Goal: Transaction & Acquisition: Purchase product/service

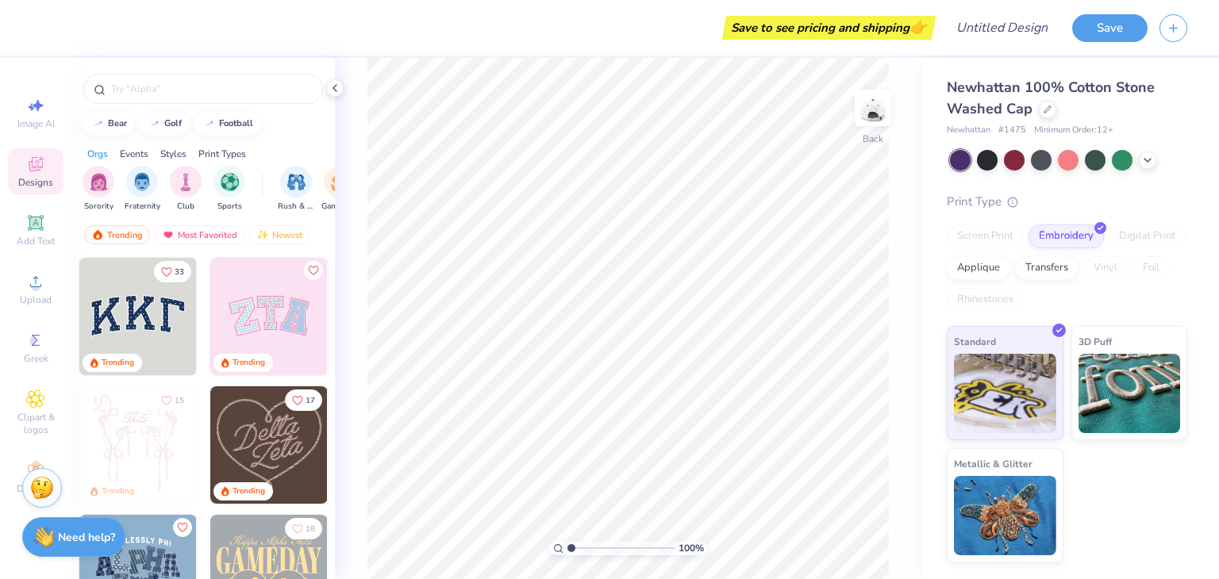
click at [271, 302] on img at bounding box center [268, 316] width 117 height 117
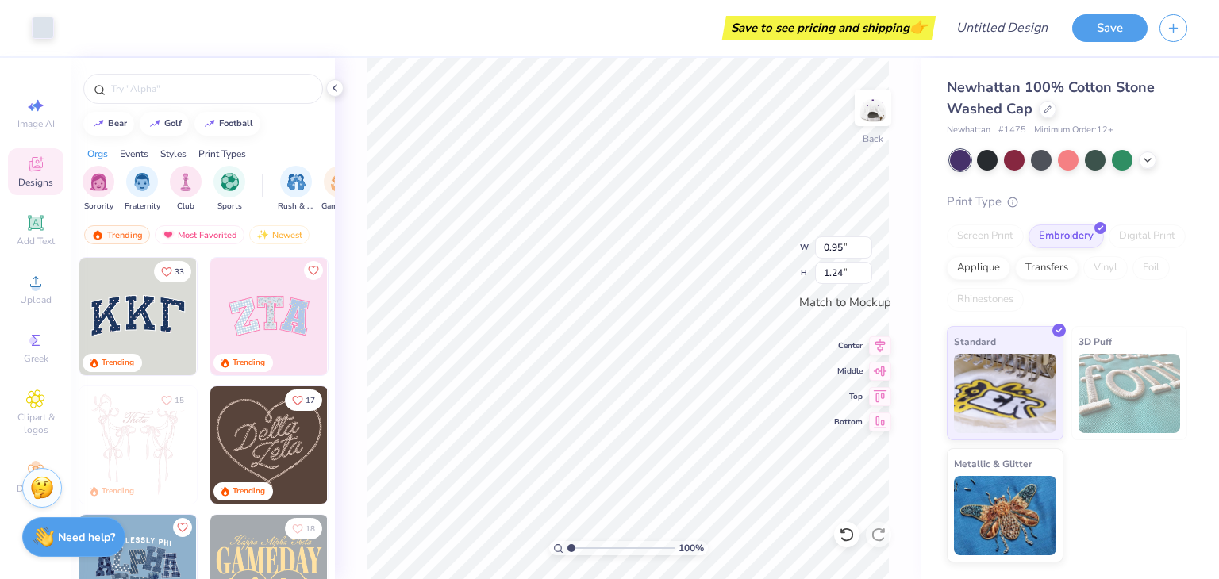
type input "3.05"
type input "1.50"
type input "1.13"
type input "1.40"
click at [330, 86] on icon at bounding box center [334, 88] width 13 height 13
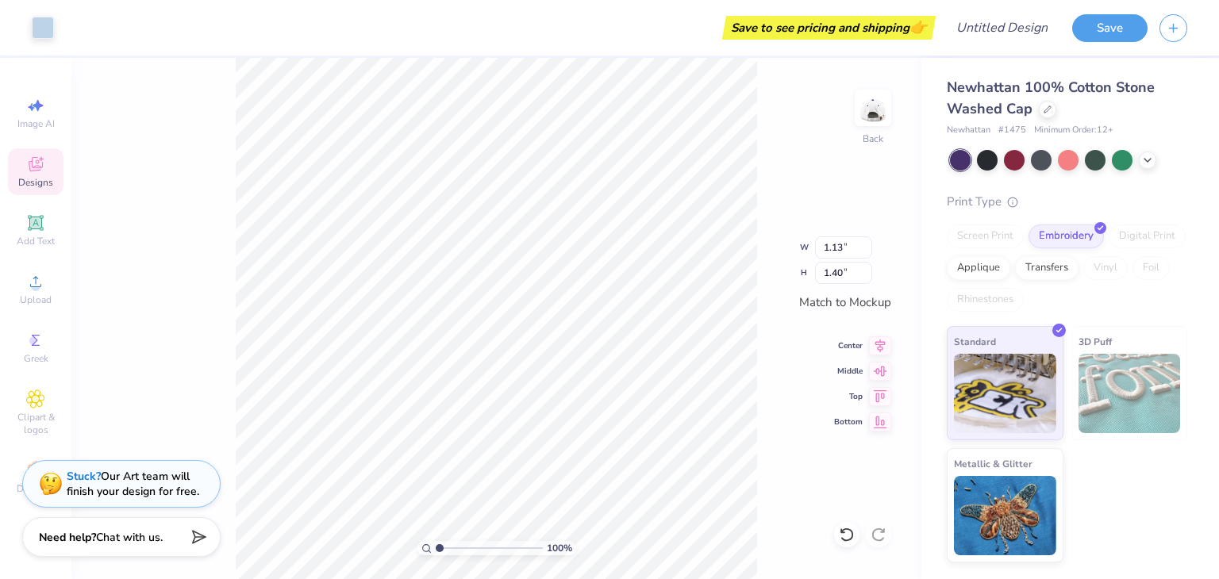
type input "3.10"
type input "1.55"
type input "1.13"
type input "1.40"
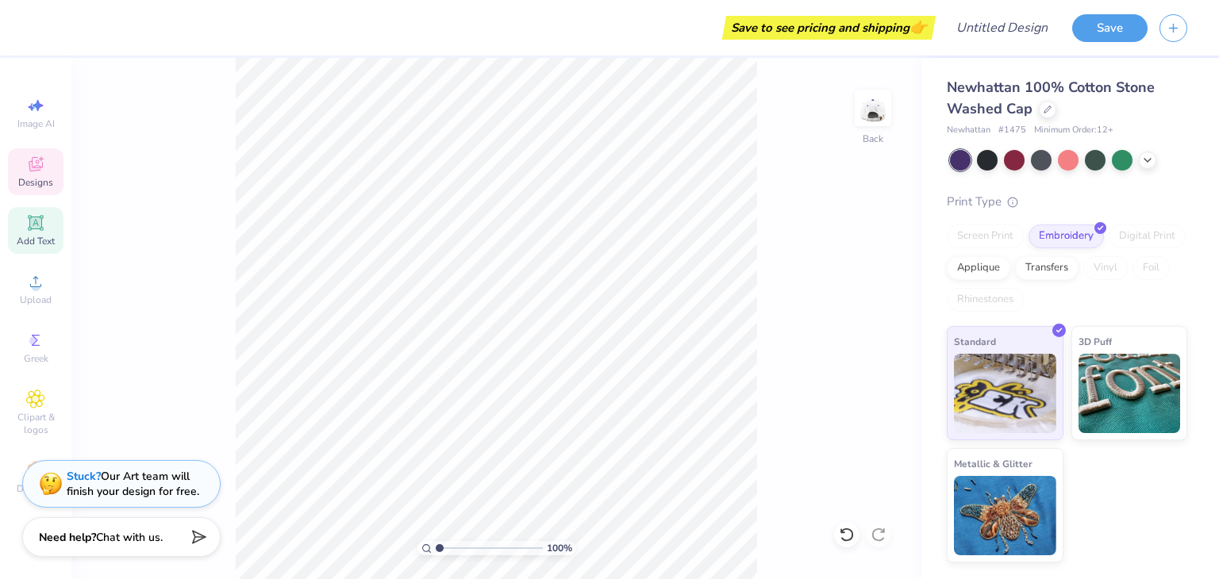
click at [40, 226] on icon at bounding box center [35, 223] width 12 height 12
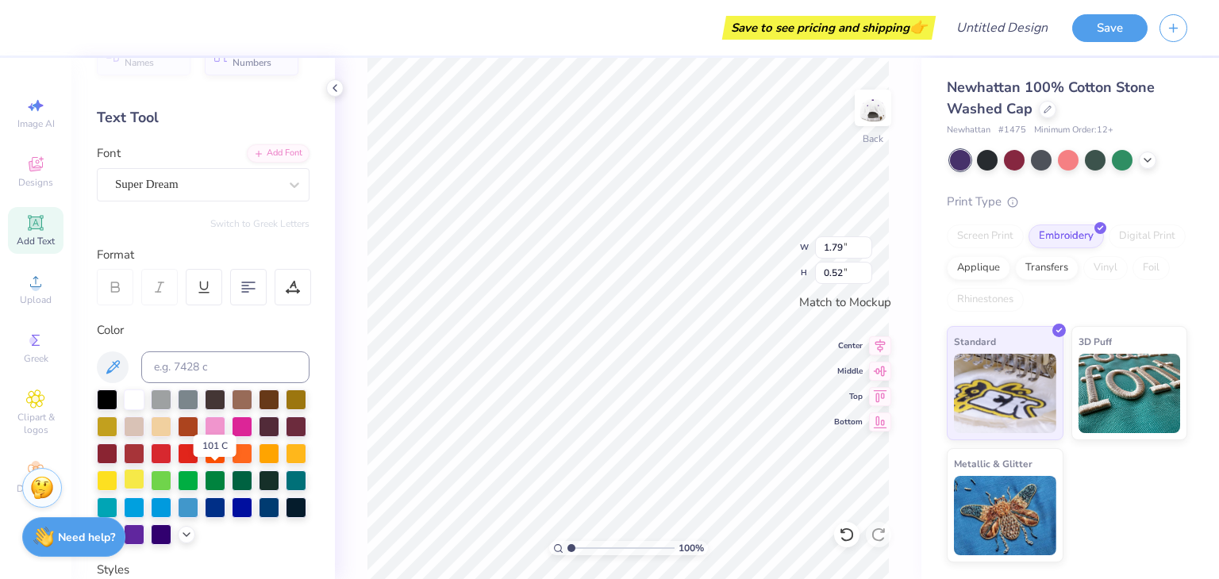
scroll to position [40, 0]
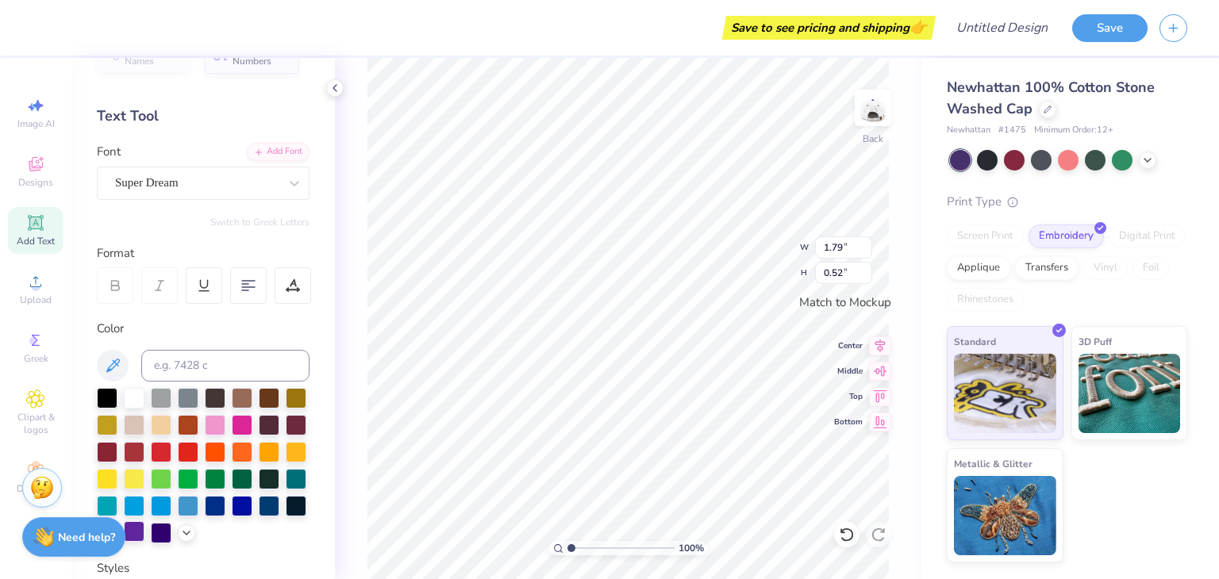
type textarea "SWE"
click at [144, 536] on div at bounding box center [134, 531] width 21 height 21
click at [149, 182] on div "Super Dream" at bounding box center [196, 183] width 167 height 25
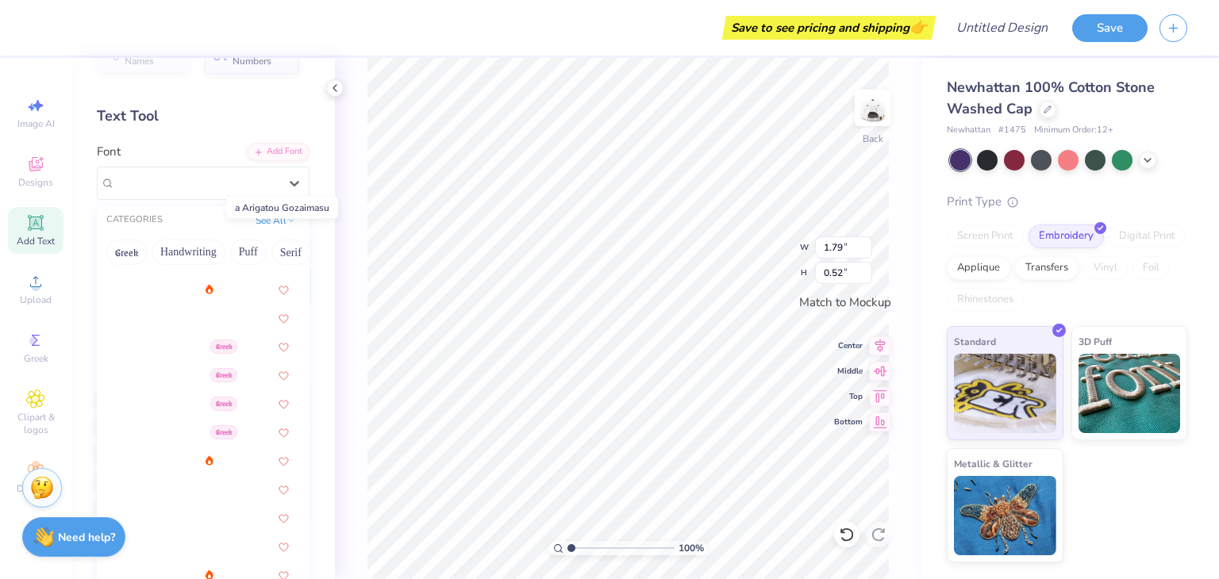
scroll to position [225, 0]
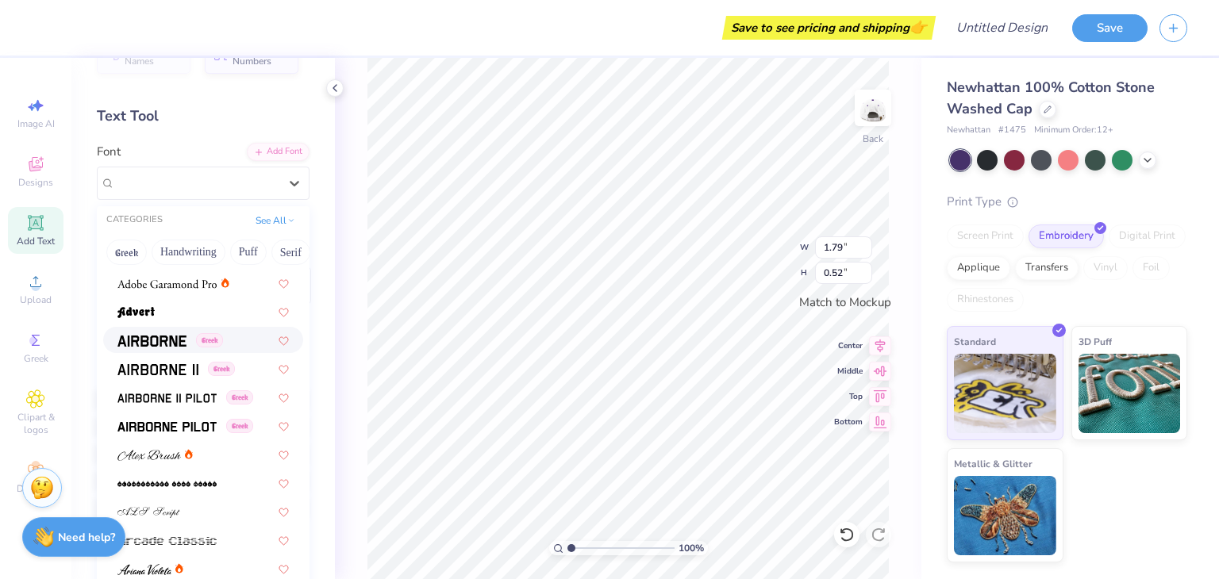
click at [166, 332] on span at bounding box center [151, 340] width 69 height 17
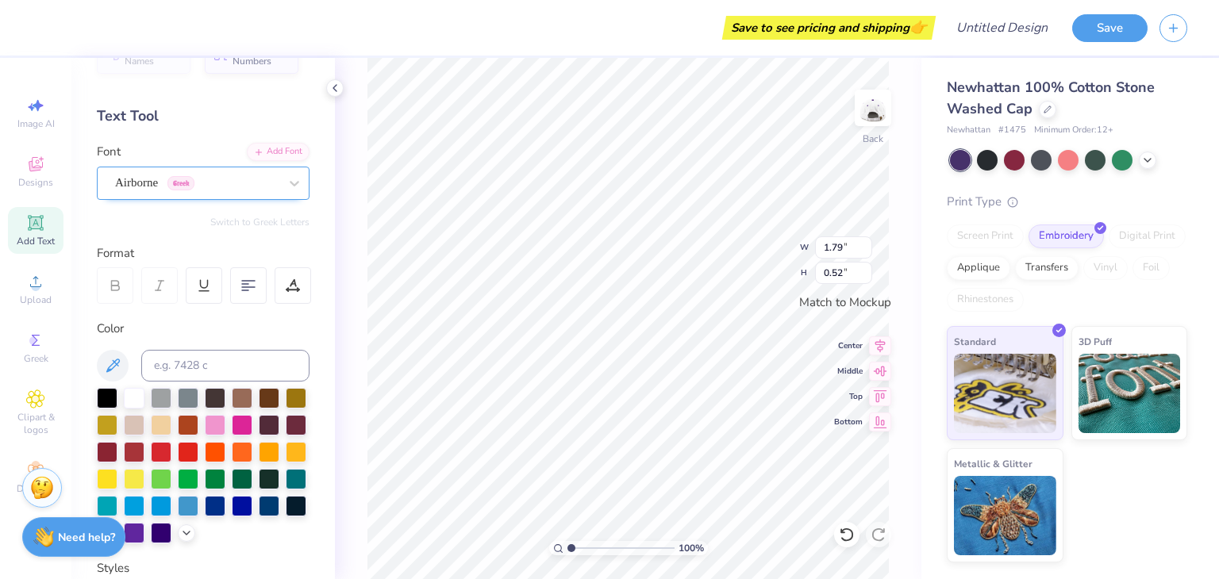
click at [187, 188] on div "Airborne Greek" at bounding box center [196, 183] width 167 height 25
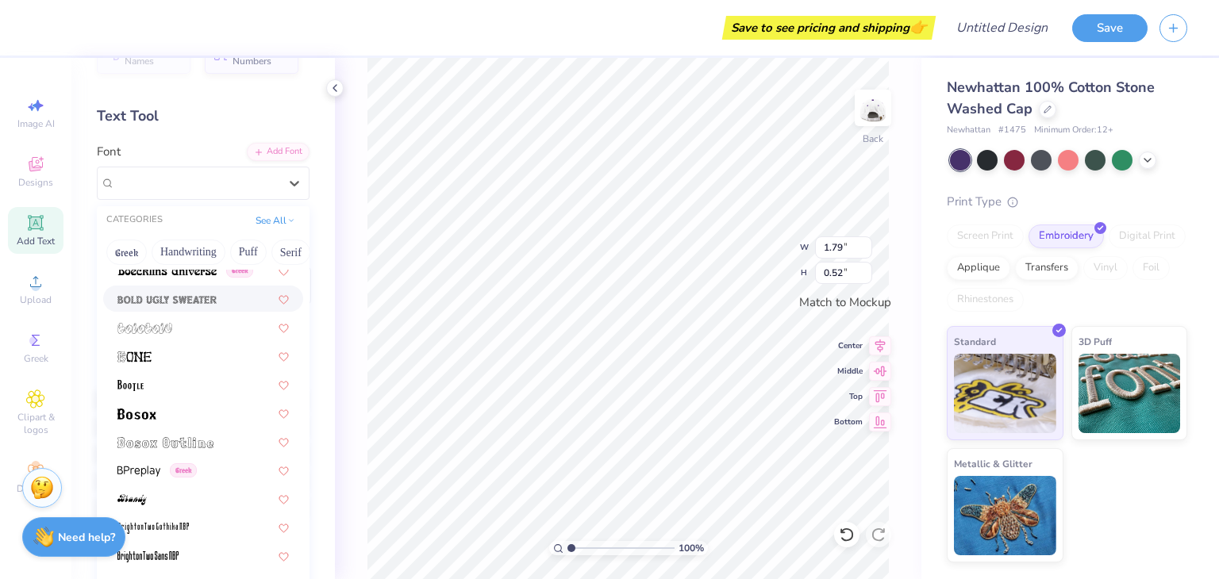
scroll to position [952, 0]
click at [163, 449] on div at bounding box center [203, 441] width 200 height 26
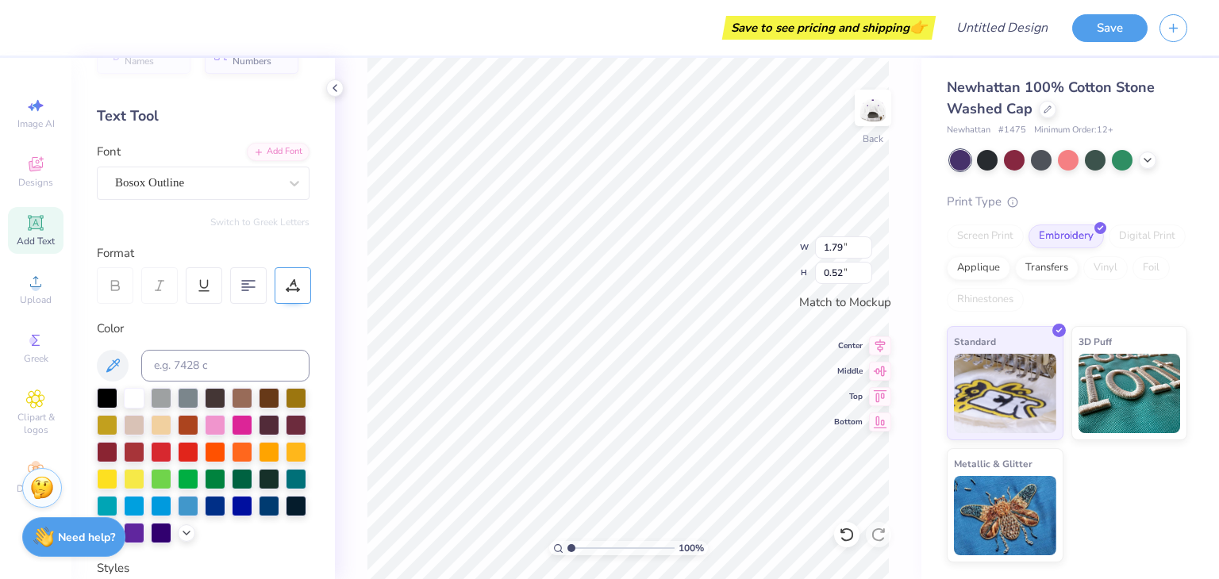
click at [298, 290] on icon at bounding box center [293, 286] width 14 height 14
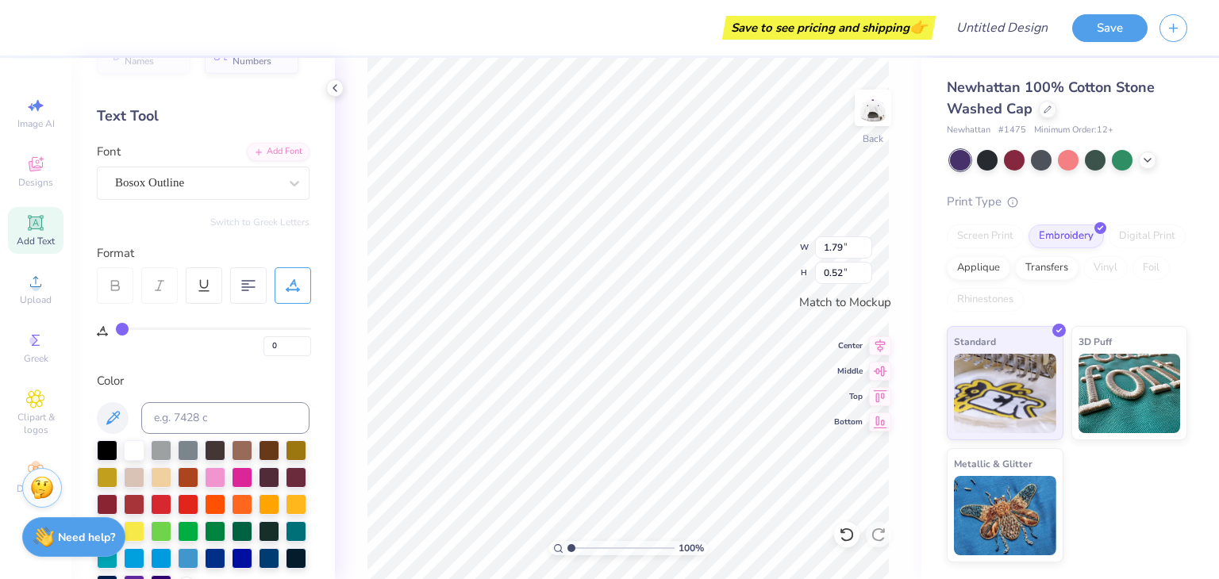
type input "3"
type input "9"
type input "14"
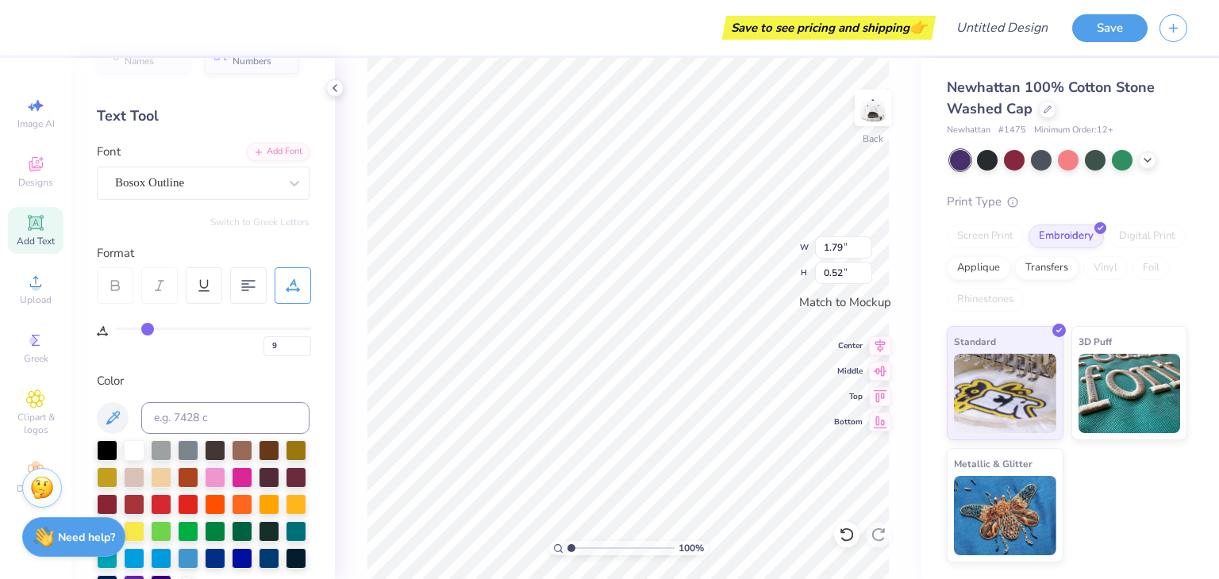
type input "14"
type input "15"
type input "17"
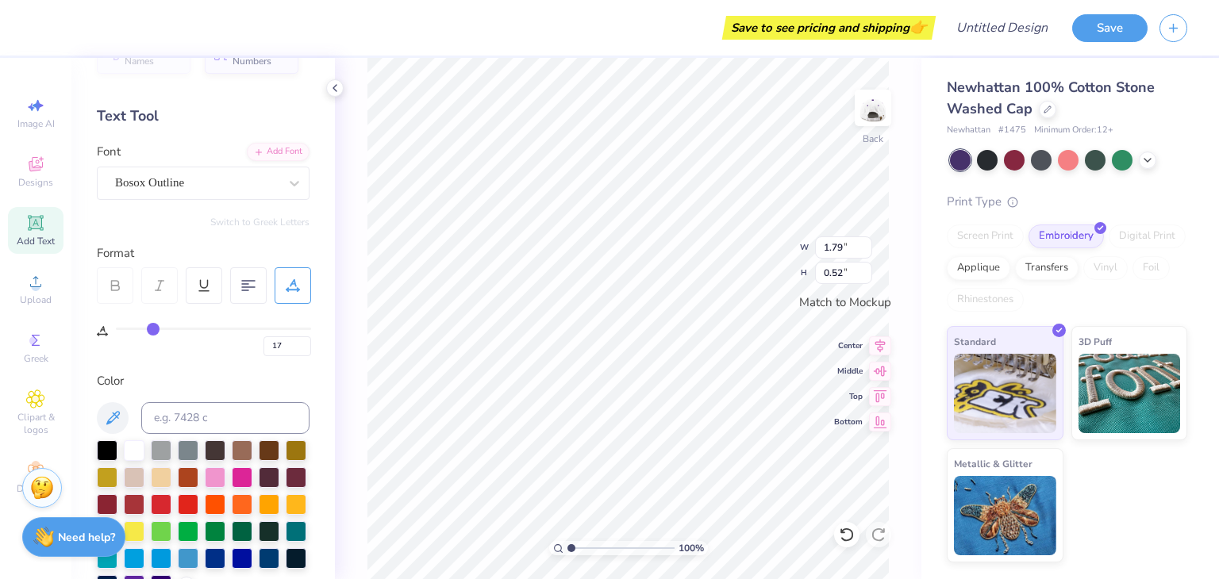
type input "18"
type input "20"
type input "21"
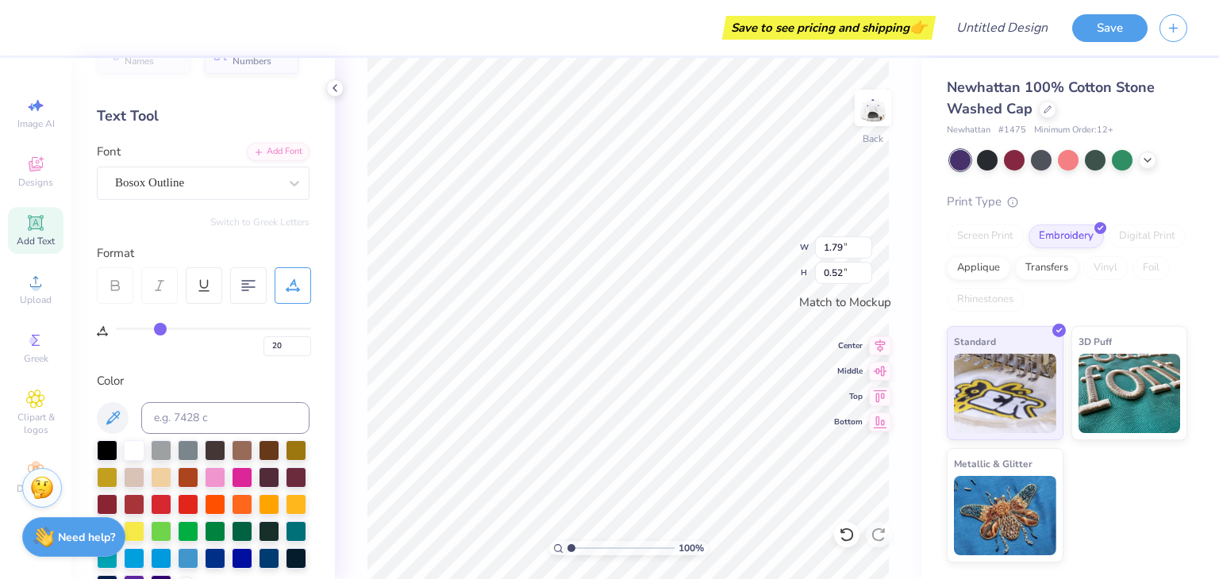
type input "21"
type input "23"
type input "26"
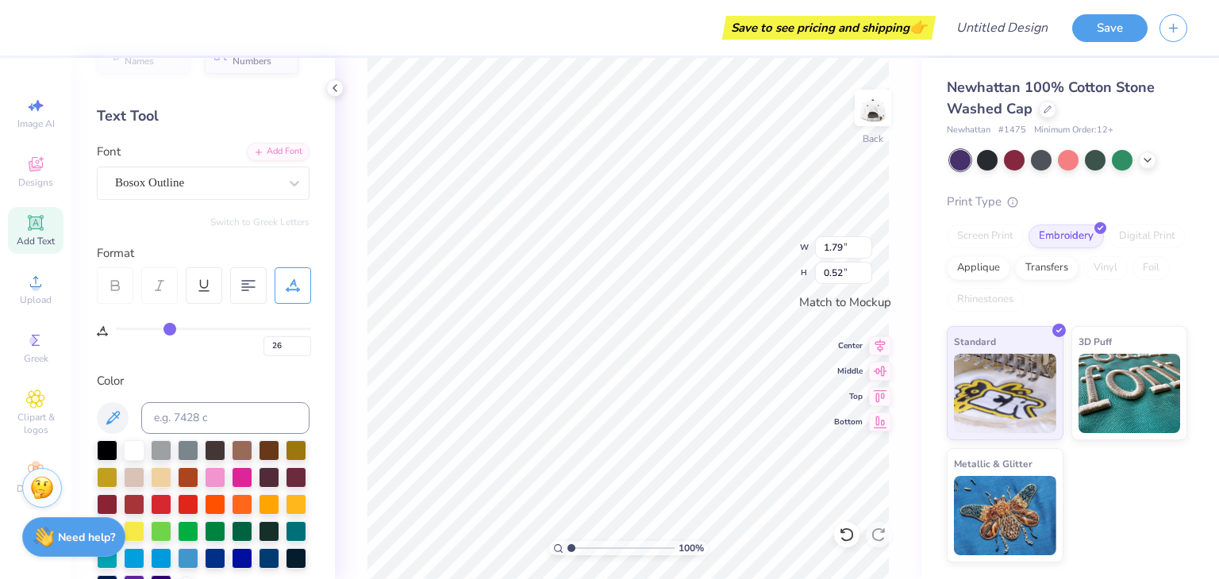
type input "28"
type input "30"
type input "33"
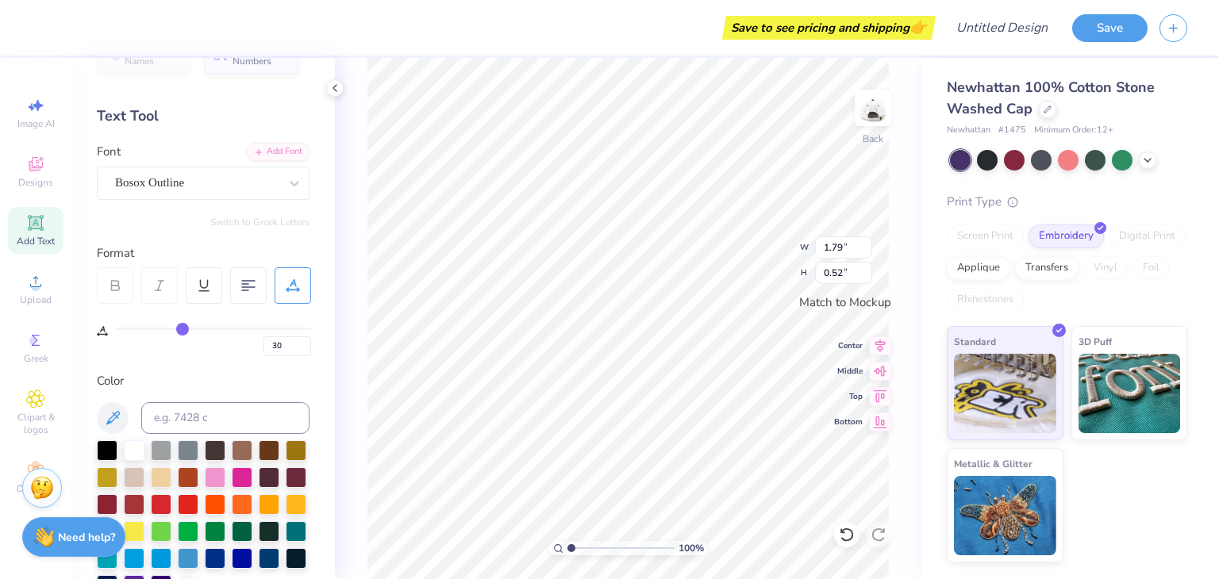
type input "33"
type input "36"
type input "39"
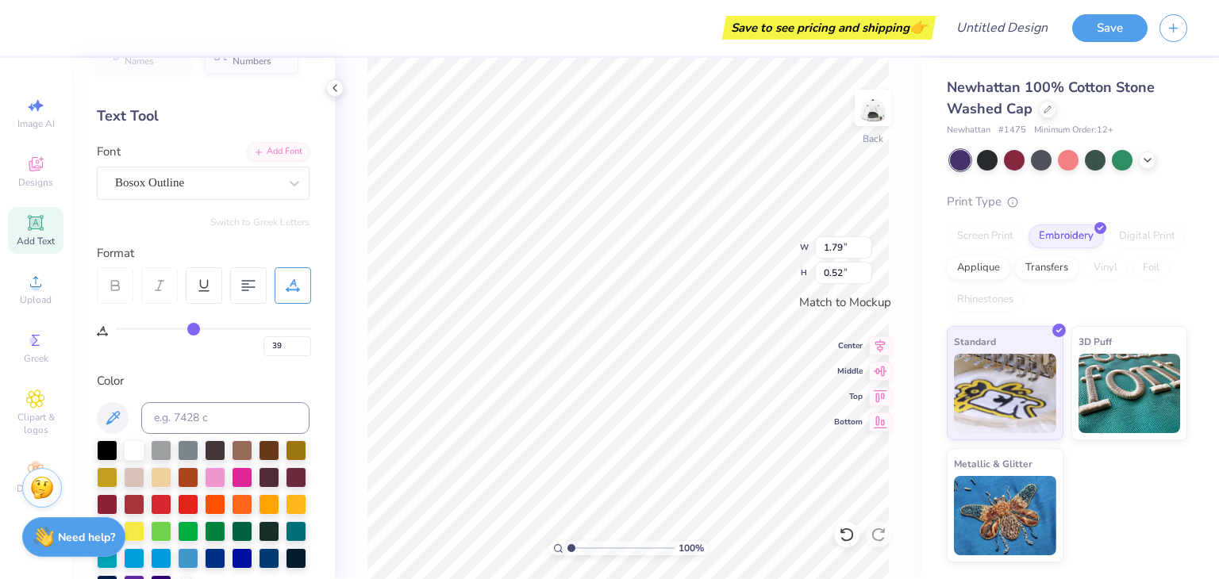
type input "44"
type input "46"
type input "47"
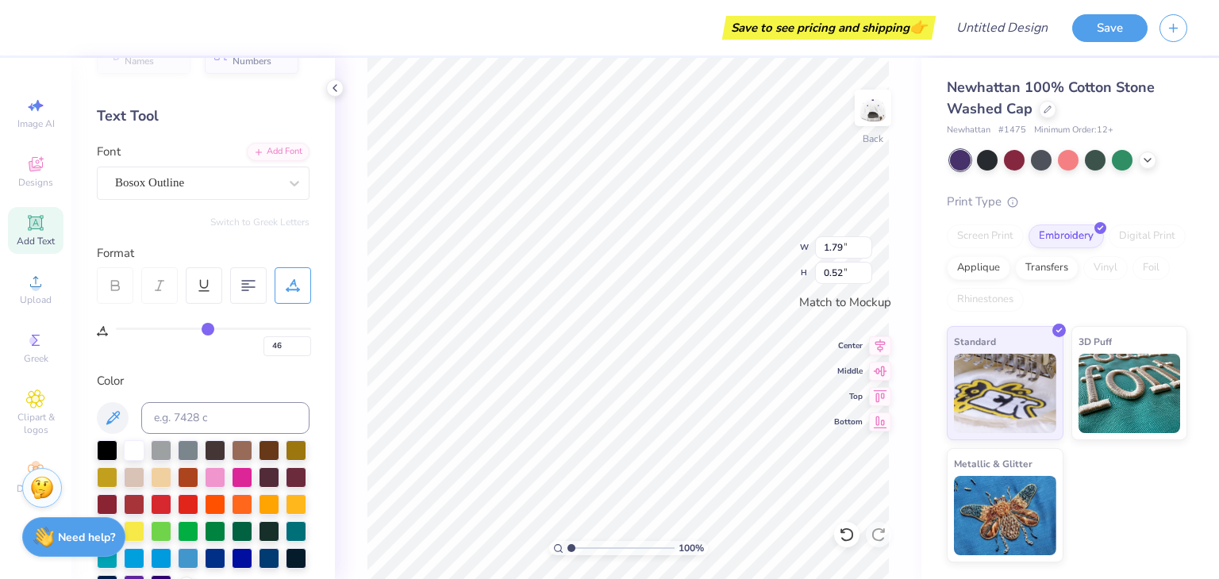
type input "47"
type input "48"
type input "49"
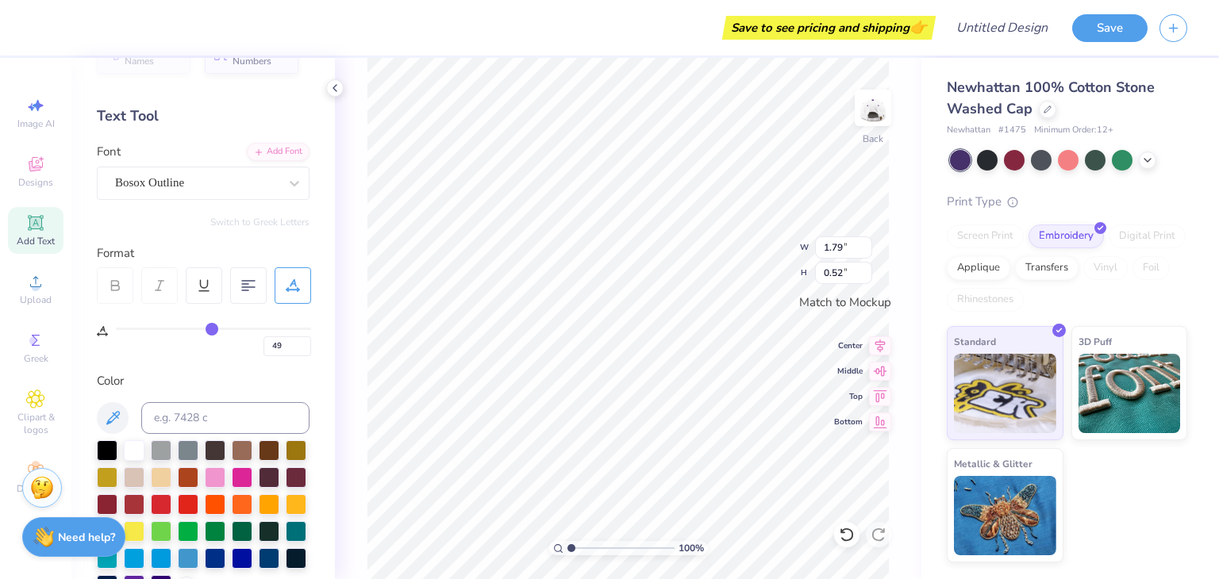
type input "50"
type input "49"
type input "47"
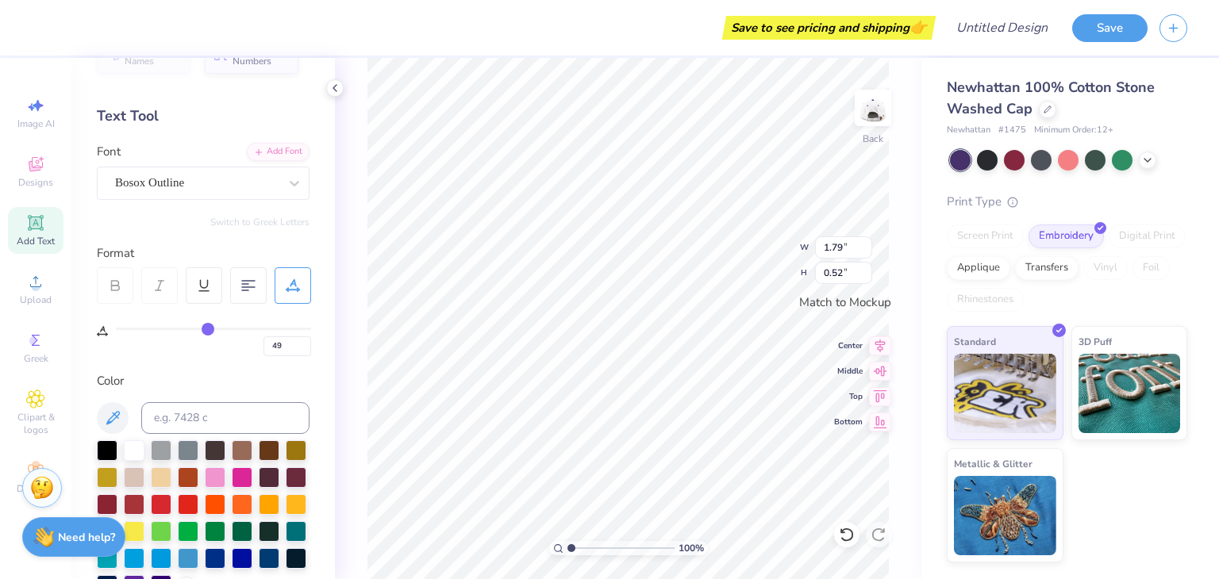
type input "47"
type input "46"
type input "45"
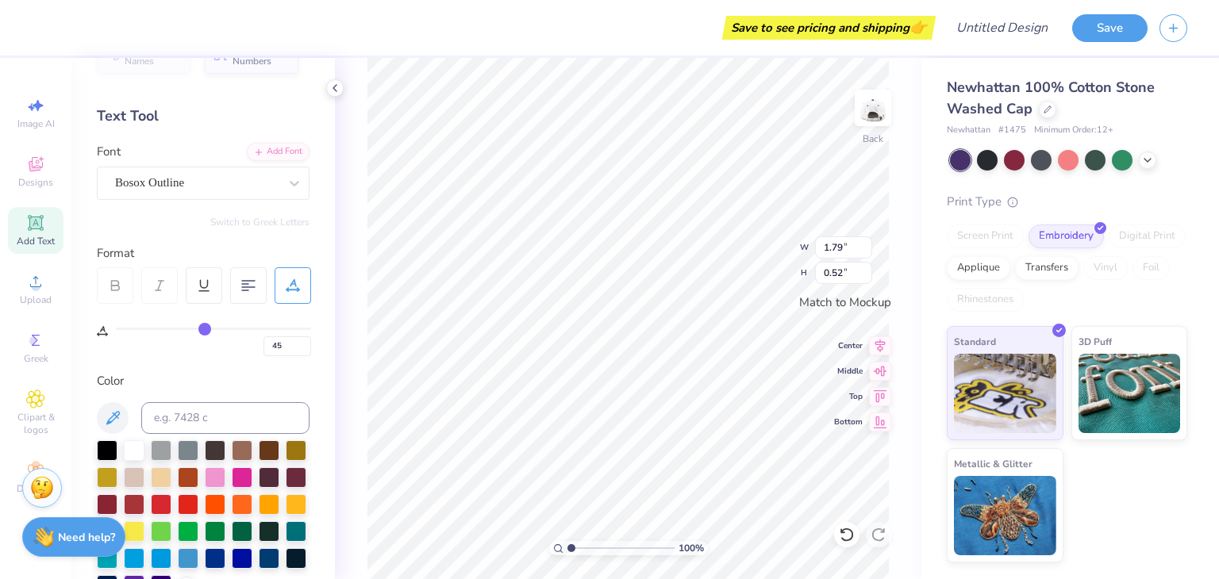
drag, startPoint x: 123, startPoint y: 329, endPoint x: 203, endPoint y: 332, distance: 80.2
click at [203, 330] on input "range" at bounding box center [213, 329] width 195 height 2
type input "43"
type input "42"
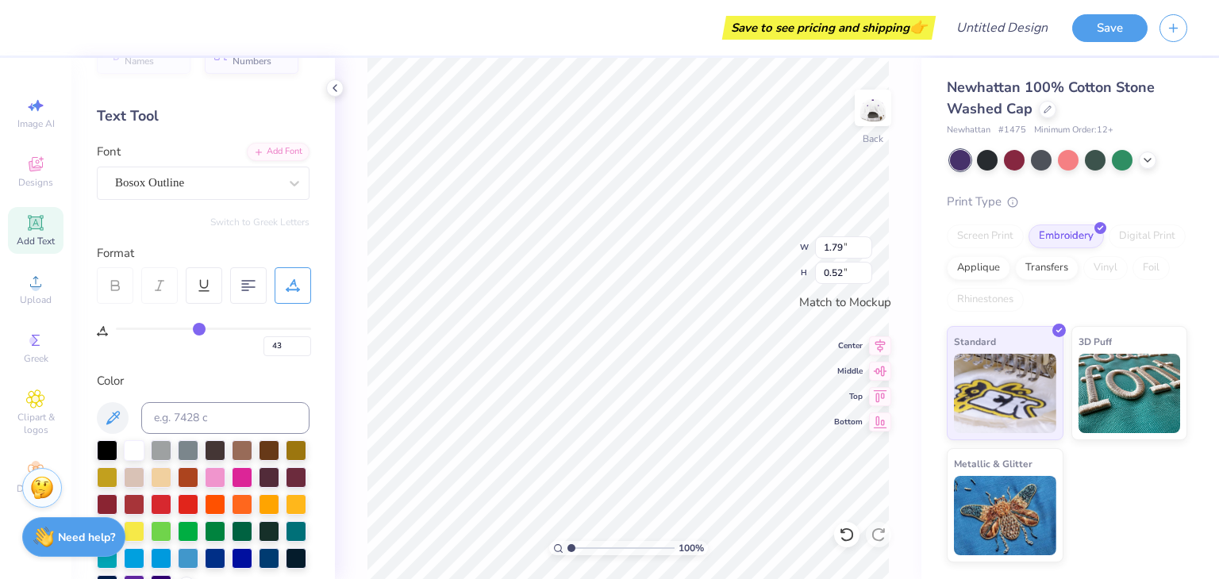
type input "42"
type input "41"
type input "39"
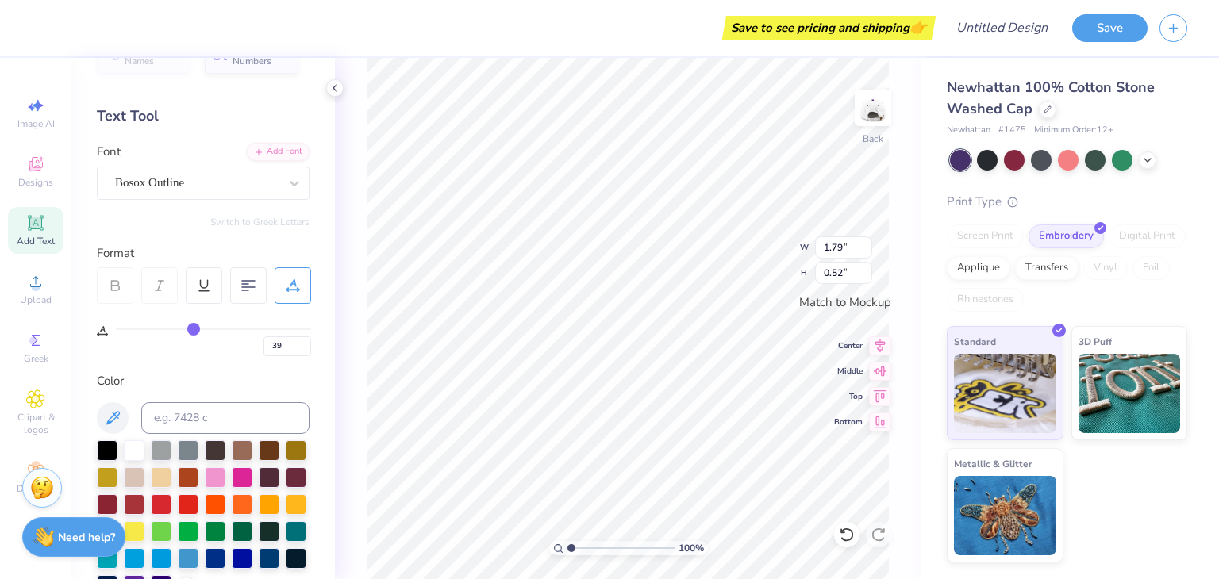
type input "37"
type input "35"
type input "34"
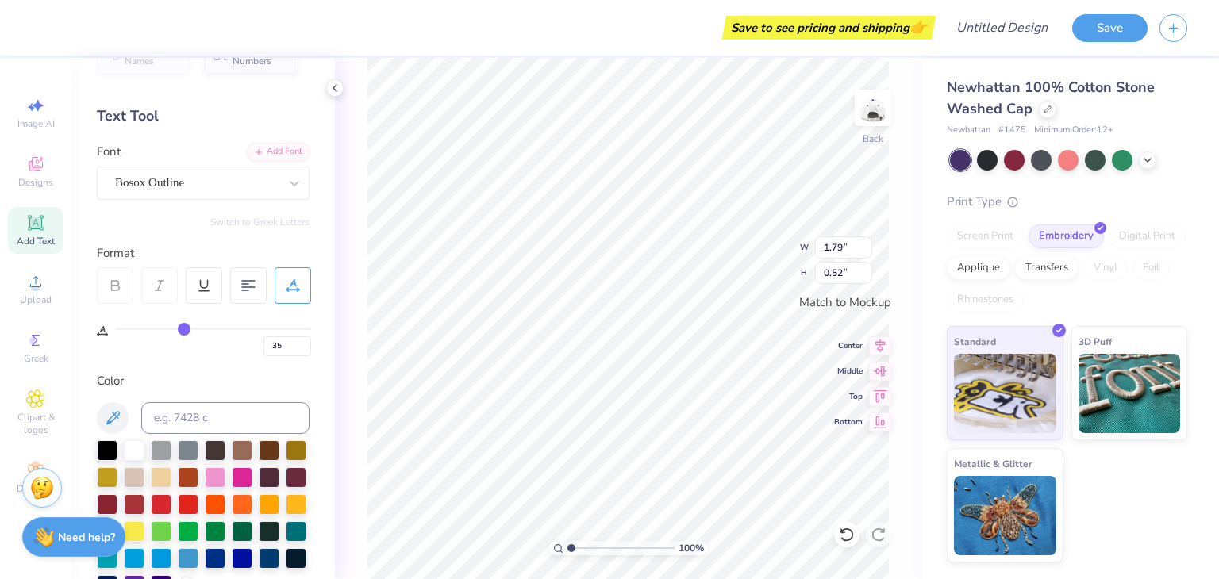
type input "34"
type input "33"
type input "32"
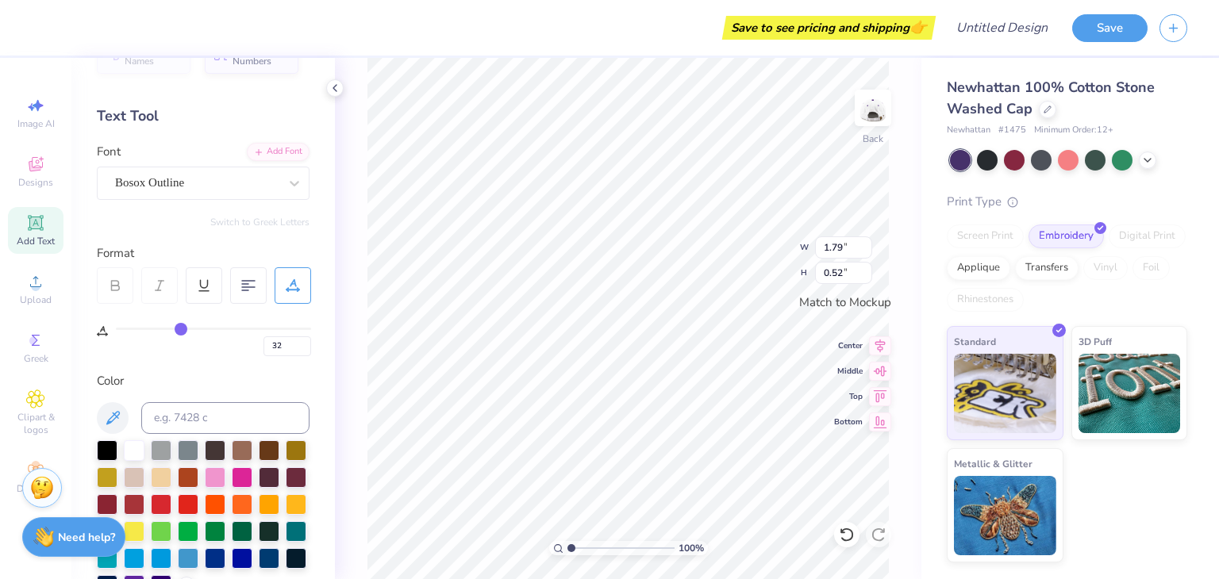
type input "30"
type input "29"
type input "28"
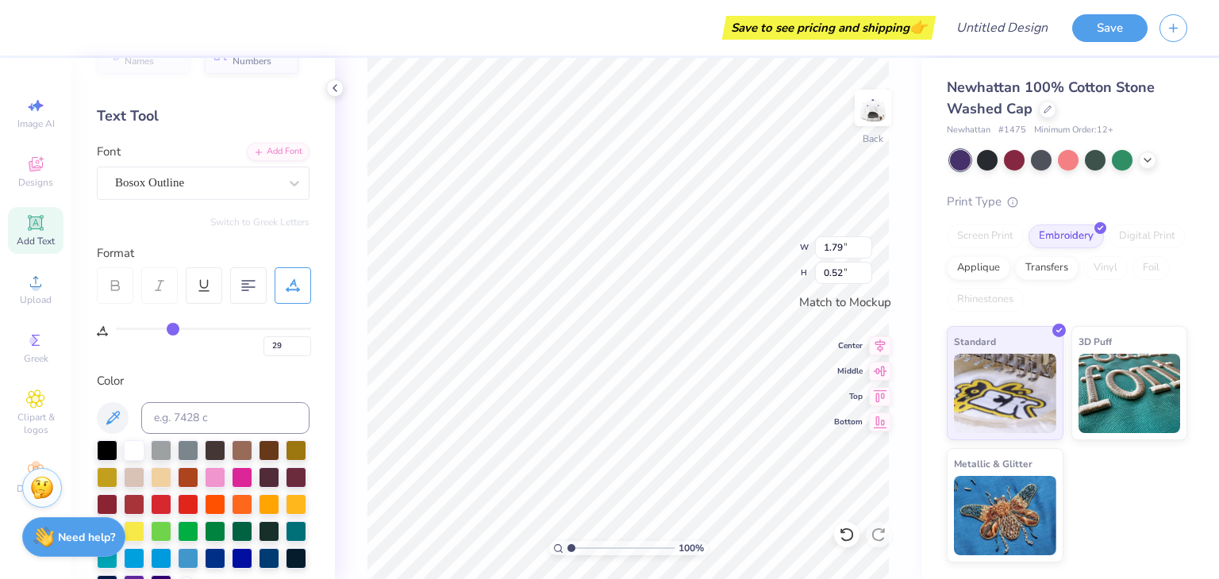
type input "28"
type input "27"
type input "25"
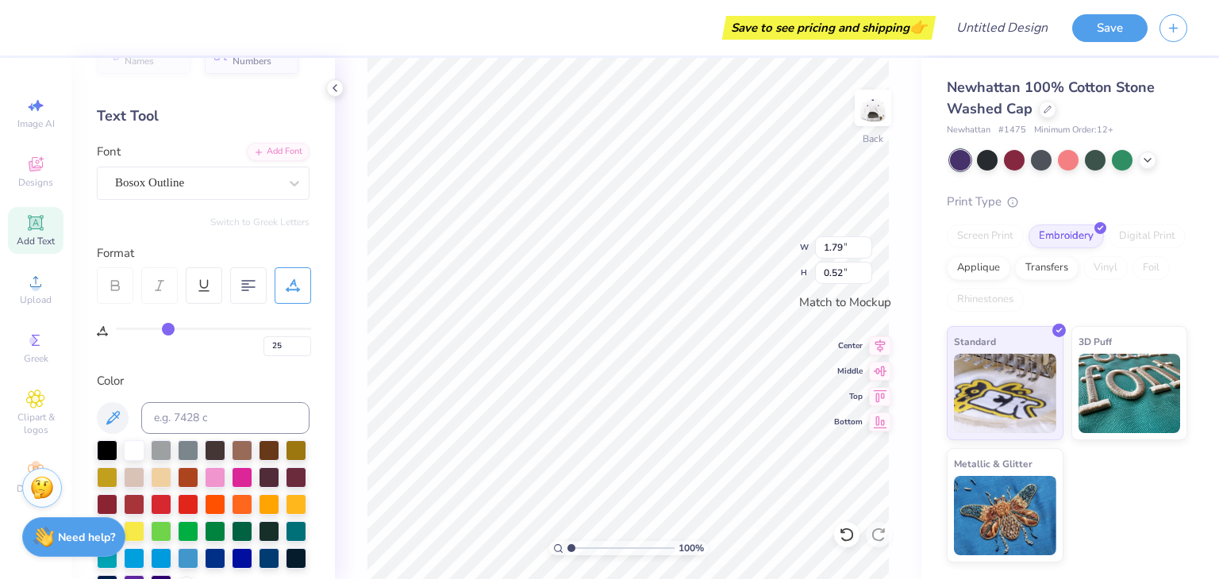
type input "22"
type input "20"
type input "19"
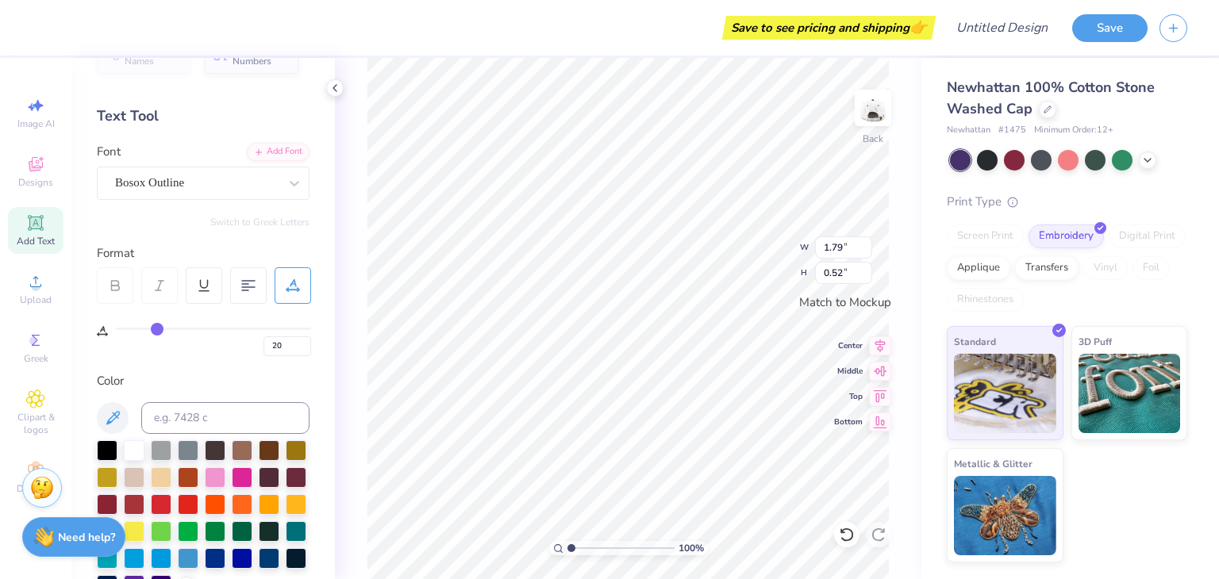
type input "19"
type input "17"
type input "16"
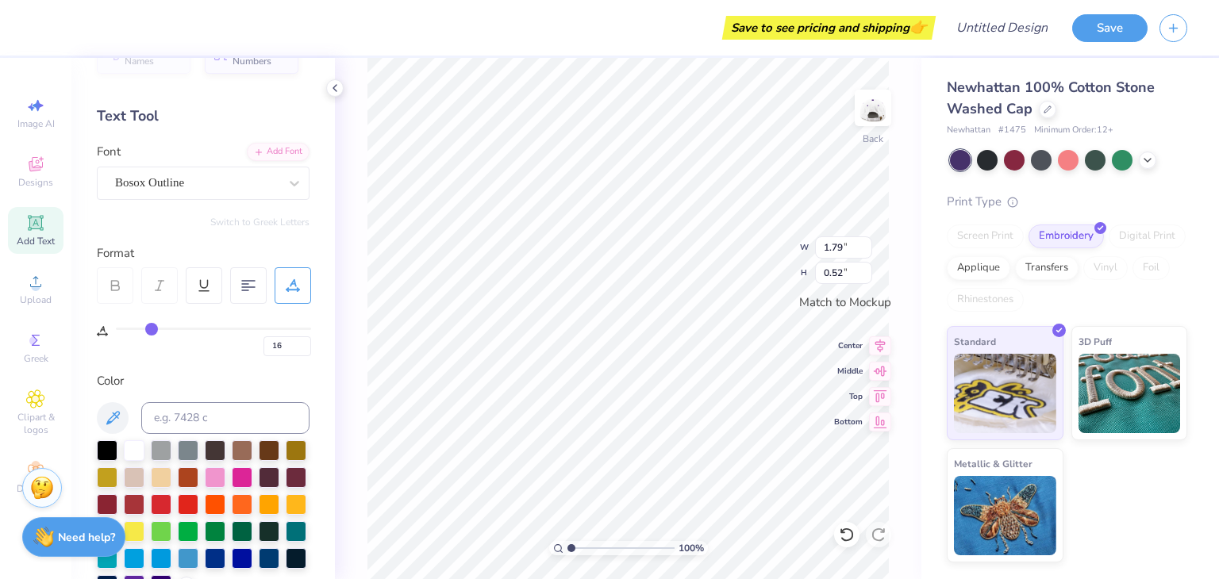
type input "15"
type input "14"
type input "13"
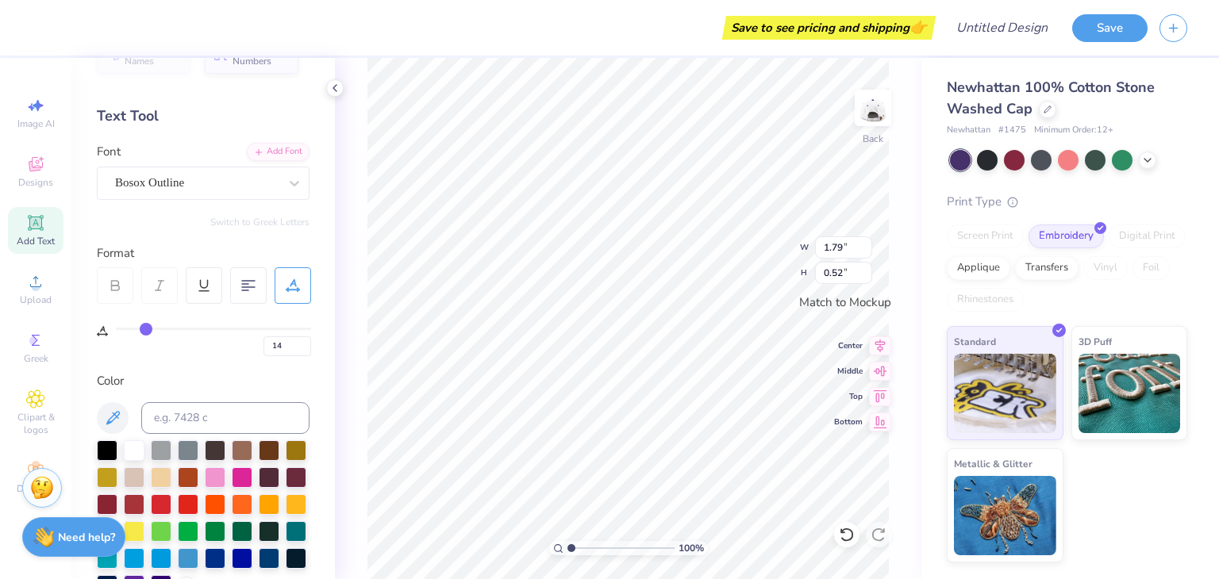
type input "13"
type input "12"
type input "11"
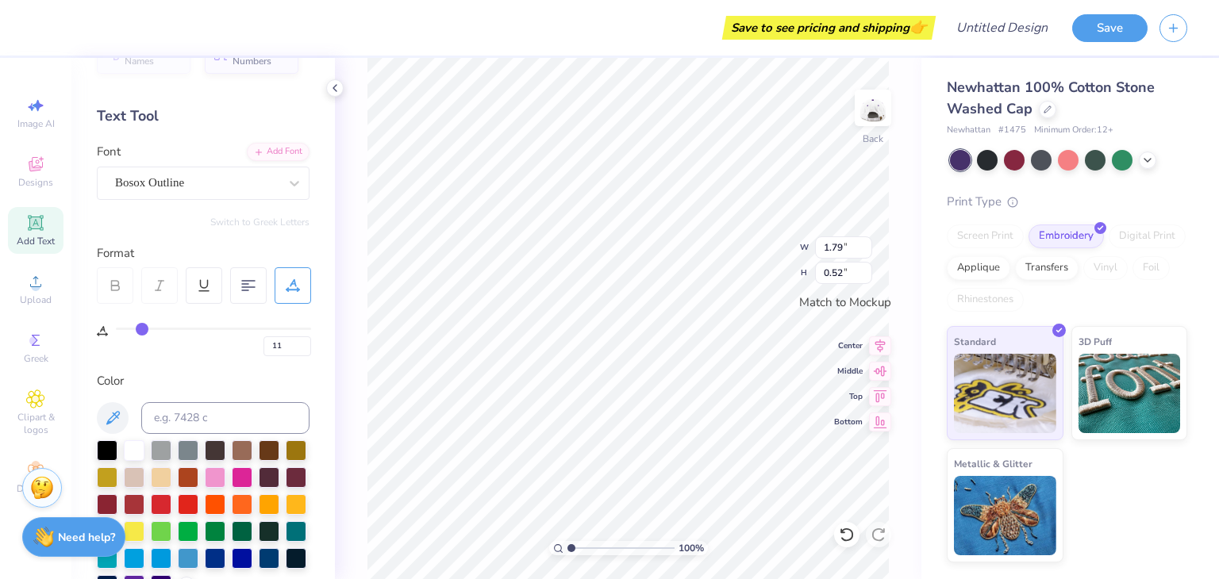
type input "10"
type input "9"
type input "7"
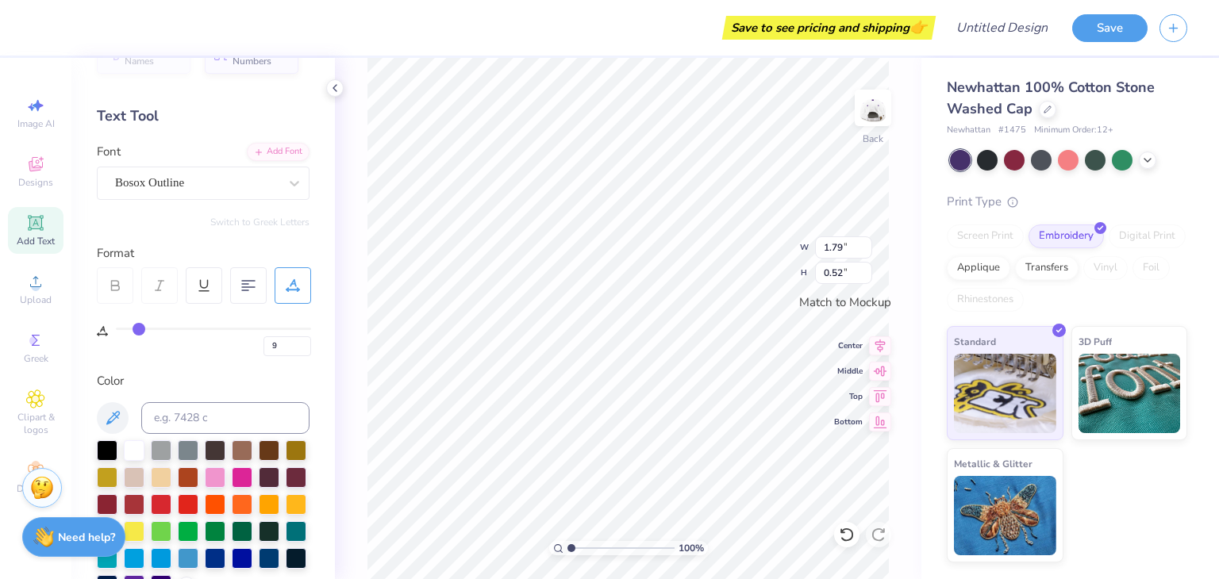
type input "7"
type input "6"
type input "5"
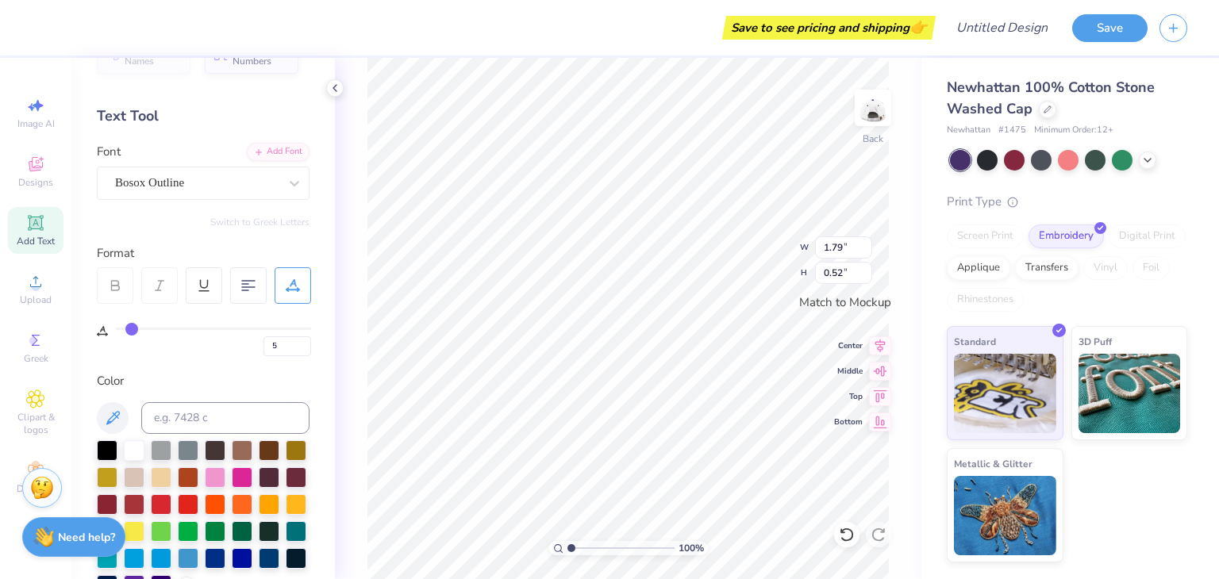
drag, startPoint x: 203, startPoint y: 332, endPoint x: 131, endPoint y: 332, distance: 72.2
click at [131, 330] on input "range" at bounding box center [213, 329] width 195 height 2
type input "7"
type input "8"
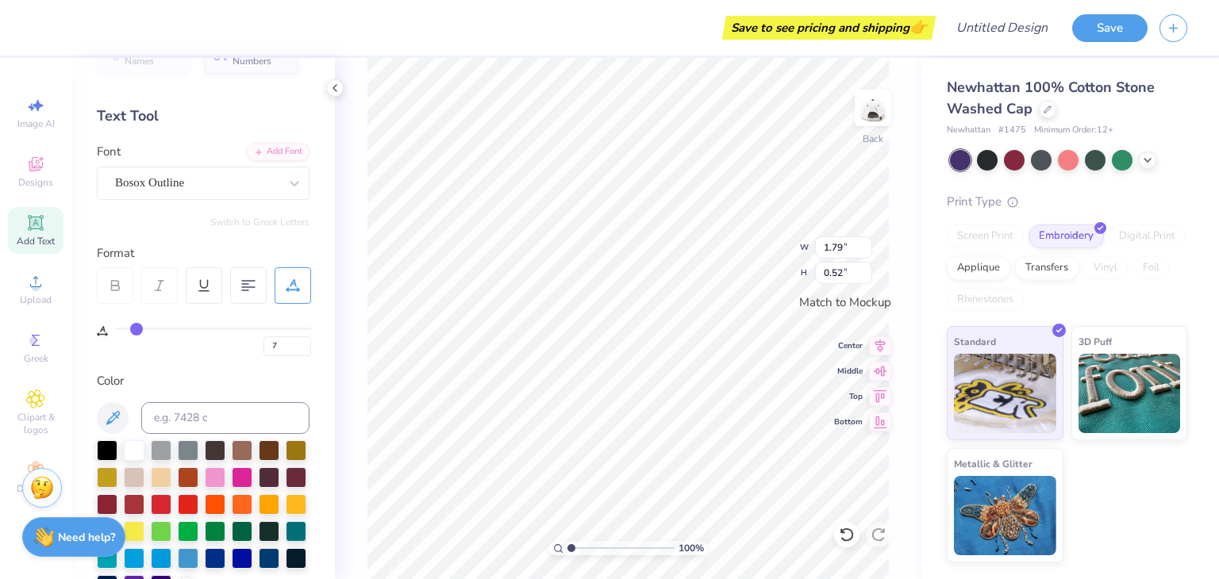
type input "8"
type input "9"
type input "10"
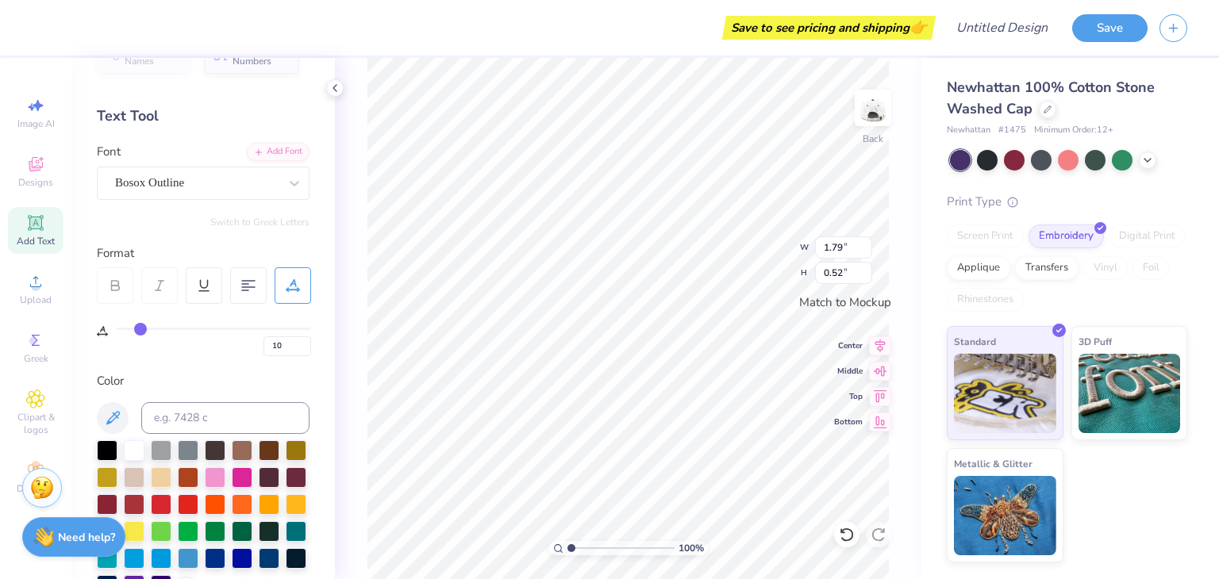
drag, startPoint x: 131, startPoint y: 332, endPoint x: 140, endPoint y: 332, distance: 8.7
type input "10"
click at [140, 330] on input "range" at bounding box center [213, 329] width 195 height 2
click at [248, 281] on 376 at bounding box center [248, 281] width 13 height 0
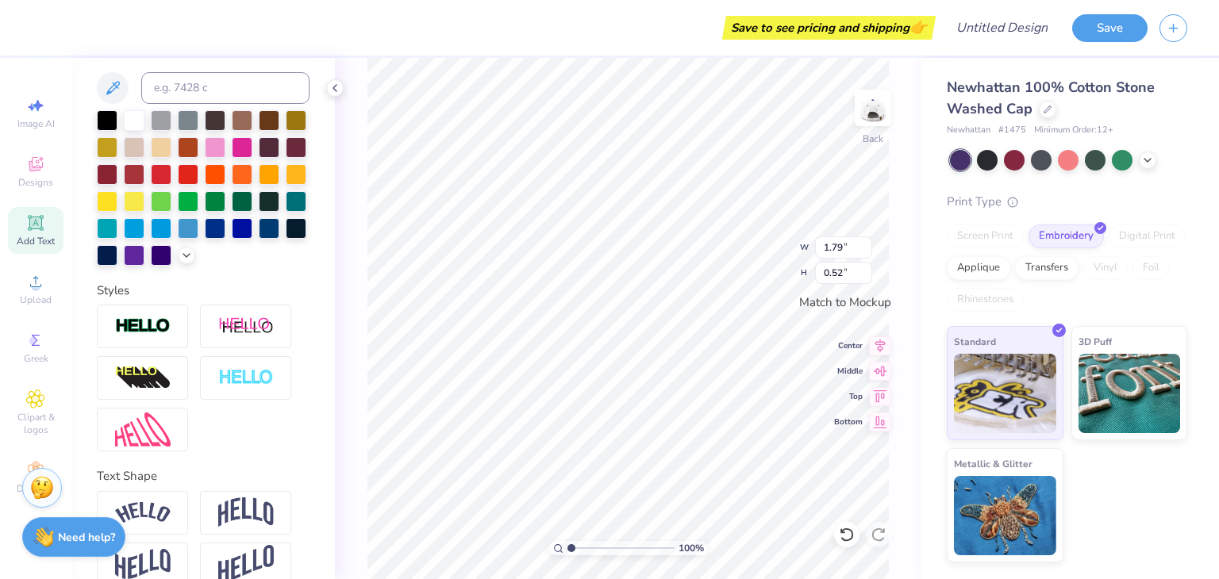
scroll to position [421, 0]
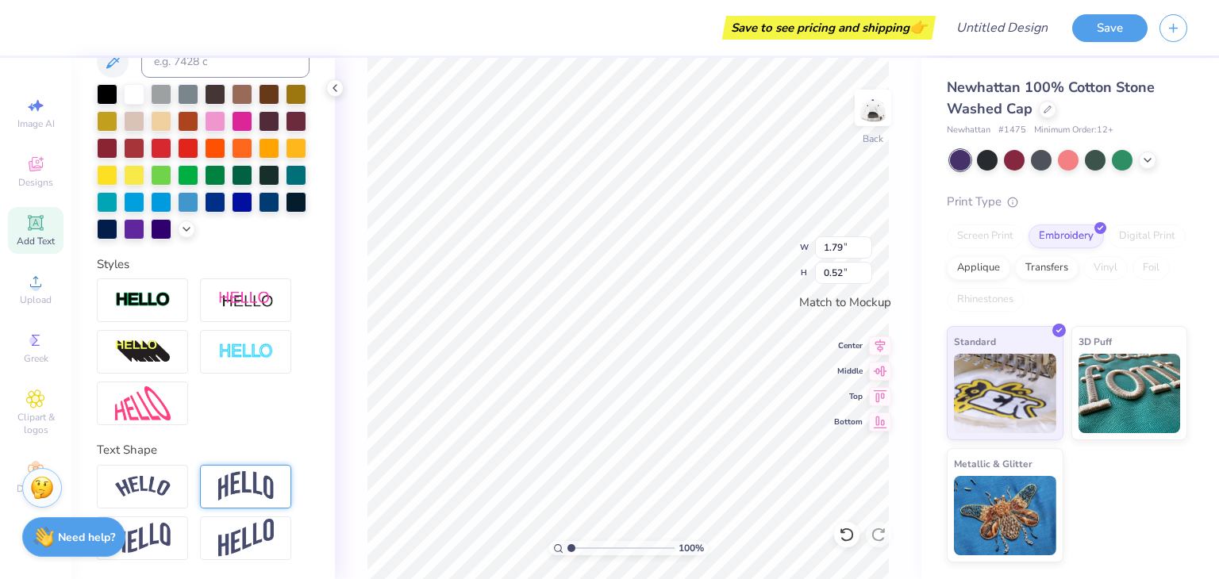
click at [217, 477] on div at bounding box center [245, 487] width 91 height 44
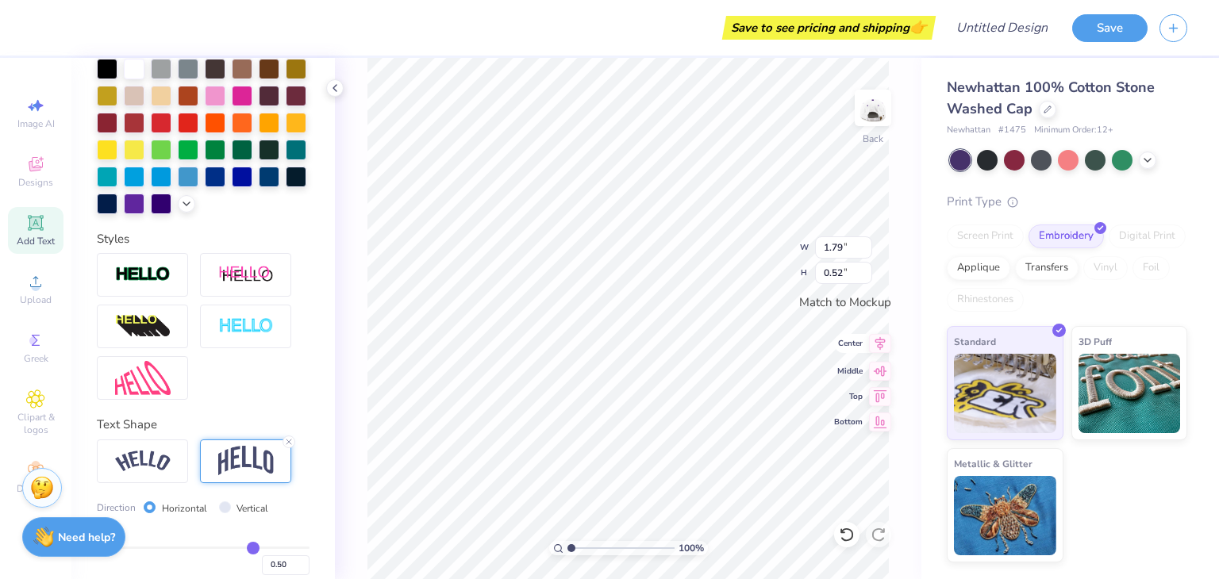
click at [889, 344] on icon at bounding box center [880, 343] width 22 height 19
type input "1.36"
type input "0.71"
type input "2.76"
type input "1.45"
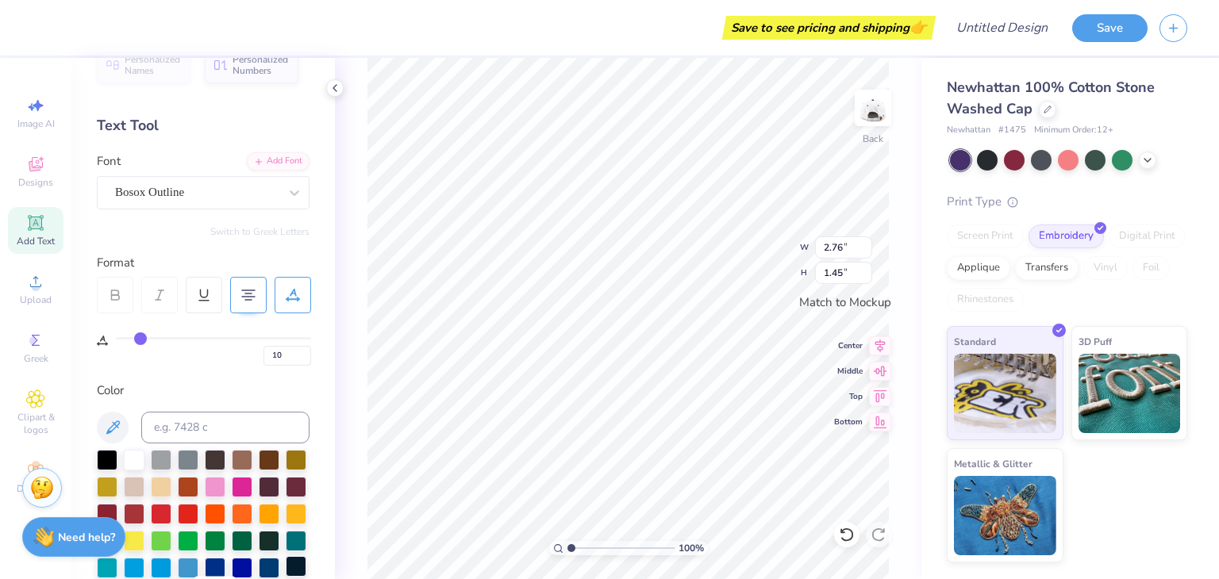
scroll to position [0, 0]
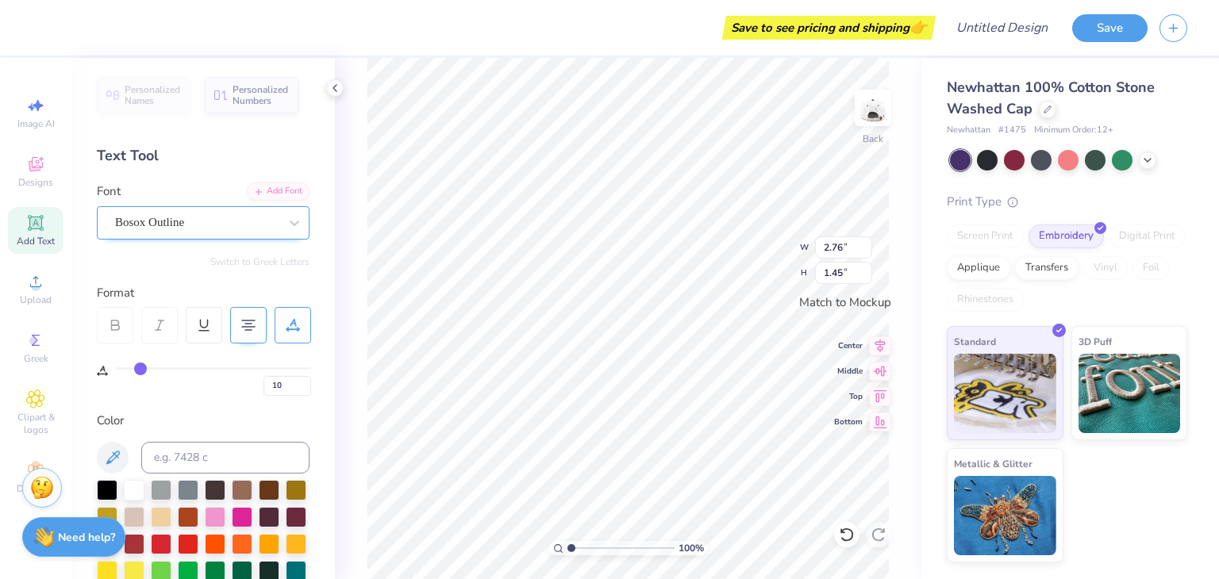
click at [220, 217] on div "Bosox Outline" at bounding box center [196, 222] width 167 height 25
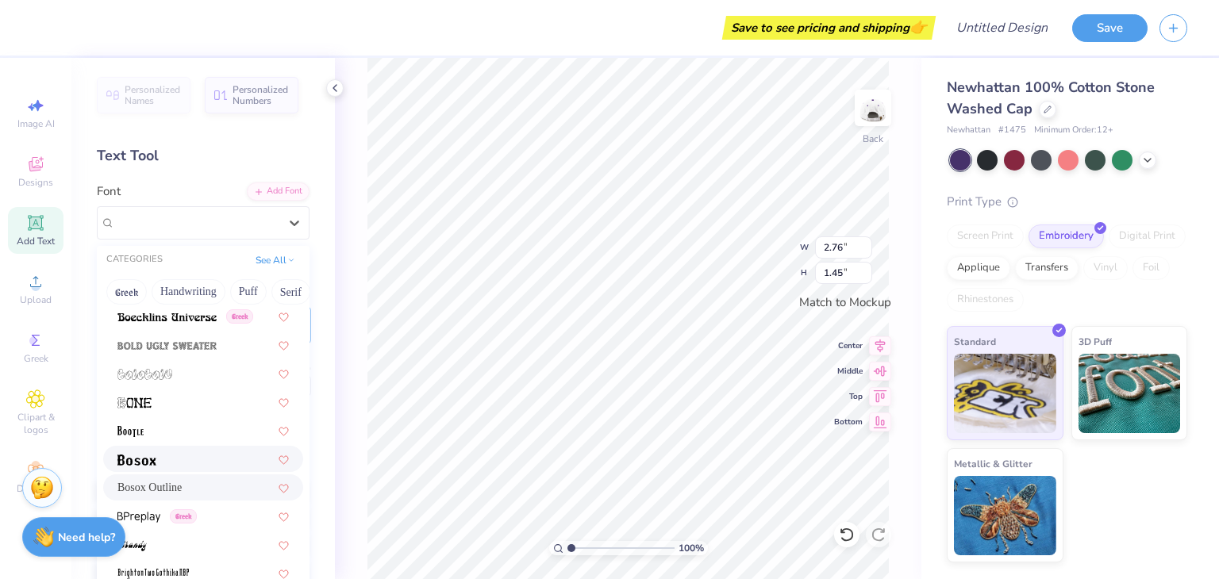
scroll to position [944, 0]
click at [183, 464] on div at bounding box center [202, 460] width 171 height 17
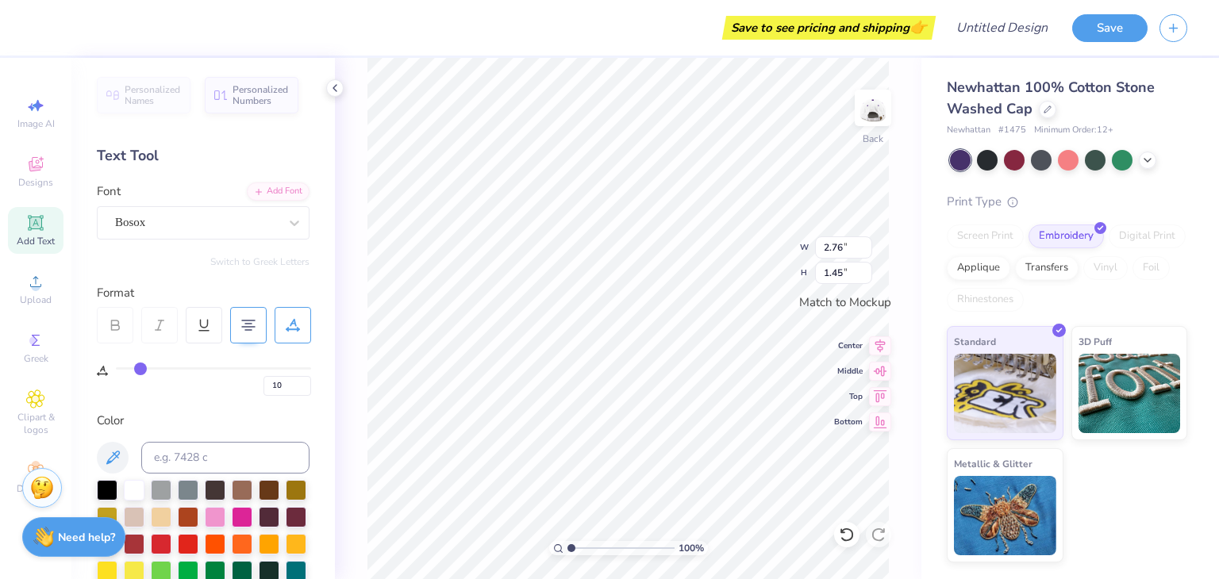
type input "2.51"
type input "1.32"
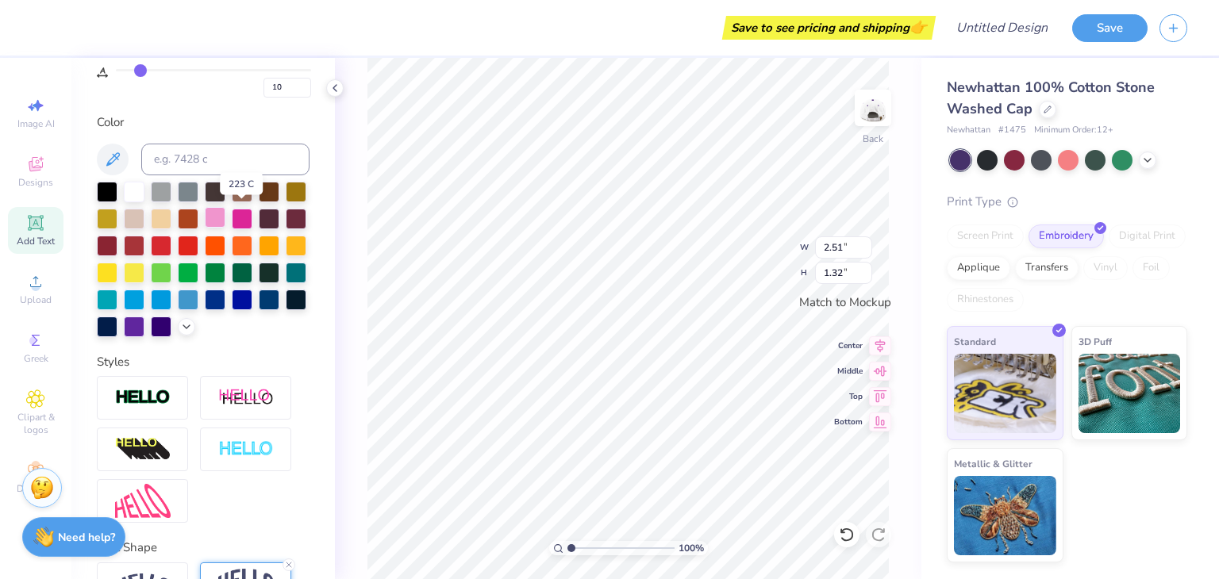
scroll to position [300, 0]
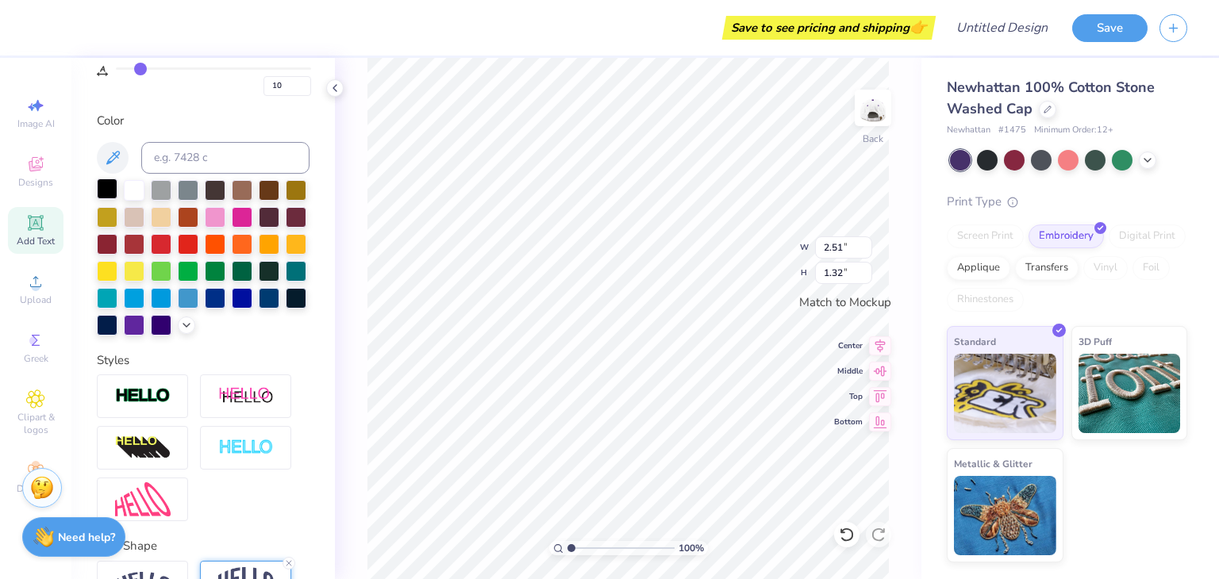
click at [114, 184] on div at bounding box center [107, 189] width 21 height 21
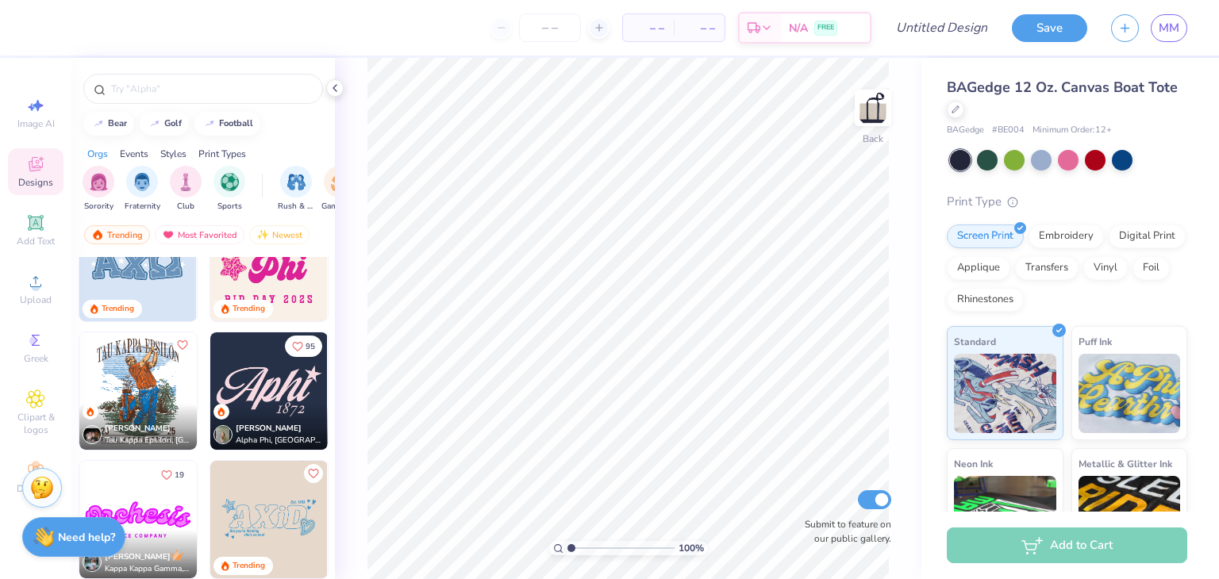
scroll to position [1738, 0]
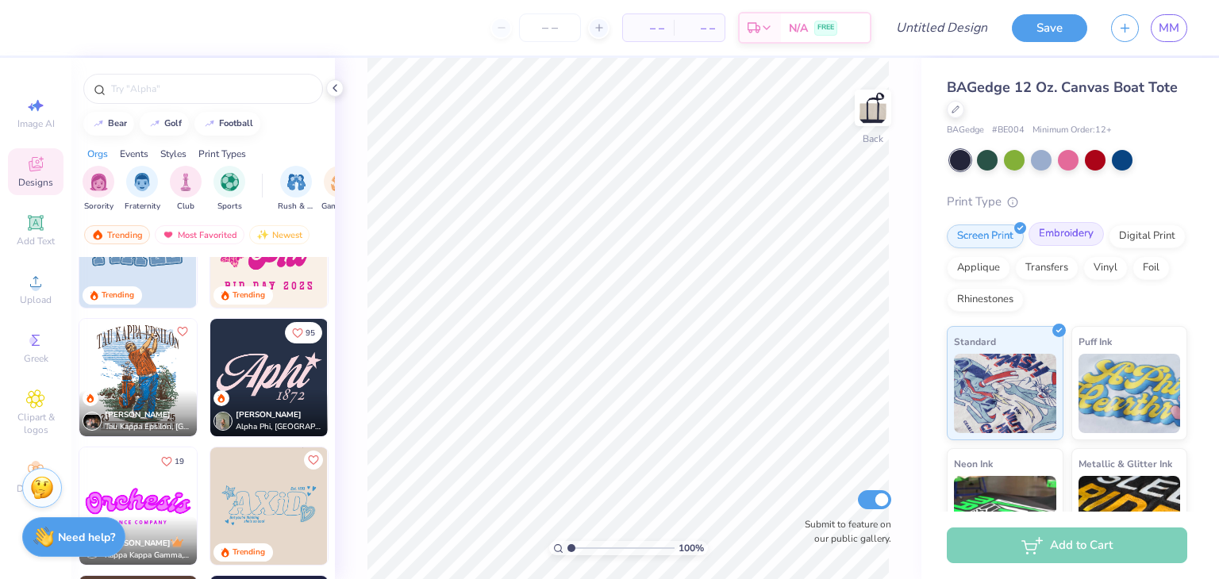
click at [1041, 246] on div "Screen Print Embroidery Digital Print Applique Transfers Vinyl Foil Rhinestones" at bounding box center [1067, 268] width 240 height 87
click at [1058, 236] on div "Embroidery" at bounding box center [1065, 234] width 75 height 24
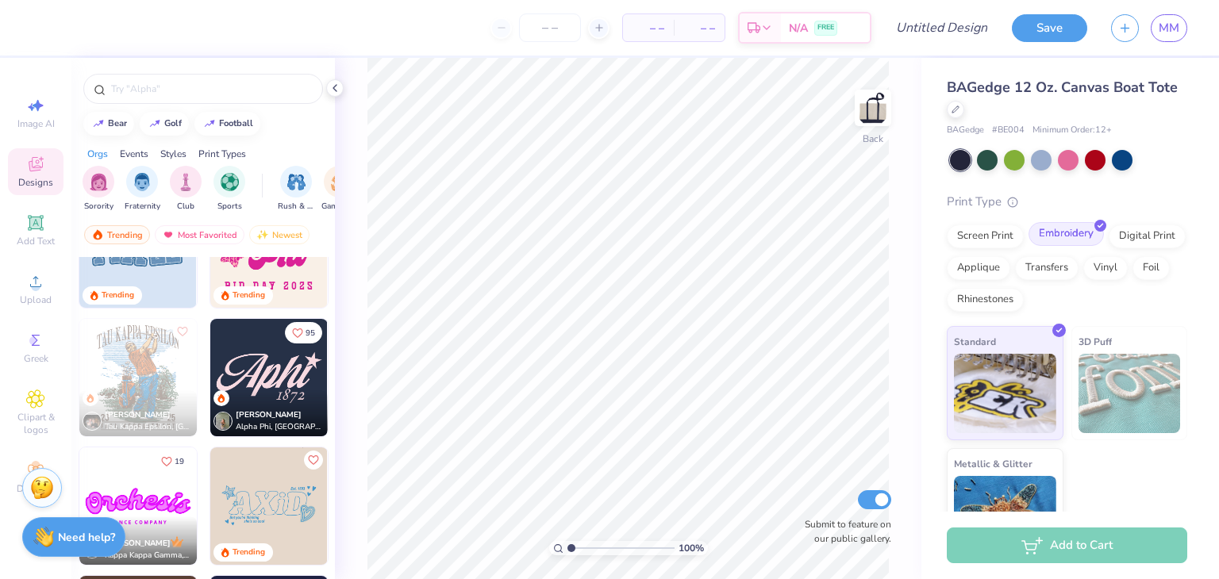
click at [1058, 236] on div "Embroidery" at bounding box center [1065, 234] width 75 height 24
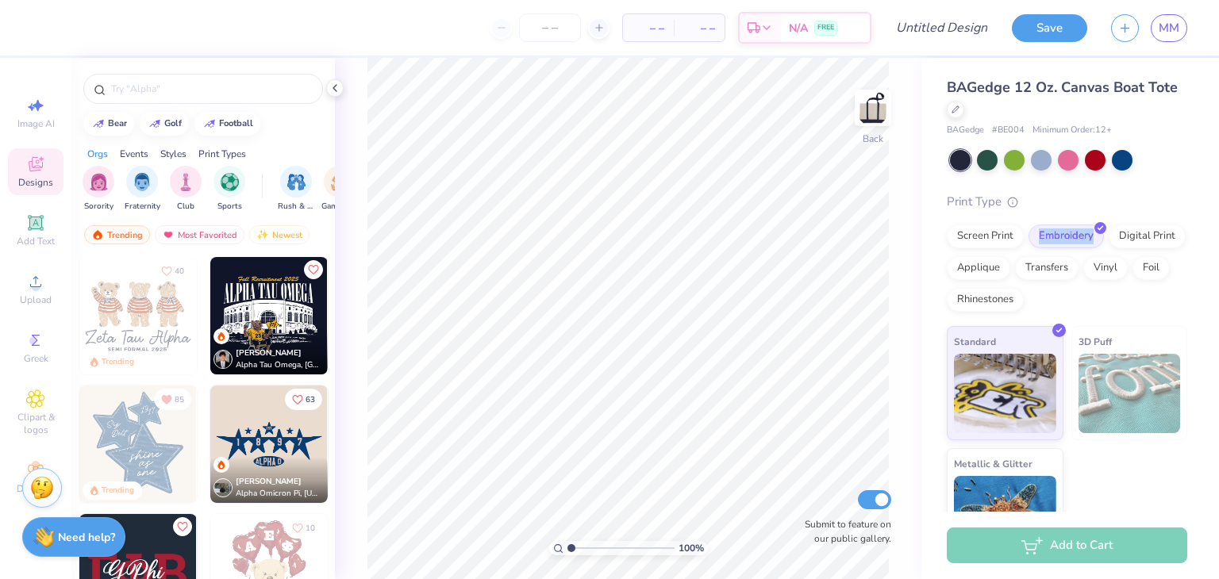
scroll to position [0, 0]
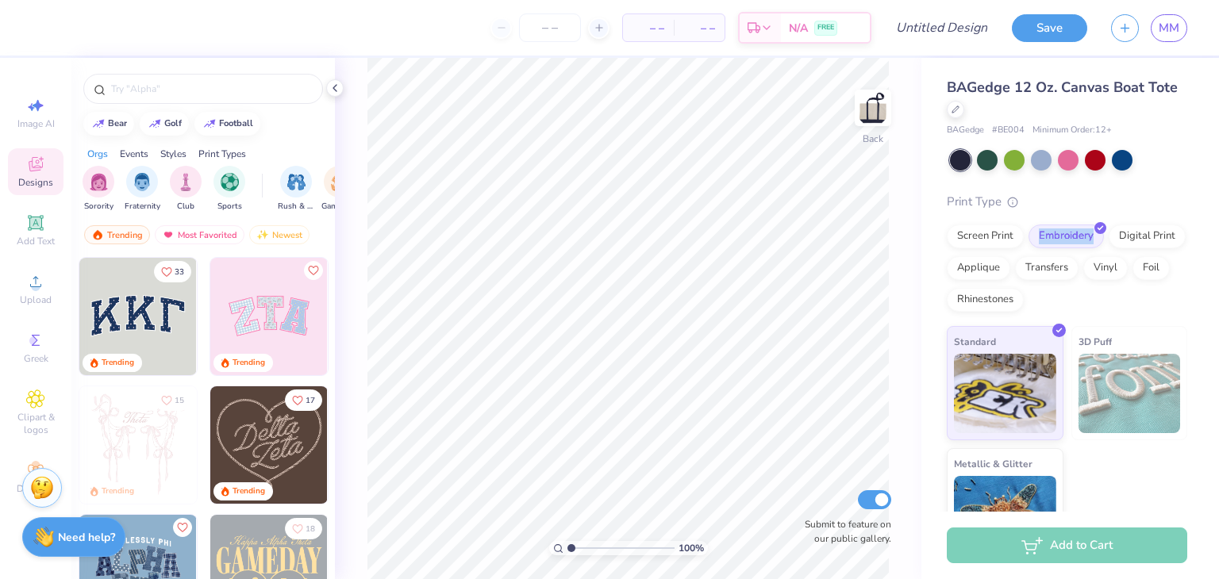
click at [127, 324] on img at bounding box center [137, 316] width 117 height 117
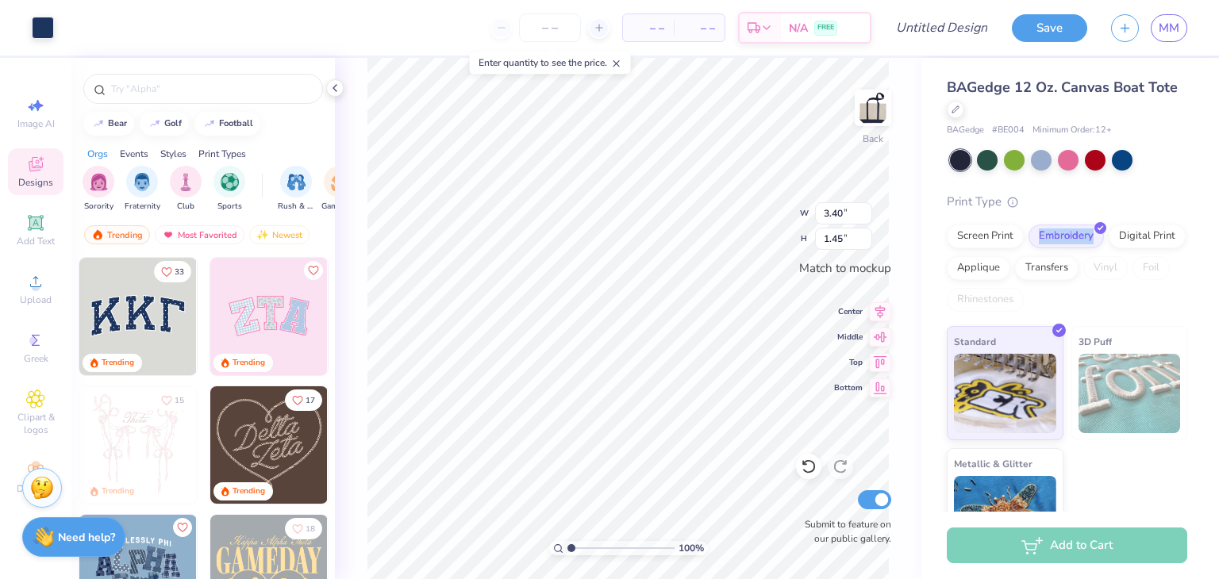
type input "3.40"
type input "1.45"
type input "3.40"
type input "1.45"
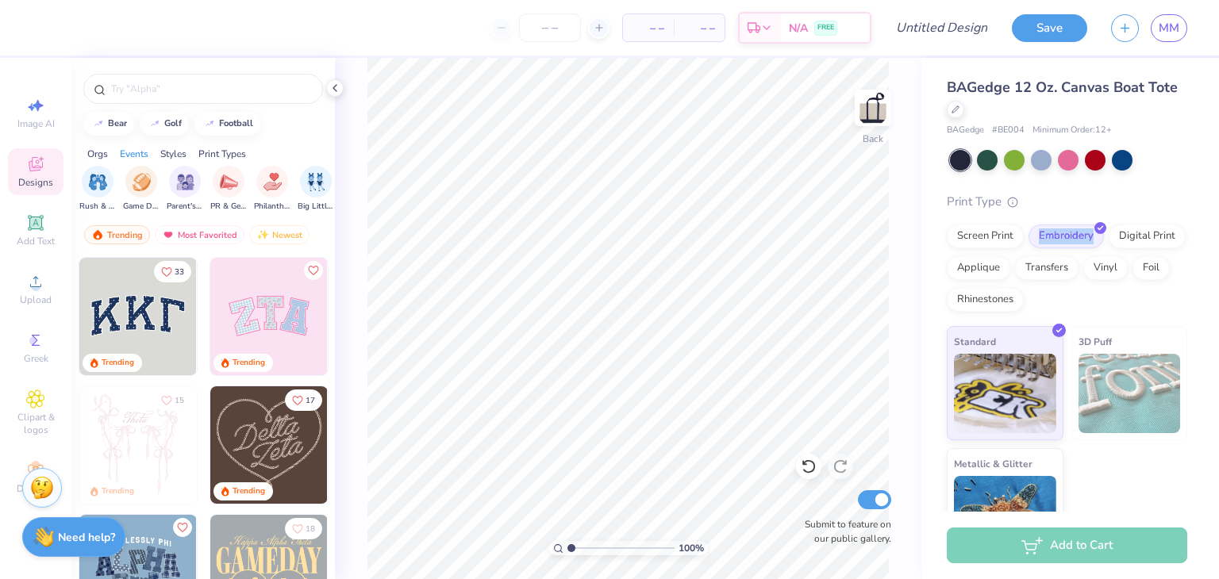
scroll to position [0, 203]
click at [12, 240] on div "Add Text" at bounding box center [36, 230] width 56 height 47
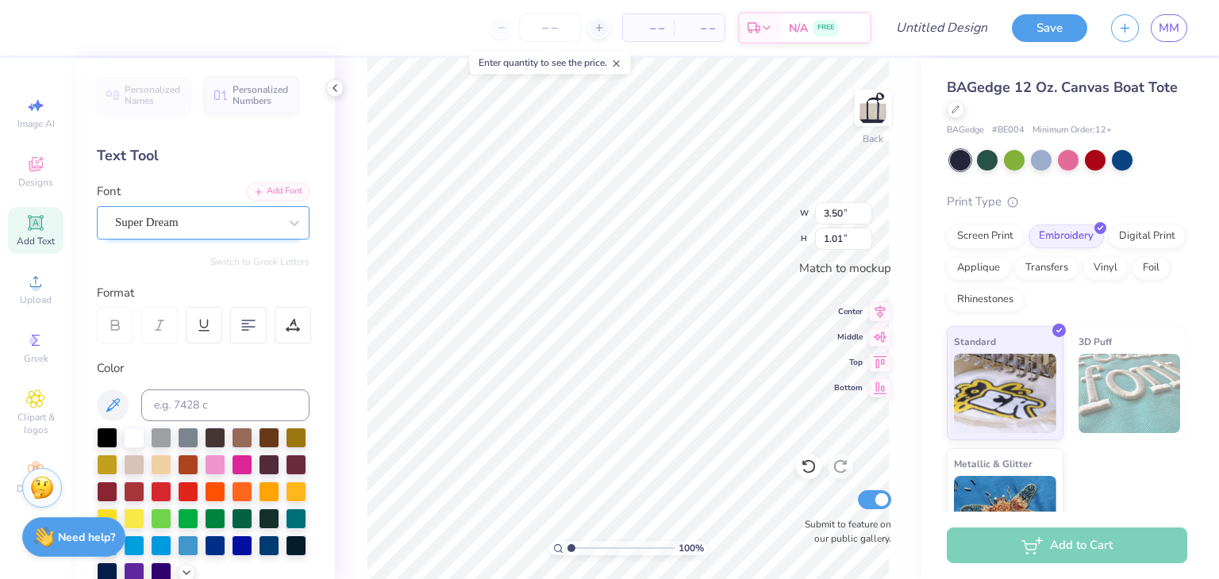
click at [144, 220] on div "Super Dream" at bounding box center [196, 222] width 167 height 25
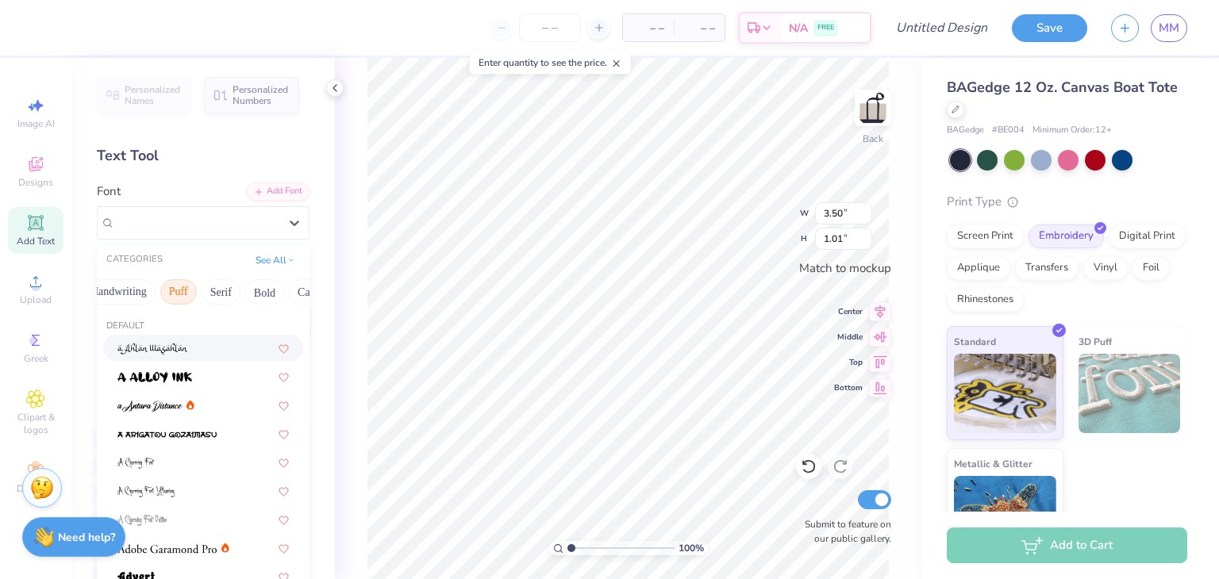
scroll to position [0, 0]
click at [136, 298] on button "Greek" at bounding box center [126, 291] width 40 height 25
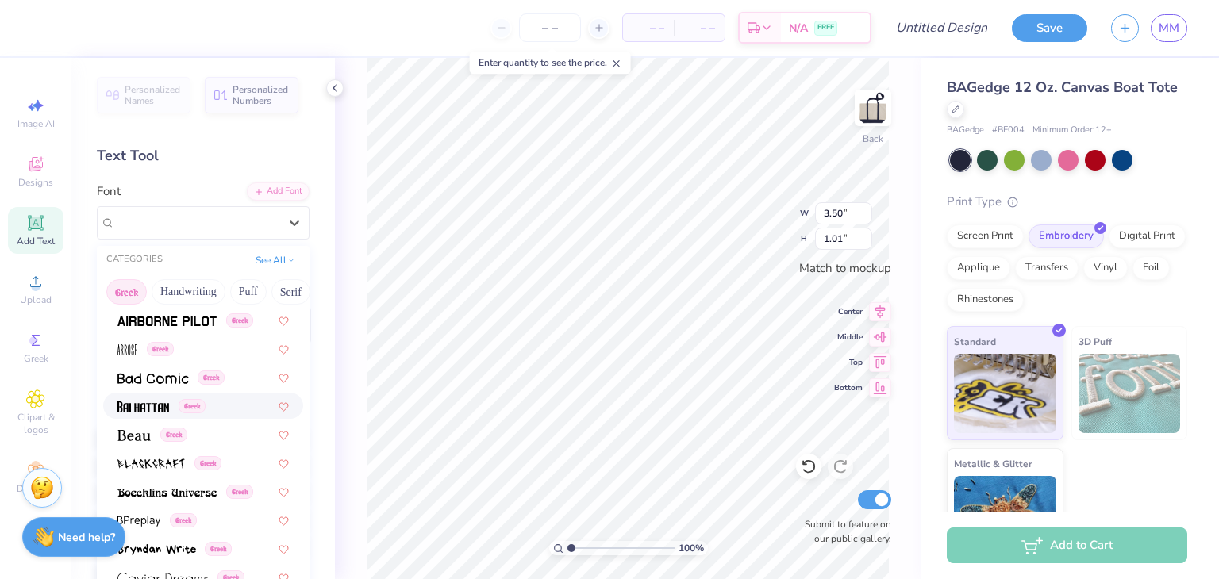
scroll to position [114, 0]
click at [146, 407] on img at bounding box center [143, 406] width 52 height 11
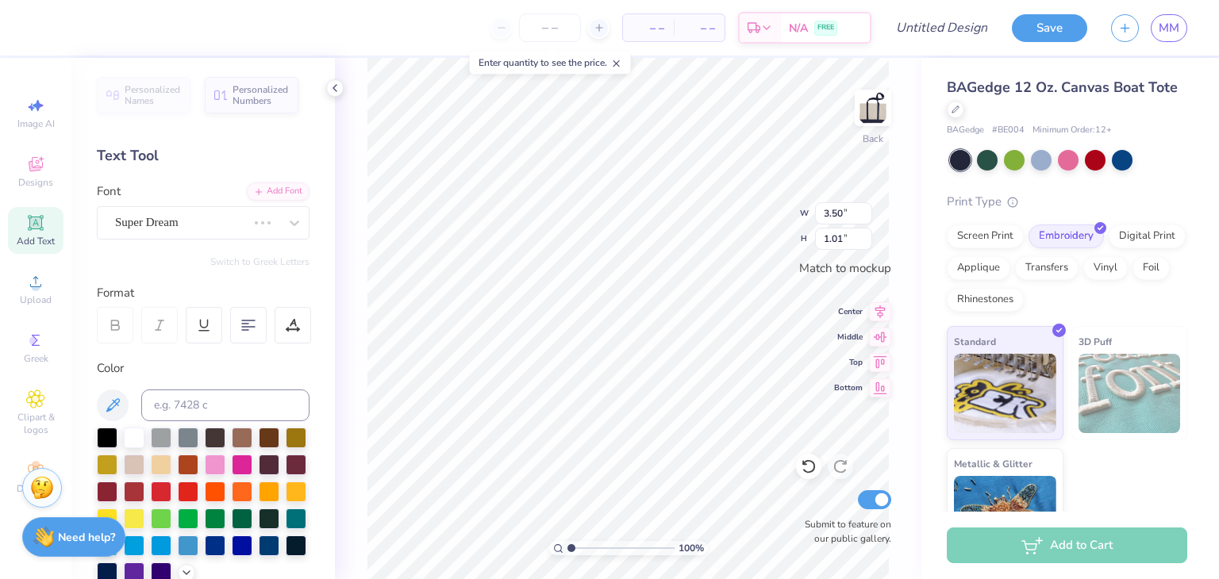
type input "2.44"
type input "1.18"
click at [203, 238] on div "Balhattan Greek" at bounding box center [203, 222] width 213 height 33
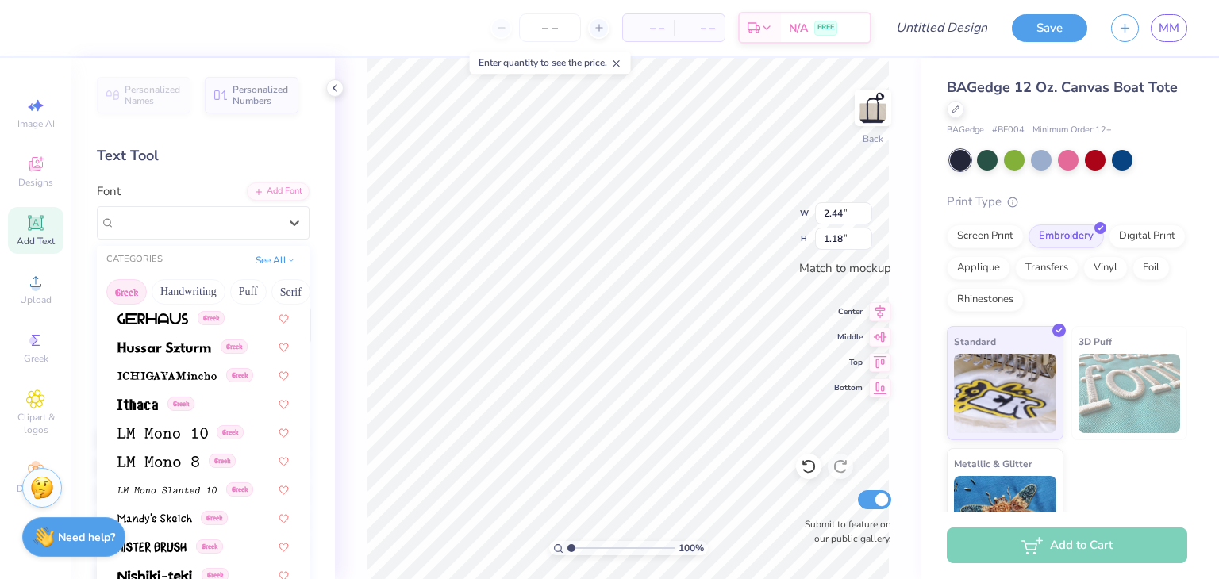
scroll to position [602, 0]
click at [138, 401] on img at bounding box center [137, 403] width 40 height 11
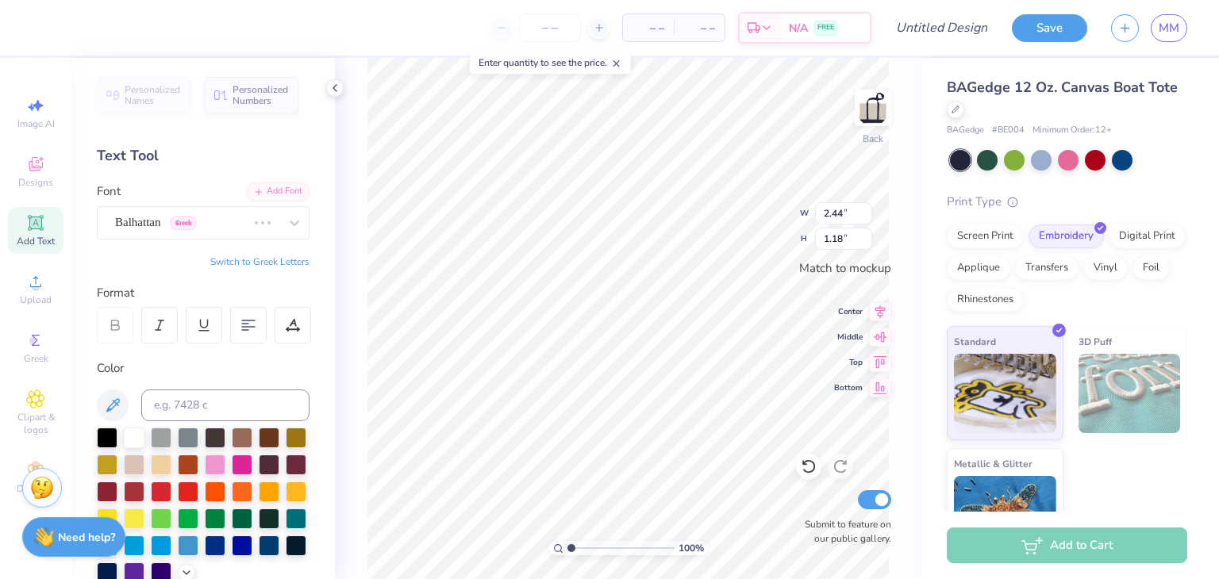
type input "2.26"
type input "0.81"
click at [168, 222] on div "Ithaca Greek" at bounding box center [196, 222] width 167 height 25
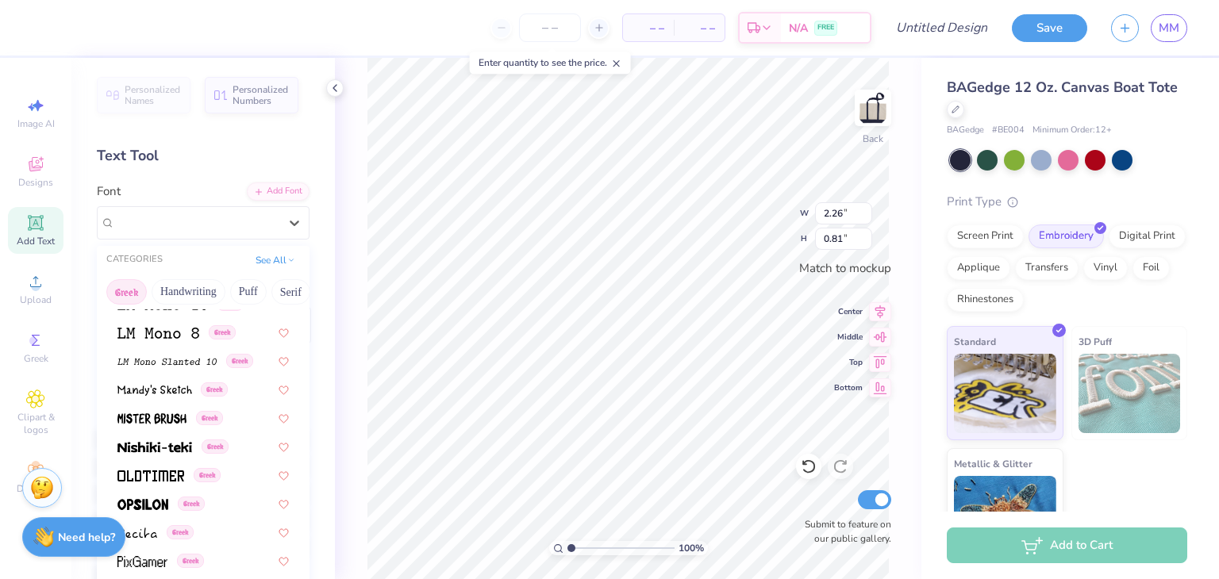
scroll to position [959, 0]
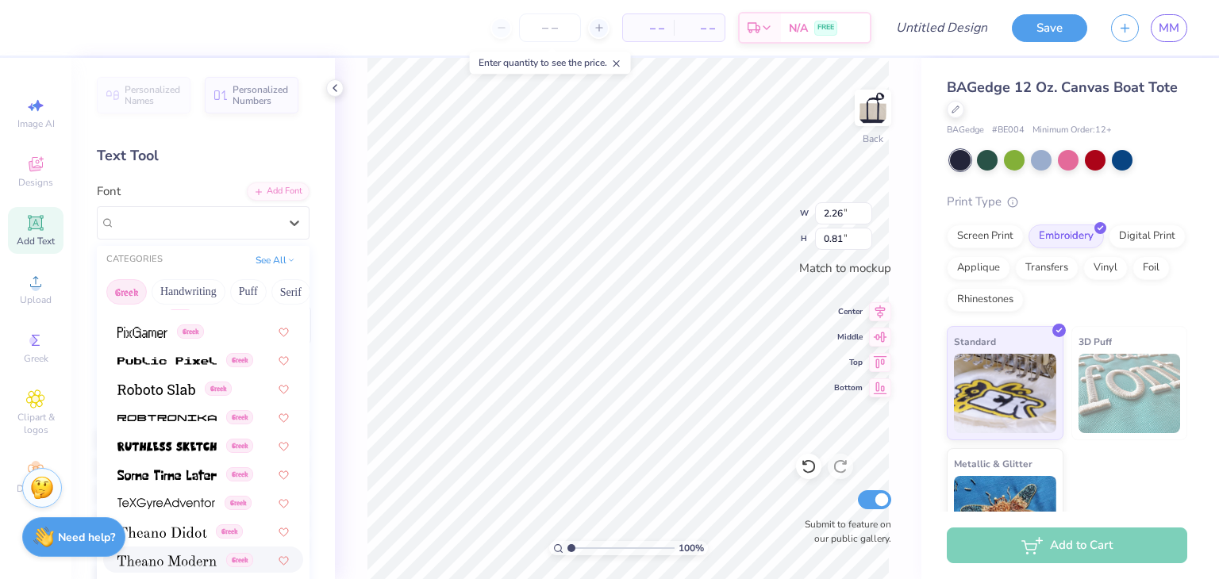
click at [197, 566] on img at bounding box center [166, 560] width 99 height 11
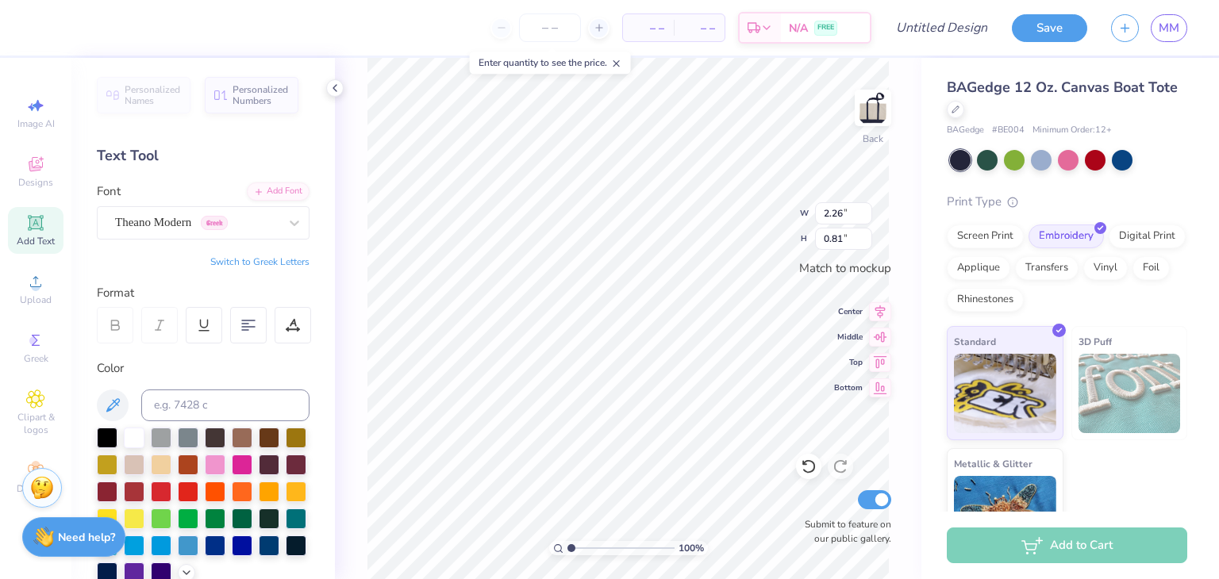
type input "3.46"
click at [29, 172] on icon at bounding box center [35, 164] width 19 height 19
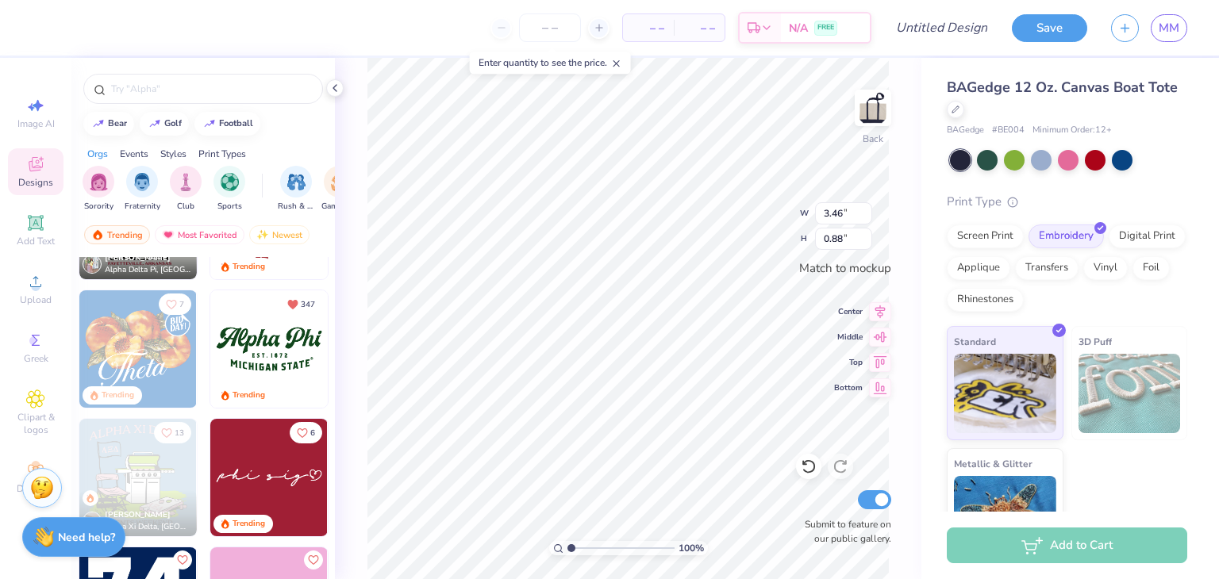
scroll to position [997, 0]
click at [260, 345] on img at bounding box center [268, 348] width 117 height 117
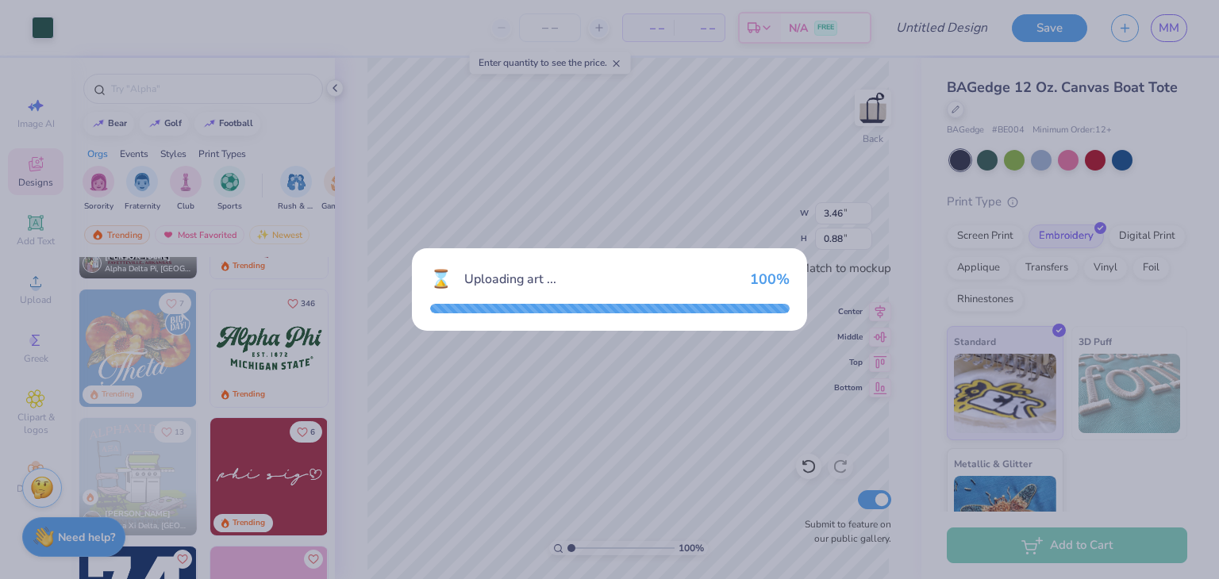
type input "1.47"
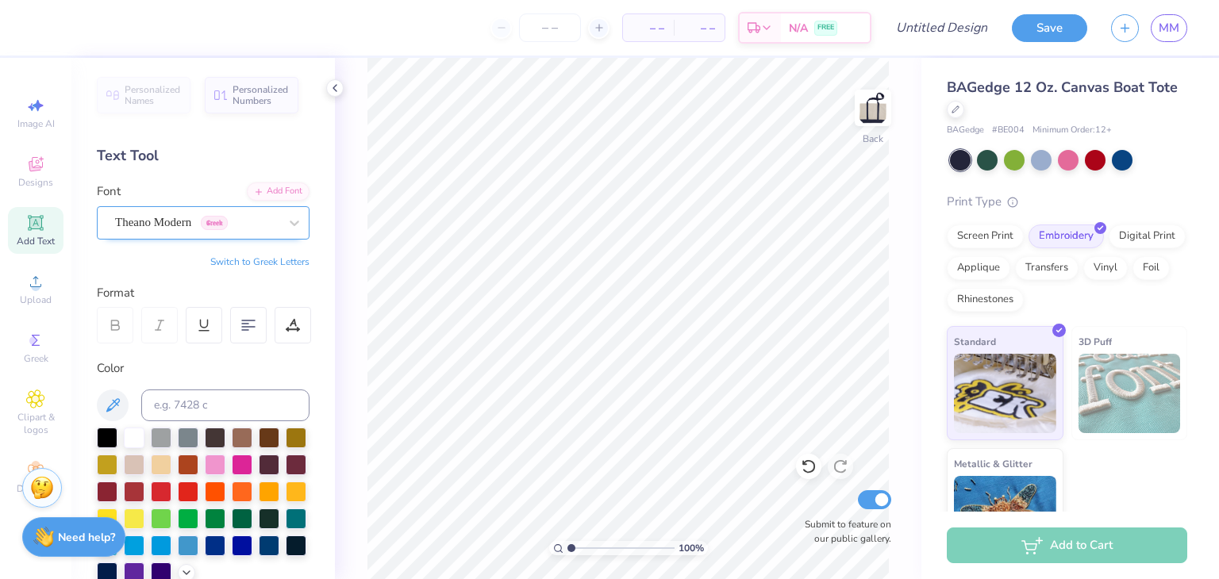
click at [187, 218] on div "Theano Modern Greek" at bounding box center [196, 222] width 167 height 25
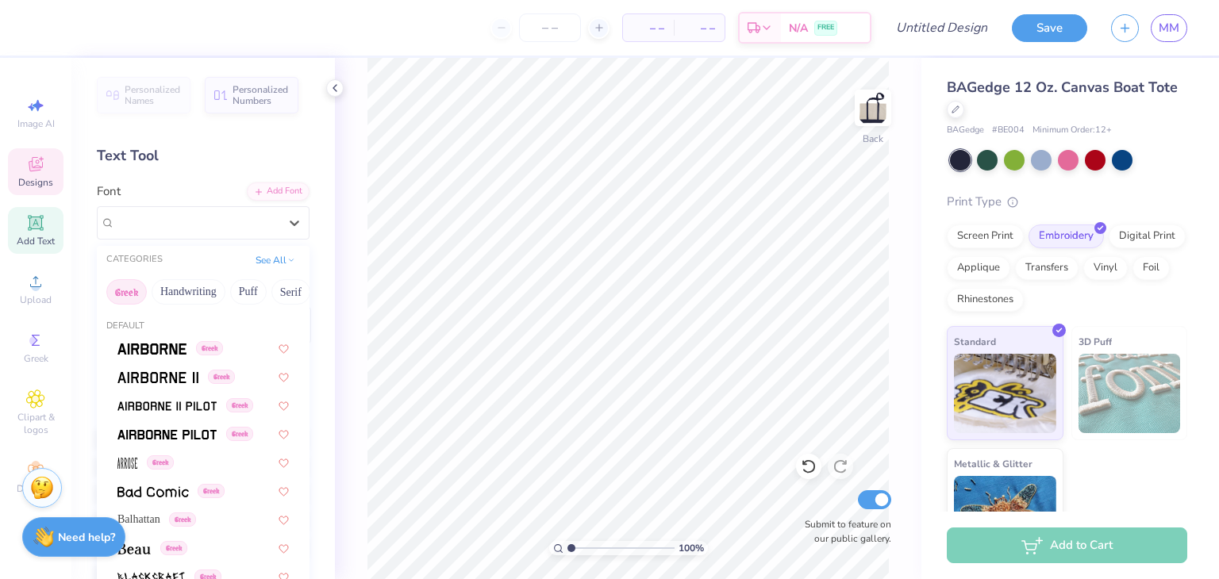
click at [37, 175] on div "Designs" at bounding box center [36, 171] width 56 height 47
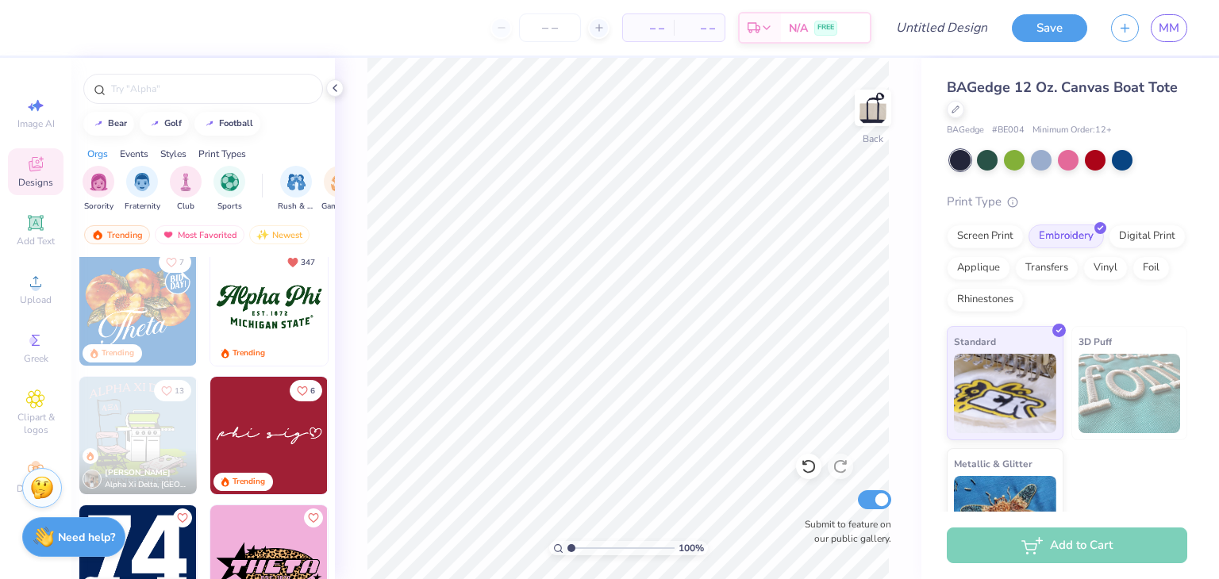
scroll to position [1047, 0]
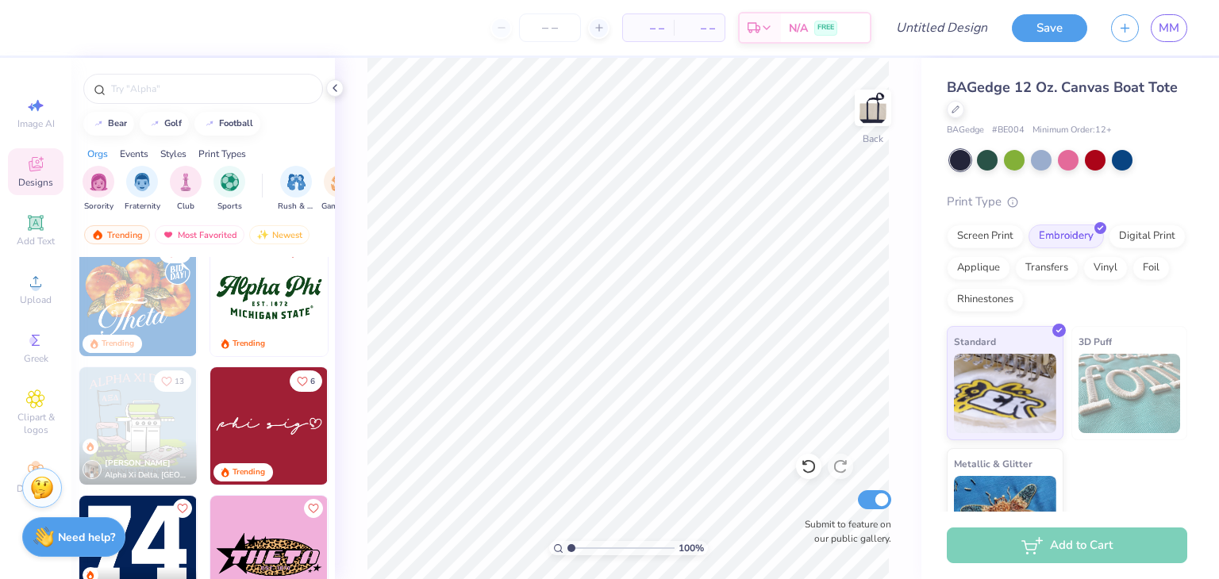
click at [265, 302] on img at bounding box center [268, 297] width 117 height 117
click at [867, 206] on input "3.47" at bounding box center [843, 213] width 57 height 22
click at [867, 206] on input "3.48" at bounding box center [843, 213] width 57 height 22
click at [867, 206] on input "3.49" at bounding box center [843, 213] width 57 height 22
click at [867, 206] on input "3.5" at bounding box center [843, 213] width 57 height 22
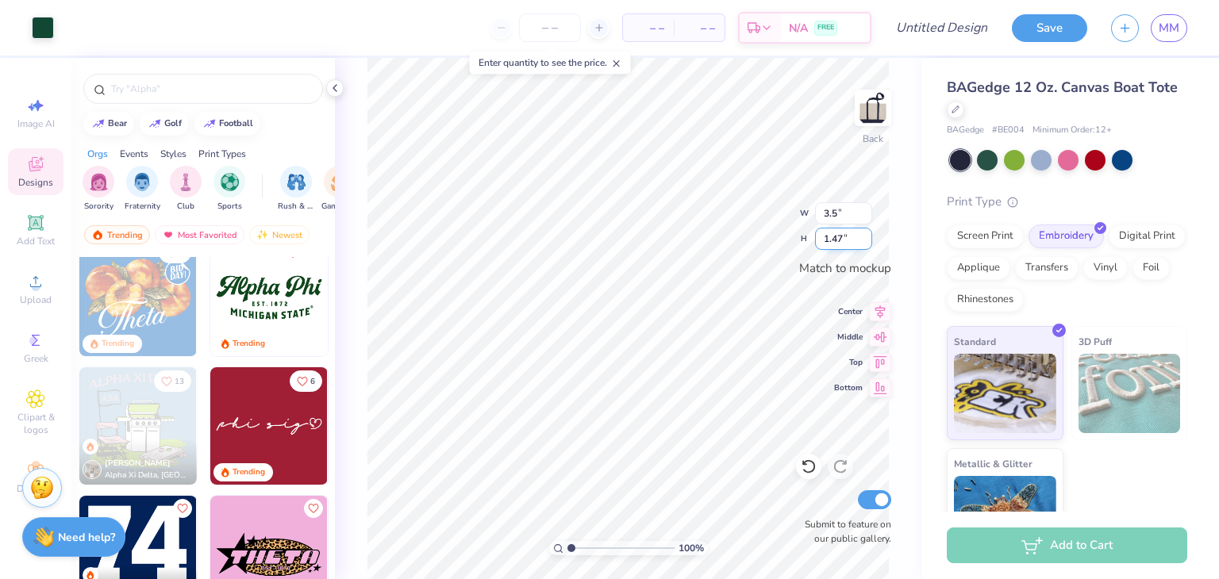
click at [859, 236] on input "1.47" at bounding box center [843, 239] width 57 height 22
type input "3.50"
type input "1.49"
click at [860, 236] on input "1.49" at bounding box center [843, 239] width 57 height 22
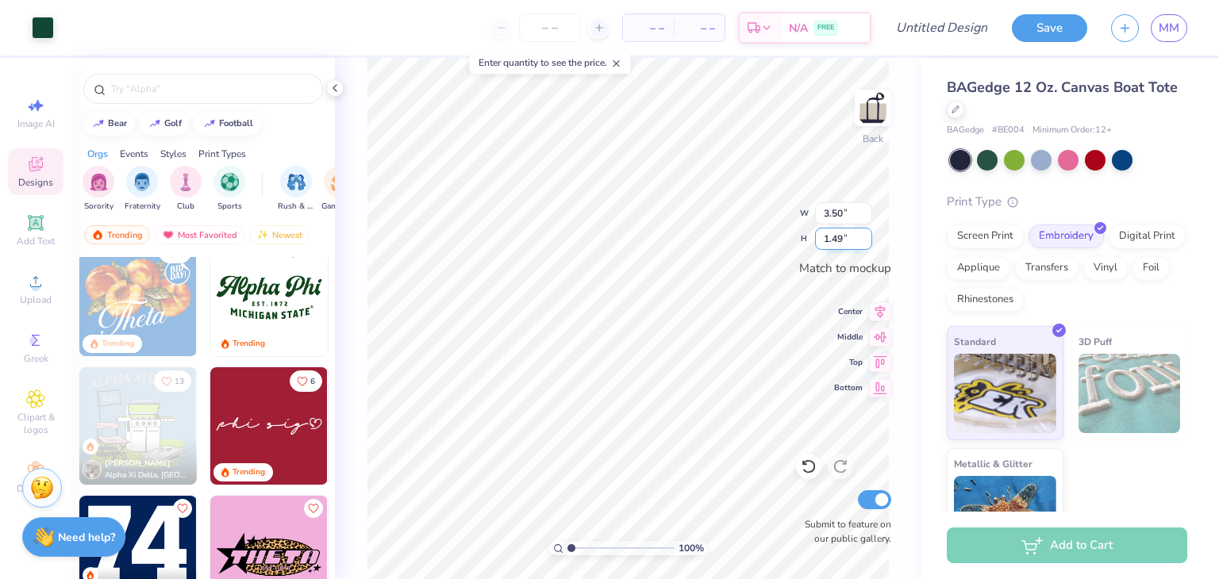
click at [860, 236] on input "1.49" at bounding box center [843, 239] width 57 height 22
click at [858, 217] on input "3.50" at bounding box center [843, 213] width 57 height 22
type input "3"
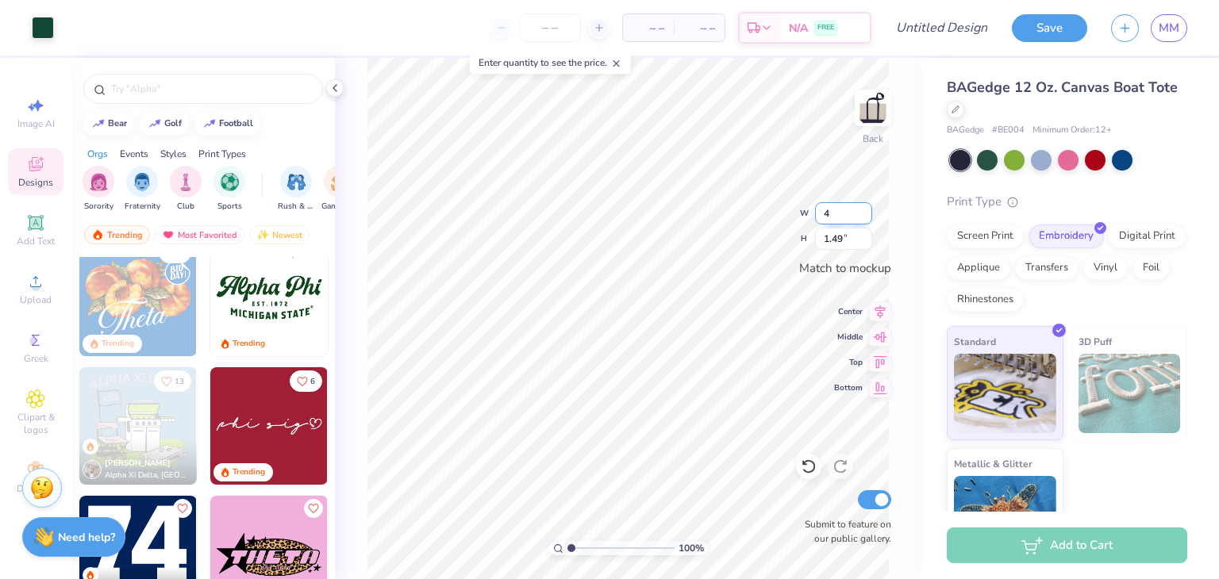
type input "4"
click at [848, 236] on input "1.49" at bounding box center [843, 239] width 57 height 22
click at [787, 239] on div "100 % Back W 4 4 " H 1.49 1.49 " Match to mockup Center Middle Top Bottom Submi…" at bounding box center [628, 318] width 586 height 521
click at [786, 239] on div "100 % Back W 3.50 3.50 " H 1.49 1.49 " Match to mockup Center Middle Top Bottom…" at bounding box center [628, 318] width 586 height 521
click at [863, 232] on input "1.49" at bounding box center [843, 239] width 57 height 22
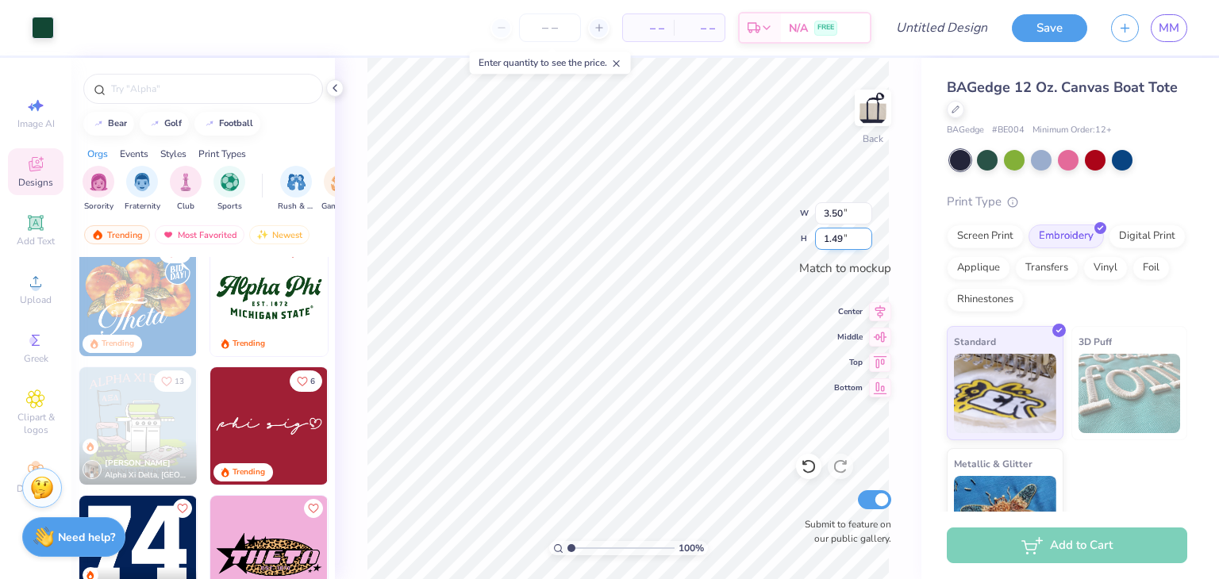
click at [863, 232] on input "1.49" at bounding box center [843, 239] width 57 height 22
click at [866, 232] on input "1.49" at bounding box center [843, 239] width 57 height 22
click at [843, 204] on input "3.50" at bounding box center [843, 213] width 57 height 22
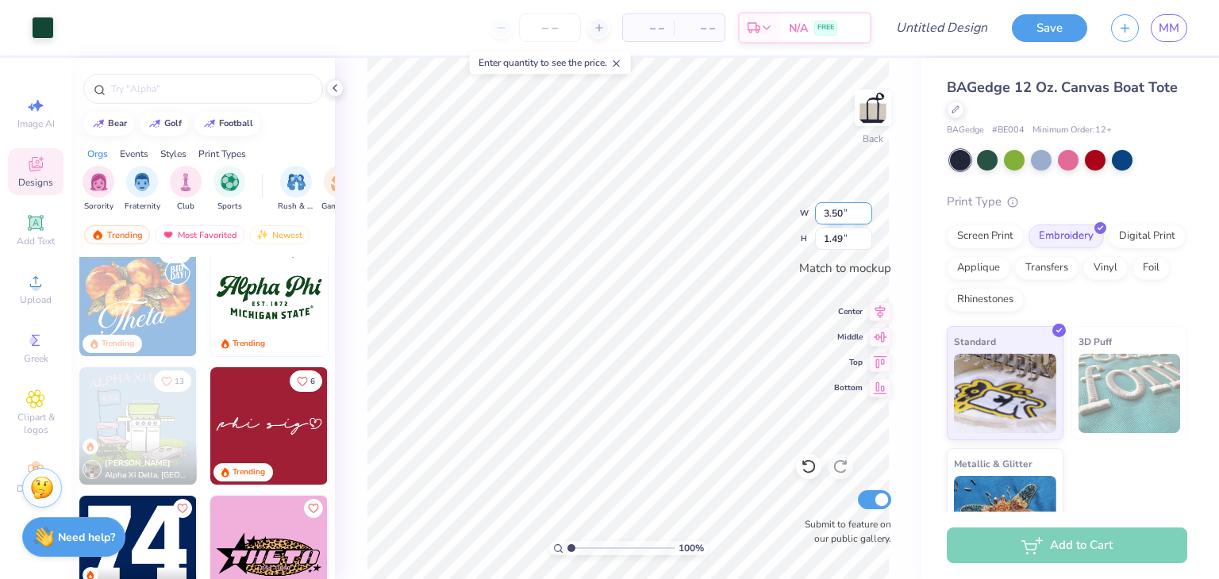
click at [866, 207] on input "3.50" at bounding box center [843, 213] width 57 height 22
drag, startPoint x: 565, startPoint y: 550, endPoint x: 638, endPoint y: 553, distance: 73.1
click at [638, 553] on div "100 %" at bounding box center [628, 548] width 159 height 14
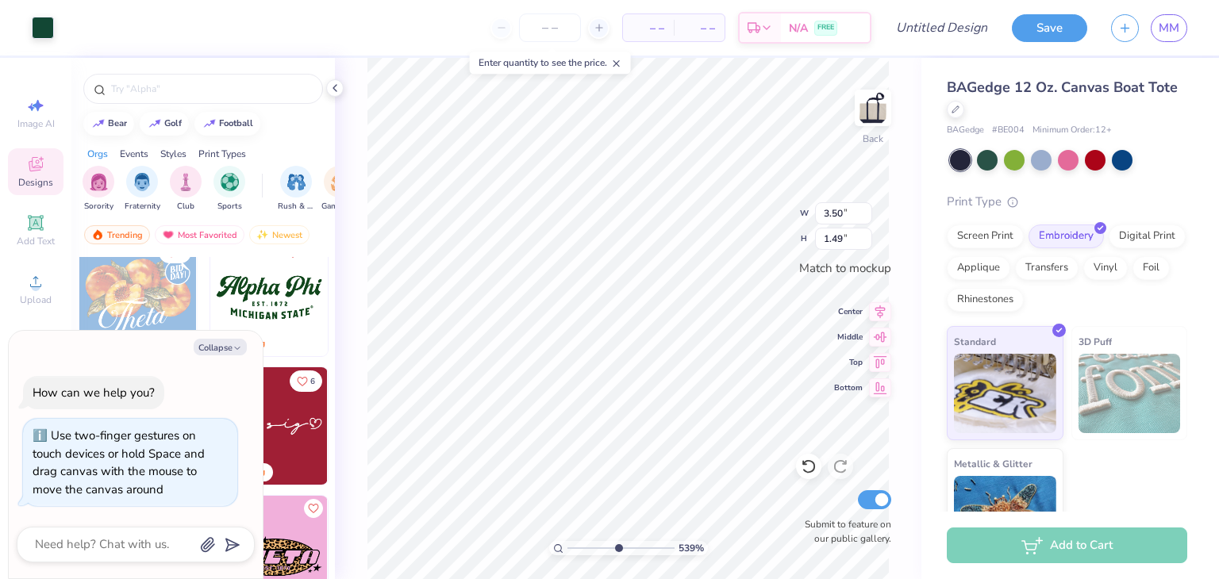
drag, startPoint x: 571, startPoint y: 543, endPoint x: 617, endPoint y: 556, distance: 48.0
click at [617, 555] on input "range" at bounding box center [620, 548] width 107 height 14
type input "2.22057060259431"
type textarea "x"
click at [302, 136] on div "bear golf football Orgs Events Styles Print Types Sorority Fraternity Club Spor…" at bounding box center [202, 348] width 263 height 580
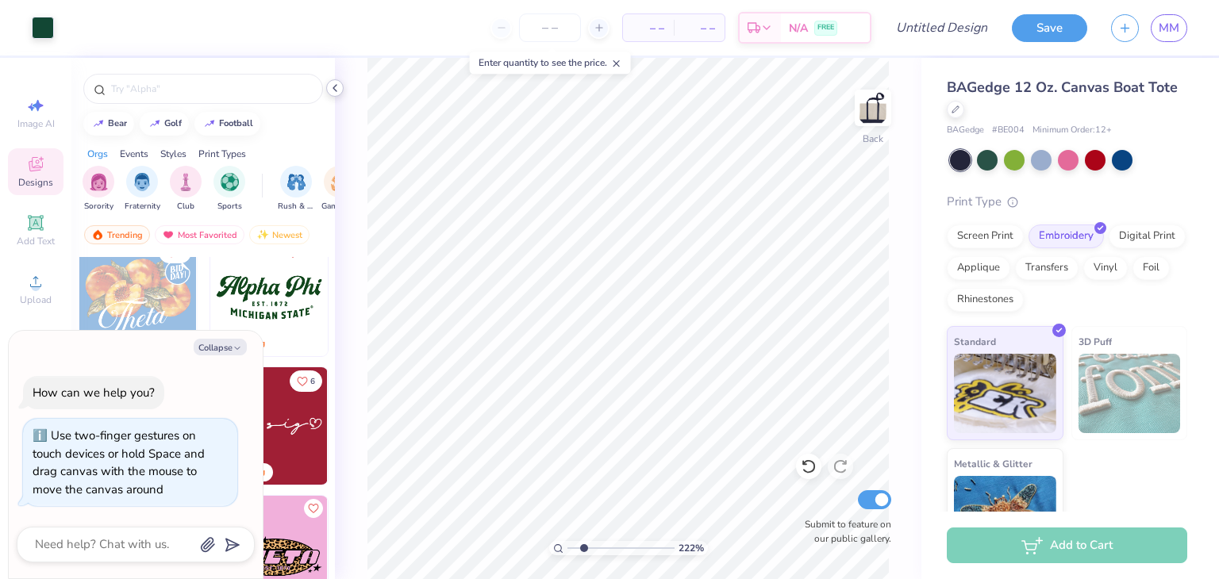
click at [326, 86] on div at bounding box center [334, 87] width 17 height 17
type input "2.22057060259431"
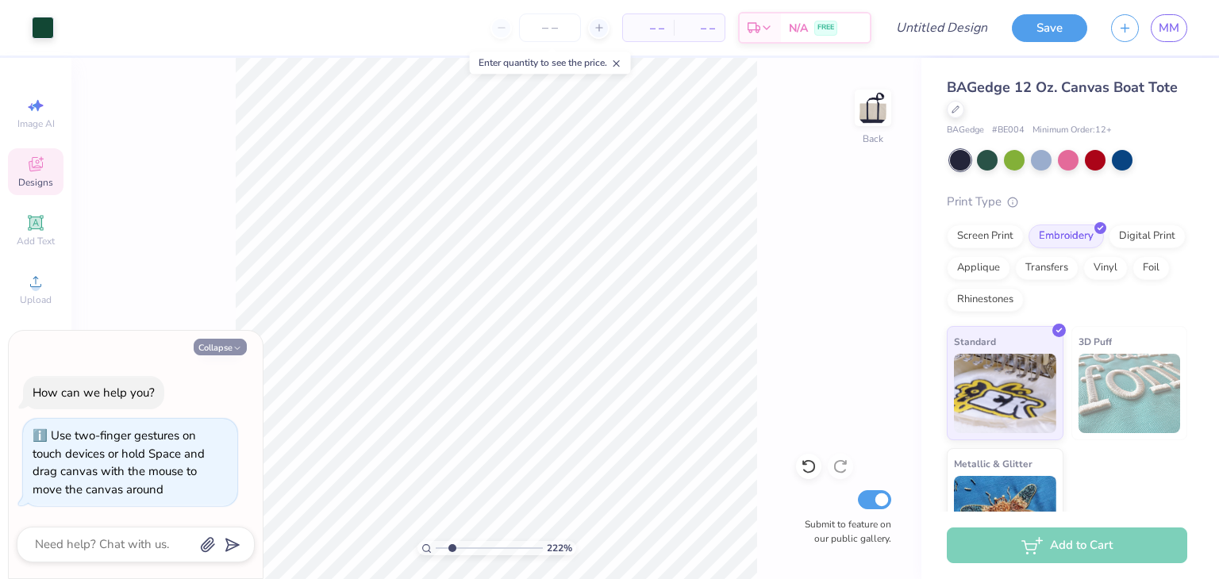
click at [228, 350] on button "Collapse" at bounding box center [220, 347] width 53 height 17
type textarea "x"
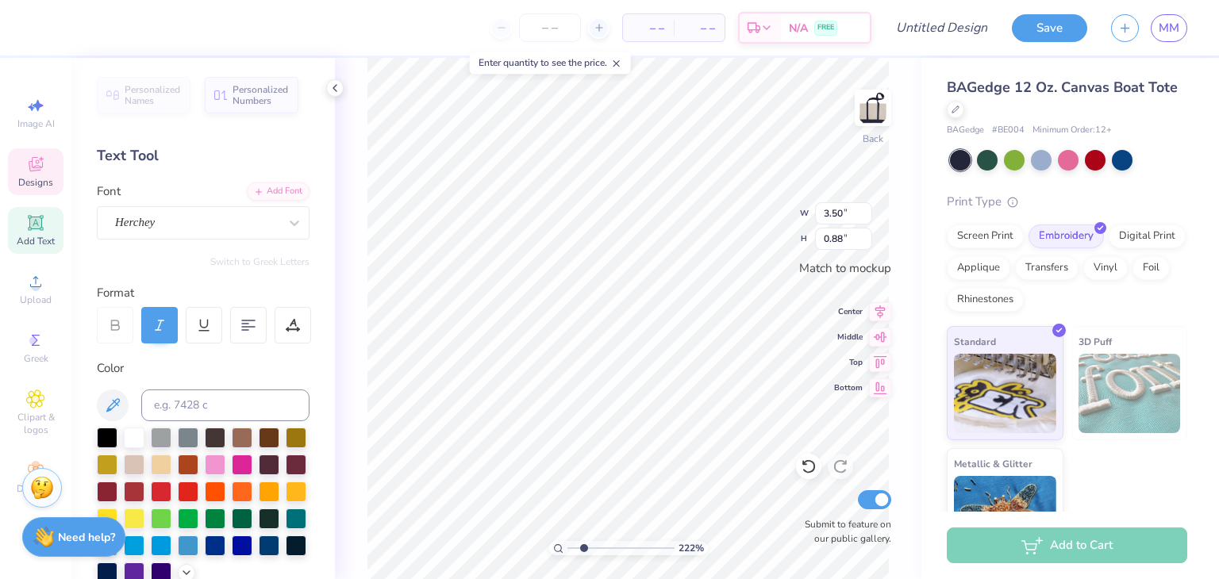
scroll to position [13, 2]
type input "2.22057060259431"
type textarea "S Phi"
type input "2.22057060259431"
type textarea "SW Phi"
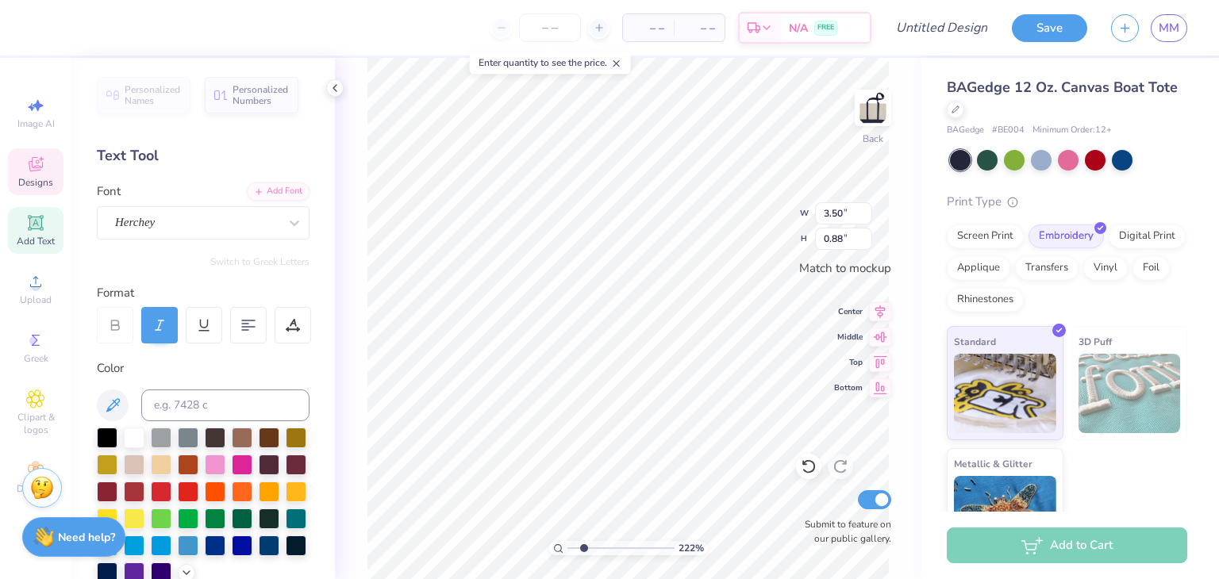
scroll to position [13, 2]
type input "2.22057060259431"
type textarea "SWEPhi"
type input "2.22057060259431"
type textarea "SWEhi"
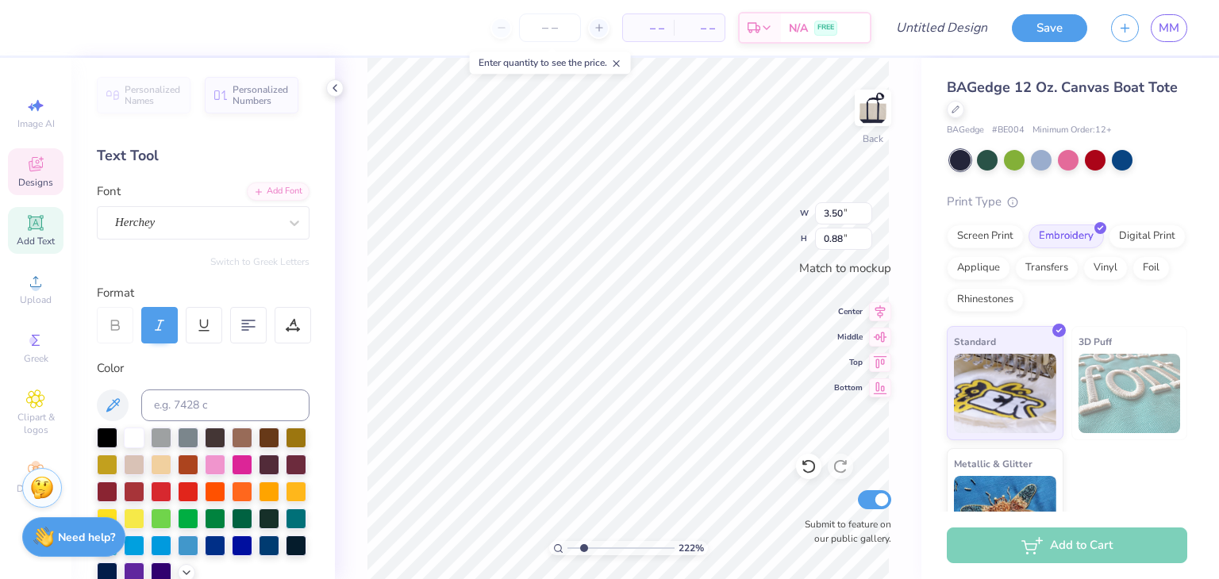
type input "2.22057060259431"
type textarea "SWEi"
type input "2.22057060259431"
type textarea "SWE"
type input "2.22057060259431"
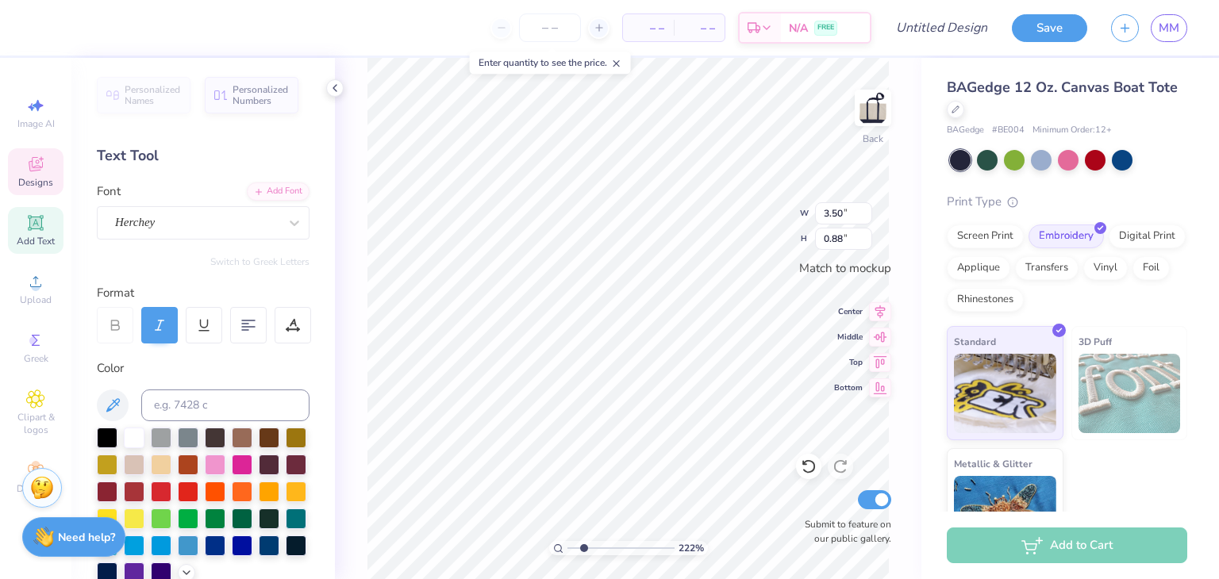
type textarea "SW"
type input "2.22057060259431"
type textarea "S"
type input "2.22057060259431"
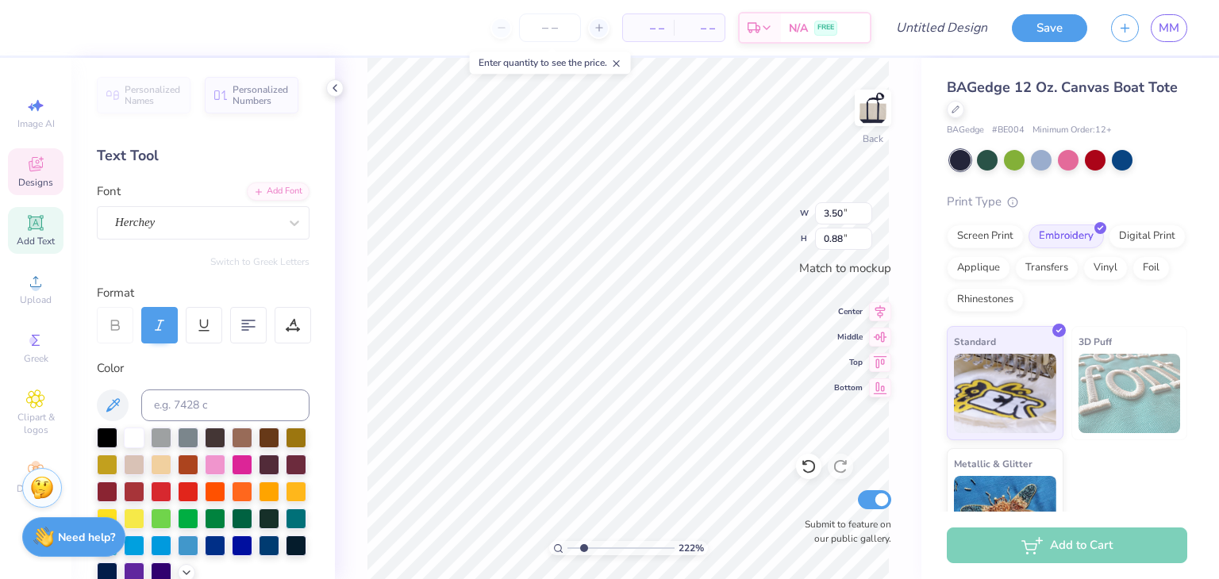
type input "2.22057060259431"
type input "2.67"
type input "0.40"
type input "2.22057060259431"
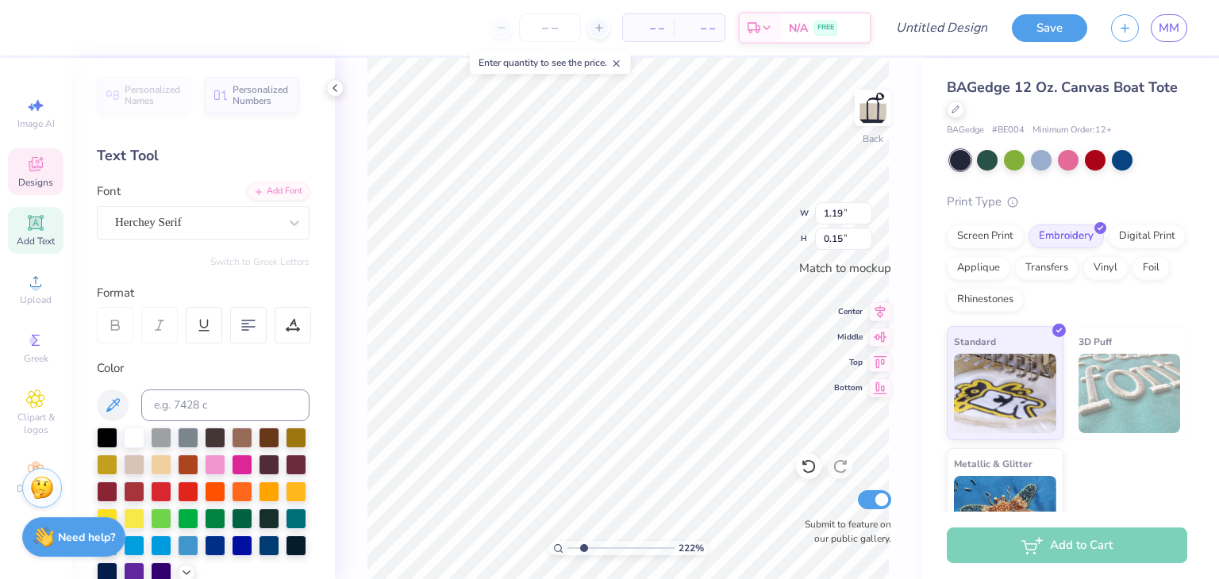
type textarea "E S T . 1 7 2"
type input "2.22057060259431"
type textarea "E S T . 1 9 7 2"
click at [25, 182] on span "Designs" at bounding box center [35, 182] width 35 height 13
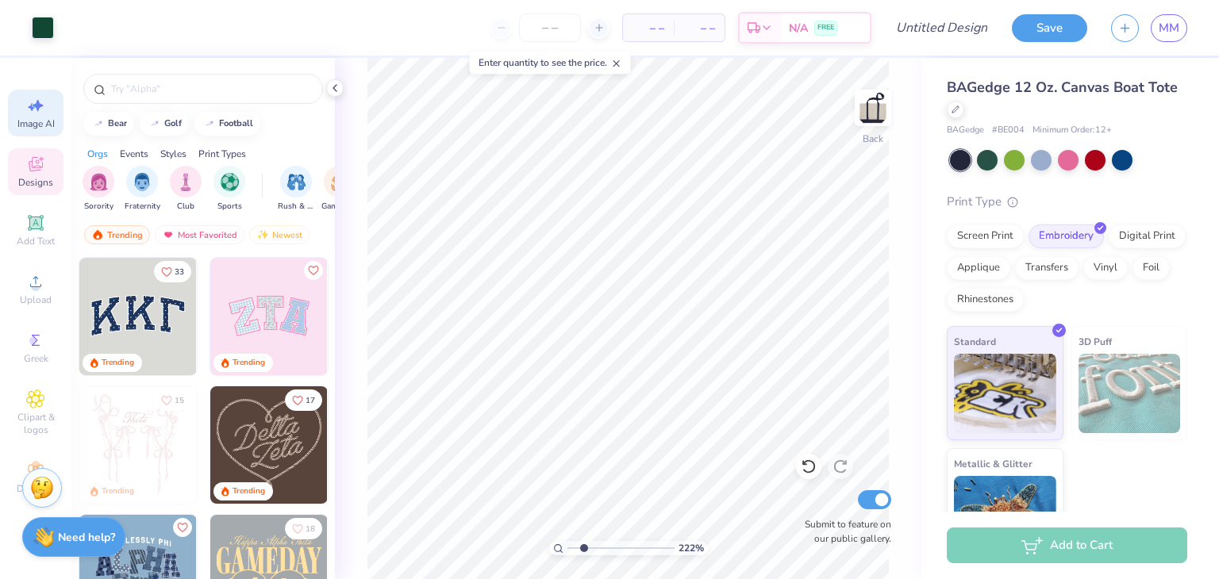
click at [37, 125] on span "Image AI" at bounding box center [35, 123] width 37 height 13
type input "2.22057060259431"
select select "4"
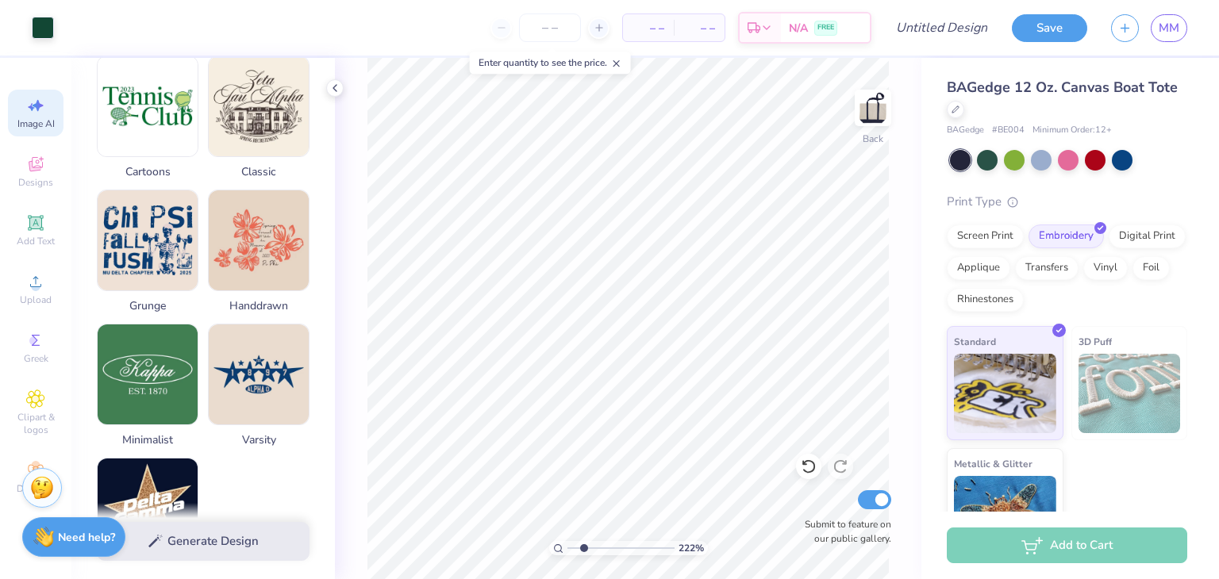
scroll to position [635, 0]
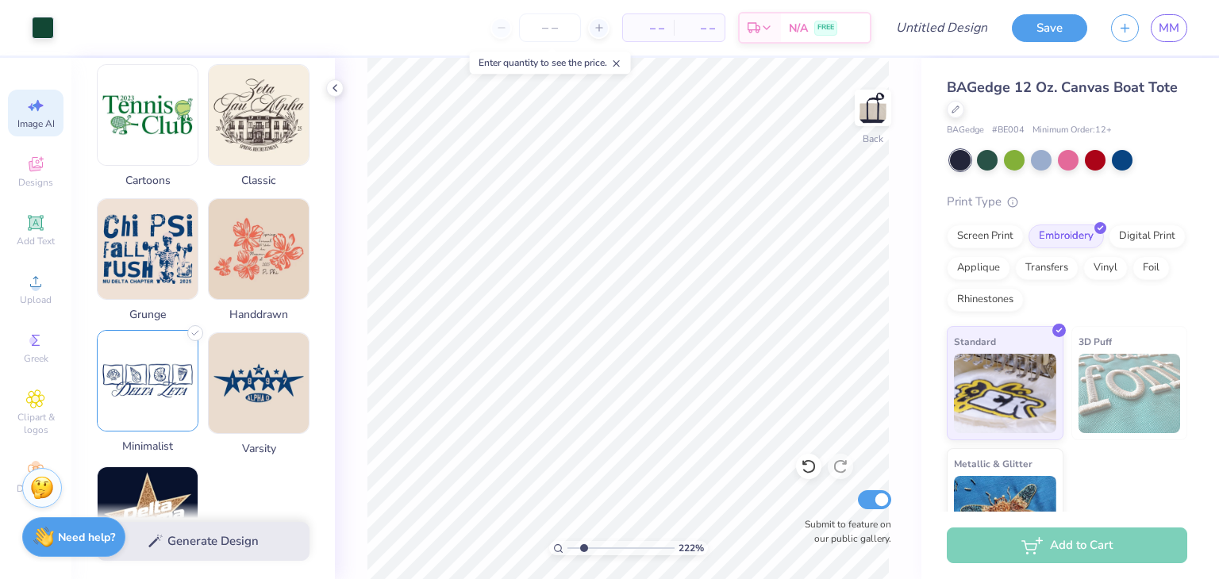
click at [140, 376] on img at bounding box center [148, 381] width 100 height 100
click at [143, 411] on img at bounding box center [148, 381] width 100 height 100
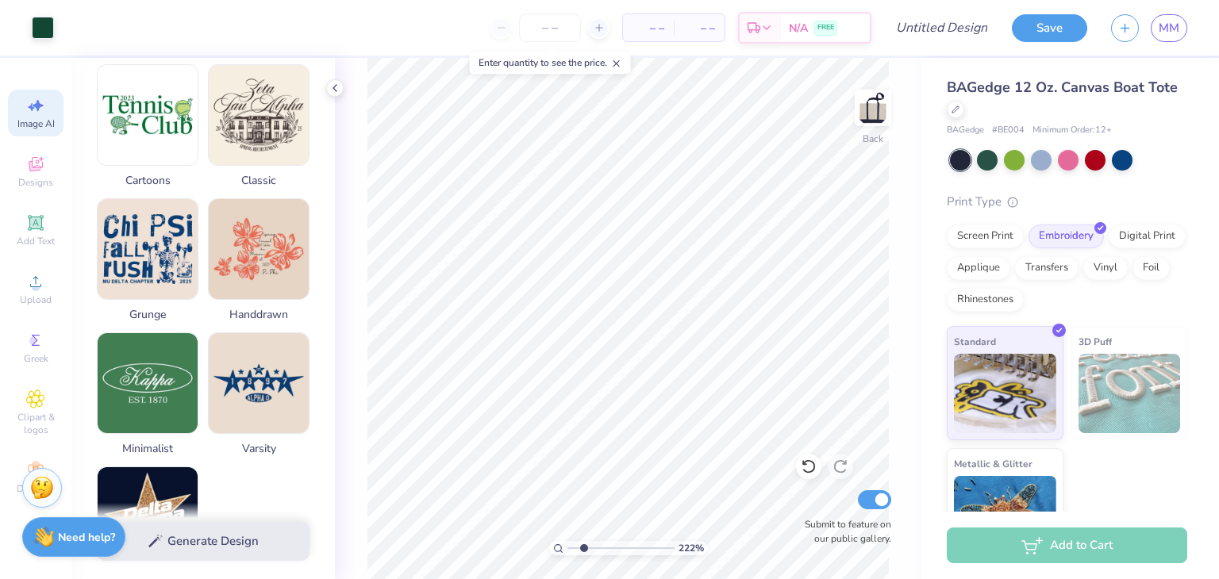
scroll to position [778, 0]
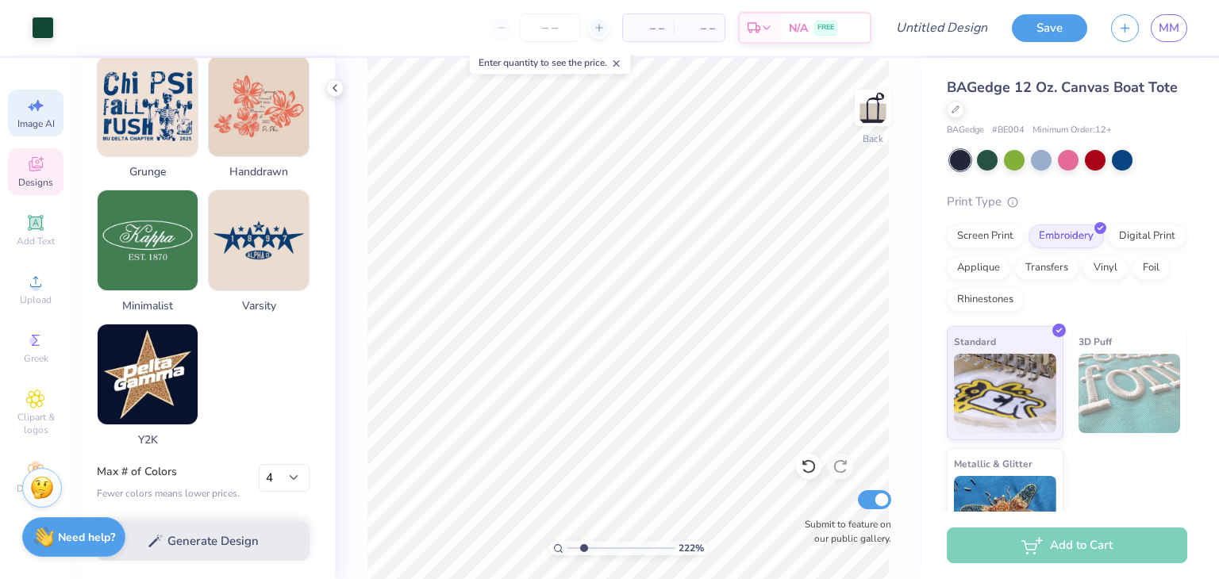
click at [34, 165] on icon at bounding box center [35, 164] width 19 height 19
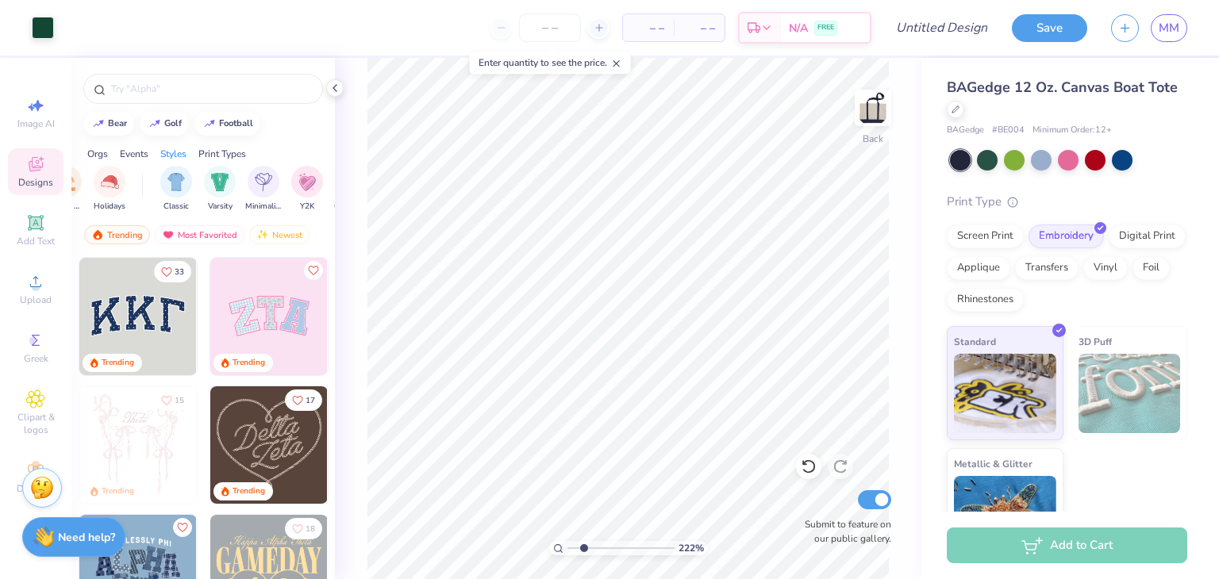
scroll to position [0, 758]
click at [213, 174] on img "filter for Varsity" at bounding box center [216, 180] width 18 height 18
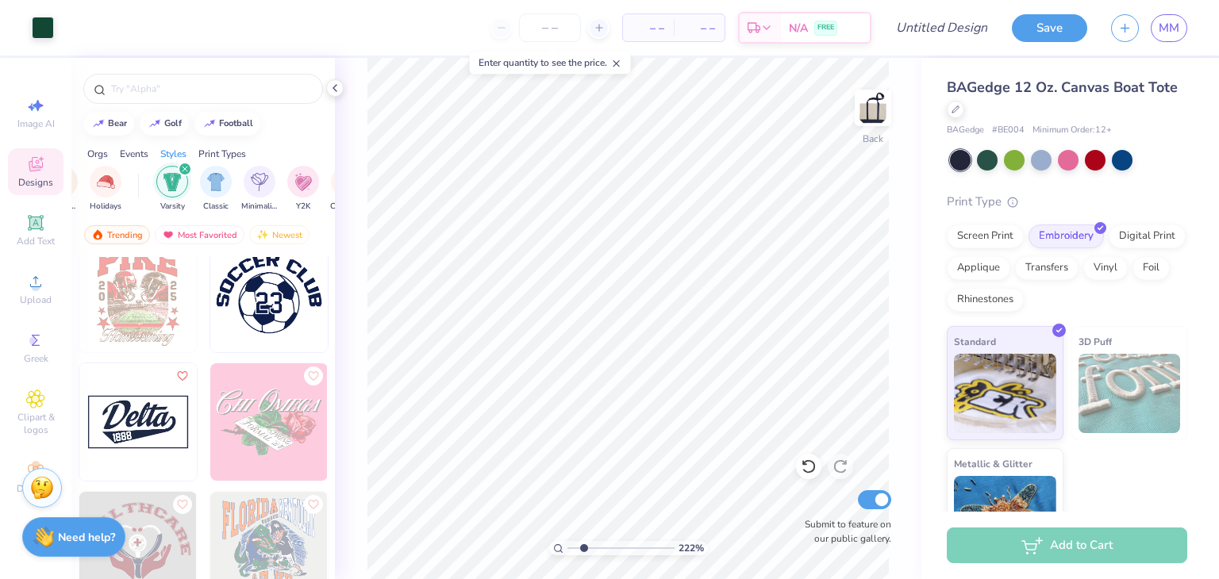
scroll to position [3102, 0]
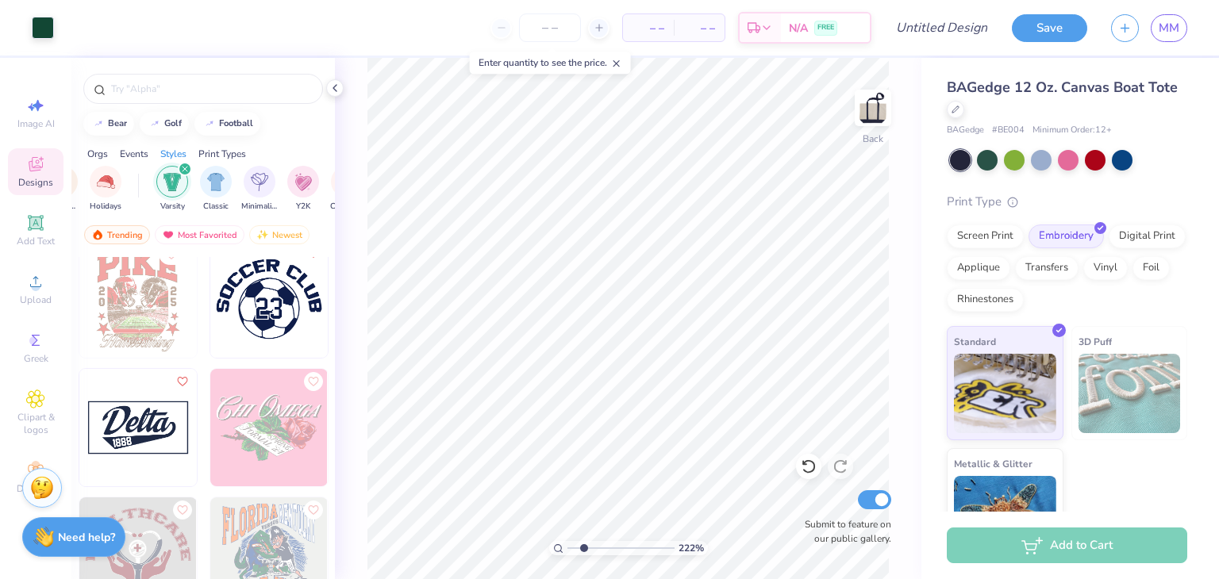
click at [186, 190] on div "Varsity" at bounding box center [172, 189] width 32 height 47
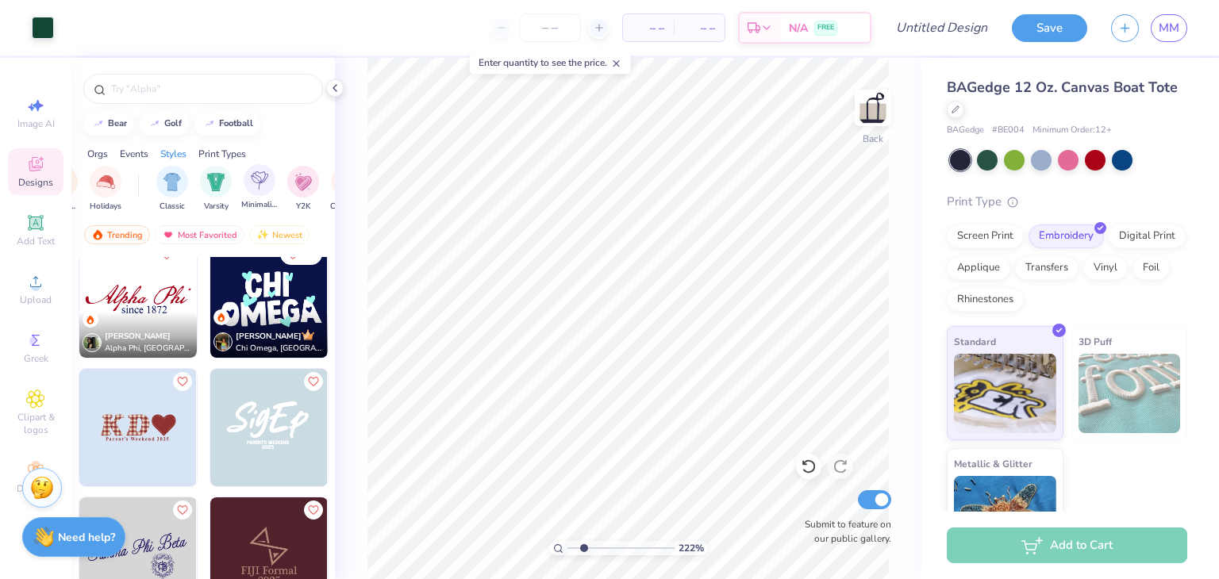
click at [261, 198] on div "Minimalist" at bounding box center [259, 187] width 36 height 47
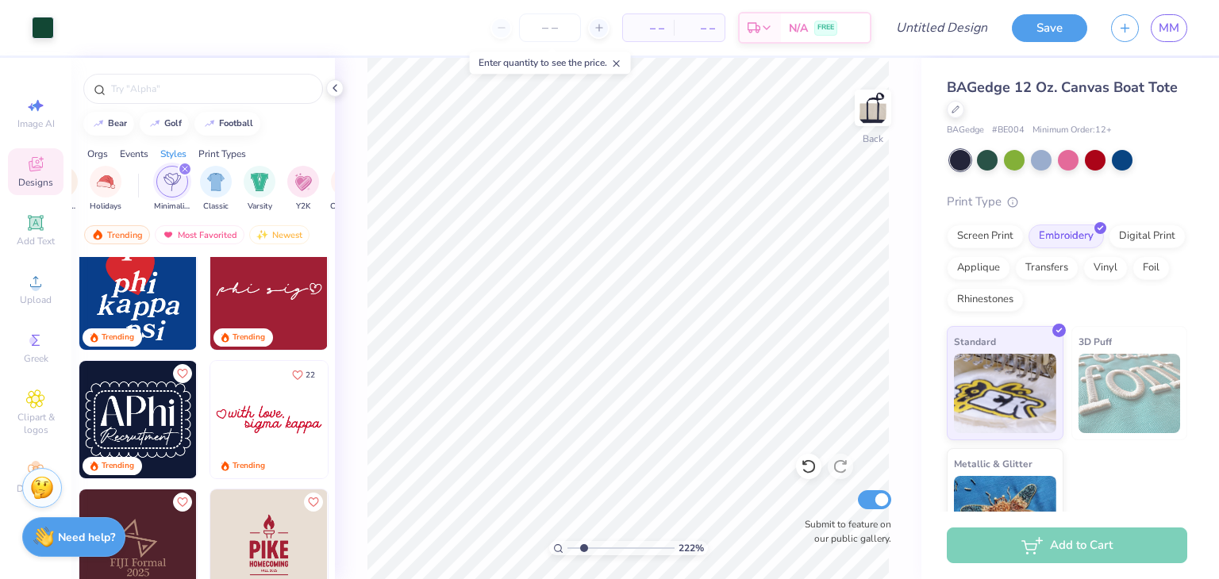
scroll to position [0, 0]
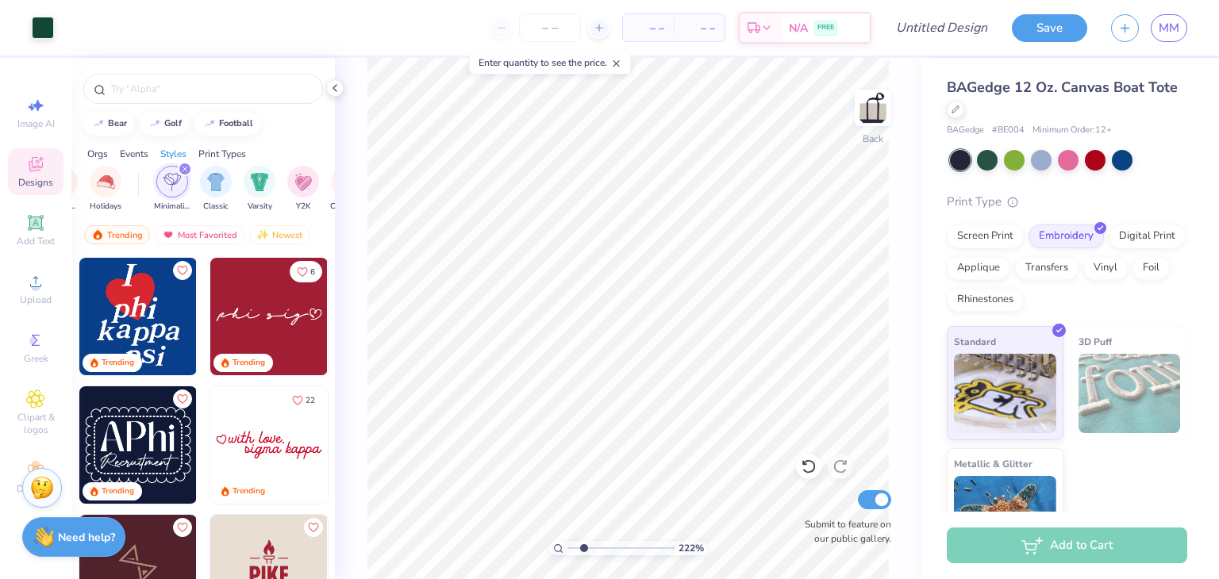
click at [293, 322] on img at bounding box center [268, 316] width 117 height 117
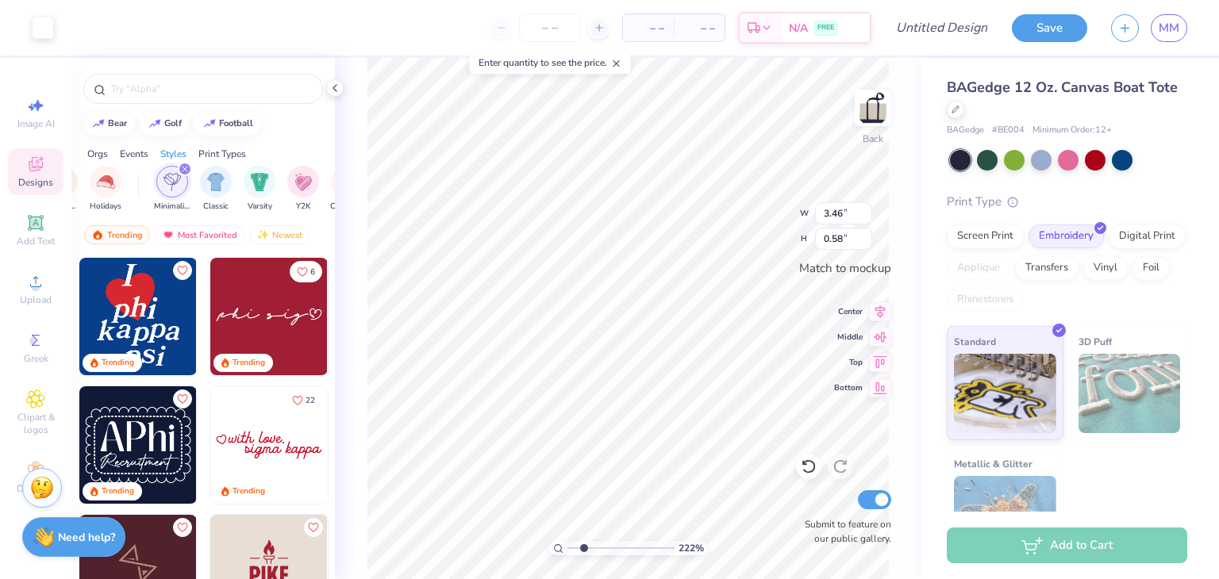
type input "2.22057060259431"
type input "3.02"
type input "0.57"
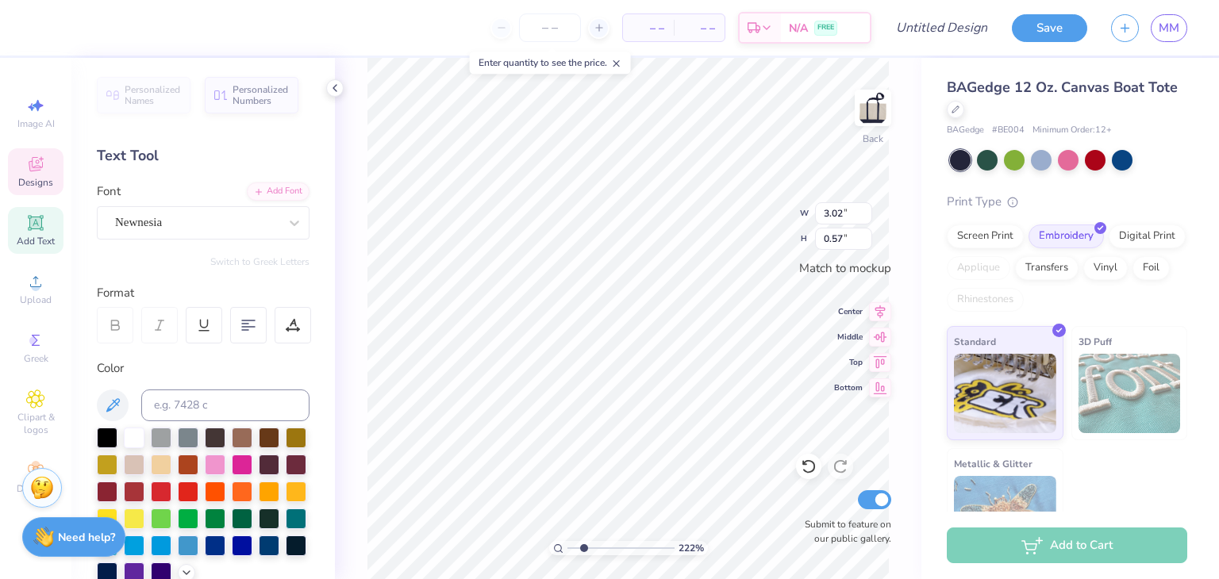
scroll to position [13, 2]
type input "2.22057060259431"
type textarea "Phi Si"
type input "2.22057060259431"
type textarea "P"
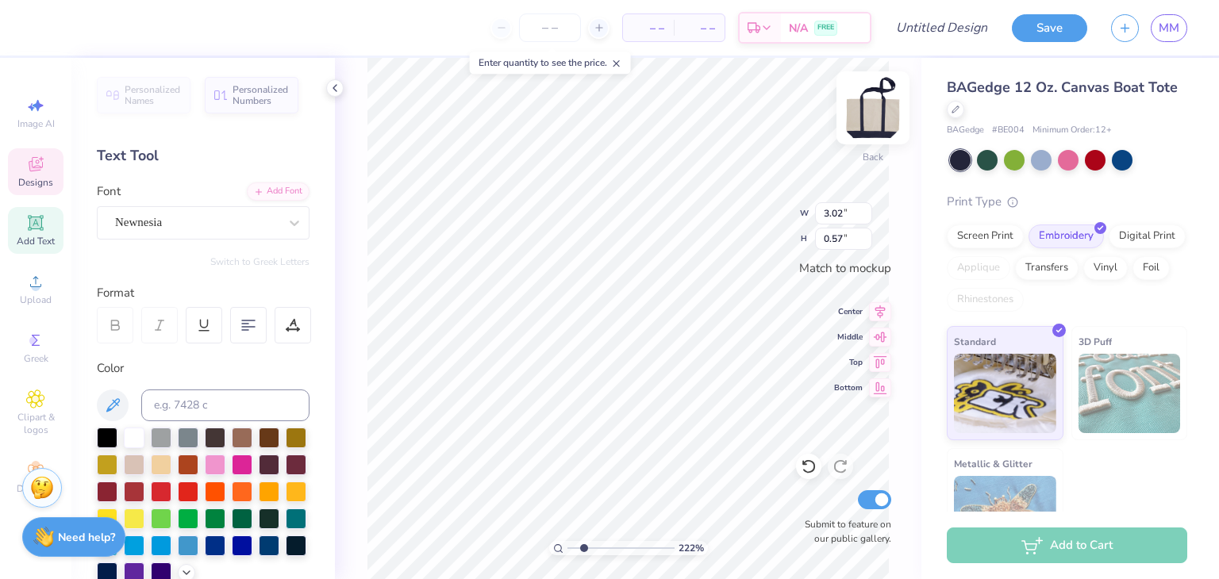
type input "2.22057060259431"
type textarea "S"
type input "2.22057060259431"
type textarea "Se"
type input "2.22057060259431"
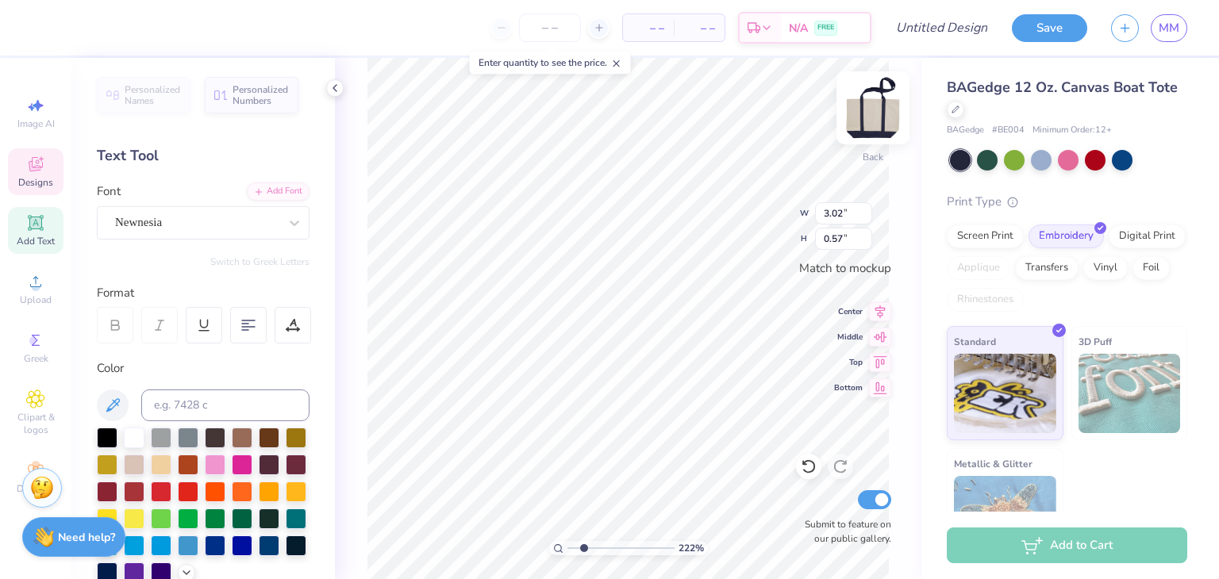
type textarea "S"
type input "2.22057060259431"
type textarea "So"
type input "2.22057060259431"
type textarea "Soc"
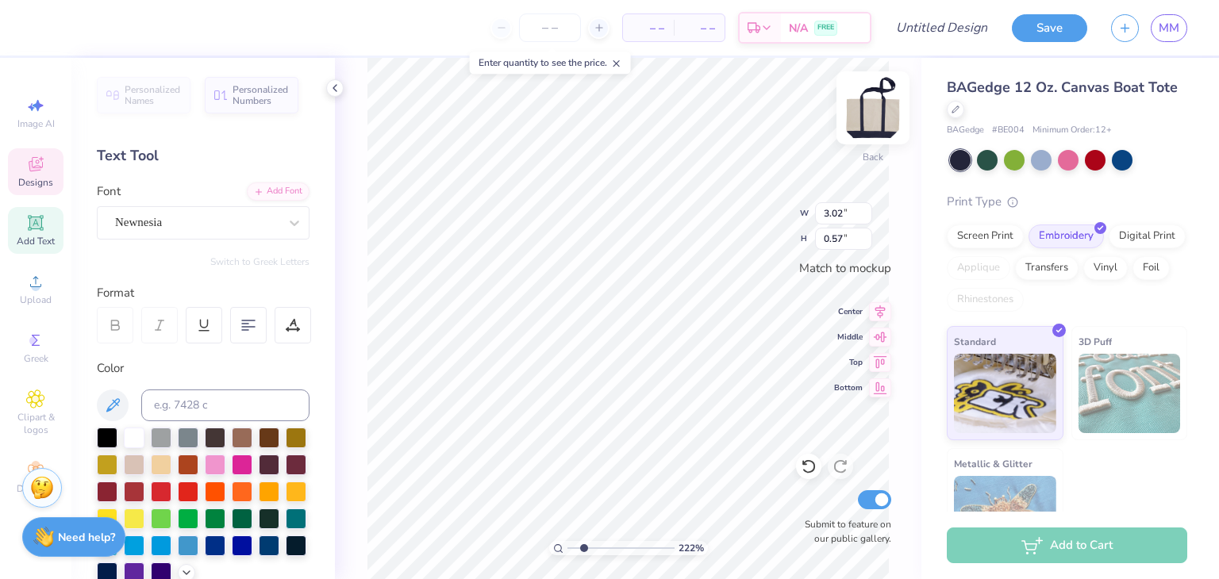
type input "2.22057060259431"
type textarea "Soci"
type input "2.22057060259431"
type textarea "Socie"
type input "2.22057060259431"
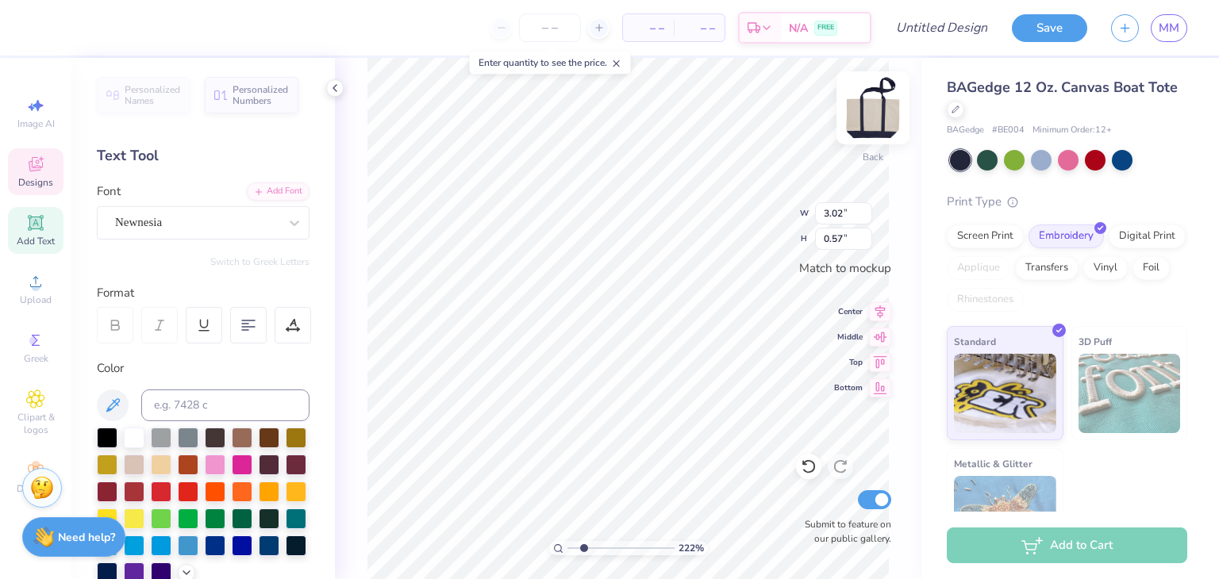
type textarea "Societ"
type input "2.22057060259431"
type textarea "Society"
type input "2.22057060259431"
type textarea "Society"
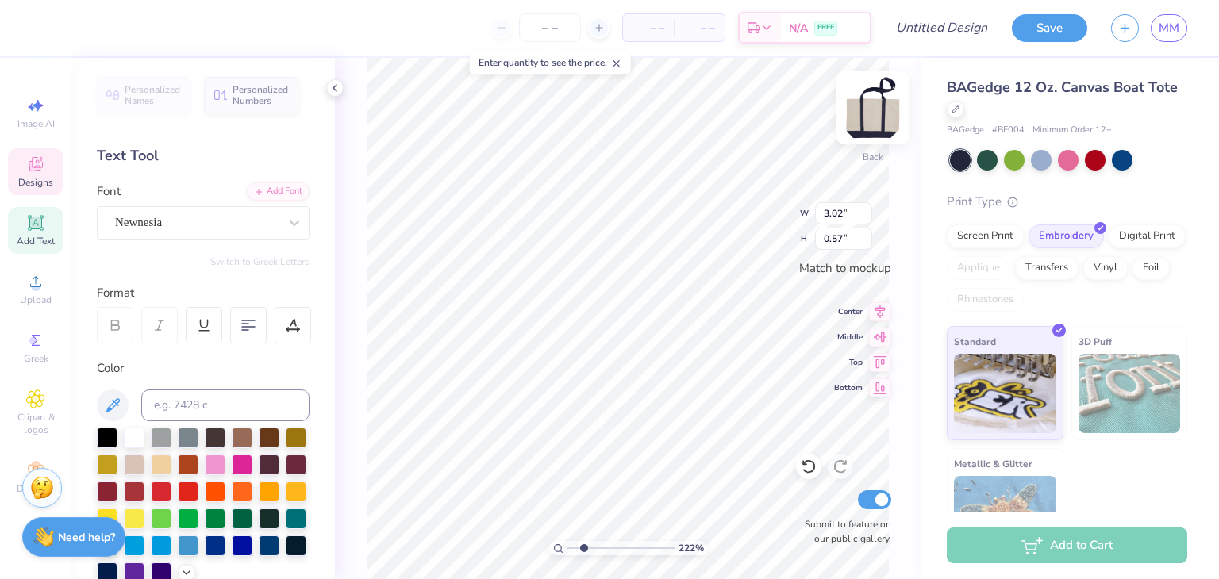
type input "2.22057060259431"
type textarea "Society o"
type input "2.22057060259431"
type textarea "Society of"
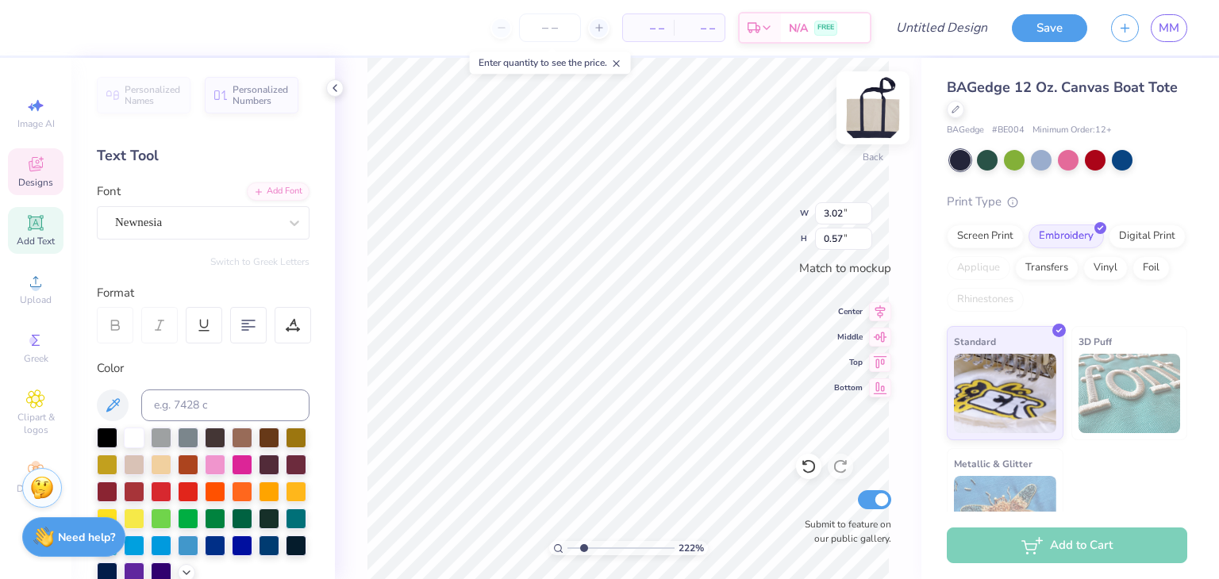
type input "2.22057060259431"
type textarea "Society of"
type input "2.22057060259431"
type textarea "Society of w"
type input "2.22057060259431"
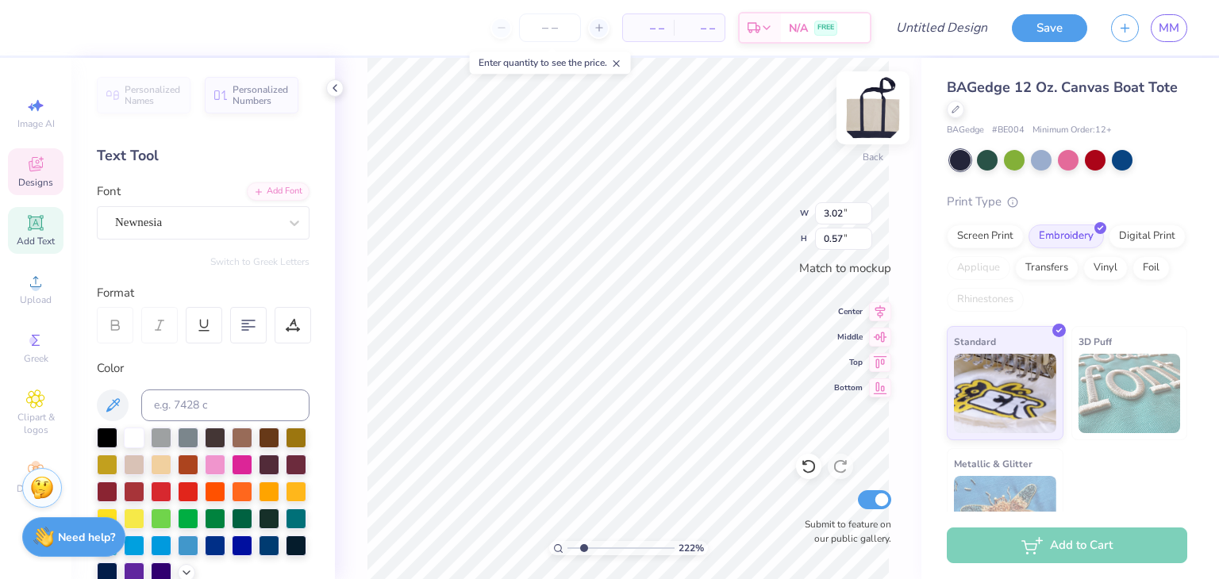
type textarea "Society of wo"
type input "2.22057060259431"
type textarea "Society of wom"
type input "2.22057060259431"
type textarea "Society of wome"
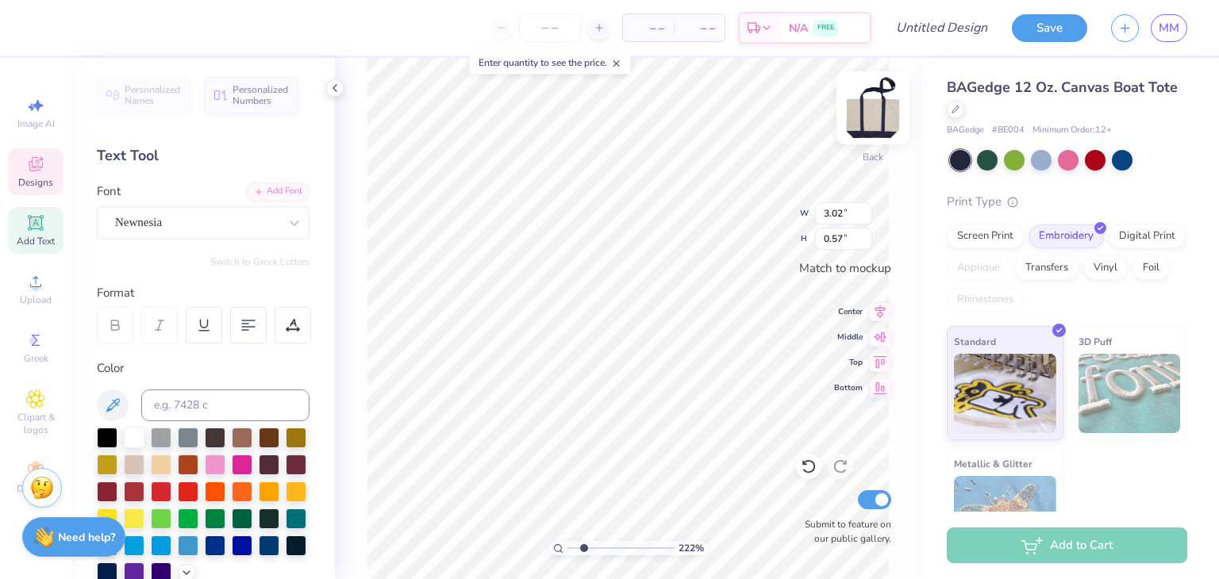
type input "2.22057060259431"
type textarea "Society of women"
type input "2.22057060259431"
type textarea "Society of women"
type input "2.22057060259431"
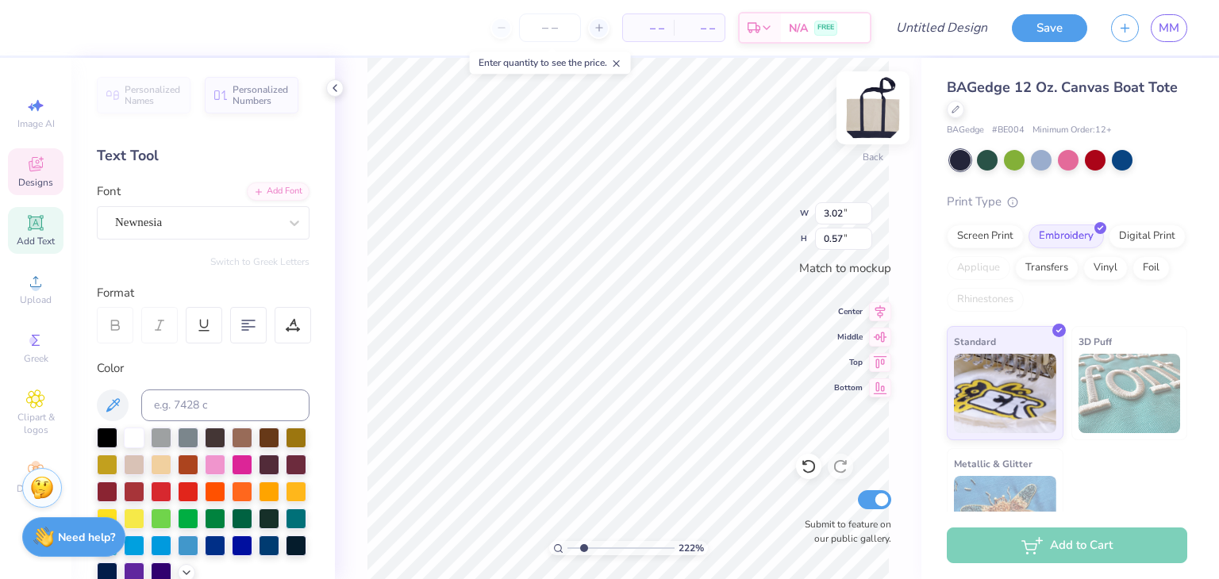
type textarea "Society of women E"
type input "2.22057060259431"
type textarea "Society of women En"
type input "2.22057060259431"
type textarea "Society of women Eng"
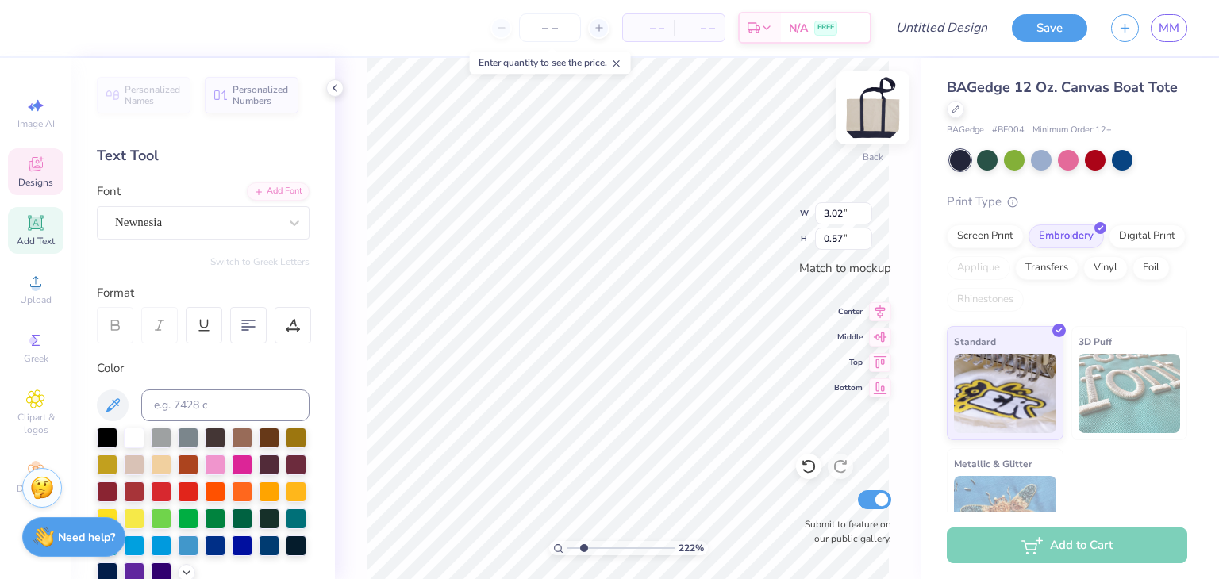
type input "2.22057060259431"
type textarea "Society of women Engi"
type input "2.22057060259431"
type textarea "Society of women Engin"
type input "2.22057060259431"
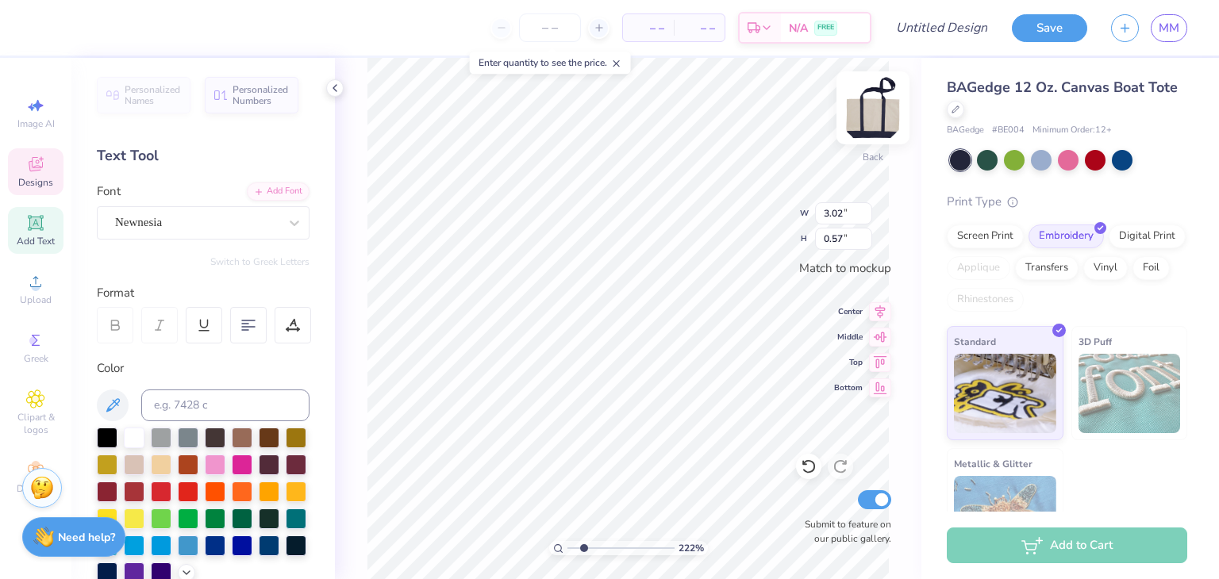
type textarea "Society of women Engine"
type input "2.22057060259431"
type textarea "Society of women Enginee"
type input "2.22057060259431"
type textarea "Society of women Engineer"
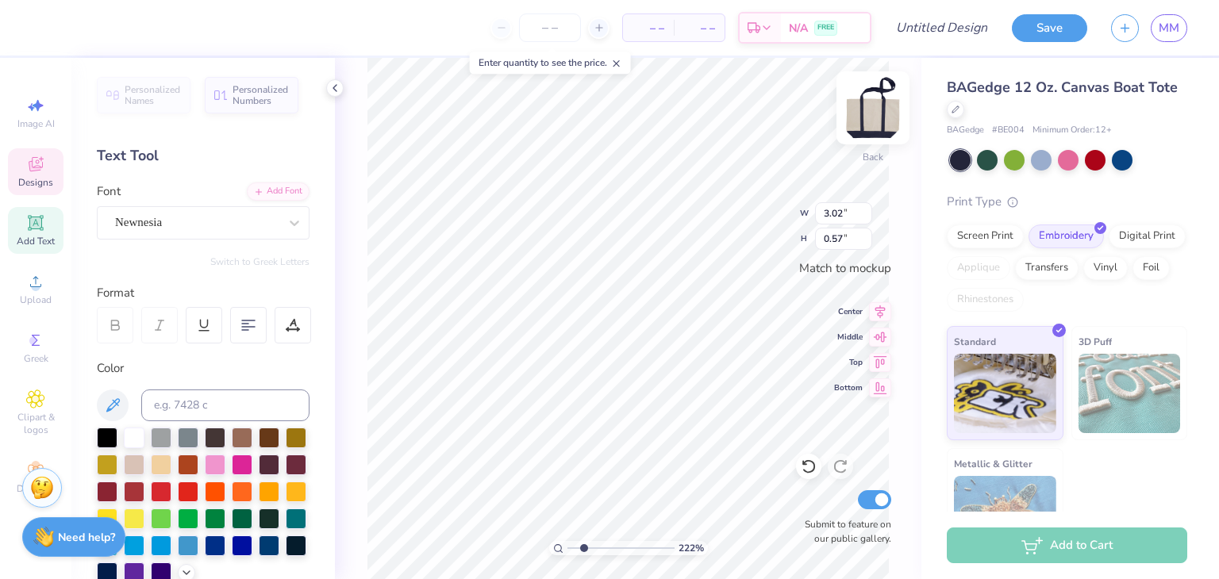
scroll to position [13, 10]
type input "2.22057060259431"
type textarea "Society of women Engineers"
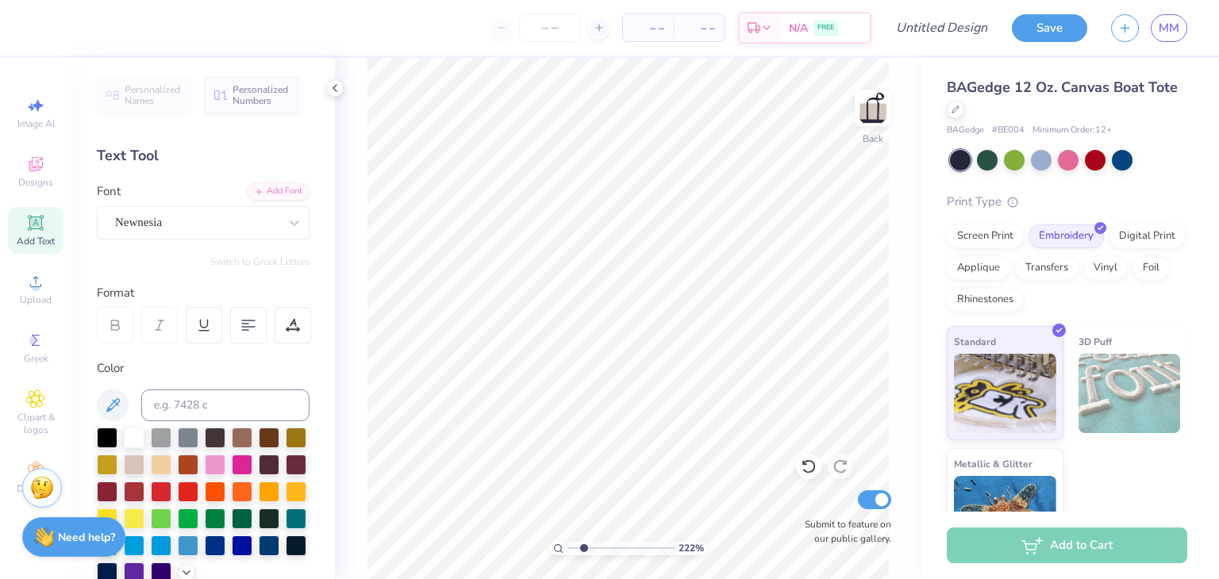
click at [36, 226] on icon at bounding box center [35, 223] width 12 height 12
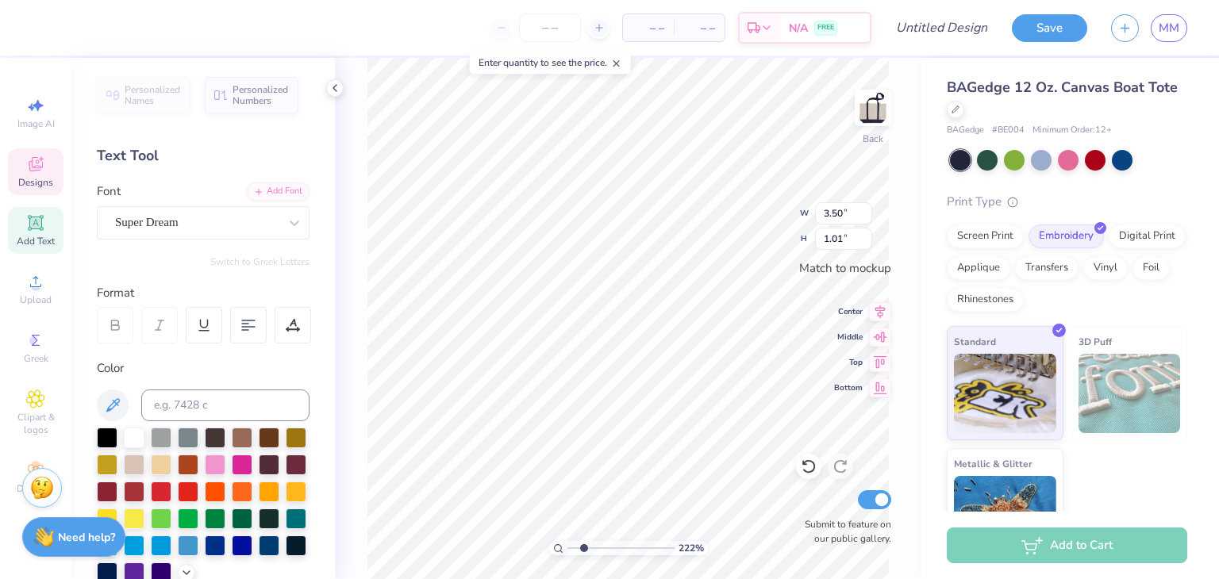
click at [32, 173] on icon at bounding box center [35, 164] width 19 height 19
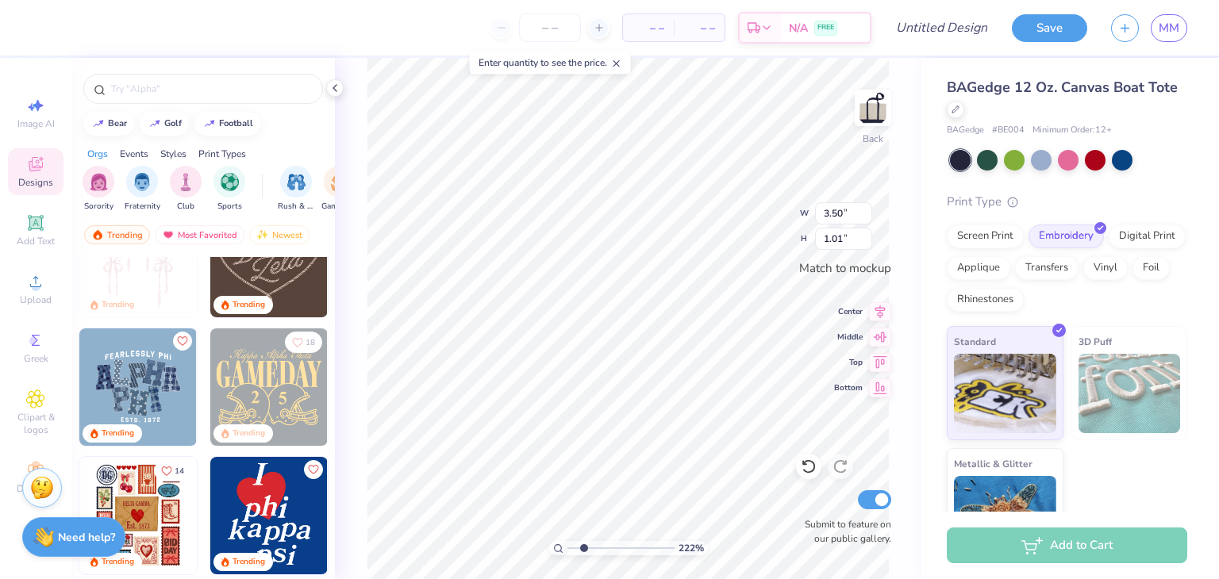
scroll to position [200, 0]
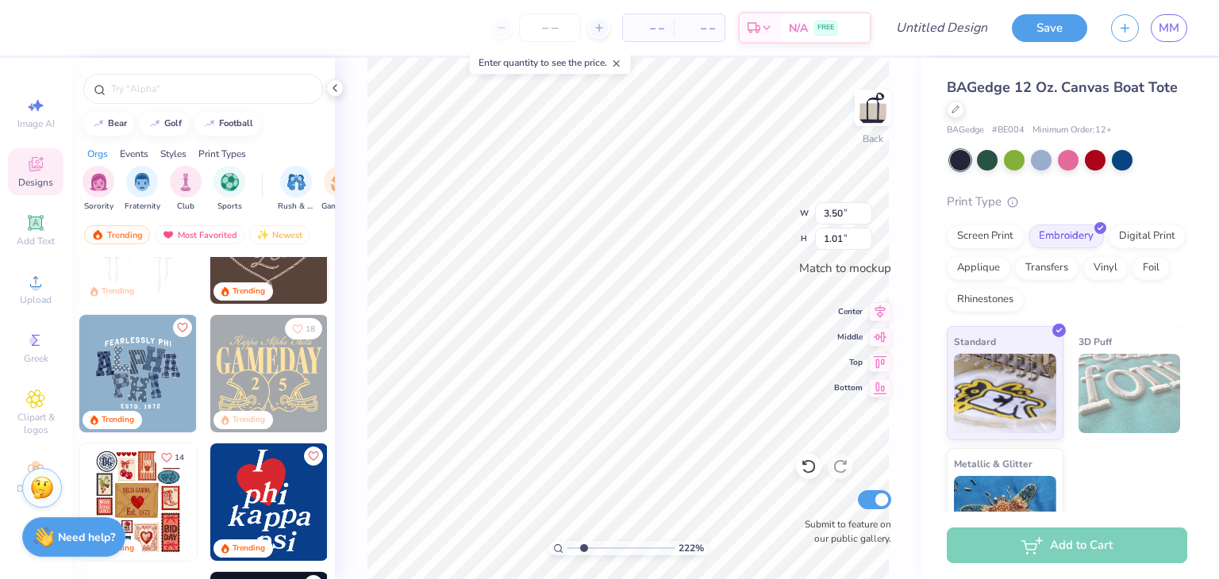
click at [165, 153] on div "Styles" at bounding box center [173, 154] width 26 height 14
click at [215, 158] on div "Print Types" at bounding box center [222, 154] width 48 height 14
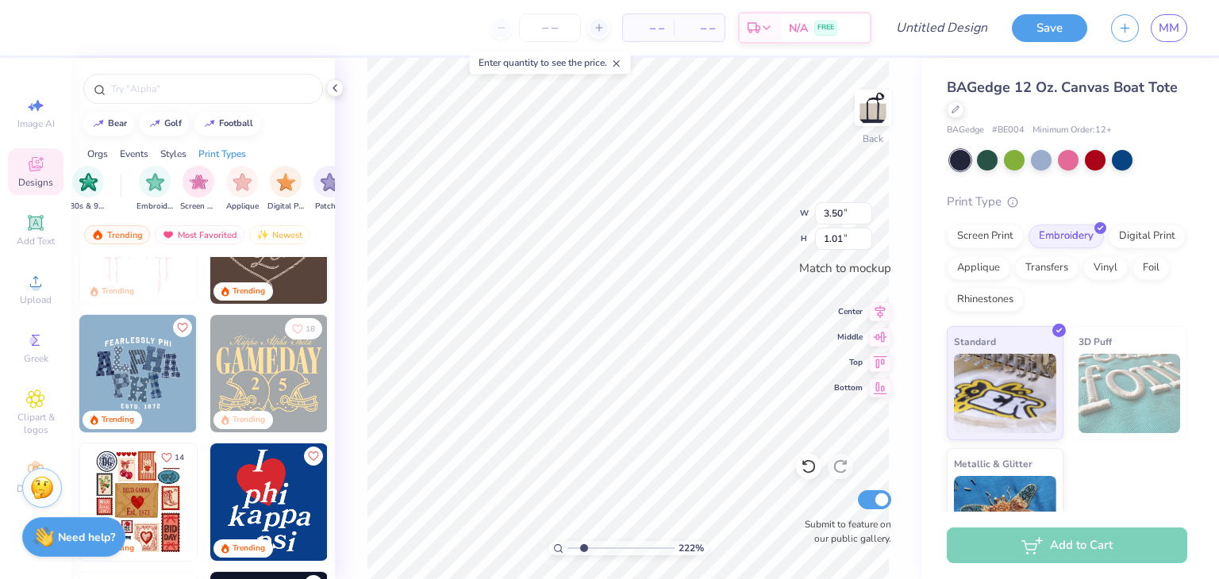
scroll to position [0, 1291]
click at [104, 172] on img "filter for Embroidery" at bounding box center [99, 180] width 18 height 18
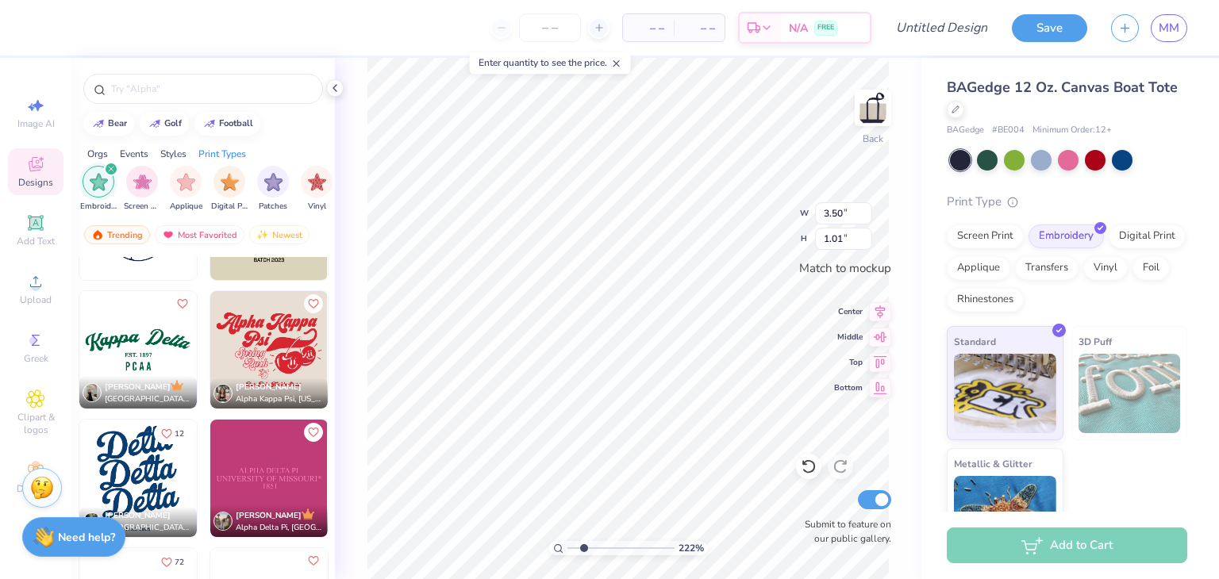
scroll to position [7960, 0]
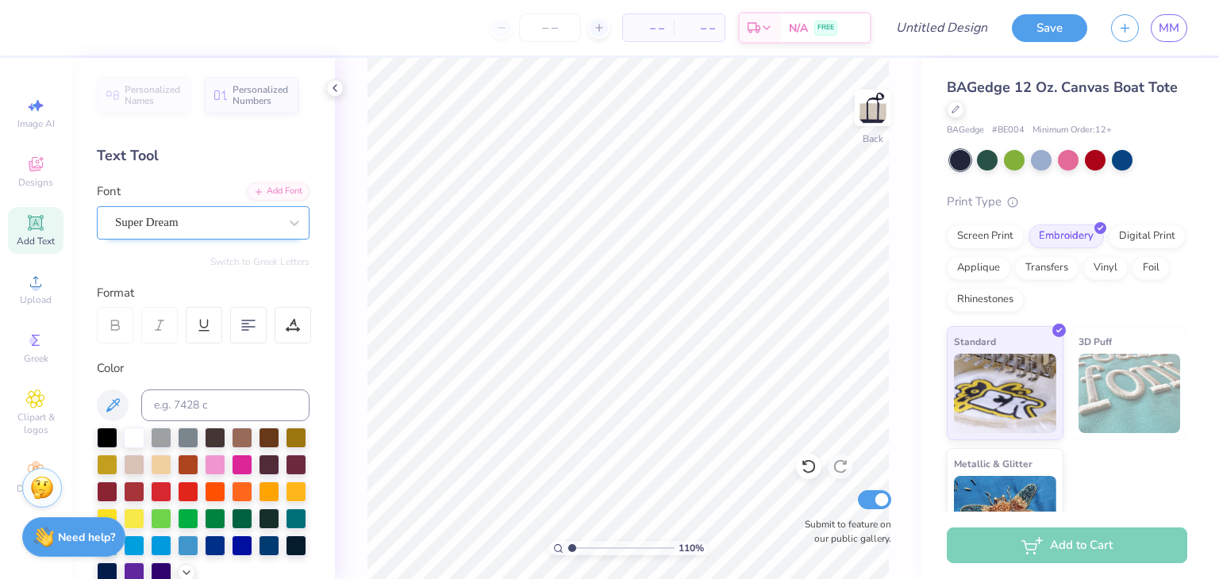
click at [133, 221] on div "Super Dream" at bounding box center [196, 222] width 167 height 25
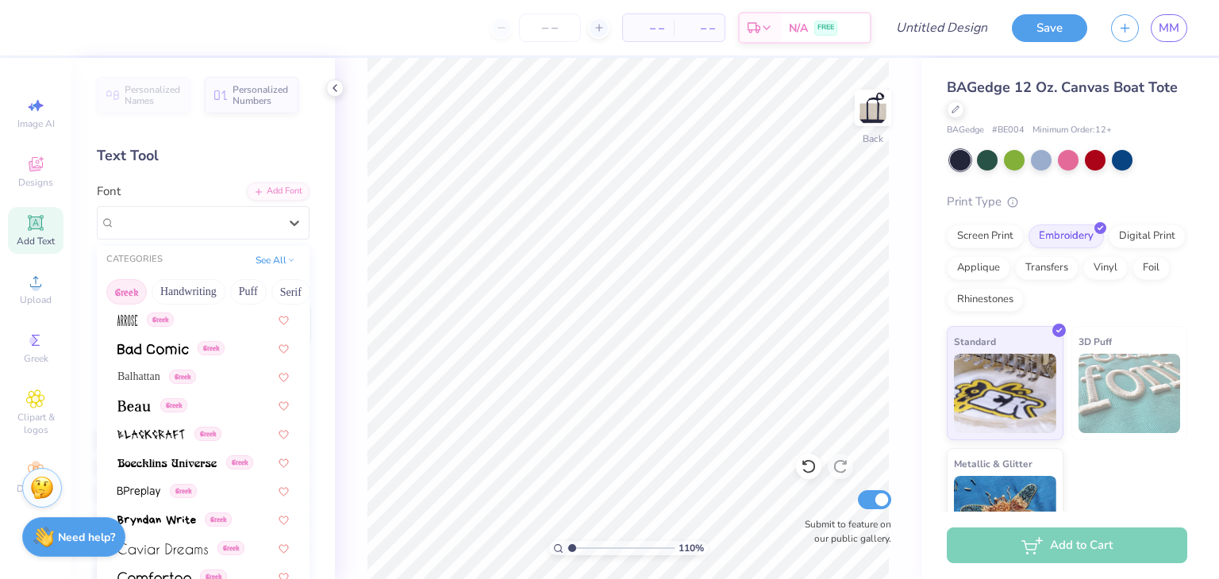
scroll to position [0, 0]
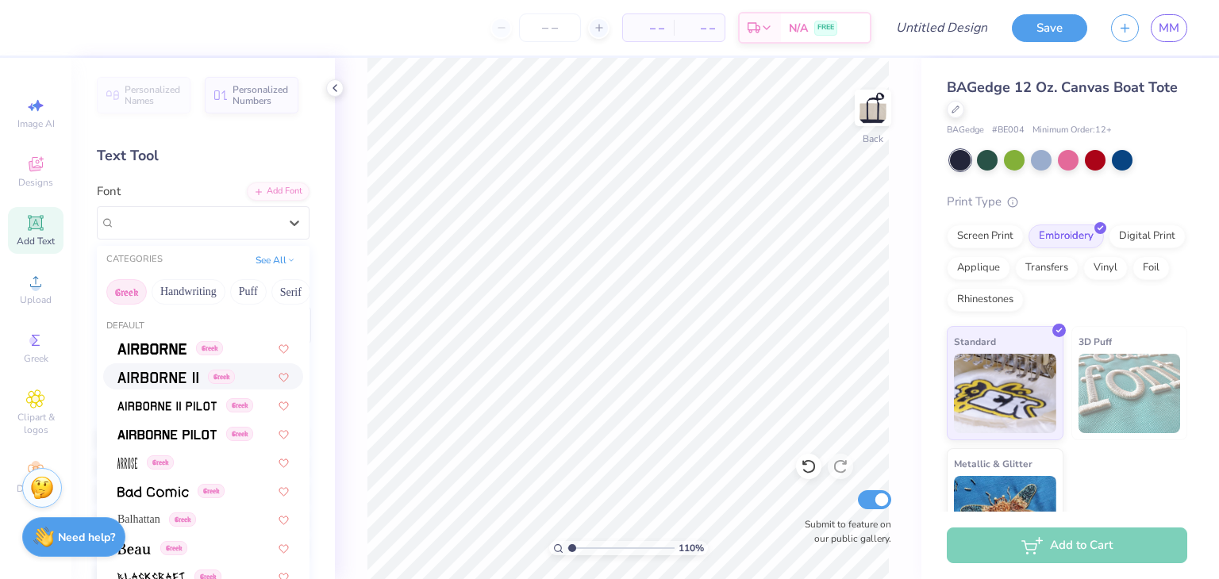
click at [117, 281] on button "Greek" at bounding box center [126, 291] width 40 height 25
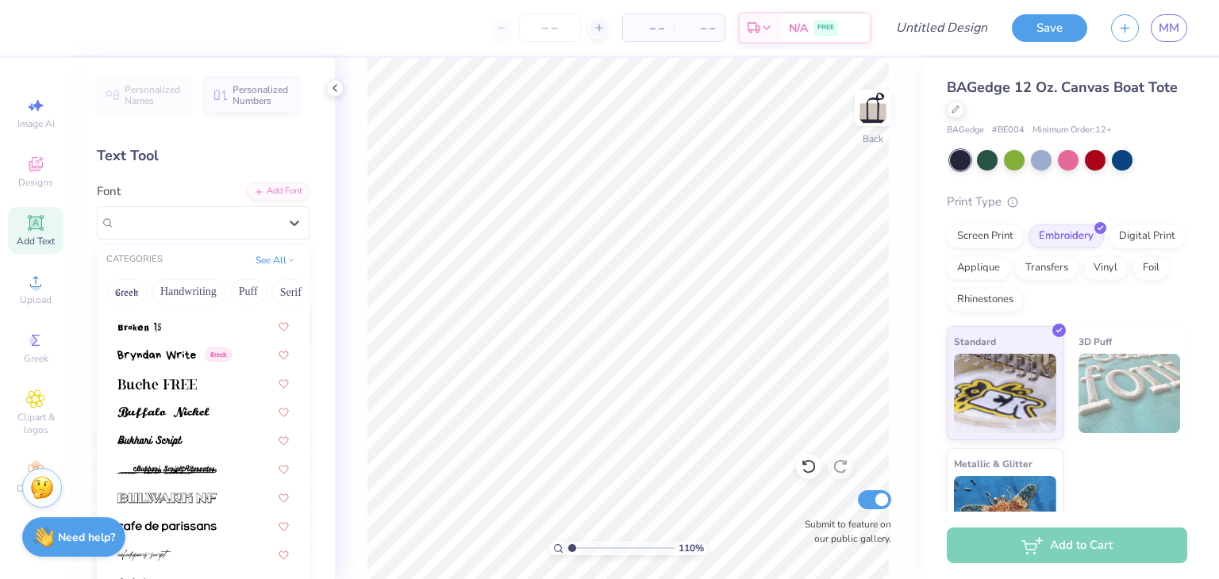
scroll to position [1512, 0]
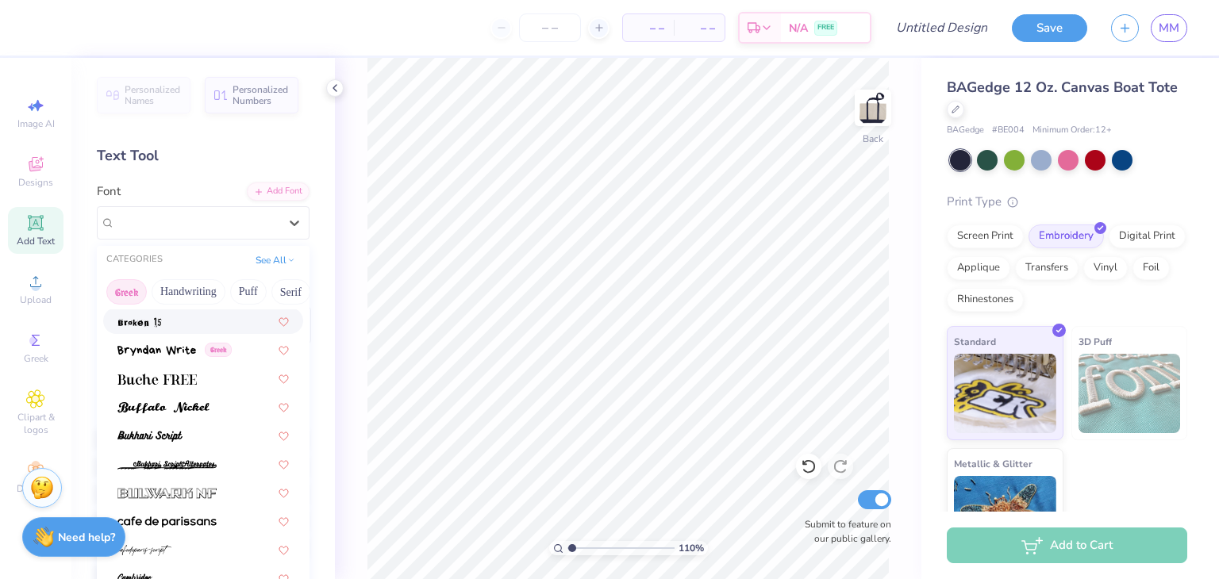
click at [130, 297] on button "Greek" at bounding box center [126, 291] width 40 height 25
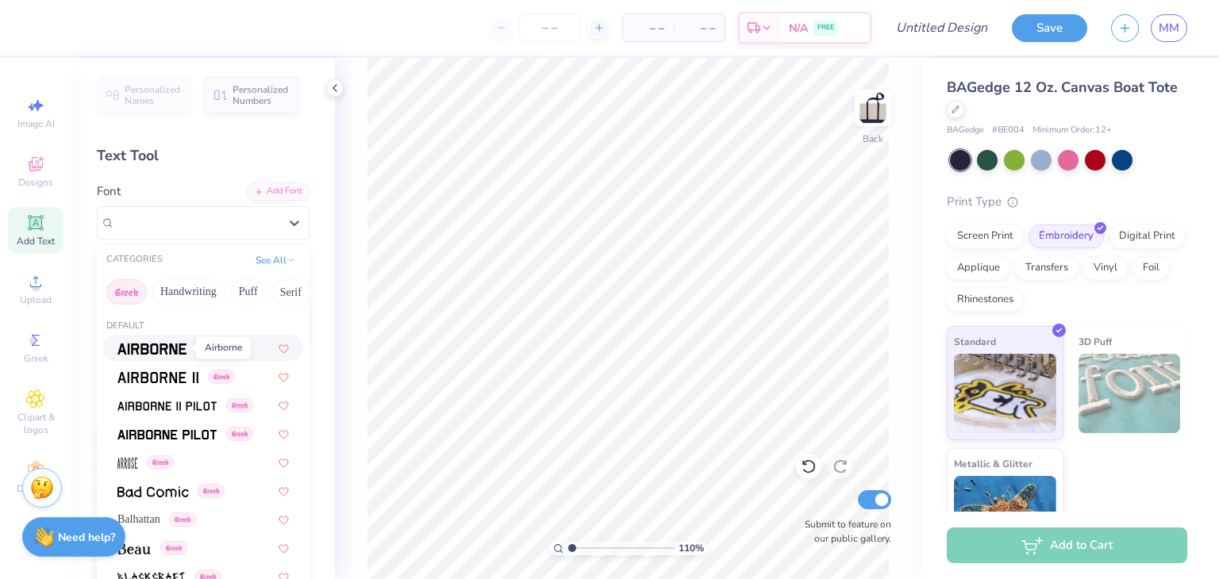
click at [144, 351] on img at bounding box center [151, 349] width 69 height 11
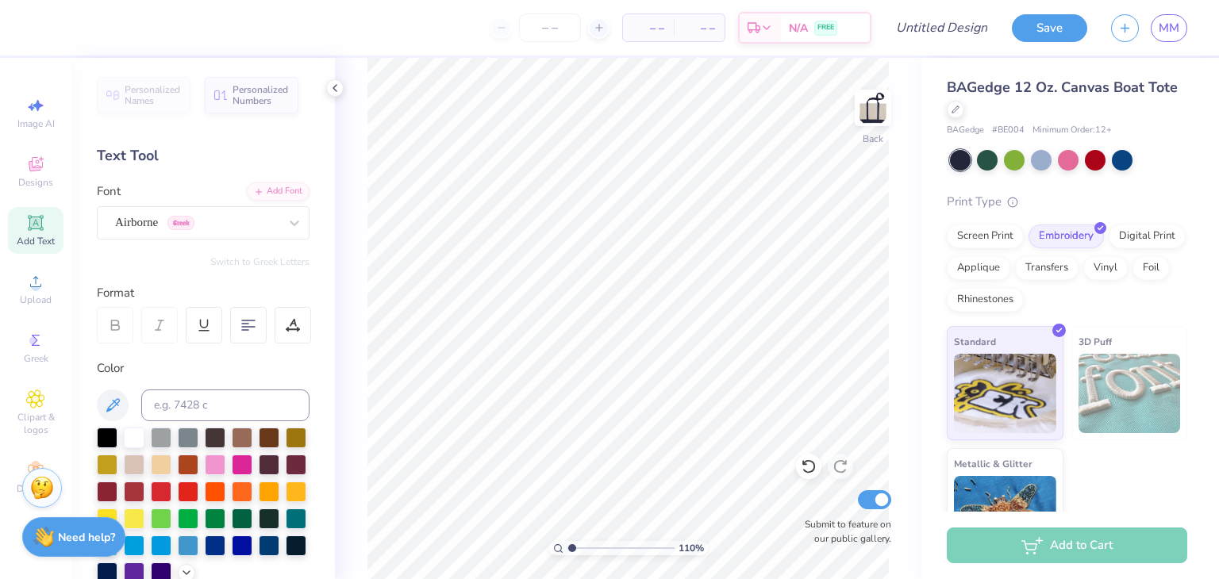
click at [149, 95] on span "Personalized Names" at bounding box center [153, 95] width 56 height 22
click at [248, 99] on span "Personalized Numbers" at bounding box center [260, 93] width 56 height 22
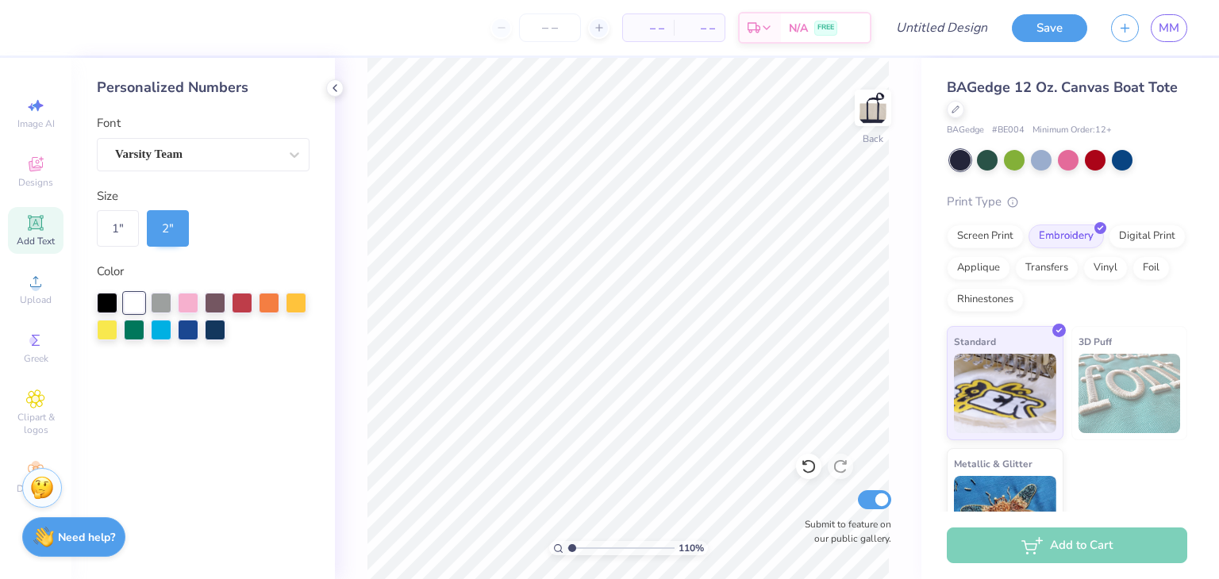
click at [45, 226] on div "Add Text" at bounding box center [36, 230] width 56 height 47
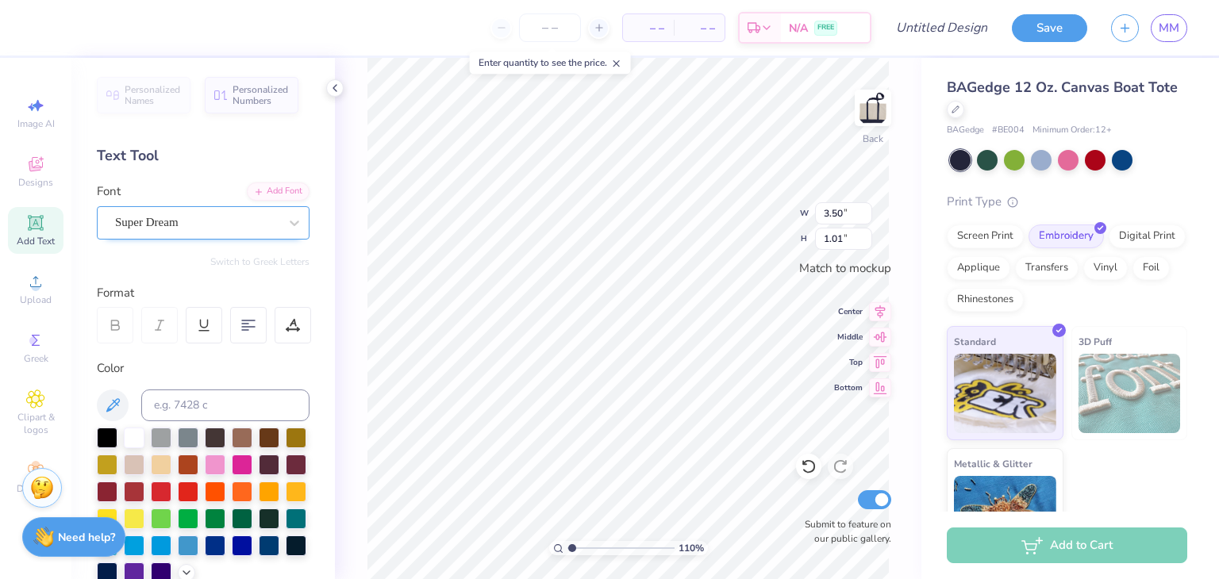
click at [223, 225] on div "Super Dream" at bounding box center [196, 222] width 167 height 25
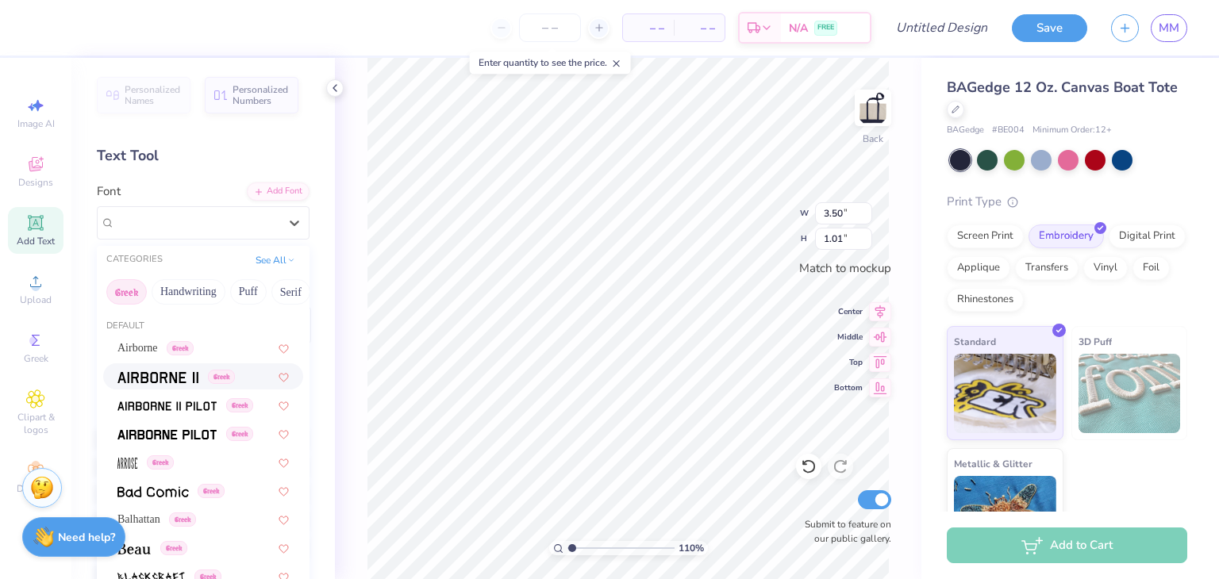
click at [157, 378] on img at bounding box center [157, 377] width 81 height 11
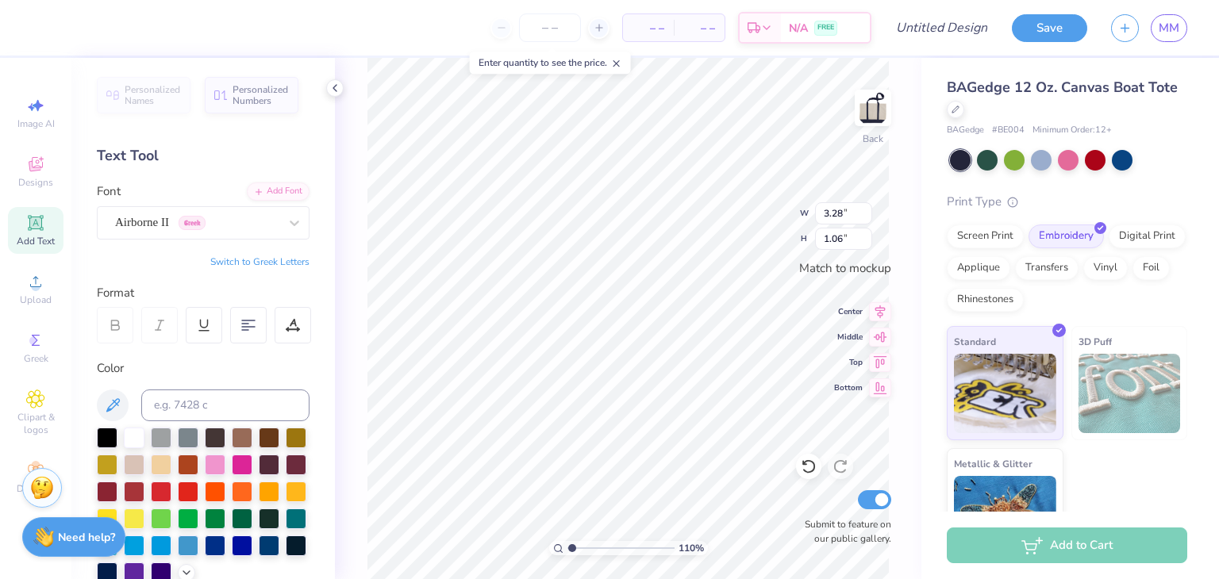
scroll to position [13, 2]
type input "1.10148019813432"
type textarea "S"
type input "1.10148019813432"
type textarea "SE"
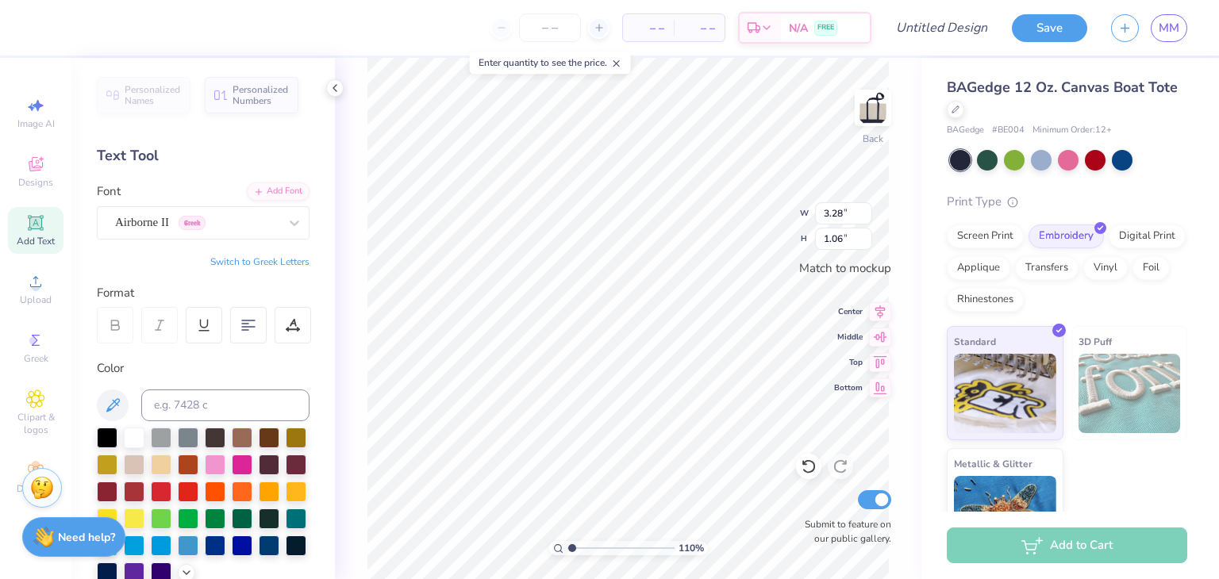
type input "1.10148019813432"
type textarea "S"
type input "1.10148019813432"
type textarea "SW"
type input "1.10148019813432"
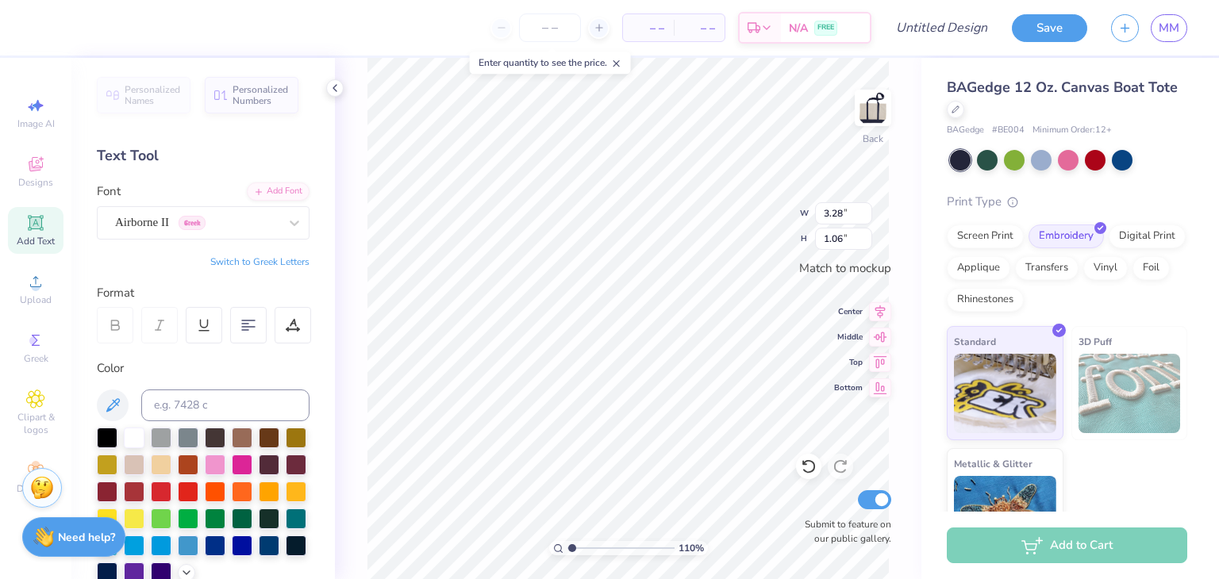
type textarea "SWE"
click at [131, 326] on div at bounding box center [115, 325] width 36 height 36
click at [860, 210] on input "3.29" at bounding box center [843, 213] width 57 height 22
click at [860, 210] on input "3.3" at bounding box center [843, 213] width 57 height 22
type input "3.31"
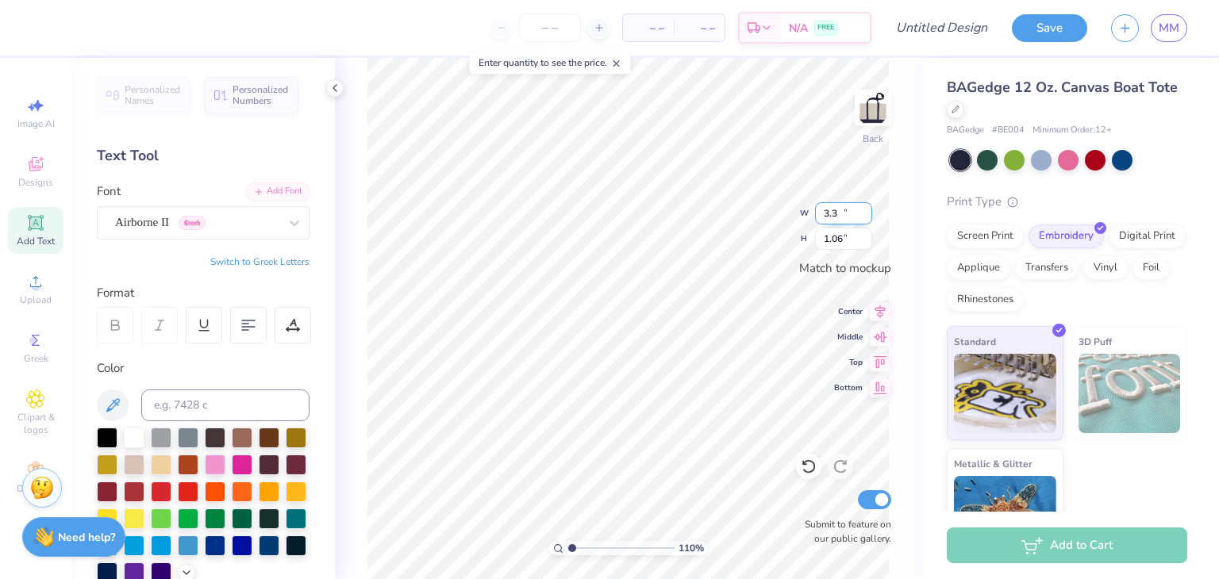
click at [860, 210] on input "3.31" at bounding box center [843, 213] width 57 height 22
type input "1.10148019813432"
click at [865, 210] on input "3.32" at bounding box center [843, 213] width 57 height 22
click at [865, 210] on input "3.33" at bounding box center [843, 213] width 57 height 22
click at [865, 210] on input "3.34" at bounding box center [843, 213] width 57 height 22
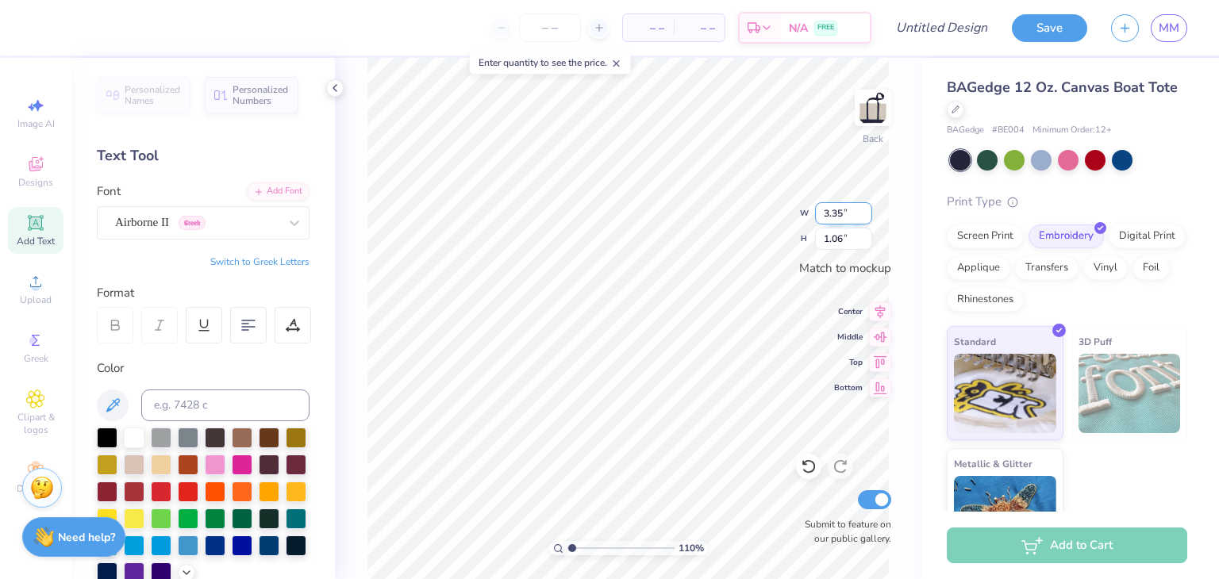
click at [865, 210] on input "3.35" at bounding box center [843, 213] width 57 height 22
click at [865, 210] on input "3.36" at bounding box center [843, 213] width 57 height 22
click at [865, 210] on input "3.37" at bounding box center [843, 213] width 57 height 22
type input "3.5"
click at [865, 210] on input "3.5" at bounding box center [843, 213] width 57 height 22
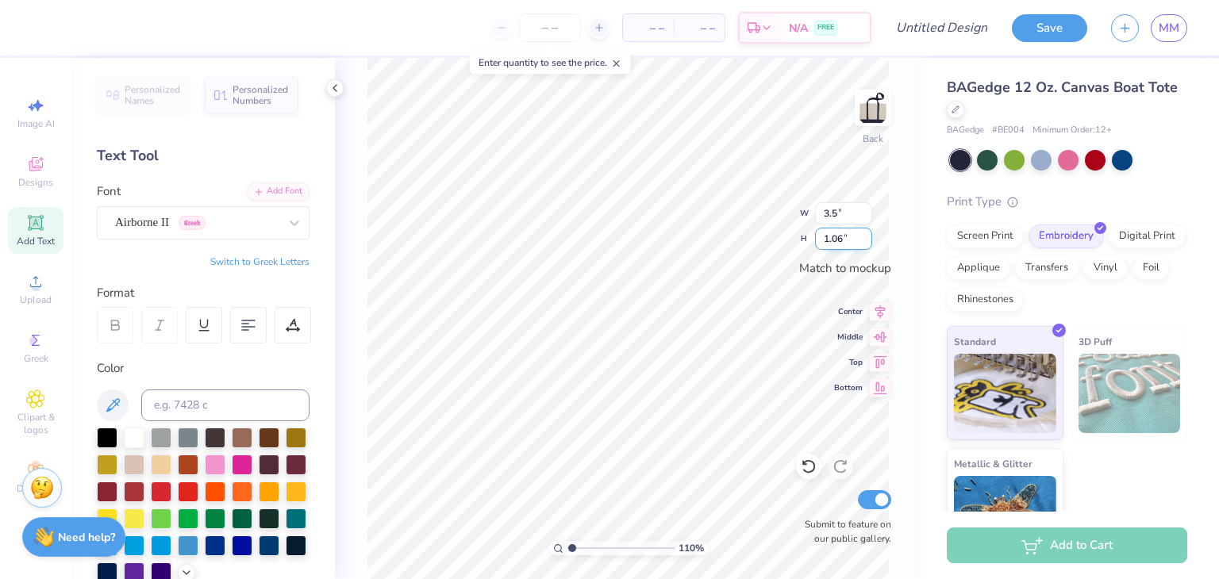
type input "1.10148019813432"
type input "3.50"
click at [867, 235] on input "1.07" at bounding box center [843, 239] width 57 height 22
type input "1.31"
click at [867, 235] on input "1.31" at bounding box center [843, 239] width 57 height 22
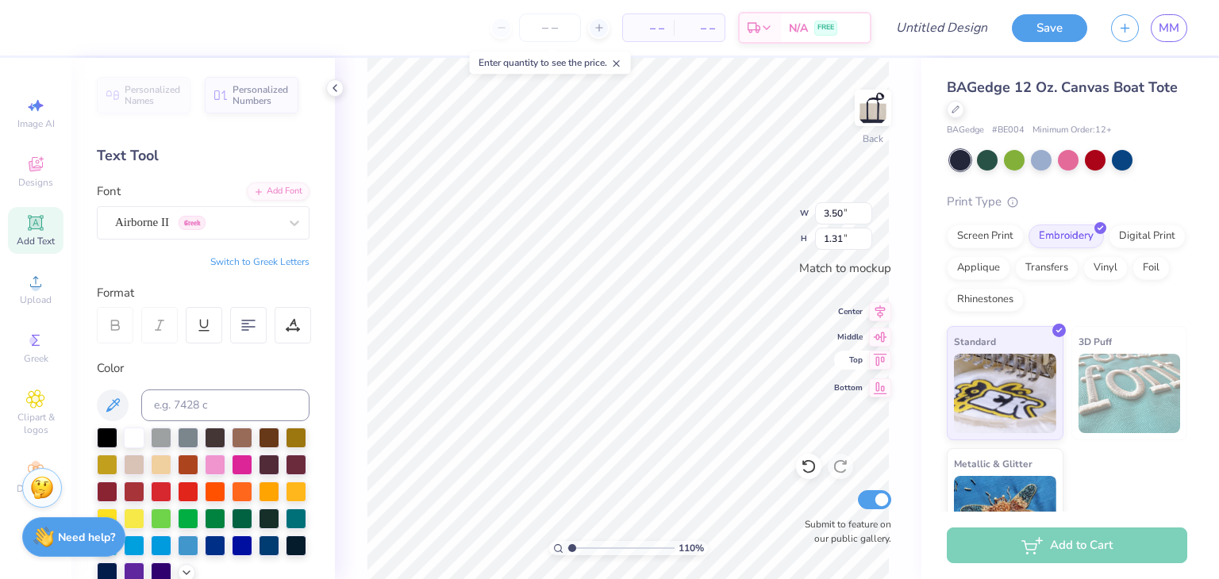
click at [879, 358] on icon at bounding box center [880, 360] width 13 height 12
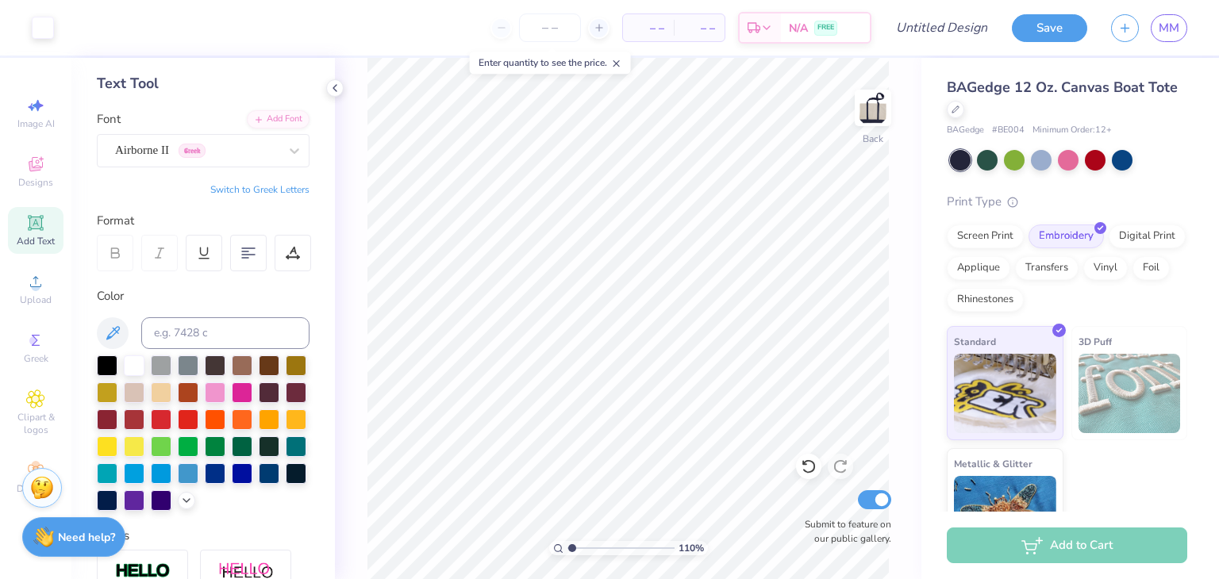
scroll to position [73, 0]
click at [286, 482] on div at bounding box center [296, 471] width 21 height 21
click at [117, 504] on div at bounding box center [107, 498] width 21 height 21
click at [156, 136] on div "Airborne II Greek" at bounding box center [203, 149] width 213 height 33
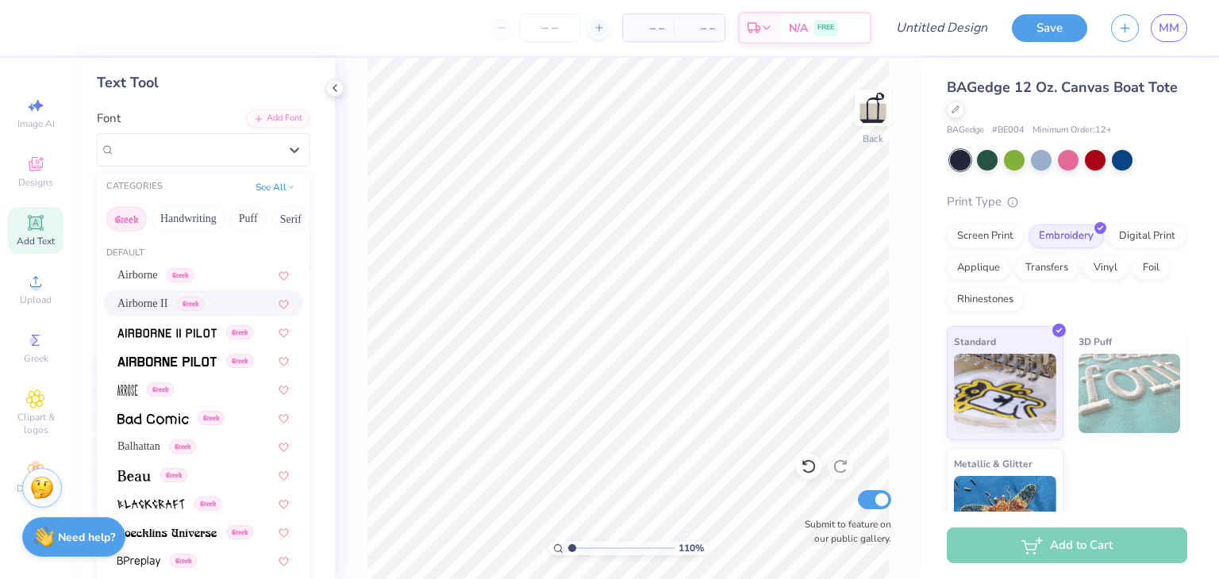
click at [134, 223] on button "Greek" at bounding box center [126, 218] width 40 height 25
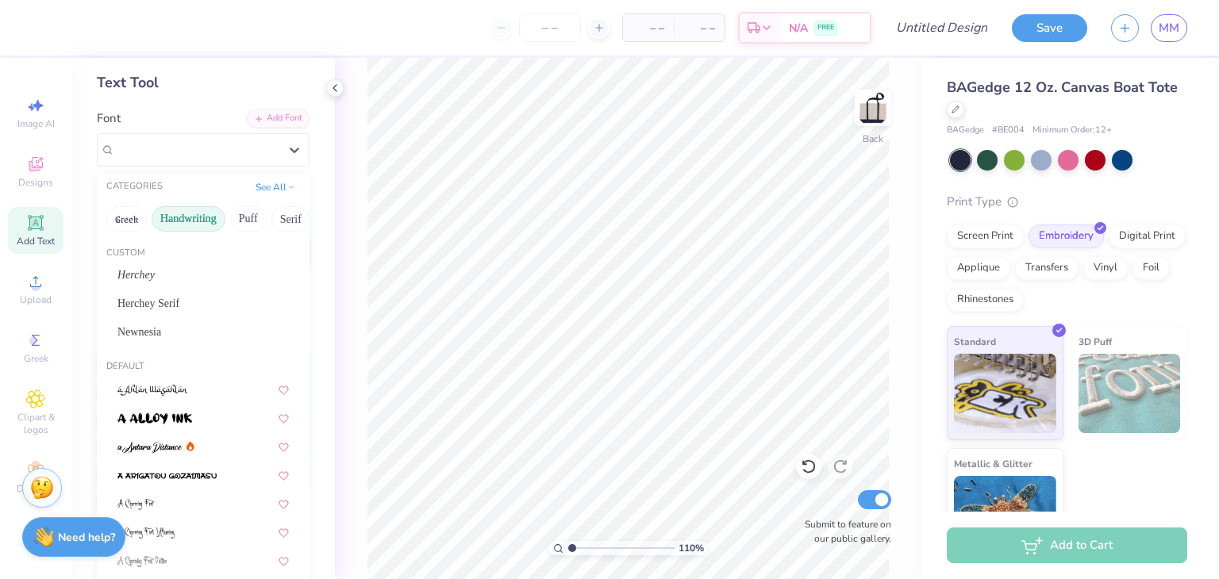
click at [171, 221] on button "Handwriting" at bounding box center [189, 218] width 74 height 25
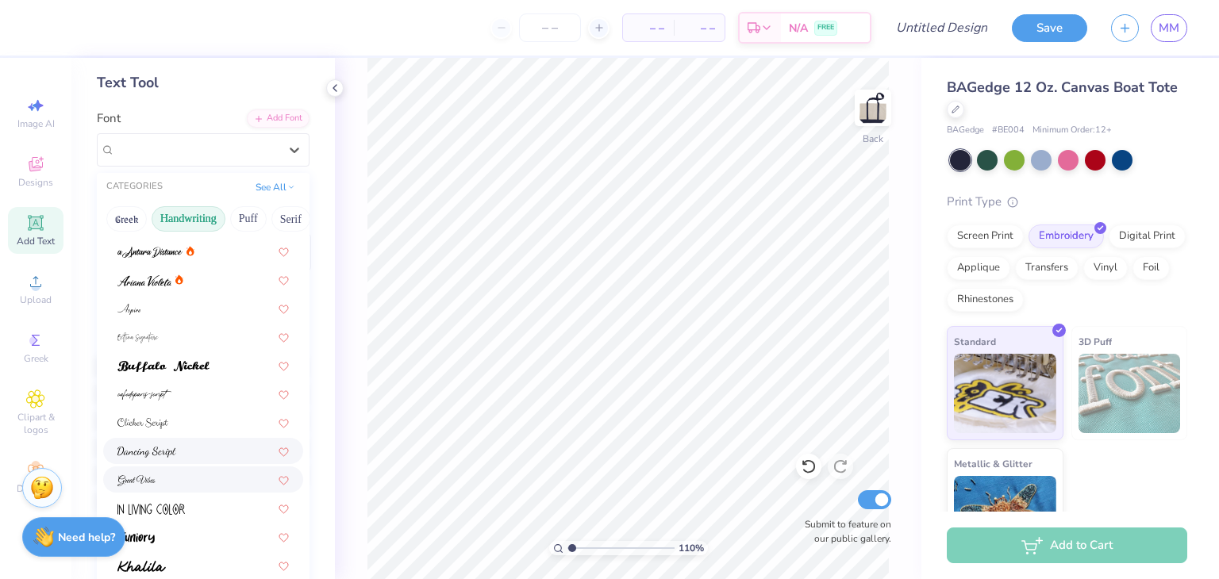
scroll to position [25, 0]
click at [179, 399] on div at bounding box center [202, 393] width 171 height 17
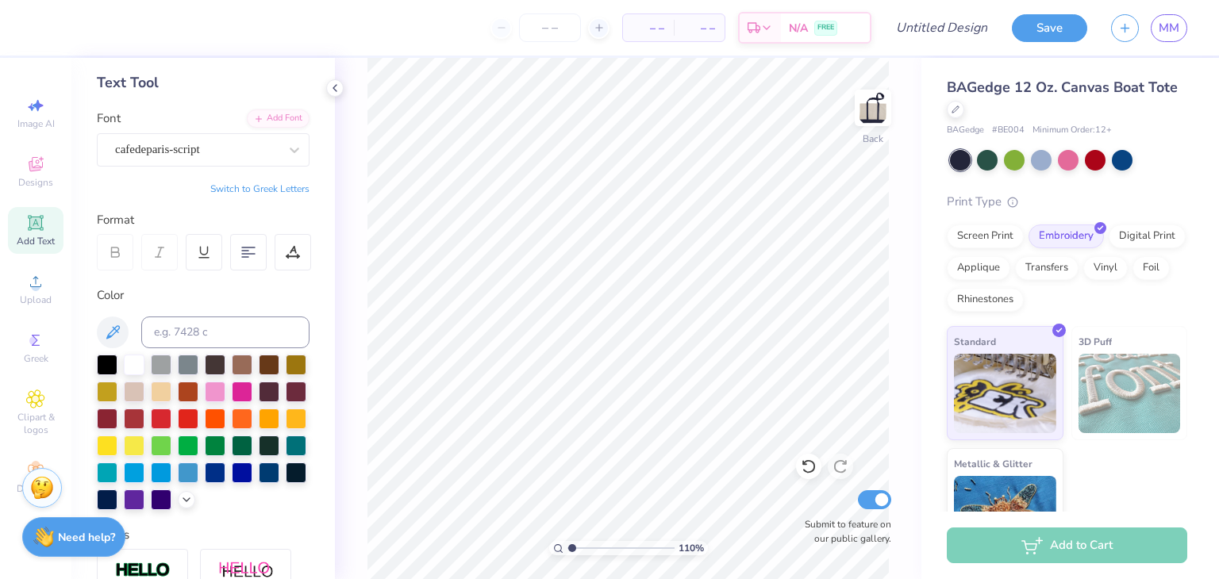
click at [263, 191] on button "Switch to Greek Letters" at bounding box center [259, 188] width 99 height 13
click at [260, 182] on button "Switch to Greek Letters" at bounding box center [259, 188] width 99 height 13
click at [290, 211] on div "Format" at bounding box center [204, 220] width 214 height 18
click at [180, 505] on icon at bounding box center [186, 498] width 13 height 13
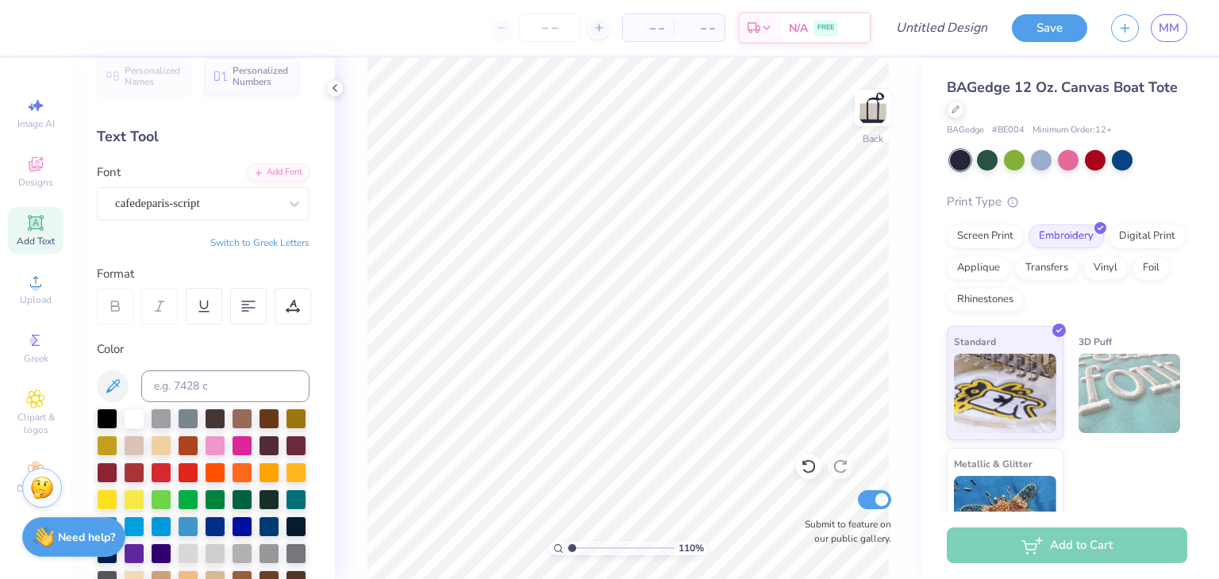
scroll to position [0, 0]
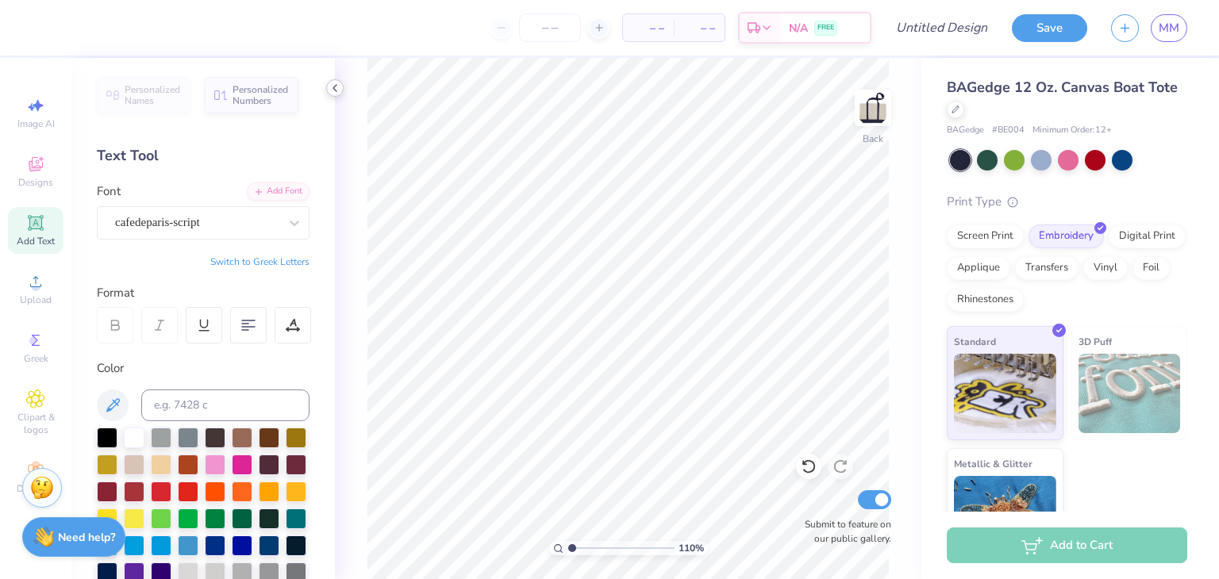
click at [337, 86] on icon at bounding box center [334, 88] width 13 height 13
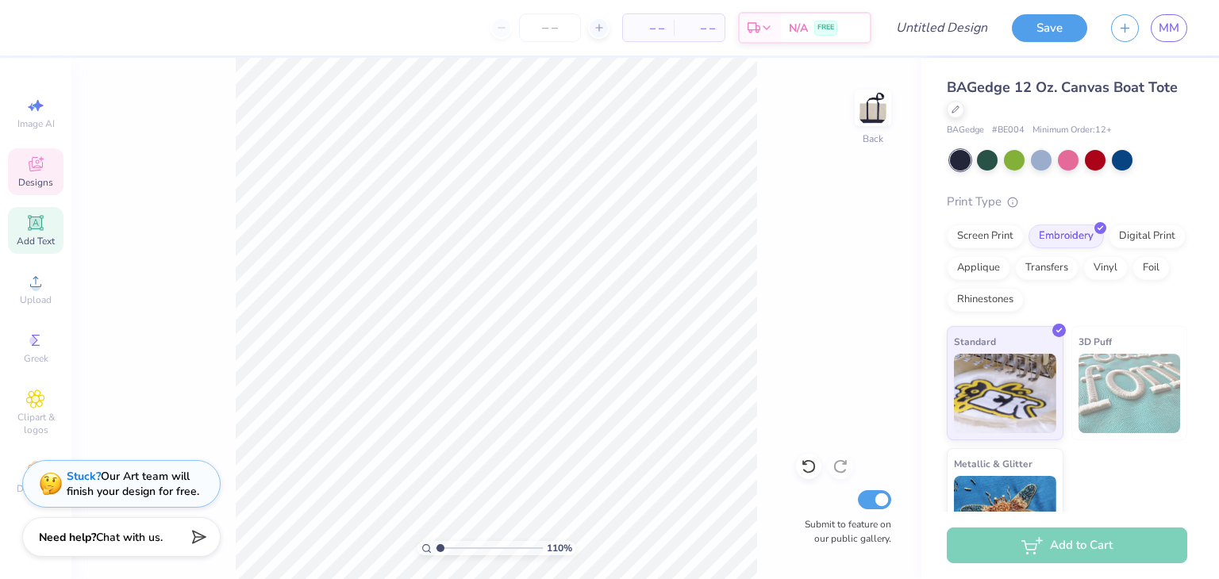
click at [33, 171] on icon at bounding box center [36, 164] width 14 height 14
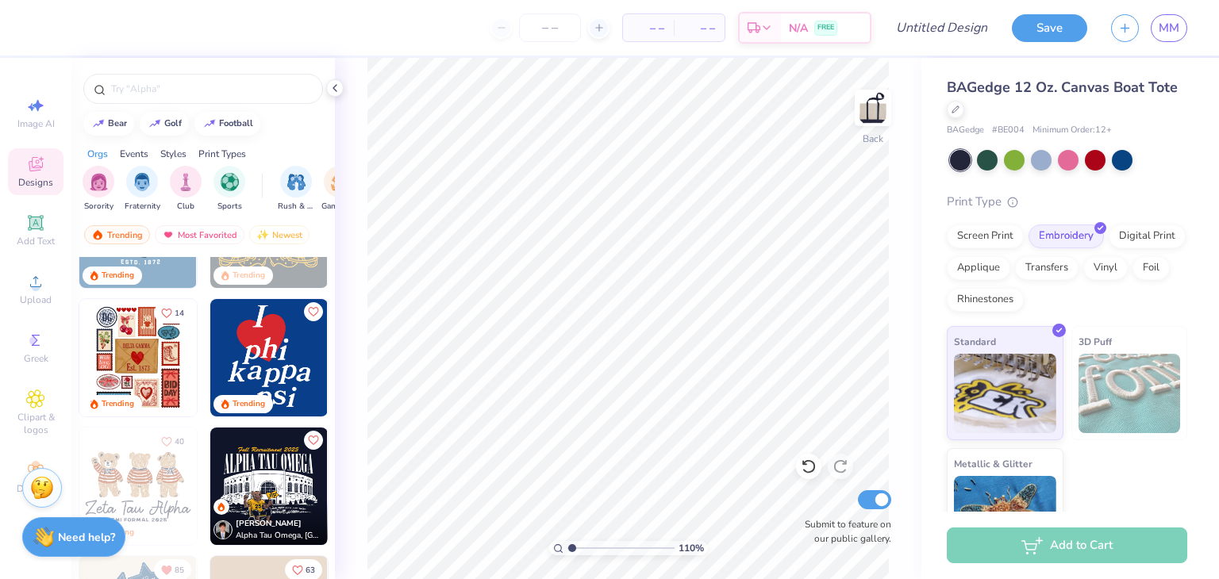
scroll to position [345, 0]
click at [49, 112] on div "Image AI" at bounding box center [36, 113] width 56 height 47
type input "1.10148019813432"
select select "4"
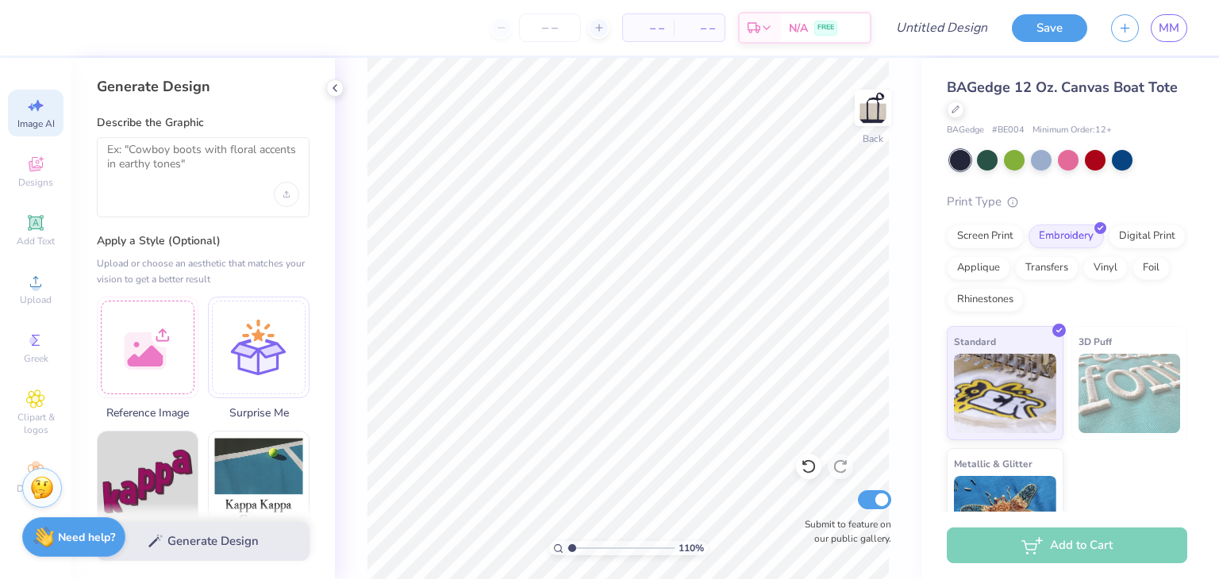
click at [194, 198] on div at bounding box center [203, 177] width 213 height 80
click at [178, 174] on textarea at bounding box center [203, 163] width 192 height 40
click at [43, 188] on span "Designs" at bounding box center [35, 182] width 35 height 13
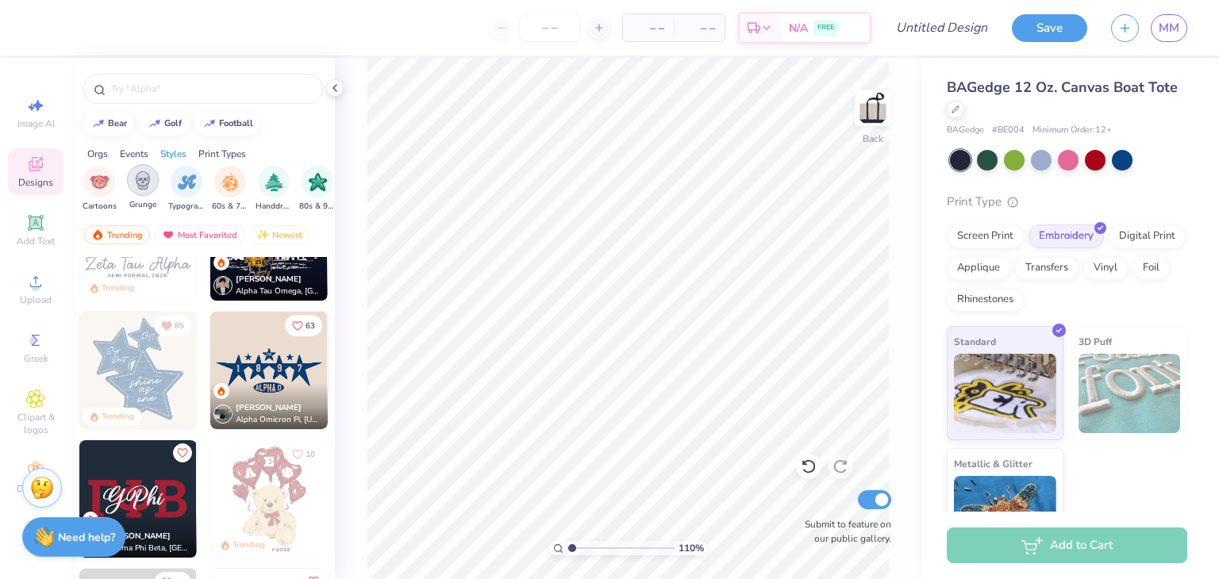
scroll to position [0, 1006]
click at [194, 191] on div "filter for Typography" at bounding box center [186, 180] width 32 height 32
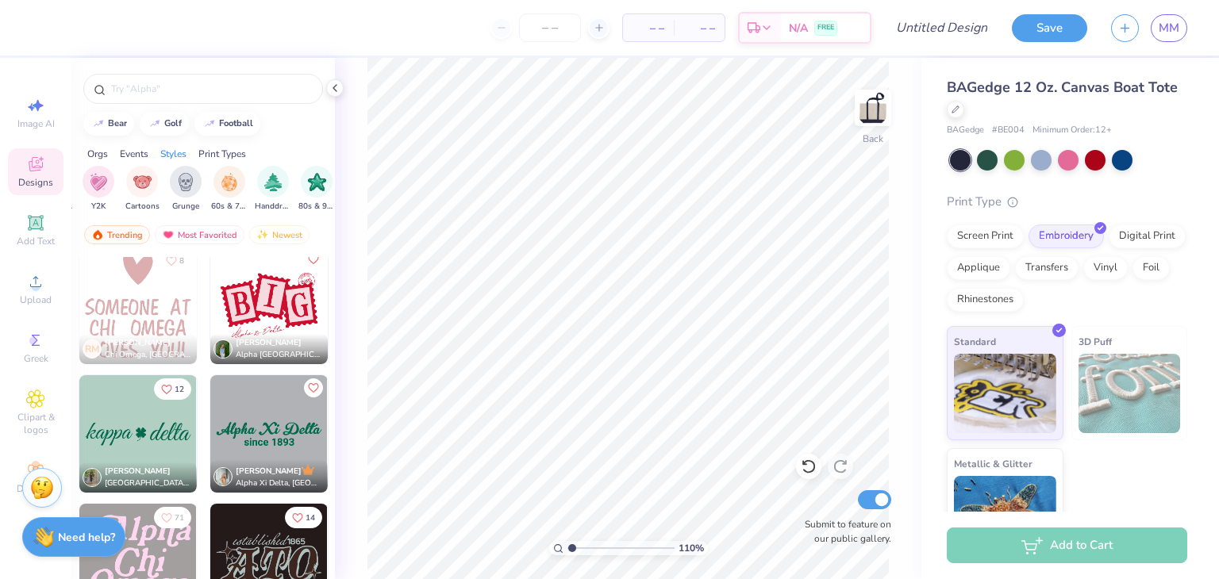
scroll to position [3099, 0]
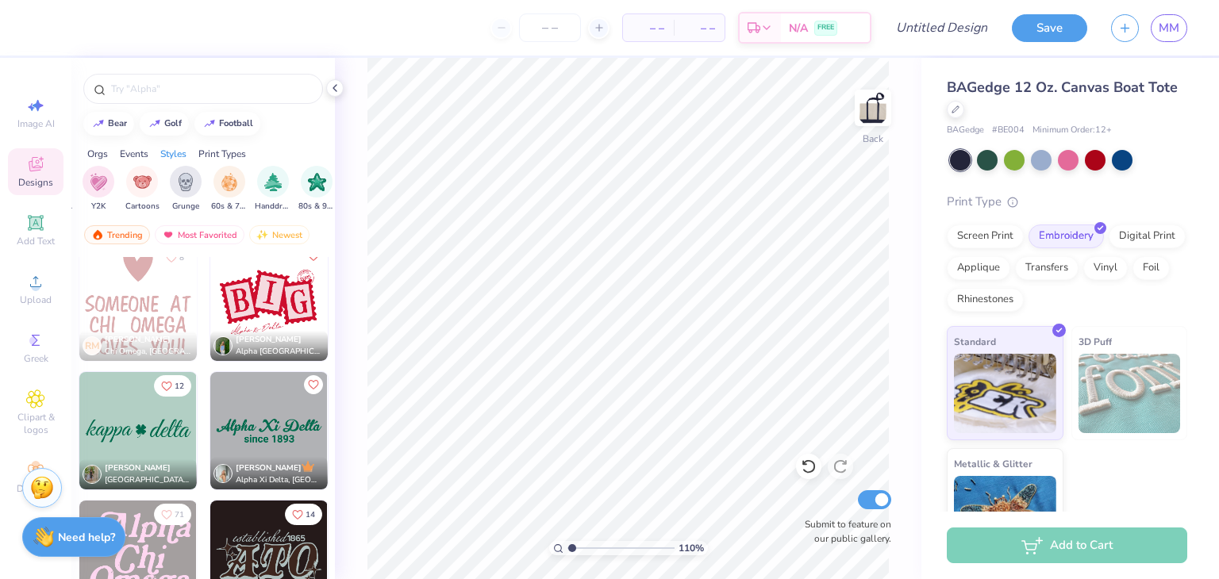
click at [271, 305] on div at bounding box center [151, 302] width 352 height 117
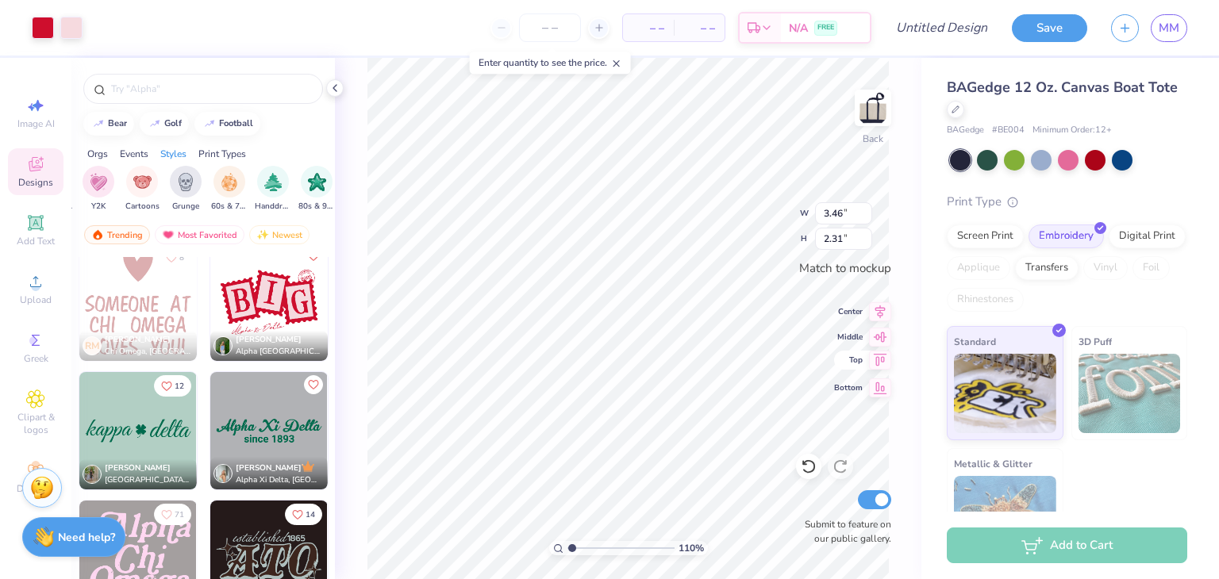
click at [879, 361] on icon at bounding box center [880, 360] width 22 height 19
click at [878, 306] on icon at bounding box center [880, 309] width 22 height 19
type input "1.10148019813432"
type input "0.67"
type input "0.88"
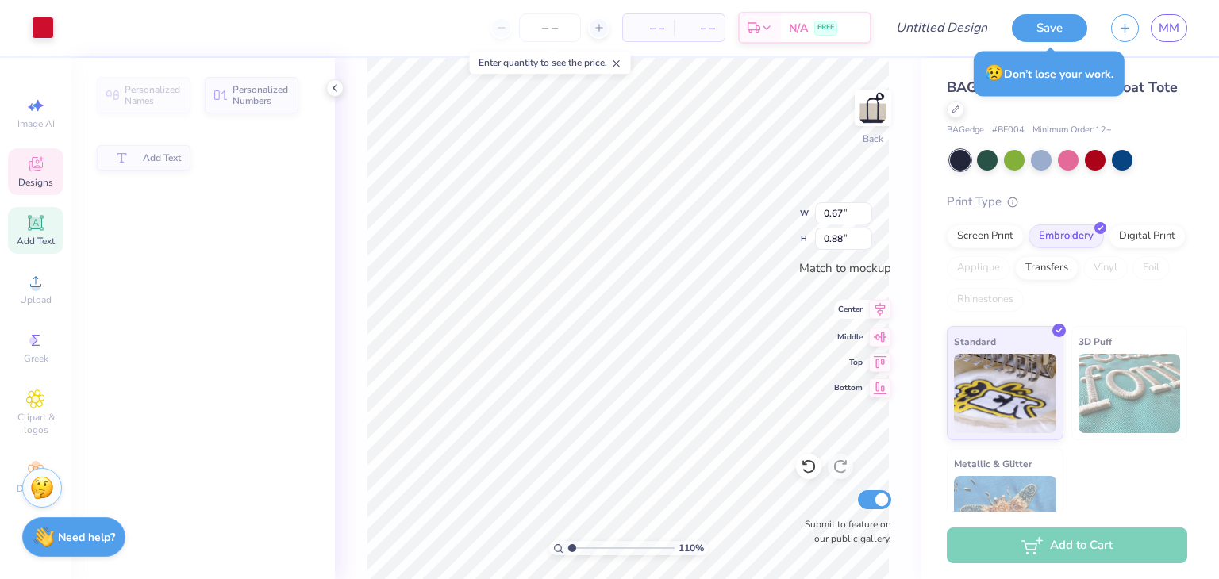
scroll to position [13, 2]
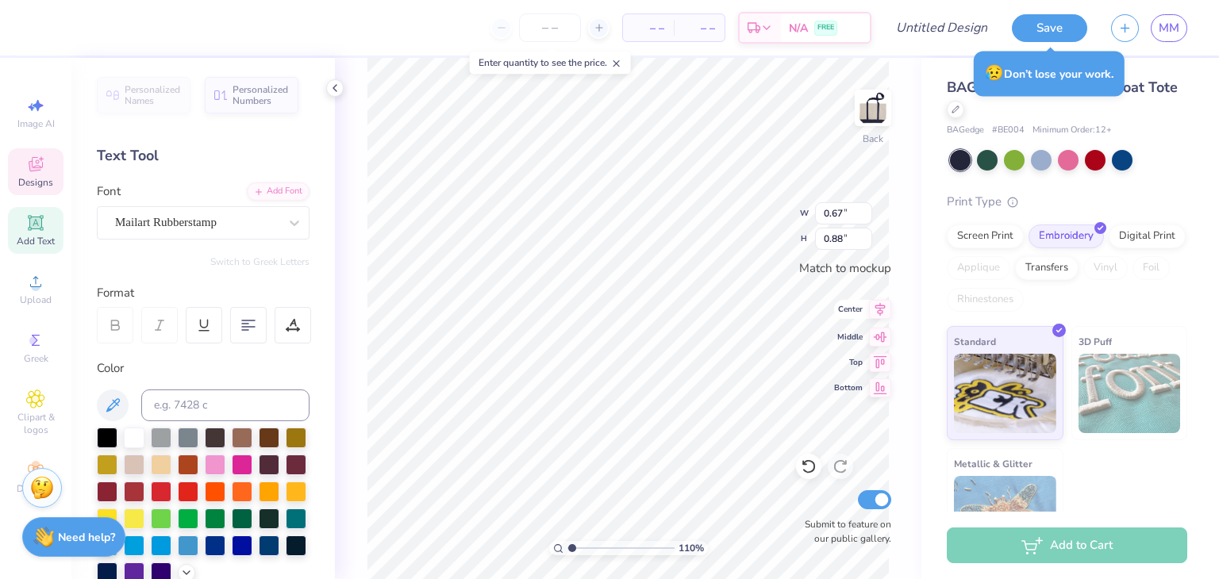
type input "1.10148019813432"
type textarea "S"
type input "1.10148019813432"
type input "0.52"
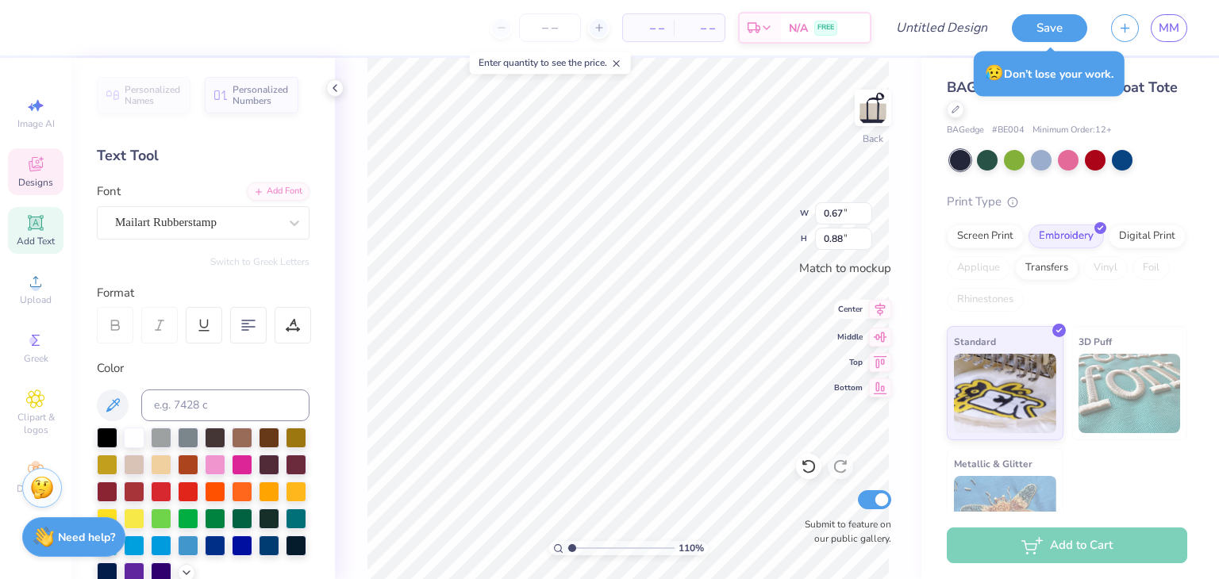
type input "0.87"
type input "1.10148019813432"
type textarea "W"
type input "1.10148019813432"
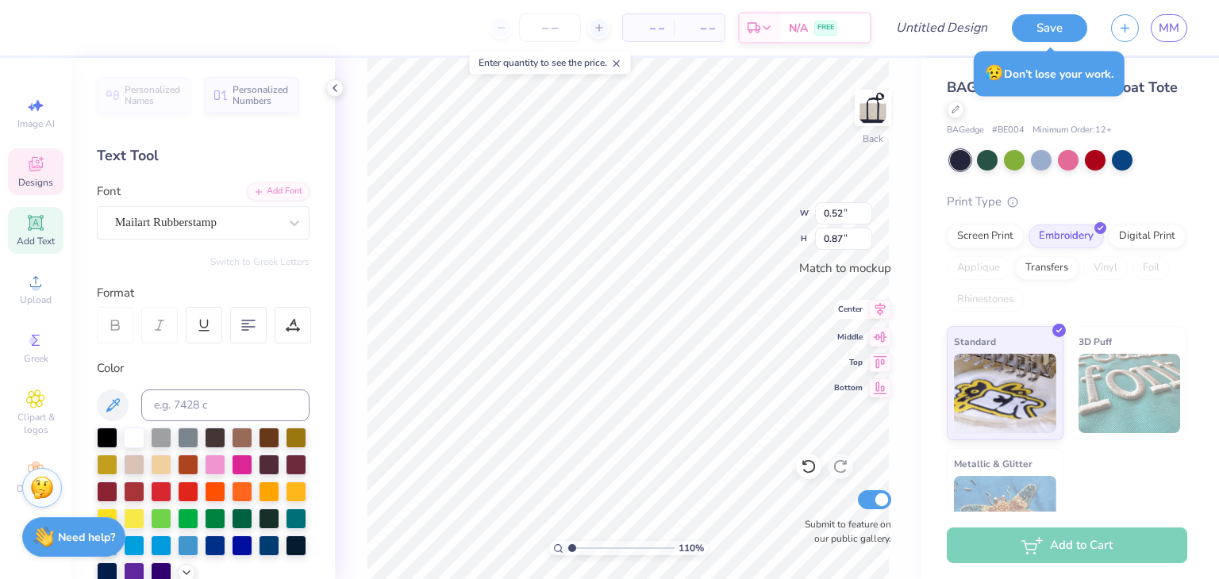
type input "0.59"
type input "1.10148019813432"
type textarea "E"
type input "2.87528969752675"
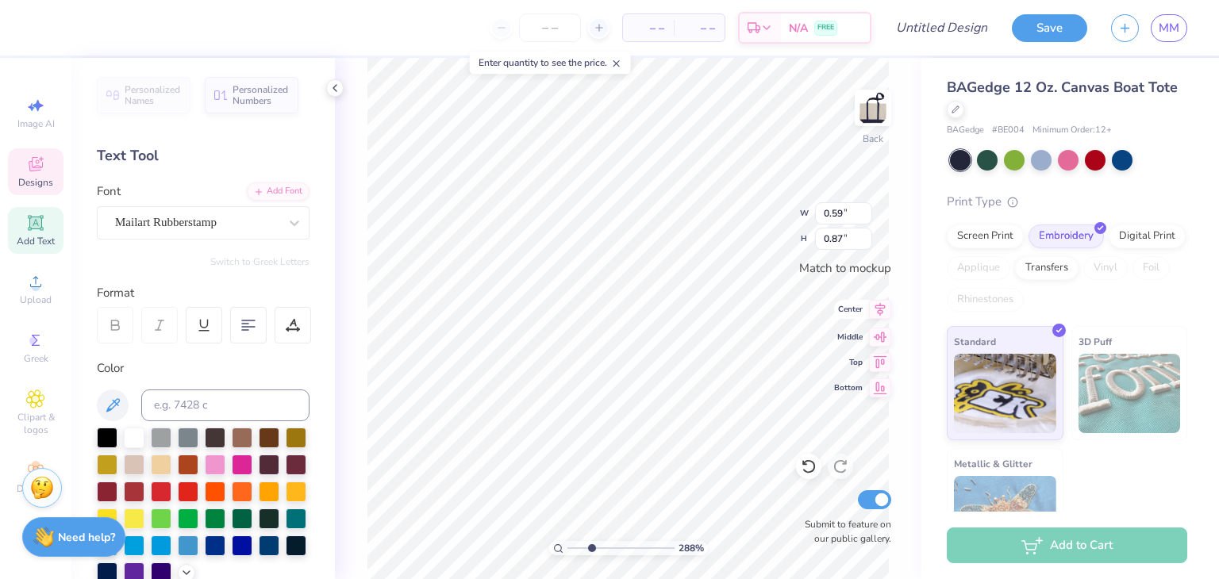
type input "1.86"
type input "0.45"
type input "2.87528969752675"
type input "0.39"
type input "0.22"
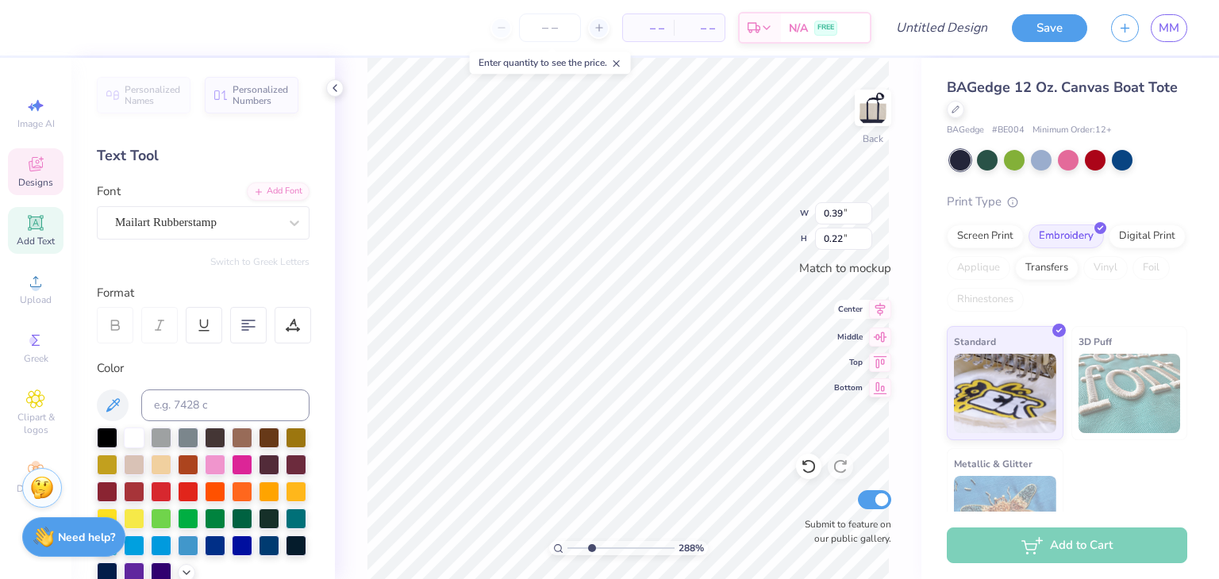
type input "2.87528969752675"
type textarea "1"
type input "2.87528969752675"
type textarea "197"
type input "2.87528969752675"
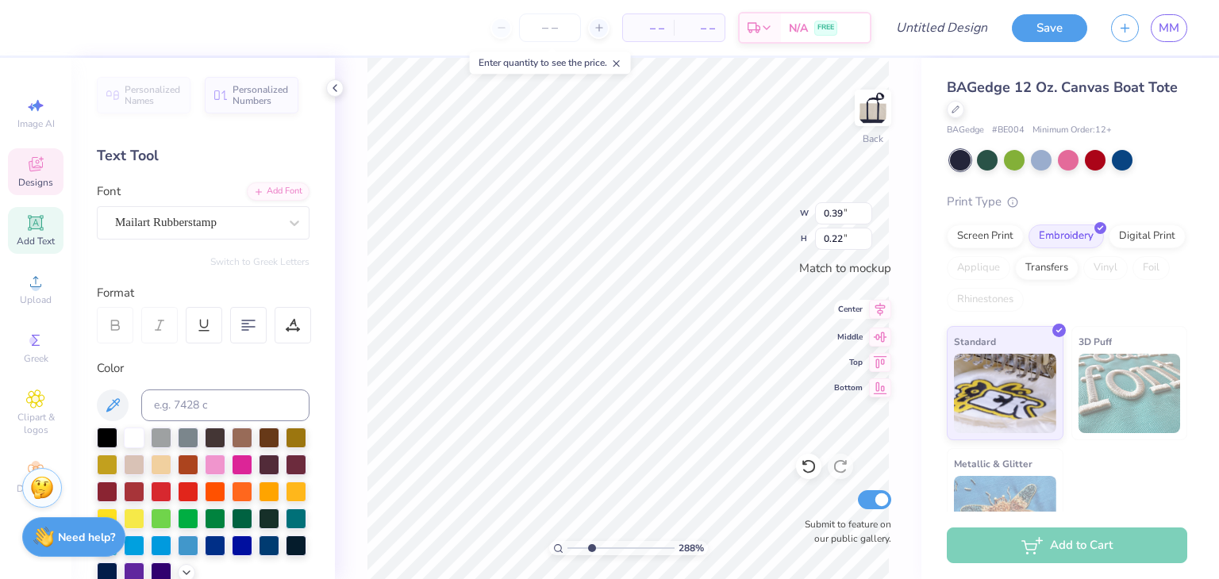
type textarea "1972"
type input "2.87528969752675"
type input "1.86"
type input "0.45"
type input "2.87528969752675"
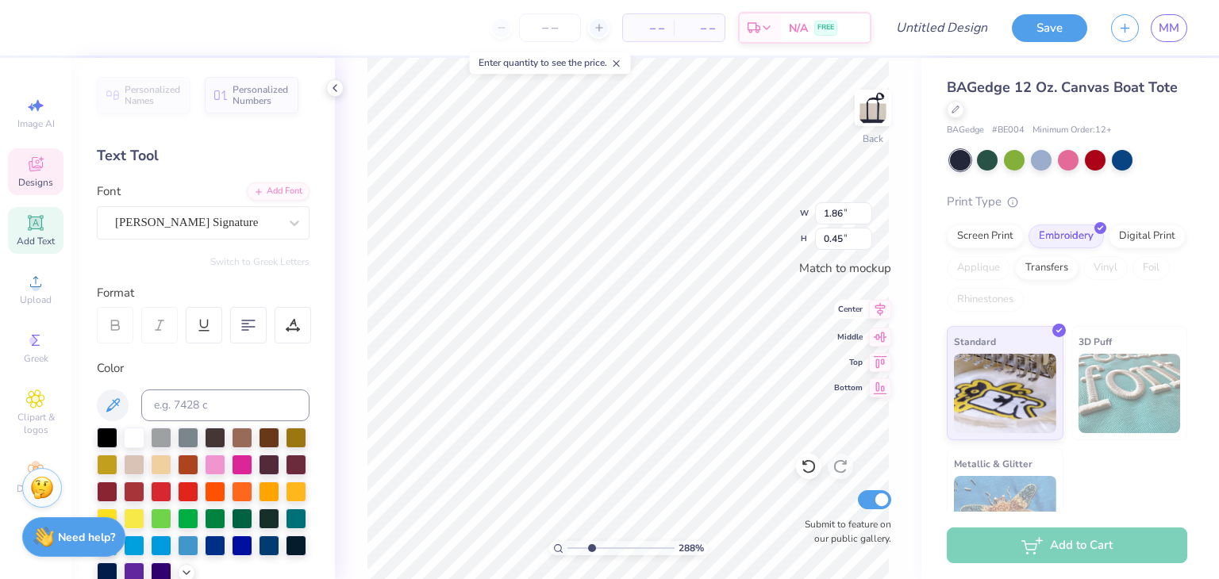
type input "0.59"
type input "0.57"
type input "2.87528969752675"
type input "1.86"
type input "0.45"
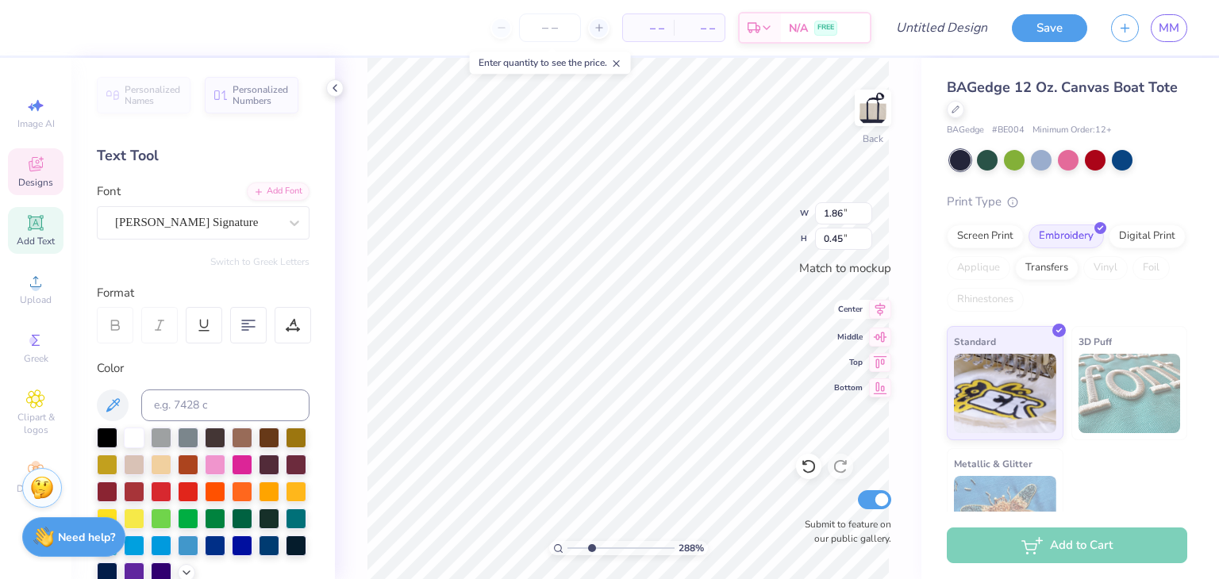
scroll to position [13, 3]
type input "2.87528969752675"
type textarea "T"
type input "2.87528969752675"
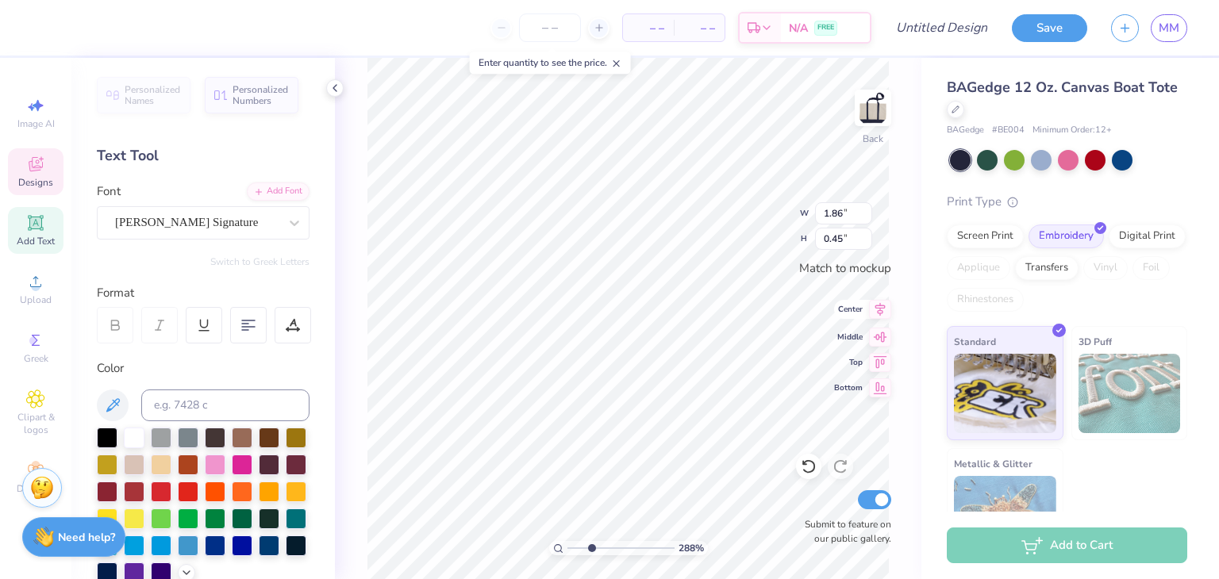
type textarea "Th"
type input "2.87528969752675"
type textarea "The"
type input "2.87528969752675"
type textarea "The"
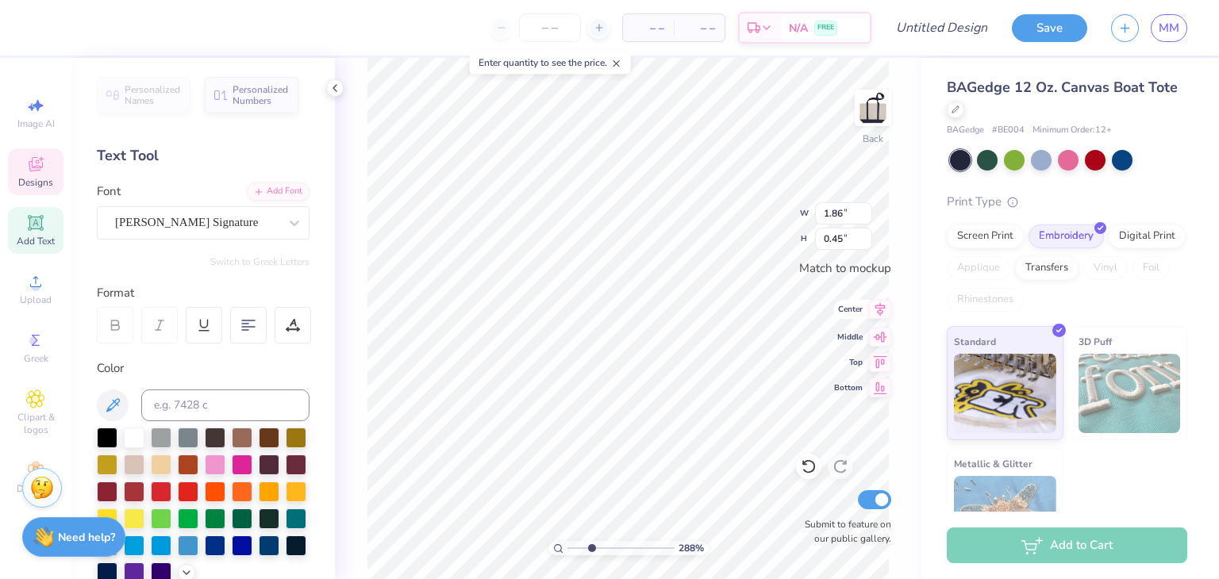
type input "2.87528969752675"
type textarea "The U"
type input "2.87528969752675"
type textarea "The Un"
type input "2.87528969752675"
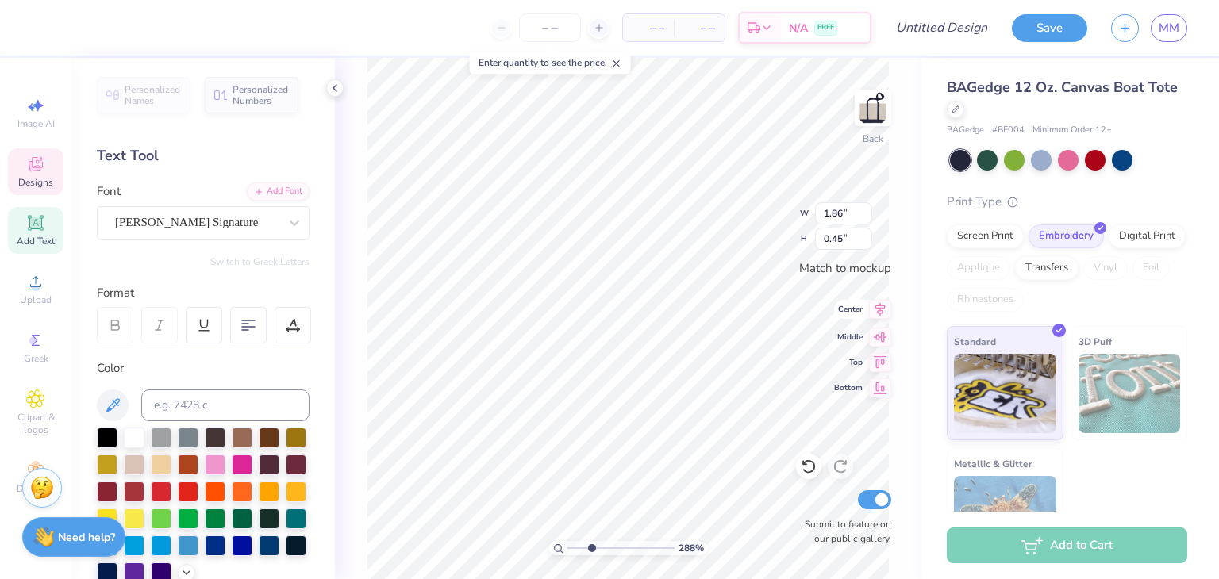
type textarea "The Univ"
type input "2.87528969752675"
type textarea "The Univer"
type input "2.87528969752675"
type textarea "The Univers"
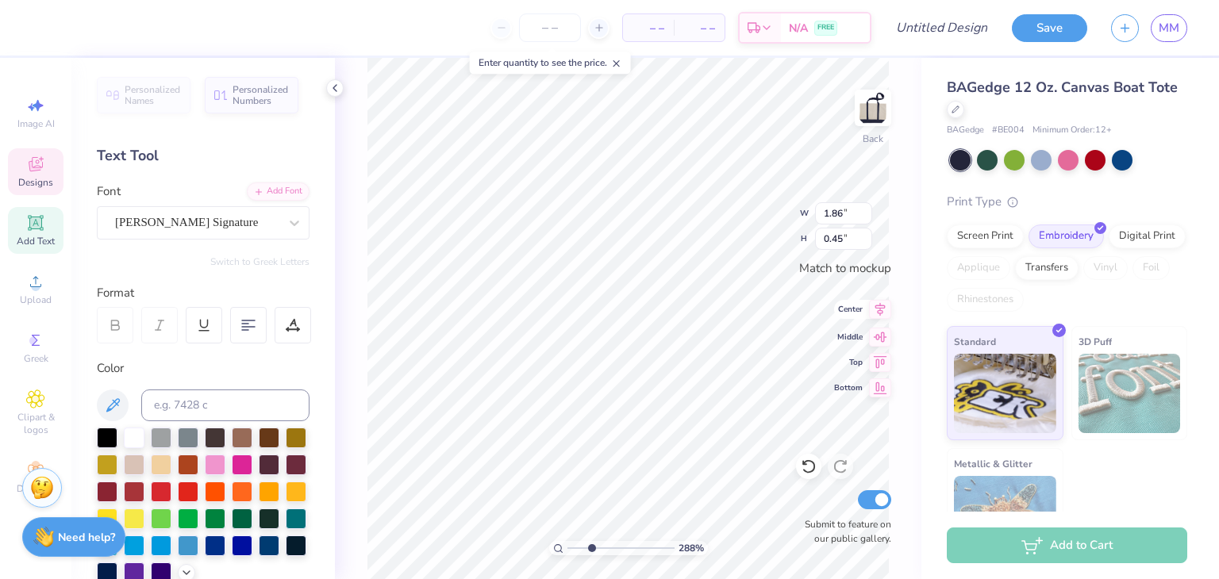
type input "2.87528969752675"
type textarea "The Universit"
type input "2.87528969752675"
type textarea "The University"
type input "2.87528969752675"
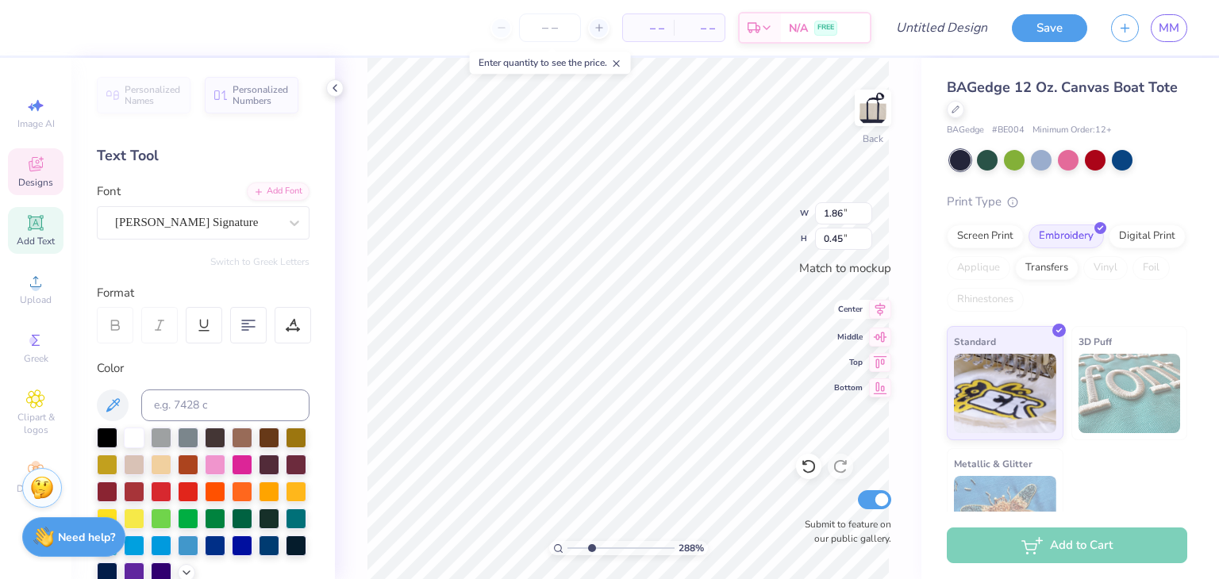
type textarea "The University"
type input "2.87528969752675"
type textarea "The University o"
type input "2.87528969752675"
type textarea "The University og"
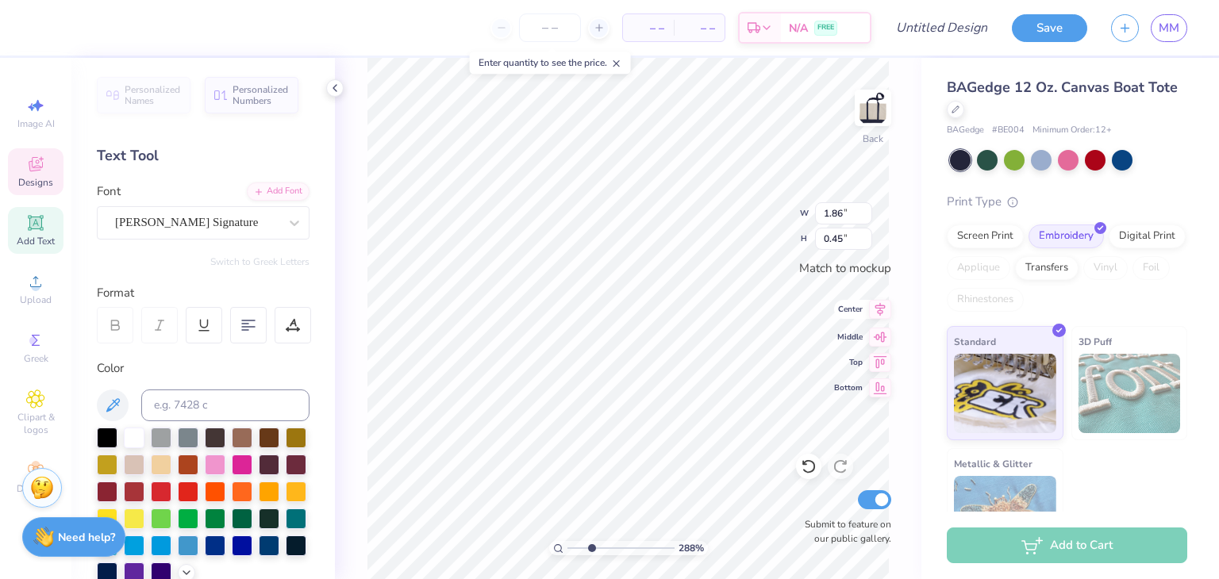
scroll to position [13, 6]
type input "2.87528969752675"
type textarea "The University og"
type input "2.87528969752675"
type textarea "The University og Rh"
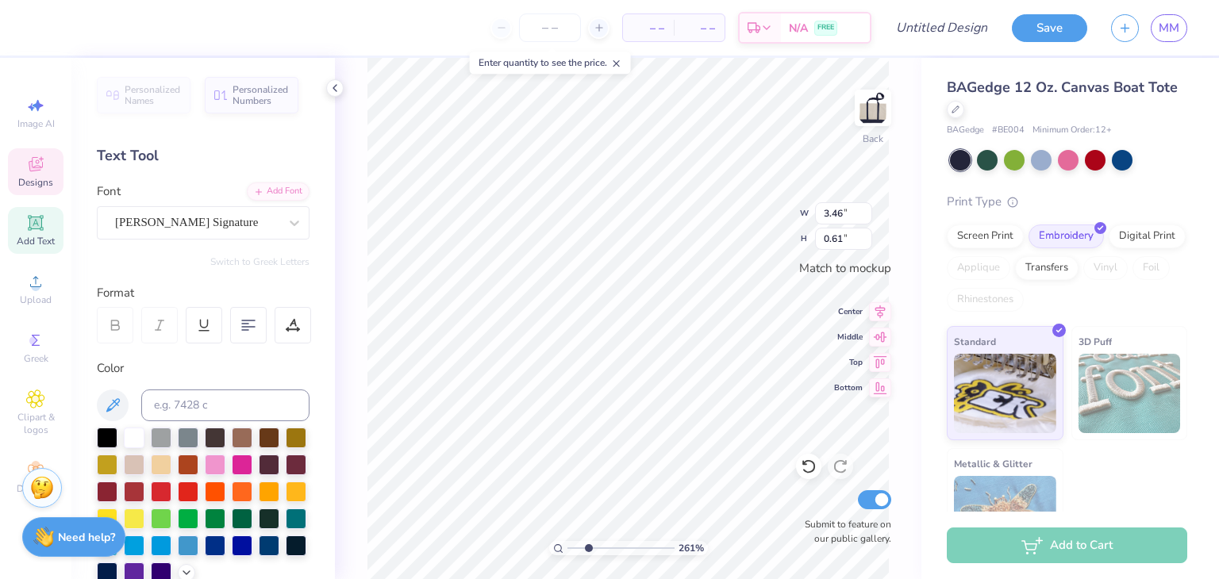
scroll to position [13, 2]
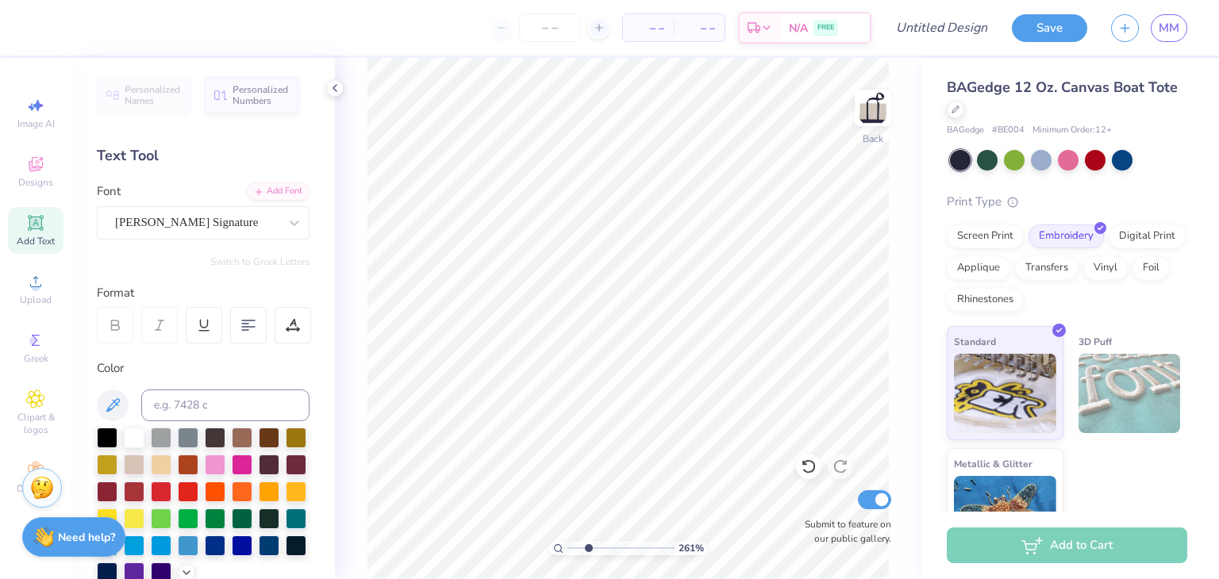
click at [42, 232] on icon at bounding box center [35, 222] width 19 height 19
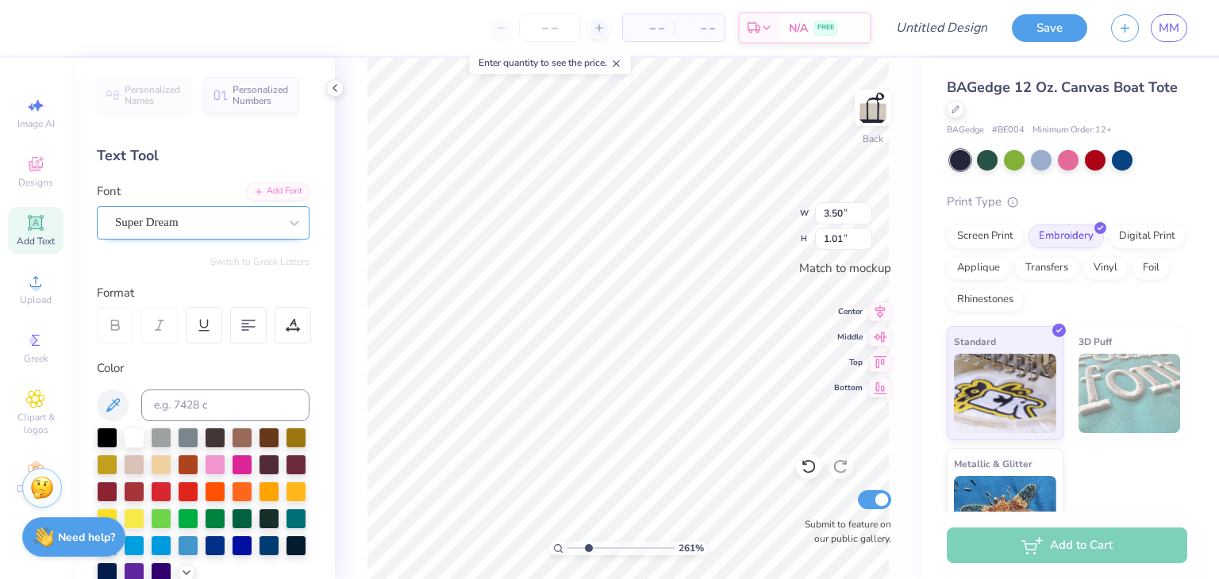
click at [190, 221] on div "Super Dream" at bounding box center [196, 222] width 167 height 25
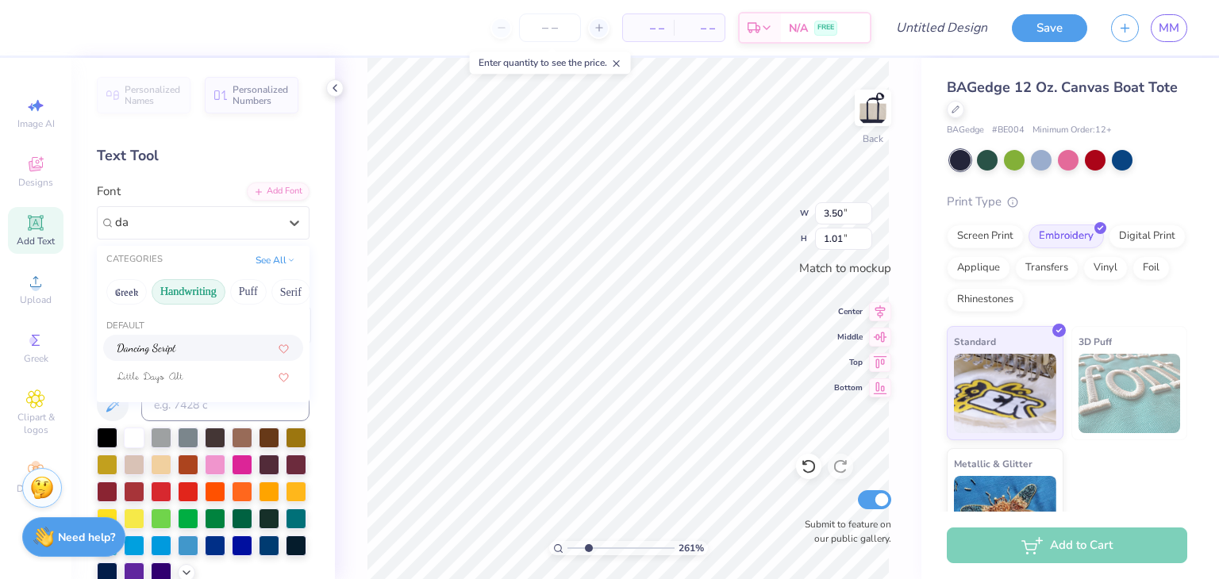
click at [179, 347] on div at bounding box center [202, 348] width 171 height 17
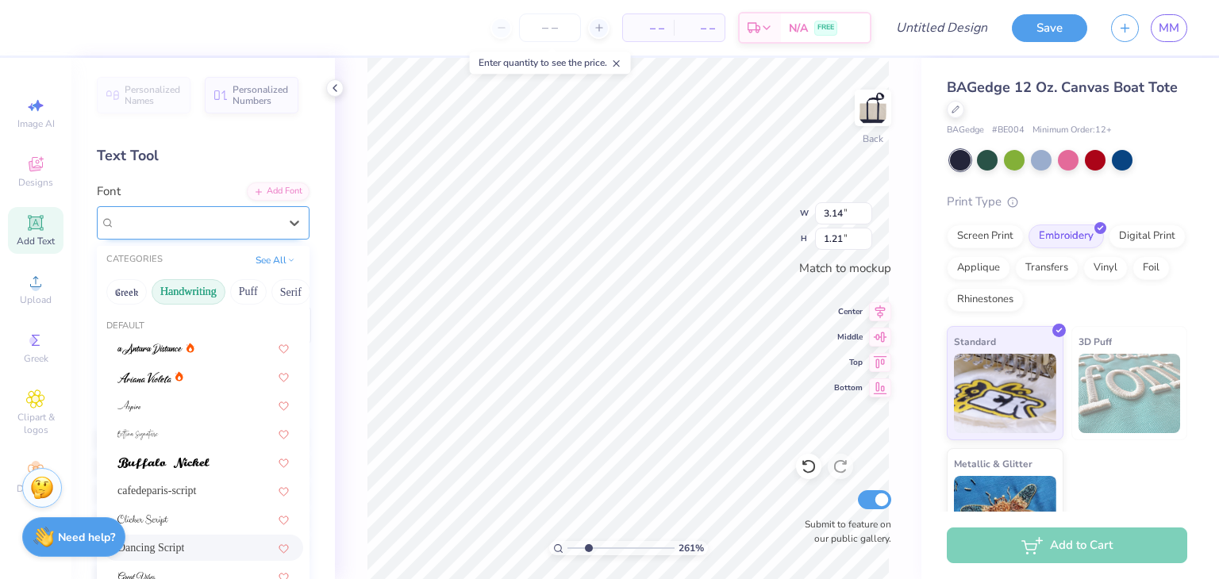
click at [207, 217] on div "Dancing Script" at bounding box center [196, 222] width 167 height 25
click at [194, 290] on button "Handwriting" at bounding box center [189, 291] width 74 height 25
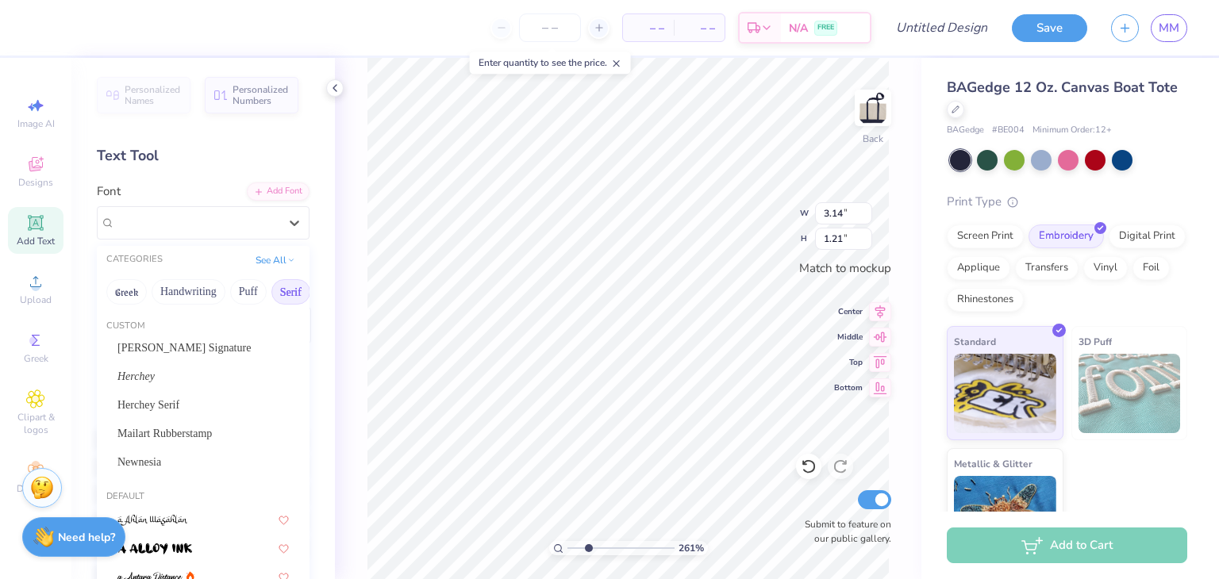
click at [286, 290] on button "Serif" at bounding box center [290, 291] width 39 height 25
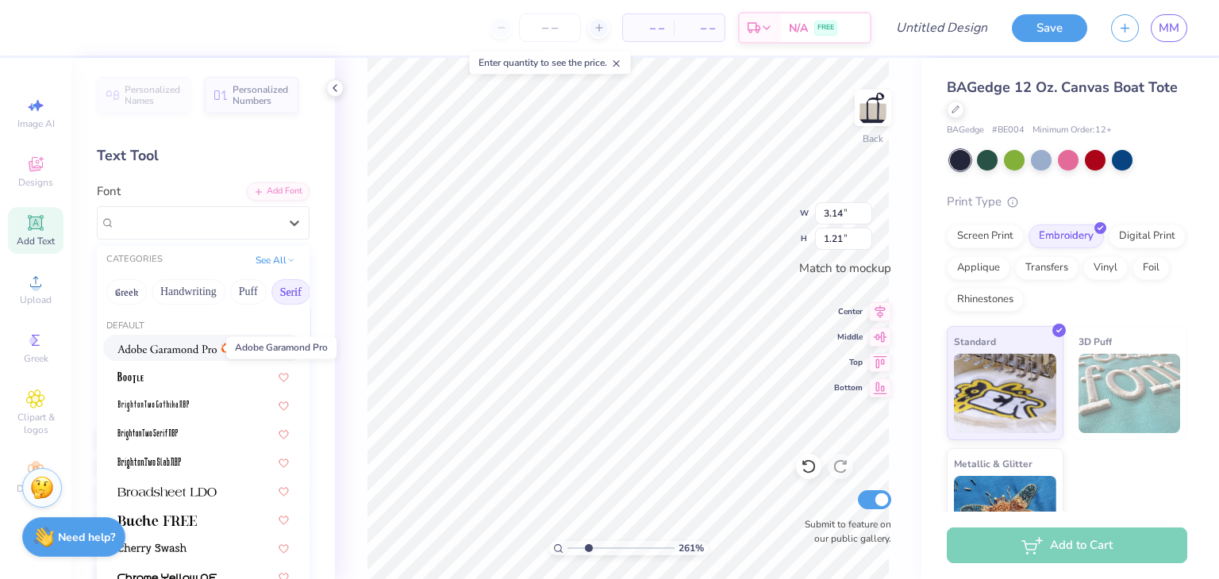
click at [197, 351] on img at bounding box center [166, 349] width 99 height 11
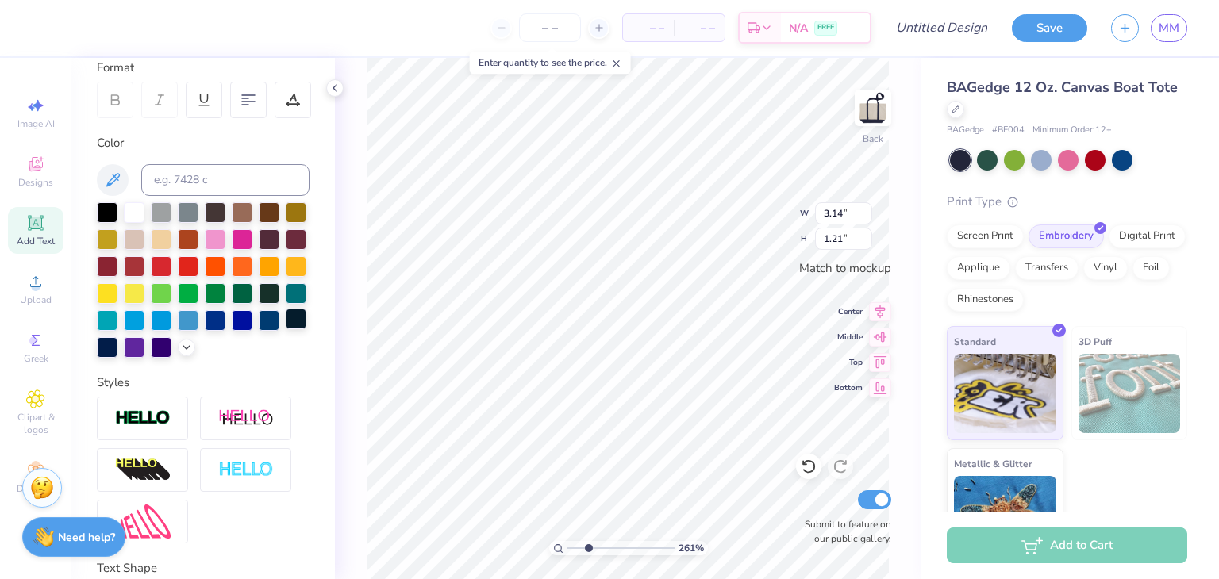
scroll to position [238, 0]
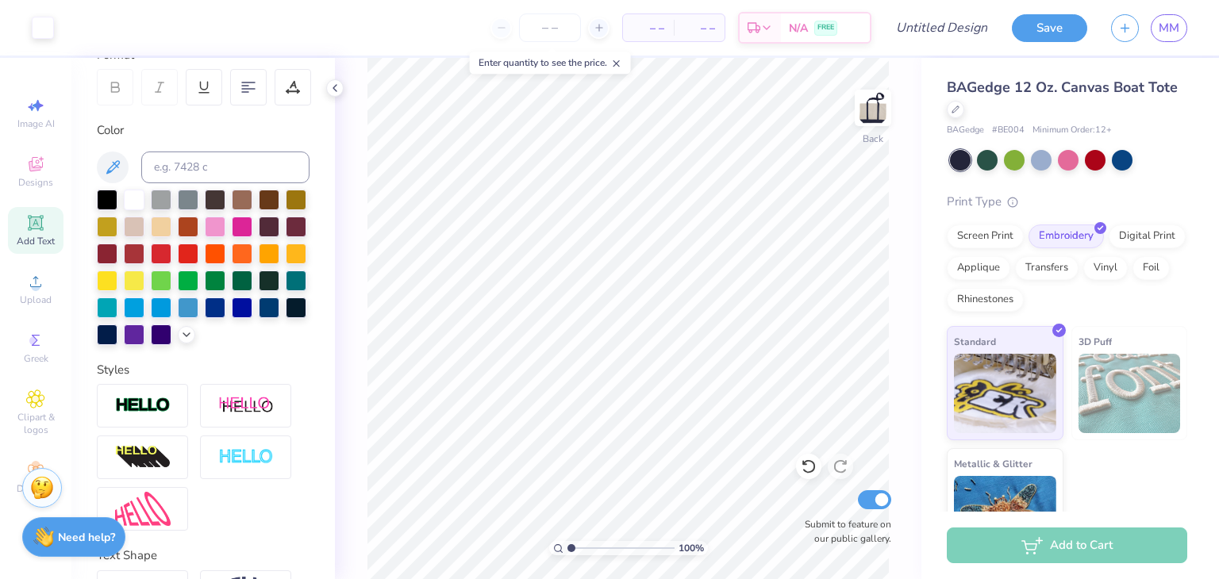
drag, startPoint x: 588, startPoint y: 547, endPoint x: 552, endPoint y: 551, distance: 35.9
click at [567, 551] on input "range" at bounding box center [620, 548] width 107 height 14
click at [886, 306] on icon at bounding box center [880, 309] width 22 height 19
click at [886, 359] on icon at bounding box center [880, 360] width 22 height 19
click at [878, 388] on icon at bounding box center [880, 386] width 13 height 12
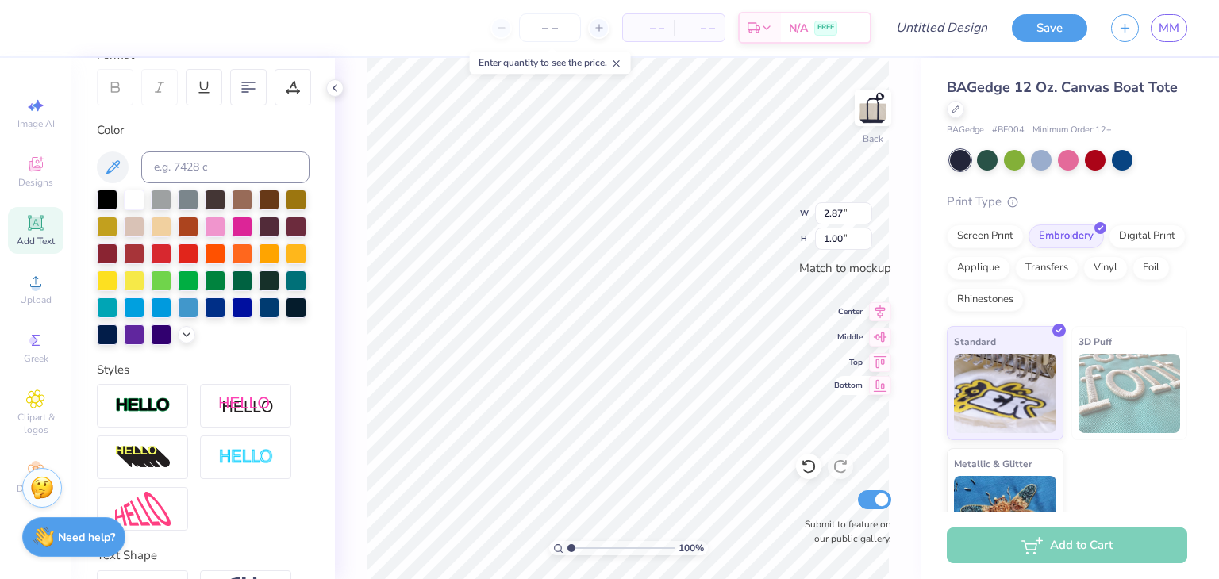
click at [878, 388] on icon at bounding box center [880, 386] width 13 height 12
click at [876, 333] on icon at bounding box center [880, 335] width 13 height 10
click at [889, 337] on icon at bounding box center [880, 334] width 22 height 19
click at [886, 109] on img at bounding box center [872, 107] width 63 height 63
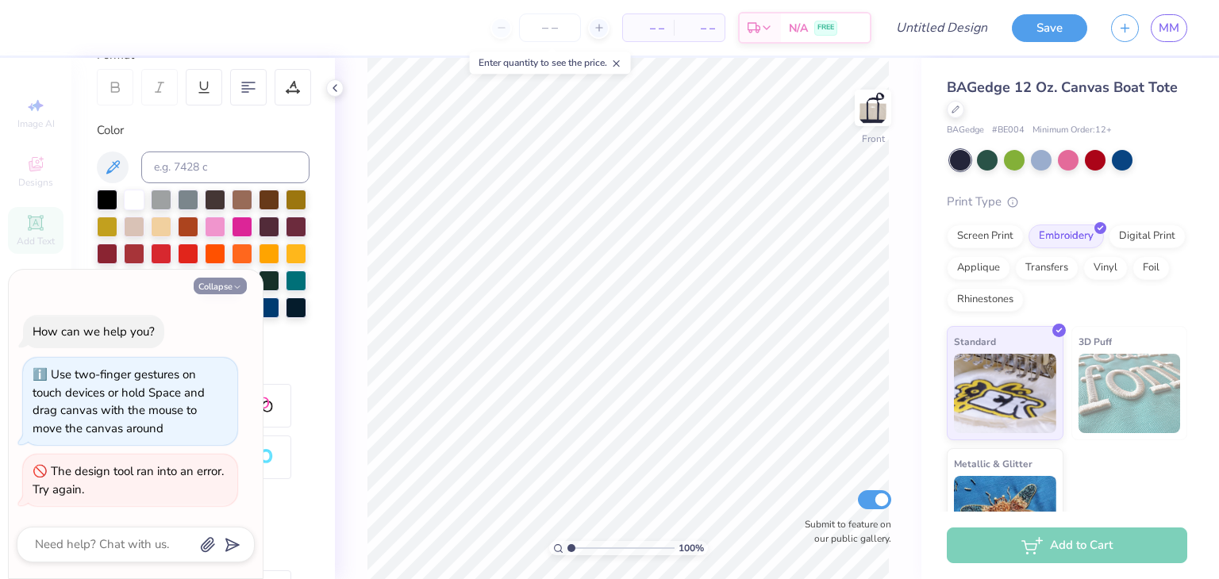
click at [226, 290] on button "Collapse" at bounding box center [220, 286] width 53 height 17
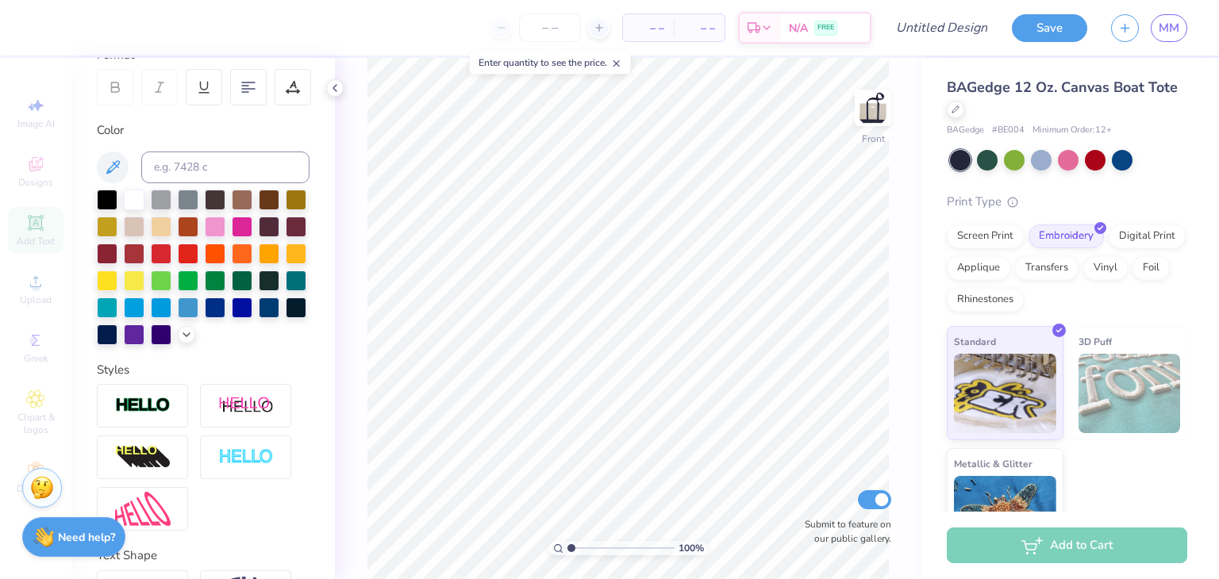
click at [41, 211] on div "Image AI Designs Add Text Upload Greek Clipart & logos Decorate" at bounding box center [36, 296] width 56 height 412
click at [35, 245] on div "Image AI Designs Add Text Upload Greek Clipart & logos Decorate" at bounding box center [36, 296] width 56 height 412
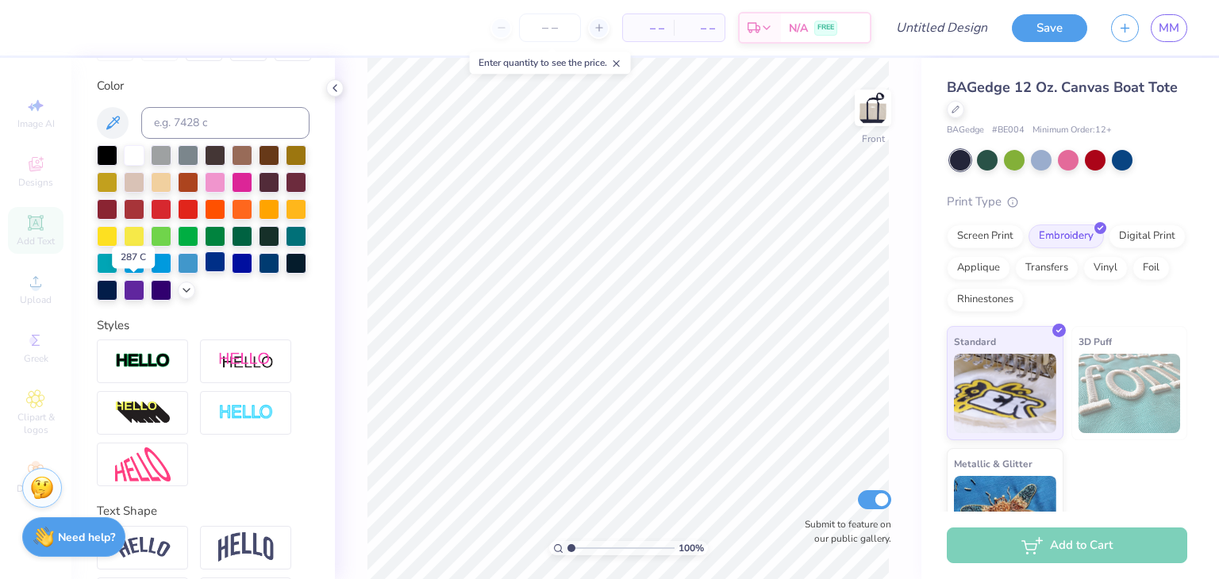
scroll to position [0, 0]
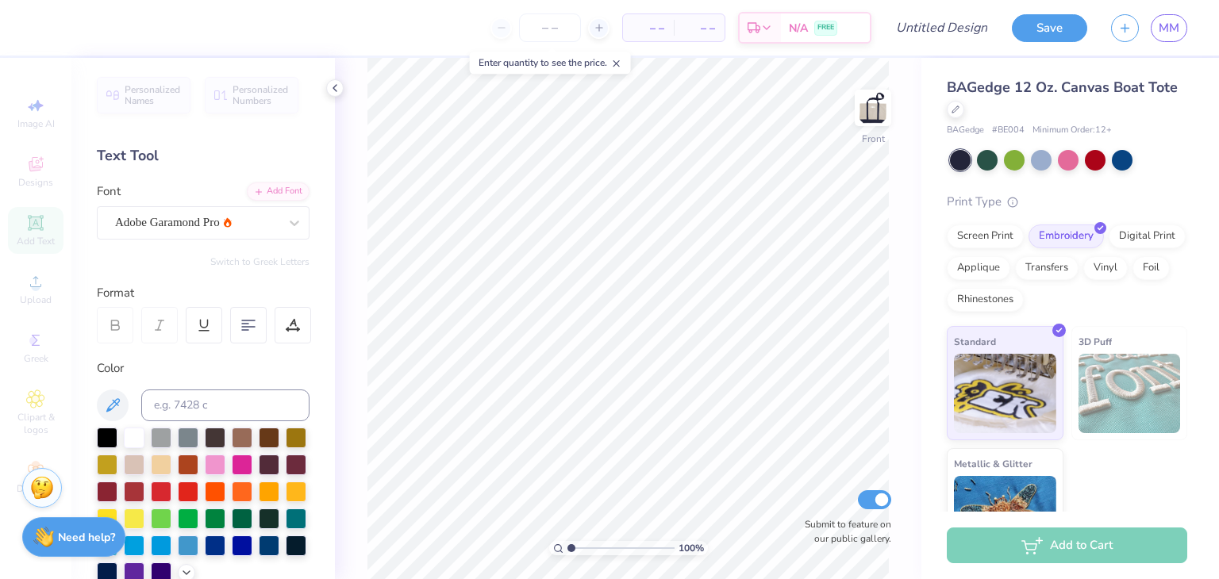
click at [21, 131] on div "Image AI Designs Add Text Upload Greek Clipart & logos Decorate" at bounding box center [36, 296] width 56 height 412
click at [622, 66] on icon at bounding box center [616, 63] width 11 height 11
click at [530, 32] on input "number" at bounding box center [550, 27] width 62 height 29
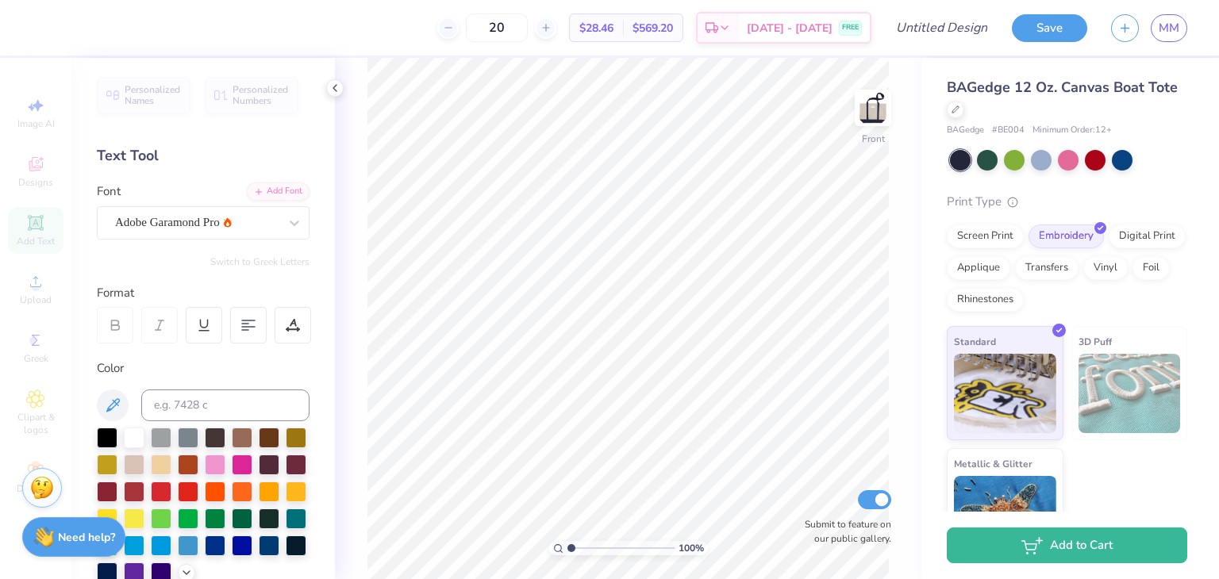
click at [476, 36] on div "20" at bounding box center [496, 27] width 119 height 29
click at [459, 21] on div at bounding box center [447, 27] width 21 height 21
click at [459, 33] on div at bounding box center [447, 27] width 21 height 21
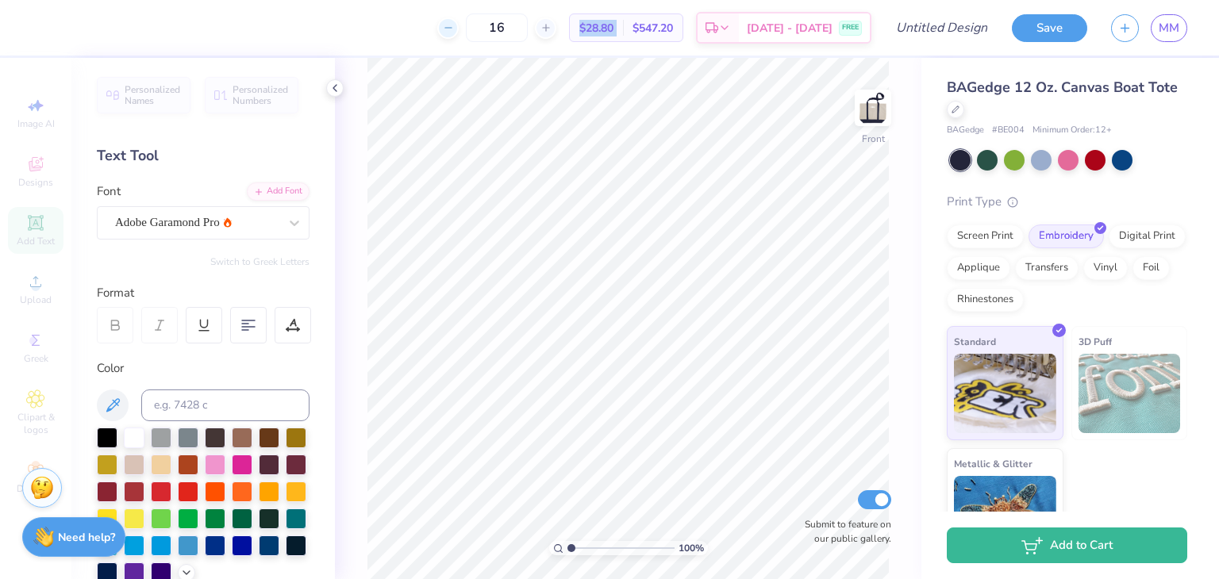
click at [459, 33] on div at bounding box center [447, 27] width 21 height 21
click at [476, 33] on div "12" at bounding box center [496, 27] width 119 height 29
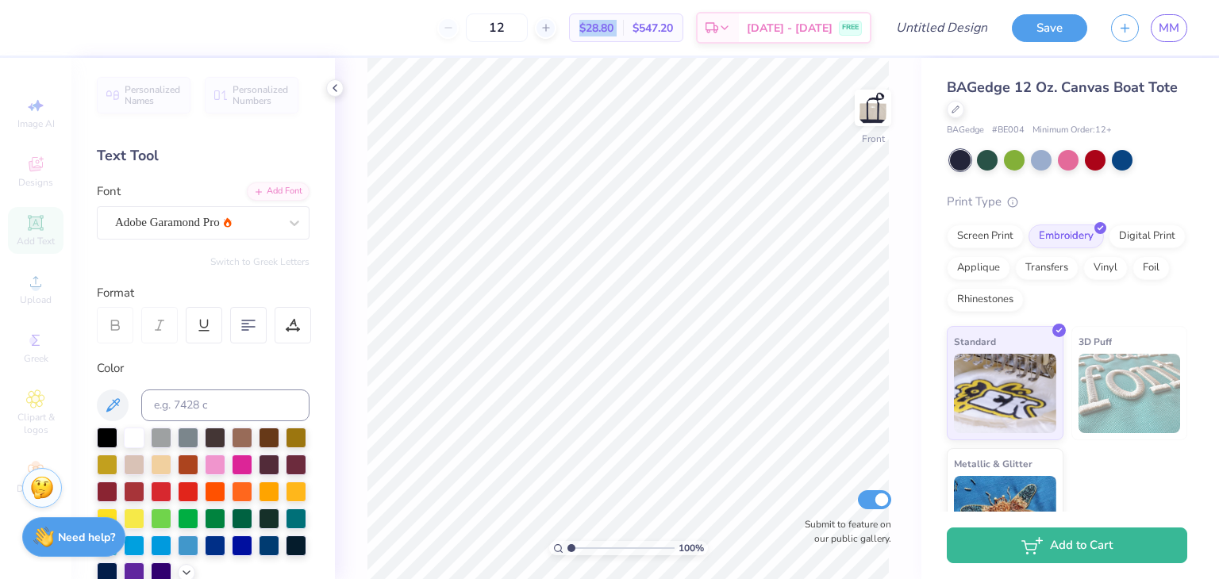
click at [476, 33] on div "12" at bounding box center [496, 27] width 119 height 29
click at [556, 29] on div at bounding box center [545, 27] width 21 height 21
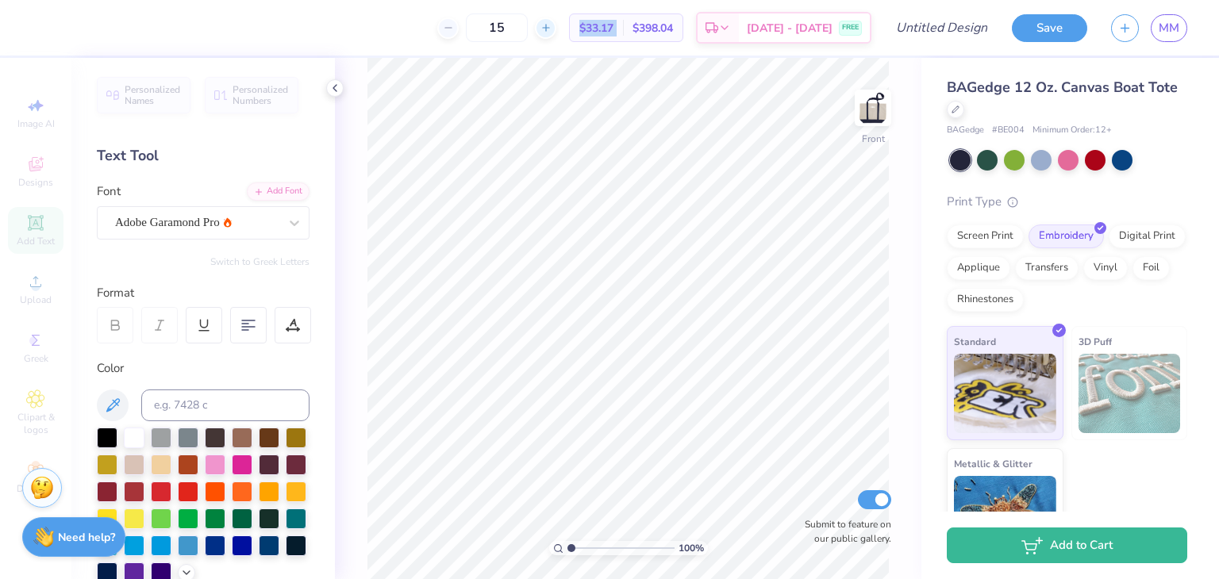
click at [556, 29] on div at bounding box center [545, 27] width 21 height 21
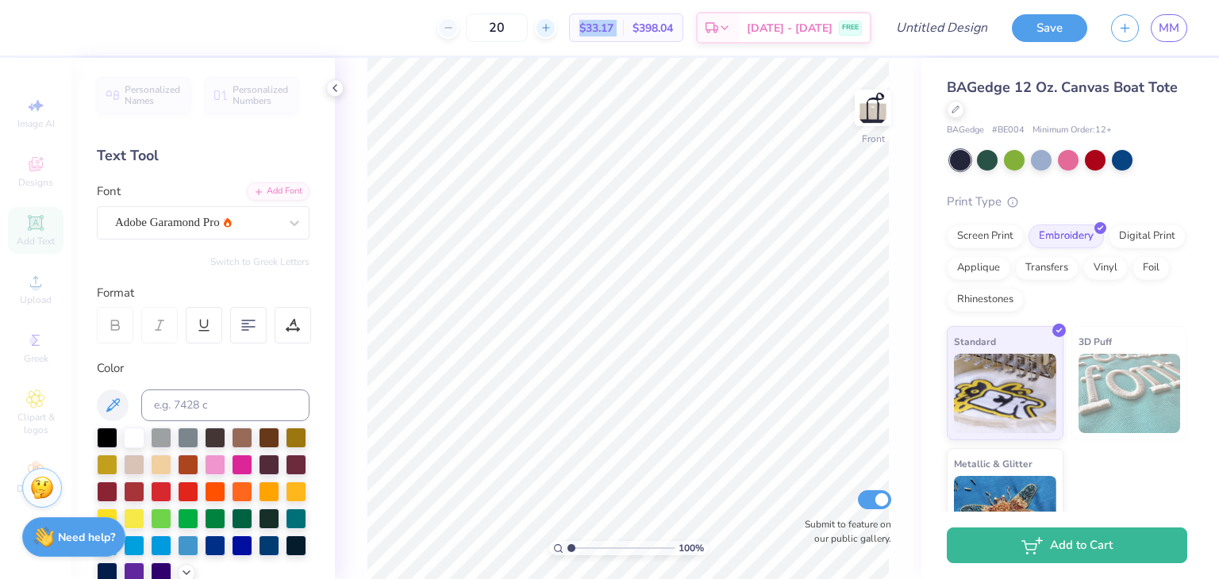
click at [556, 29] on div at bounding box center [545, 27] width 21 height 21
click at [556, 29] on div "22" at bounding box center [496, 27] width 119 height 29
click at [556, 29] on div at bounding box center [545, 27] width 21 height 21
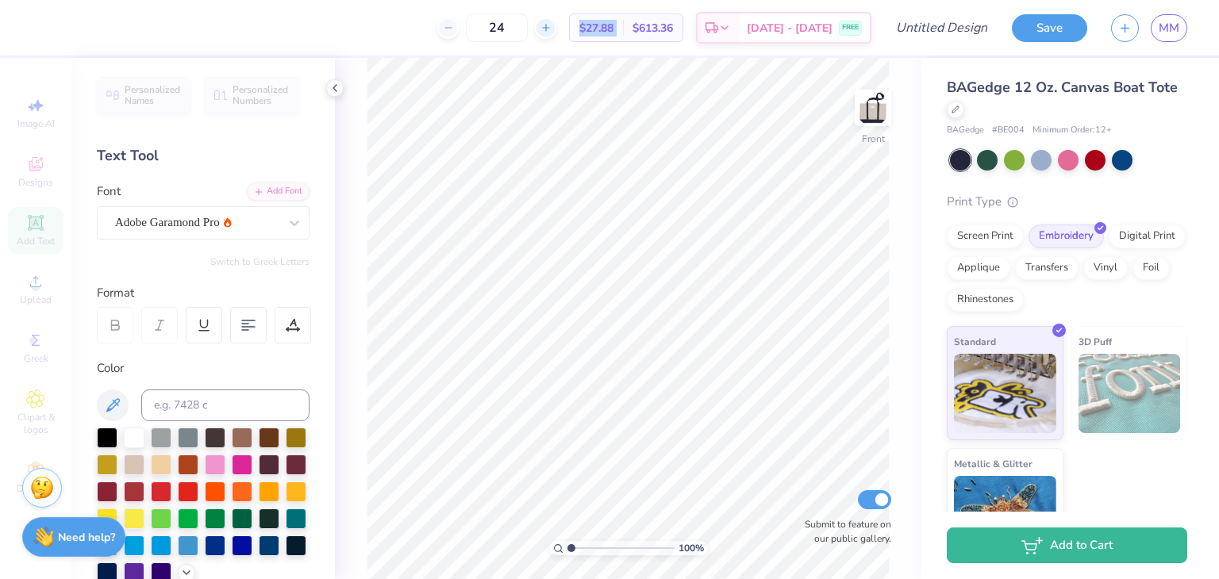
click at [556, 29] on div at bounding box center [545, 27] width 21 height 21
click at [1004, 242] on div "Screen Print" at bounding box center [985, 234] width 77 height 24
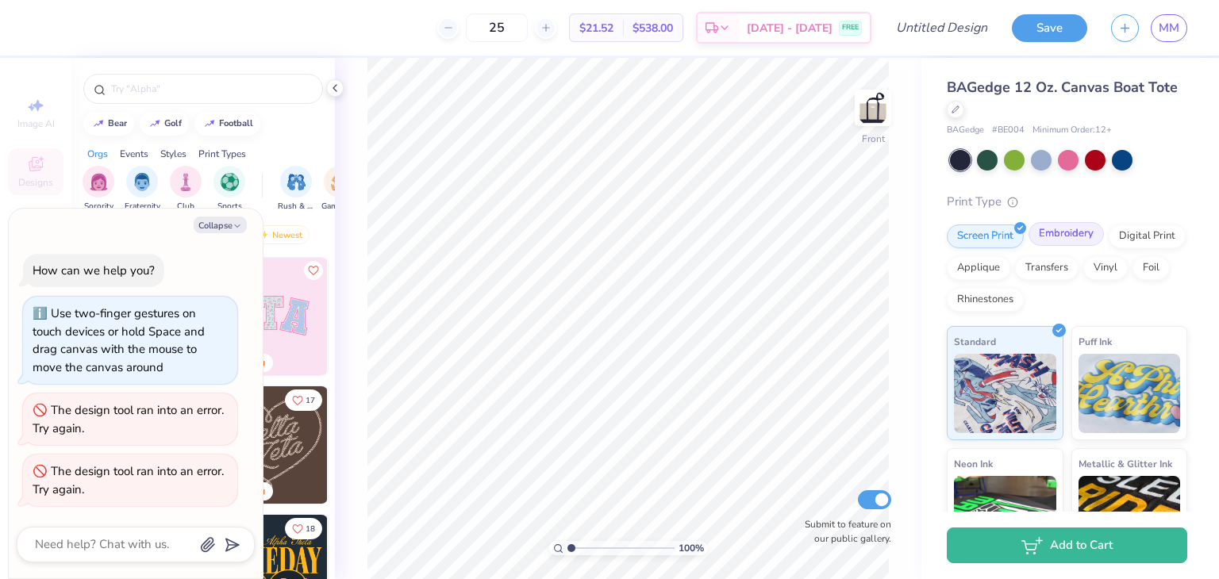
click at [1062, 239] on div "Embroidery" at bounding box center [1065, 234] width 75 height 24
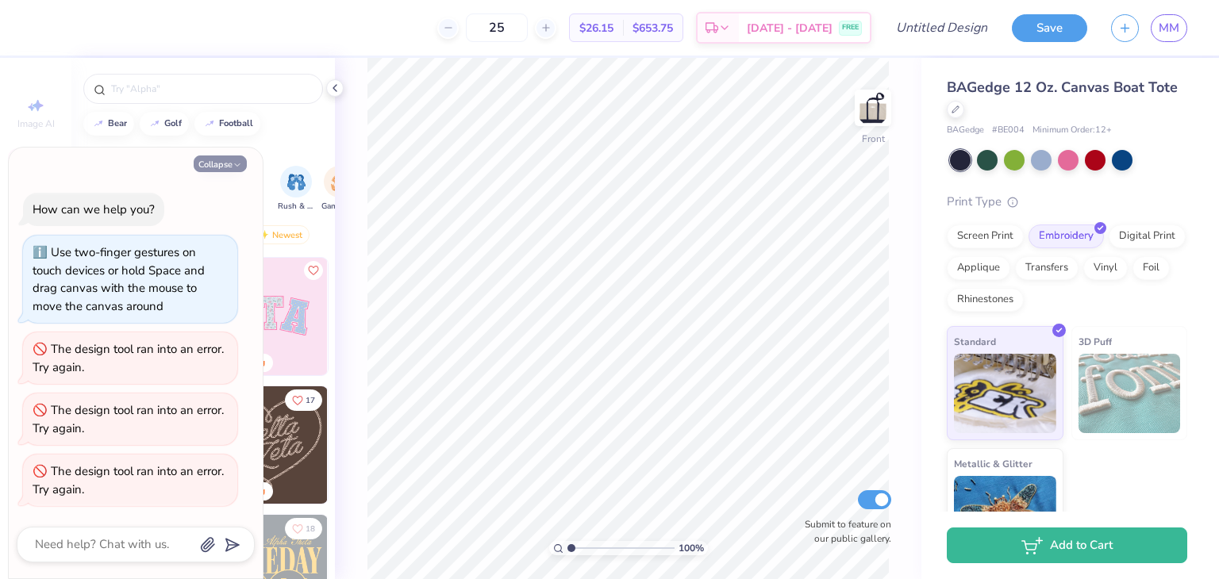
click at [232, 168] on icon "button" at bounding box center [237, 165] width 10 height 10
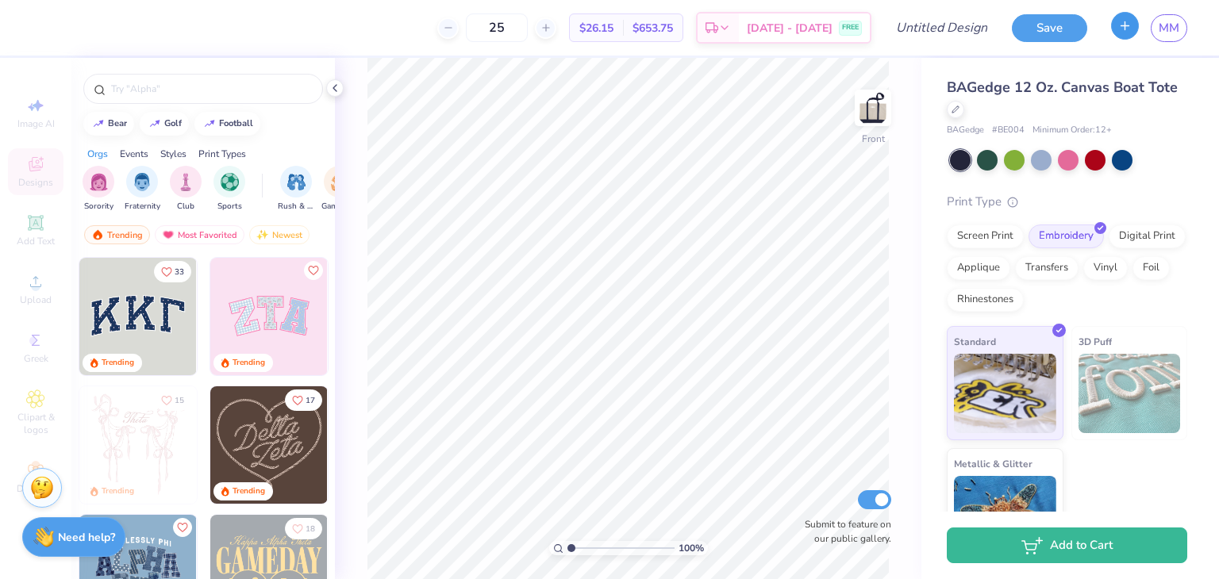
click at [1131, 31] on icon "button" at bounding box center [1124, 25] width 13 height 13
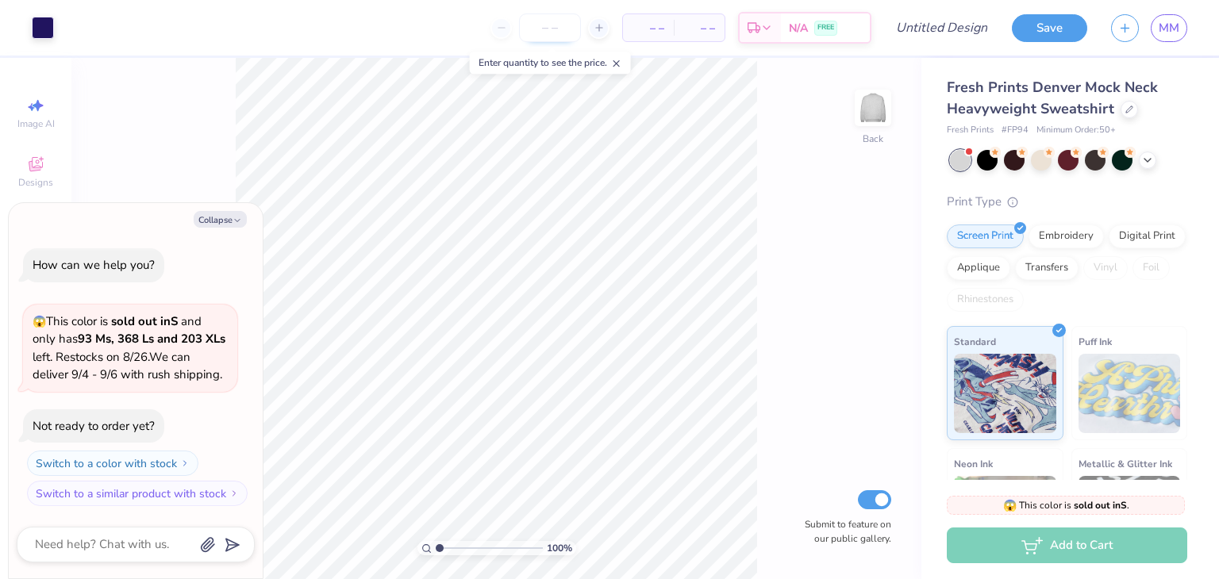
click at [547, 26] on input "number" at bounding box center [550, 27] width 62 height 29
click at [235, 220] on icon "button" at bounding box center [237, 221] width 10 height 10
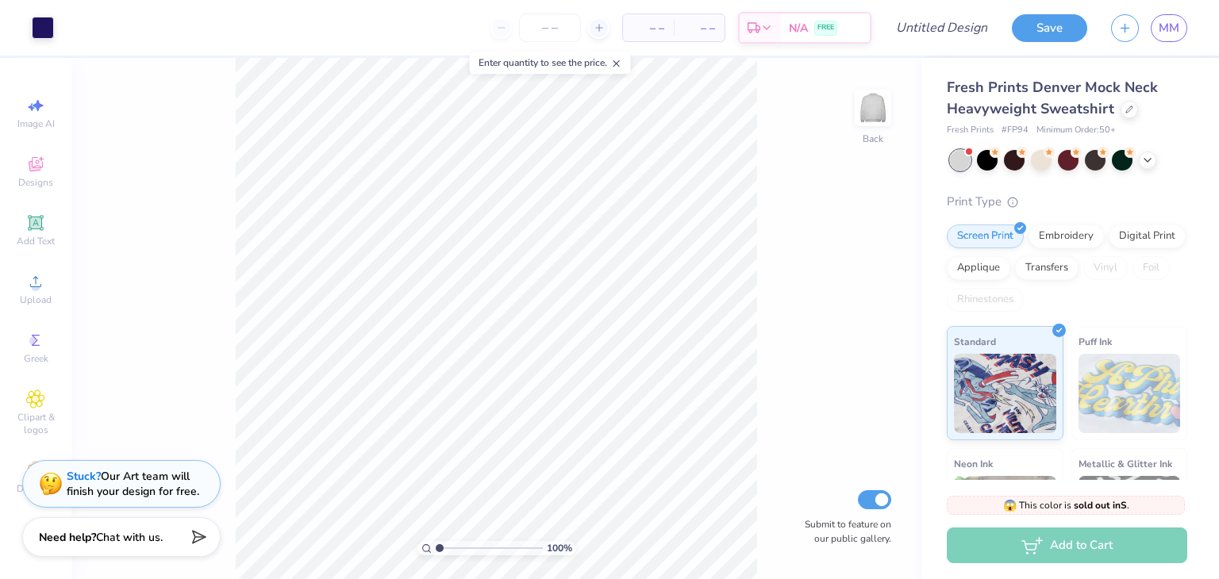
type textarea "x"
click at [53, 30] on div at bounding box center [43, 26] width 22 height 22
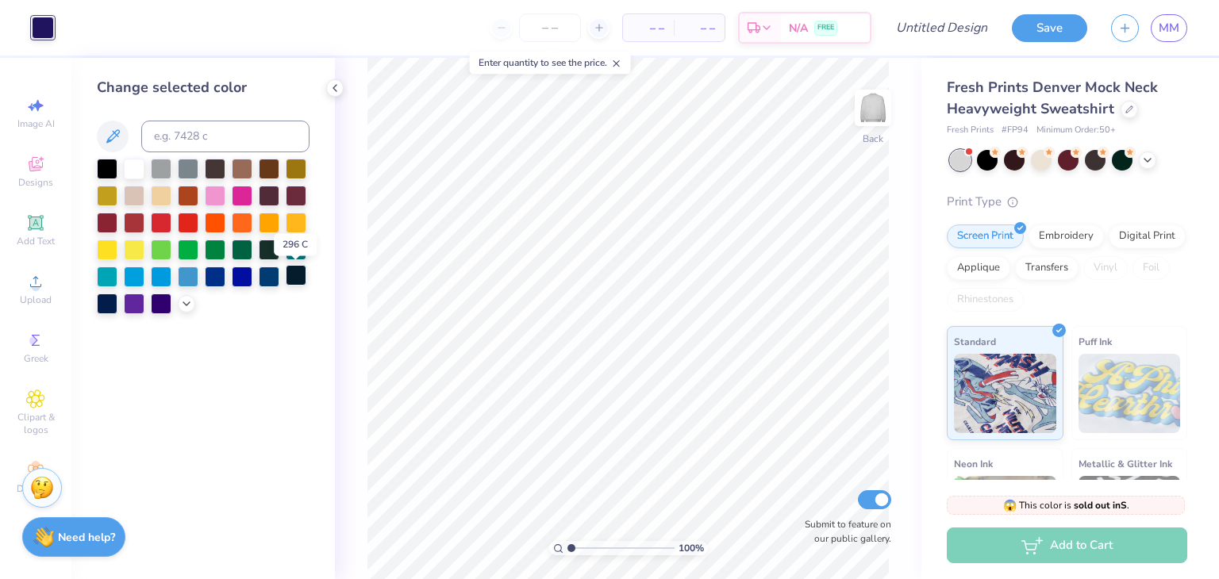
click at [302, 271] on div at bounding box center [296, 275] width 21 height 21
click at [110, 301] on div at bounding box center [107, 302] width 21 height 21
click at [187, 404] on div "Change selected color" at bounding box center [202, 318] width 263 height 521
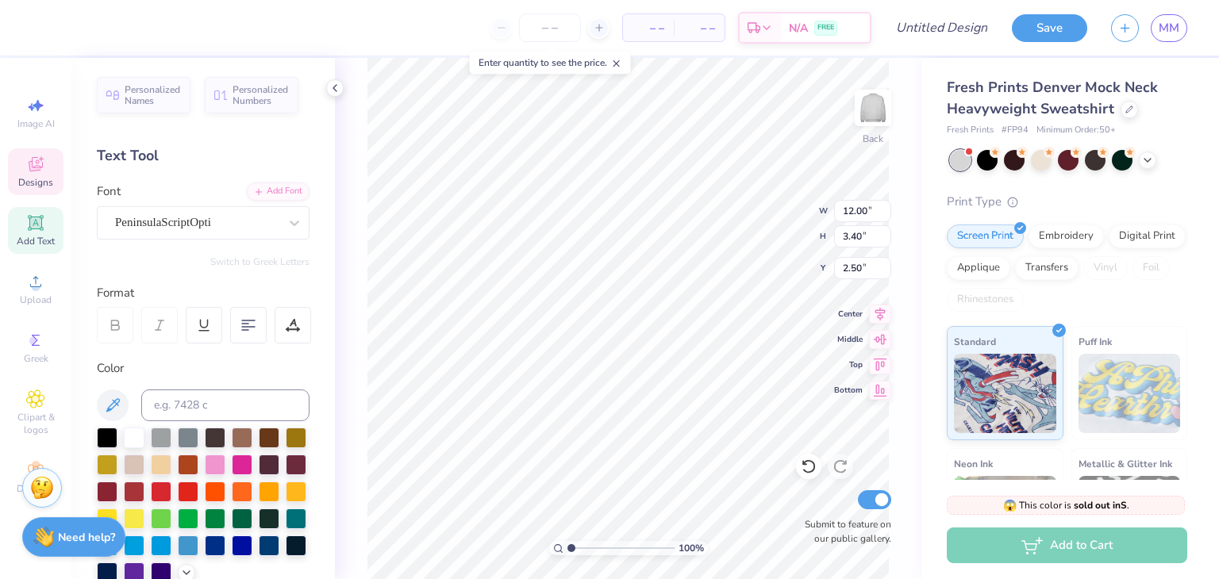
scroll to position [13, 2]
type textarea "o"
type textarea "Society of Women Engineers"
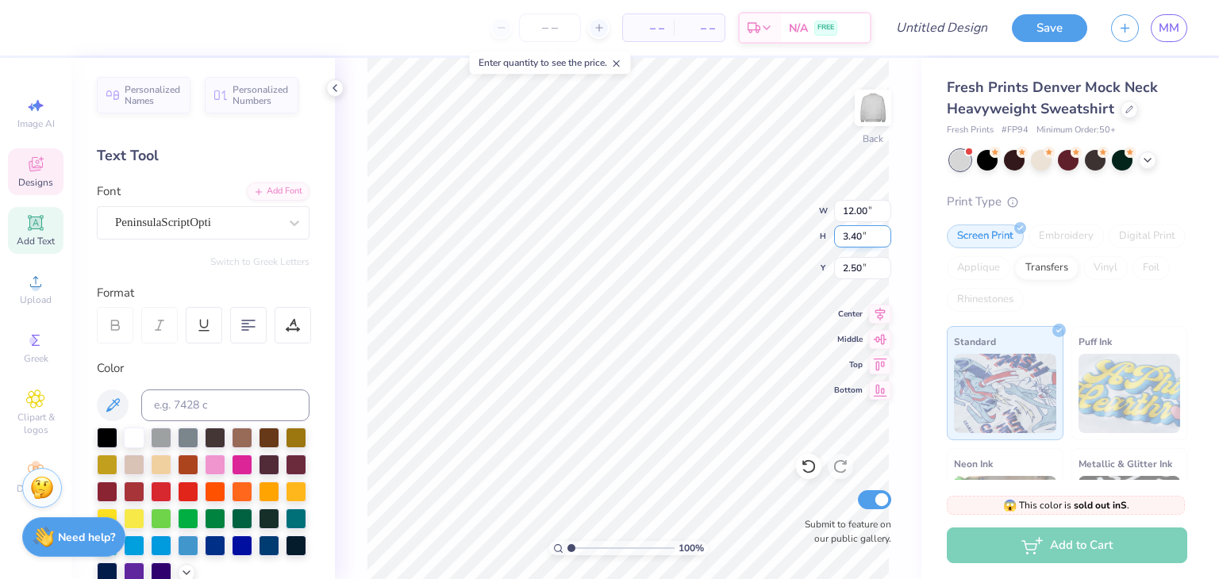
type input "1.18"
type input "1.37"
type input "5.91"
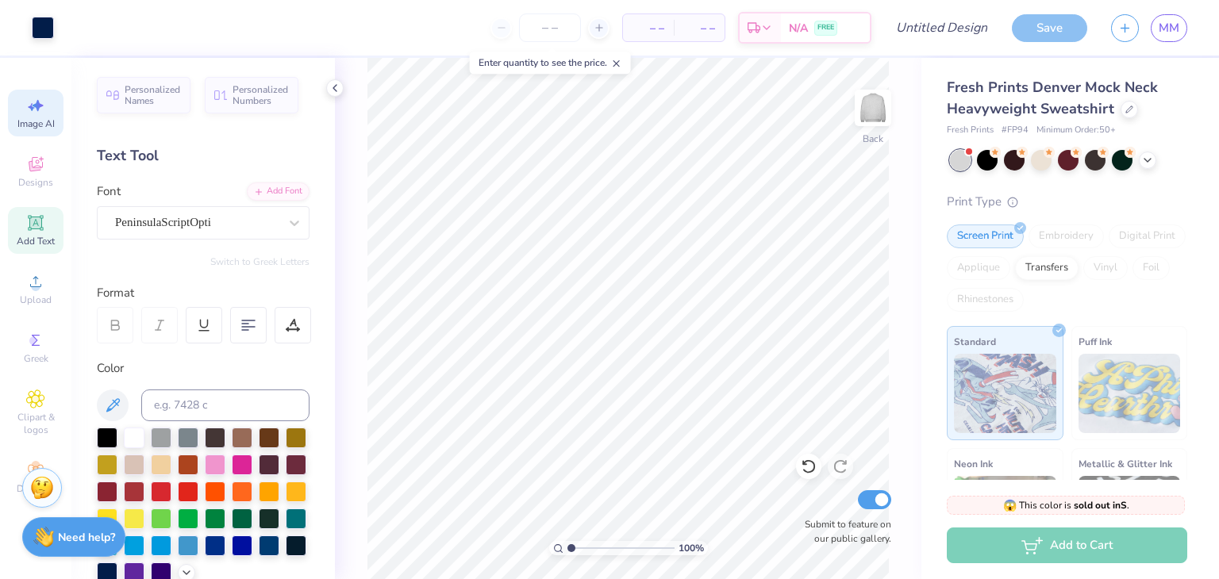
click at [30, 112] on icon at bounding box center [35, 105] width 19 height 19
select select "4"
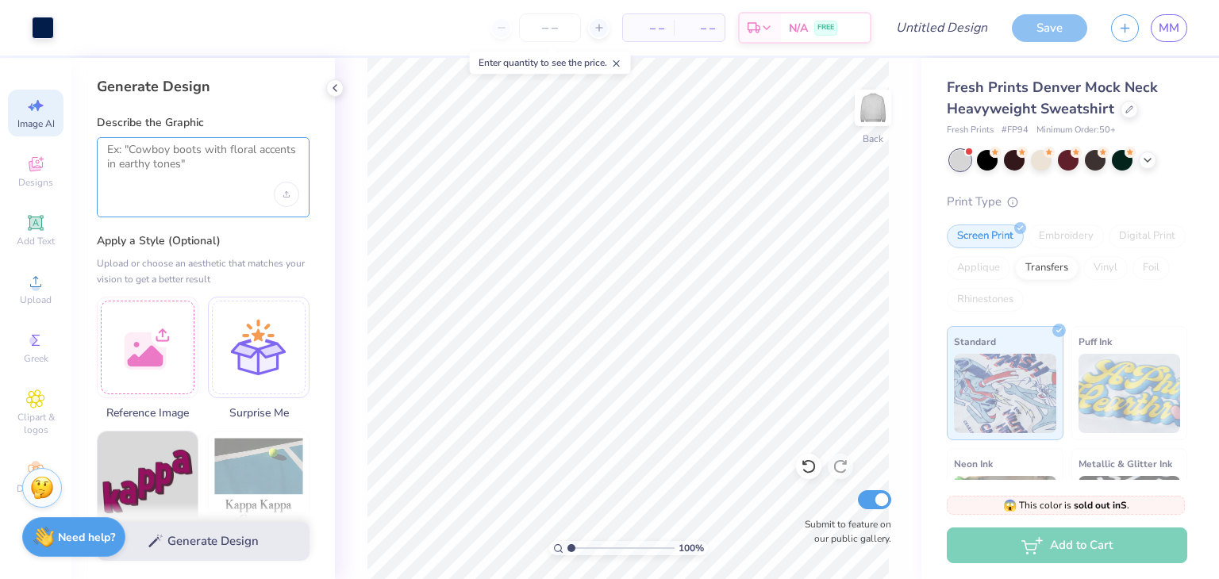
click at [169, 173] on textarea at bounding box center [203, 163] width 192 height 40
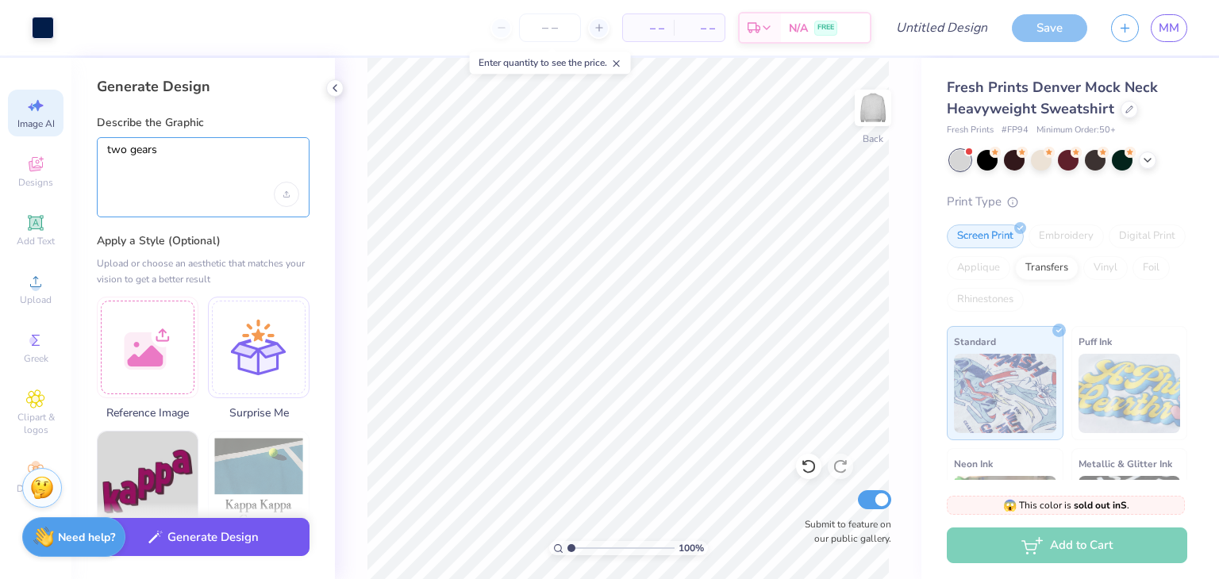
type textarea "two gears"
click at [203, 536] on button "Generate Design" at bounding box center [203, 537] width 213 height 39
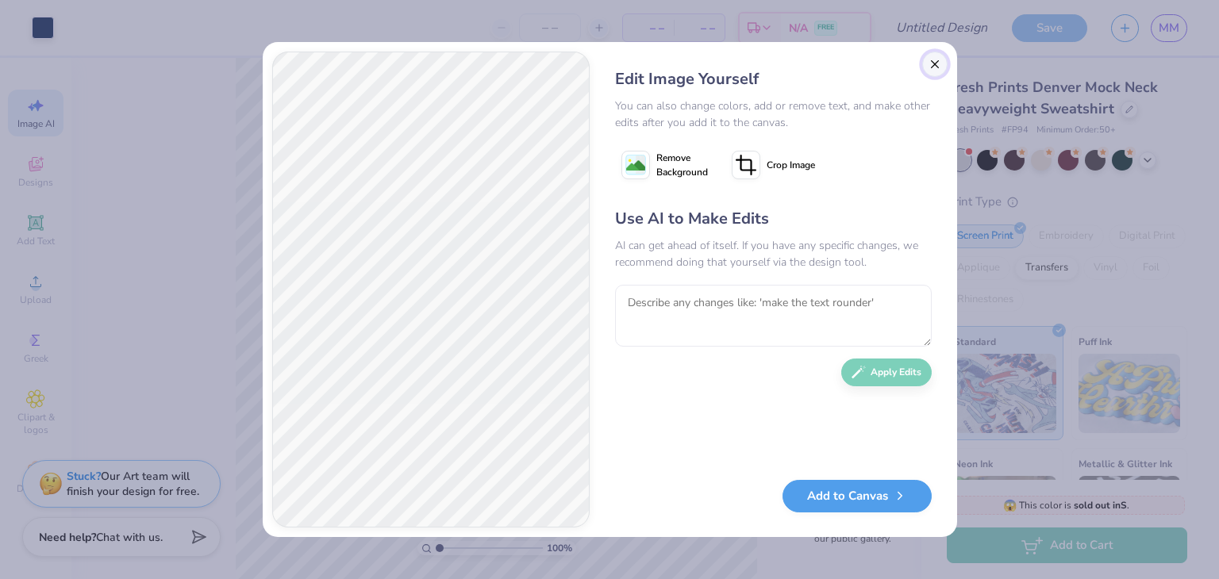
click at [932, 65] on button "Close" at bounding box center [934, 64] width 25 height 25
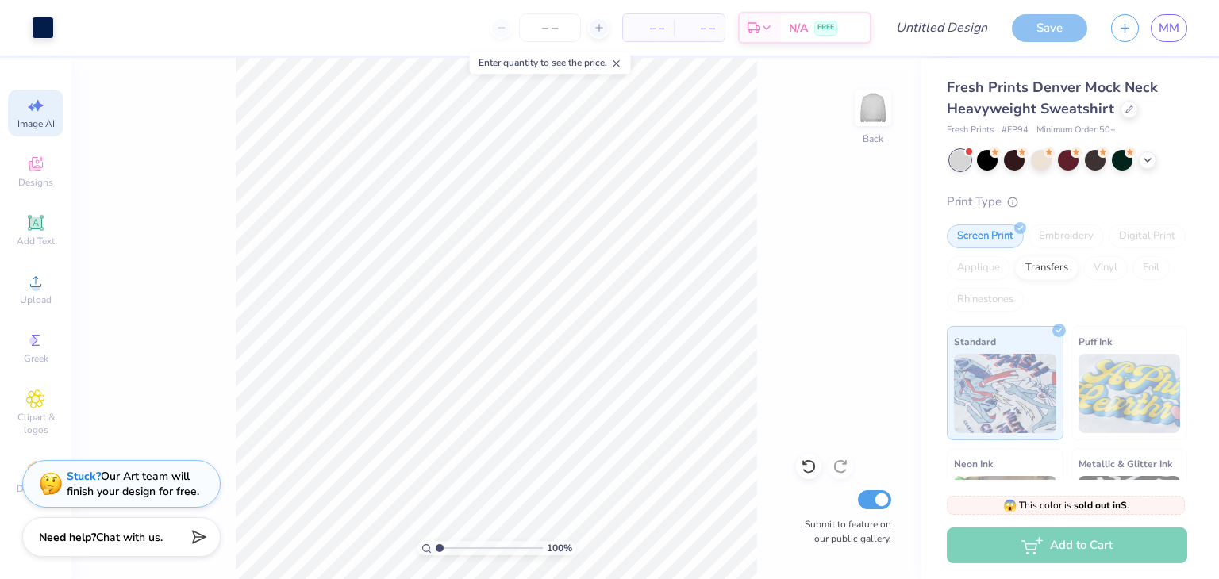
scroll to position [0, 35]
click at [37, 410] on div "Clipart & logos" at bounding box center [36, 413] width 56 height 60
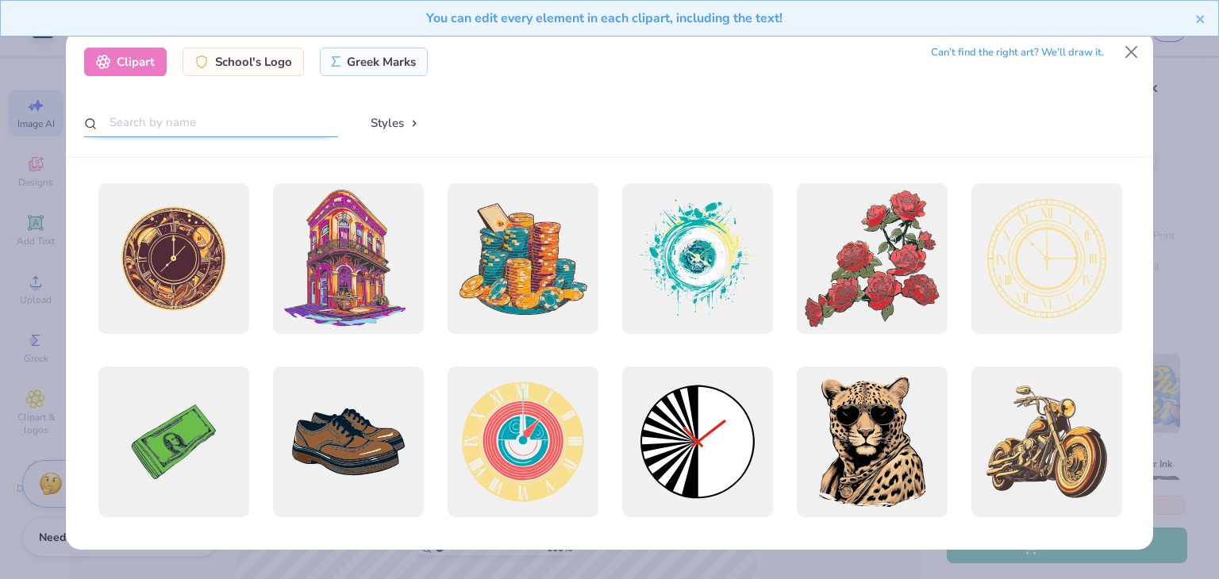
click at [179, 134] on input "text" at bounding box center [211, 122] width 254 height 29
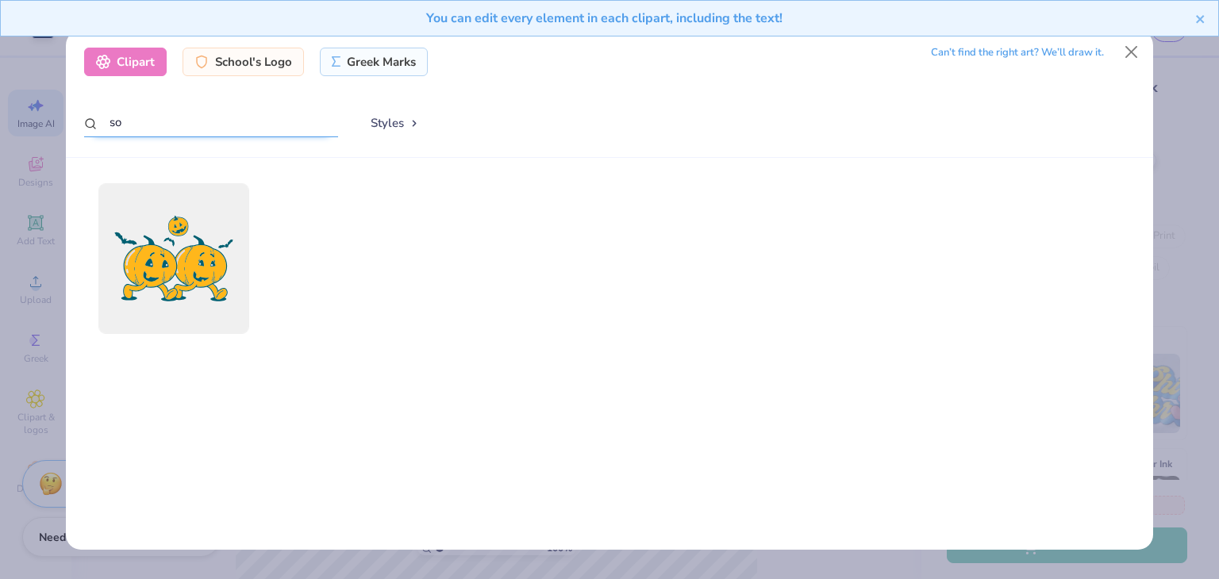
type input "s"
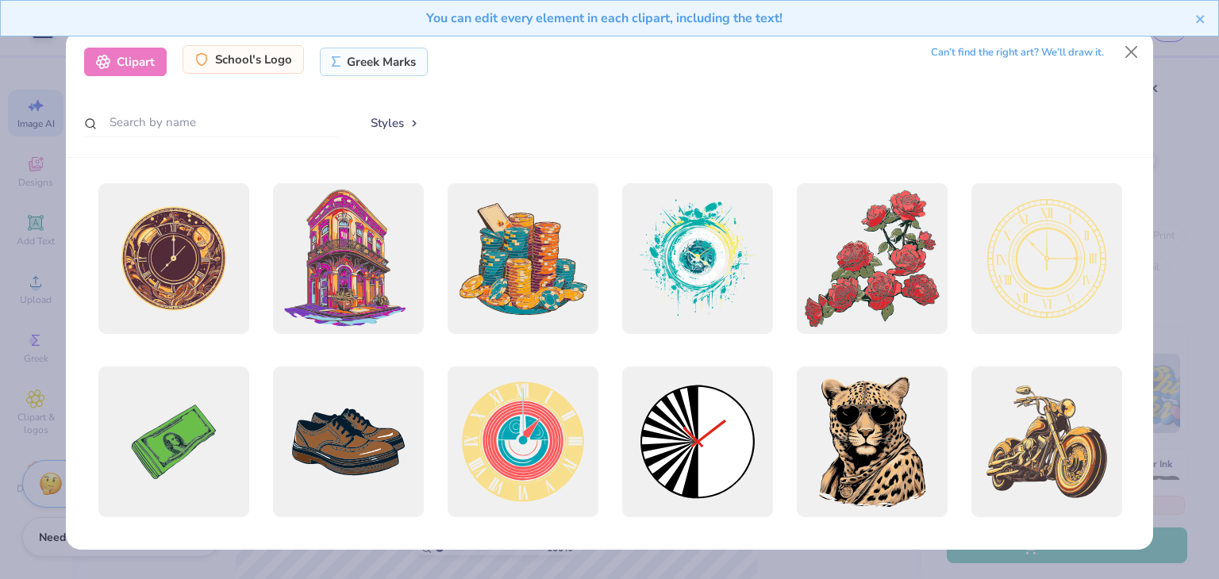
click at [235, 67] on div "School's Logo" at bounding box center [242, 59] width 121 height 29
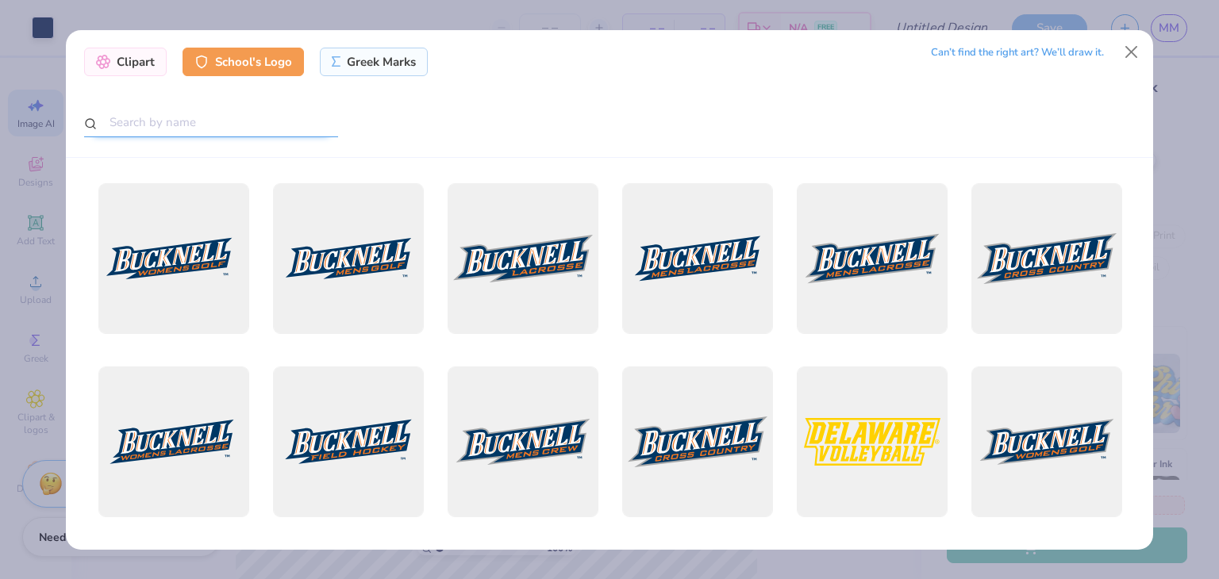
click at [234, 121] on input "text" at bounding box center [211, 122] width 254 height 29
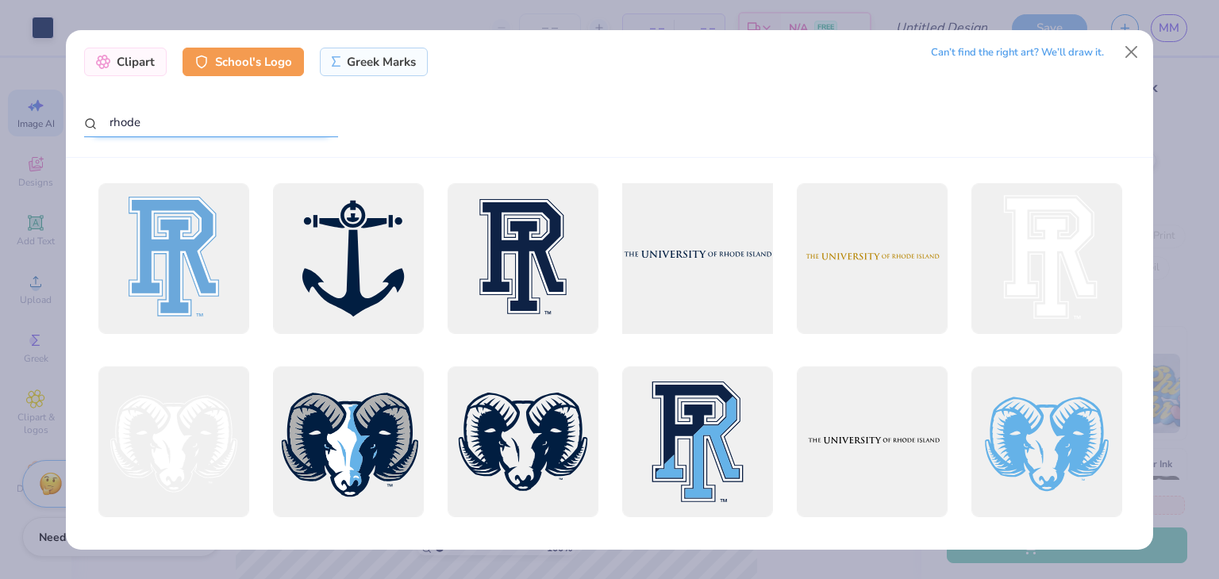
scroll to position [200, 0]
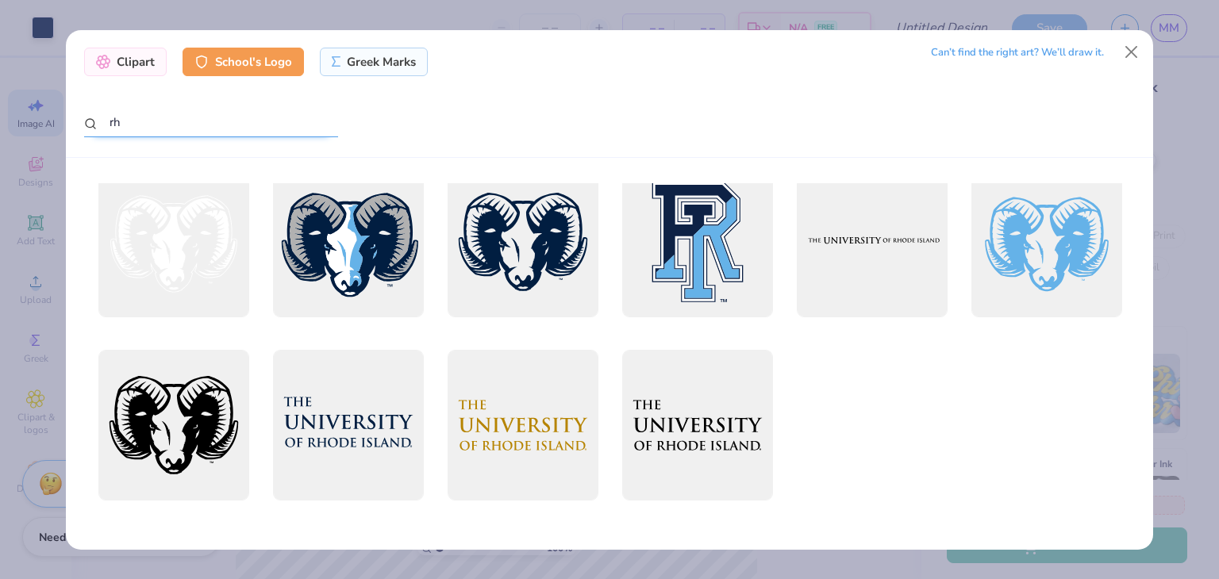
type input "r"
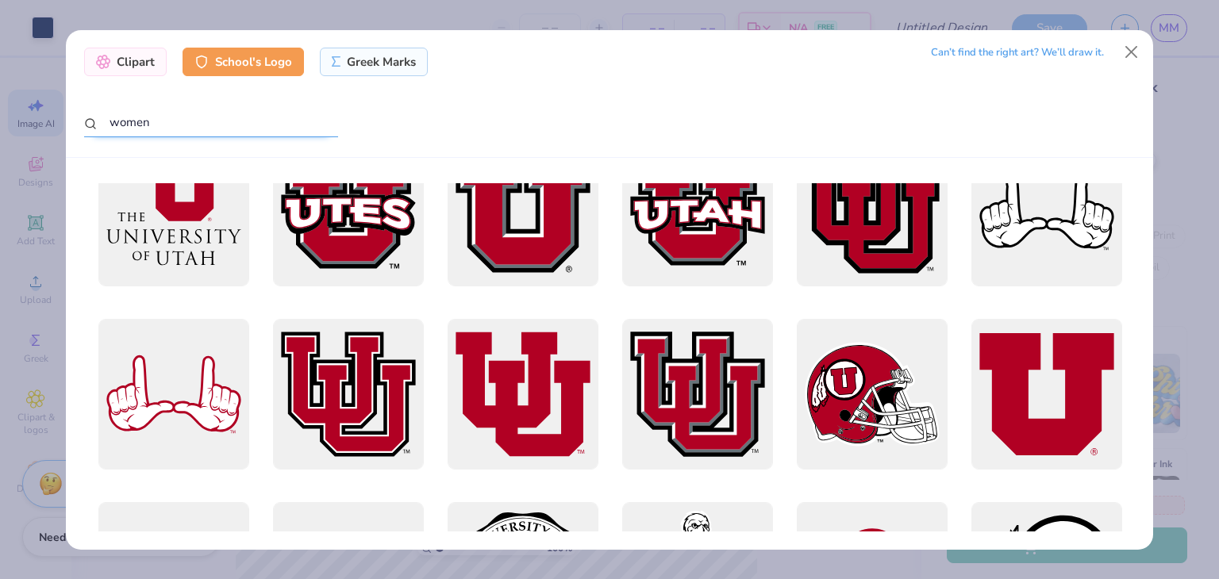
scroll to position [0, 0]
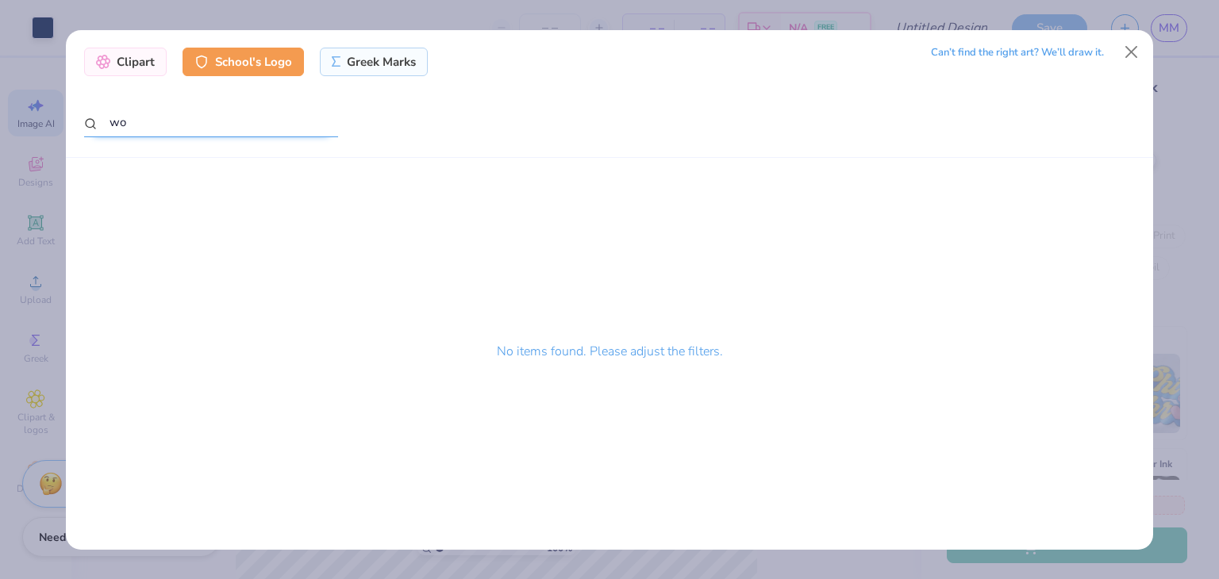
type input "w"
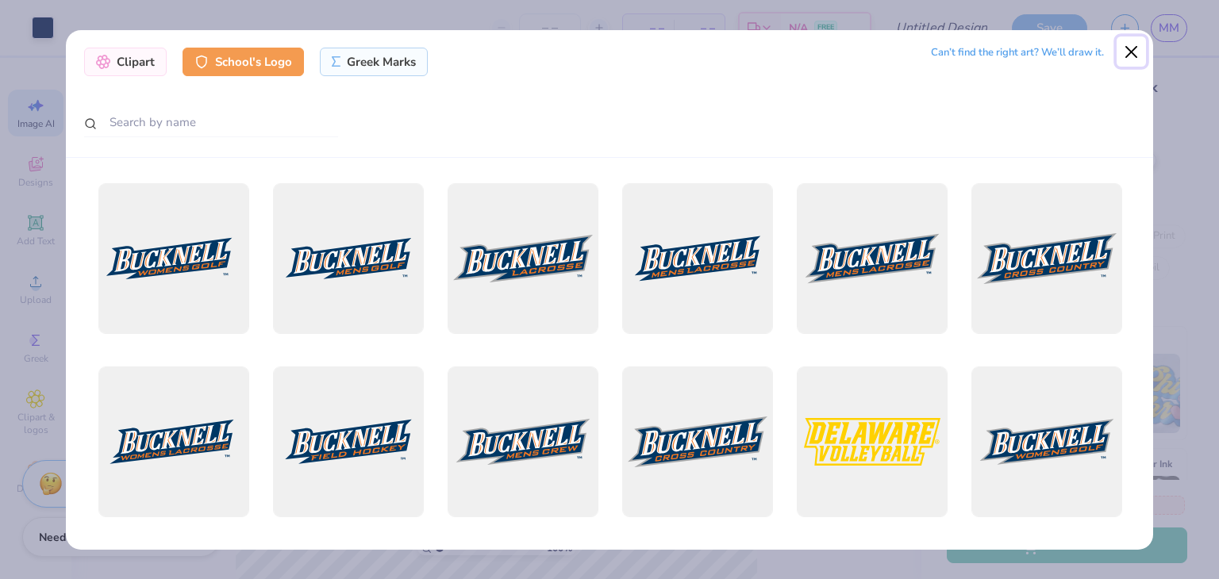
click at [1127, 48] on button "Close" at bounding box center [1131, 51] width 30 height 30
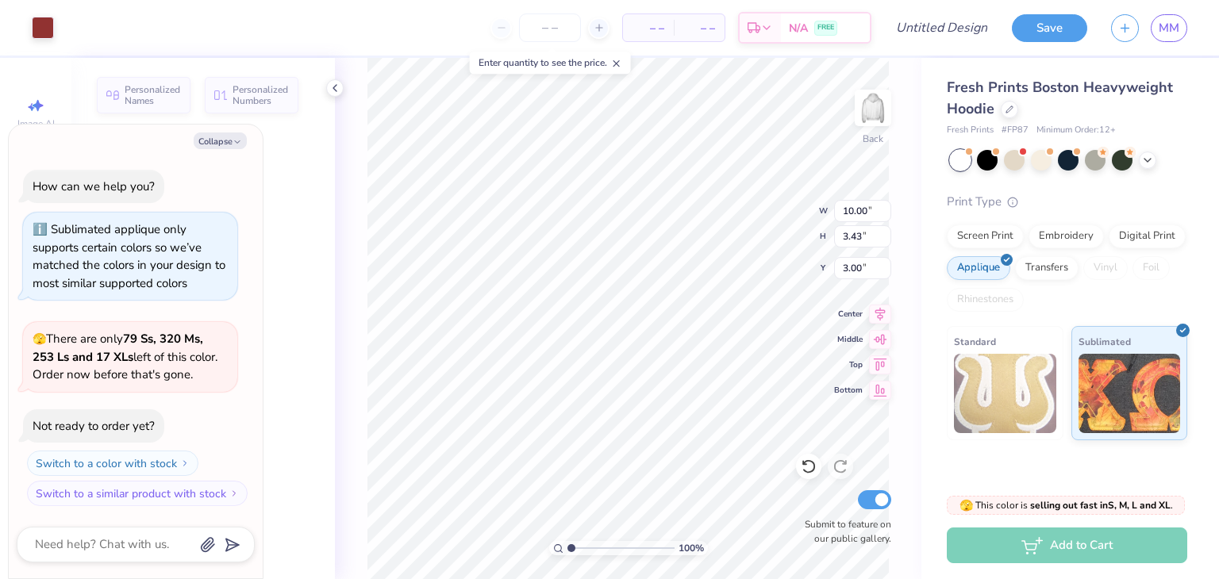
type textarea "x"
type input "3.43"
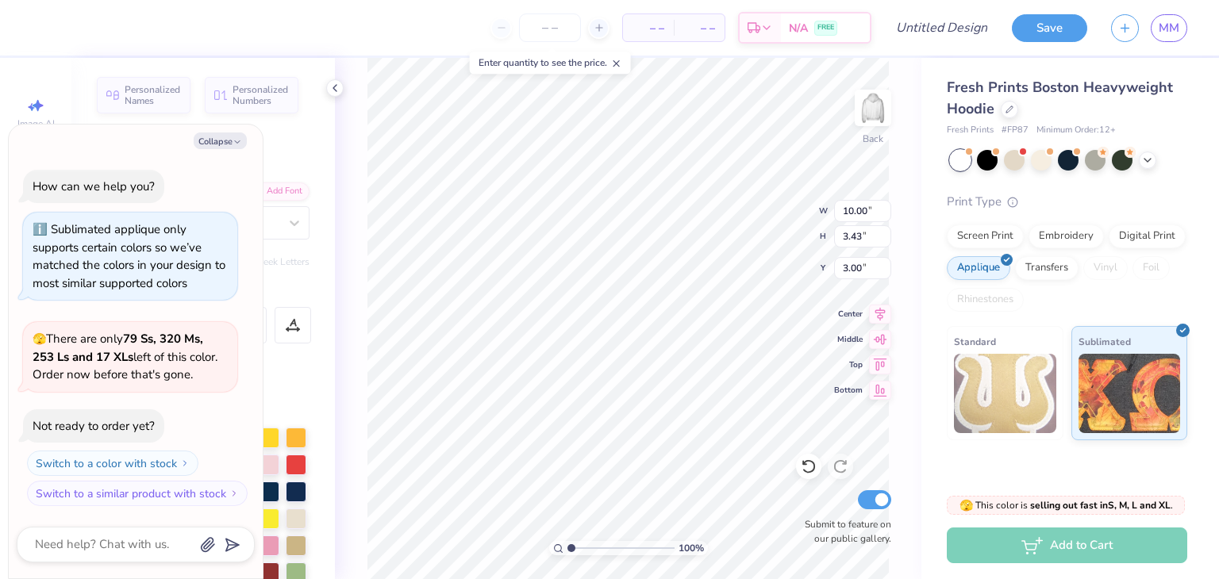
scroll to position [13, 2]
type textarea "x"
type textarea "187"
type textarea "x"
type textarea "18"
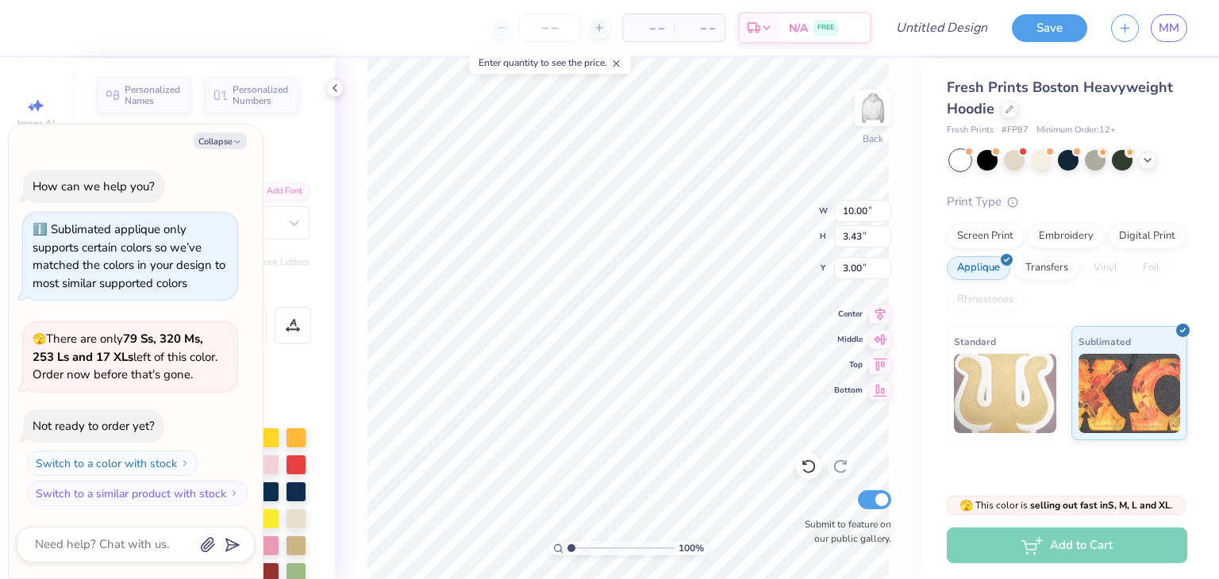
type textarea "x"
type textarea "1"
type textarea "x"
type textarea "19"
type textarea "x"
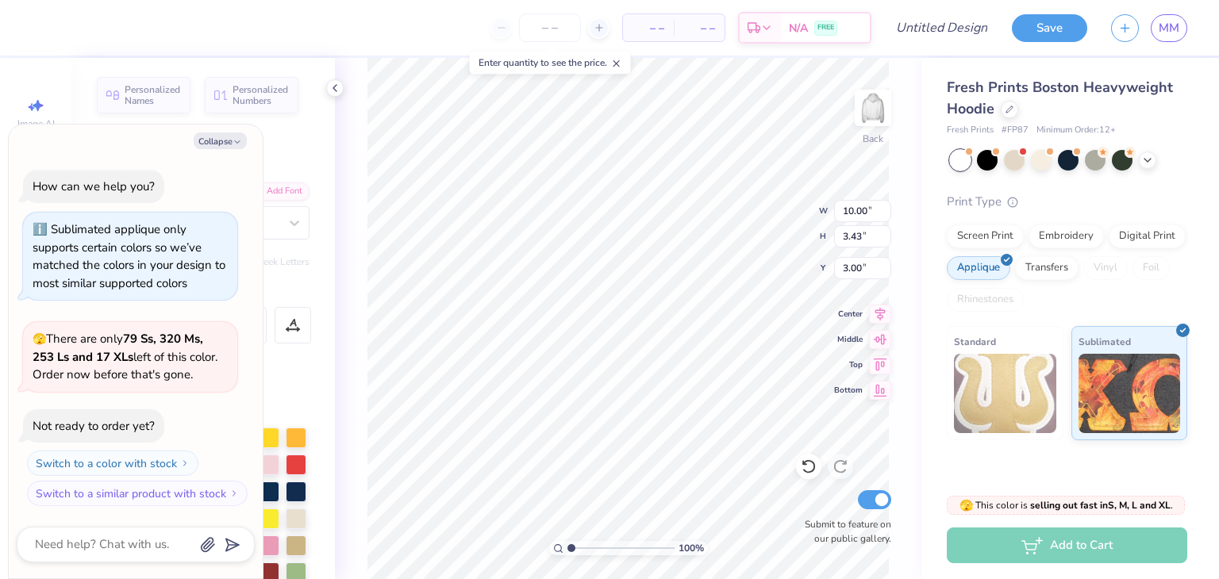
type textarea "197"
type textarea "x"
type textarea "1972"
type textarea "x"
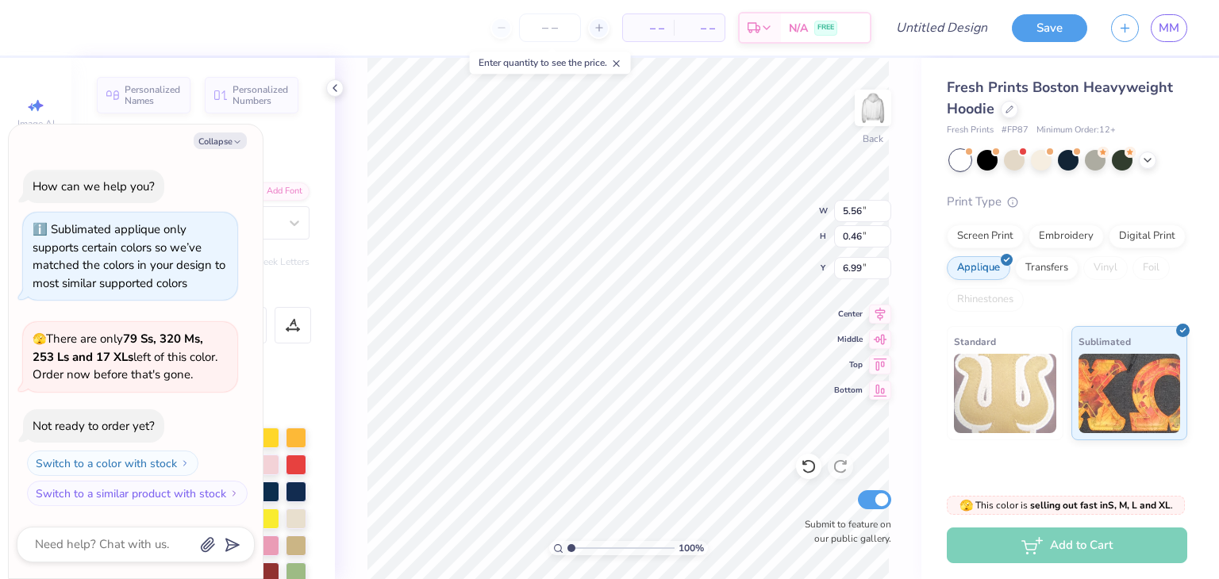
type textarea "S"
type textarea "x"
type textarea "So"
type textarea "x"
type textarea "Soc"
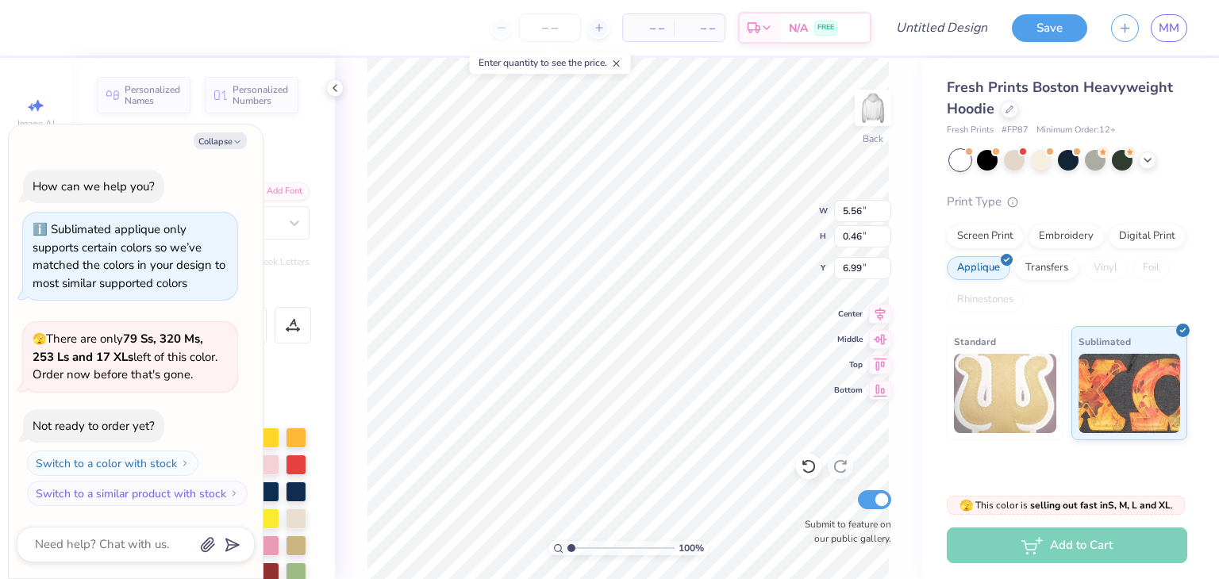
type textarea "x"
type textarea "Soci"
type textarea "x"
type textarea "Socie"
type textarea "x"
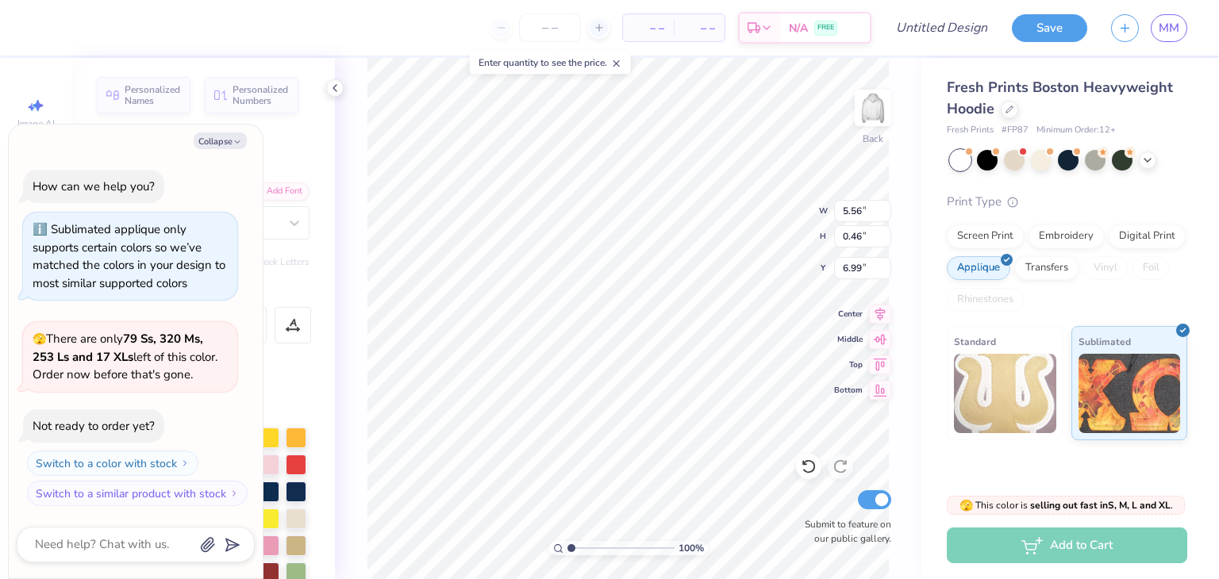
type textarea "Societ"
type textarea "x"
type textarea "Society"
type textarea "x"
type textarea "Society"
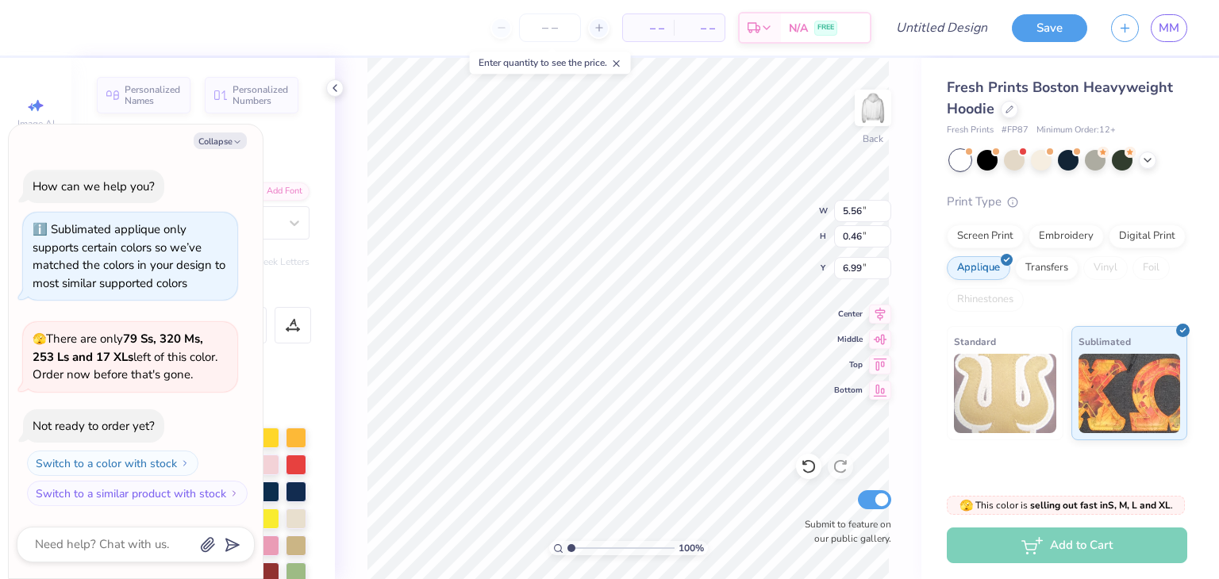
type textarea "x"
type textarea "Society o"
type textarea "x"
type textarea "Society of"
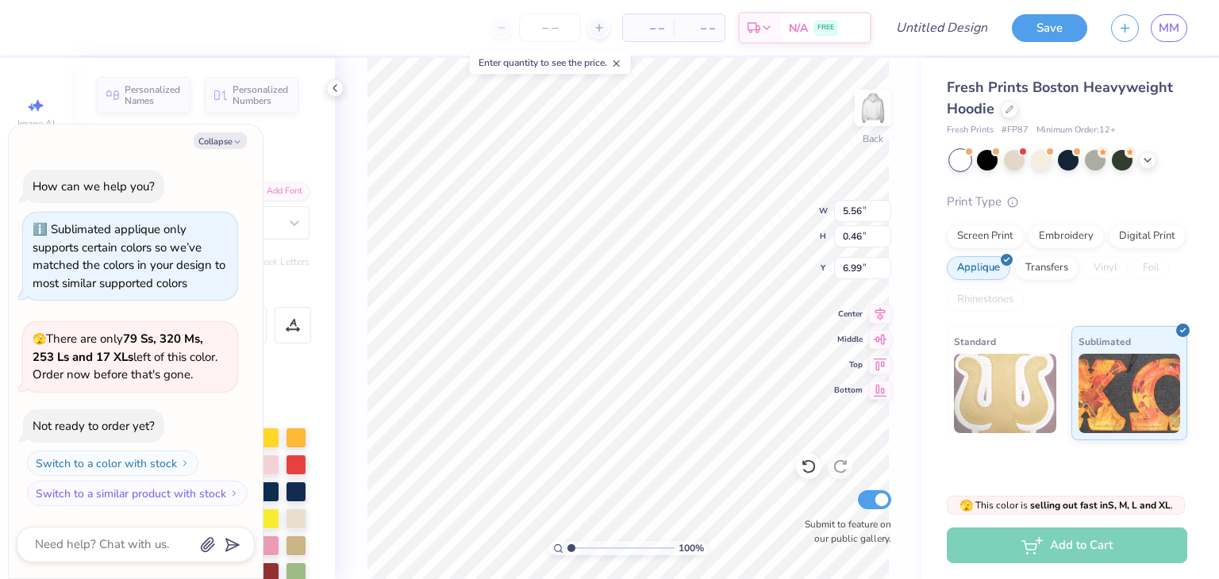
type textarea "x"
type textarea "Society of"
type textarea "x"
type textarea "Society of w"
type textarea "x"
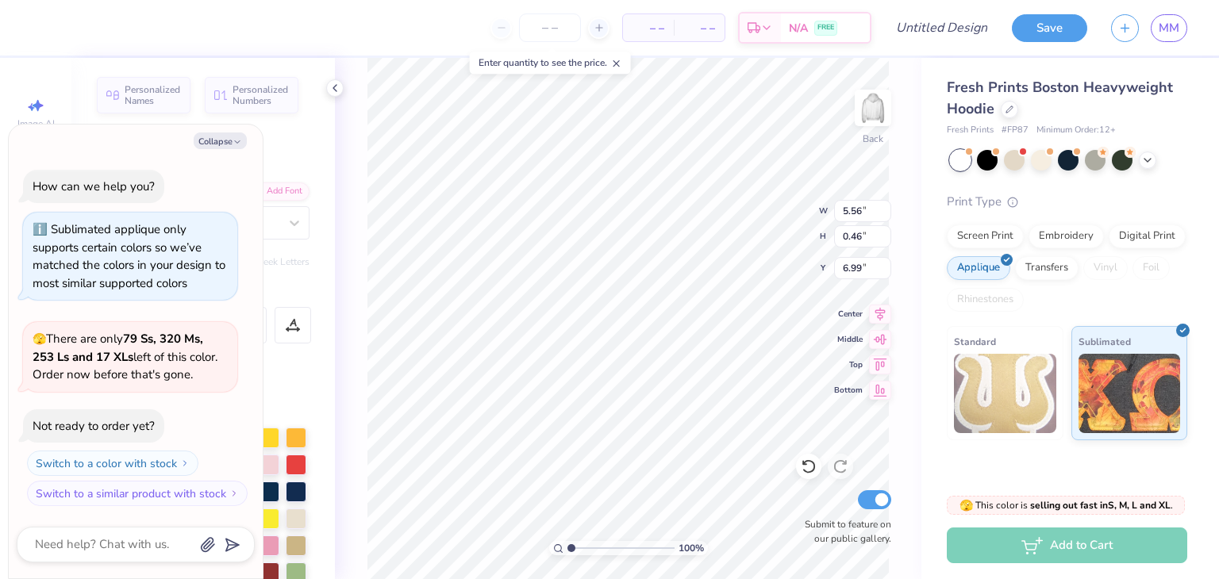
type textarea "Society of wo"
type textarea "x"
type textarea "Society of wom"
type textarea "x"
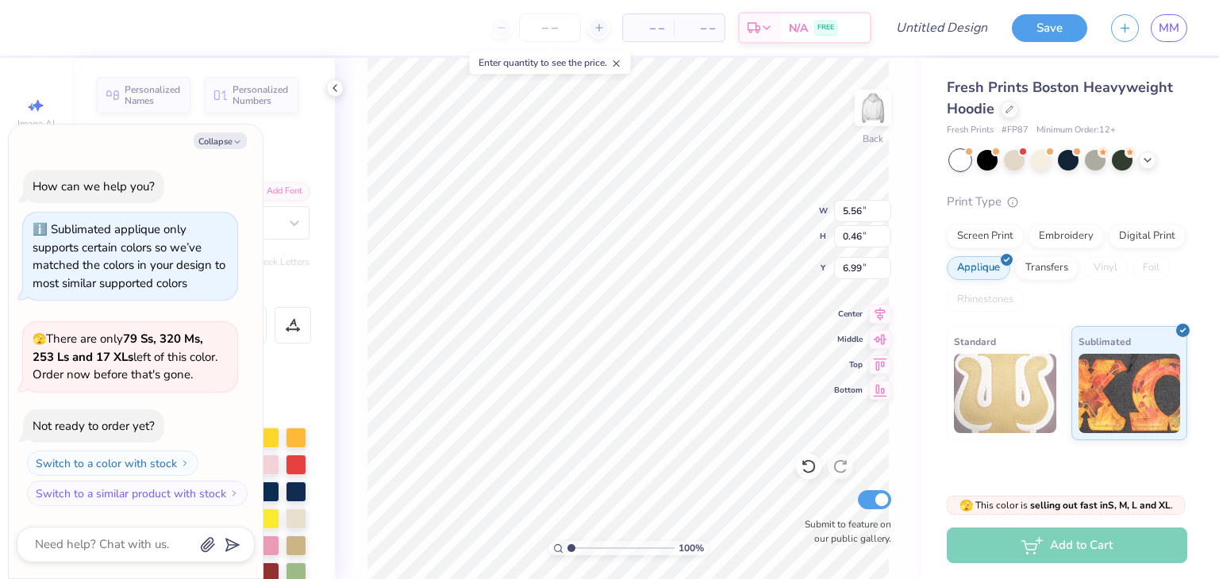
type textarea "Society of wome"
type textarea "x"
type textarea "Society of women"
type textarea "x"
type textarea "Society of wome"
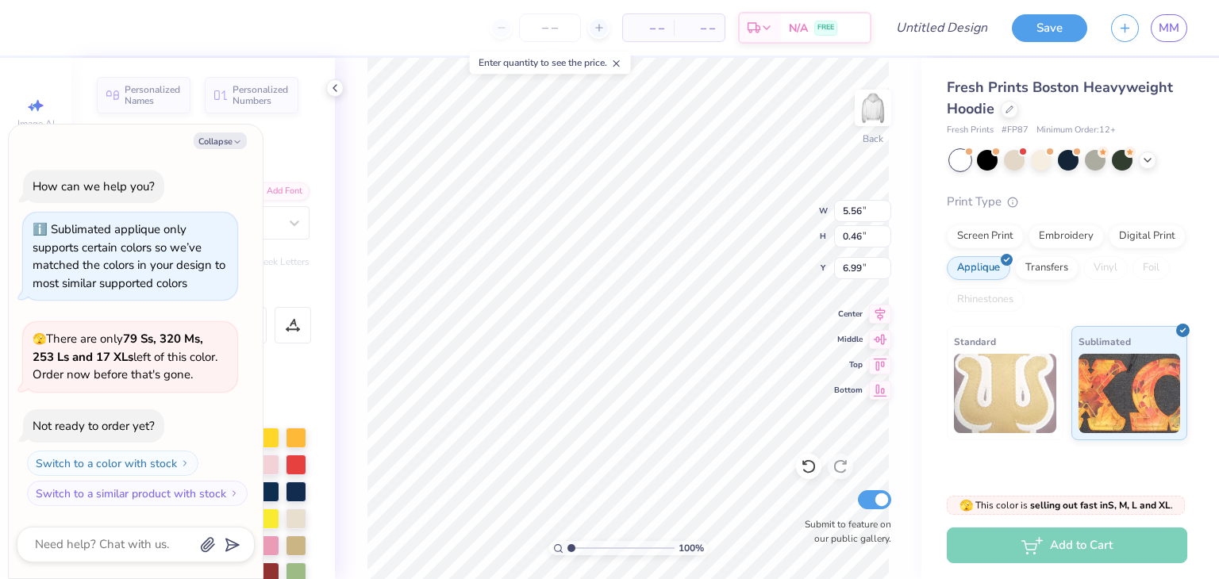
type textarea "x"
type textarea "Society of wom"
type textarea "x"
type textarea "Society of wo"
type textarea "x"
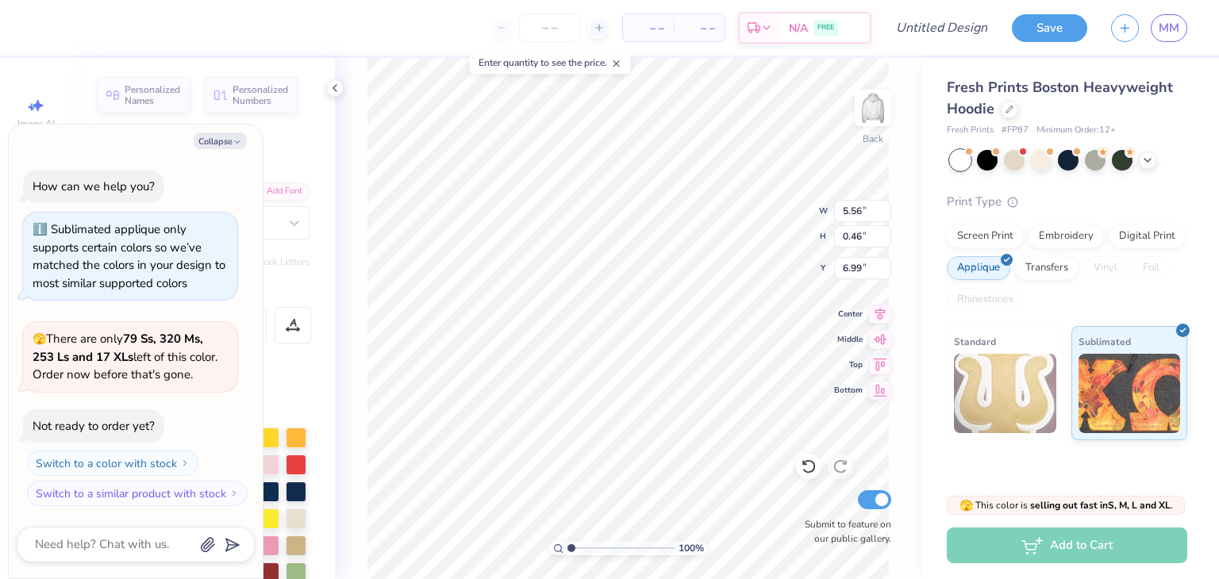
type textarea "So"
type textarea "x"
type textarea "S"
type textarea "x"
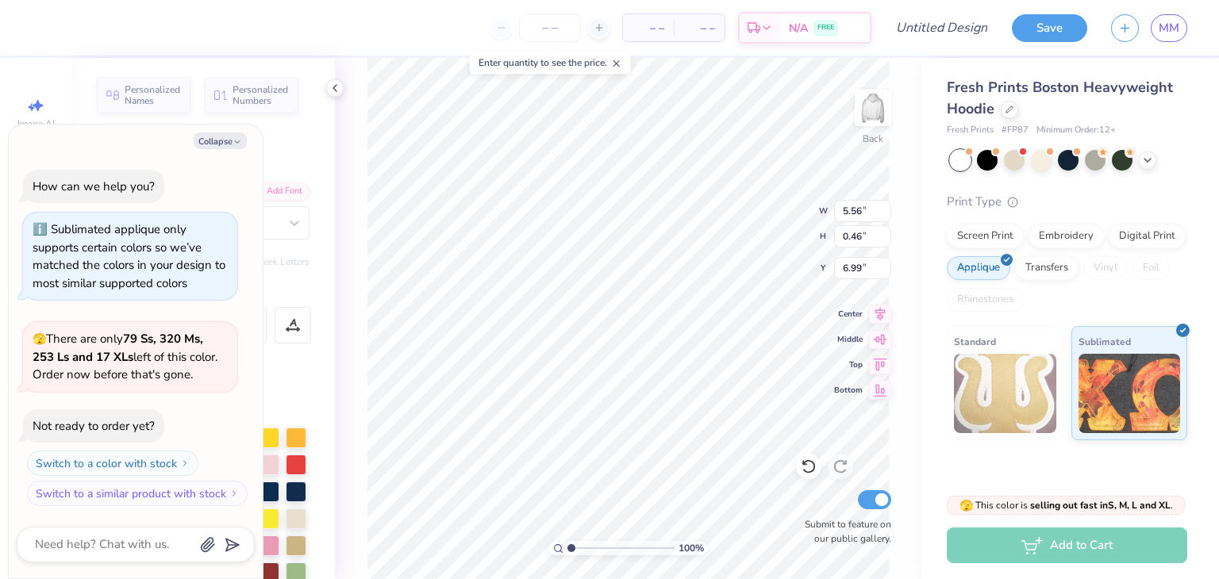
type textarea "x"
type textarea "s"
type textarea "x"
type textarea "so"
type textarea "x"
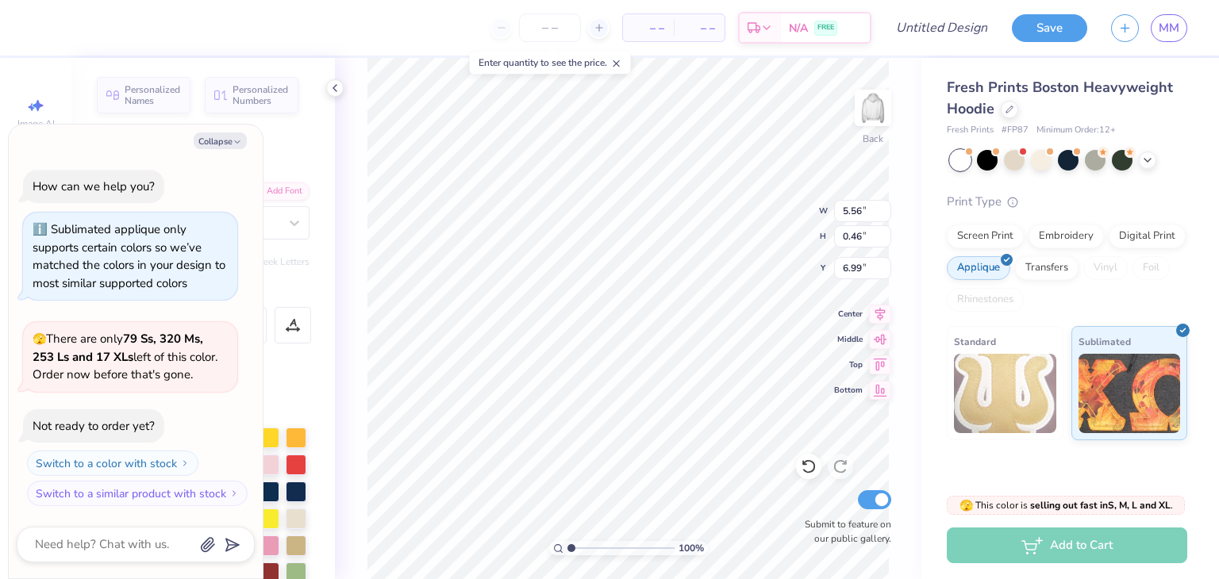
type textarea "soc"
type textarea "x"
type textarea "soci"
type textarea "x"
type textarea "socie"
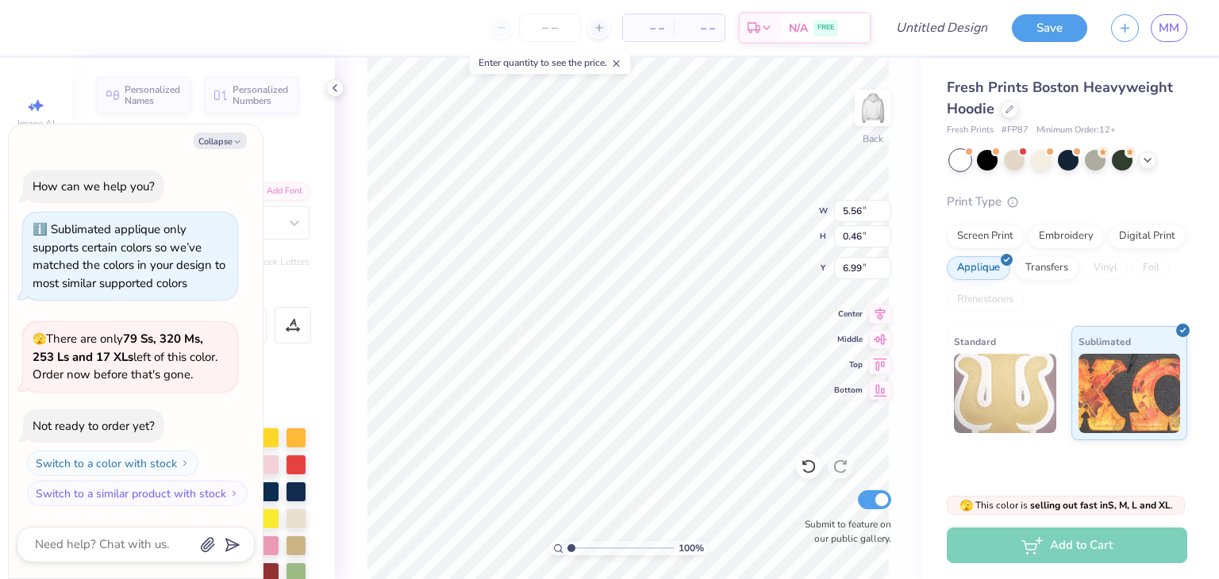
type textarea "x"
type textarea "societ"
type textarea "x"
type textarea "society"
type textarea "x"
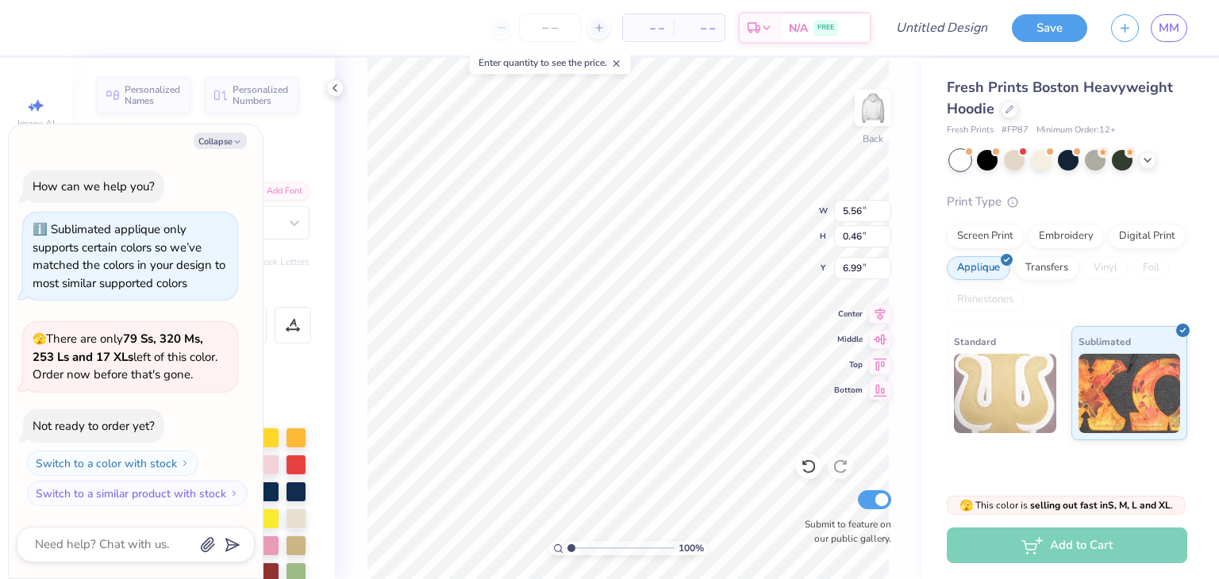
type textarea "society"
type textarea "x"
type textarea "society o"
type textarea "x"
type textarea "society of"
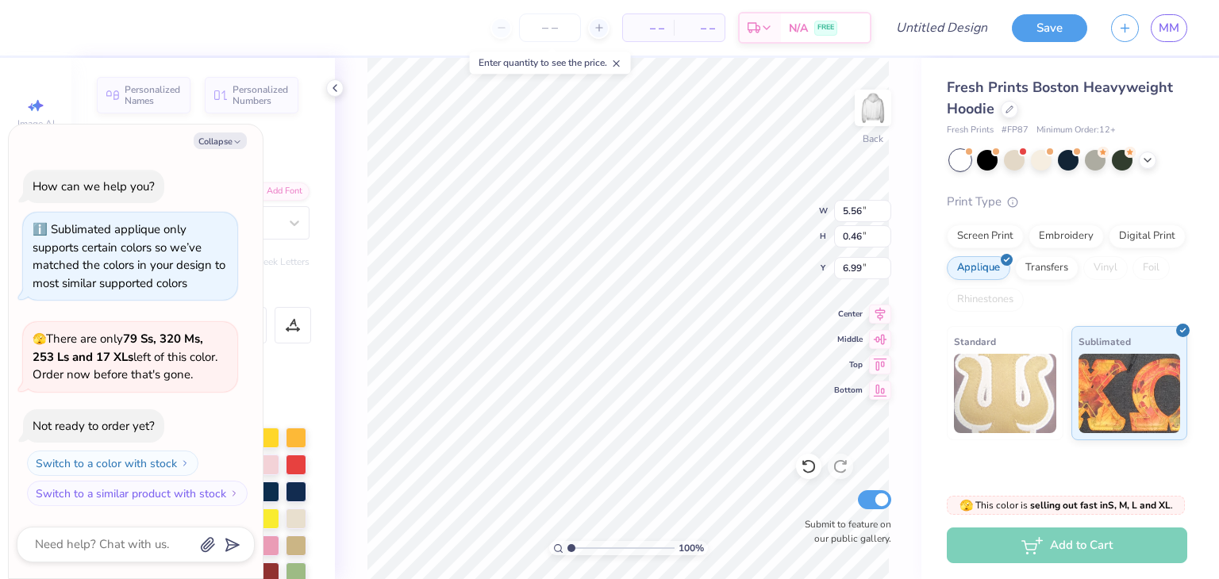
type textarea "x"
type textarea "society of"
type textarea "x"
type textarea "society of wo"
type textarea "x"
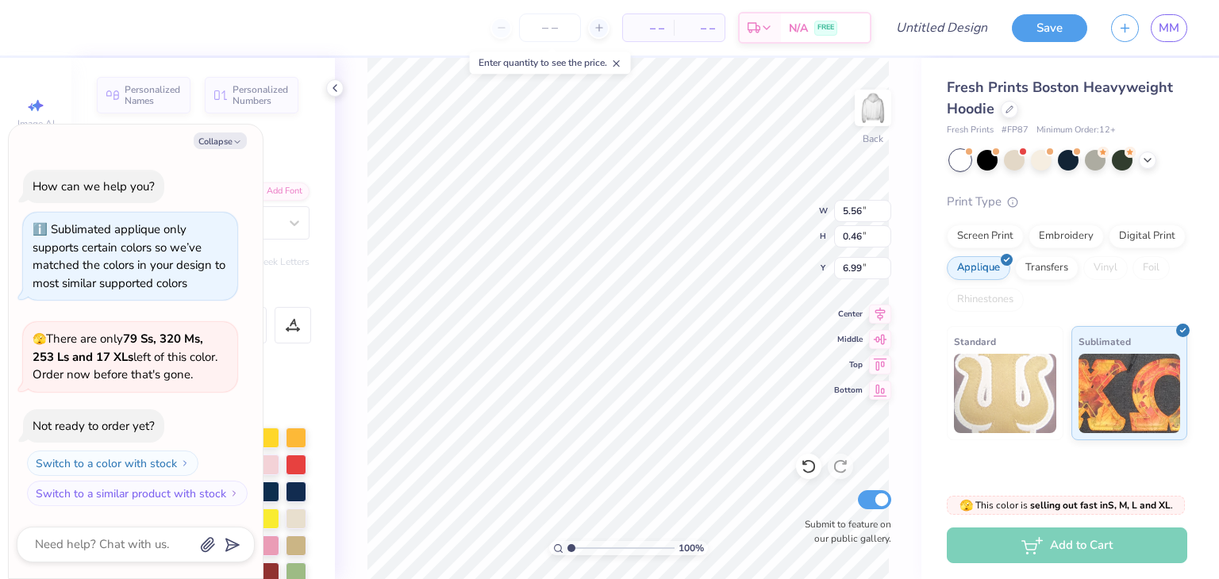
type textarea "society of wom"
type textarea "x"
type textarea "society of wome"
type textarea "x"
type textarea "society of women"
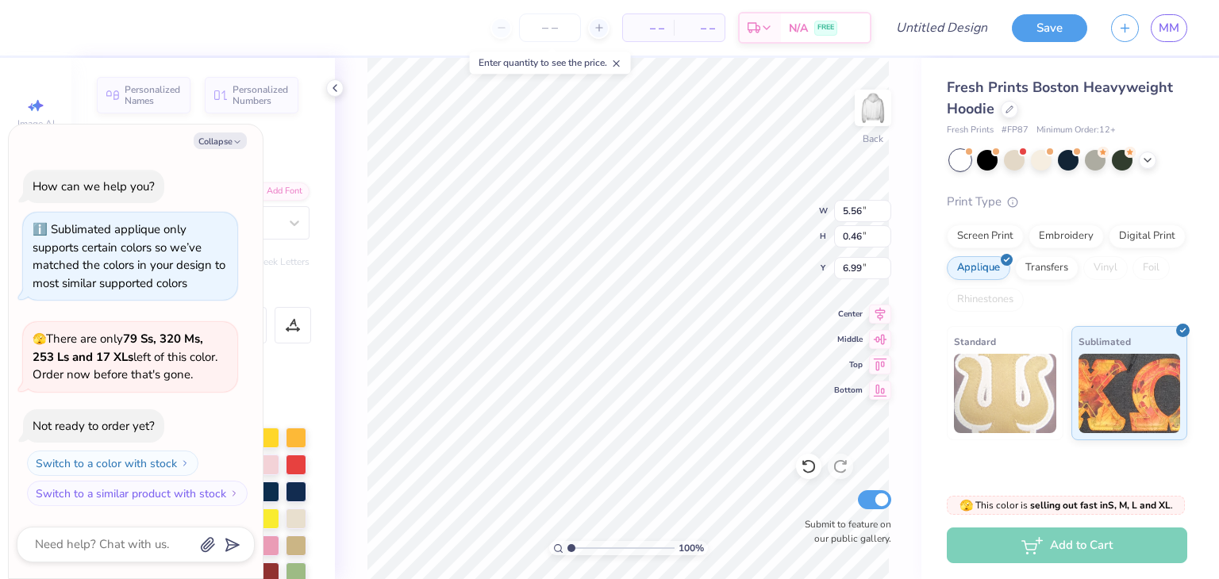
type textarea "x"
type textarea "society of women"
type textarea "x"
type textarea "society of women e"
type textarea "x"
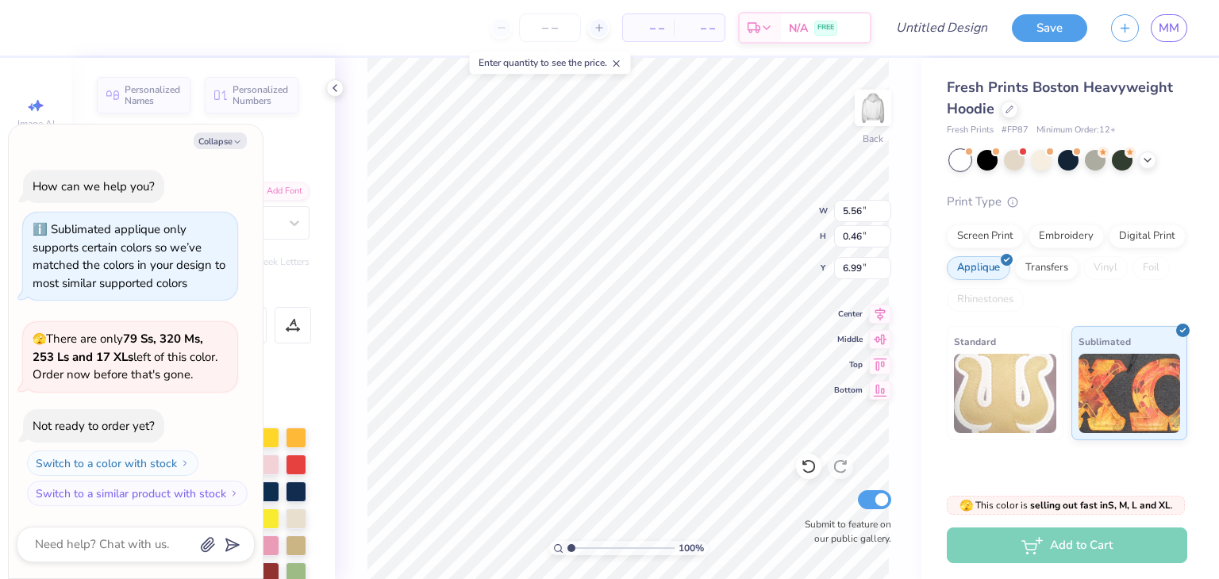
type textarea "society of women en"
type textarea "x"
type textarea "society of women eng"
type textarea "x"
type textarea "society of women engi"
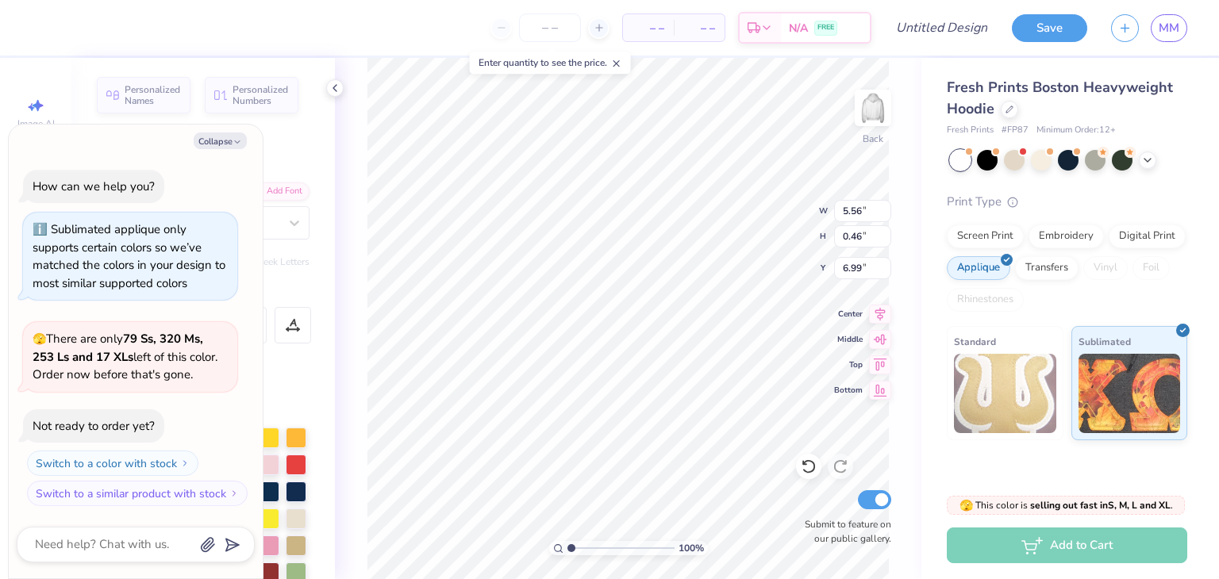
type textarea "x"
type textarea "society of women engin"
type textarea "x"
type textarea "society of women engine"
type textarea "x"
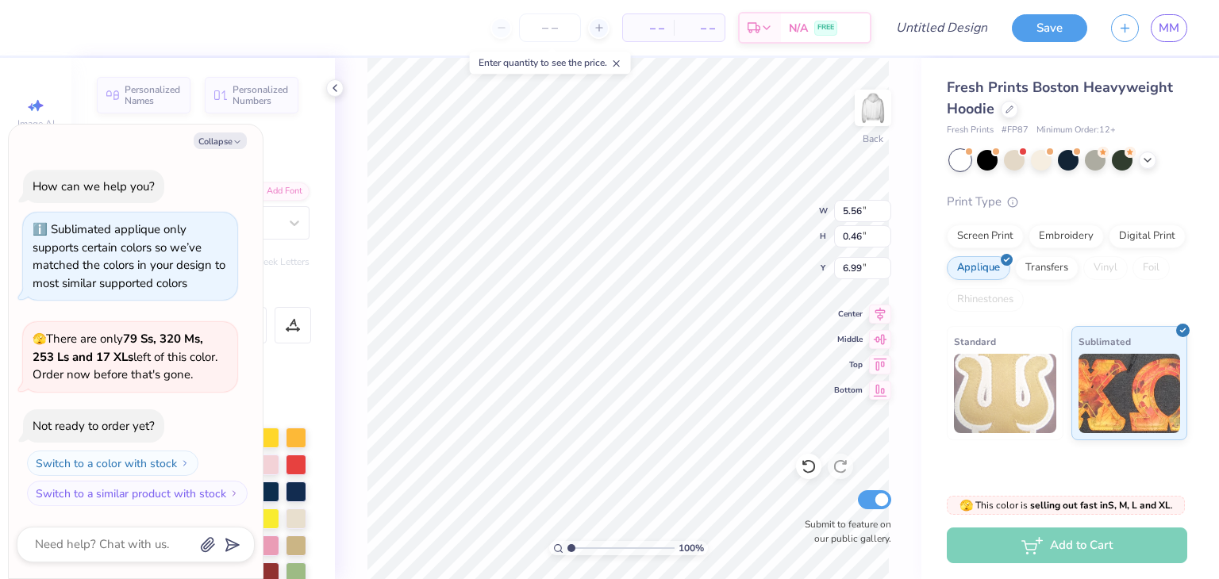
type textarea "society of women enginee"
type textarea "x"
type textarea "society of women engineer"
type textarea "x"
type textarea "society of women engineers"
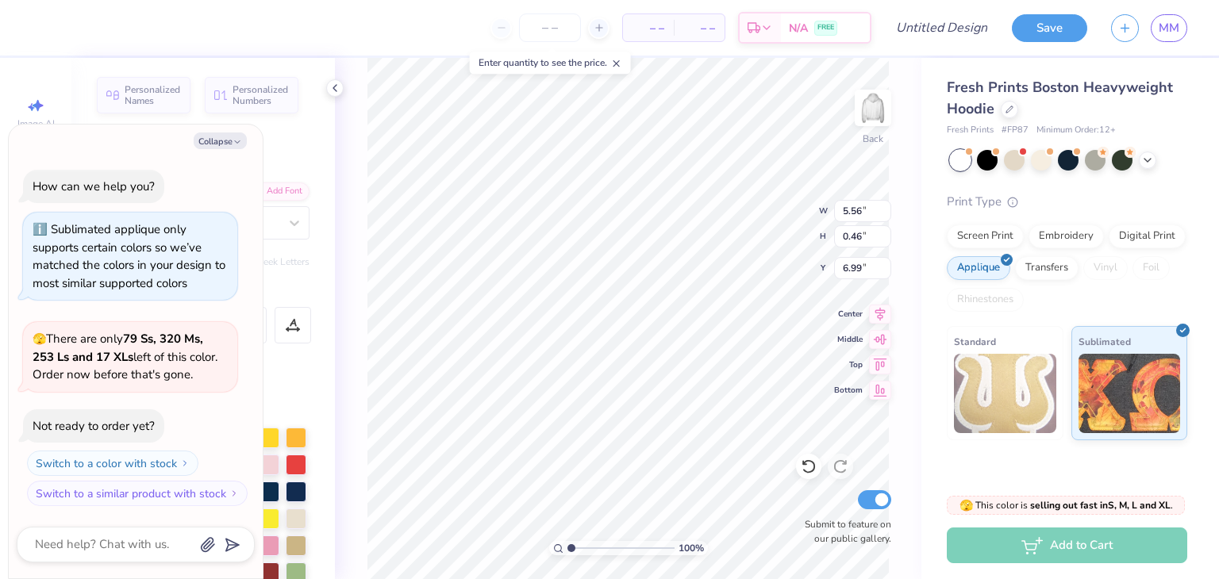
scroll to position [13, 10]
click at [216, 135] on button "Collapse" at bounding box center [220, 141] width 53 height 17
type textarea "x"
type input "8.46"
type input "0.62"
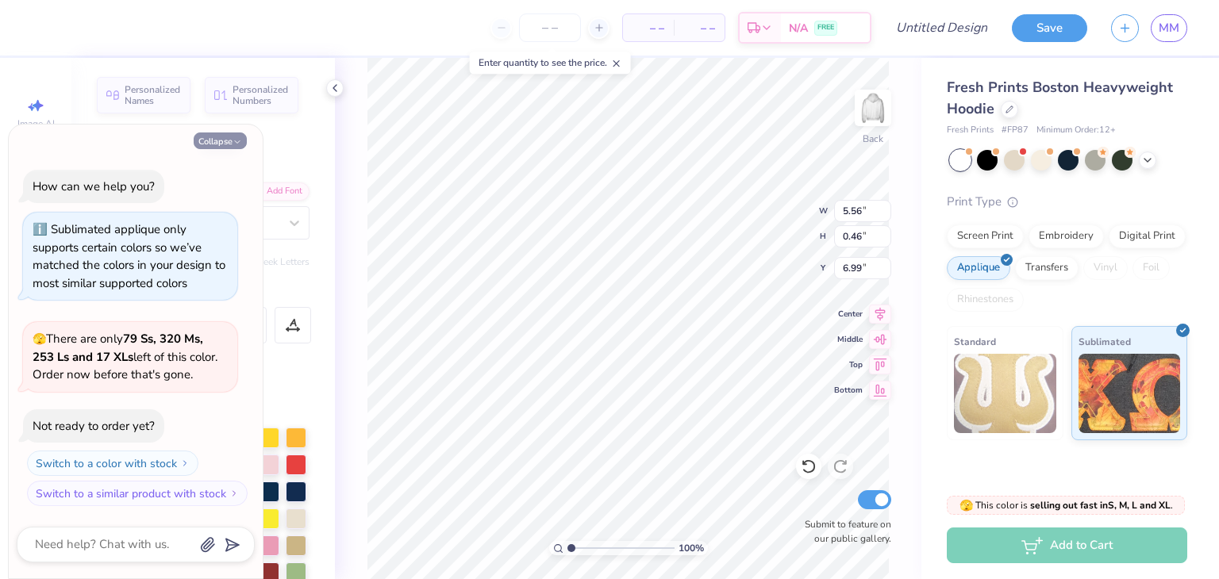
type input "6.91"
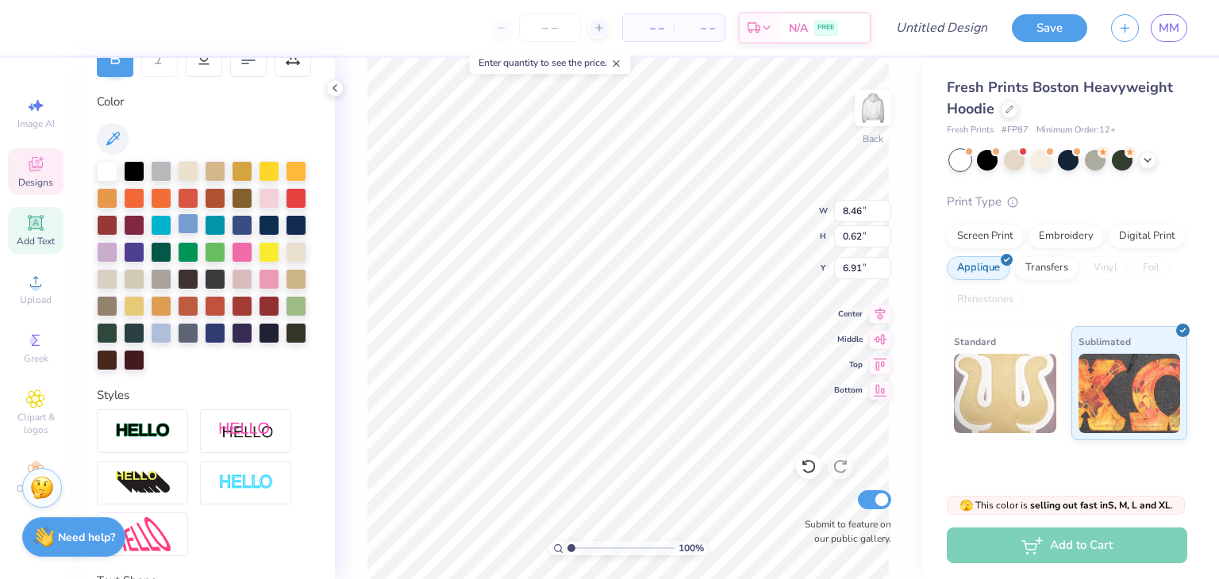
scroll to position [268, 0]
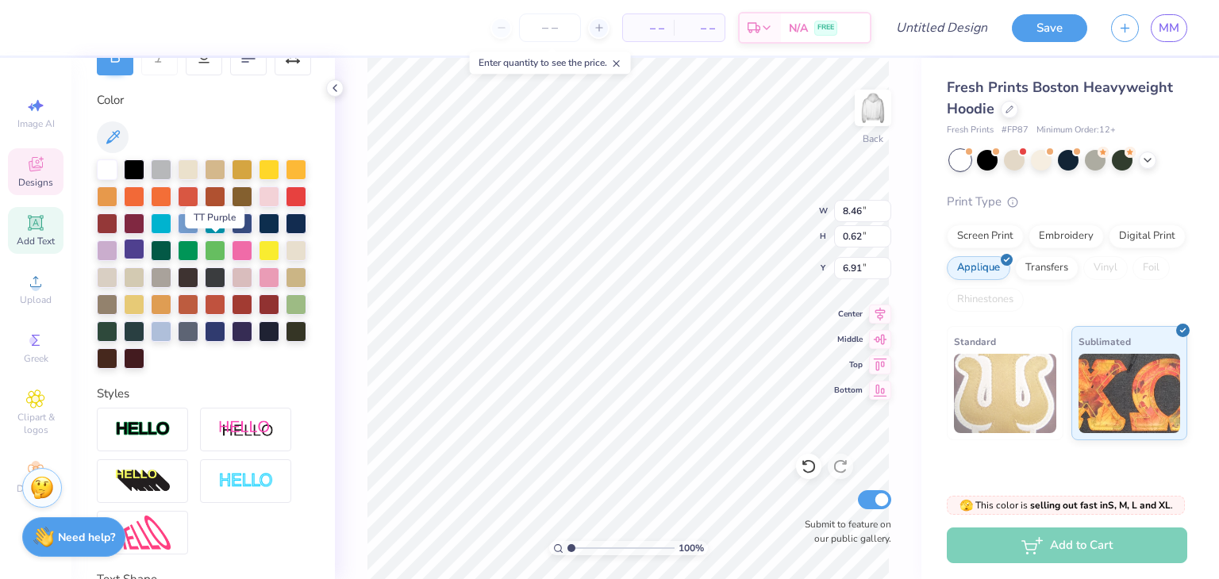
click at [144, 241] on div at bounding box center [134, 249] width 21 height 21
type input "9.90"
type input "3.40"
type input "3.01"
click at [144, 248] on div at bounding box center [134, 249] width 21 height 21
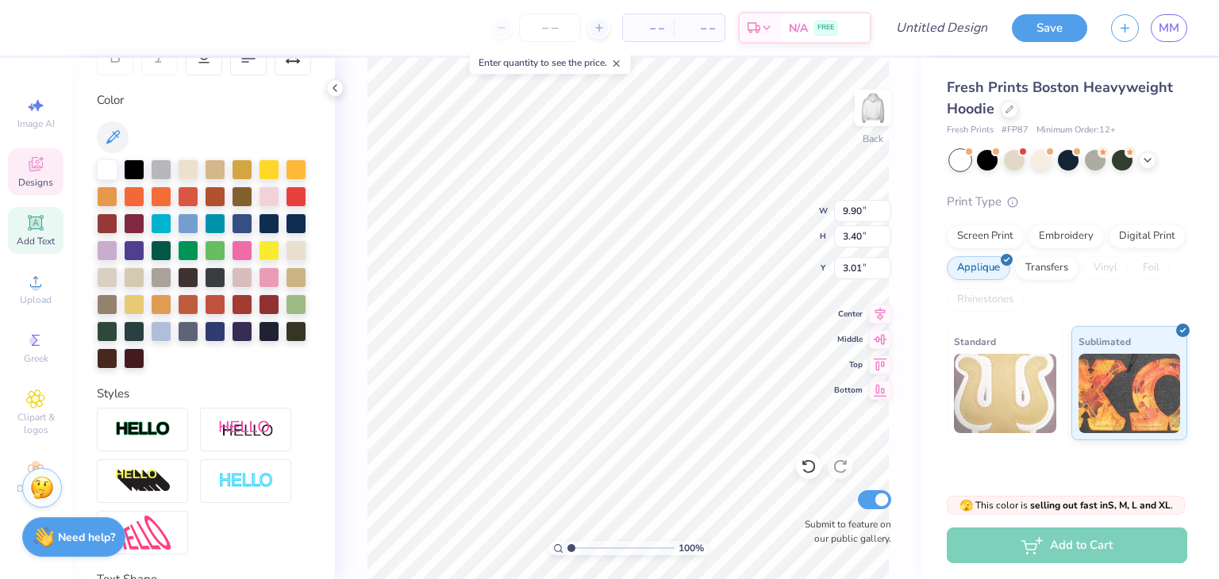
click at [343, 101] on div "100 % Back W 9.90 9.90 " H 3.40 3.40 " Y 3.01 3.01 " Center Middle Top Bottom S…" at bounding box center [628, 318] width 586 height 521
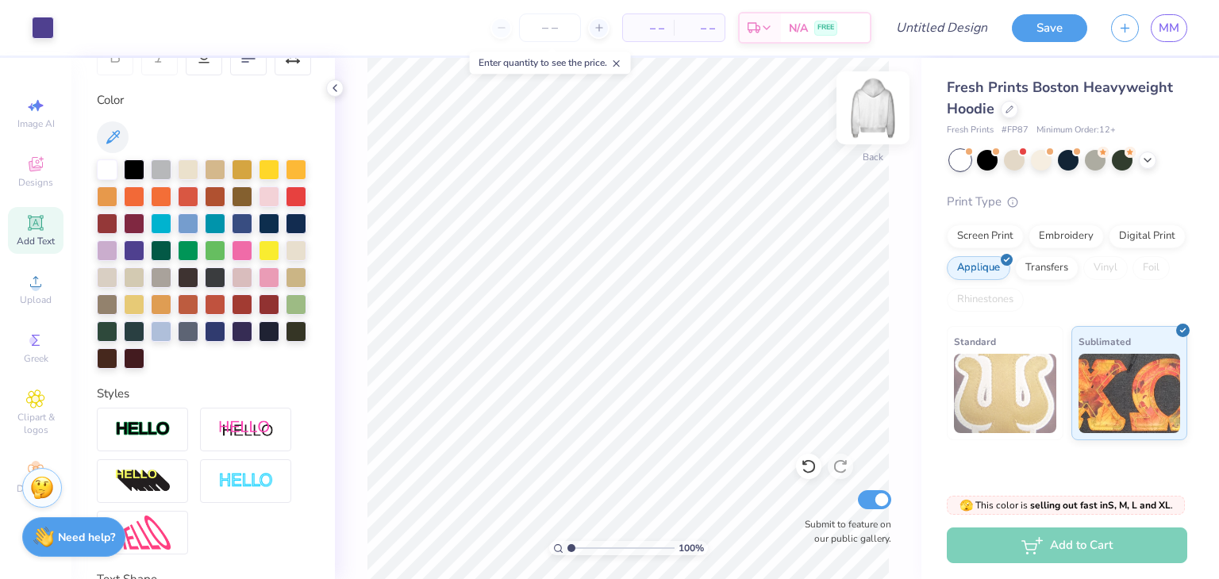
click at [872, 129] on img at bounding box center [872, 107] width 63 height 63
click at [872, 124] on img at bounding box center [873, 108] width 32 height 32
click at [974, 33] on input "Design Title" at bounding box center [961, 28] width 78 height 32
type input "distressed sweatshirt"
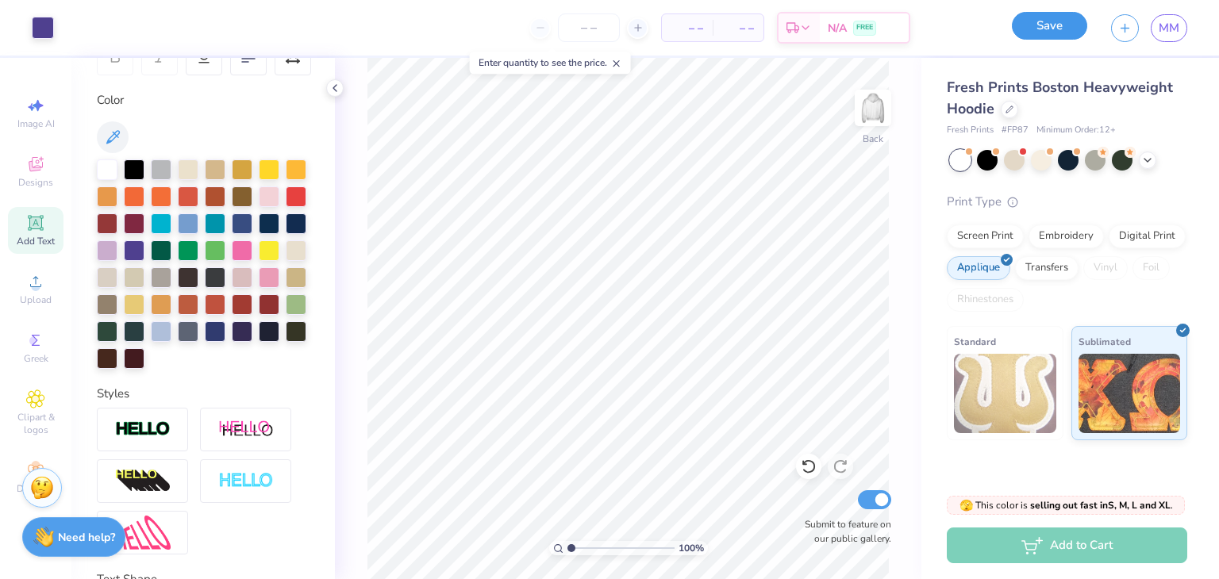
scroll to position [0, 0]
click at [1045, 29] on button "Save" at bounding box center [1049, 26] width 75 height 28
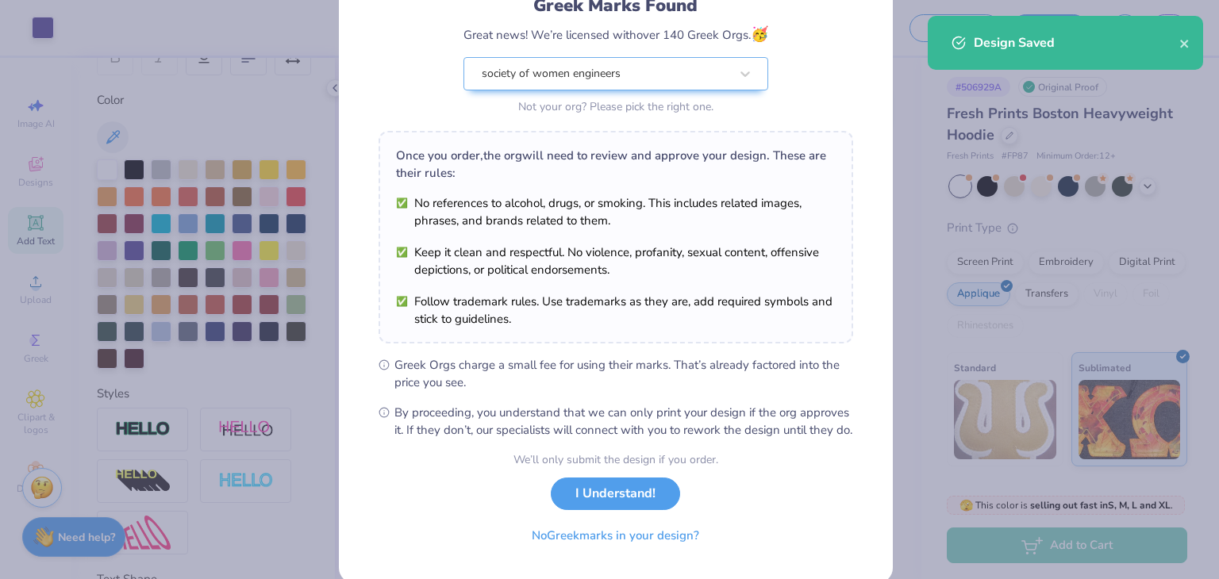
scroll to position [162, 0]
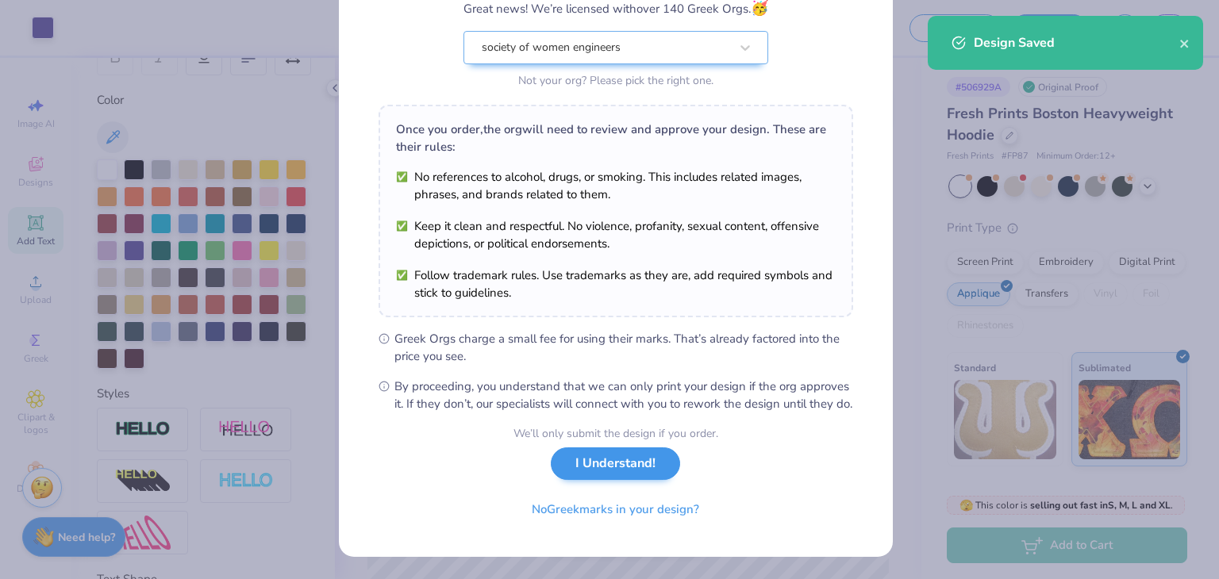
click at [606, 481] on div "We’ll only submit the design if you order. I Understand! No Greek marks in your…" at bounding box center [615, 475] width 205 height 100
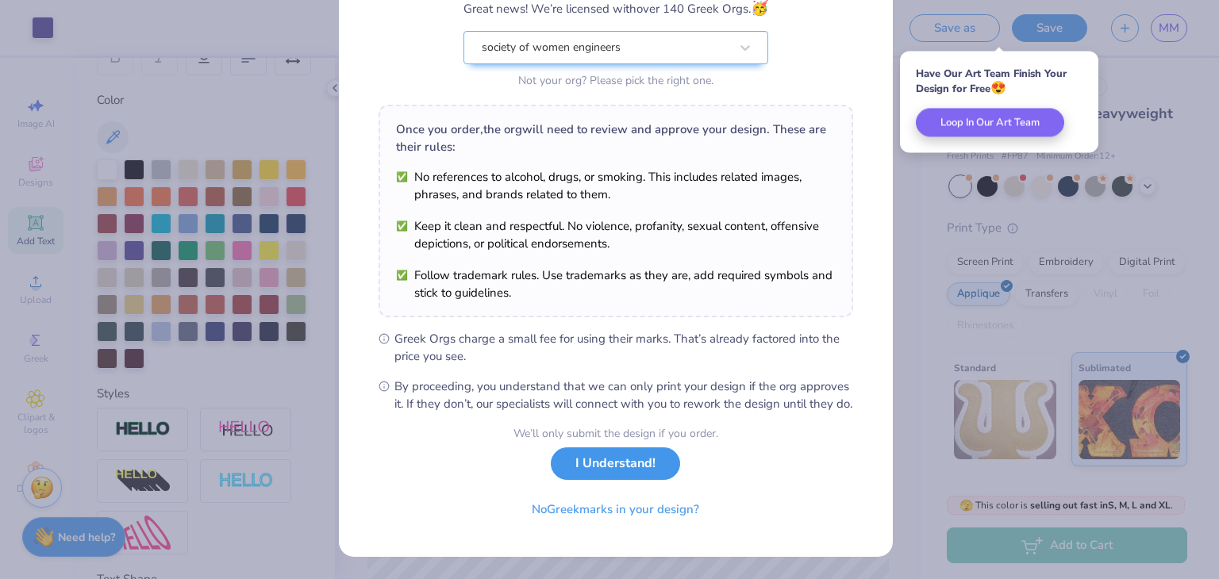
click at [624, 471] on button "I Understand!" at bounding box center [615, 464] width 129 height 33
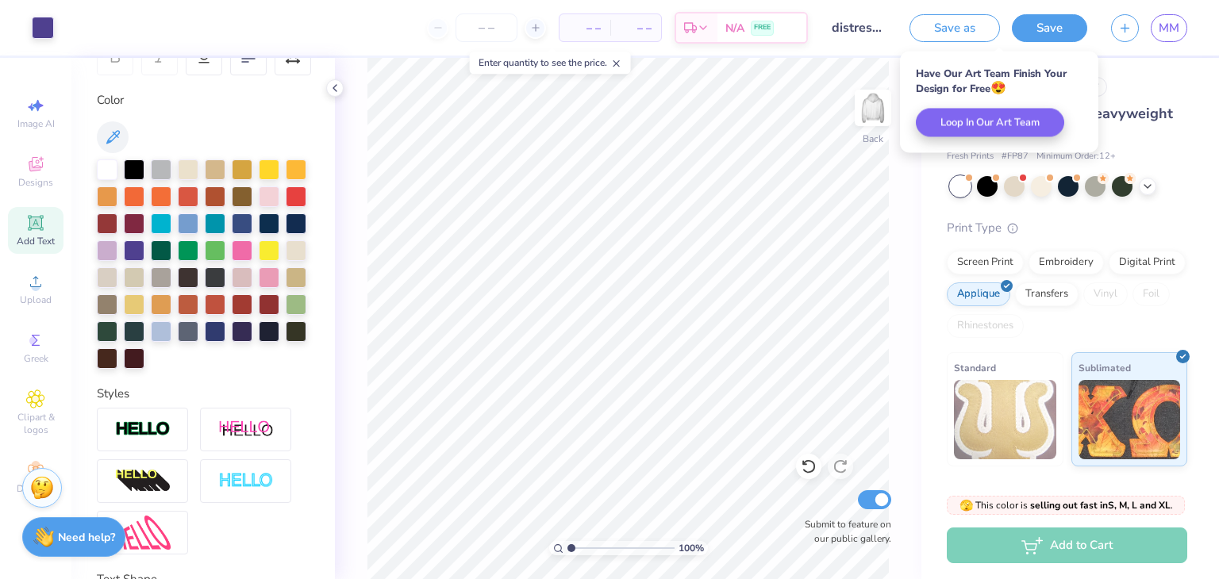
scroll to position [0, 0]
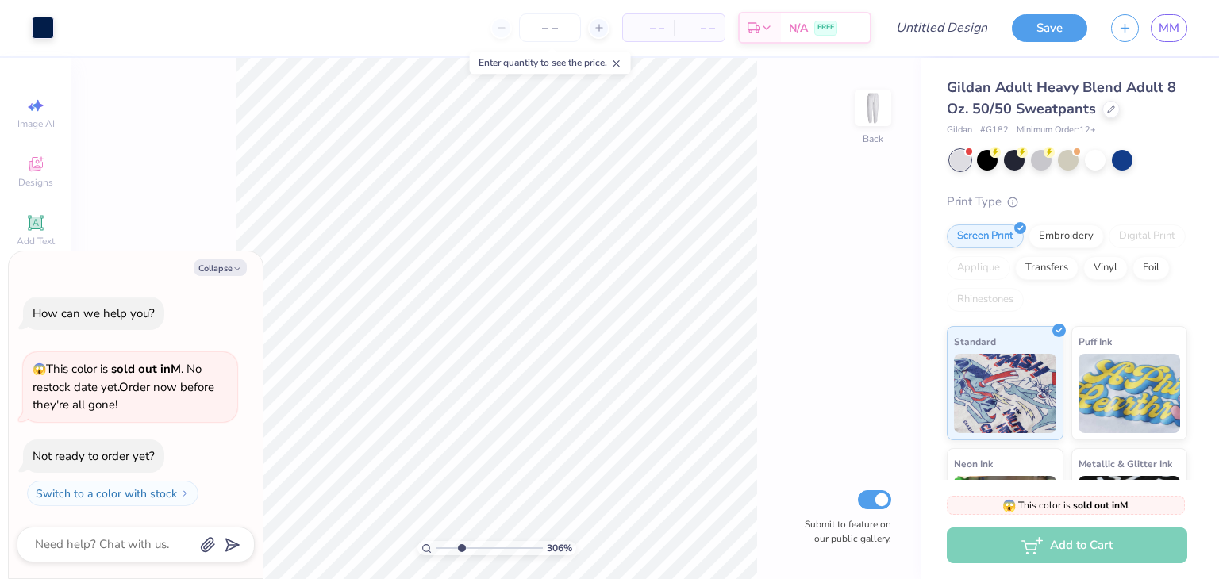
type input "3.05587202321767"
type textarea "x"
type input "5.15288980685069"
type textarea "x"
type input "5.15288980685069"
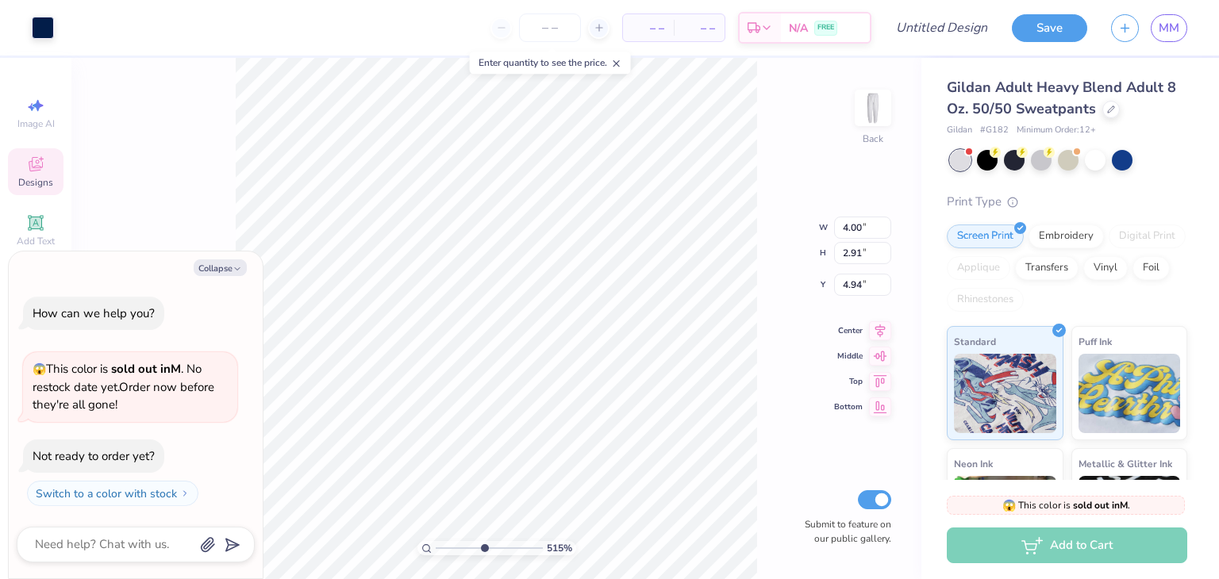
type textarea "x"
type input "5.15288980685069"
type textarea "x"
type input "5.15288980685069"
type textarea "x"
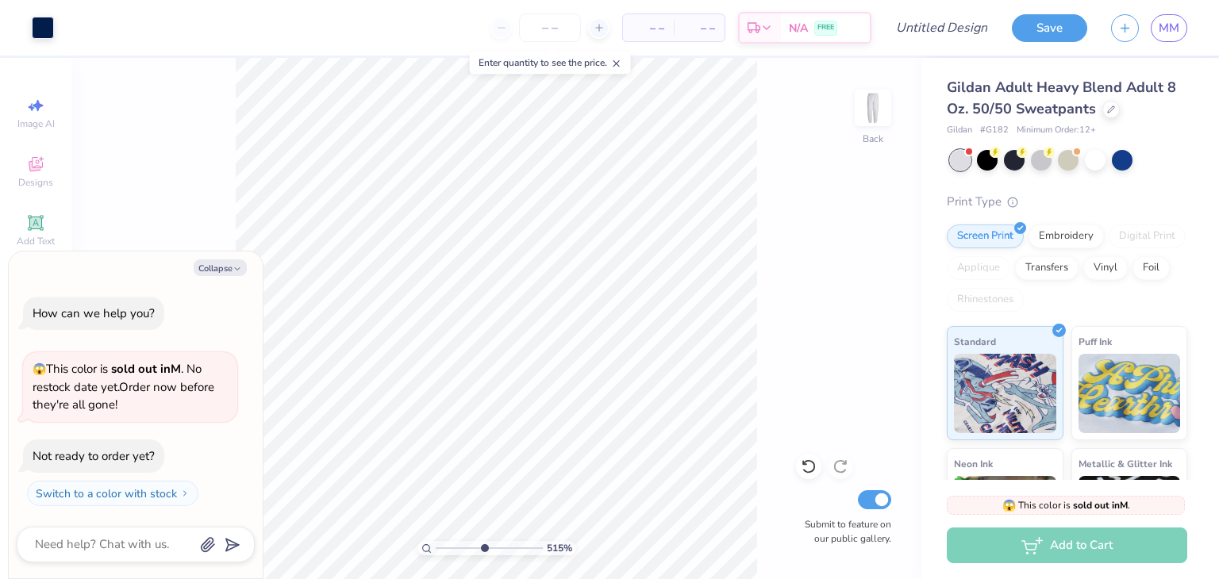
type input "5.15288980685069"
type textarea "x"
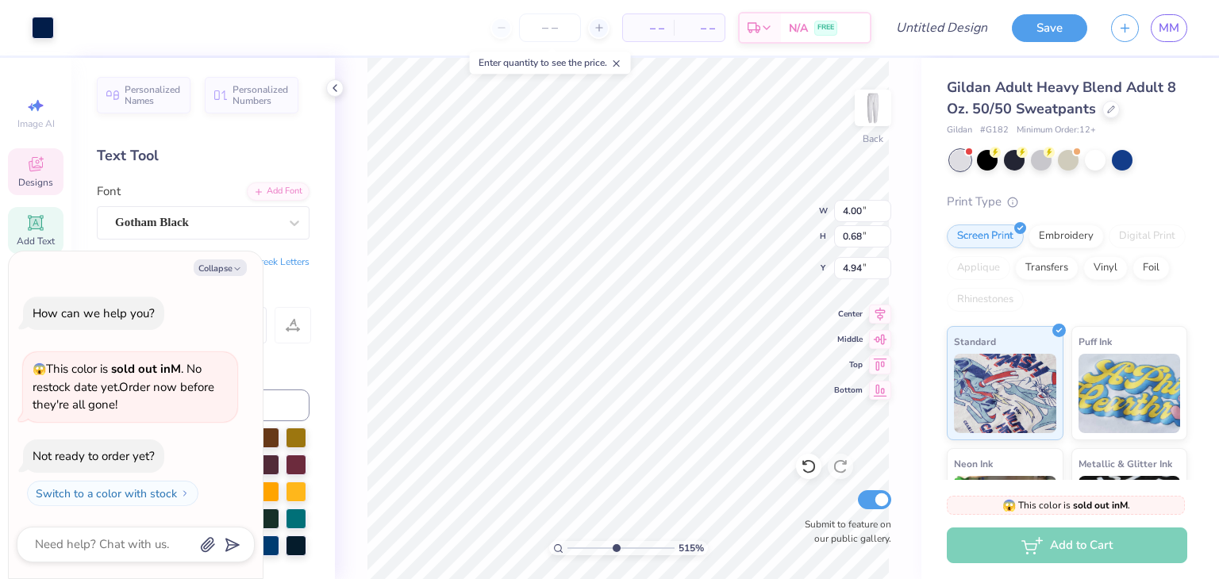
type input "5.15288980685069"
type textarea "x"
type input "5.15288980685069"
type textarea "x"
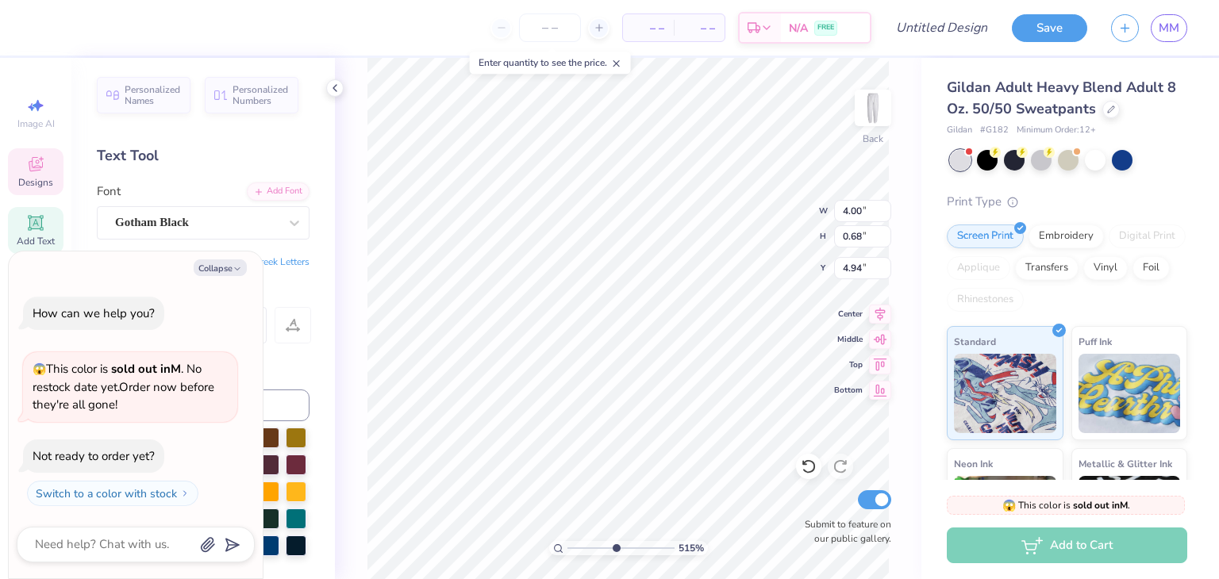
type input "5.15288980685069"
type textarea "x"
type input "5.15288980685069"
type textarea "x"
type input "2.22"
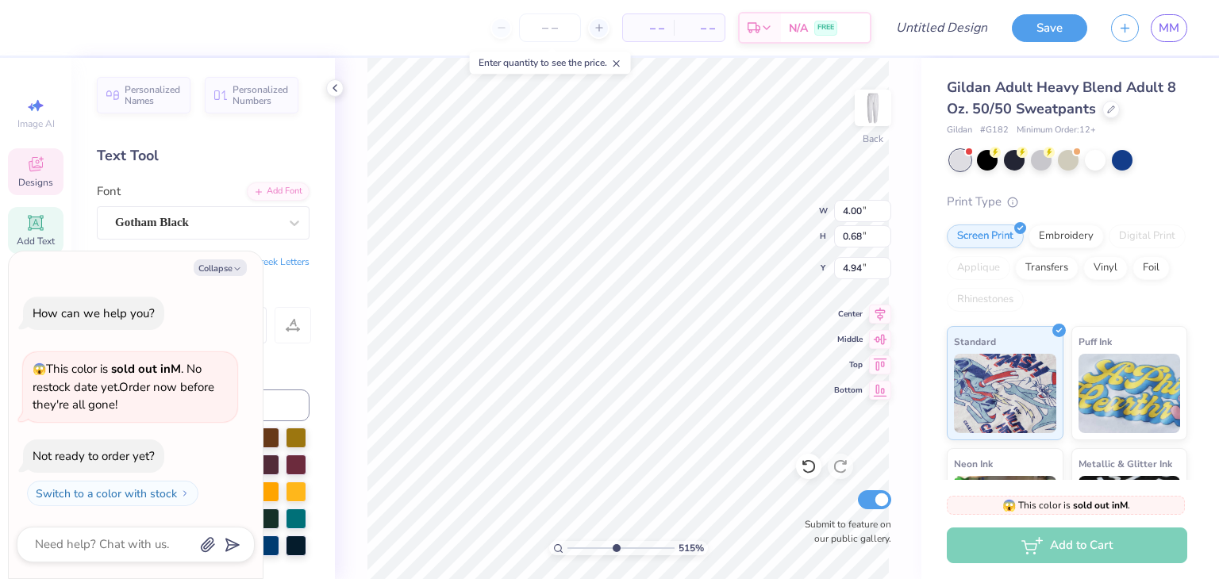
type input "0.21"
type input "5.98"
type input "5.15288980685069"
type textarea "x"
type input "5.15288980685069"
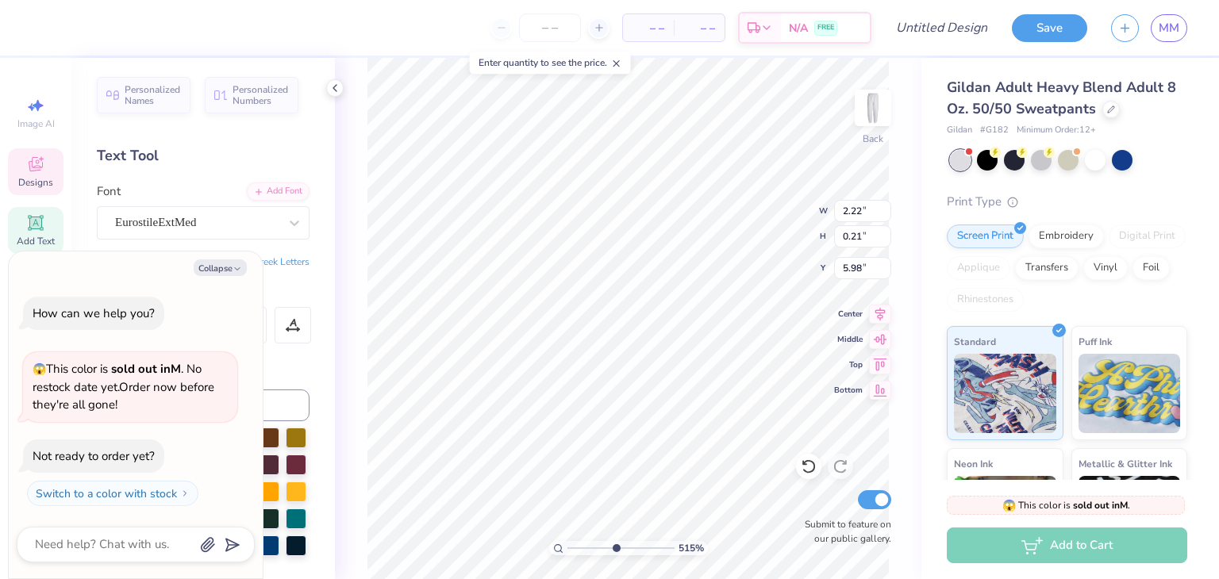
type textarea "x"
type input "5.15288980685069"
type textarea "x"
type input "5.15288980685069"
type textarea "x"
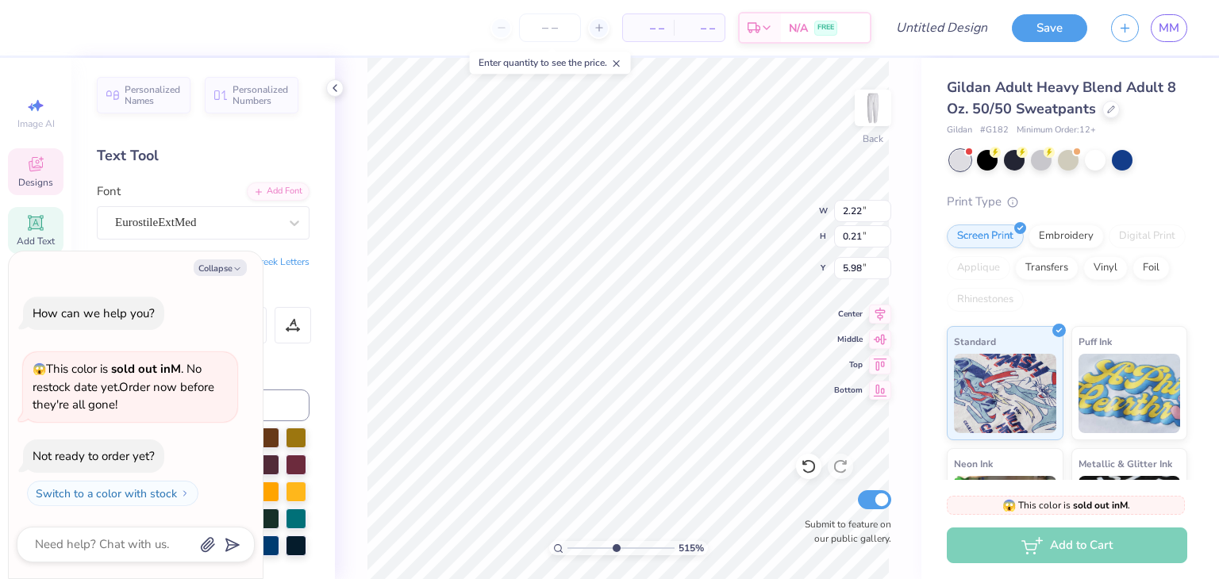
type input "3.65"
type input "1.87"
type input "5.15288980685069"
type textarea "x"
type input "5.15288980685069"
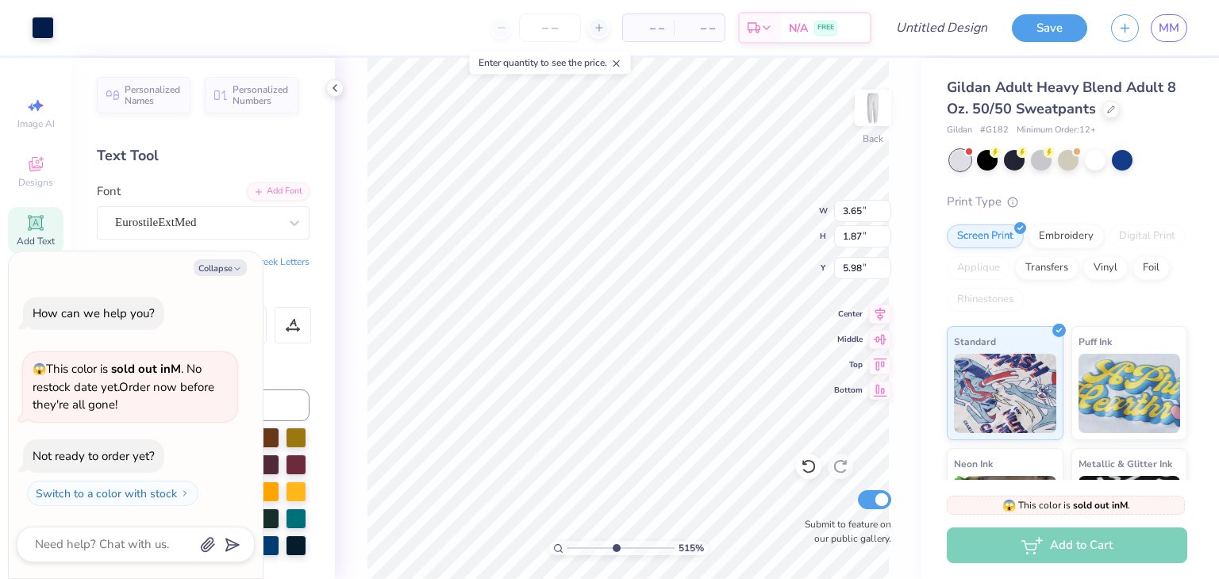
type textarea "x"
type input "5.15288980685069"
type textarea "x"
type input "5.15288980685069"
type textarea "x"
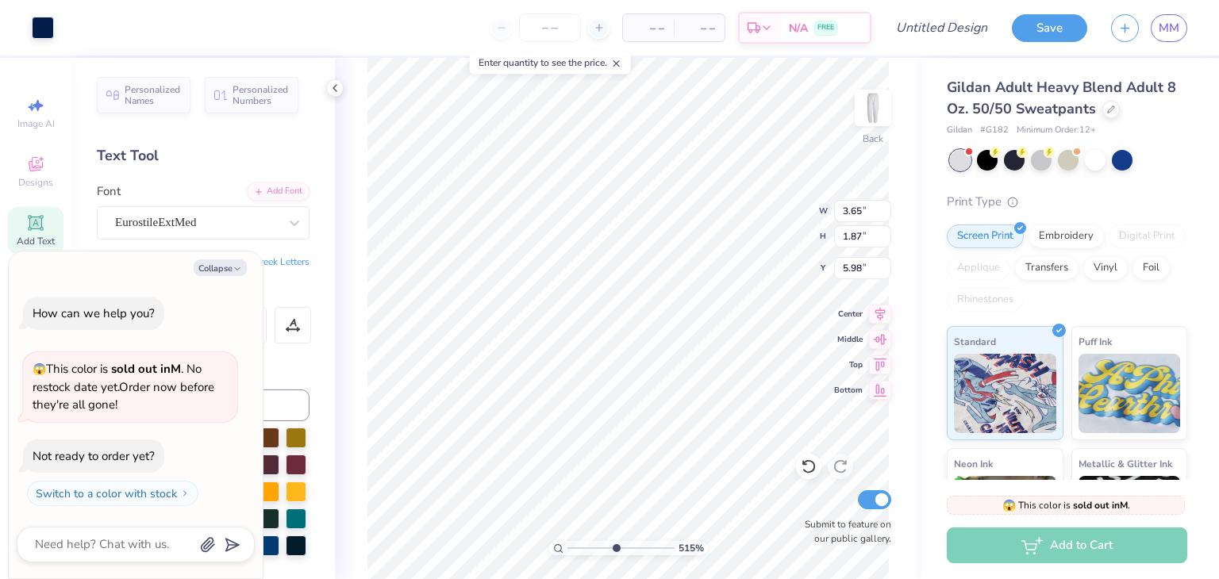
type input "5.15288980685069"
type textarea "x"
type input "5.15288980685069"
type textarea "x"
type input "5.15288980685069"
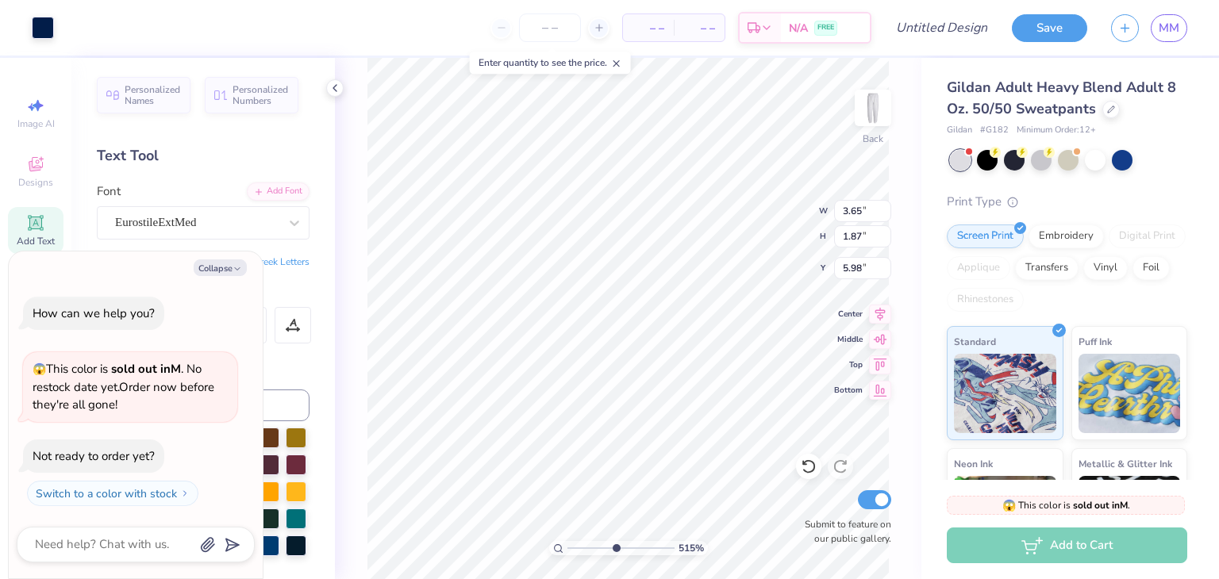
type textarea "x"
type input "5.15288980685069"
type textarea "x"
type input "5.15288980685069"
type textarea "x"
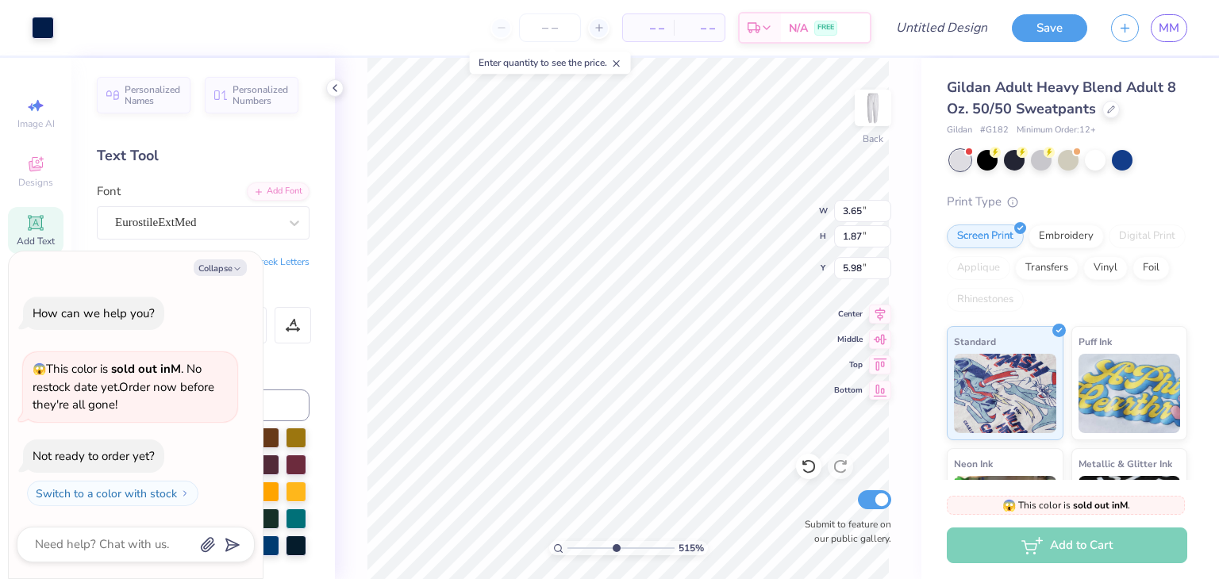
type input "5.15288980685069"
type textarea "x"
type input "5.15288980685069"
type textarea "x"
type input "5.15288980685069"
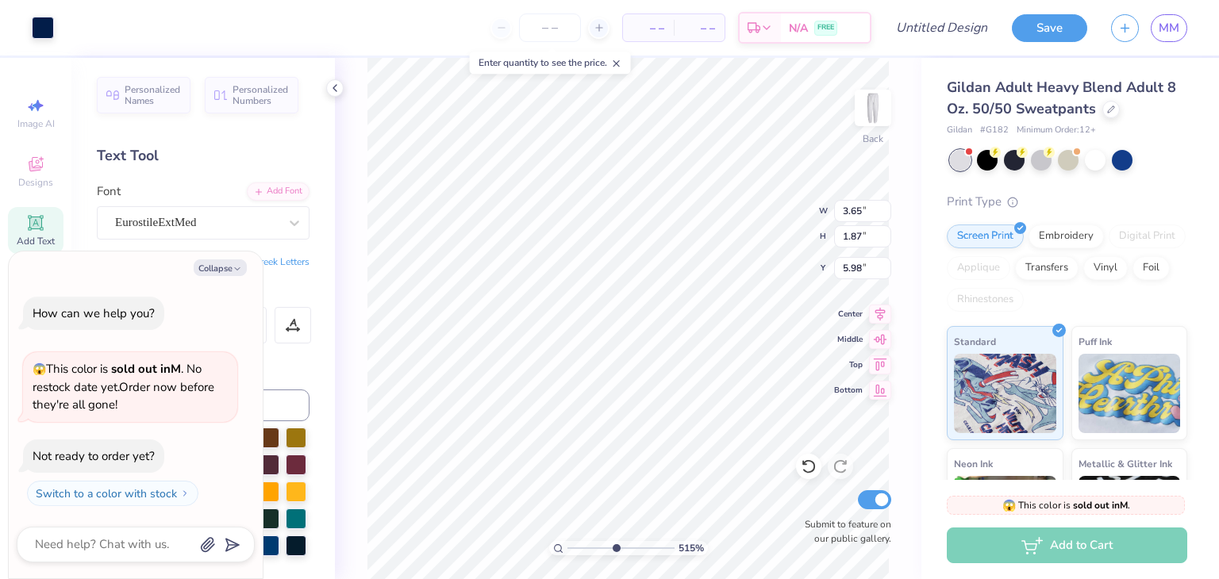
type textarea "x"
type input "5.15288980685069"
type textarea "x"
type input "5.15288980685069"
type textarea "x"
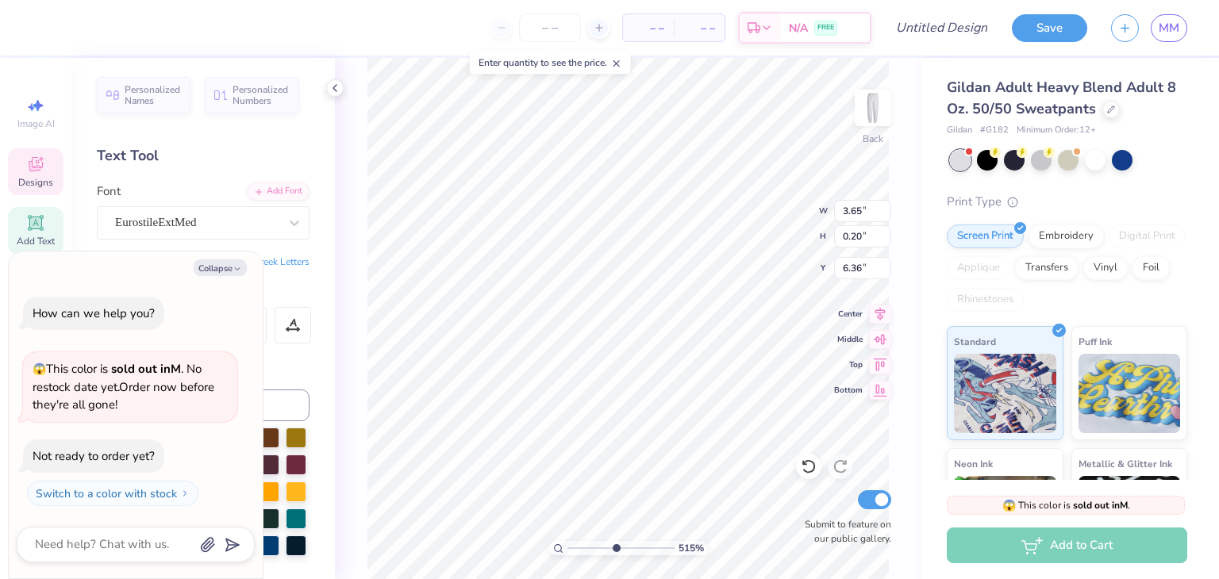
type input "5.15288980685069"
type textarea "x"
type input "5.15288980685069"
type textarea "x"
type input "5.15288980685069"
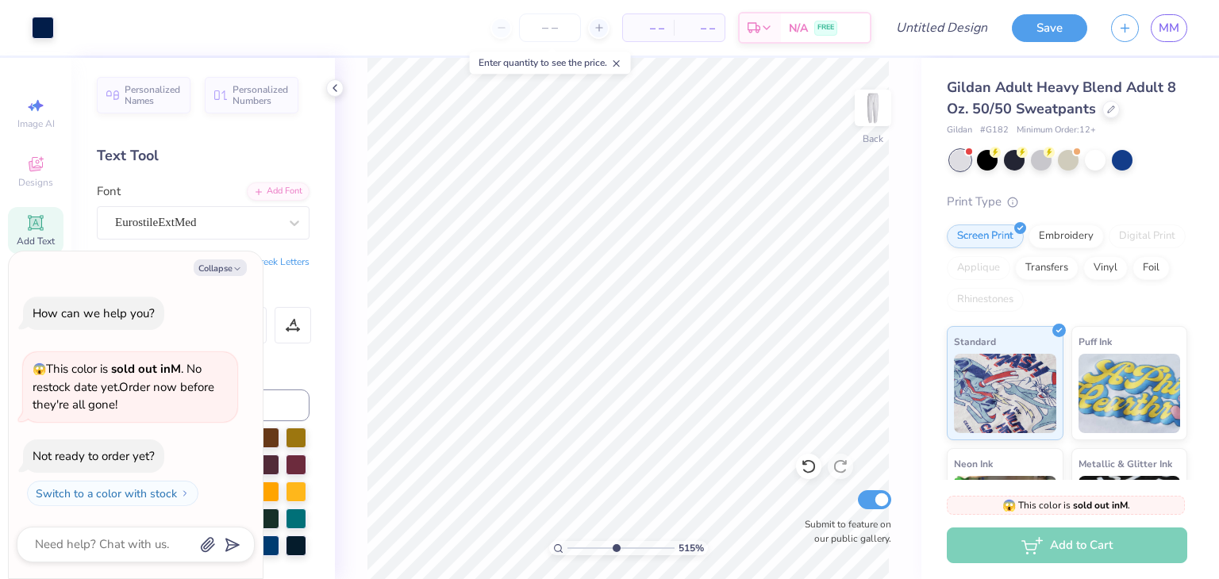
type textarea "x"
type input "5.15288980685069"
type textarea "x"
type input "5.15288980685069"
type textarea "x"
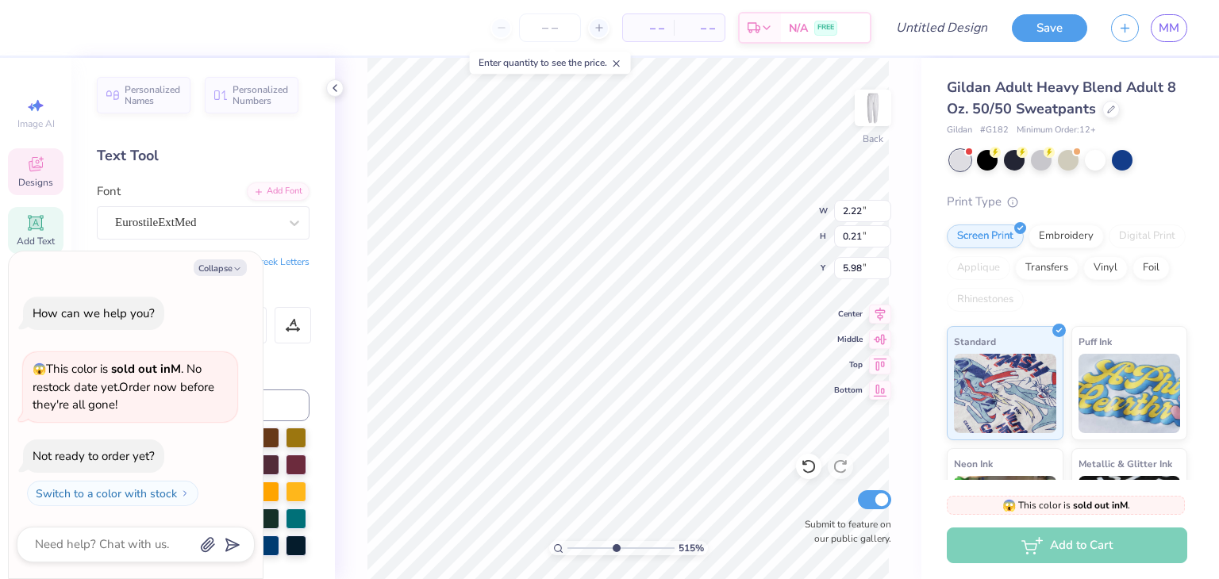
type input "5.15288980685069"
type textarea "x"
type input "5.15288980685069"
type textarea "x"
type textarea "S"
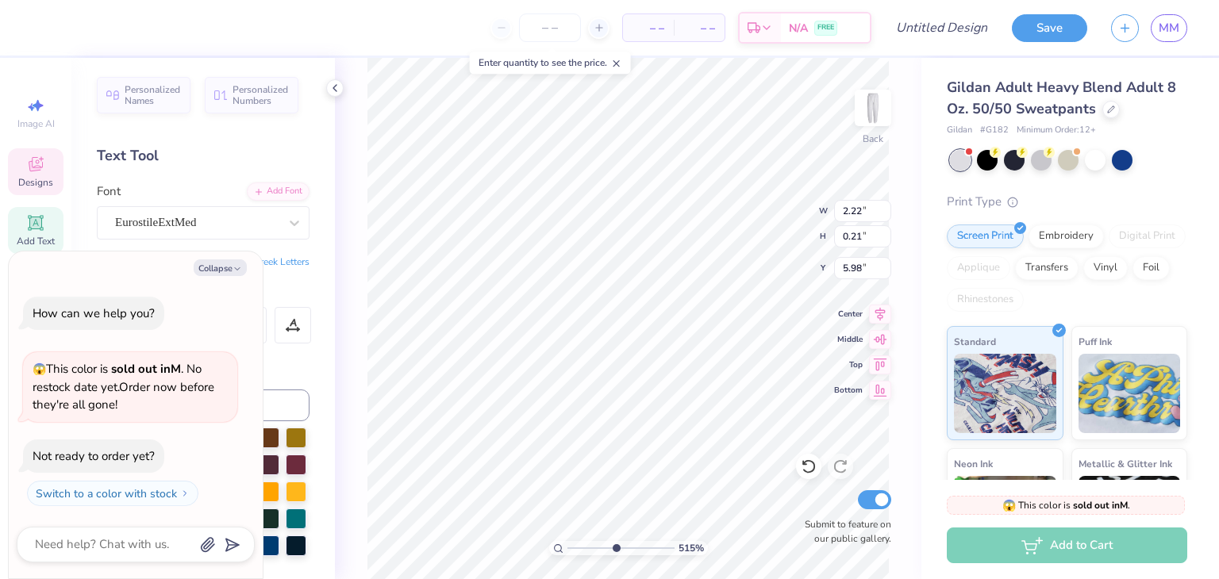
type input "5.15288980685069"
type textarea "x"
type textarea "So"
type input "5.15288980685069"
type textarea "x"
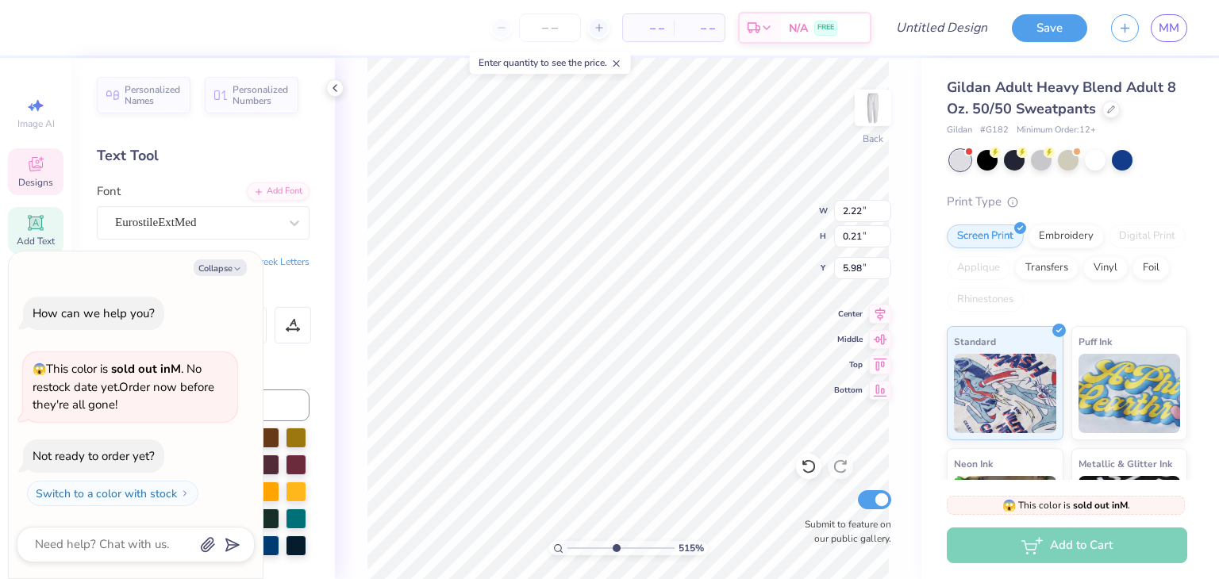
type textarea "Soc"
type input "5.15288980685069"
type textarea "x"
type textarea "Soci"
type input "5.15288980685069"
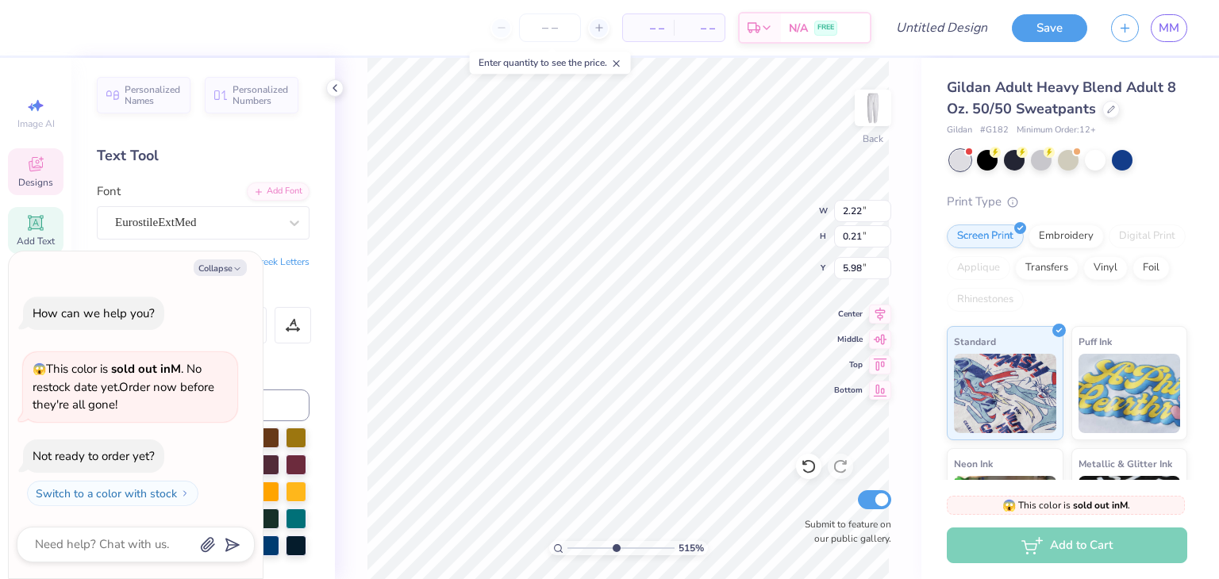
type textarea "x"
type textarea "Socie"
type input "5.15288980685069"
type textarea "x"
type textarea "Societ"
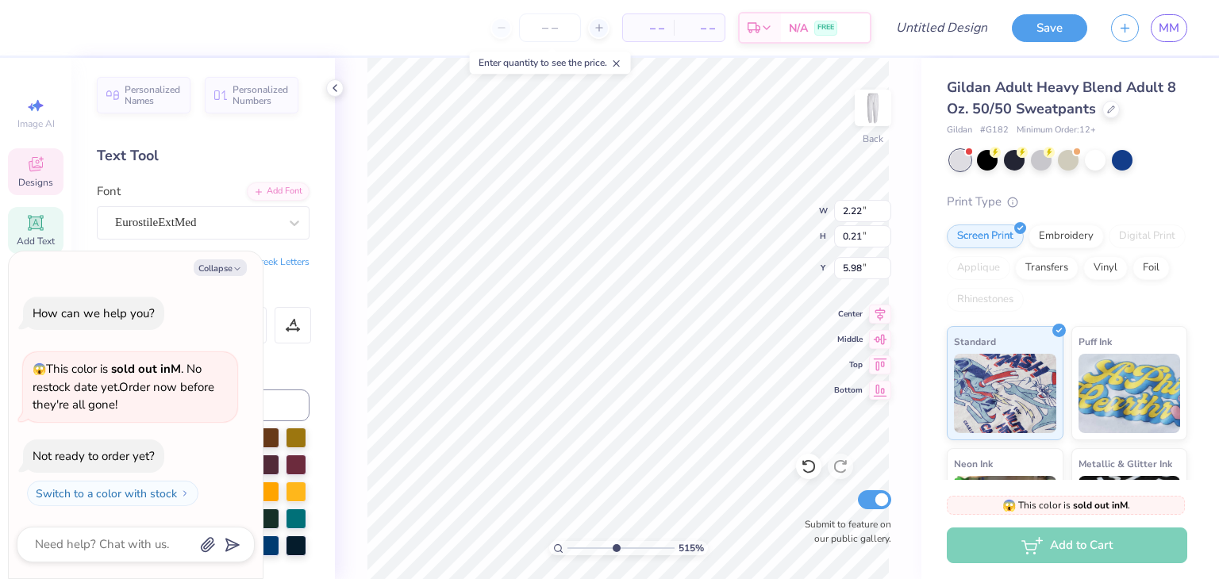
type input "5.15288980685069"
type textarea "x"
type textarea "Society"
type input "5.15288980685069"
type textarea "x"
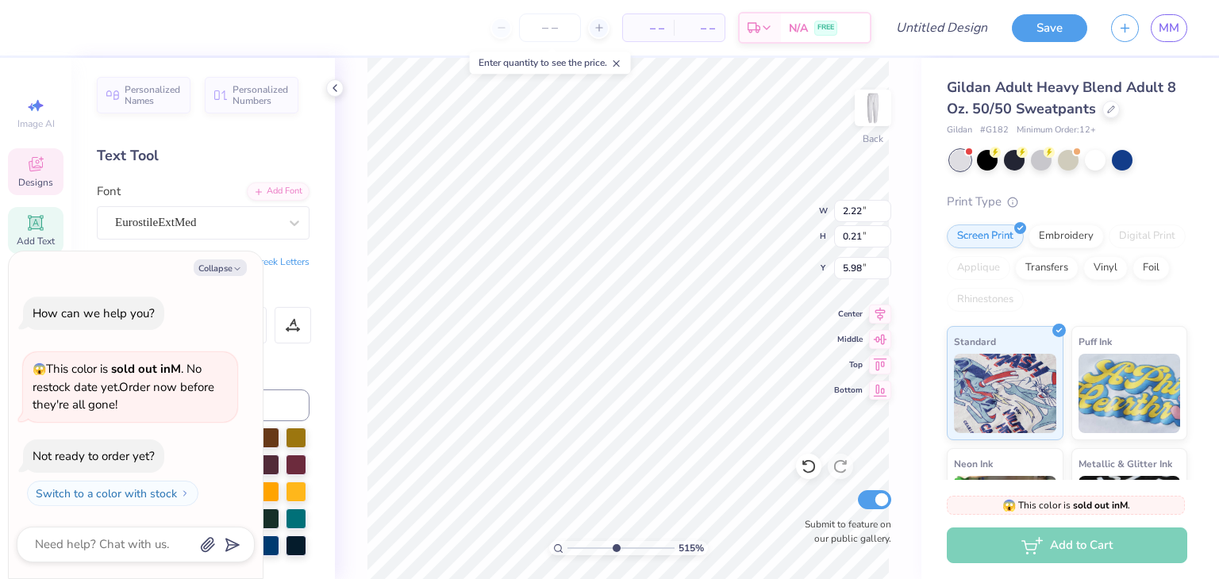
type textarea "Society"
type input "5.15288980685069"
type textarea "x"
type textarea "Society o"
type input "5.15288980685069"
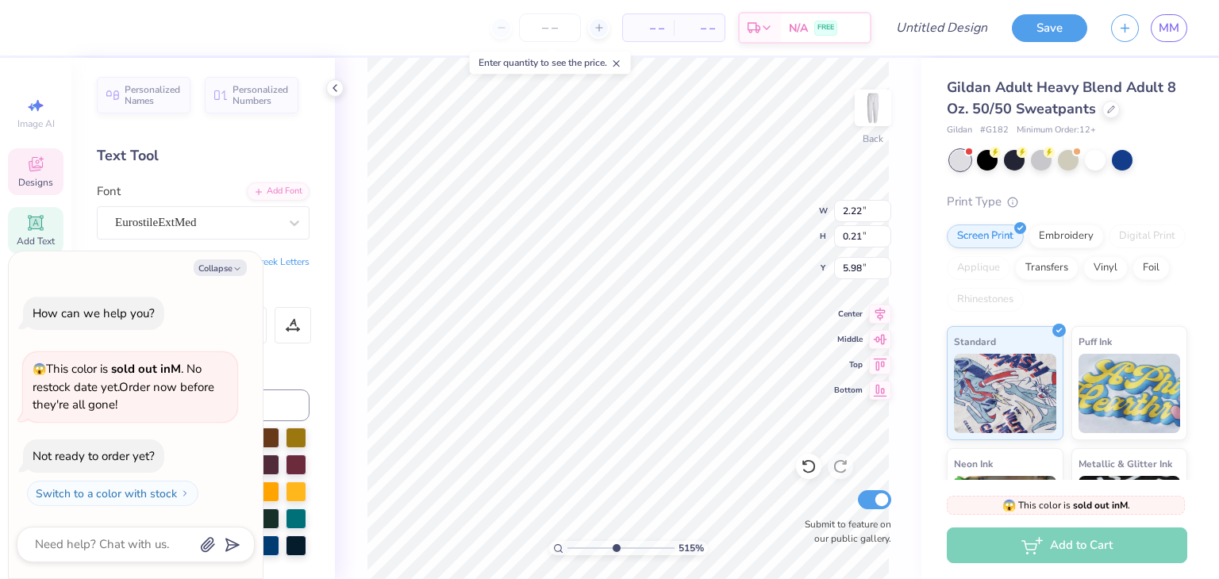
type textarea "x"
type textarea "Society of"
type input "5.15288980685069"
type textarea "x"
type textarea "Society of"
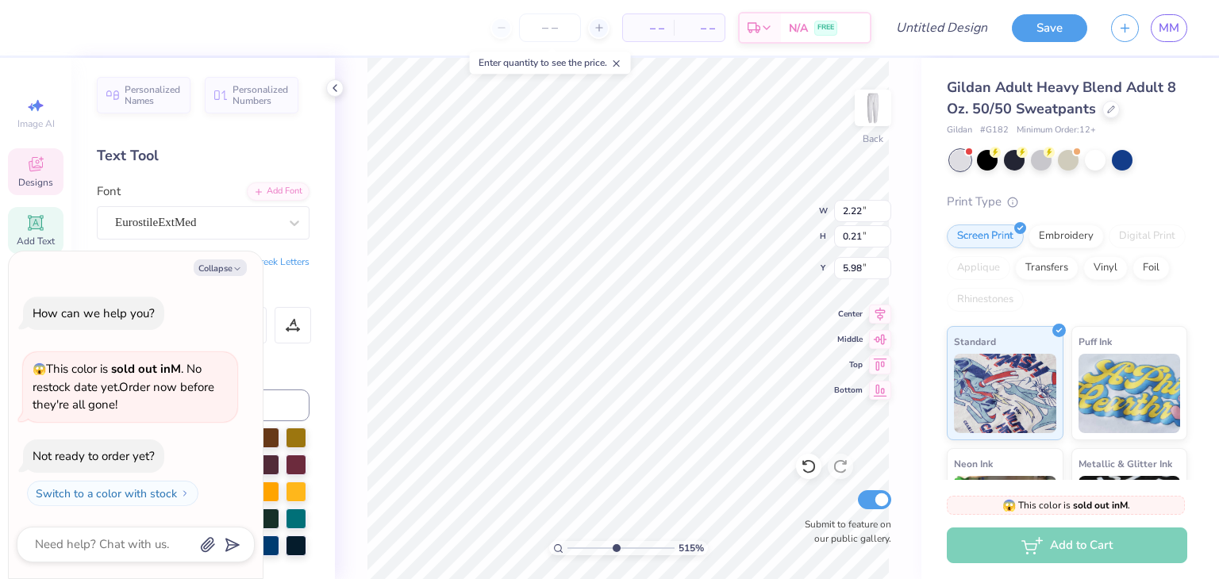
type input "5.15288980685069"
type textarea "x"
type input "5.15288980685069"
type textarea "x"
type textarea "Society of"
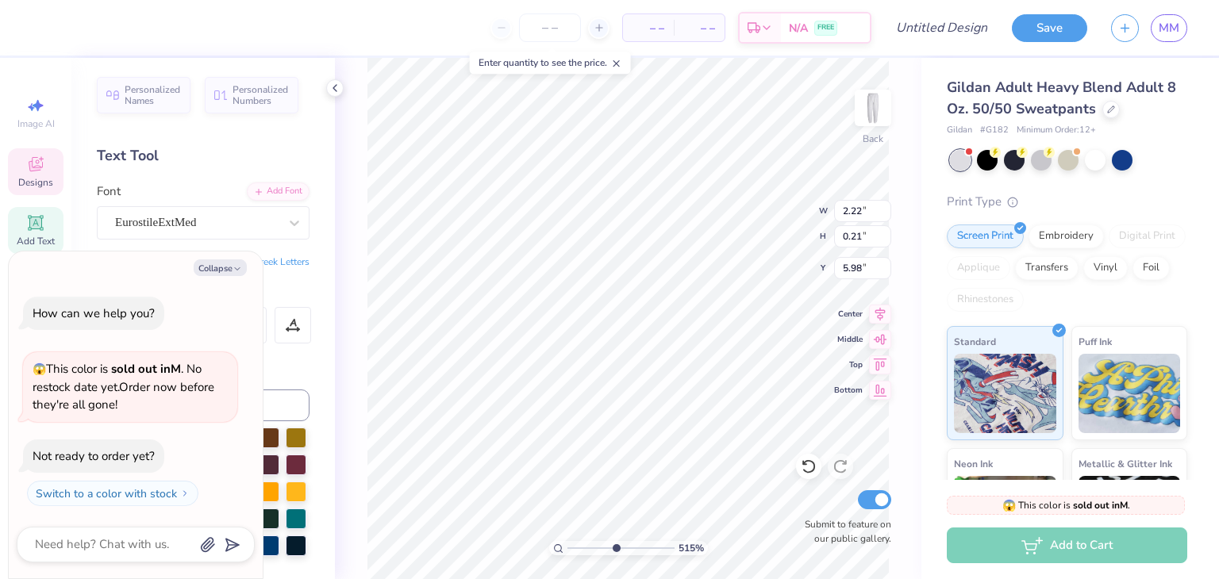
type input "5.15288980685069"
type textarea "x"
type input "5.15288980685069"
type textarea "x"
type textarea "Society of Wo"
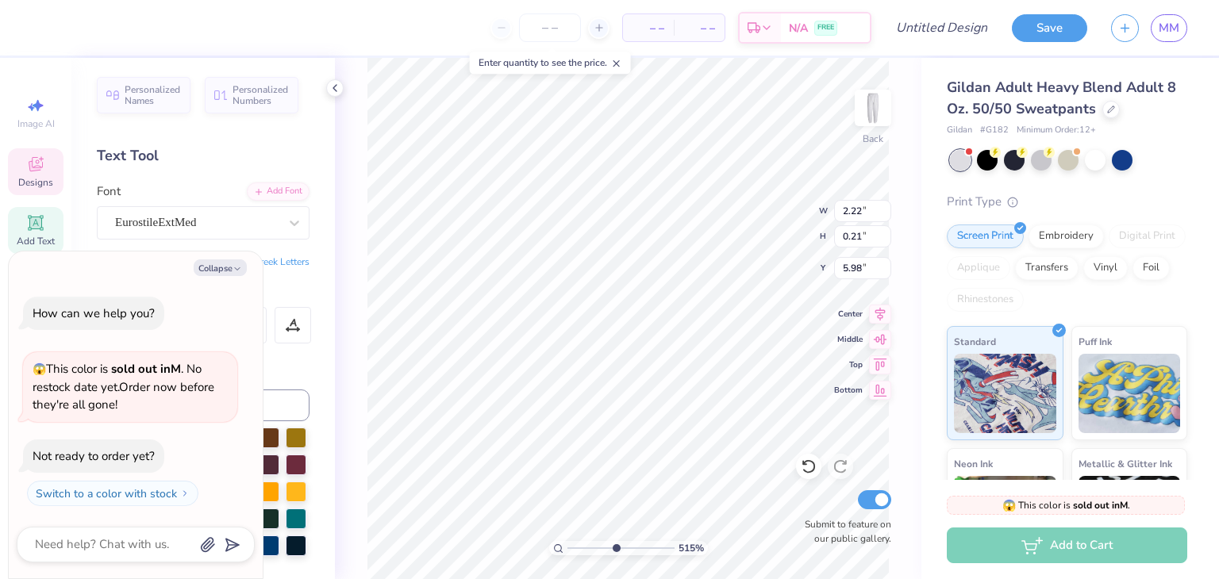
type input "5.15288980685069"
type textarea "x"
type input "5.15288980685069"
type textarea "x"
type textarea "Society of Wom"
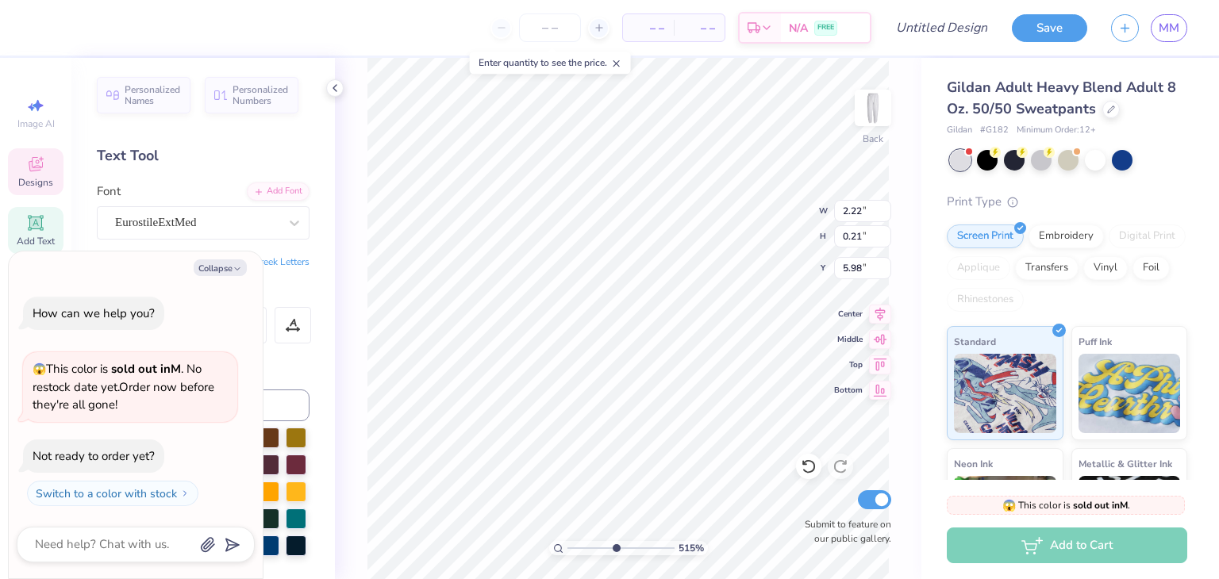
type input "5.15288980685069"
type textarea "x"
type textarea "Society of Wome"
type input "5.15288980685069"
type textarea "x"
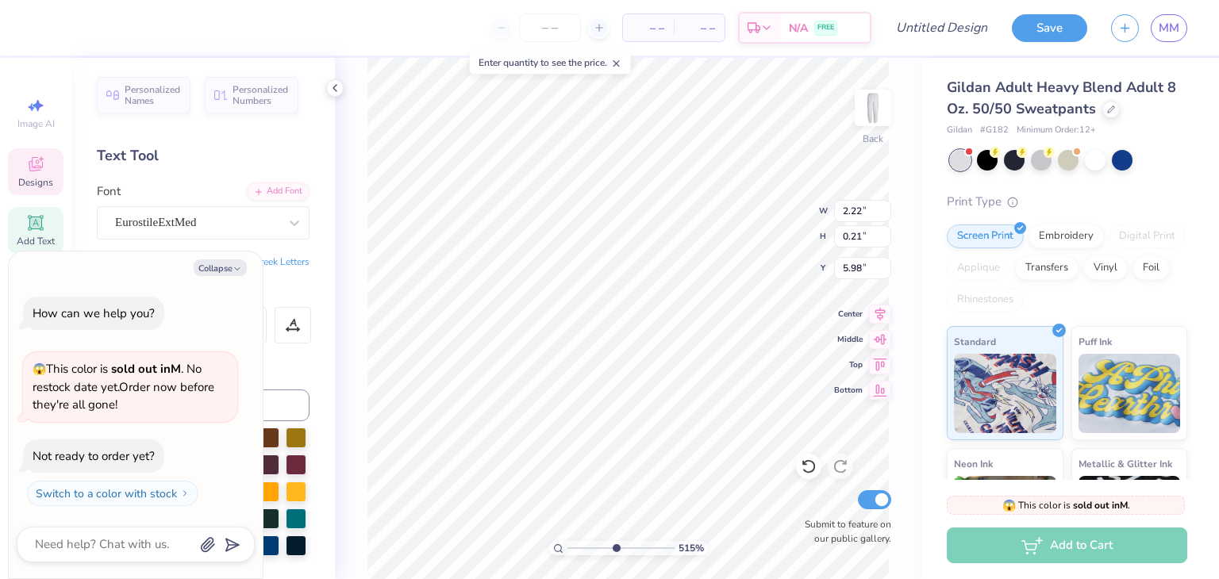
type textarea "Society of Women"
type input "5.15288980685069"
type textarea "x"
type textarea "Society of Women"
type input "5.15288980685069"
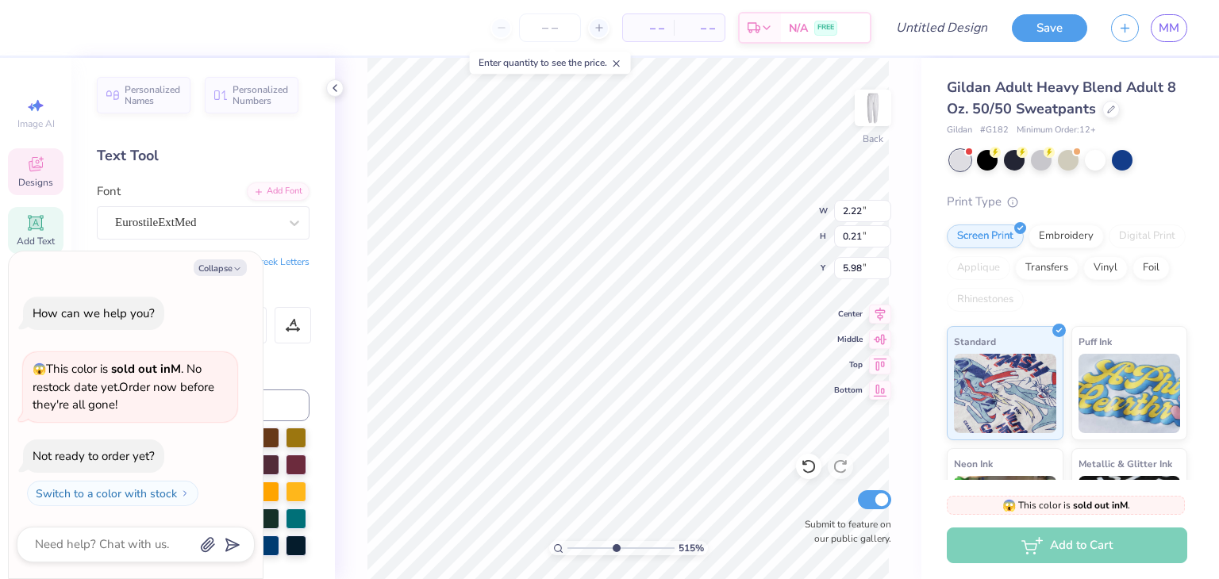
type textarea "x"
type input "5.15288980685069"
type textarea "x"
type textarea "Society of Women W"
type input "5.15288980685069"
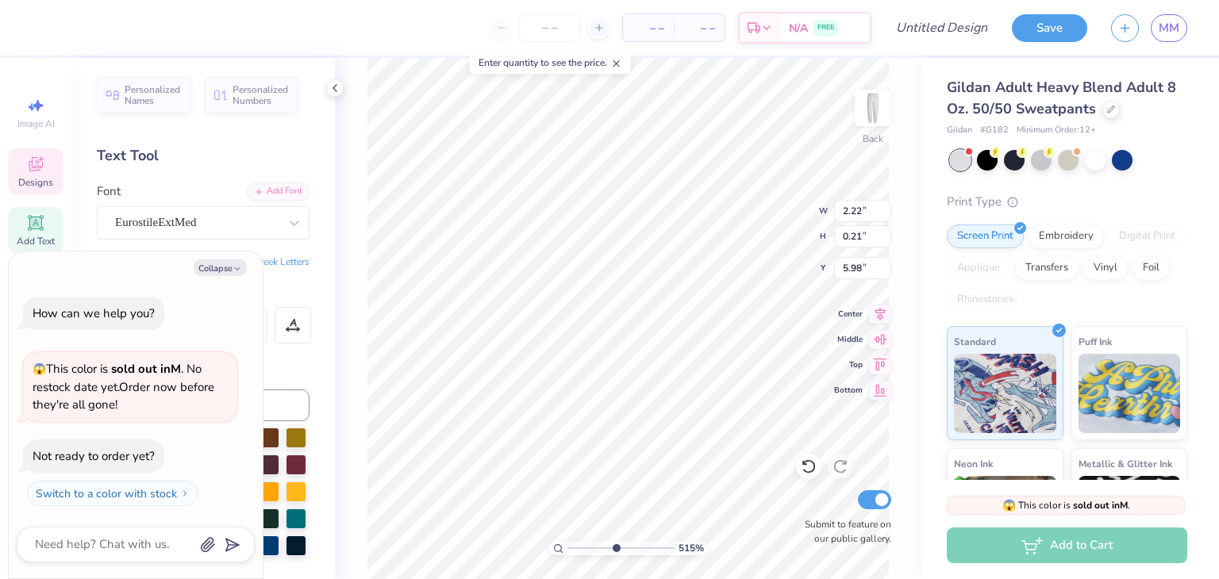
type textarea "x"
type textarea "Society of Women Wn"
type input "5.15288980685069"
type textarea "x"
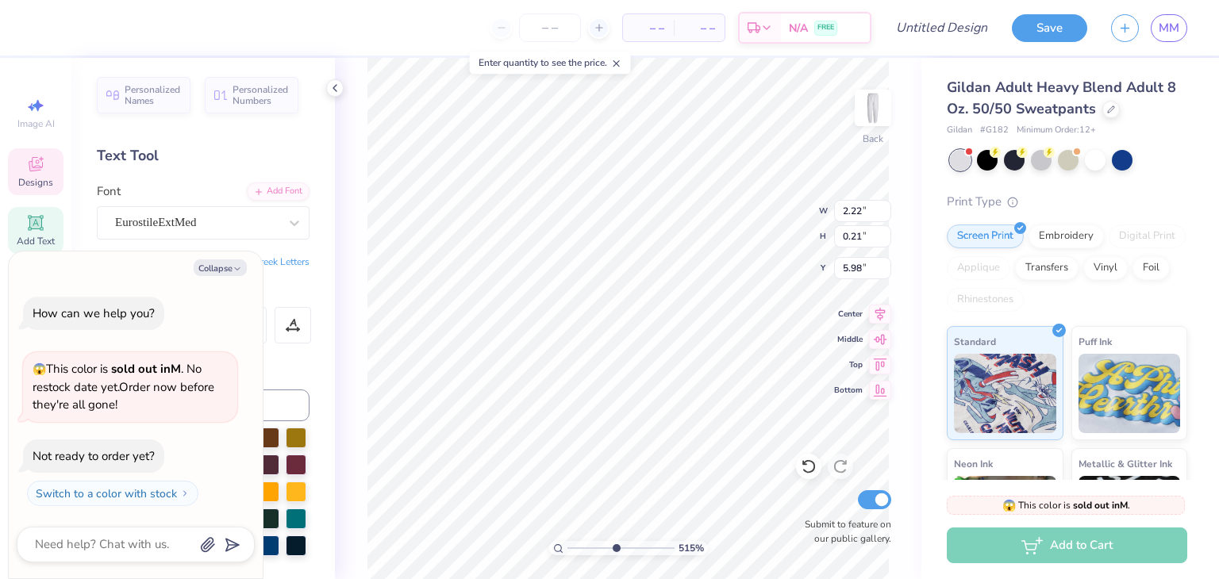
type textarea "Society of Women W"
type input "5.15288980685069"
type textarea "x"
type textarea "Society of Women"
type input "5.15288980685069"
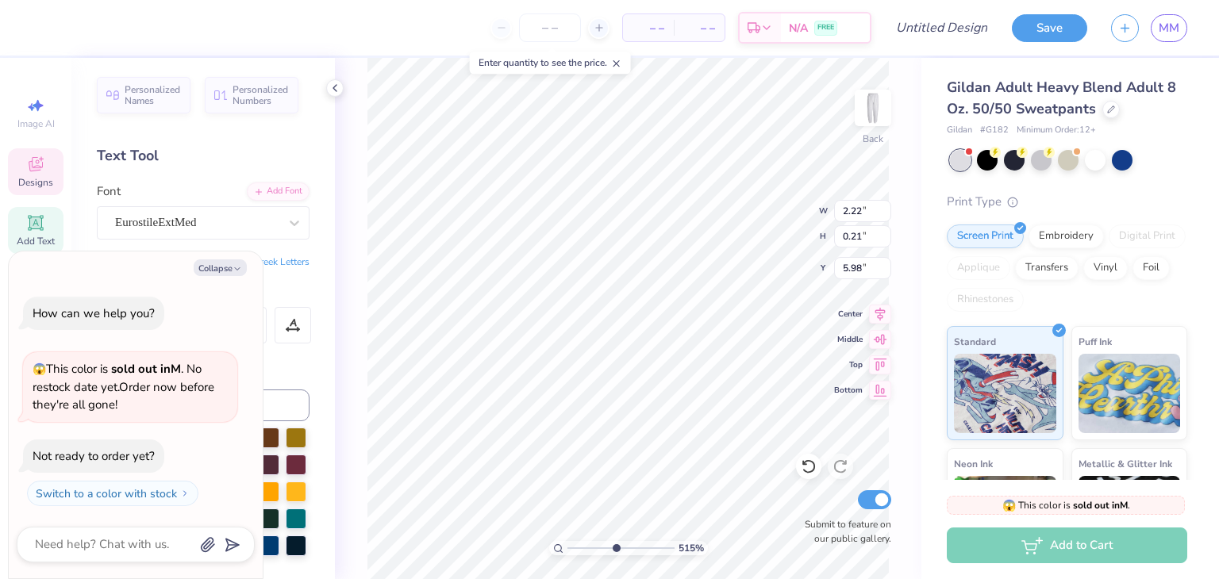
type textarea "x"
type input "5.15288980685069"
type textarea "x"
type textarea "Society of Women E"
type input "5.15288980685069"
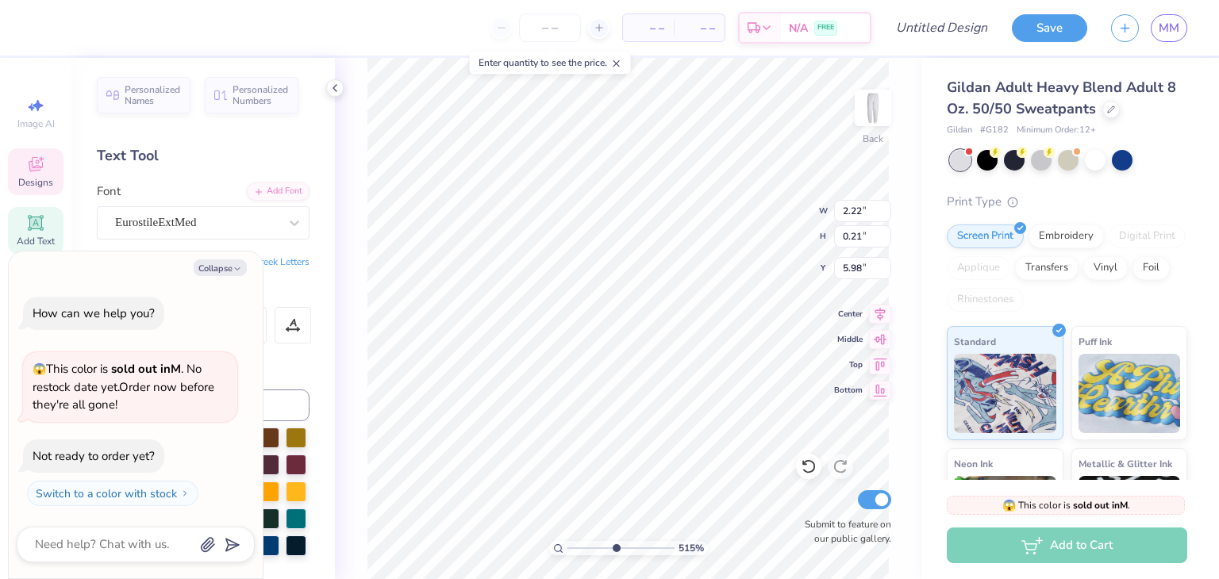
type textarea "x"
type textarea "Society of Women En"
type input "5.15288980685069"
type textarea "x"
type textarea "Society of Women Eng"
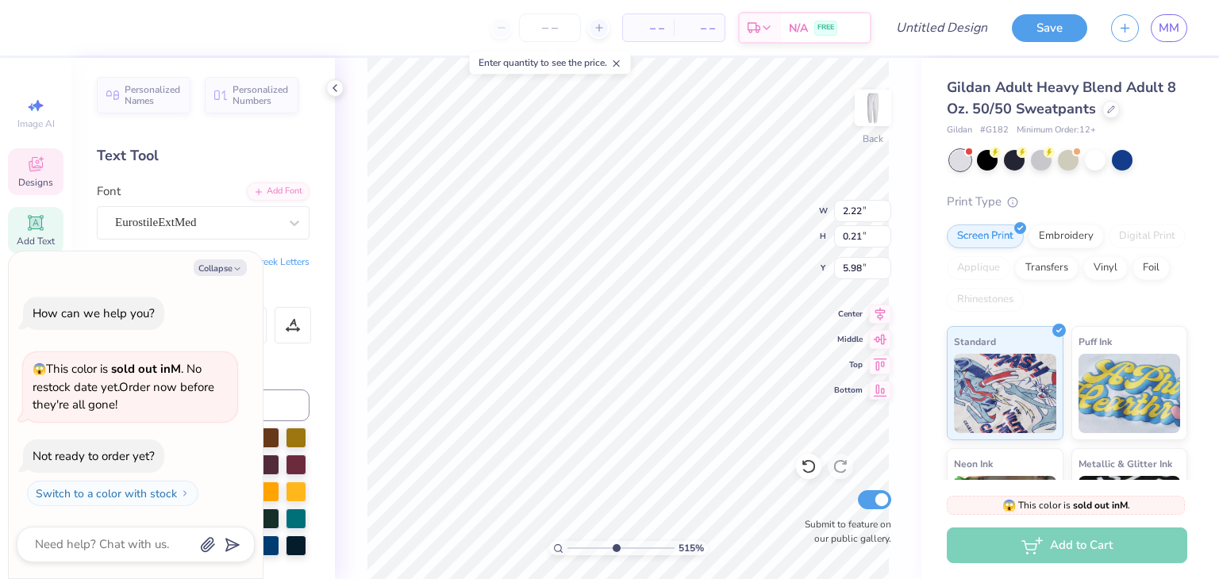
type input "5.15288980685069"
type textarea "x"
type textarea "Society of Women Engi"
type input "5.15288980685069"
type textarea "x"
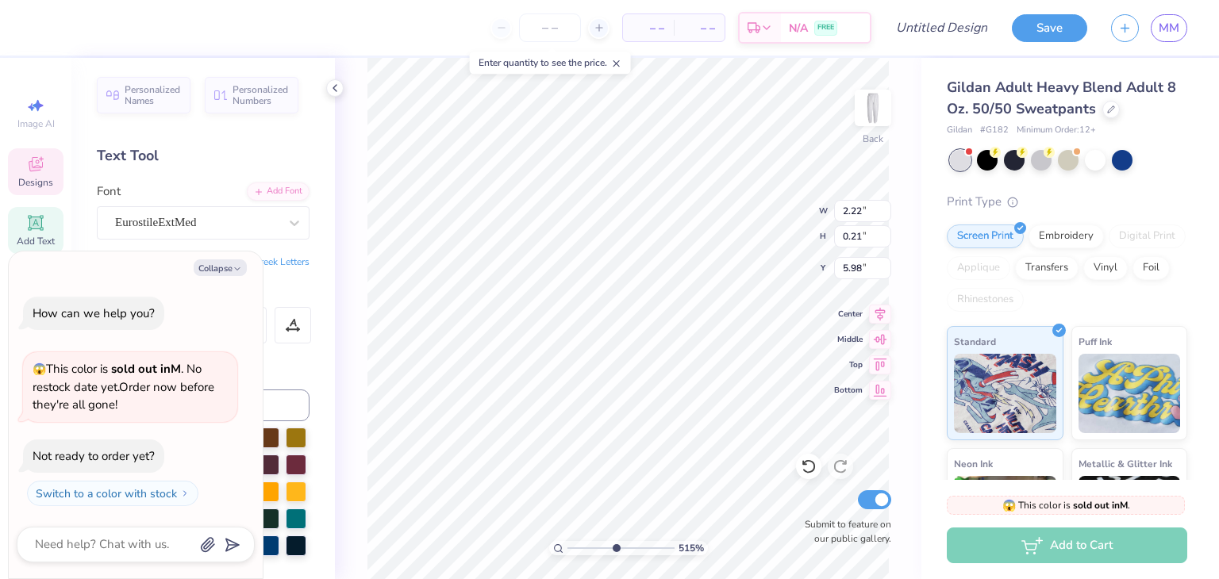
type textarea "Society of Women Engine"
type input "5.15288980685069"
type textarea "x"
type input "5.15288980685069"
type textarea "x"
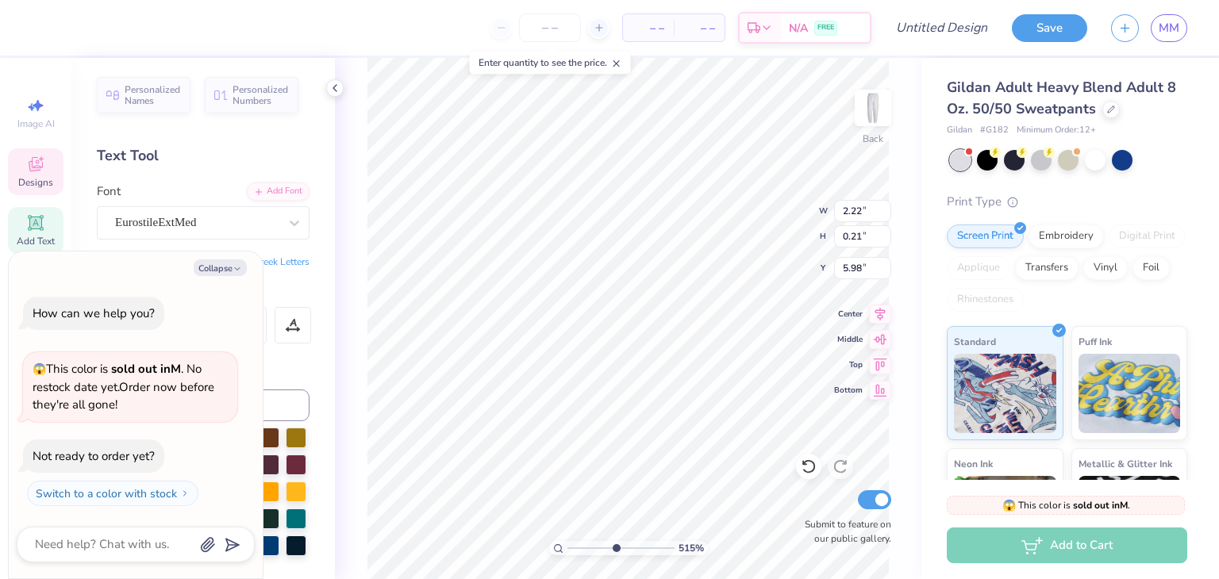
type textarea "Society of Women Enginee"
type input "5.15288980685069"
type textarea "x"
type textarea "Society of Women Engineer"
type input "5.15288980685069"
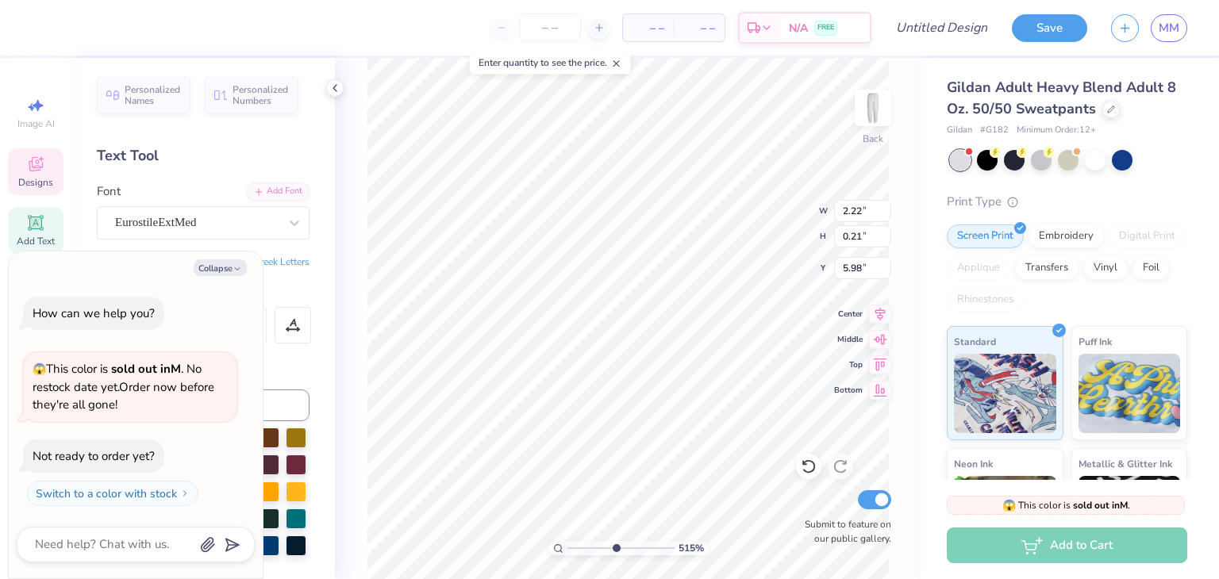
type textarea "x"
type textarea "Society of Women Engineers"
type input "5.15288980685069"
type textarea "x"
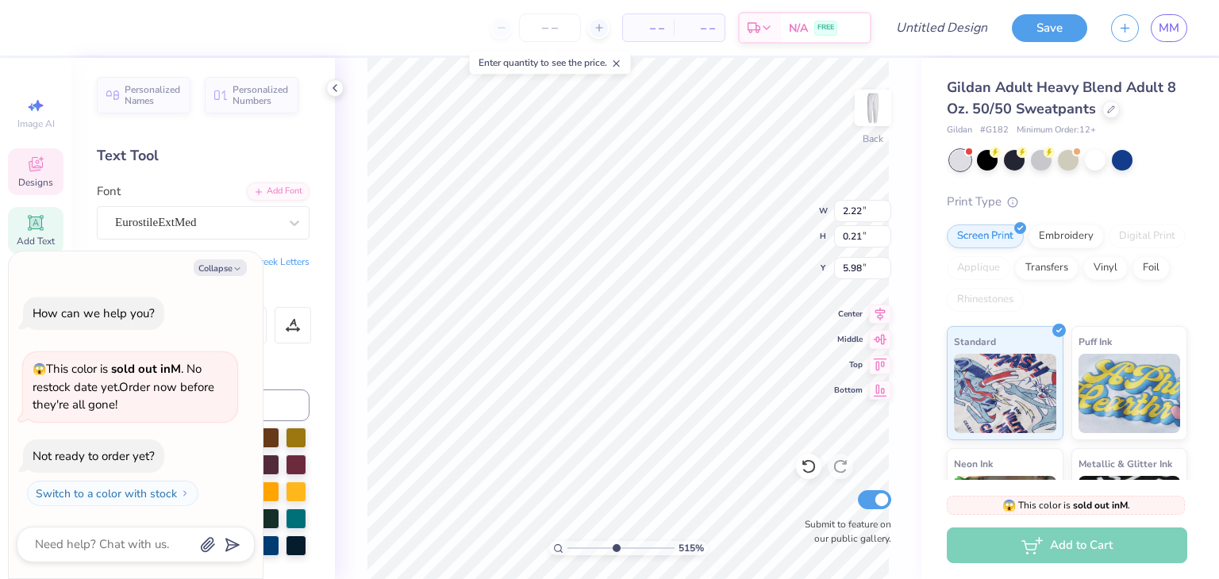
type input "5.15288980685069"
type textarea "x"
type input "5.15288980685069"
type textarea "x"
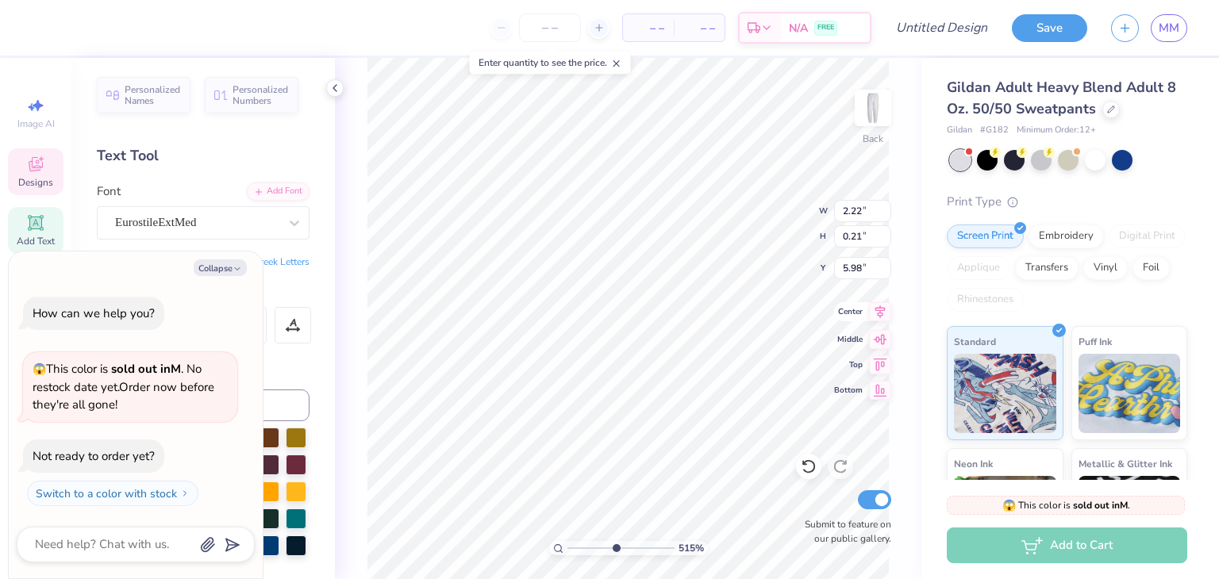
type textarea "Society of Women Engineers"
click at [881, 317] on icon at bounding box center [880, 311] width 22 height 19
type input "5.15288980685069"
type textarea "x"
type input "3.55"
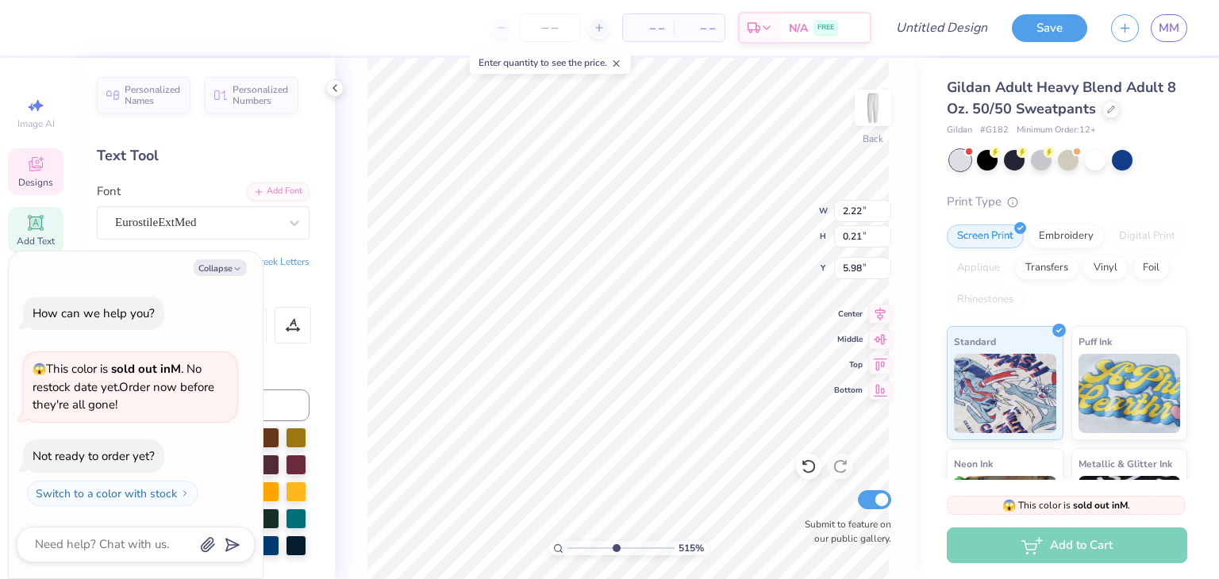
type input "1.04"
type input "5.56"
click at [243, 267] on button "Collapse" at bounding box center [220, 267] width 53 height 17
type textarea "x"
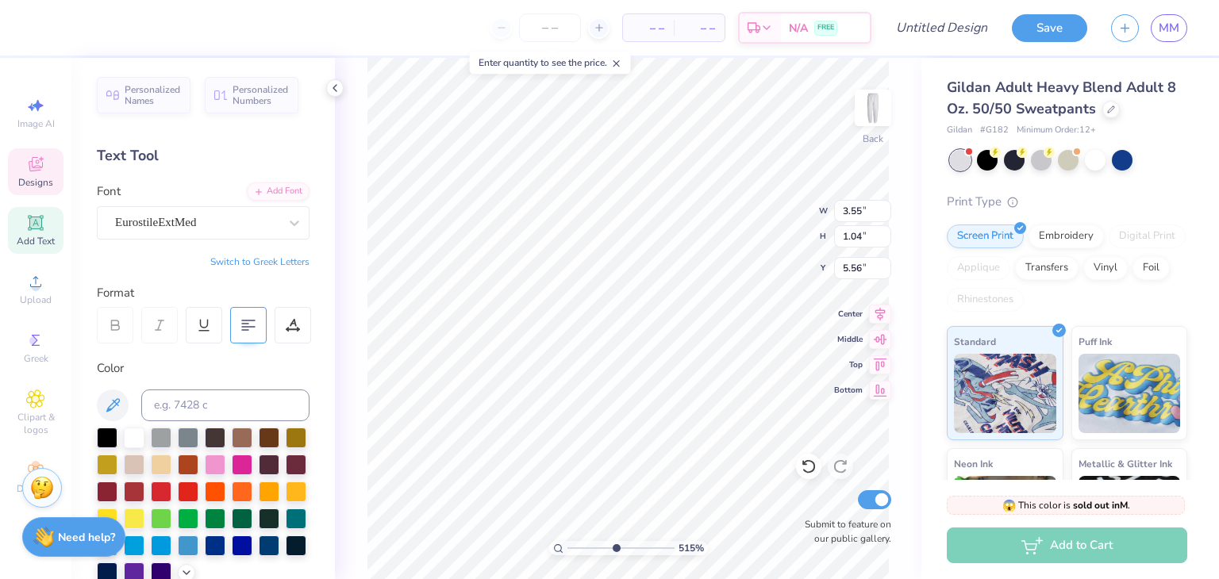
click at [264, 338] on div at bounding box center [248, 325] width 36 height 36
click at [302, 274] on div "Personalized Names Personalized Numbers Text Tool Add Font Font EurostileExtMed…" at bounding box center [202, 318] width 263 height 521
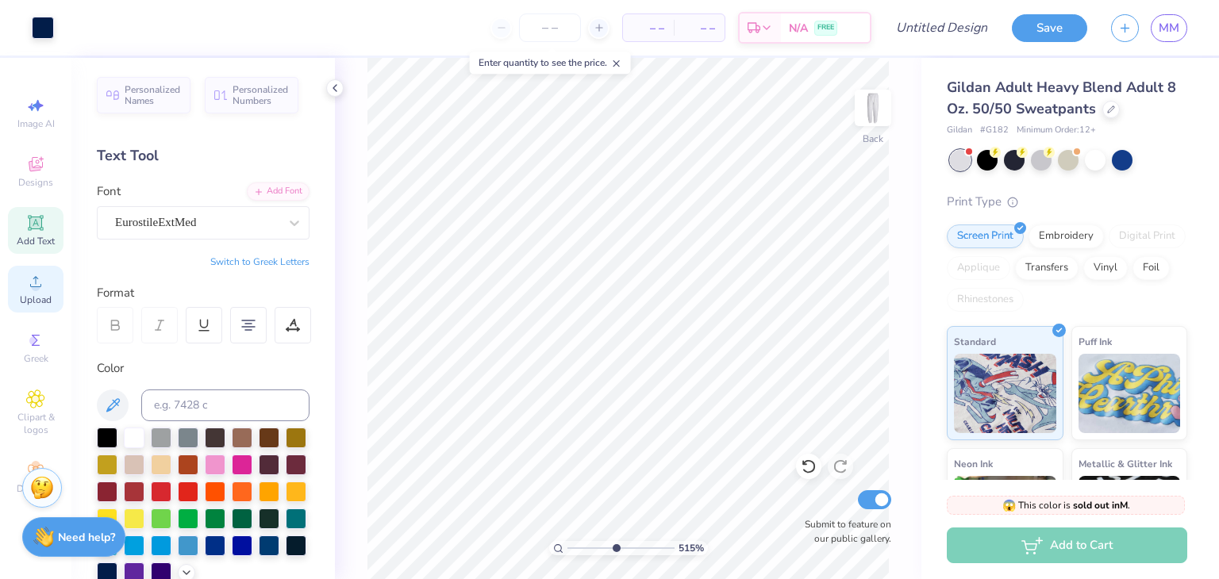
click at [35, 289] on circle at bounding box center [35, 286] width 9 height 9
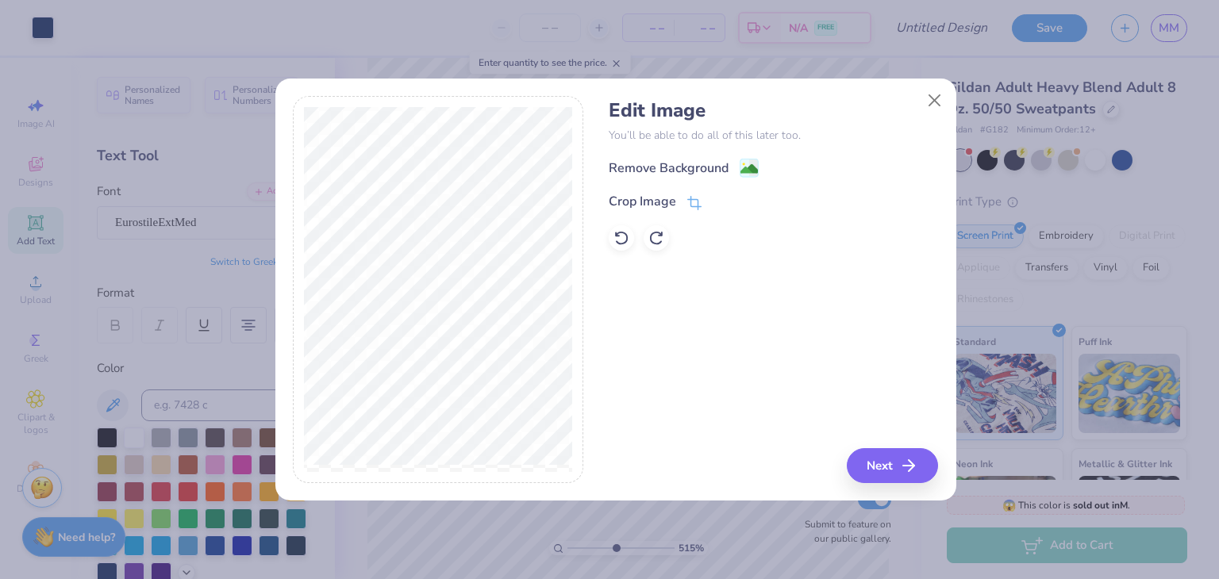
click at [703, 207] on div "Crop Image" at bounding box center [773, 201] width 329 height 19
click at [690, 207] on icon at bounding box center [695, 203] width 10 height 10
click at [893, 458] on div "Edit Image You’ll be able to do all of this later too. Remove Background Crop I…" at bounding box center [773, 289] width 329 height 387
click at [743, 169] on div "Remove Background Crop Image" at bounding box center [773, 204] width 329 height 93
click at [747, 202] on icon at bounding box center [744, 202] width 10 height 10
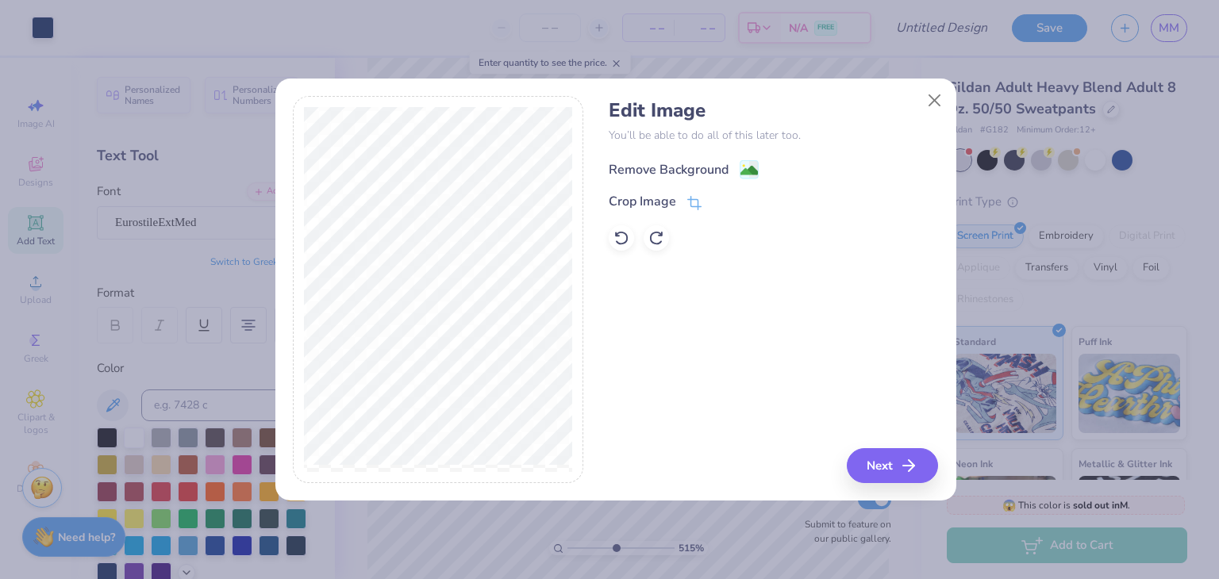
click at [733, 170] on div "Remove Background" at bounding box center [684, 169] width 150 height 20
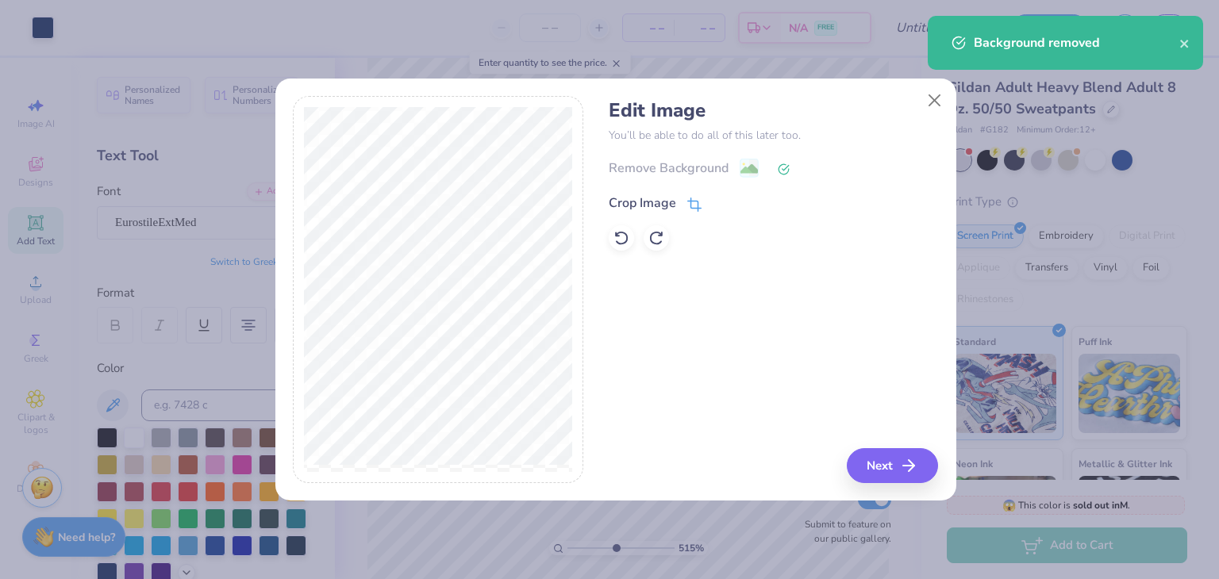
click at [697, 195] on span at bounding box center [694, 203] width 14 height 19
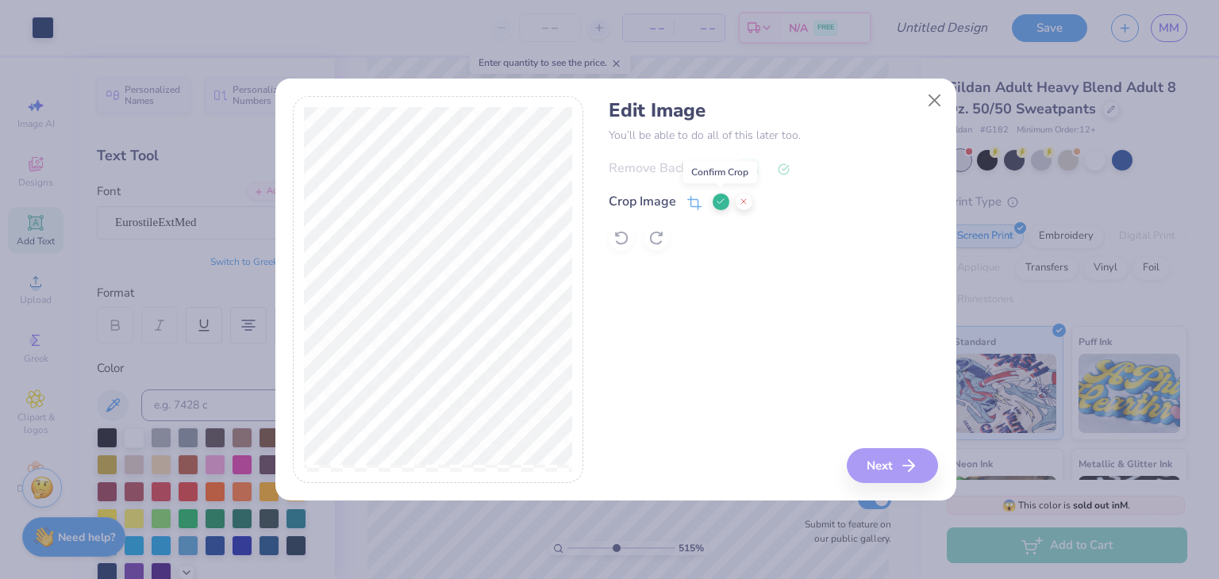
click at [717, 198] on icon at bounding box center [721, 202] width 10 height 10
click at [784, 169] on icon at bounding box center [784, 169] width 12 height 12
click at [737, 175] on div "Remove Background" at bounding box center [773, 168] width 329 height 20
click at [742, 168] on div "Remove Background" at bounding box center [773, 168] width 329 height 20
click at [901, 460] on button "Next" at bounding box center [894, 465] width 91 height 35
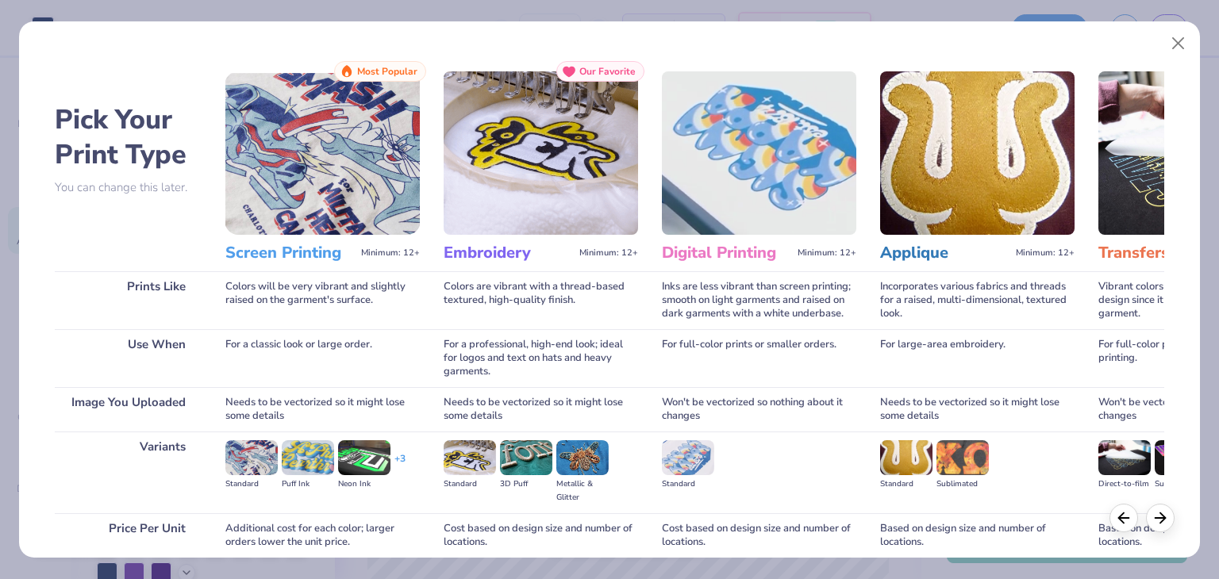
click at [300, 210] on img at bounding box center [322, 152] width 194 height 163
click at [1181, 42] on button "Close" at bounding box center [1178, 44] width 30 height 30
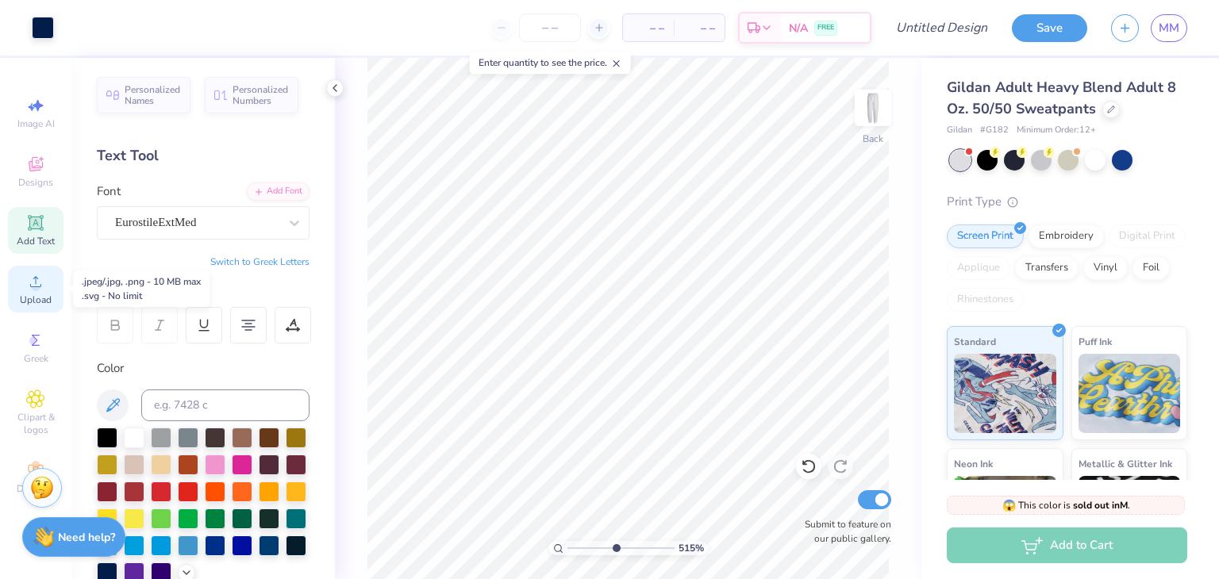
click at [34, 288] on circle at bounding box center [35, 286] width 9 height 9
click at [15, 482] on div "Decorate" at bounding box center [36, 478] width 56 height 47
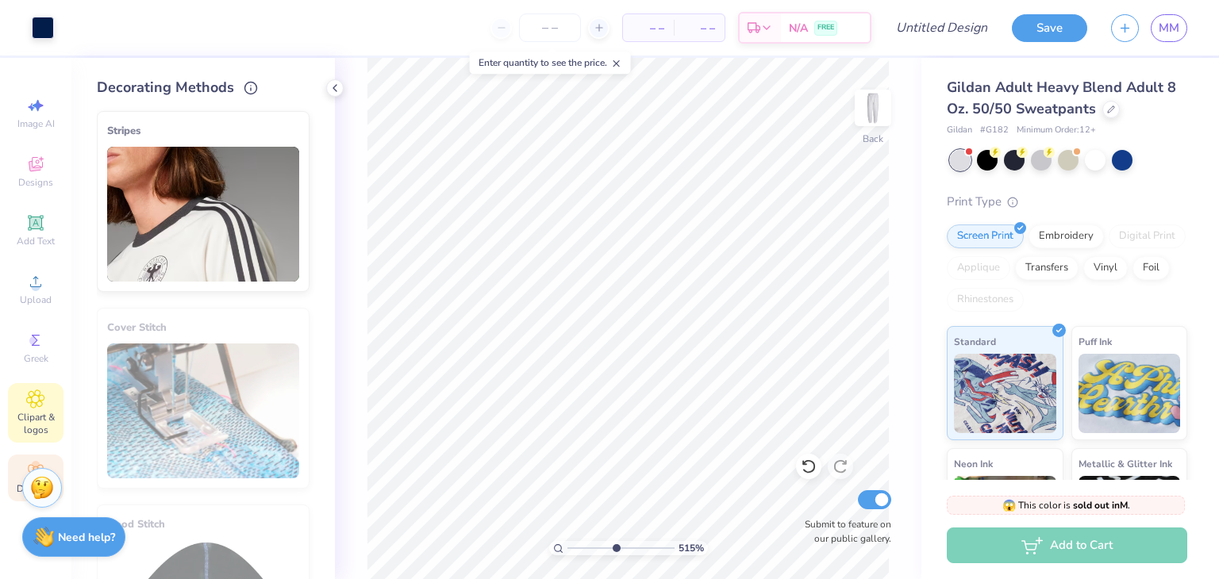
click at [30, 417] on span "Clipart & logos" at bounding box center [36, 423] width 56 height 25
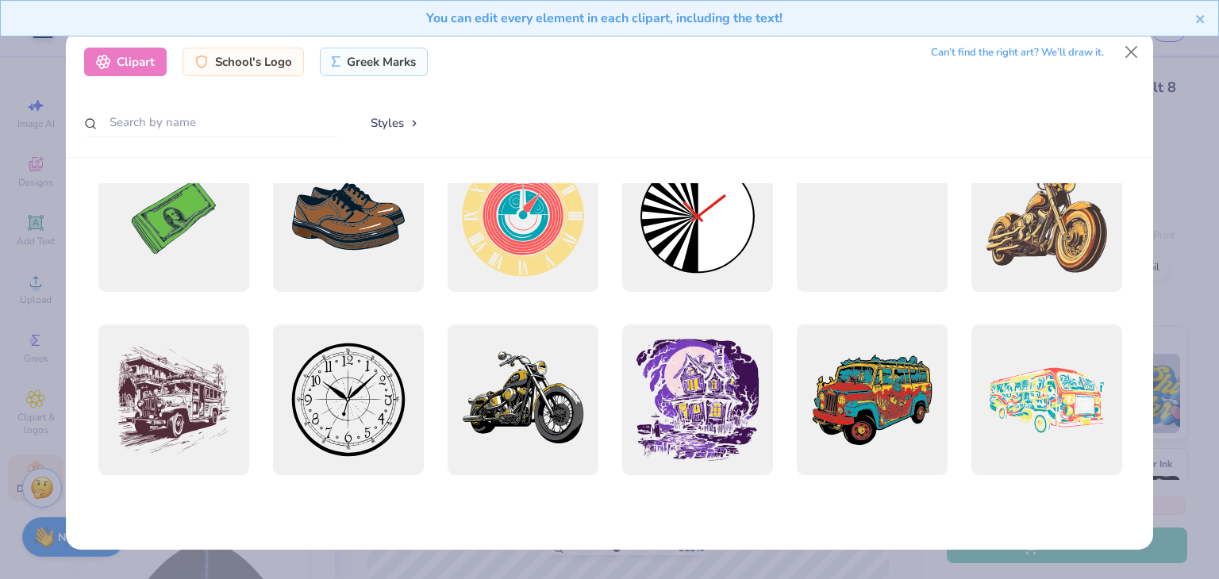
scroll to position [0, 0]
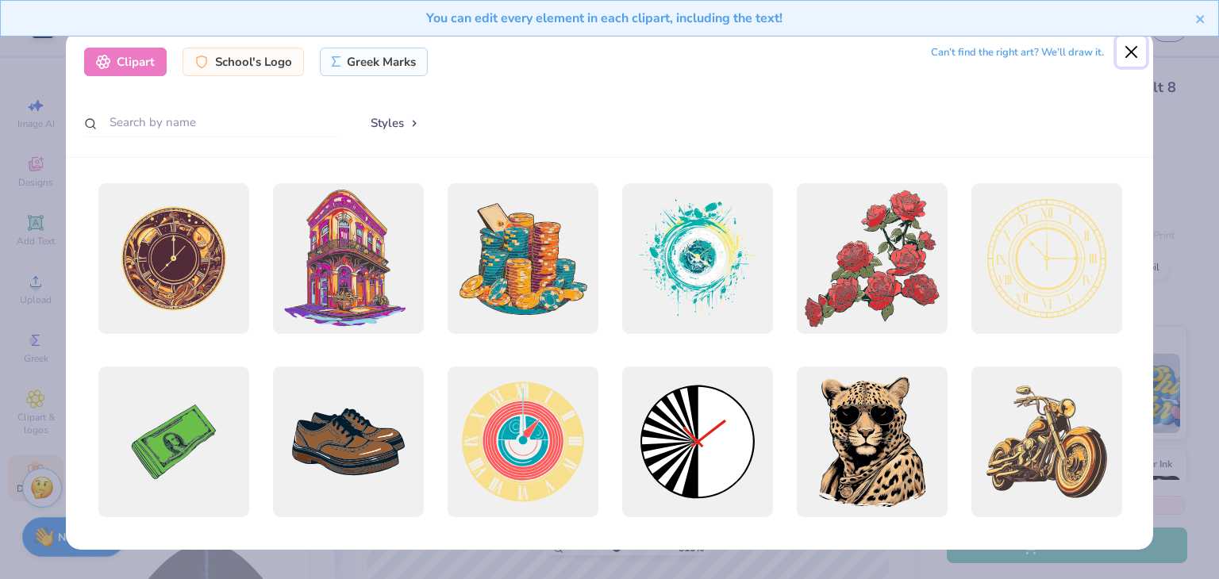
click at [1137, 50] on button "Close" at bounding box center [1131, 51] width 30 height 30
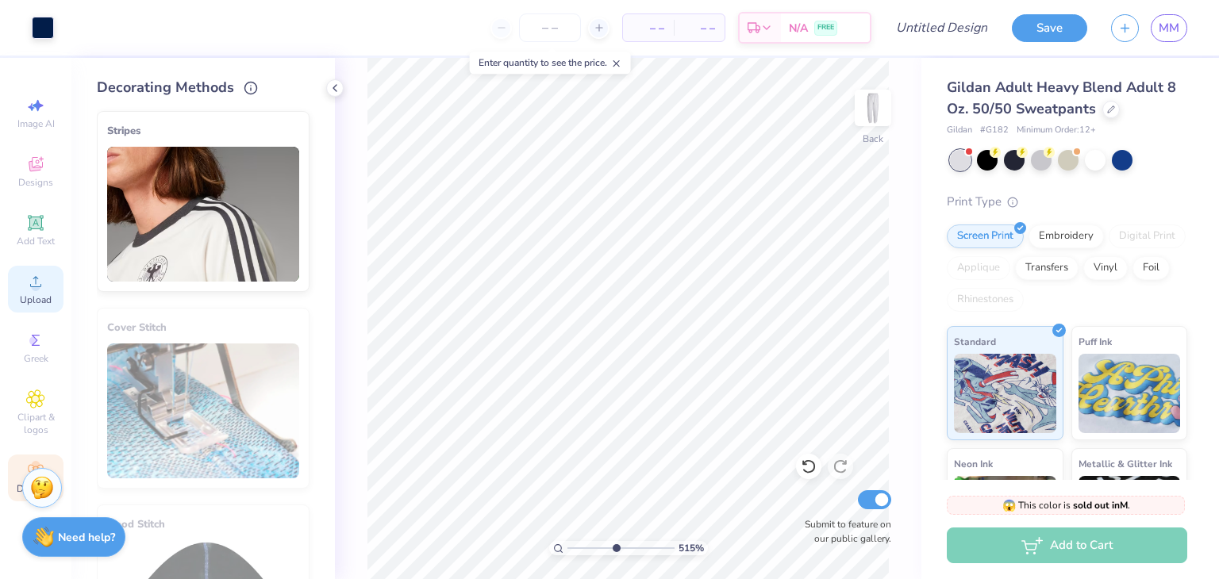
click at [36, 293] on div "Upload" at bounding box center [36, 289] width 56 height 47
drag, startPoint x: 617, startPoint y: 552, endPoint x: 514, endPoint y: 566, distance: 104.0
type input "1"
click at [567, 555] on input "range" at bounding box center [620, 548] width 107 height 14
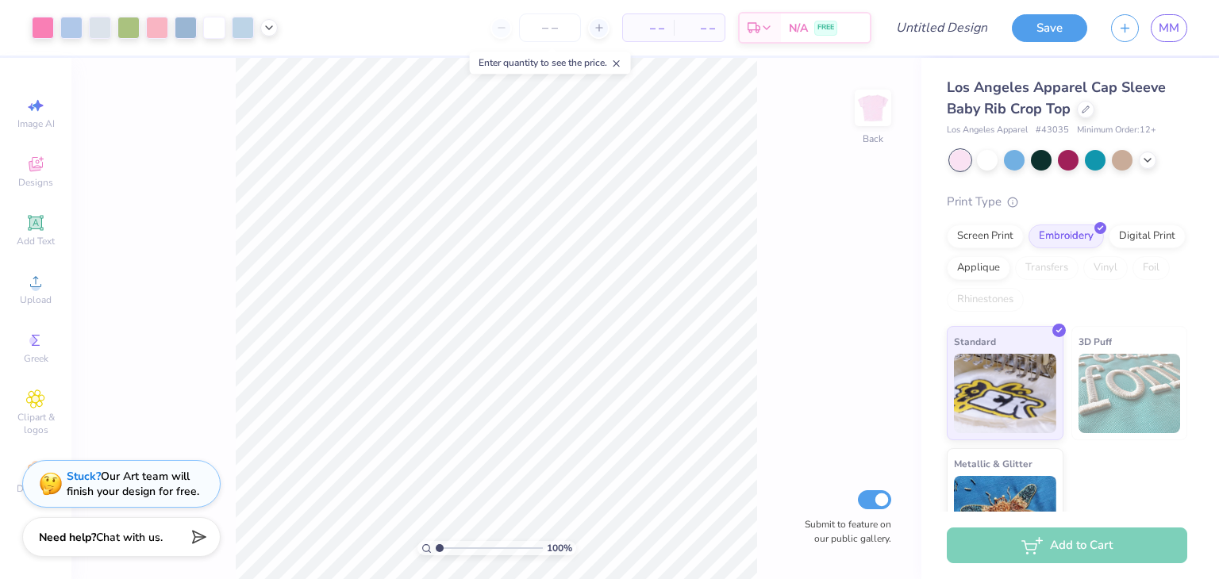
click at [619, 70] on div "Enter quantity to see the price." at bounding box center [550, 63] width 161 height 22
click at [620, 61] on icon at bounding box center [616, 63] width 11 height 11
click at [1078, 108] on div at bounding box center [1085, 107] width 17 height 17
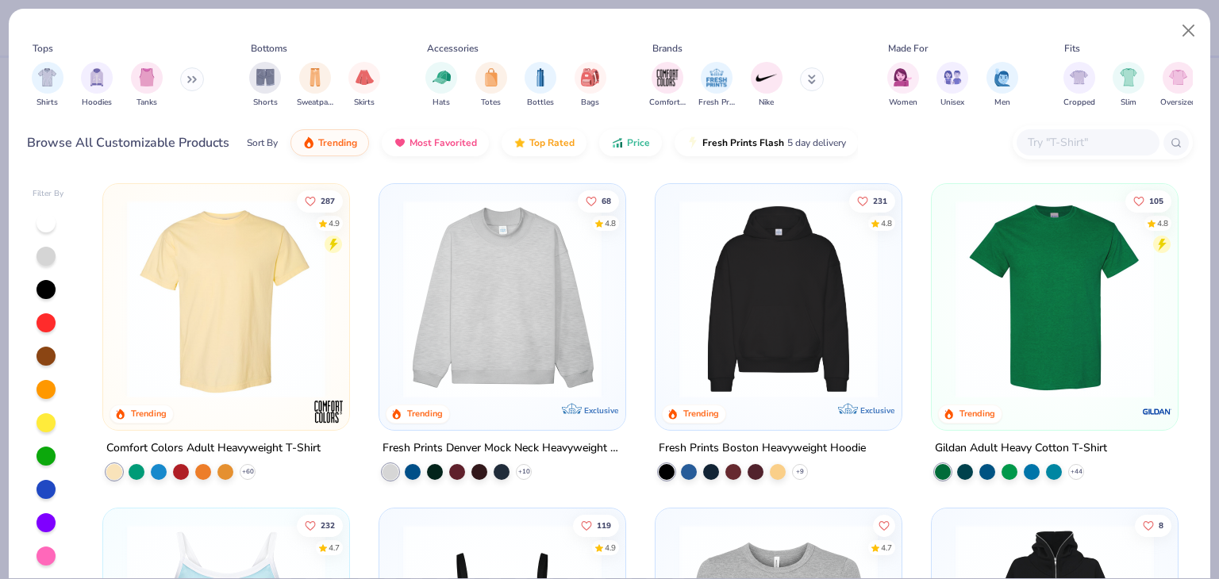
click at [203, 85] on button at bounding box center [192, 79] width 24 height 24
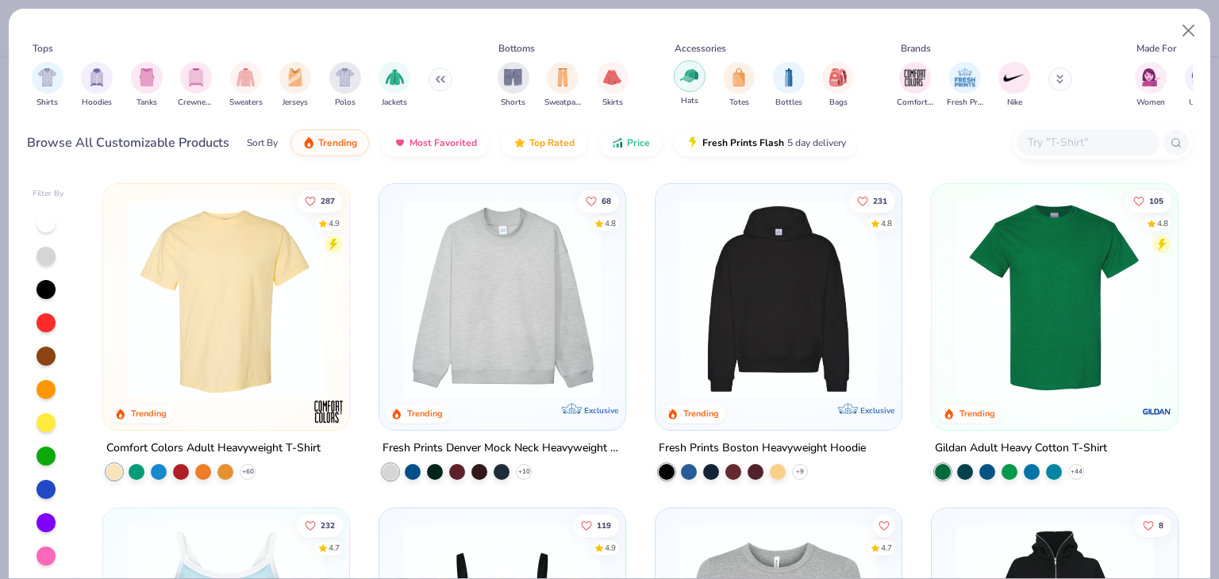
click at [690, 86] on div "filter for Hats" at bounding box center [690, 76] width 32 height 32
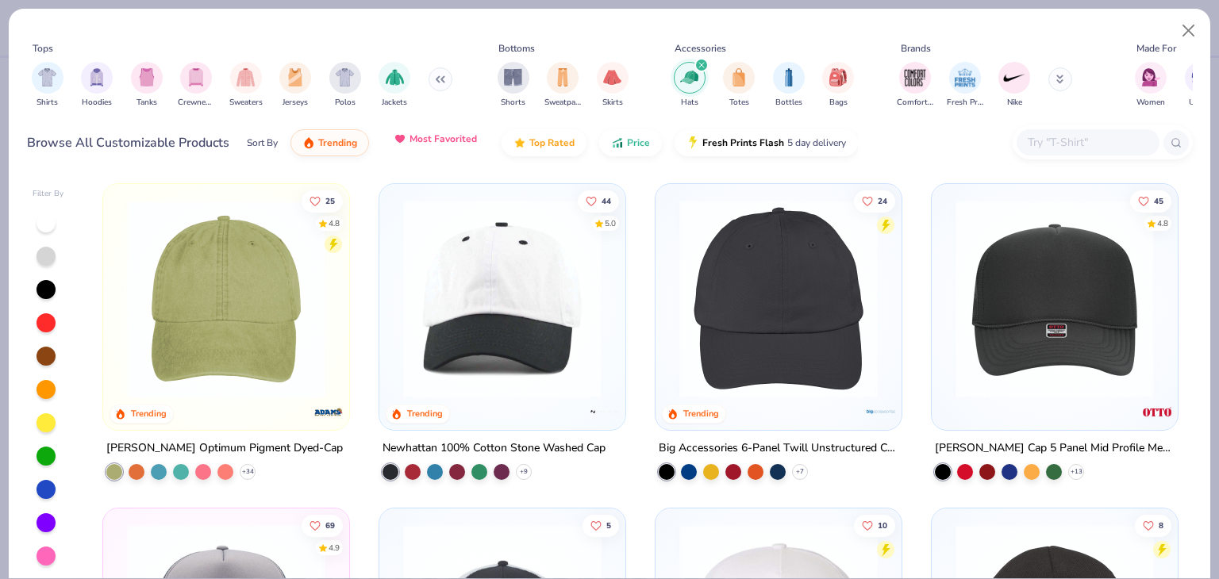
click at [449, 140] on span "Most Favorited" at bounding box center [442, 139] width 67 height 13
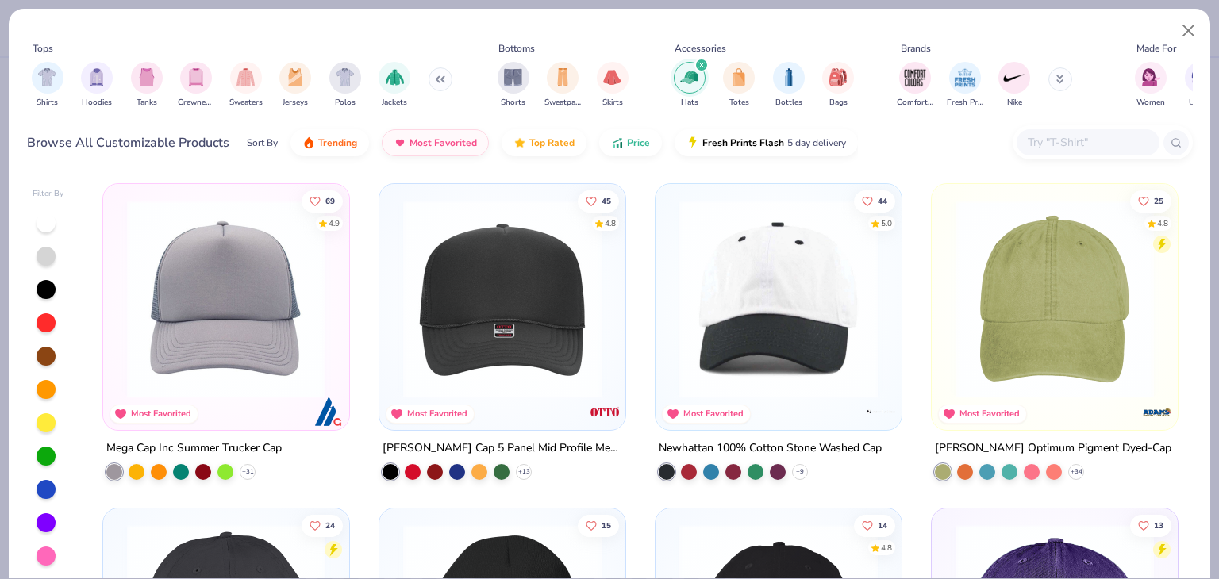
click at [228, 287] on img at bounding box center [226, 299] width 214 height 198
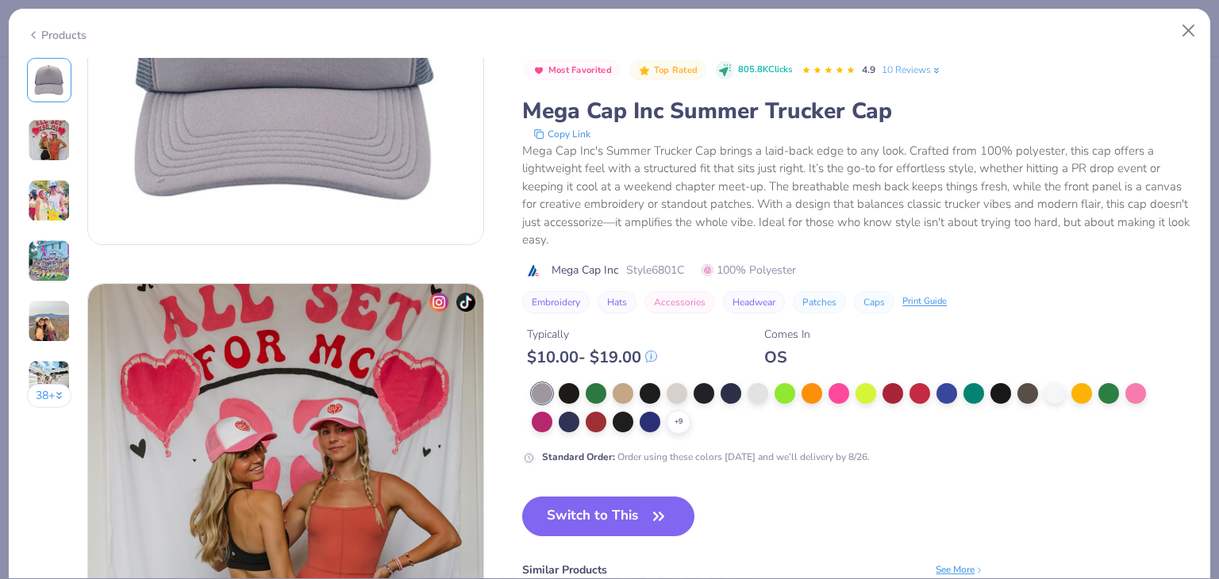
scroll to position [211, 0]
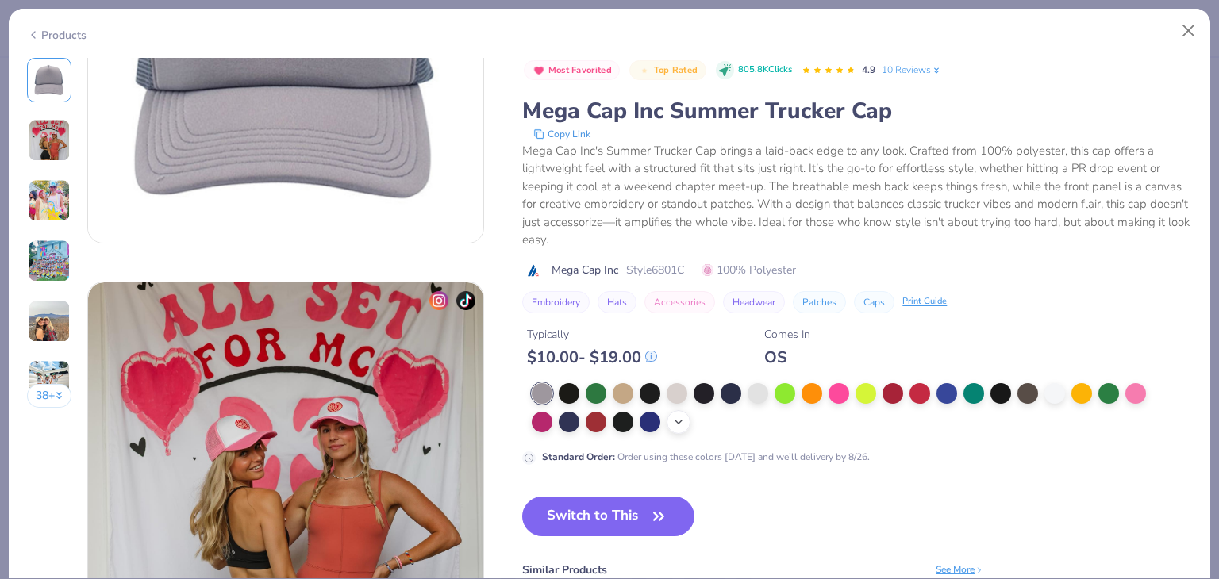
click at [679, 410] on div "+ 9" at bounding box center [679, 422] width 24 height 24
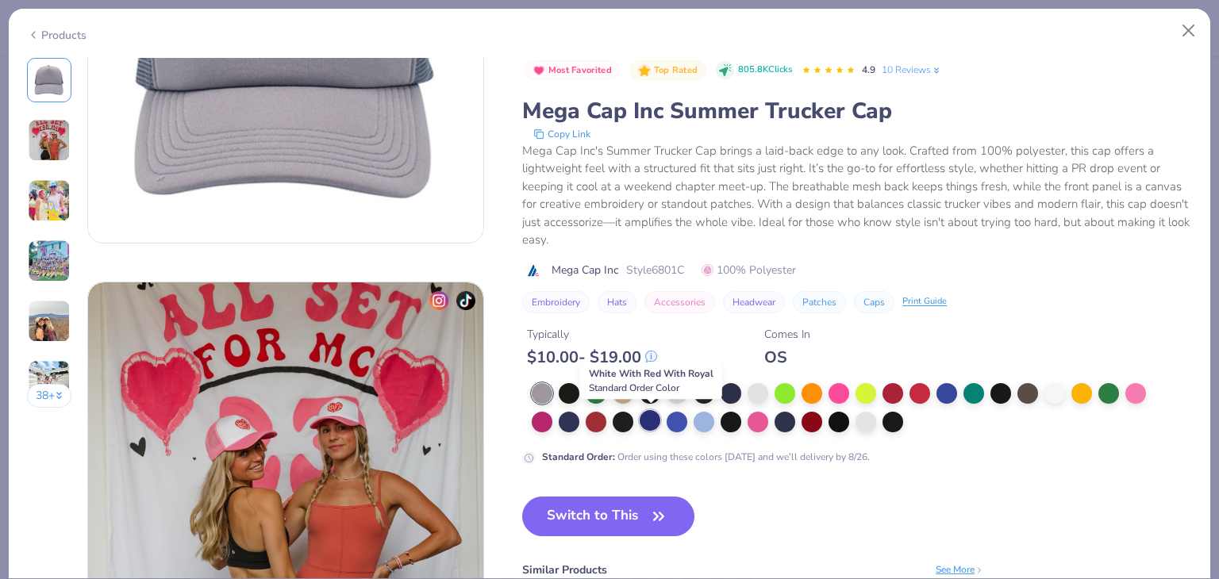
click at [651, 425] on div at bounding box center [650, 420] width 21 height 21
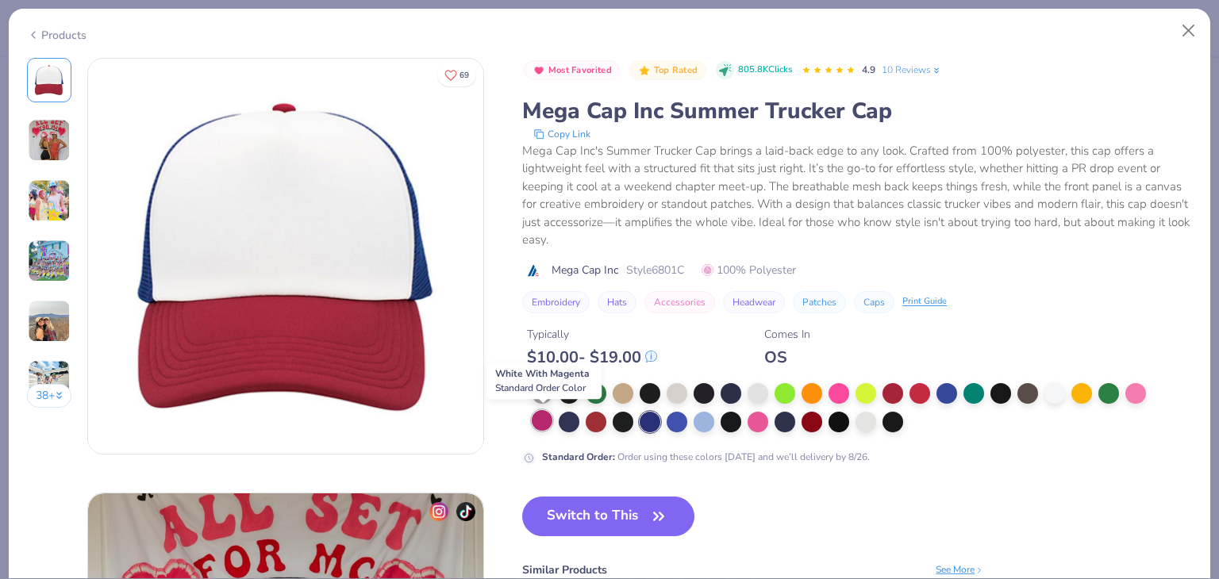
click at [542, 417] on div at bounding box center [542, 420] width 21 height 21
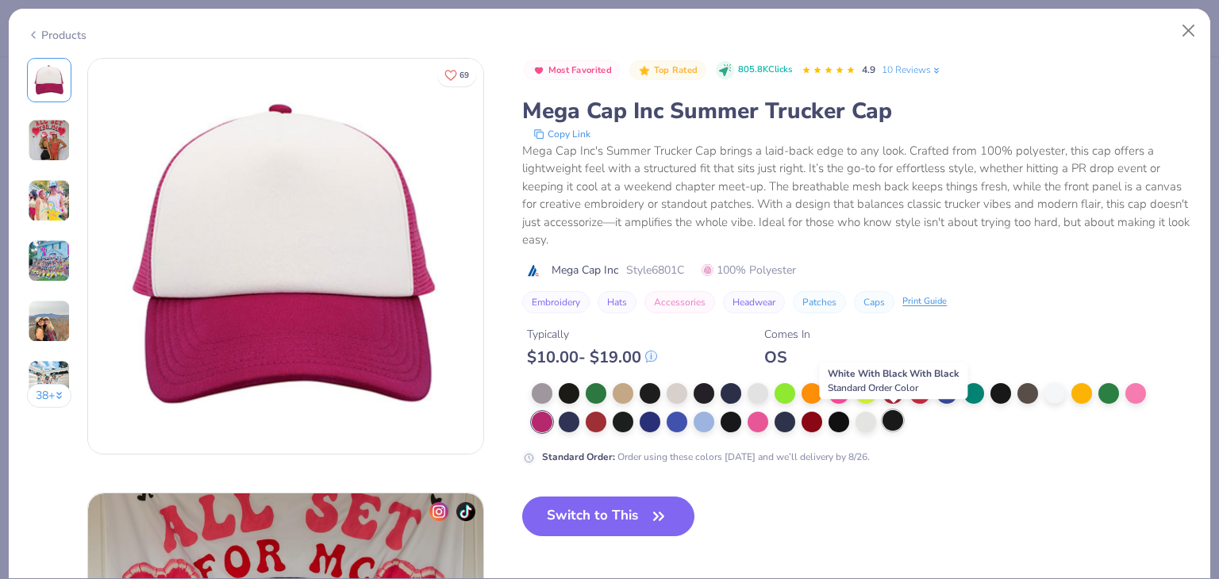
click at [886, 419] on div at bounding box center [892, 420] width 21 height 21
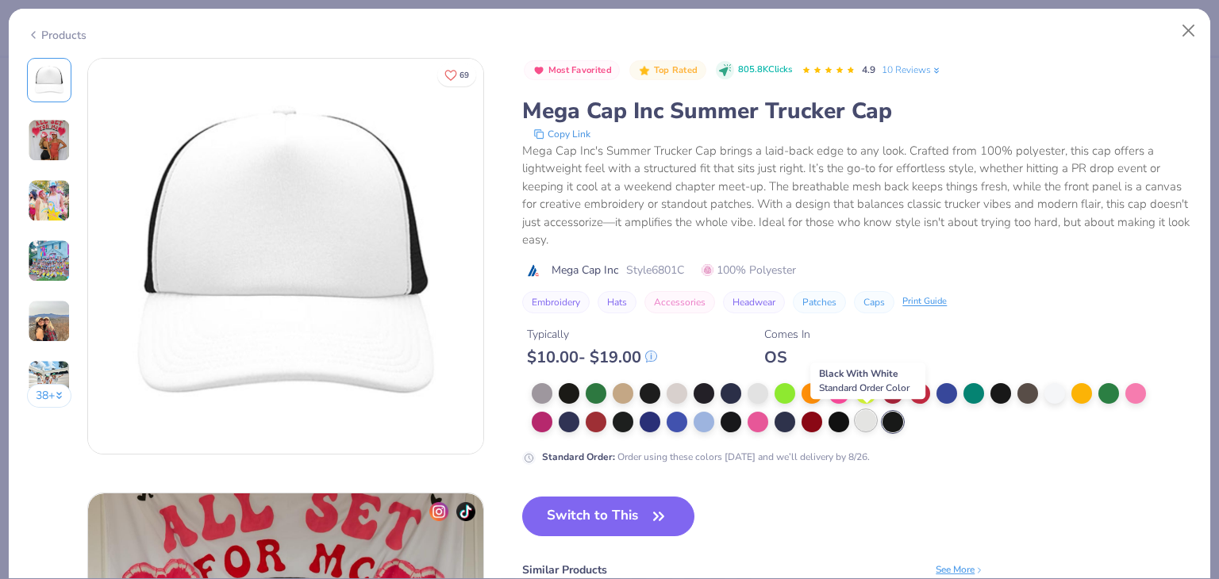
click at [864, 420] on div at bounding box center [865, 420] width 21 height 21
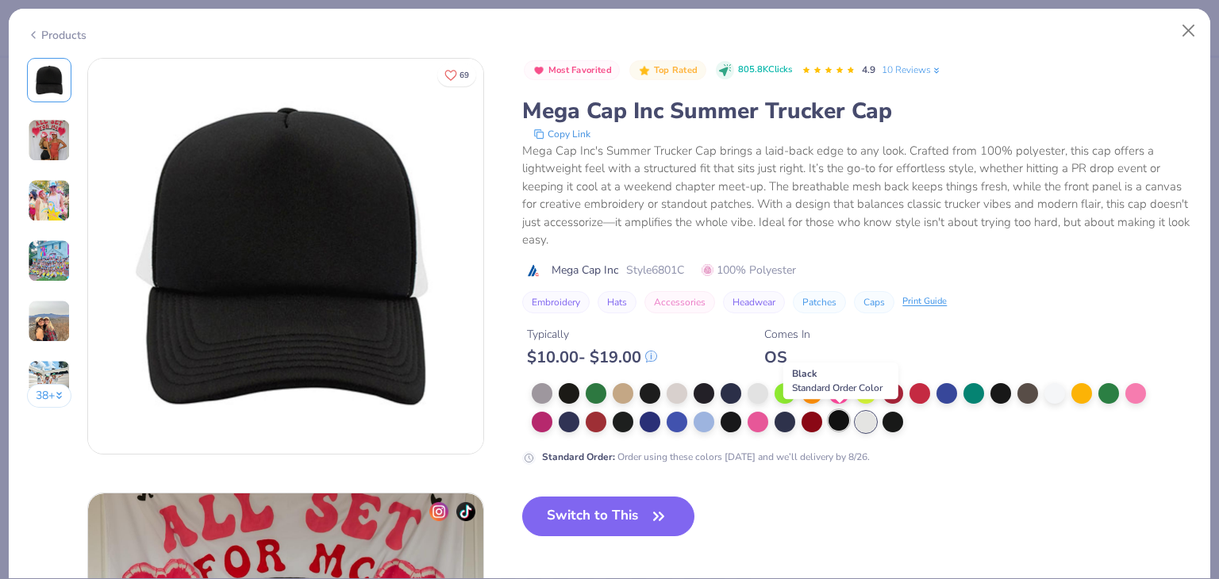
click at [834, 422] on div at bounding box center [838, 420] width 21 height 21
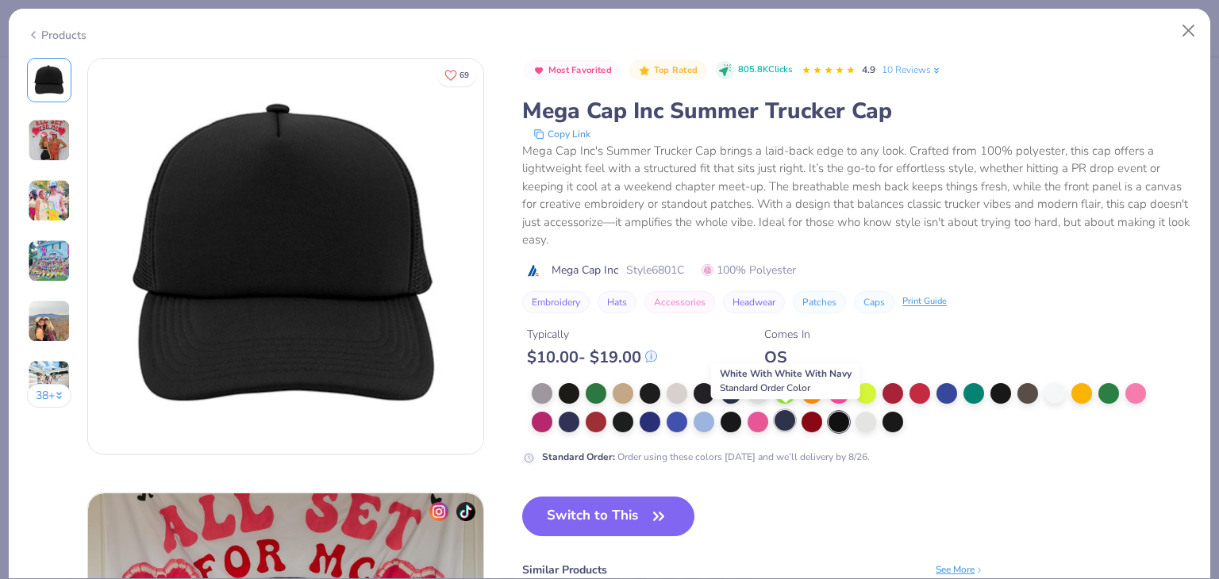
click at [785, 423] on div at bounding box center [784, 420] width 21 height 21
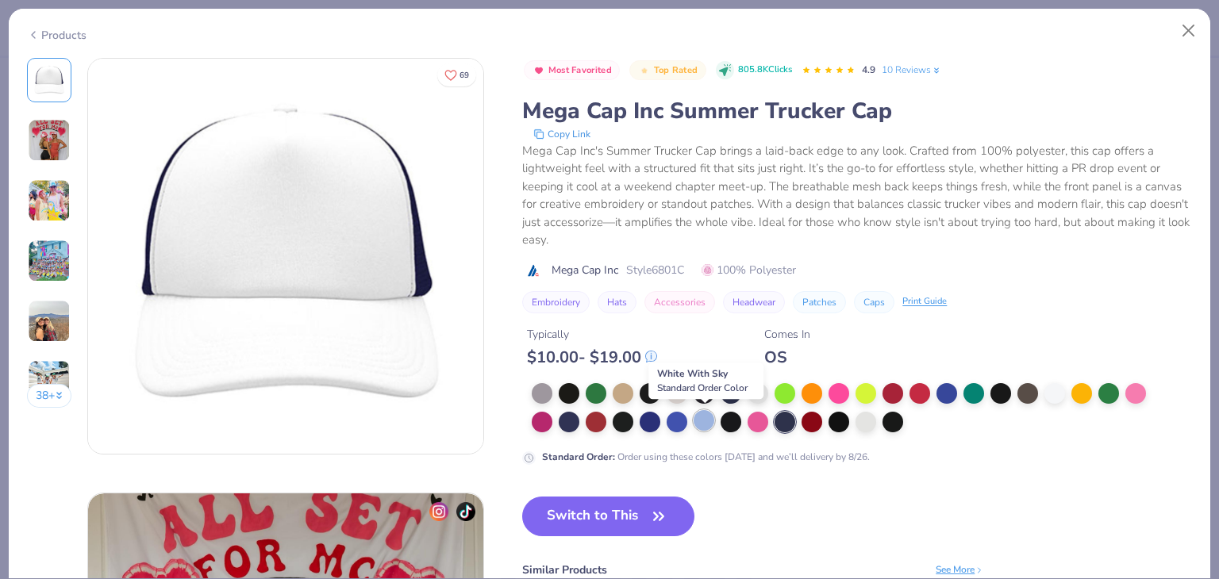
click at [707, 425] on div at bounding box center [703, 420] width 21 height 21
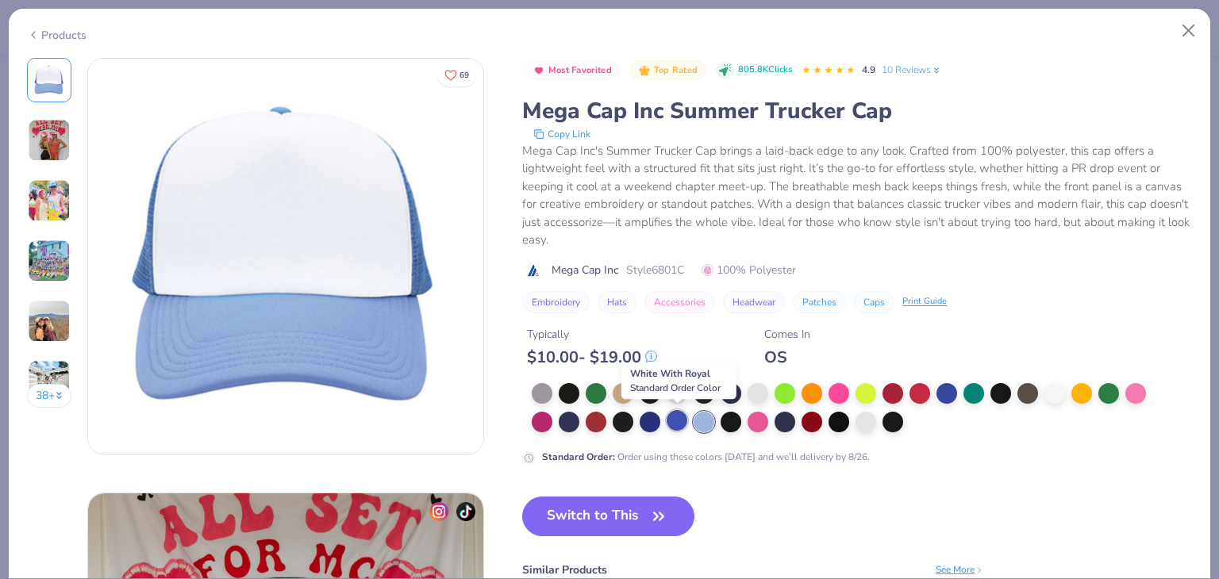
click at [680, 425] on div at bounding box center [677, 420] width 21 height 21
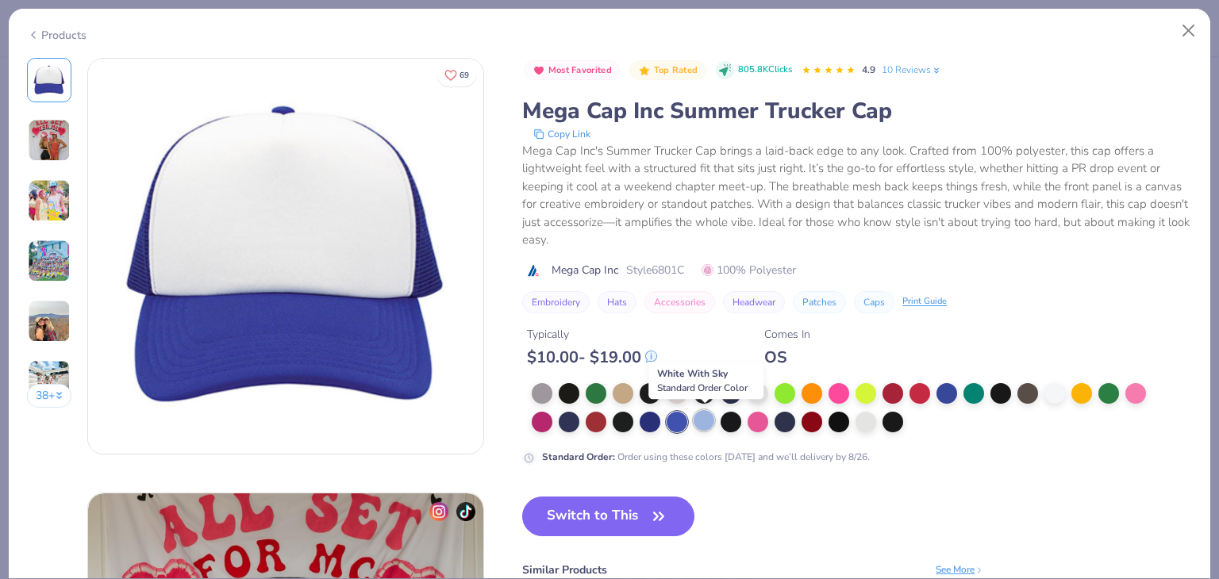
click at [701, 424] on div at bounding box center [703, 420] width 21 height 21
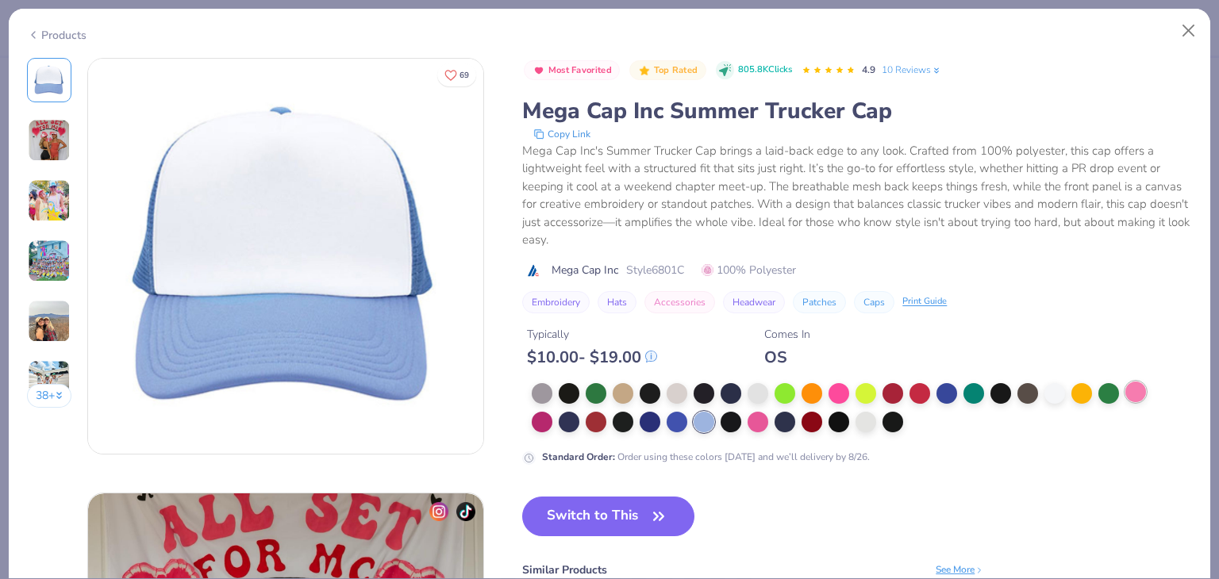
click at [1131, 382] on div at bounding box center [1135, 392] width 21 height 21
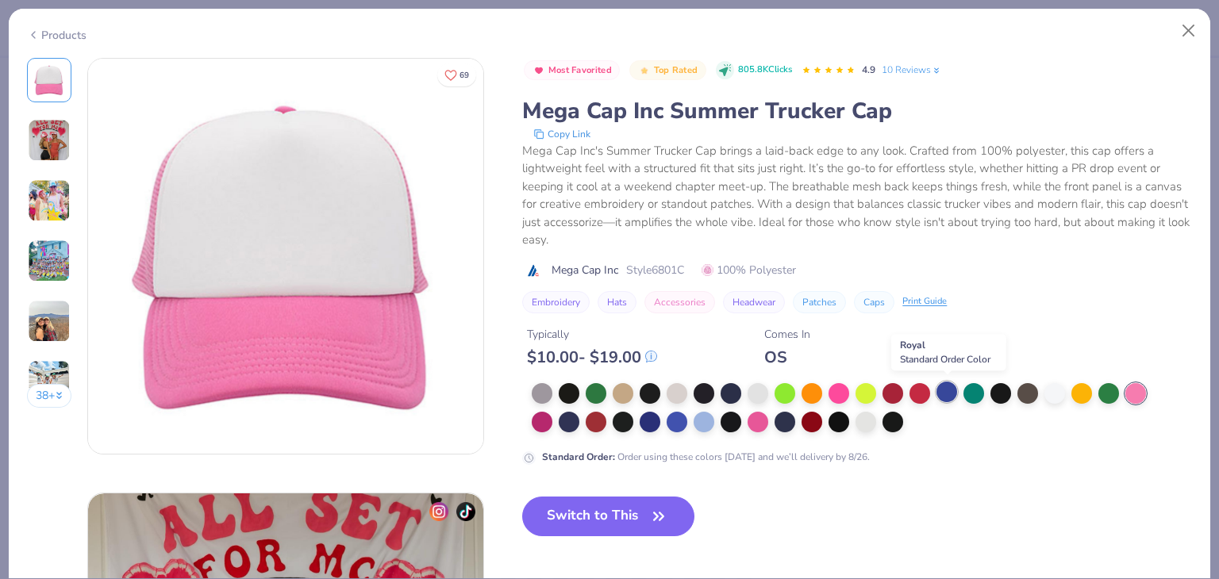
click at [946, 393] on div at bounding box center [946, 392] width 21 height 21
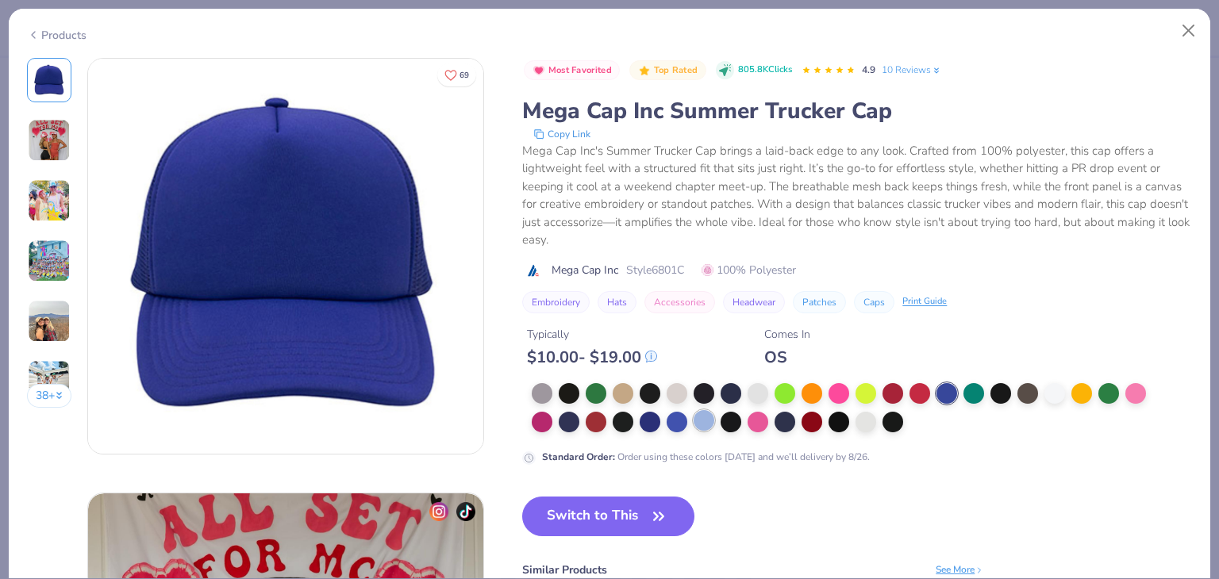
click at [701, 431] on div at bounding box center [844, 408] width 625 height 51
click at [701, 416] on div at bounding box center [703, 420] width 21 height 21
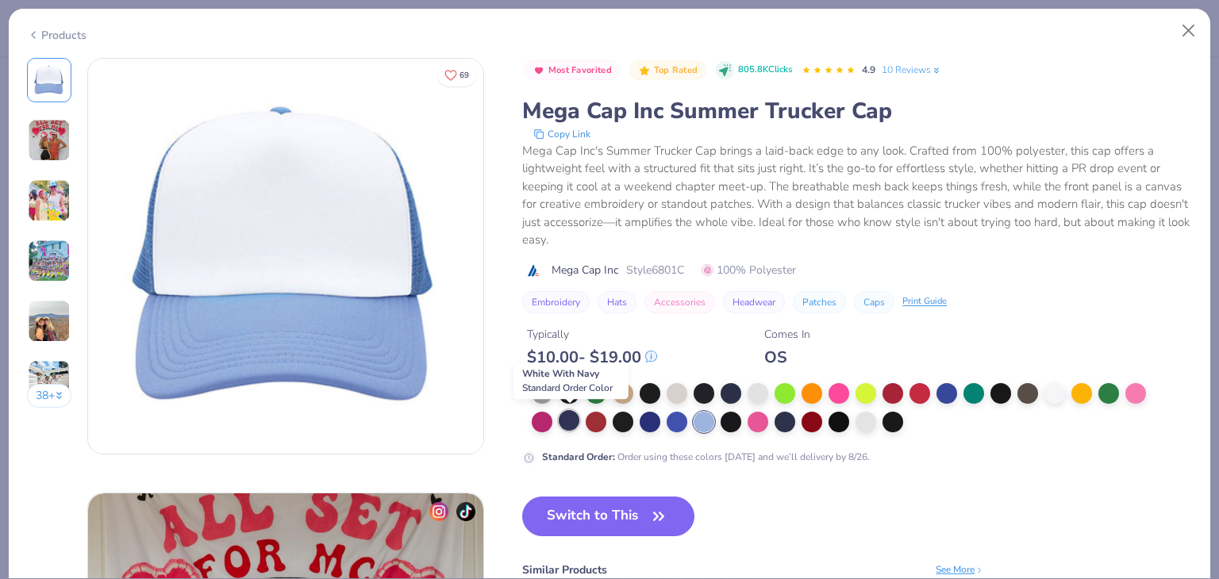
click at [572, 425] on div at bounding box center [569, 420] width 21 height 21
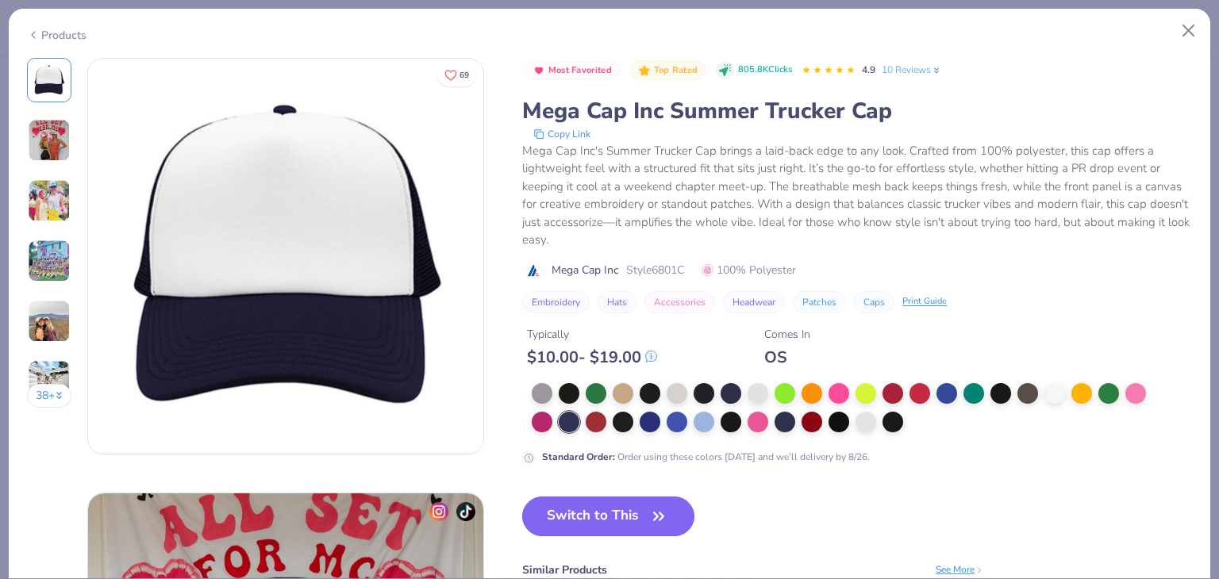
click at [582, 509] on button "Switch to This" at bounding box center [608, 517] width 172 height 40
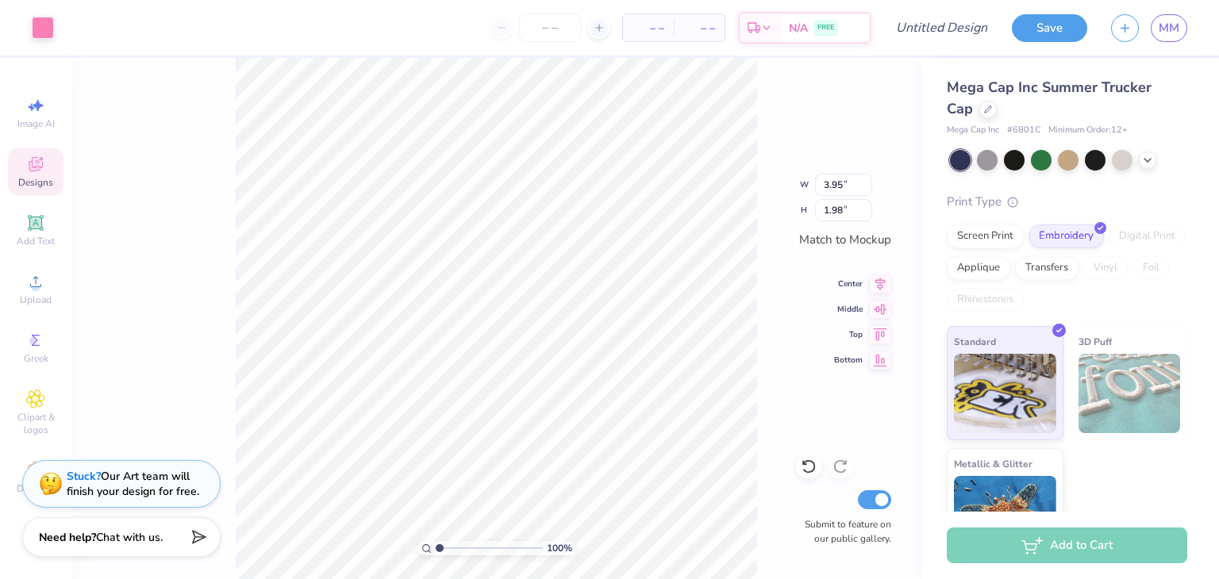
click at [186, 278] on div "100 % W 3.95 3.95 " H 1.98 1.98 " Match to [GEOGRAPHIC_DATA] Middle Top Bottom …" at bounding box center [496, 318] width 850 height 521
click at [870, 283] on icon at bounding box center [880, 281] width 22 height 19
type input "1.23"
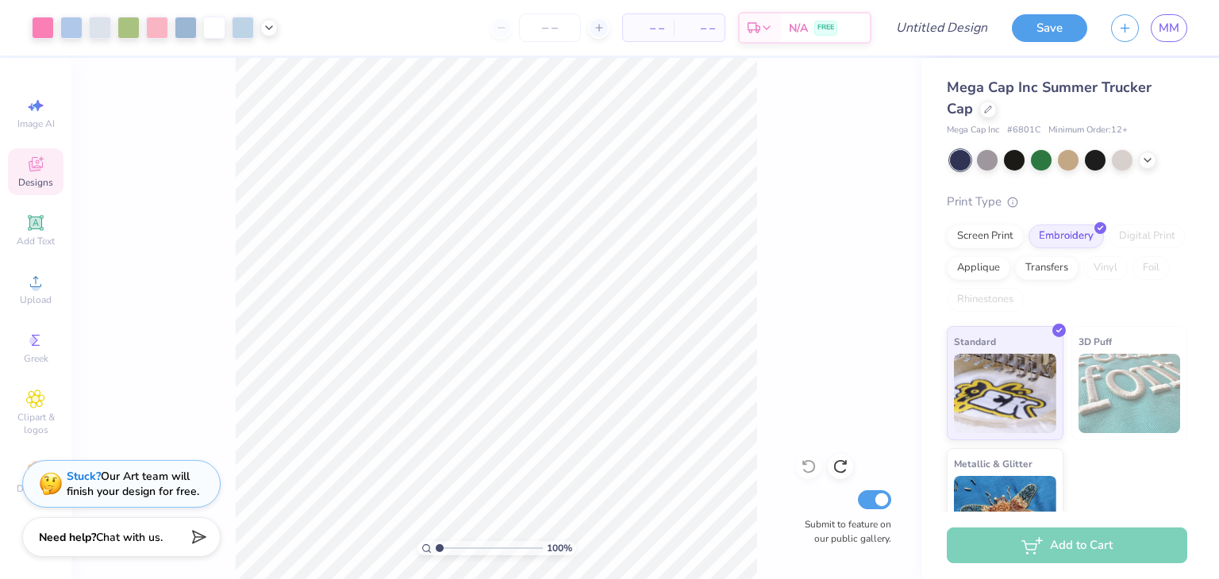
click at [35, 148] on div "Designs" at bounding box center [36, 171] width 56 height 47
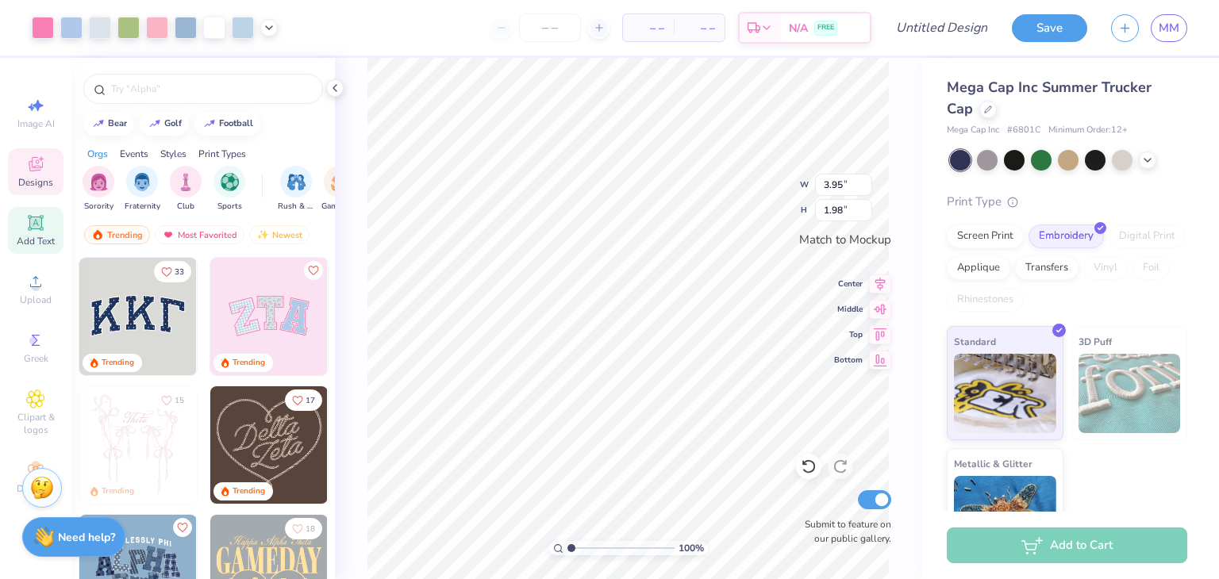
click at [26, 219] on icon at bounding box center [35, 222] width 19 height 19
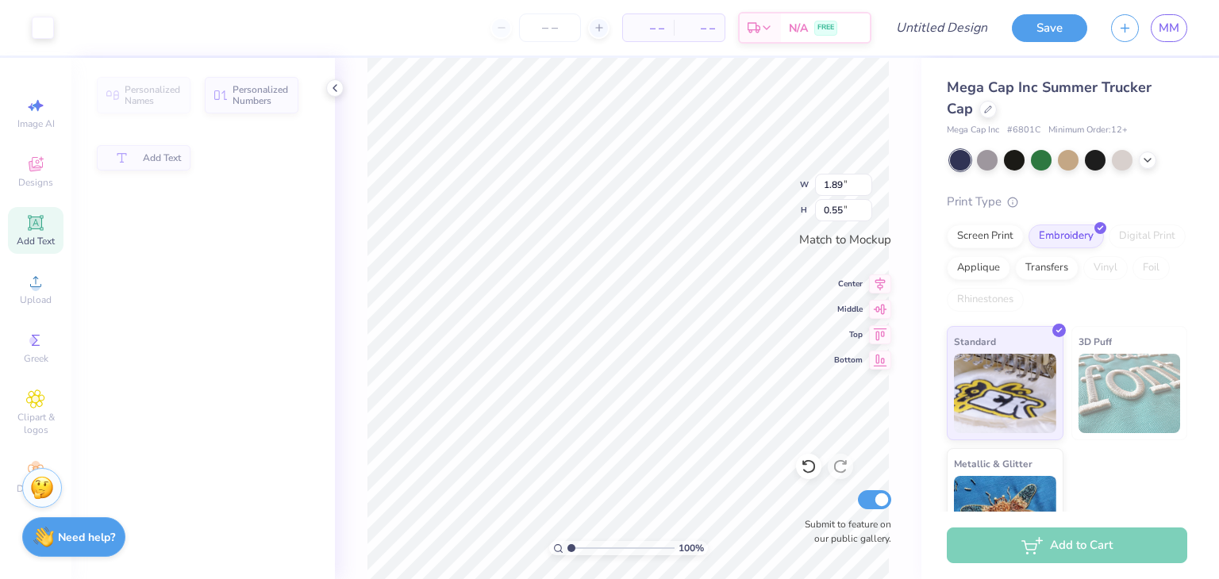
type input "1.89"
type input "0.55"
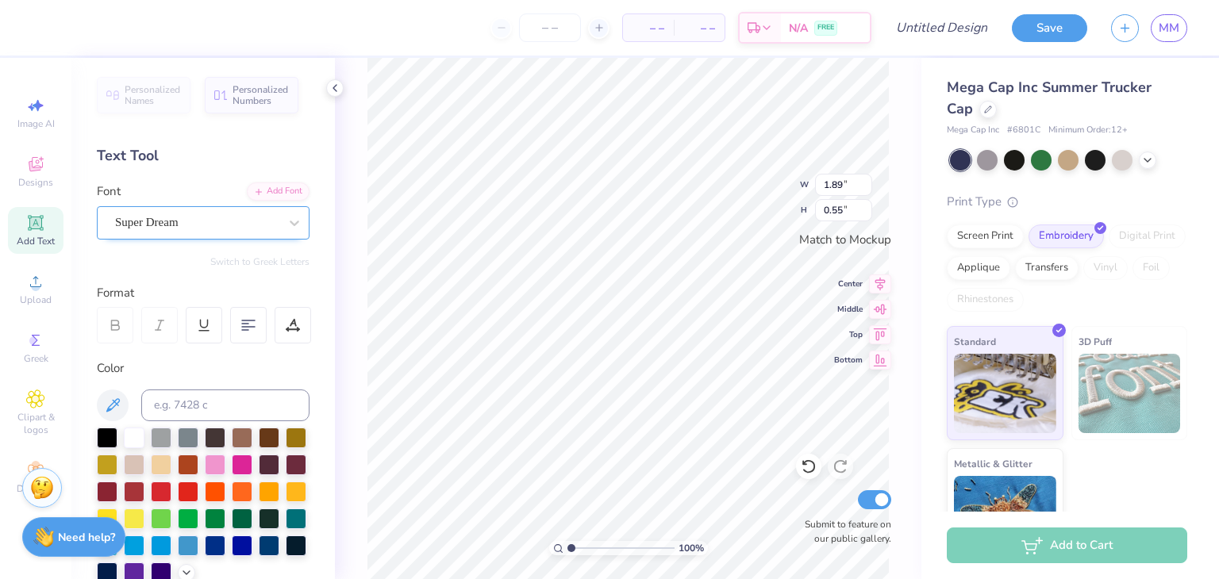
click at [213, 224] on div "Super Dream" at bounding box center [196, 222] width 167 height 25
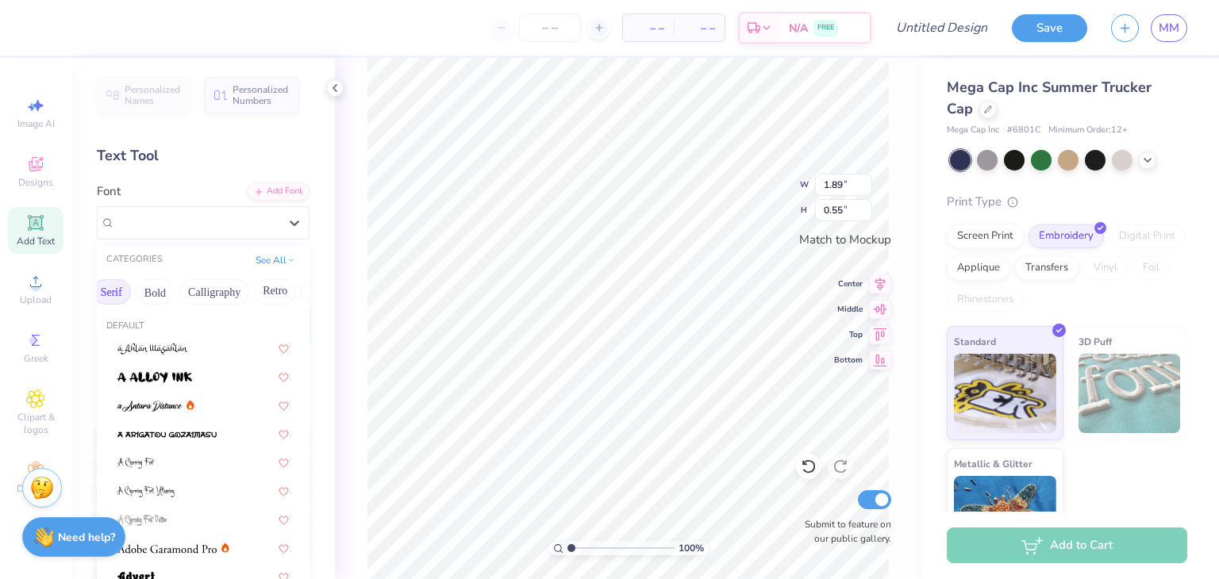
scroll to position [0, 173]
click at [158, 284] on button "Bold" at bounding box center [161, 291] width 39 height 25
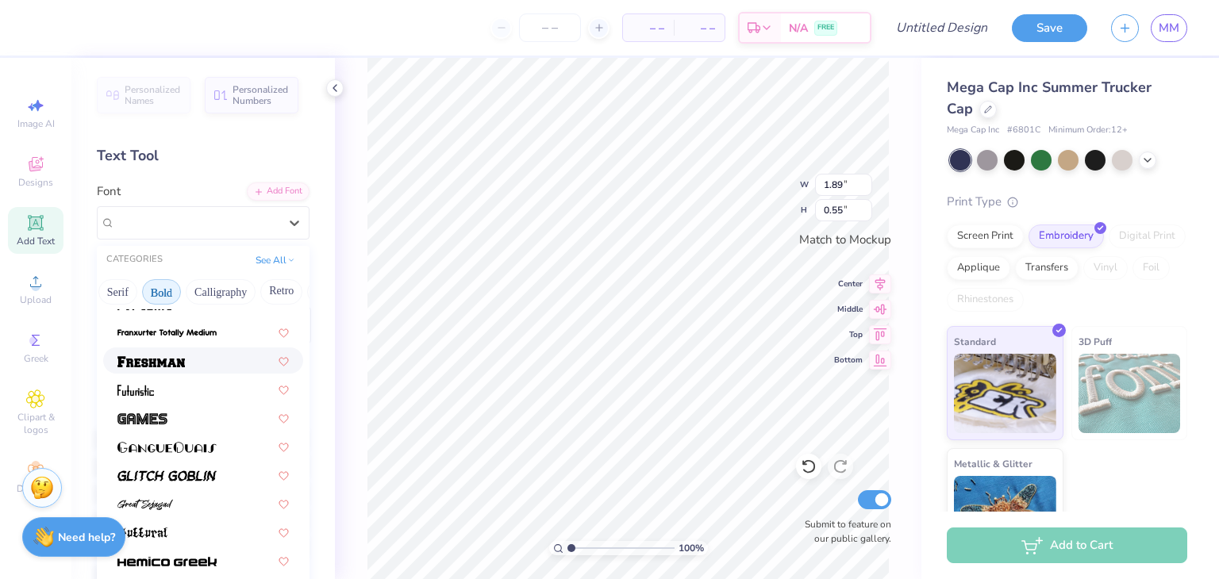
scroll to position [558, 0]
click at [188, 369] on div at bounding box center [203, 361] width 200 height 26
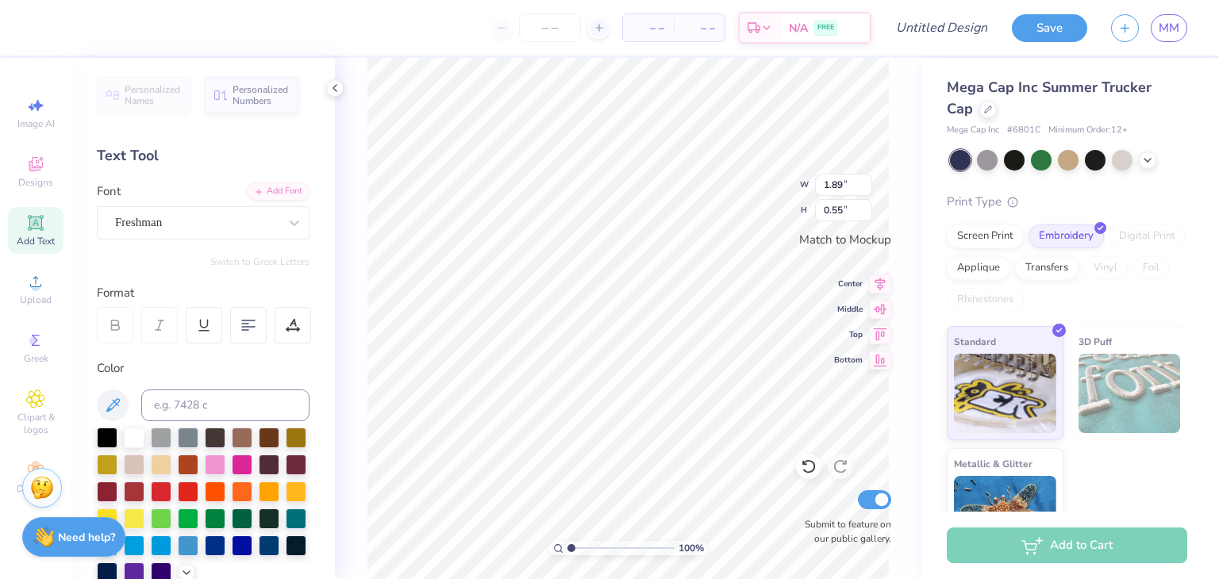
type input "2.40"
type input "0.65"
type textarea "S"
type textarea "SWE"
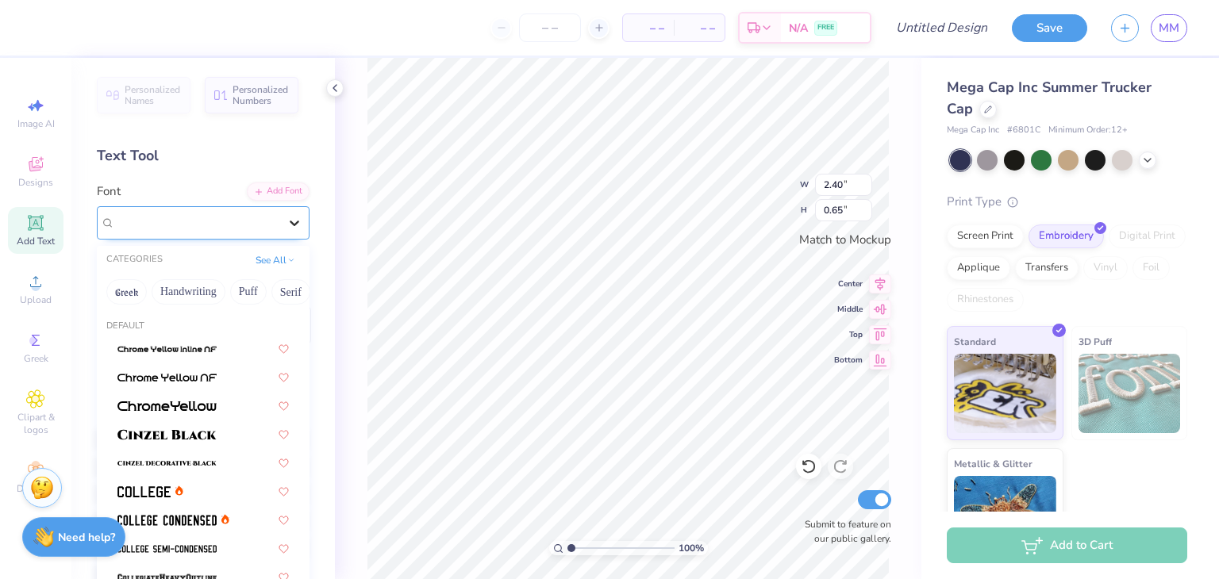
click at [286, 226] on icon at bounding box center [294, 223] width 16 height 16
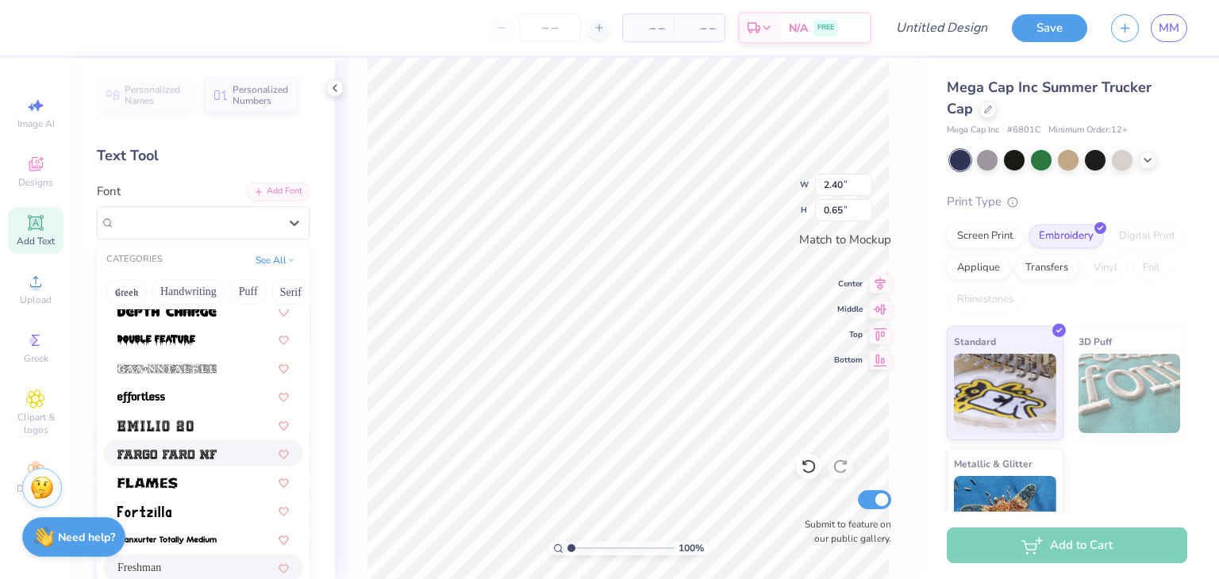
scroll to position [352, 0]
click at [192, 425] on img at bounding box center [155, 425] width 76 height 11
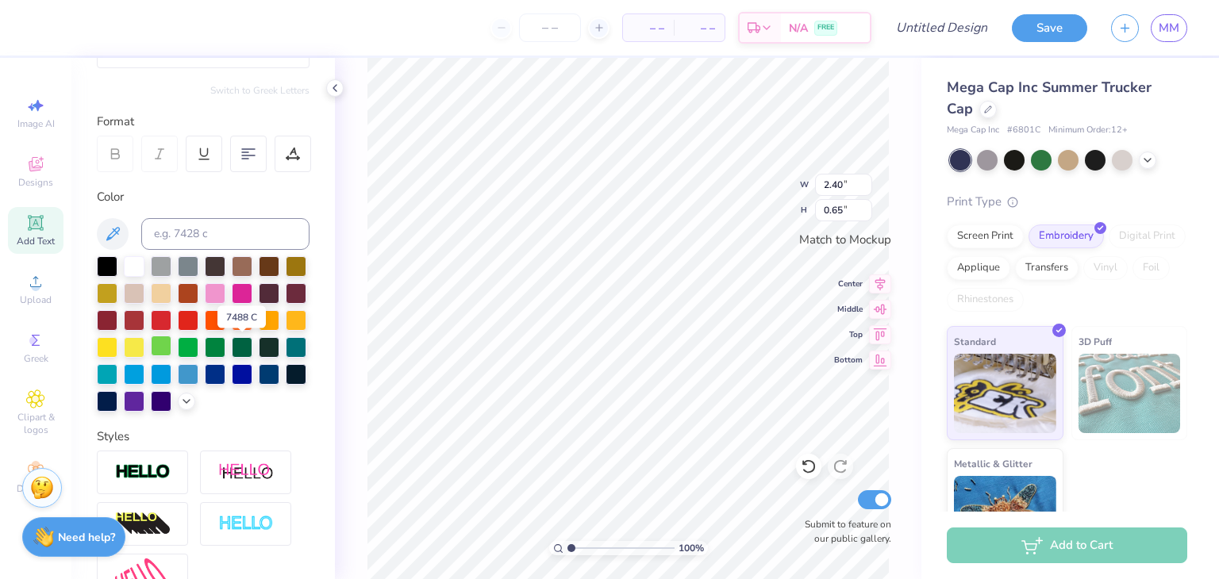
scroll to position [179, 0]
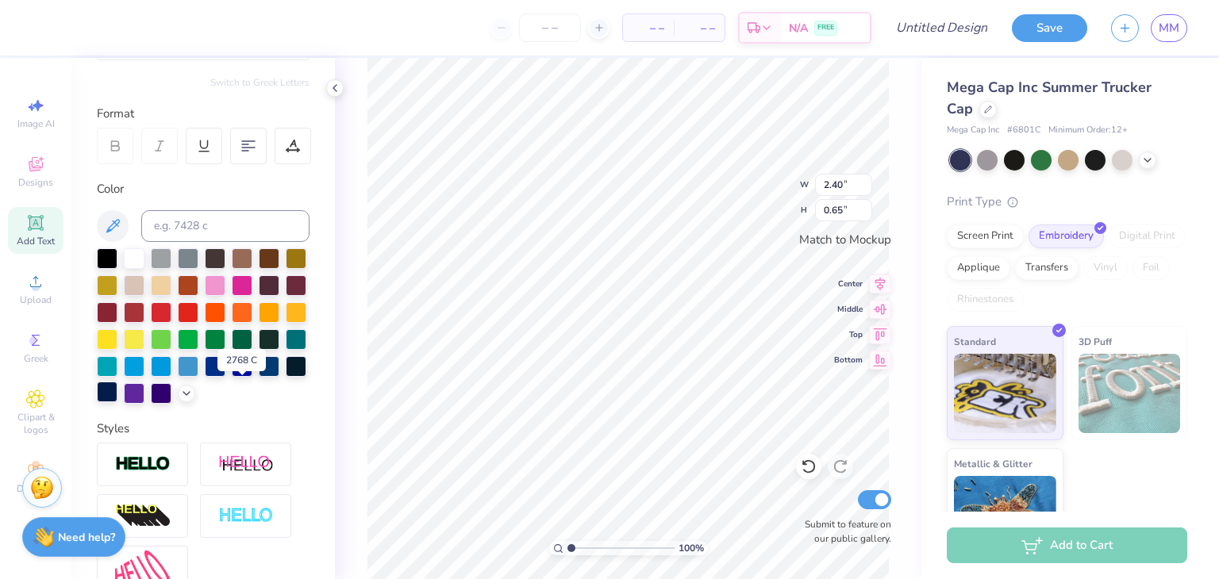
click at [117, 394] on div at bounding box center [107, 392] width 21 height 21
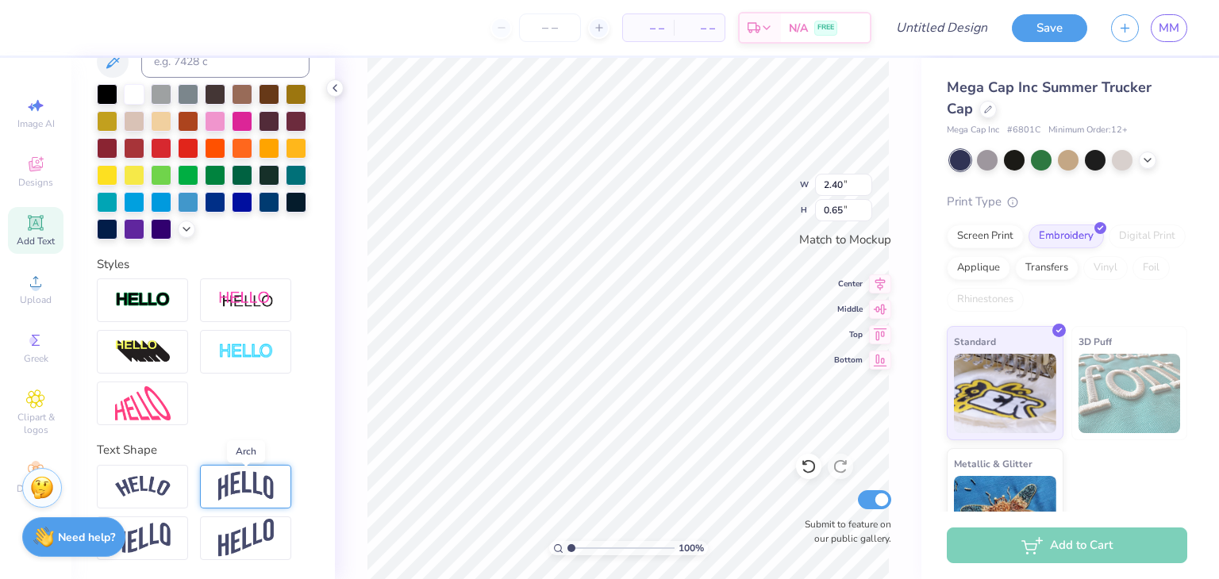
click at [245, 480] on img at bounding box center [246, 486] width 56 height 30
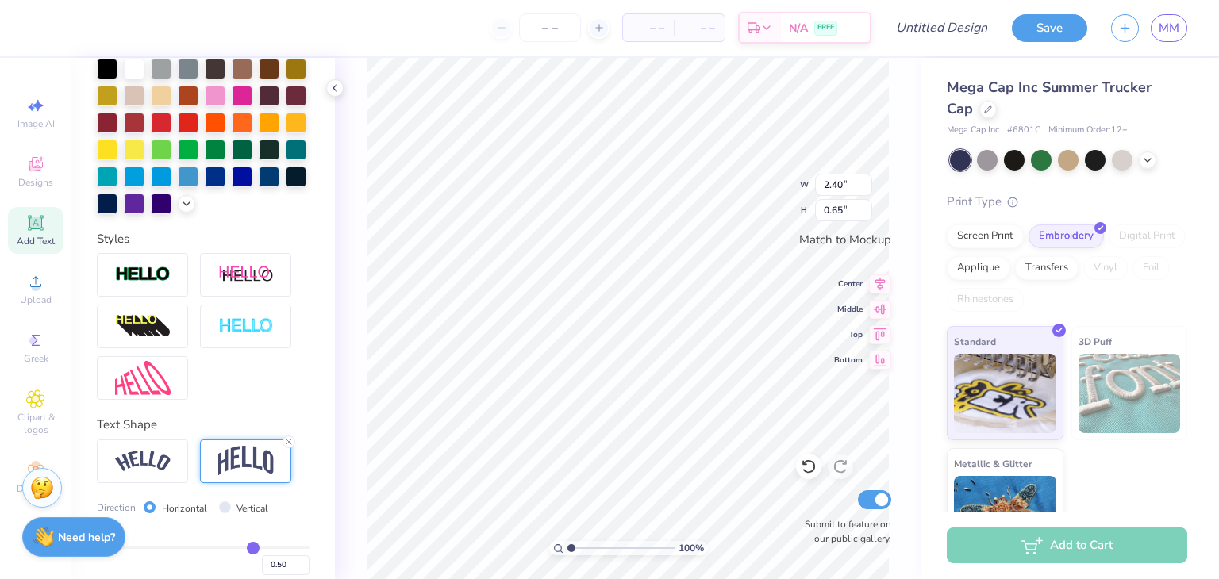
scroll to position [461, 0]
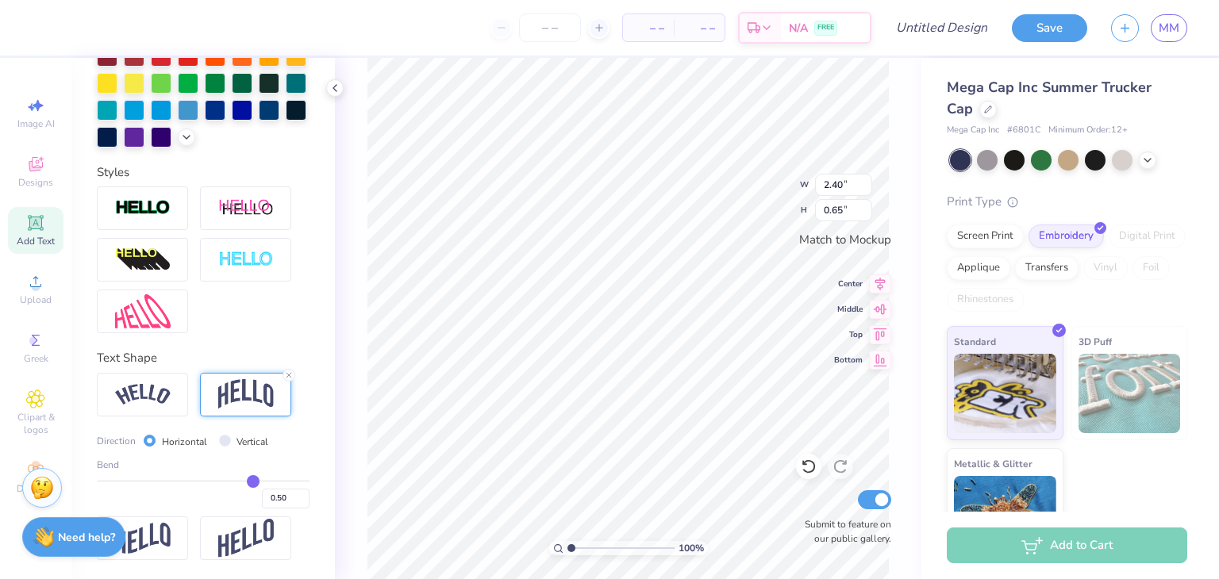
click at [230, 452] on div "Direction Horizontal Vertical Bend 0.50" at bounding box center [203, 470] width 213 height 77
click at [225, 436] on input "Vertical" at bounding box center [225, 441] width 12 height 12
radio input "true"
click at [152, 442] on input "Horizontal" at bounding box center [150, 441] width 12 height 12
radio input "true"
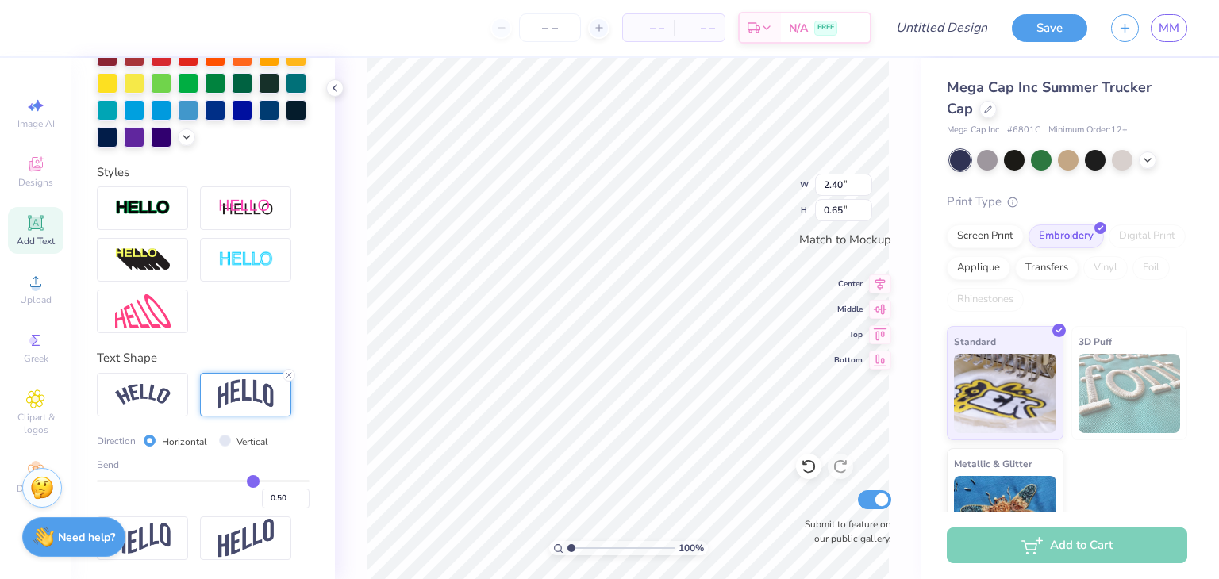
type input "0.42"
type input "0.33"
type input "0.19"
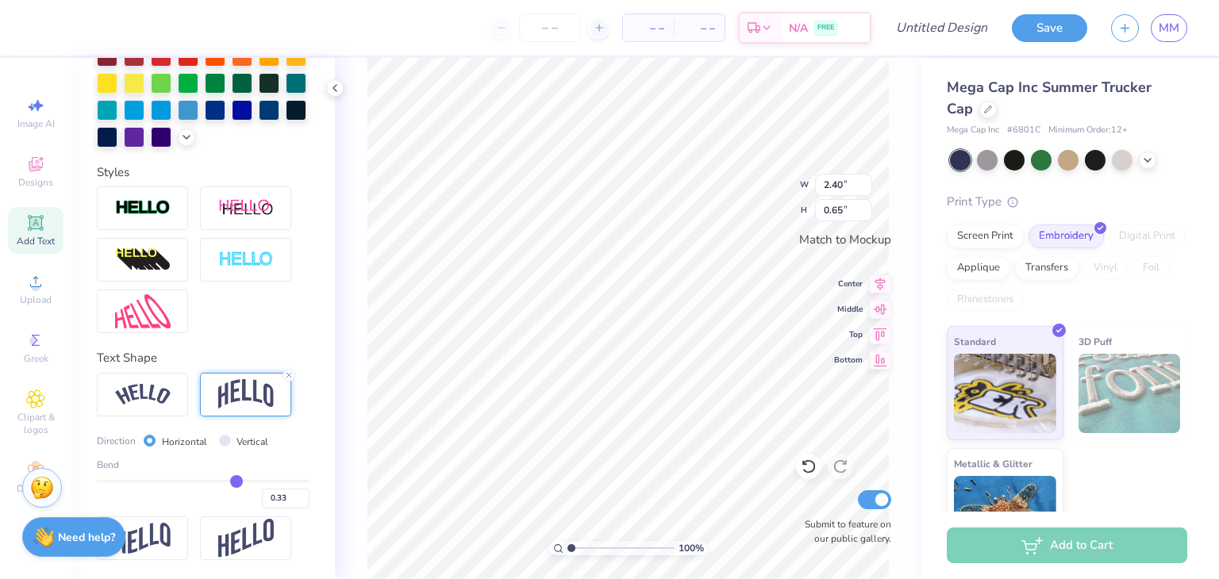
type input "0.19"
type input "0.13"
type input "0.1"
type input "0.10"
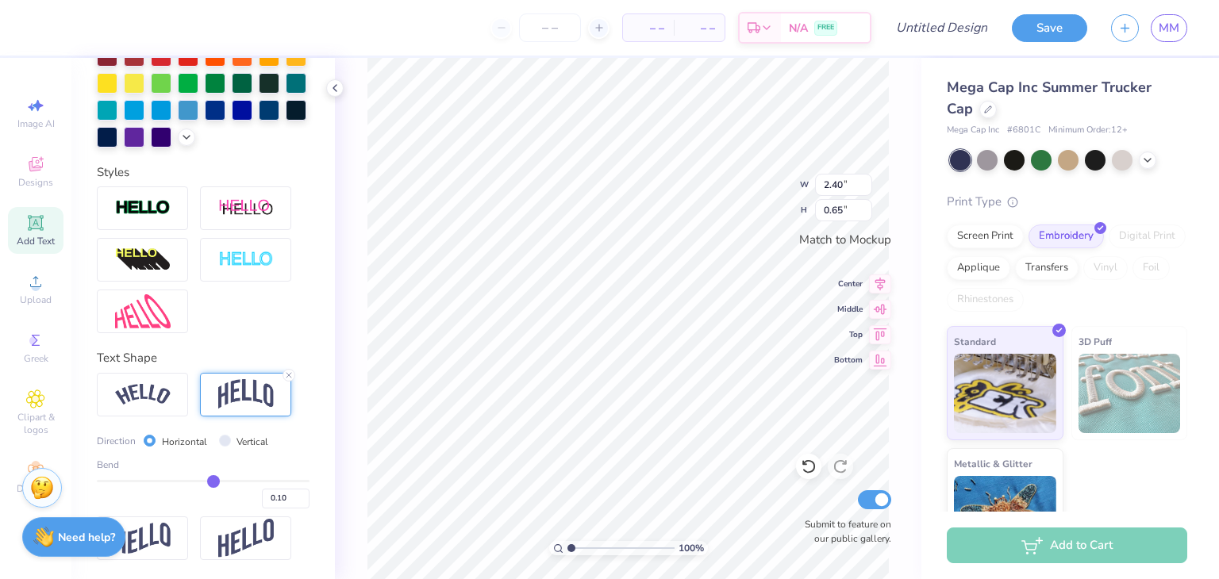
type input "0.06"
type input "0.04"
type input "0.02"
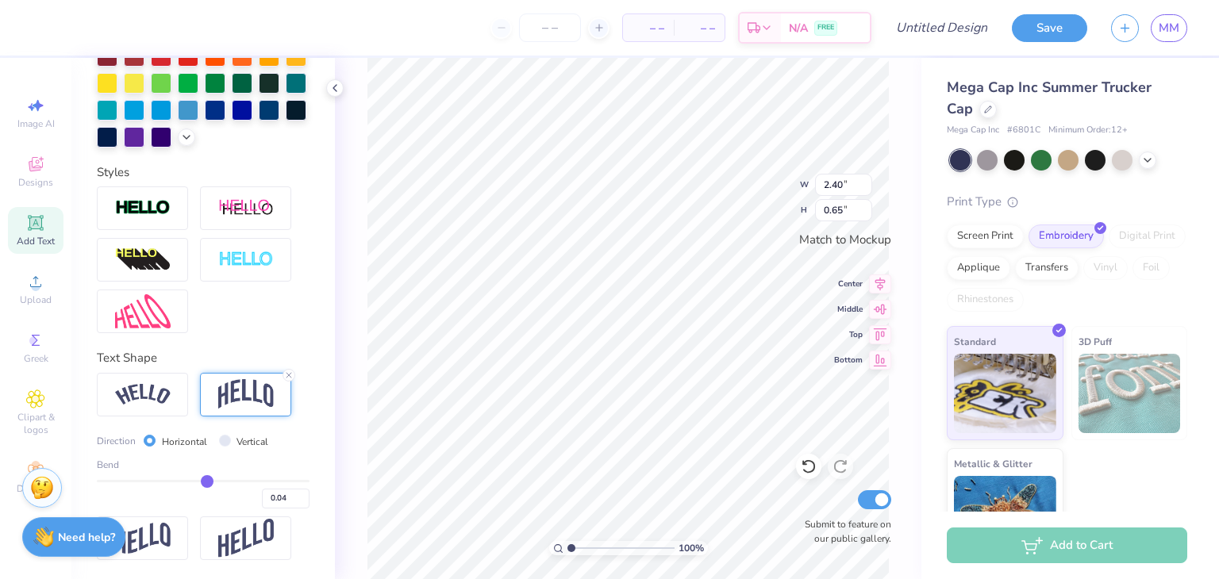
type input "0.02"
type input "0"
type input "0.00"
type input "-0.01"
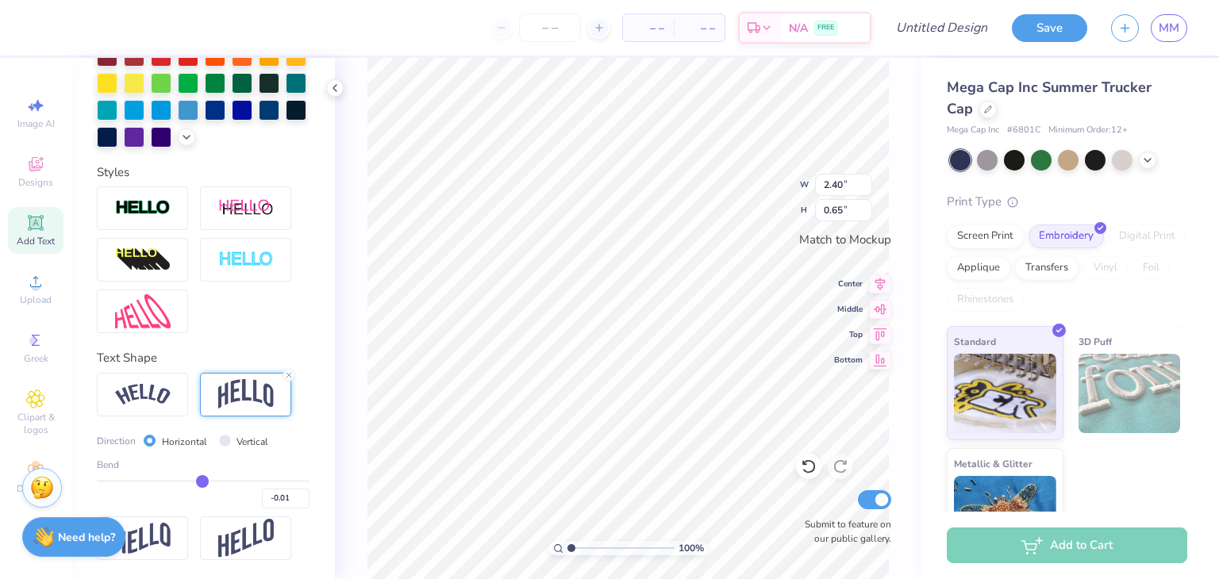
type input "-0.02"
type input "-0.03"
type input "-0.04"
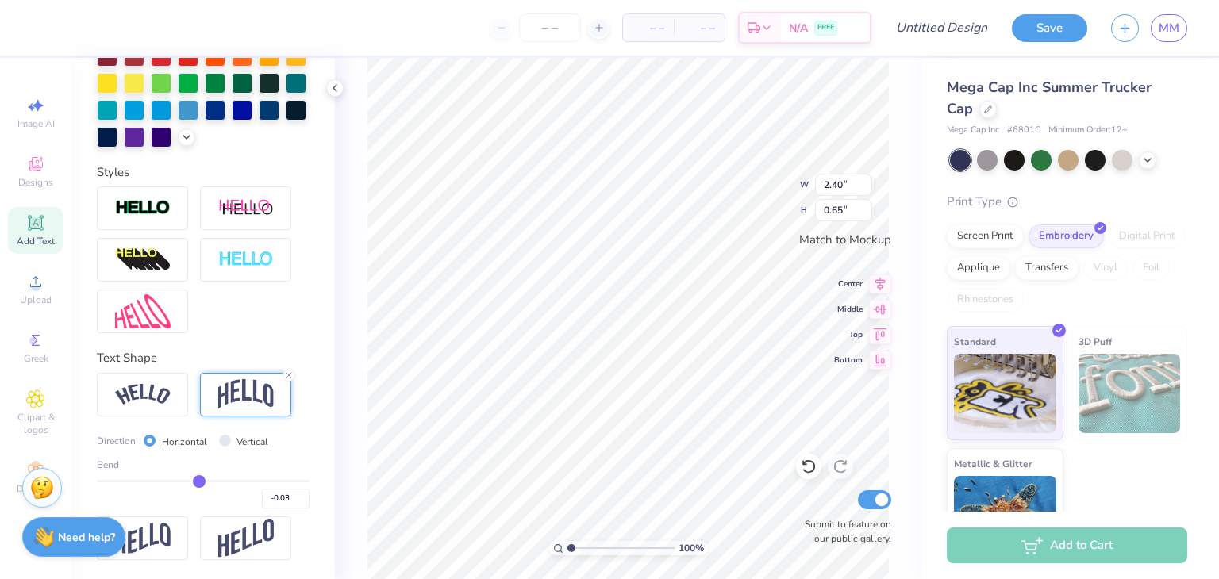
type input "-0.04"
type input "-0.06"
type input "-0.07"
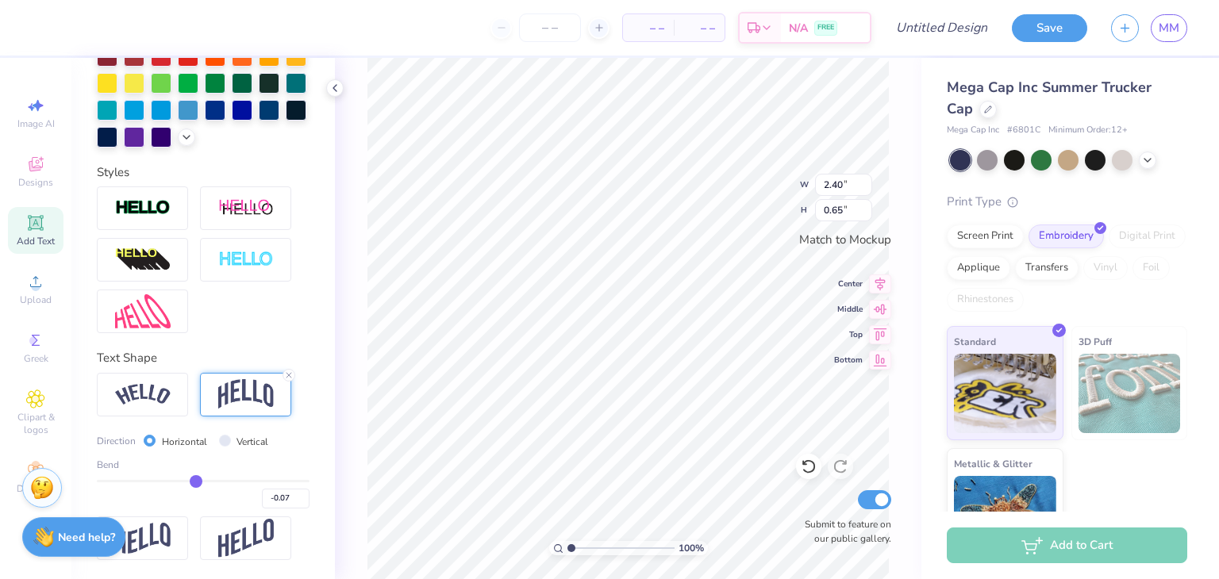
type input "-0.08"
drag, startPoint x: 242, startPoint y: 482, endPoint x: 190, endPoint y: 480, distance: 52.4
click at [190, 480] on input "range" at bounding box center [203, 481] width 213 height 2
type input "-0.1"
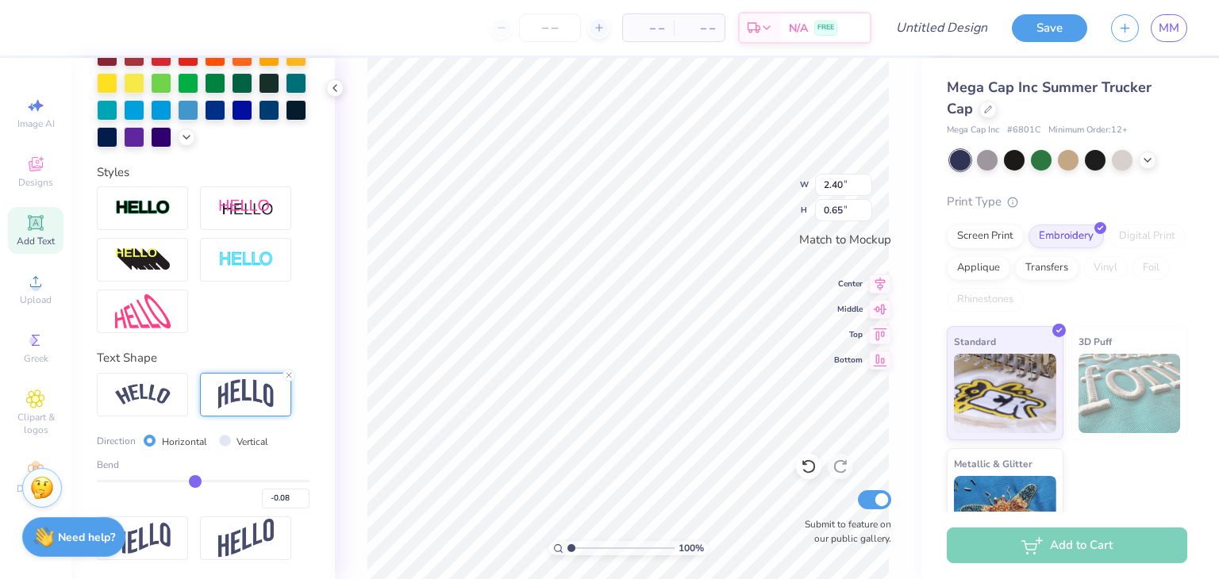
type input "-0.10"
type input "-0.2"
type input "-0.20"
type input "-0.33"
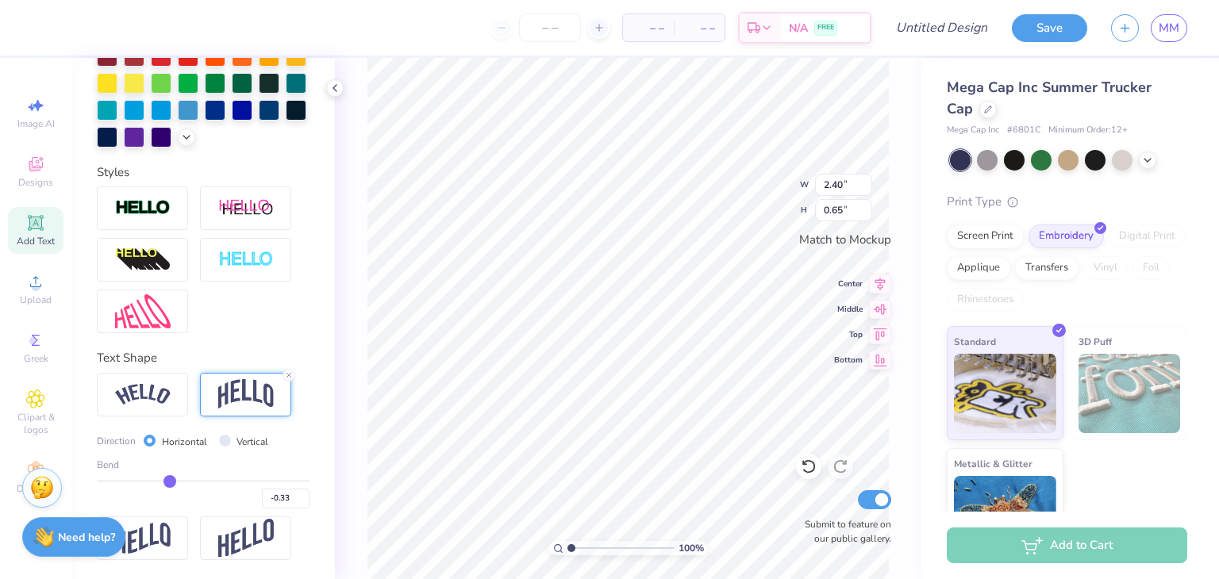
type input "-0.37"
type input "-0.4"
type input "-0.40"
type input "-0.42"
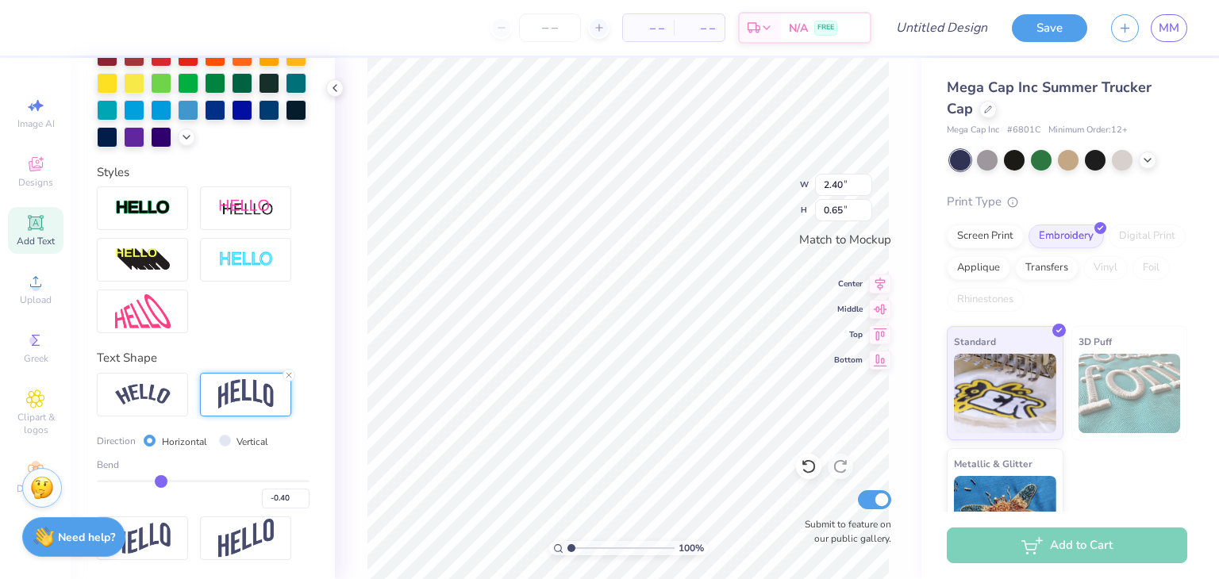
type input "-0.42"
type input "-0.43"
type input "-0.44"
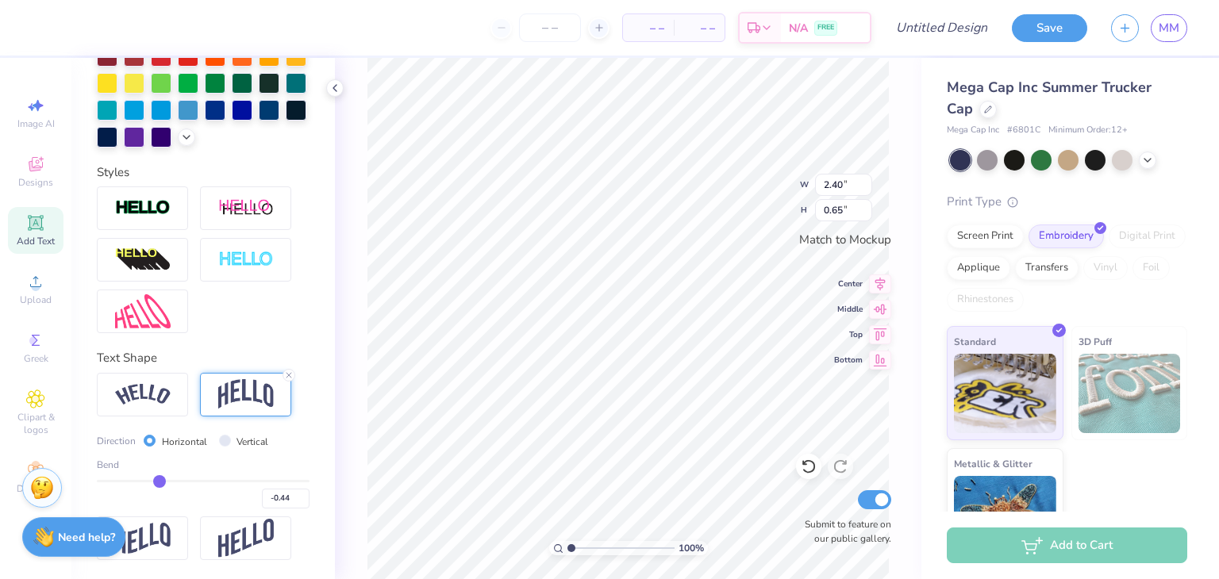
drag, startPoint x: 190, startPoint y: 480, endPoint x: 156, endPoint y: 482, distance: 34.2
click at [156, 482] on input "range" at bounding box center [203, 481] width 213 height 2
type input "-0.42"
type input "-0.37"
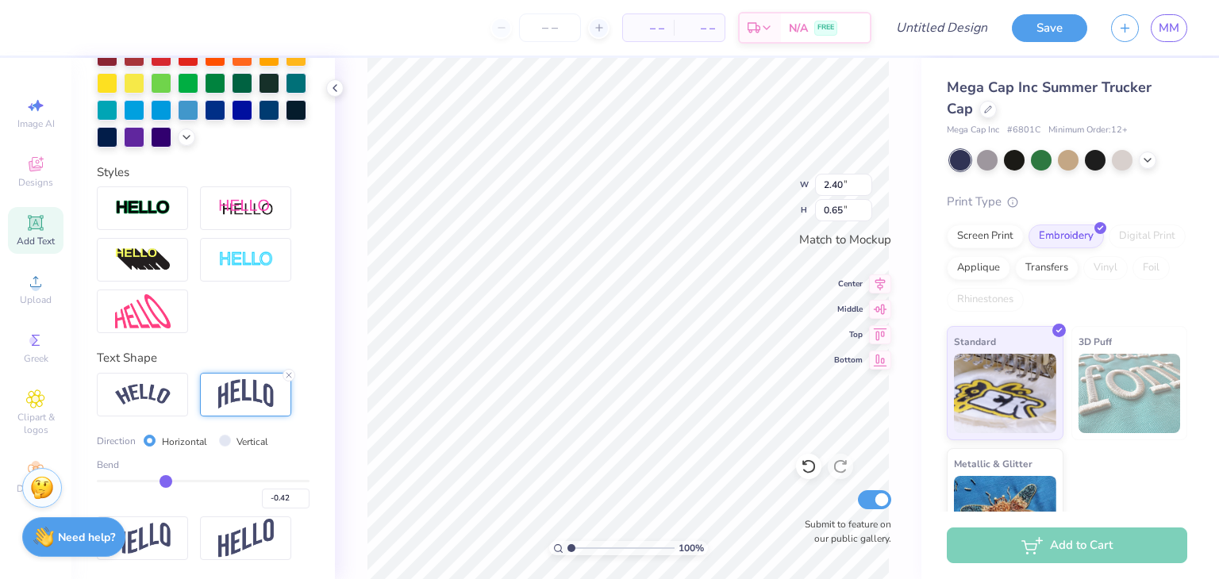
type input "-0.37"
type input "-0.33"
type input "-0.27"
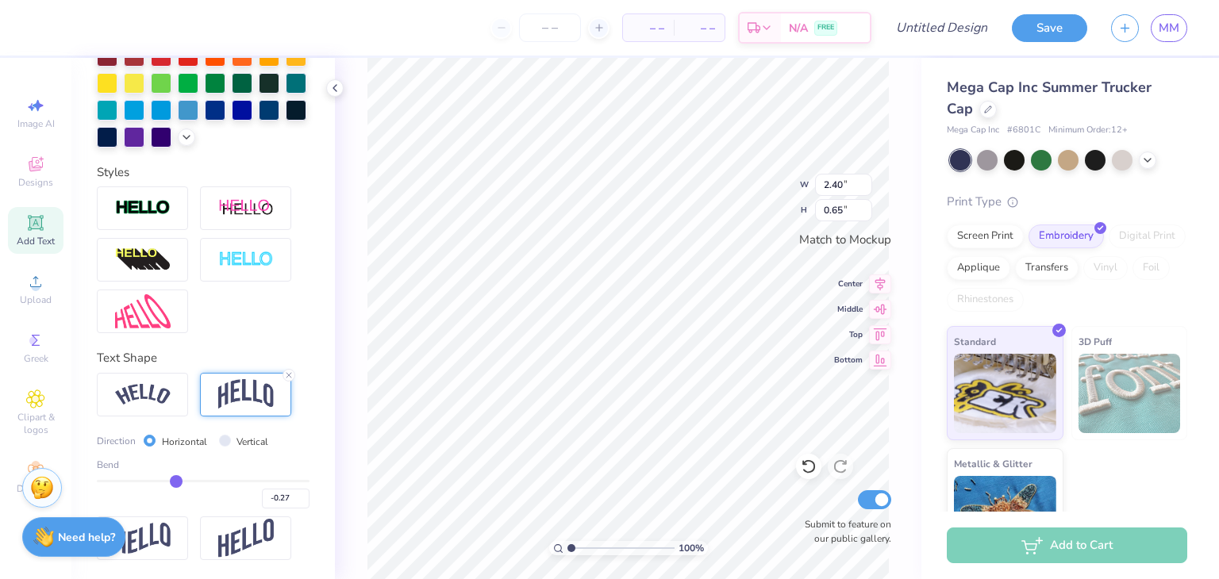
type input "-0.21"
type input "-0.15"
type input "-0.08"
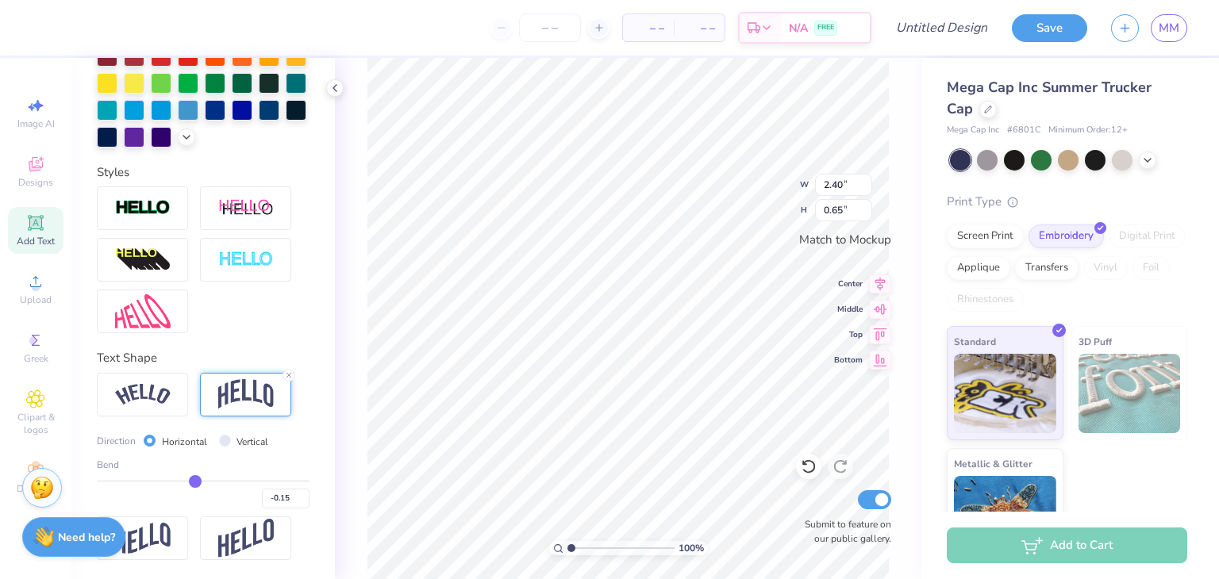
type input "-0.08"
type input "-0.02"
type input "0.01"
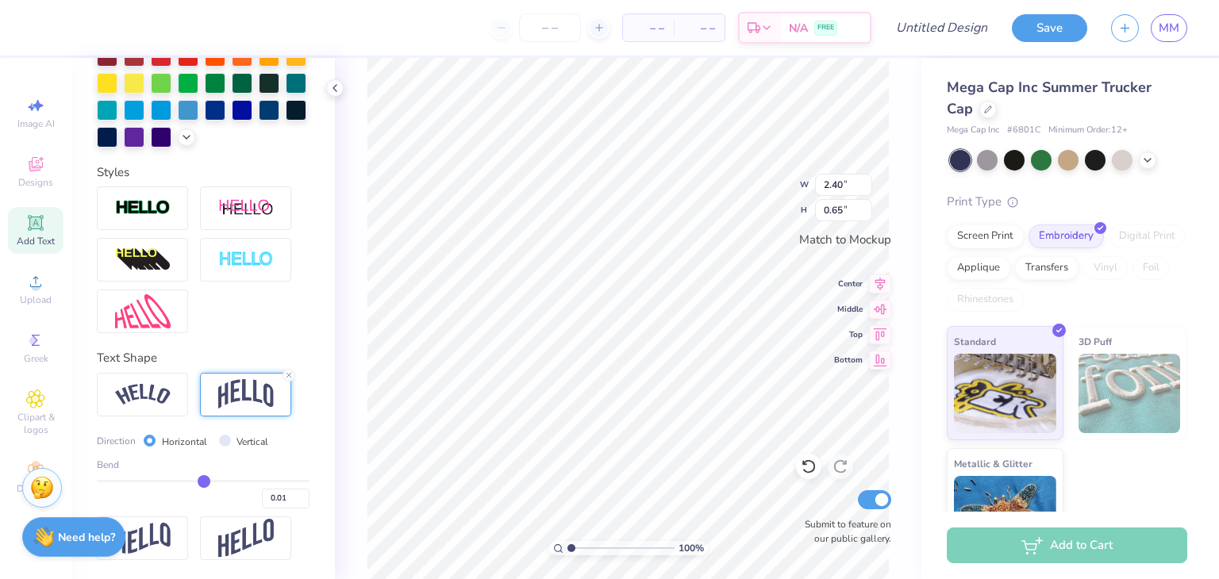
type input "0.06"
type input "0.1"
type input "0.10"
type input "0.14"
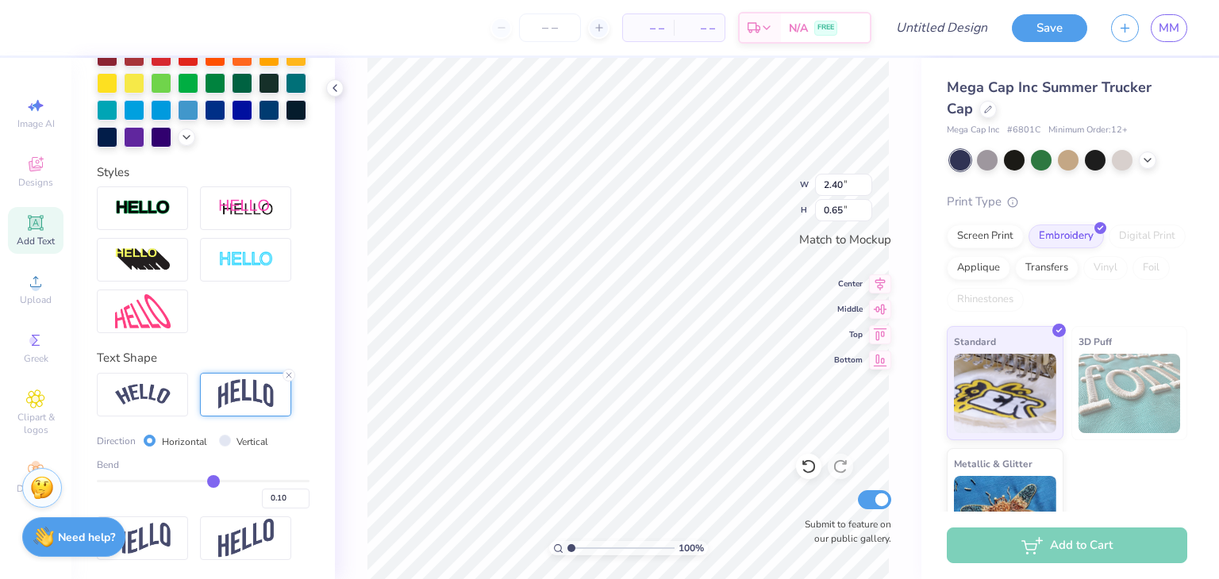
type input "0.14"
type input "0.21"
type input "0.24"
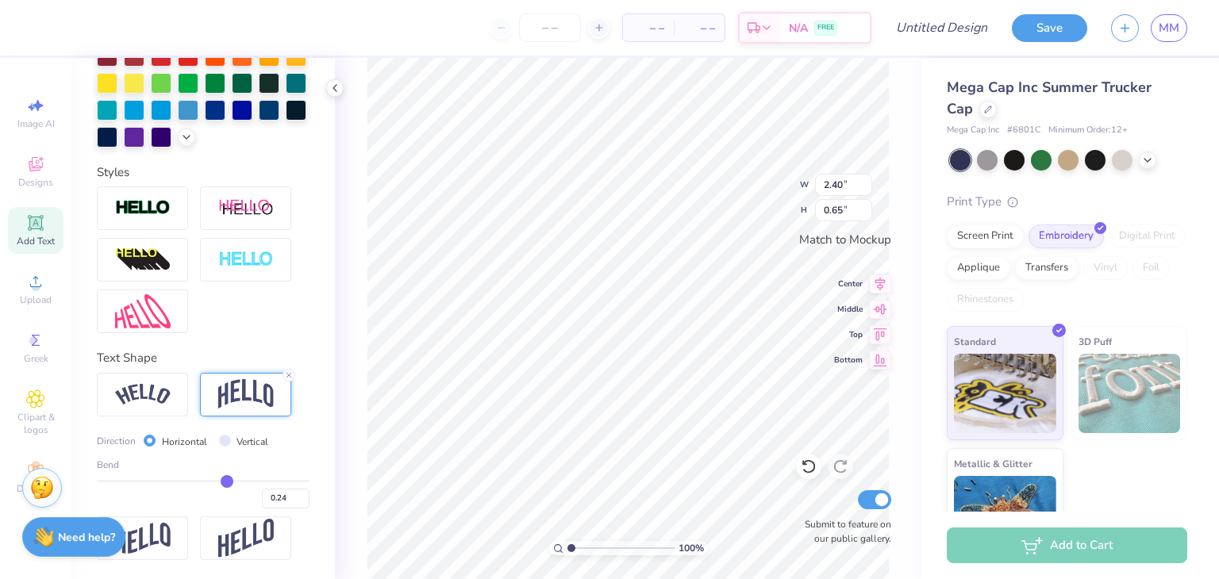
type input "0.28"
type input "0.33"
type input "0.37"
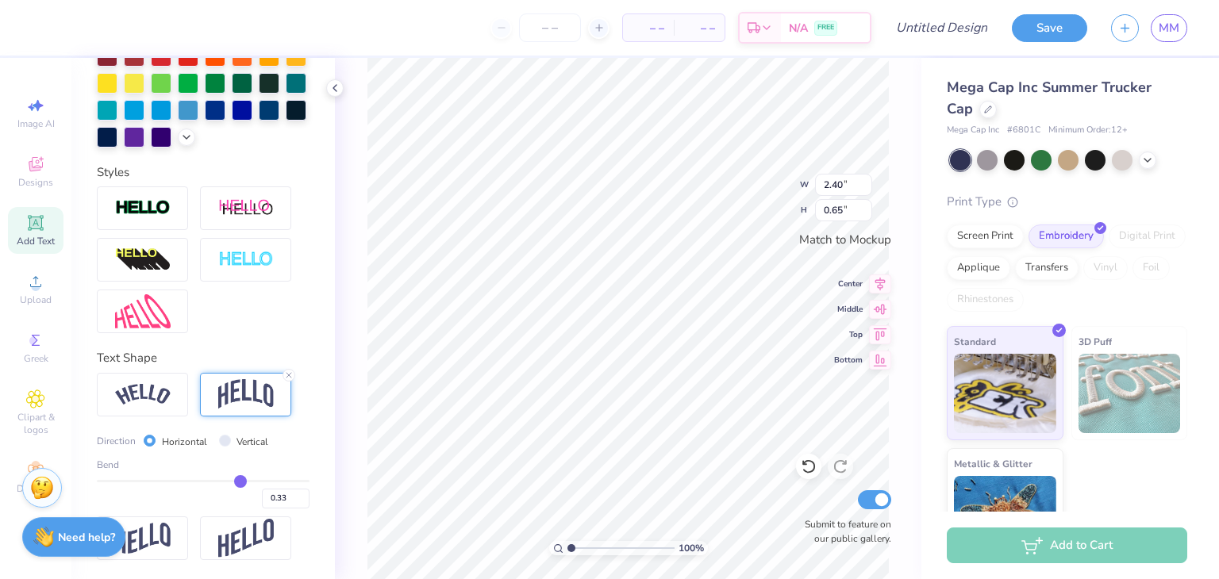
type input "0.37"
type input "0.41"
type input "0.46"
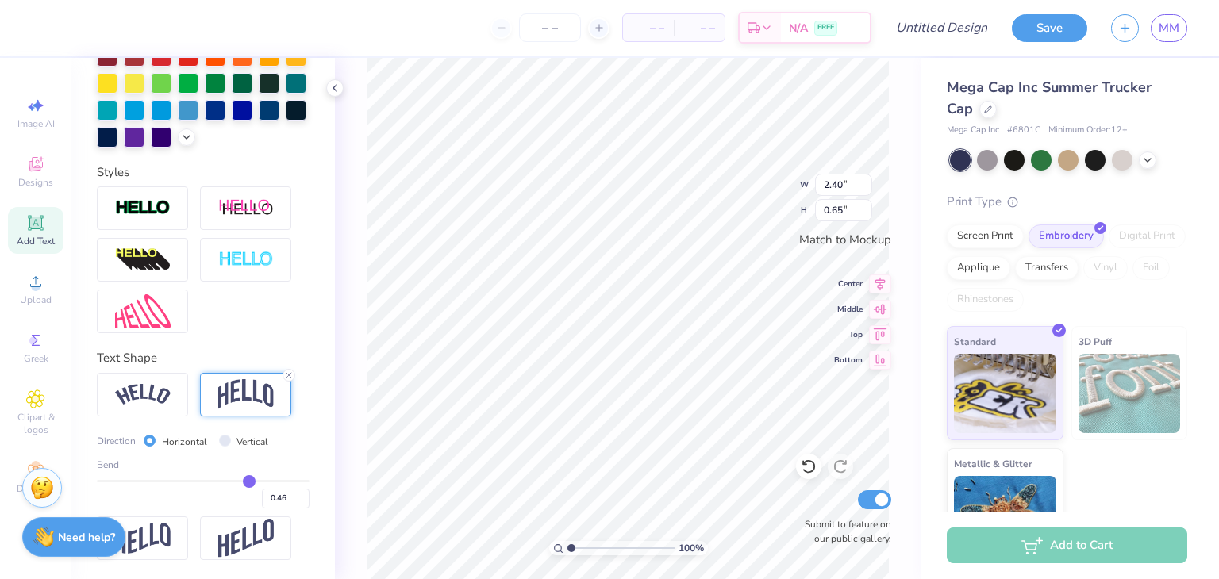
type input "0.49"
type input "0.52"
type input "0.58"
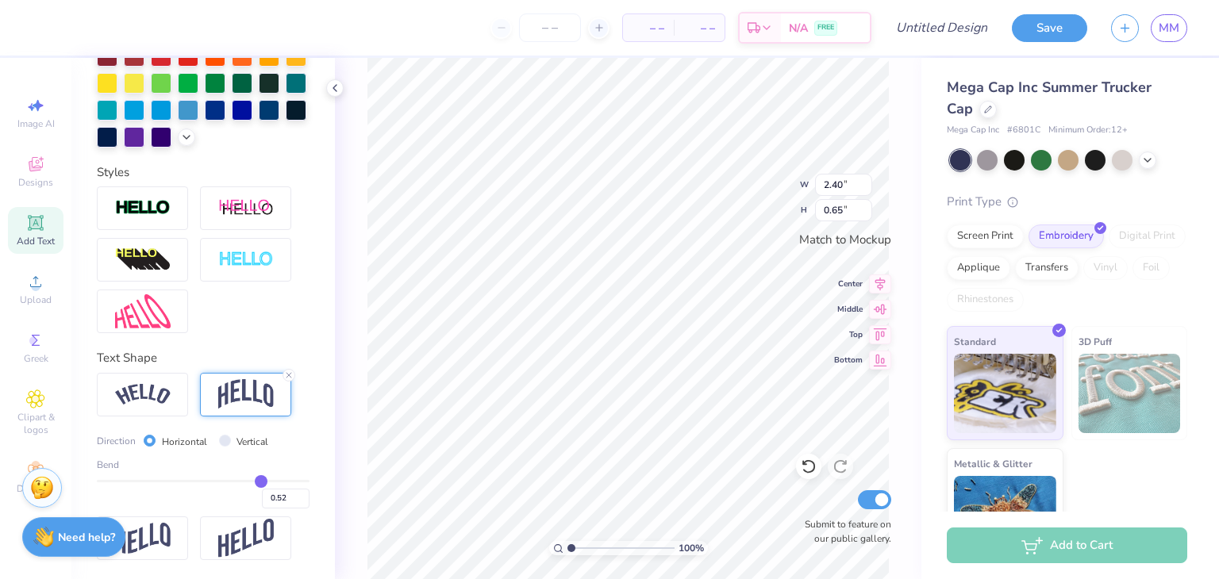
type input "0.58"
type input "0.59"
type input "0.62"
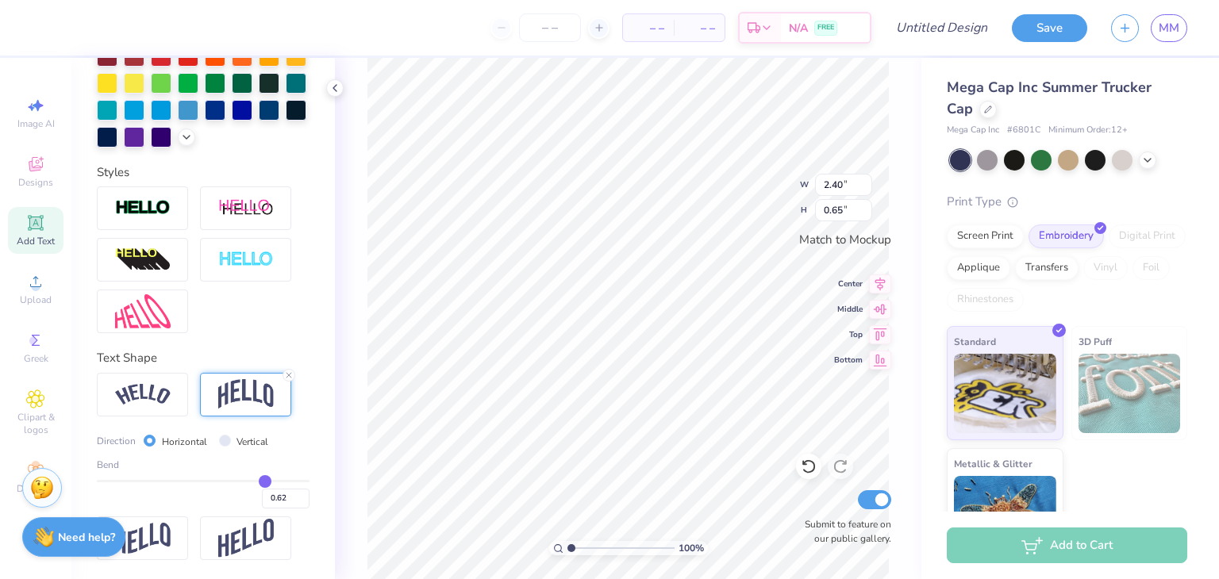
type input "0.63"
type input "0.66"
type input "0.67"
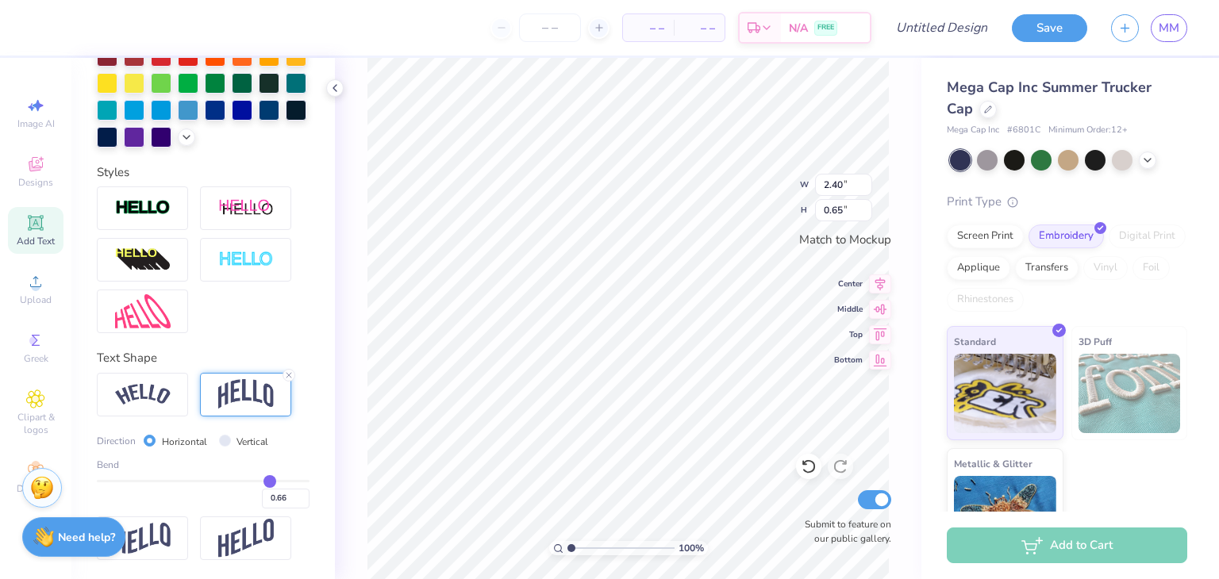
type input "0.67"
type input "0.68"
type input "0.69"
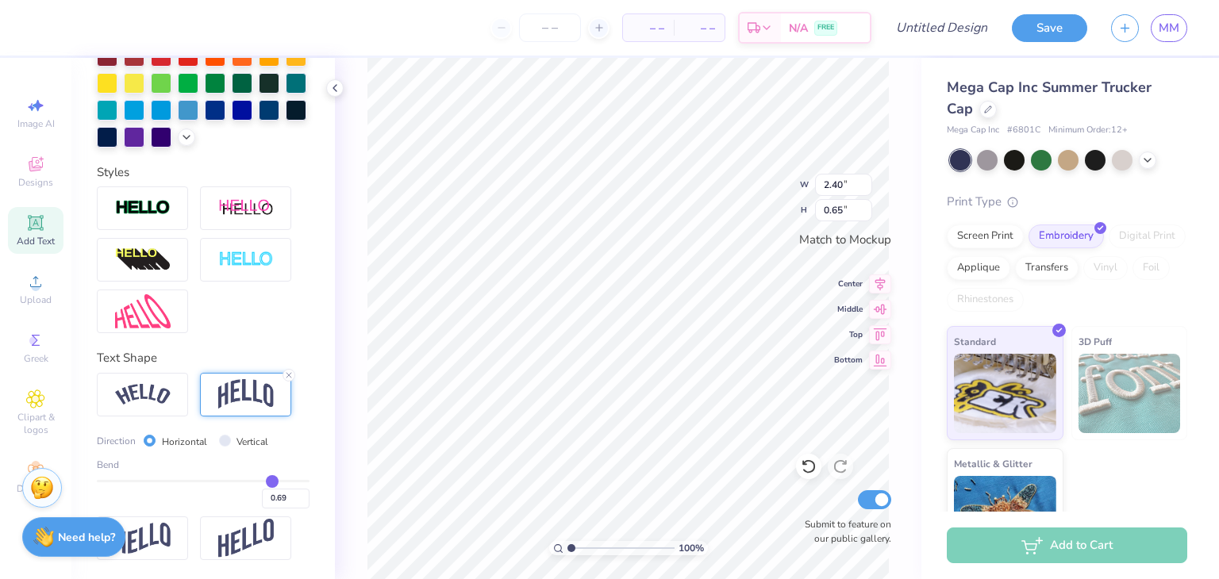
drag, startPoint x: 156, startPoint y: 482, endPoint x: 262, endPoint y: 472, distance: 106.8
click at [262, 480] on input "range" at bounding box center [203, 481] width 213 height 2
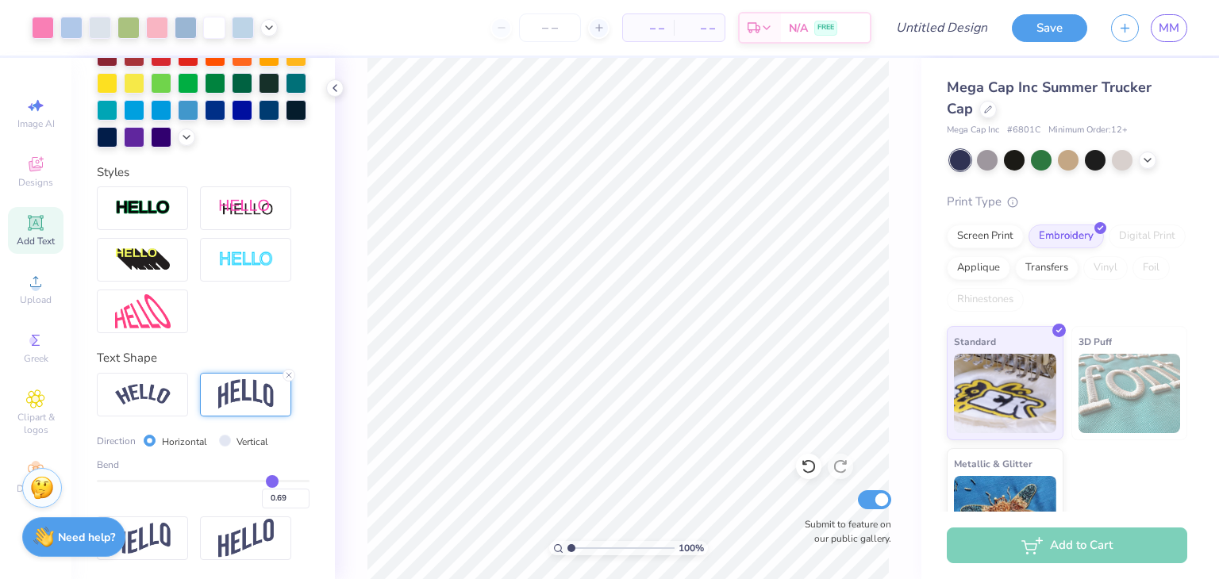
type input "0.62"
type input "0.53"
type input "0.44"
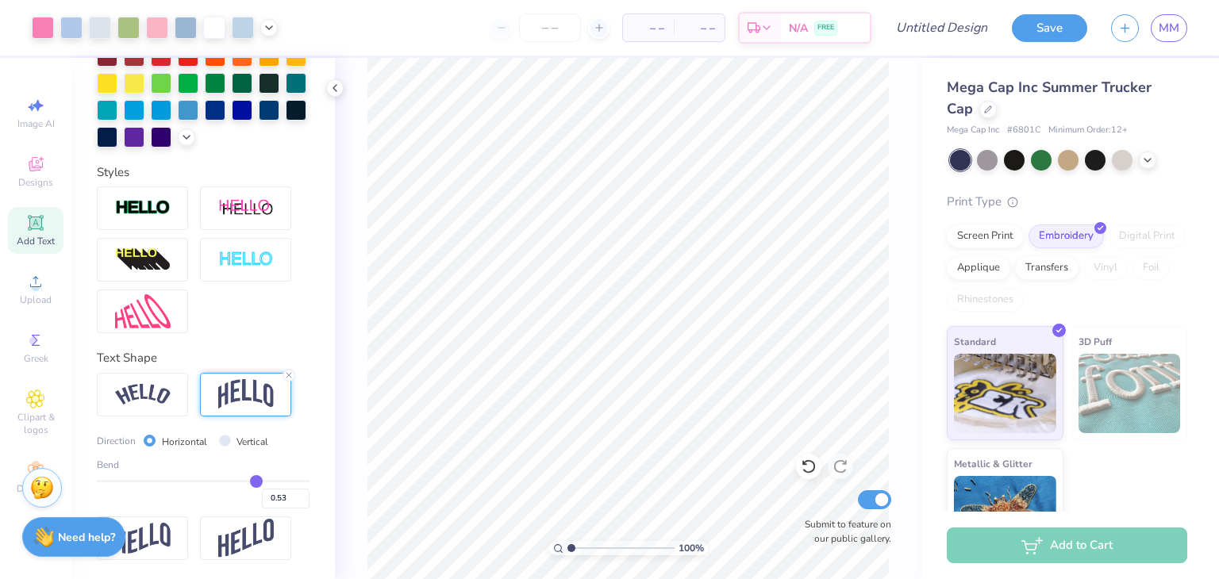
type input "0.44"
type input "0.36"
type input "0.33"
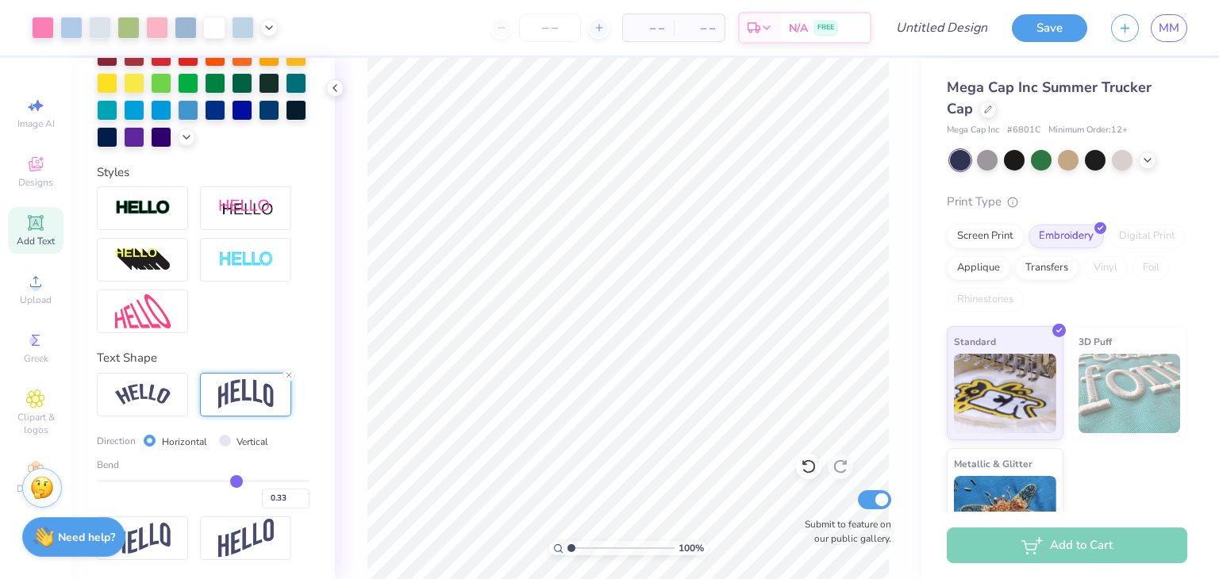
type input "0.29"
type input "0.28"
type input "0.27"
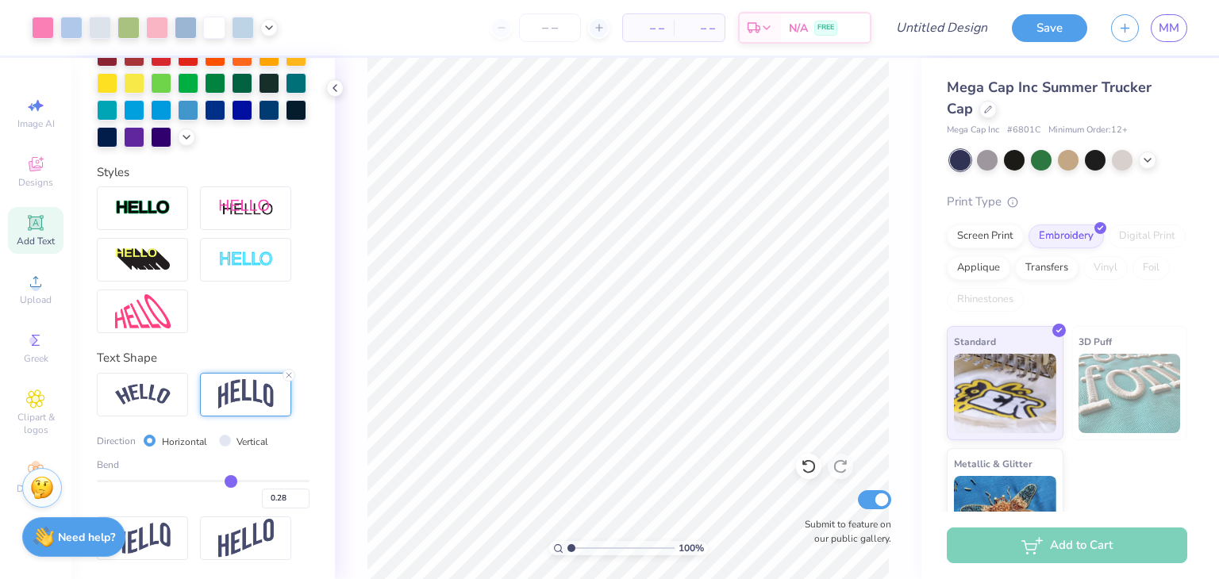
type input "0.27"
type input "0.26"
drag, startPoint x: 259, startPoint y: 478, endPoint x: 221, endPoint y: 479, distance: 37.3
click at [221, 480] on input "range" at bounding box center [203, 481] width 213 height 2
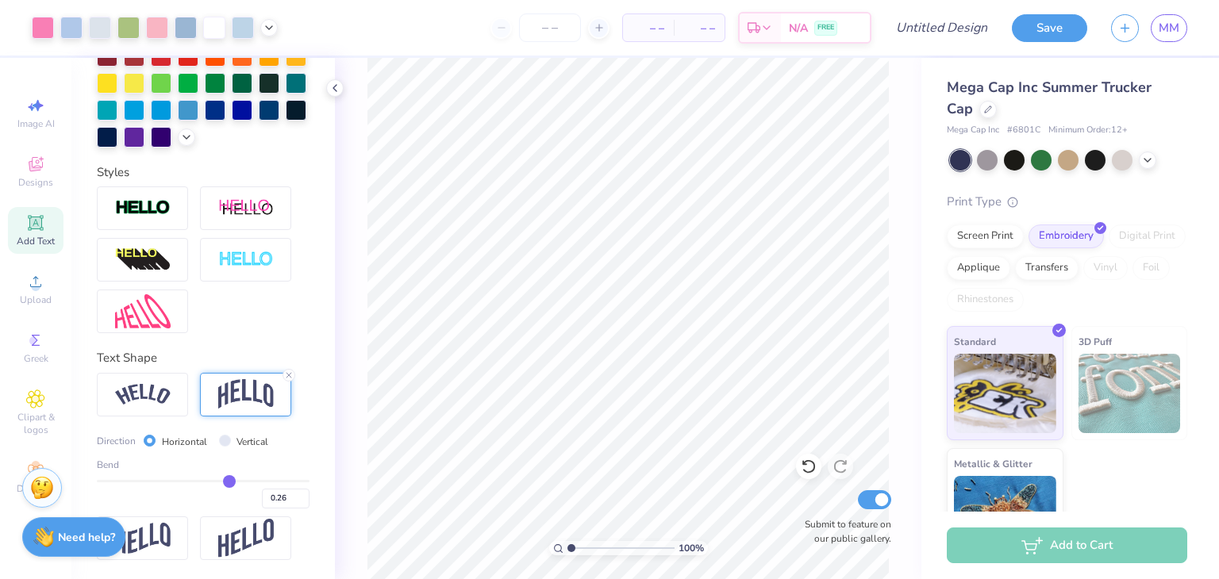
type input "0.25"
type input "0.24"
type input "0.23"
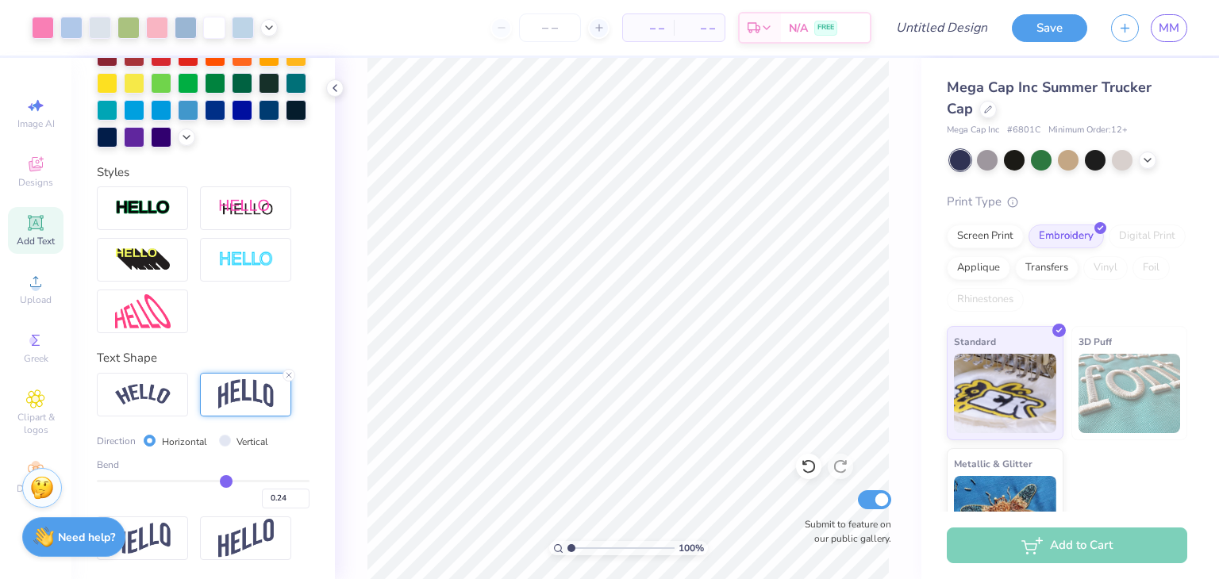
type input "0.23"
type input "0.22"
type input "0.21"
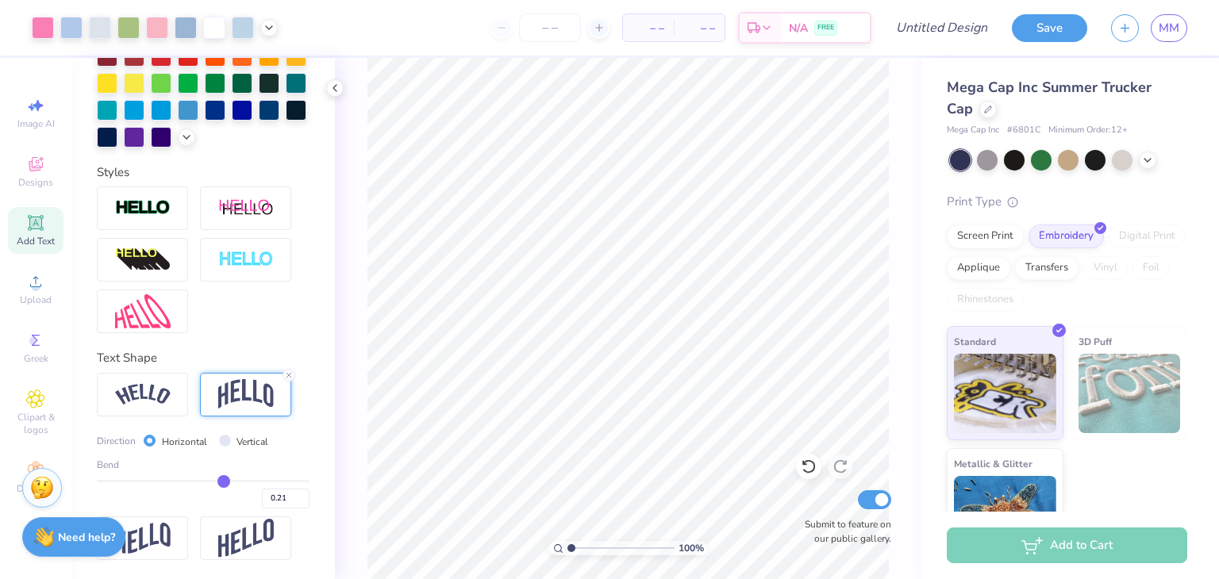
type input "0.2"
type input "0.20"
type input "0.19"
type input "0.18"
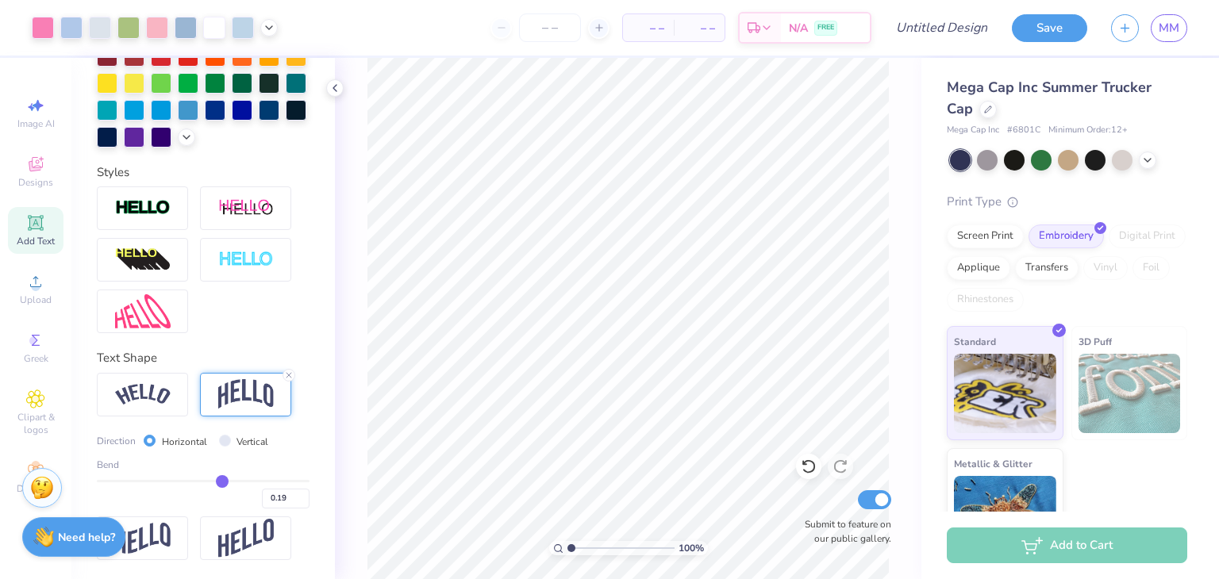
type input "0.18"
type input "0.17"
type input "0.15"
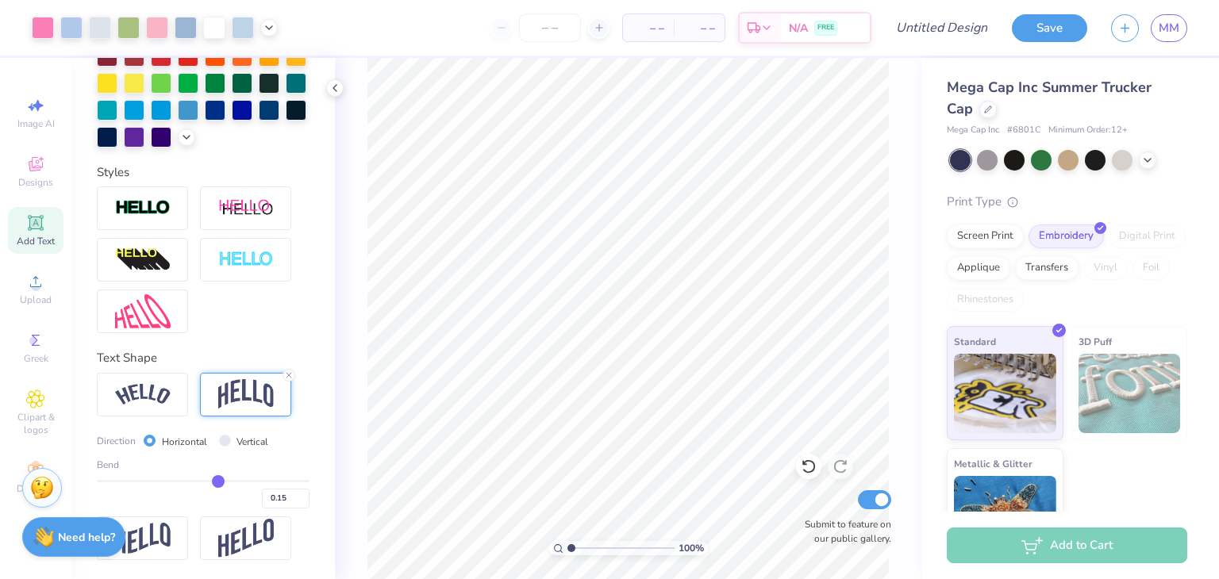
type input "0.14"
type input "0.13"
drag, startPoint x: 221, startPoint y: 479, endPoint x: 209, endPoint y: 479, distance: 11.9
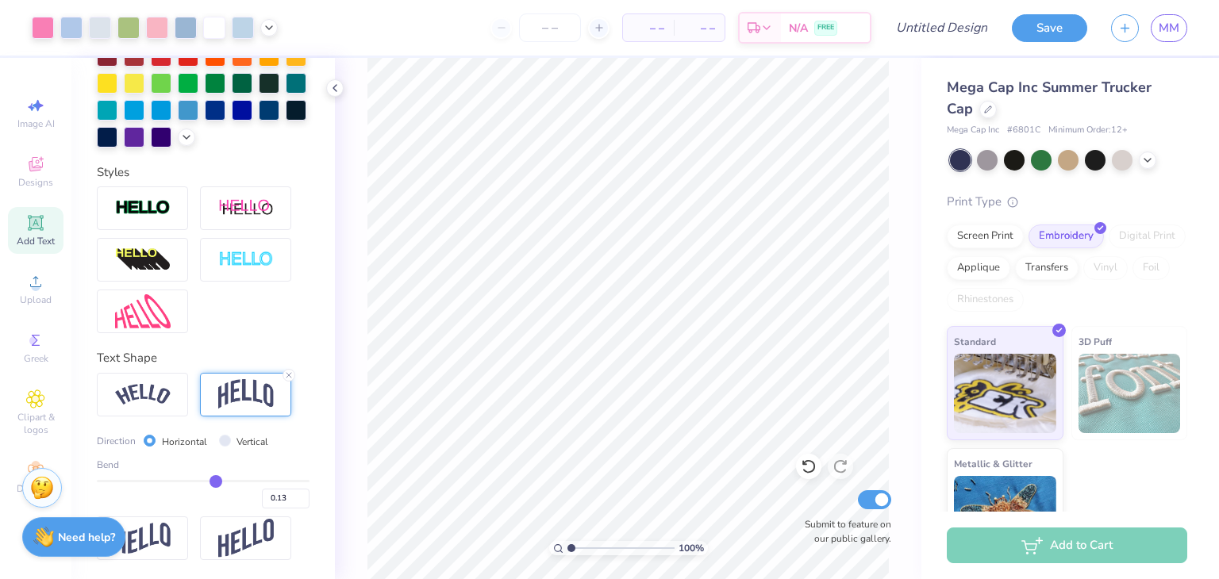
type input "0.13"
click at [209, 480] on input "range" at bounding box center [203, 481] width 213 height 2
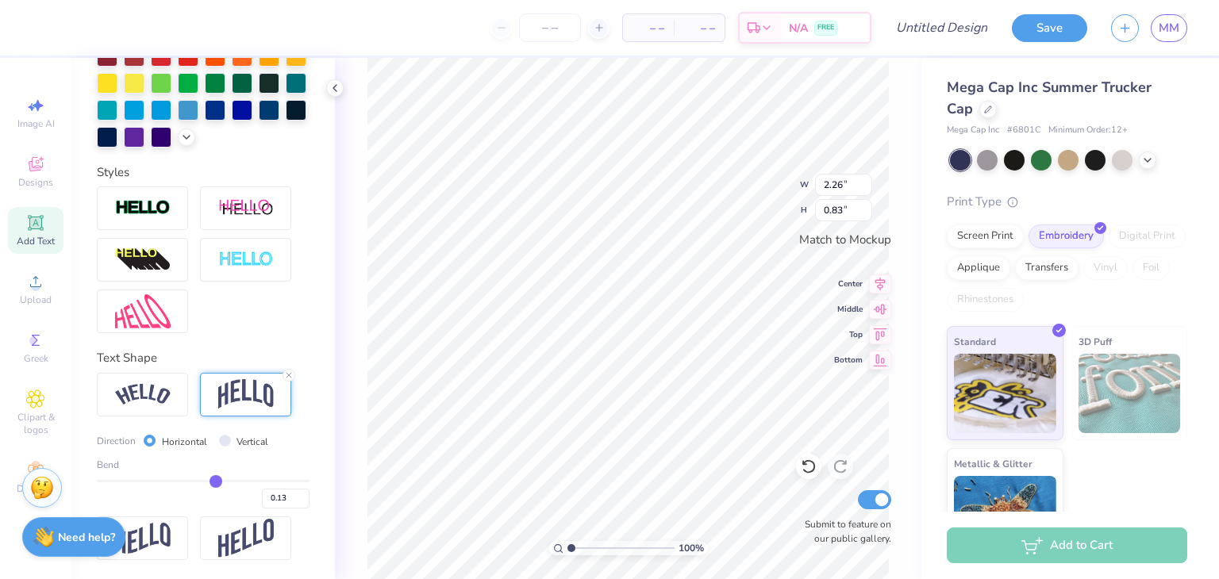
type input "2.71"
type input "0.99"
type input "3.50"
type input "1.28"
type input "4.42"
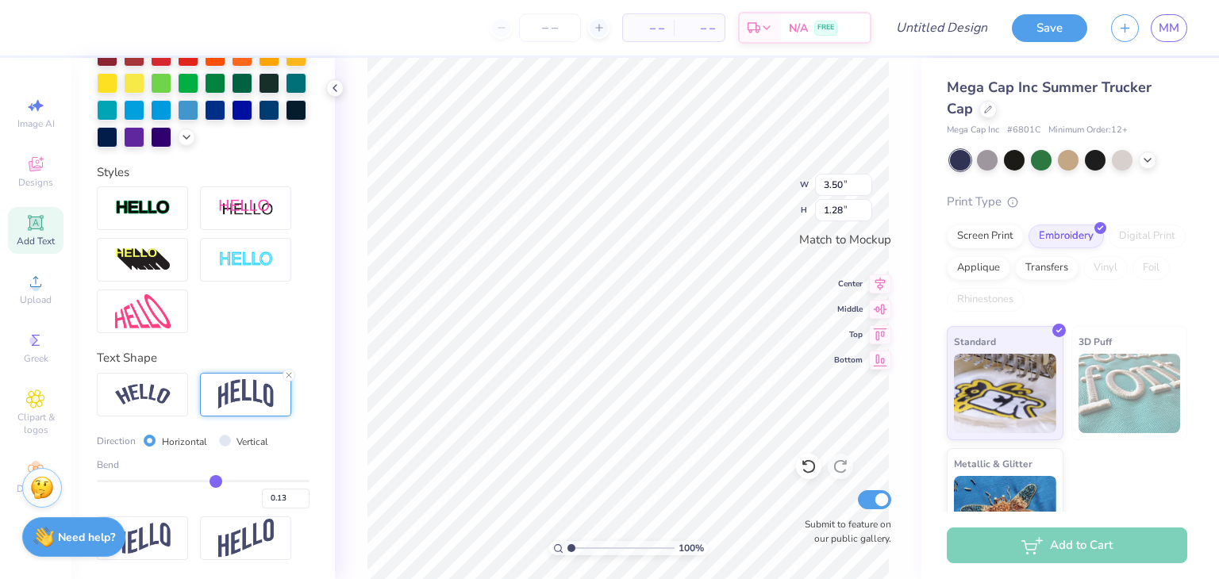
type input "1.62"
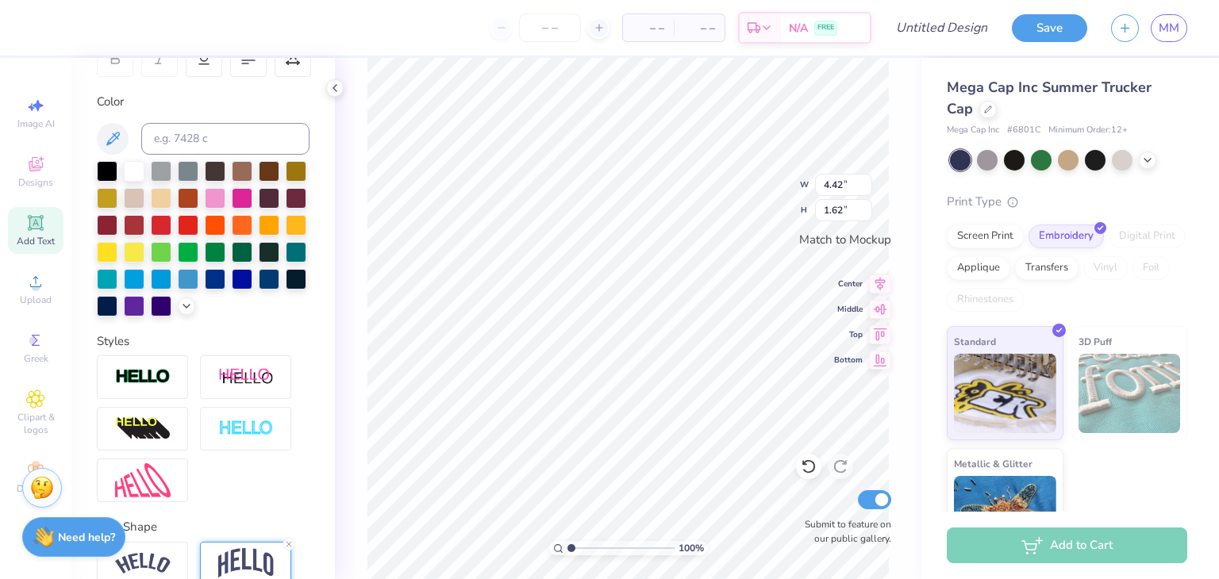
scroll to position [0, 0]
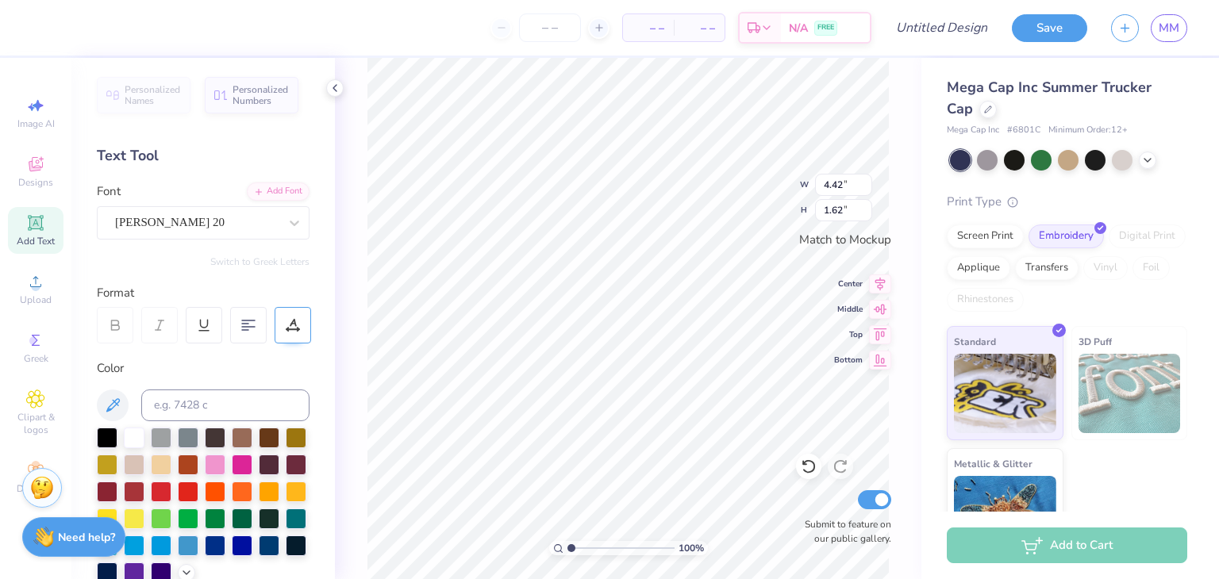
click at [304, 327] on div at bounding box center [293, 325] width 36 height 36
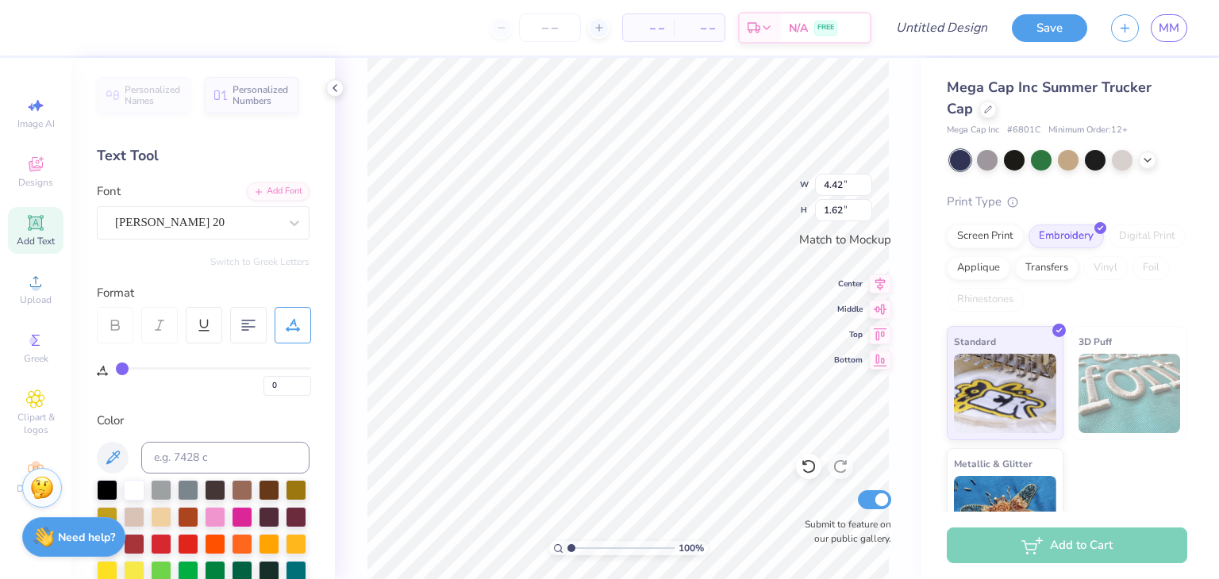
type input "6"
type input "10"
type input "16"
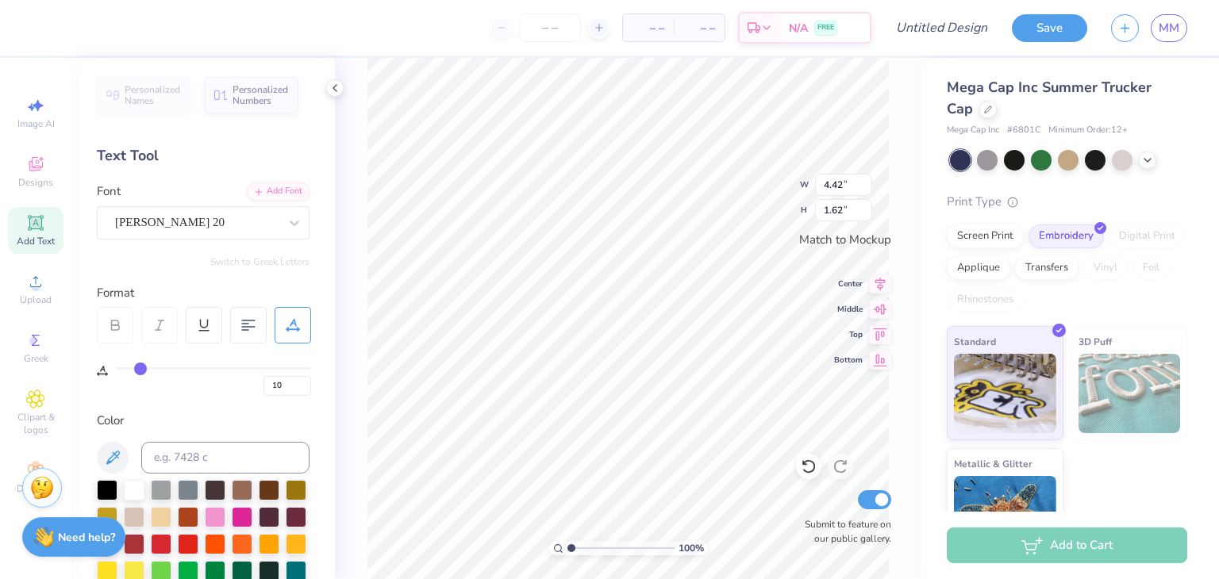
type input "16"
type input "23"
type input "26"
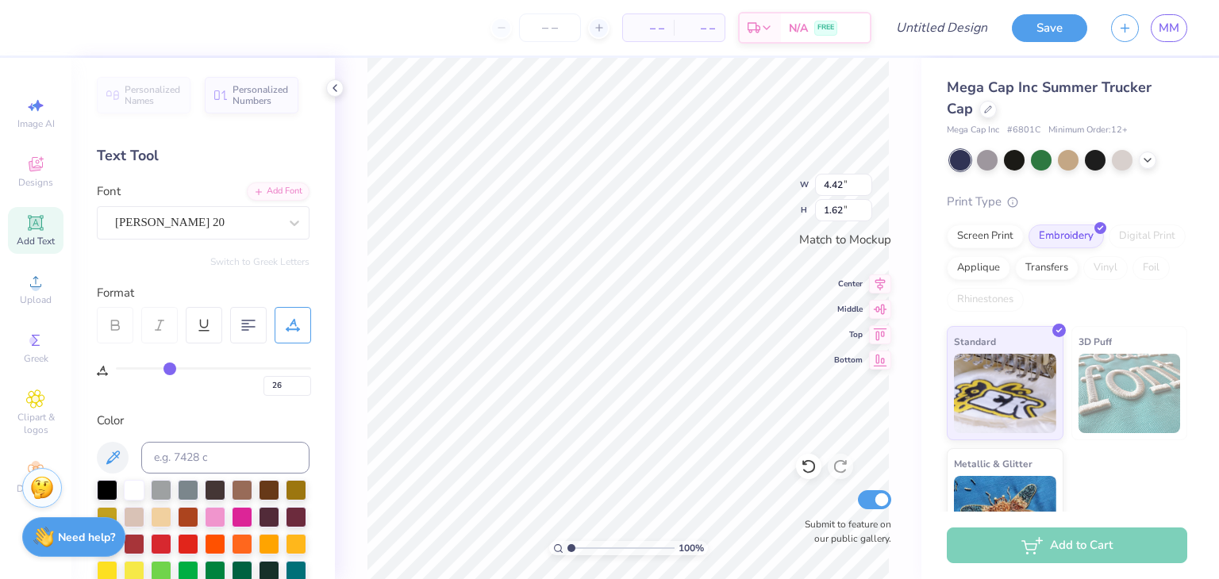
type input "28"
type input "29"
drag, startPoint x: 120, startPoint y: 365, endPoint x: 175, endPoint y: 356, distance: 56.2
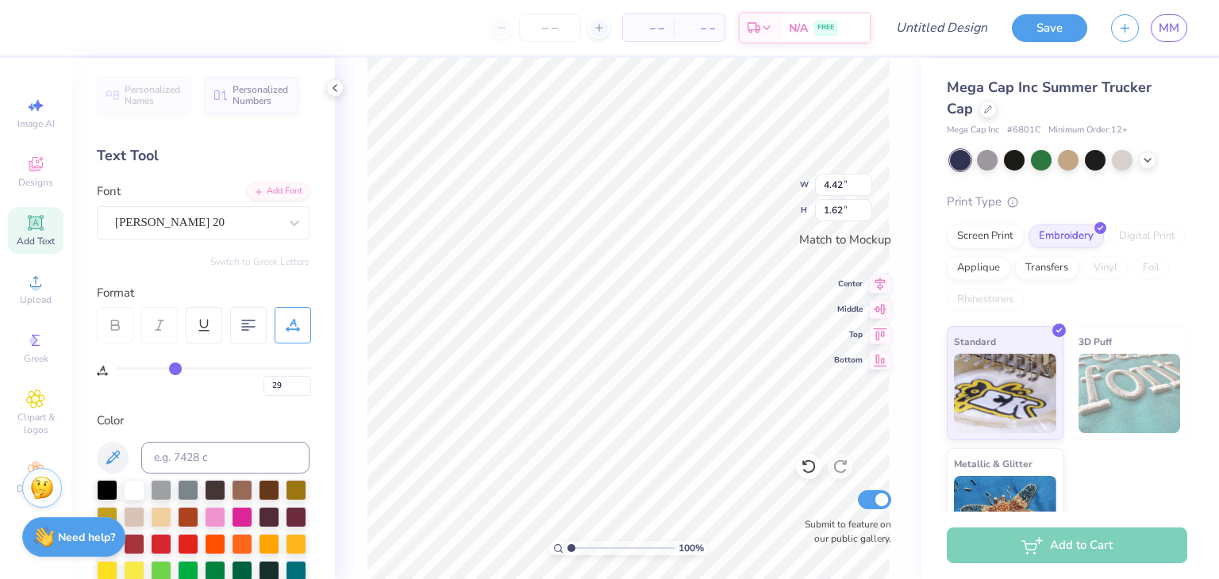
type input "29"
click at [175, 367] on input "range" at bounding box center [213, 368] width 195 height 2
type input "5.08"
type input "1.60"
type input "25"
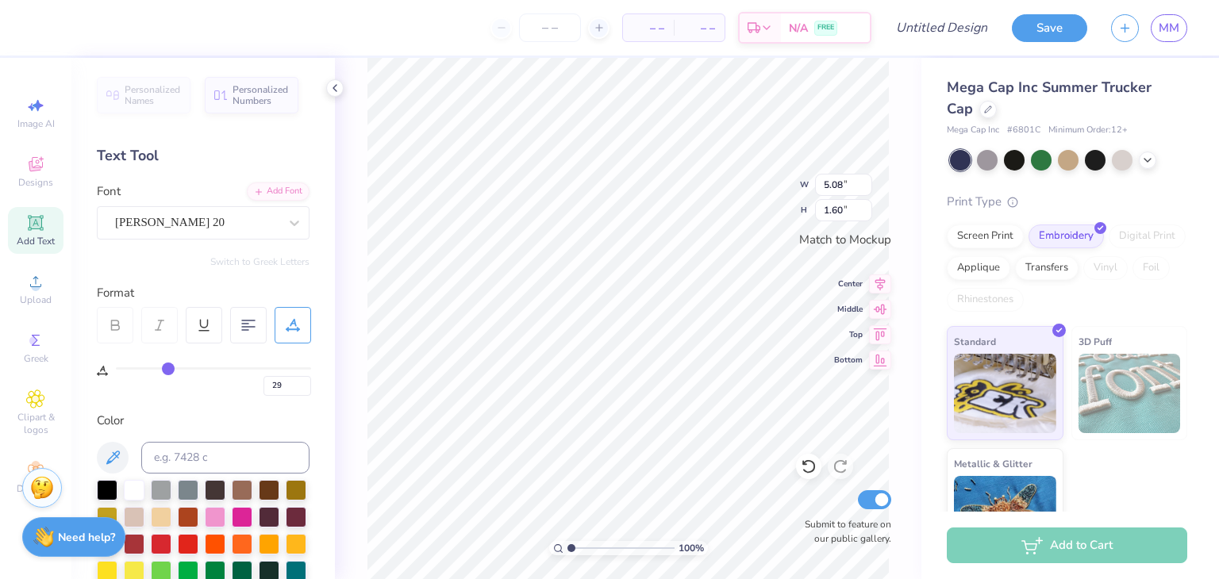
type input "25"
type input "16"
type input "10"
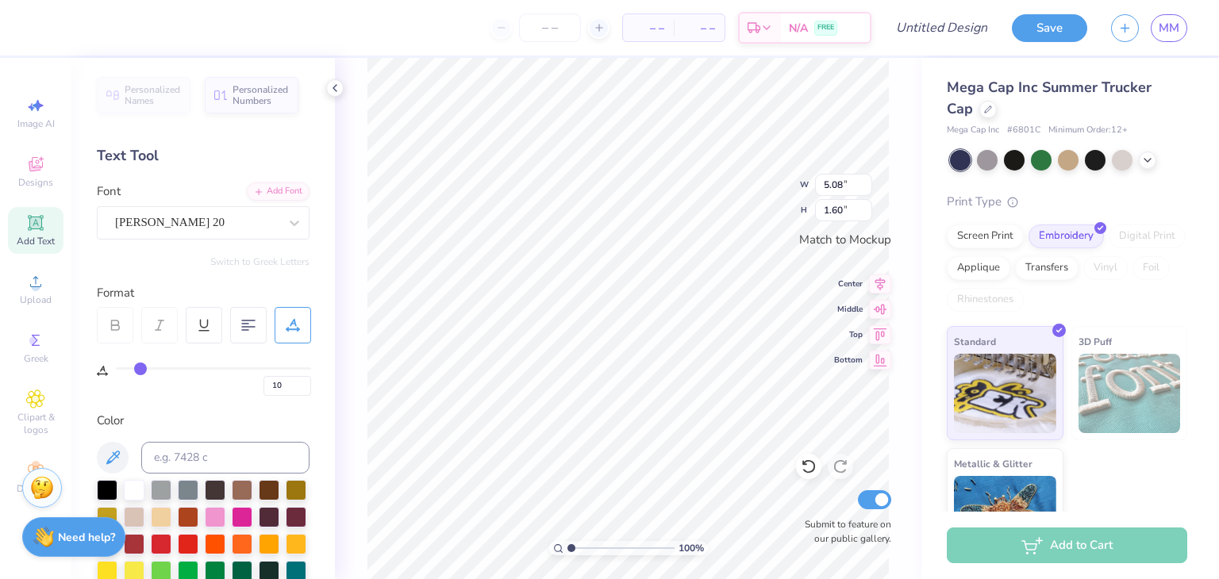
type input "4"
type input "0"
drag, startPoint x: 167, startPoint y: 370, endPoint x: 100, endPoint y: 369, distance: 66.7
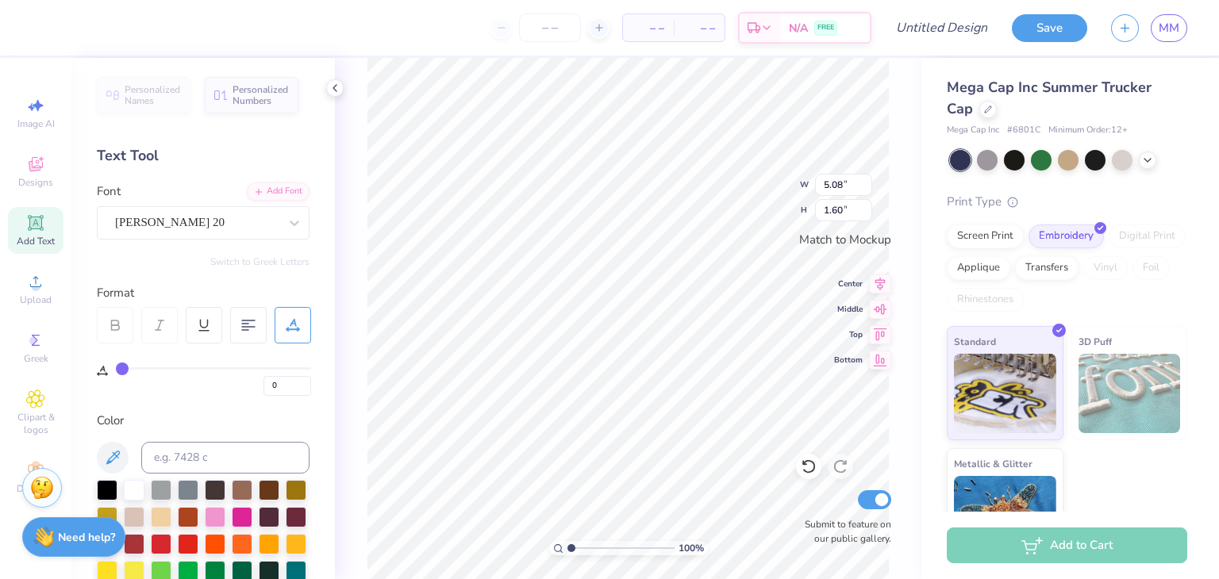
type input "0"
click at [116, 369] on input "range" at bounding box center [213, 368] width 195 height 2
type input "4.23"
type input "1.55"
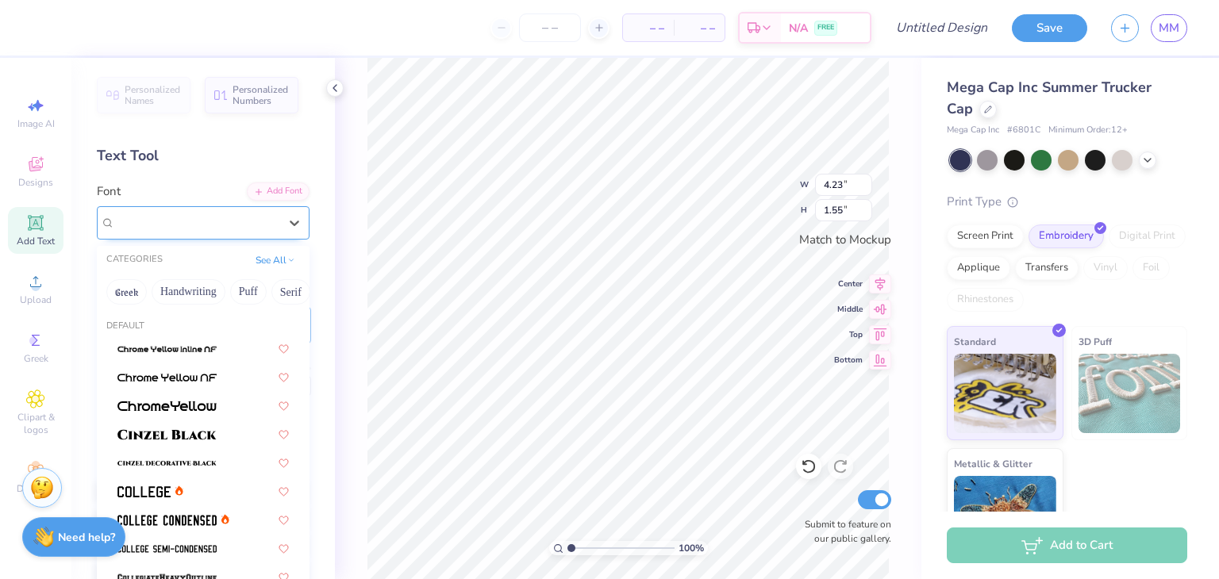
click at [181, 229] on div "[PERSON_NAME] 20" at bounding box center [196, 222] width 167 height 25
click at [277, 290] on button "Others" at bounding box center [276, 291] width 47 height 25
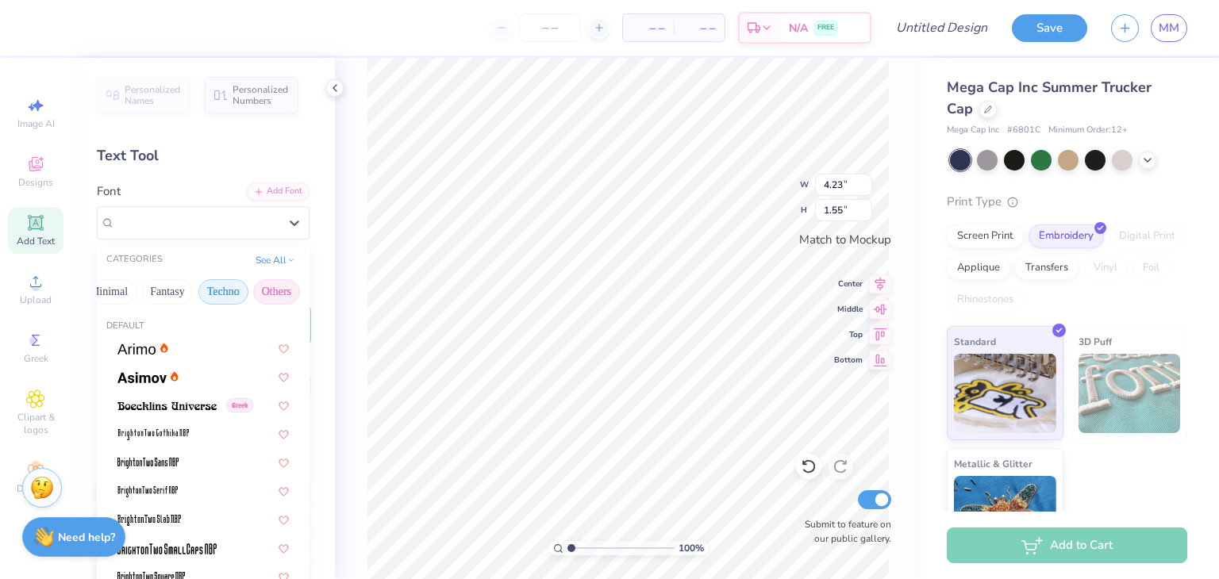
click at [223, 286] on button "Techno" at bounding box center [223, 291] width 50 height 25
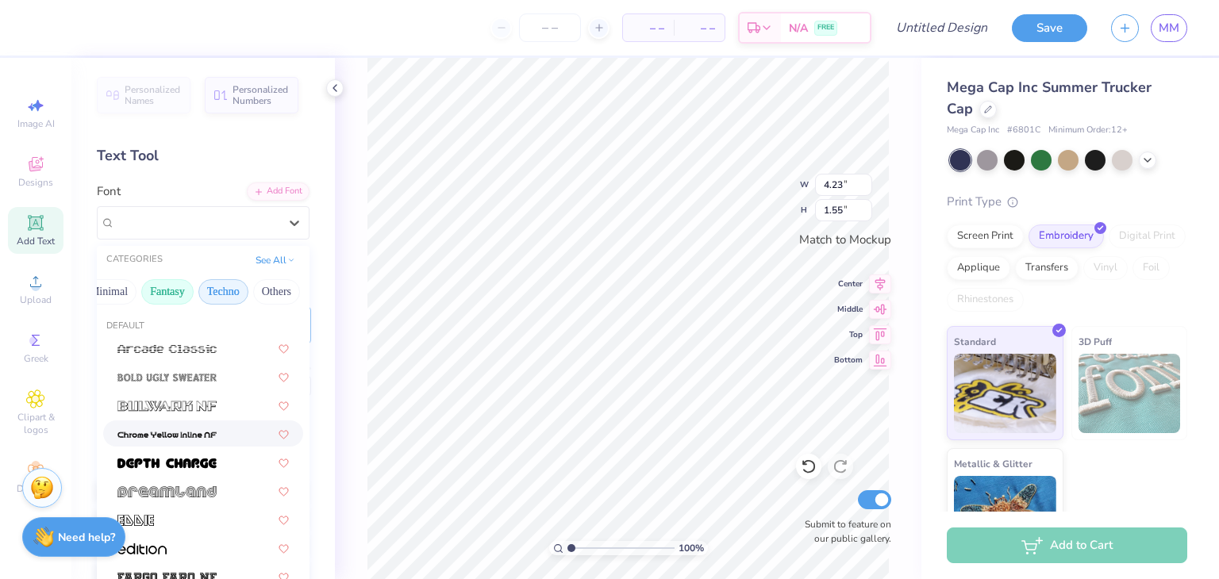
click at [167, 286] on button "Fantasy" at bounding box center [167, 291] width 52 height 25
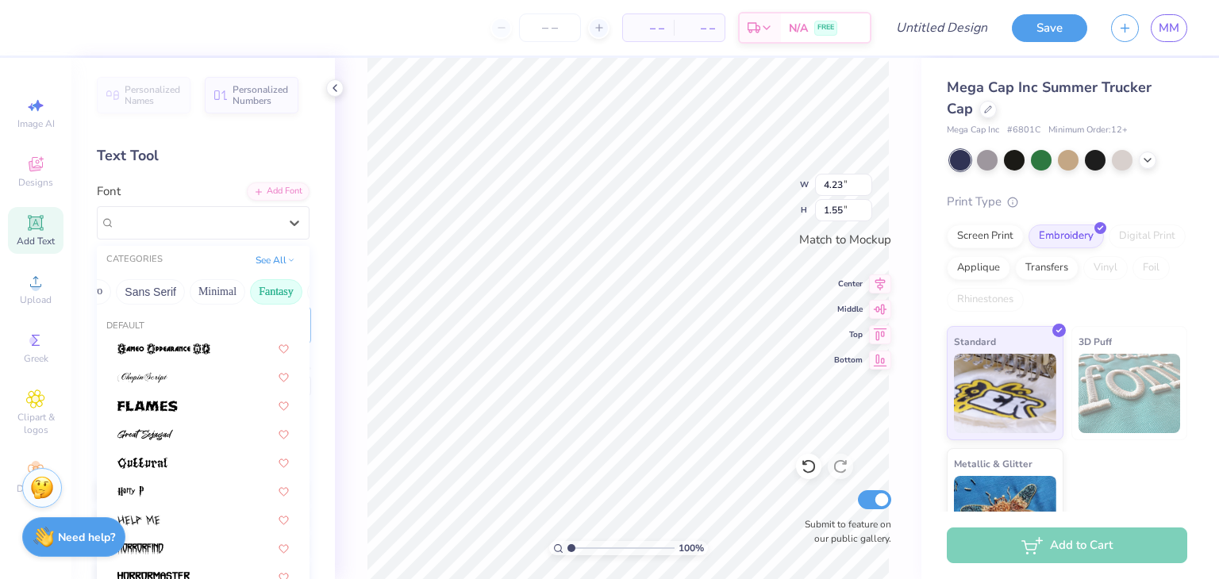
scroll to position [0, 363]
click at [207, 290] on button "Minimal" at bounding box center [218, 291] width 56 height 25
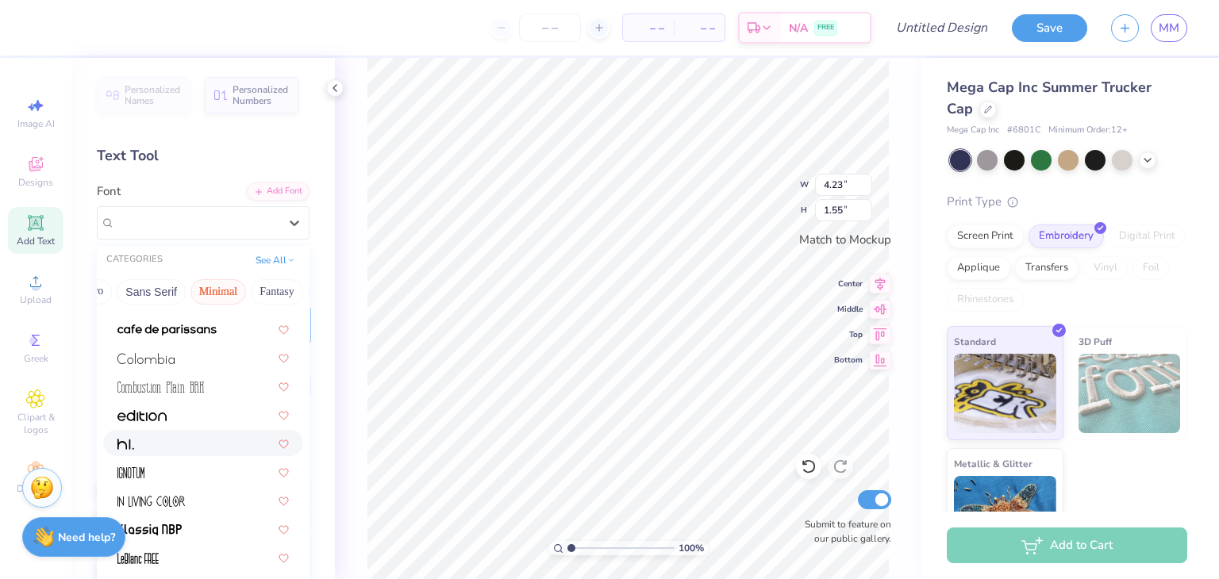
scroll to position [302, 0]
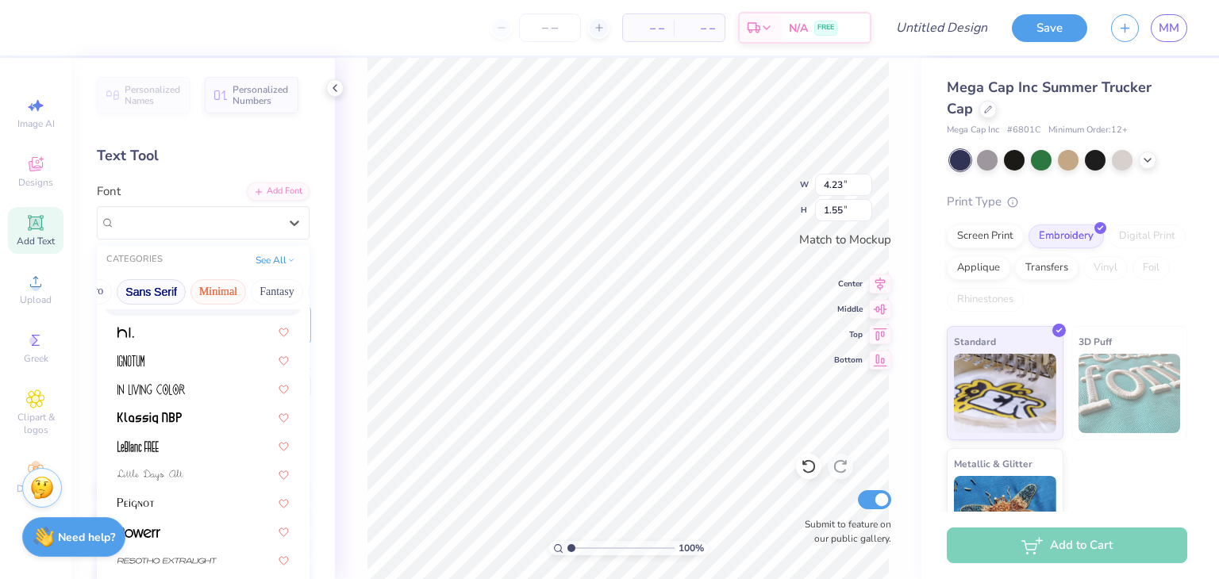
click at [163, 298] on button "Sans Serif" at bounding box center [151, 291] width 69 height 25
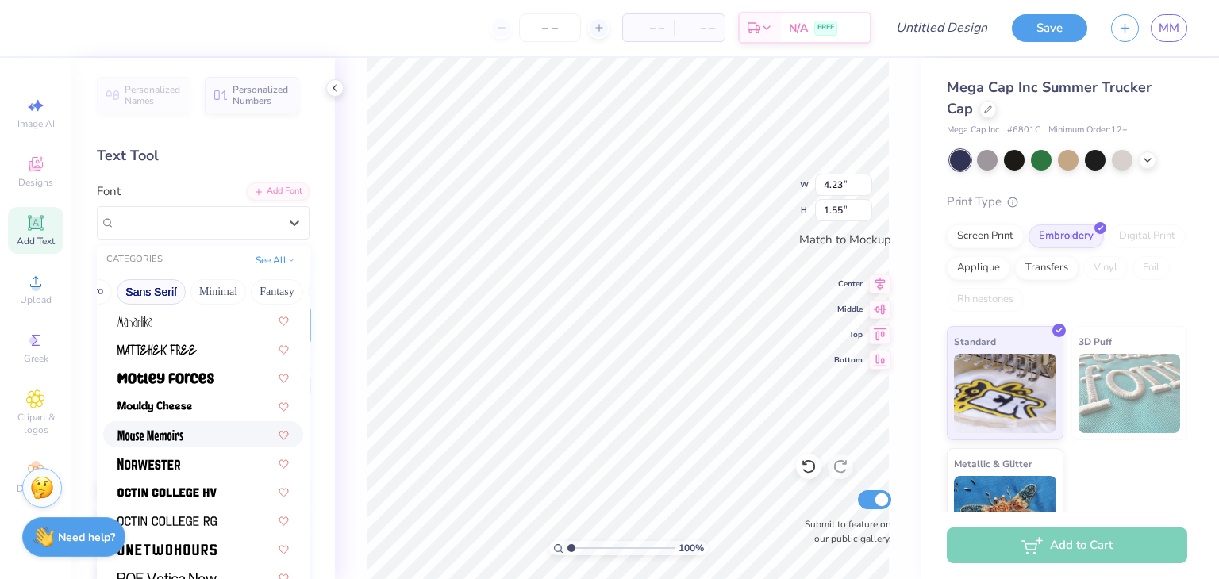
scroll to position [1314, 0]
click at [189, 484] on span at bounding box center [166, 490] width 99 height 17
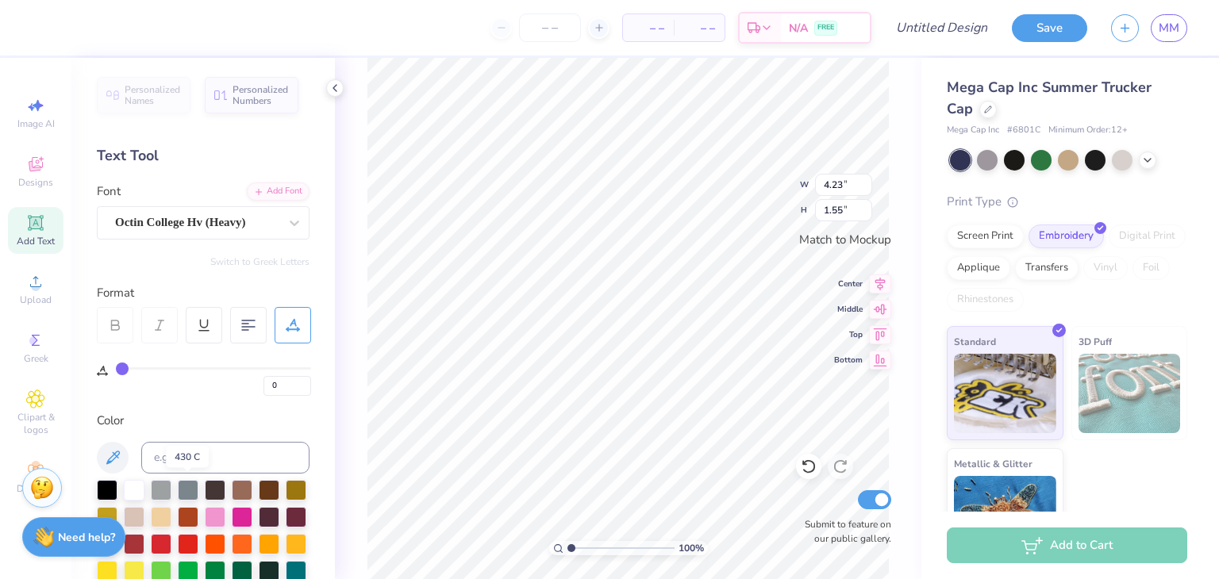
type input "2.74"
type input "1.16"
click at [247, 325] on icon at bounding box center [248, 325] width 14 height 14
type input "3.20"
type input "1.36"
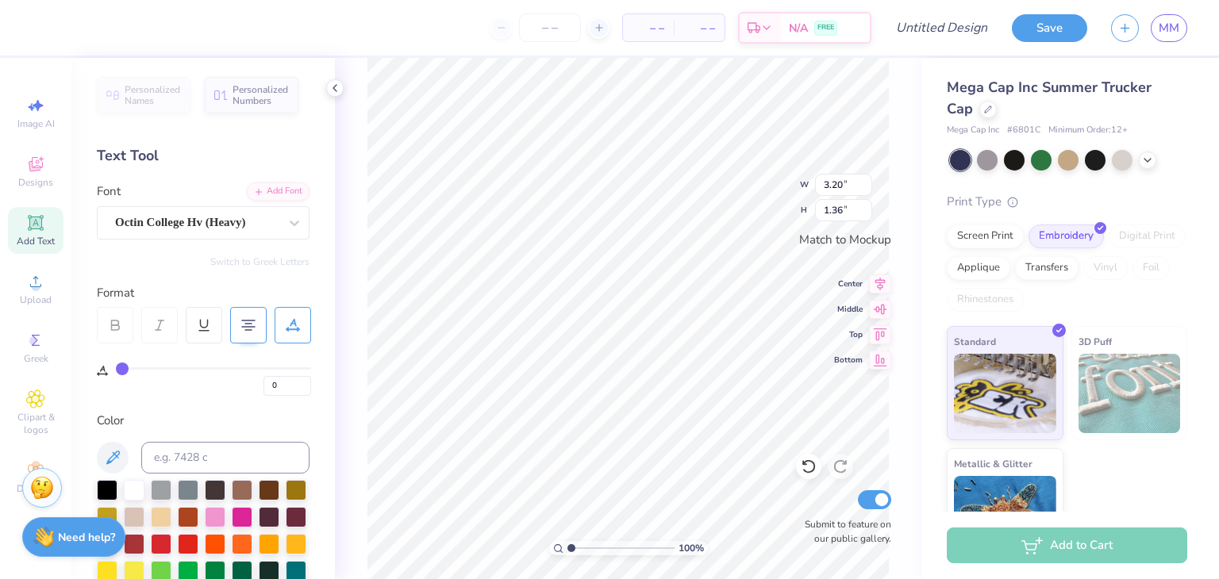
type input "3.69"
type input "1.57"
click at [879, 282] on icon at bounding box center [880, 281] width 10 height 13
click at [882, 315] on icon at bounding box center [880, 307] width 22 height 19
click at [882, 280] on icon at bounding box center [880, 281] width 22 height 19
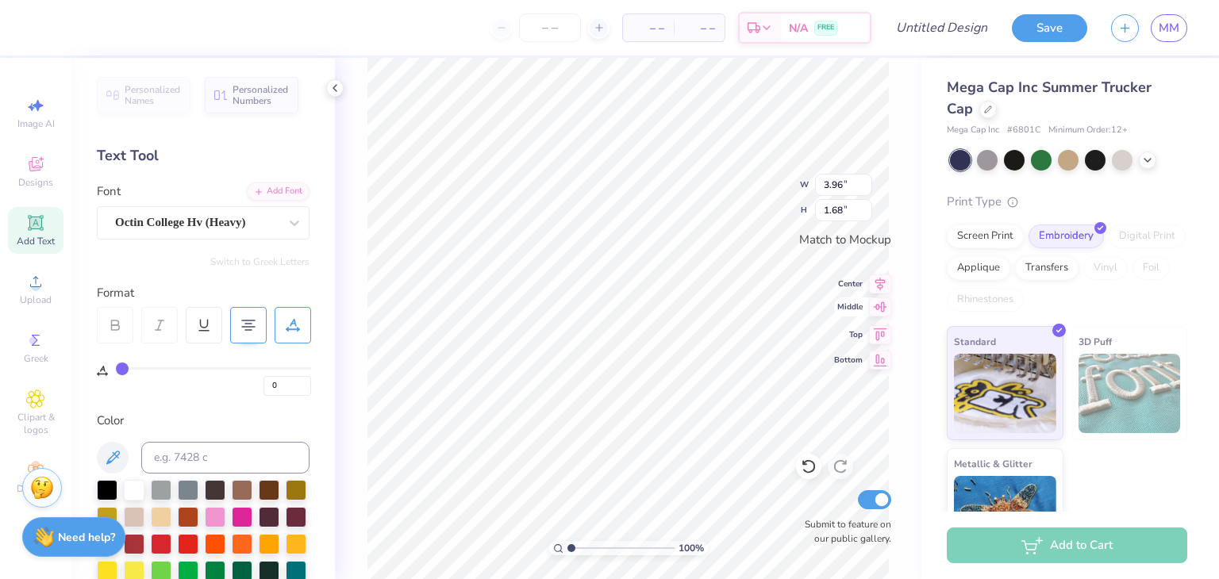
click at [880, 306] on icon at bounding box center [880, 307] width 13 height 10
click at [876, 332] on icon at bounding box center [880, 332] width 13 height 12
click at [883, 359] on icon at bounding box center [880, 358] width 13 height 12
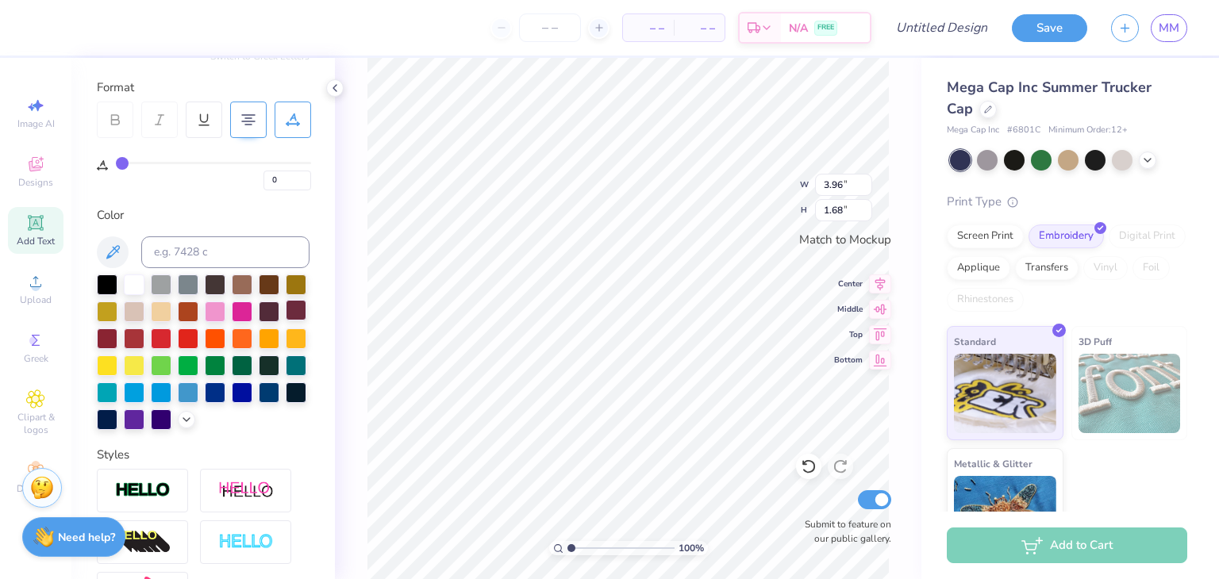
scroll to position [206, 0]
click at [135, 276] on div at bounding box center [134, 282] width 21 height 21
click at [277, 182] on input "0" at bounding box center [287, 180] width 48 height 20
click at [303, 173] on input "1" at bounding box center [287, 180] width 48 height 20
click at [303, 173] on input "2" at bounding box center [287, 180] width 48 height 20
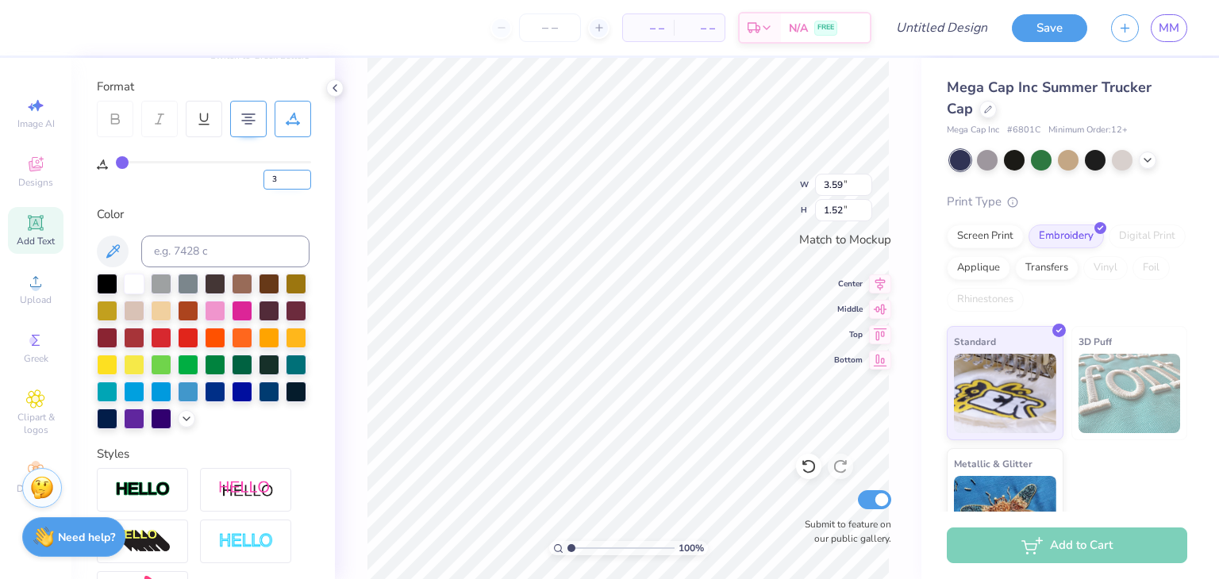
click at [303, 173] on input "3" at bounding box center [287, 180] width 48 height 20
click at [303, 173] on input "4" at bounding box center [287, 180] width 48 height 20
click at [303, 173] on input "22" at bounding box center [287, 180] width 48 height 20
click at [303, 173] on input "23" at bounding box center [287, 180] width 48 height 20
click at [303, 173] on input "24" at bounding box center [287, 180] width 48 height 20
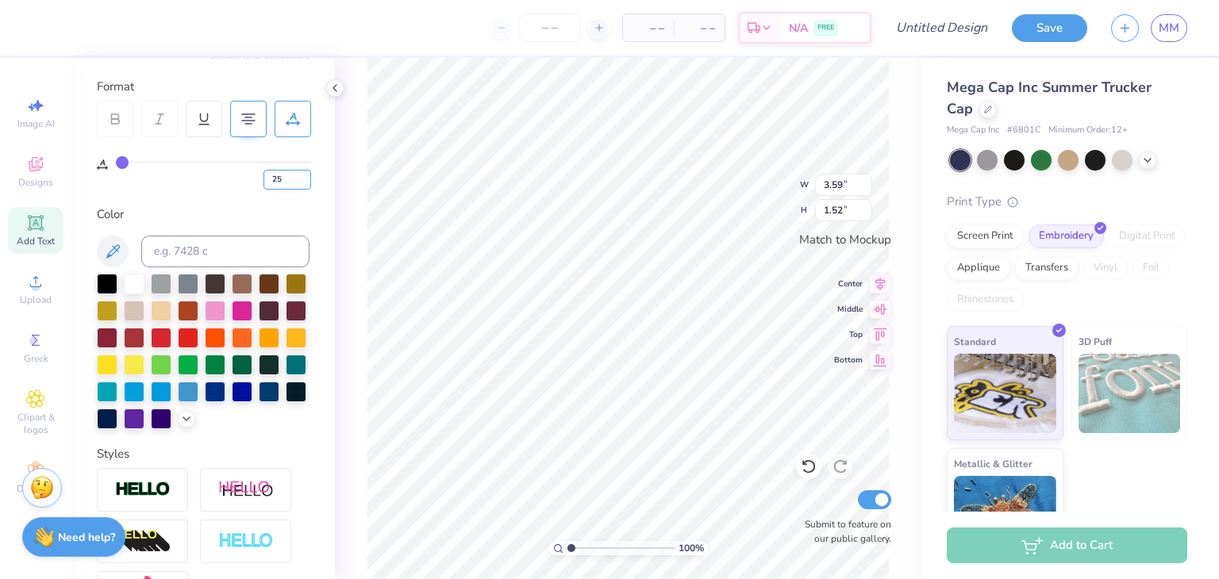
click at [303, 173] on input "25" at bounding box center [287, 180] width 48 height 20
click at [303, 173] on input "26" at bounding box center [287, 180] width 48 height 20
click at [303, 173] on input "27" at bounding box center [287, 180] width 48 height 20
click at [303, 173] on input "28" at bounding box center [287, 180] width 48 height 20
click at [303, 173] on input "29" at bounding box center [287, 180] width 48 height 20
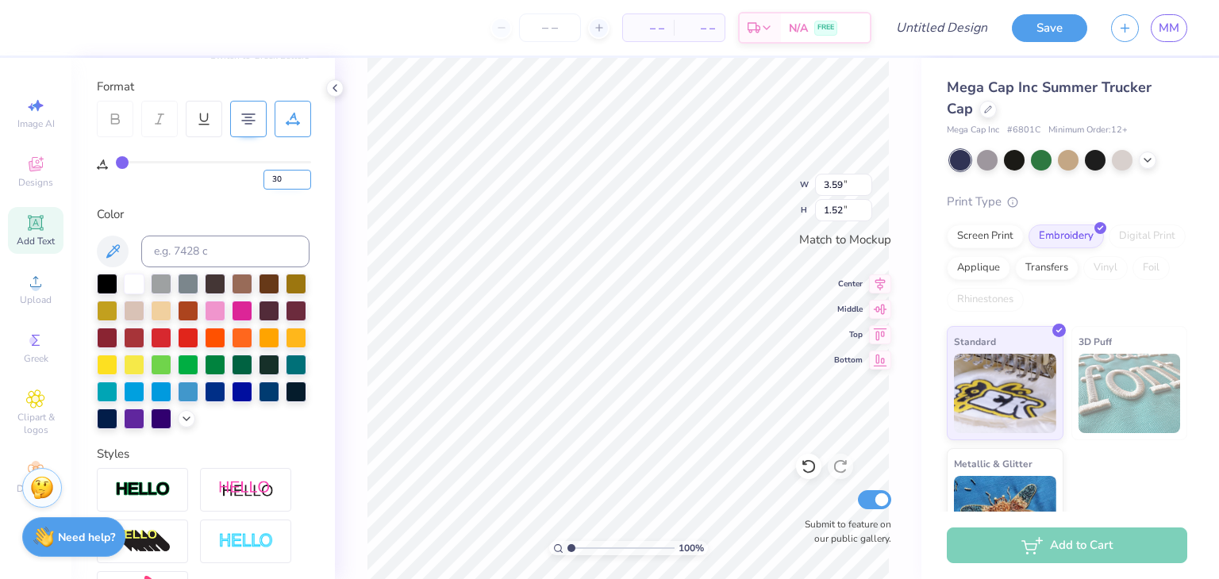
click at [303, 173] on input "30" at bounding box center [287, 180] width 48 height 20
click at [303, 173] on input "31" at bounding box center [287, 180] width 48 height 20
click at [303, 173] on input "32" at bounding box center [287, 180] width 48 height 20
click at [303, 173] on input "33" at bounding box center [287, 180] width 48 height 20
click at [303, 173] on input "34" at bounding box center [287, 180] width 48 height 20
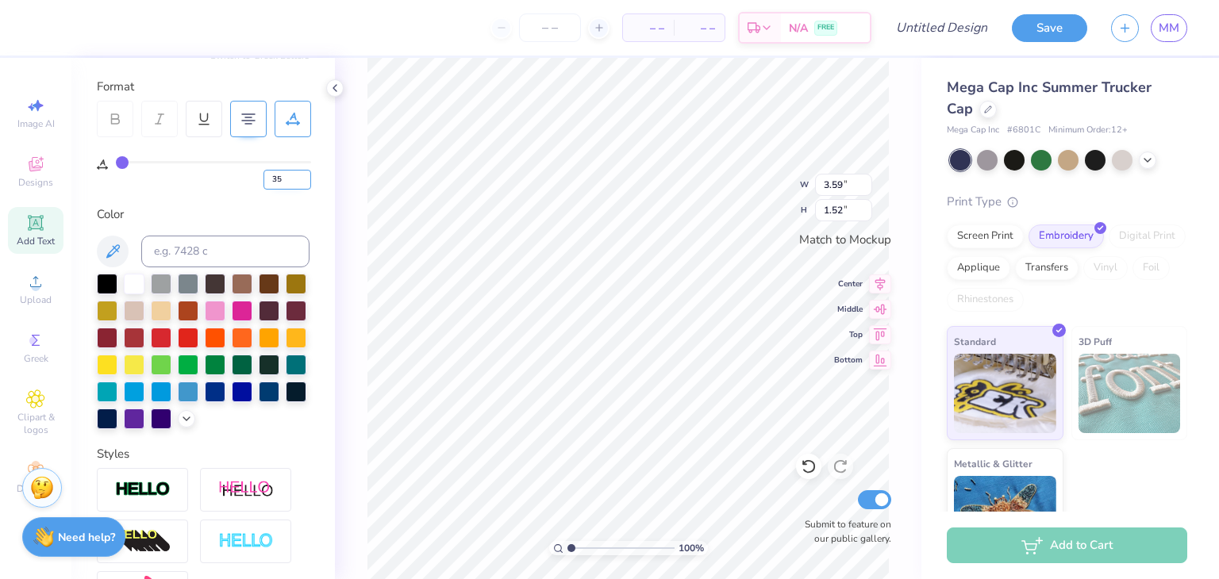
click at [303, 173] on input "35" at bounding box center [287, 180] width 48 height 20
click at [303, 173] on input "36" at bounding box center [287, 180] width 48 height 20
click at [303, 173] on input "37" at bounding box center [287, 180] width 48 height 20
click at [303, 173] on input "38" at bounding box center [287, 180] width 48 height 20
click at [303, 173] on input "39" at bounding box center [287, 180] width 48 height 20
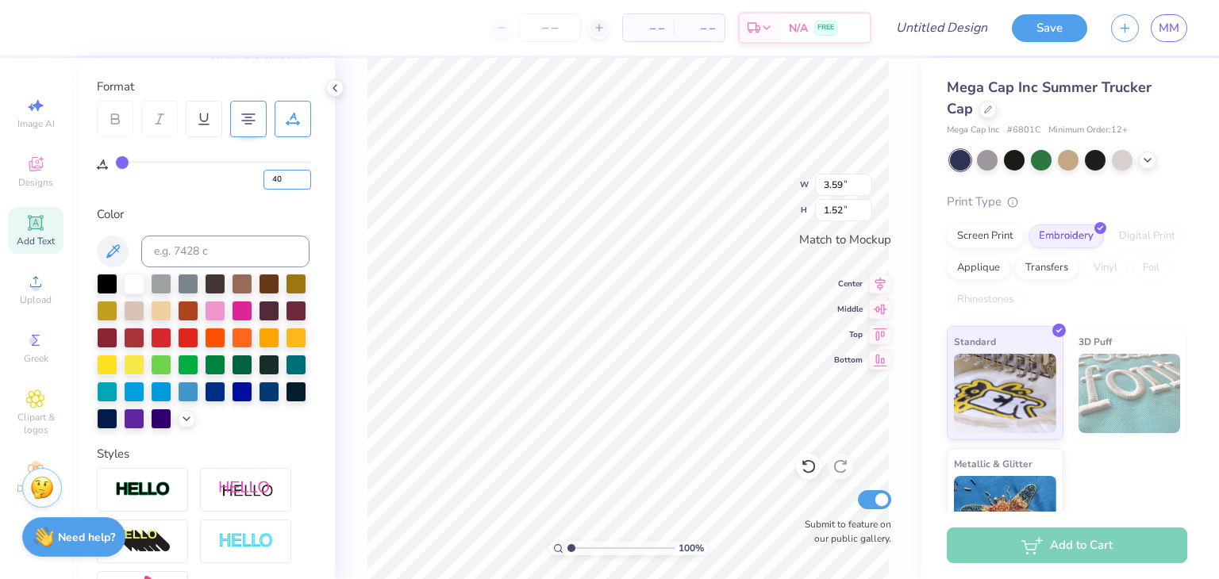
click at [303, 173] on input "40" at bounding box center [287, 180] width 48 height 20
click at [303, 173] on input "41" at bounding box center [287, 180] width 48 height 20
click at [303, 173] on input "42" at bounding box center [287, 180] width 48 height 20
click at [303, 173] on input "43" at bounding box center [287, 180] width 48 height 20
click at [303, 173] on input "44" at bounding box center [287, 180] width 48 height 20
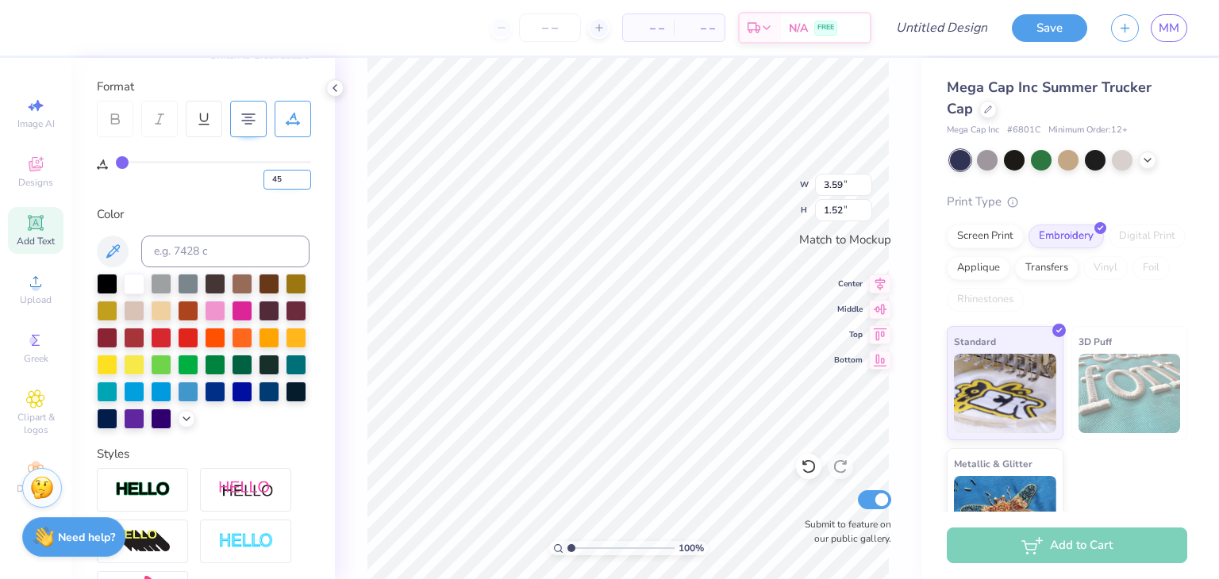
click at [303, 173] on input "45" at bounding box center [287, 180] width 48 height 20
click at [303, 173] on input "46" at bounding box center [287, 180] width 48 height 20
click at [303, 173] on input "47" at bounding box center [287, 180] width 48 height 20
click at [303, 173] on input "48" at bounding box center [287, 180] width 48 height 20
click at [303, 173] on input "49" at bounding box center [287, 180] width 48 height 20
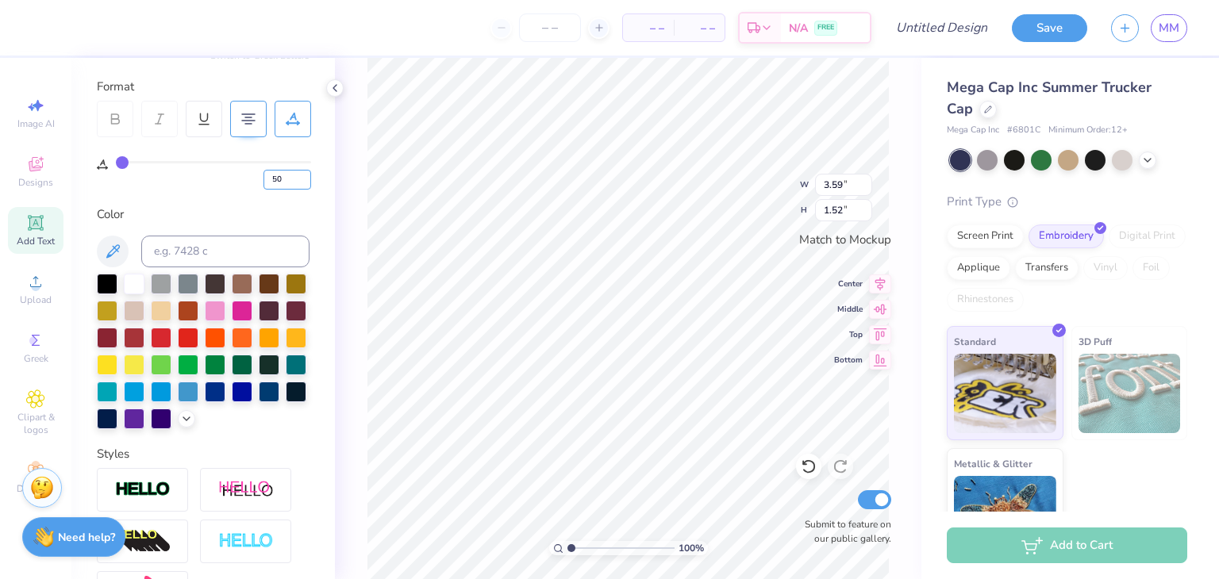
drag, startPoint x: 303, startPoint y: 173, endPoint x: 255, endPoint y: 176, distance: 47.7
click at [303, 173] on input "50" at bounding box center [287, 180] width 48 height 20
click at [303, 173] on input "51" at bounding box center [287, 180] width 48 height 20
click at [133, 156] on div "51" at bounding box center [213, 171] width 195 height 36
drag, startPoint x: 218, startPoint y: 161, endPoint x: 162, endPoint y: 172, distance: 57.4
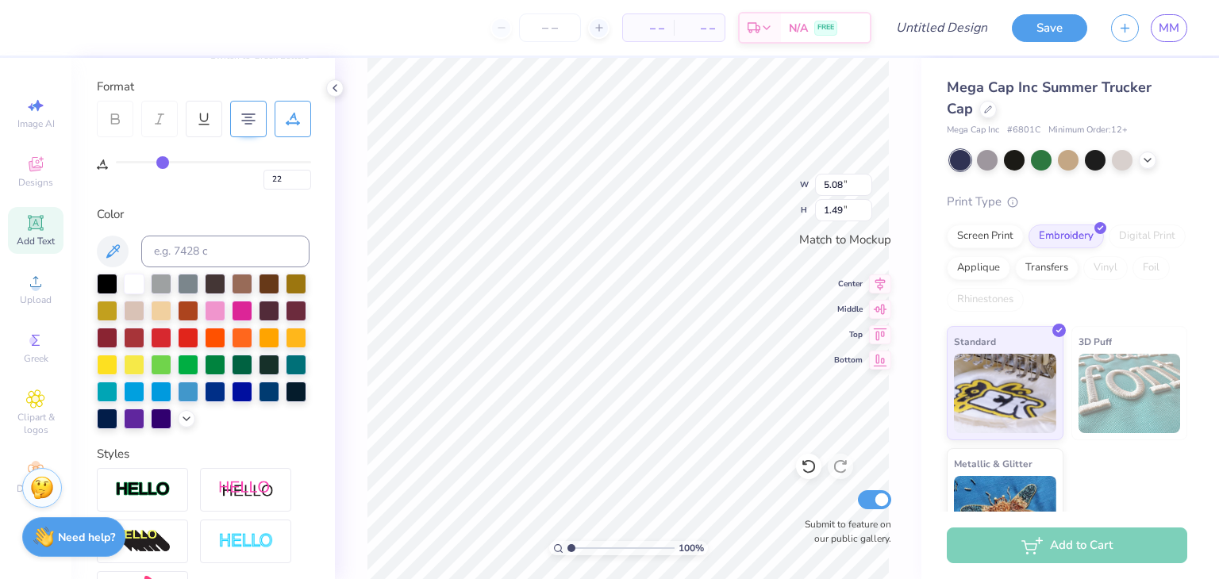
click at [162, 163] on input "range" at bounding box center [213, 162] width 195 height 2
drag, startPoint x: 163, startPoint y: 163, endPoint x: 148, endPoint y: 163, distance: 15.1
click at [148, 163] on input "range" at bounding box center [213, 162] width 195 height 2
click at [50, 236] on span "Add Text" at bounding box center [36, 241] width 38 height 13
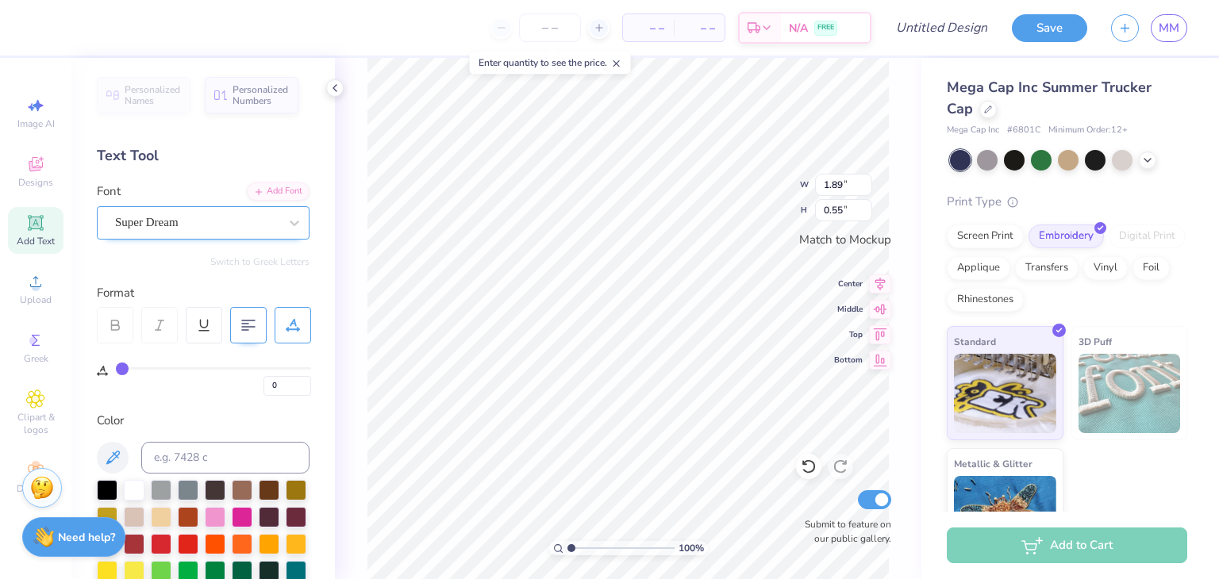
click at [194, 214] on div "Super Dream" at bounding box center [196, 222] width 167 height 25
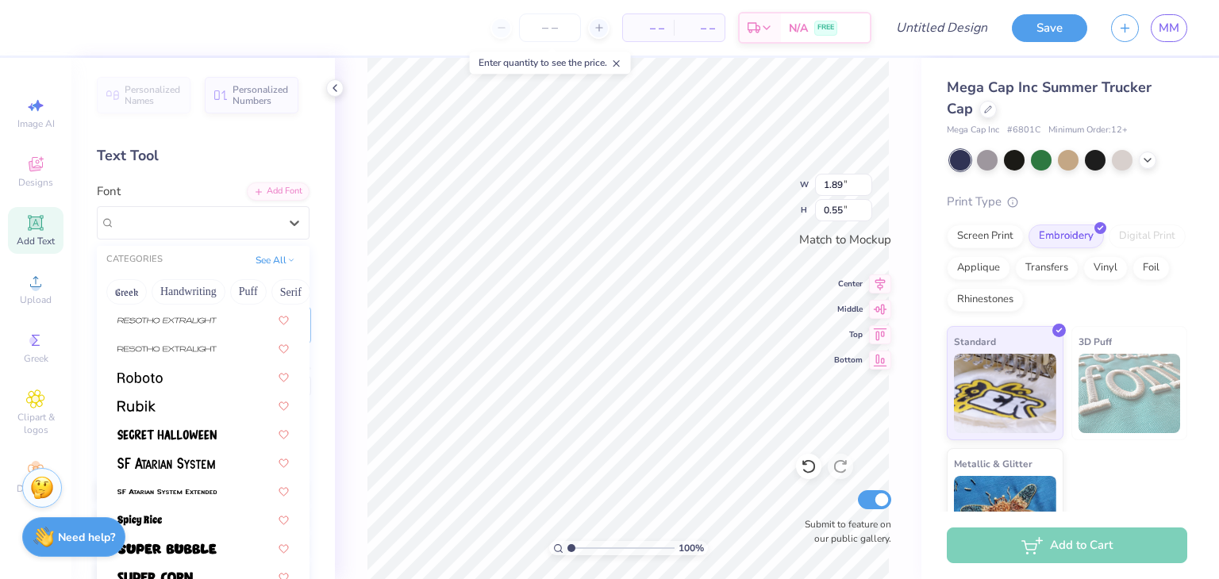
scroll to position [1902, 0]
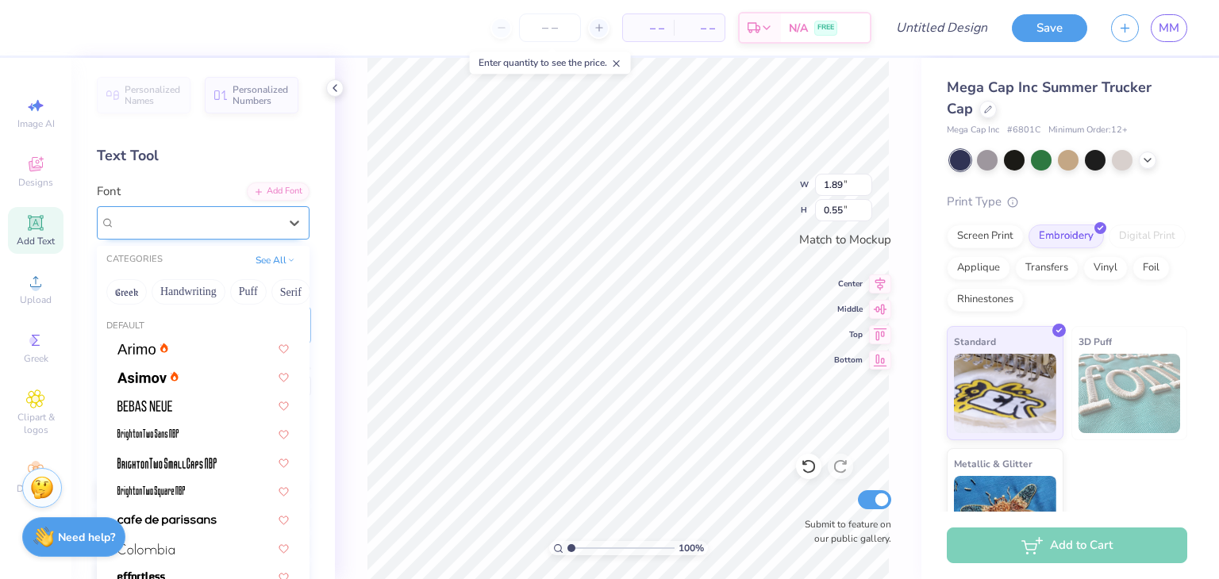
drag, startPoint x: 204, startPoint y: 363, endPoint x: 172, endPoint y: 219, distance: 147.1
click at [172, 219] on div "Super Dream" at bounding box center [196, 222] width 167 height 25
click at [182, 290] on button "Bold" at bounding box center [174, 291] width 39 height 25
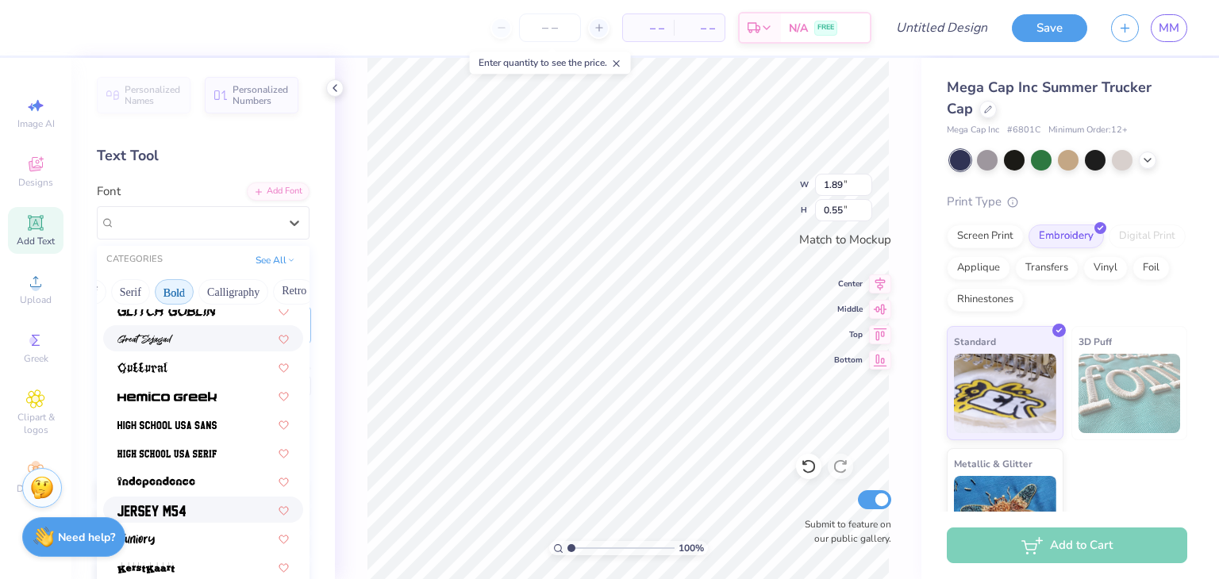
scroll to position [720, 0]
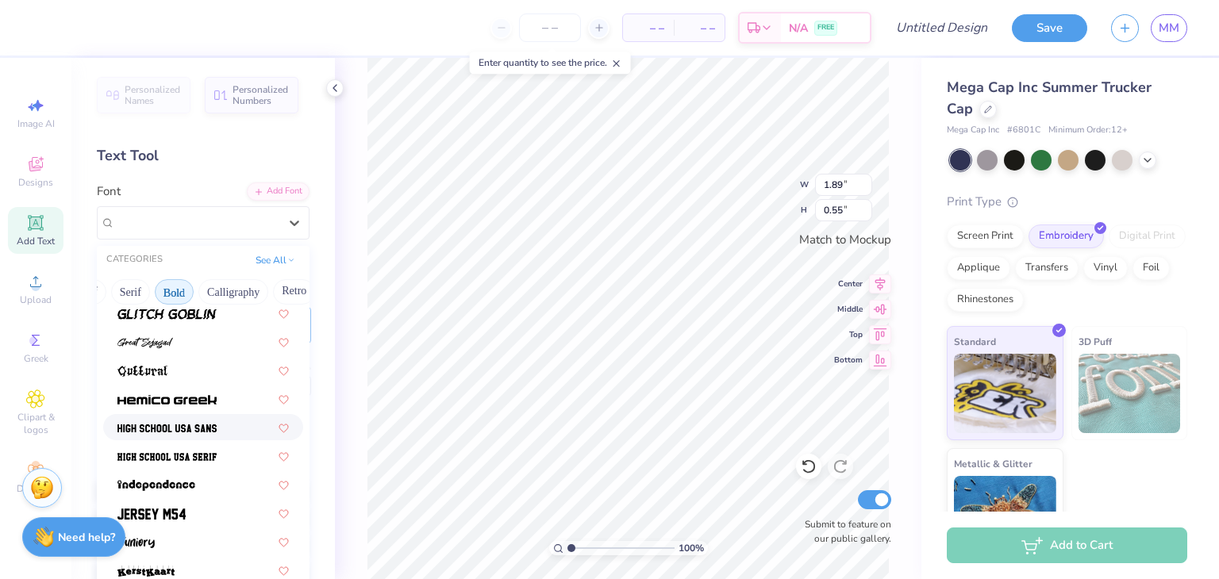
click at [192, 438] on div at bounding box center [203, 427] width 200 height 26
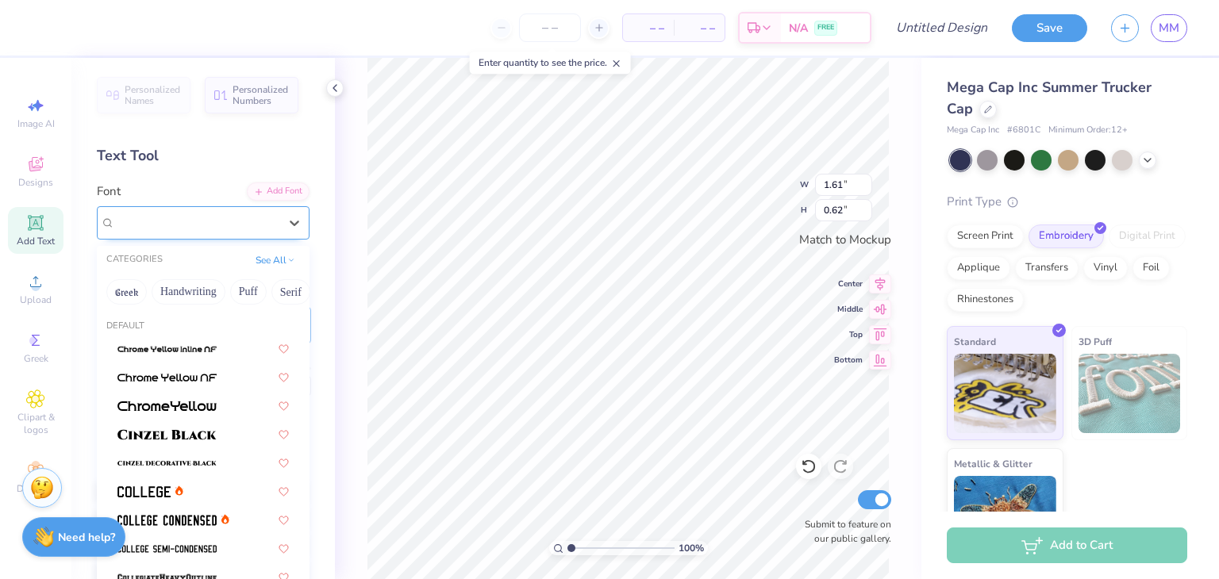
click at [190, 222] on div "High School [GEOGRAPHIC_DATA] Sans" at bounding box center [196, 222] width 167 height 25
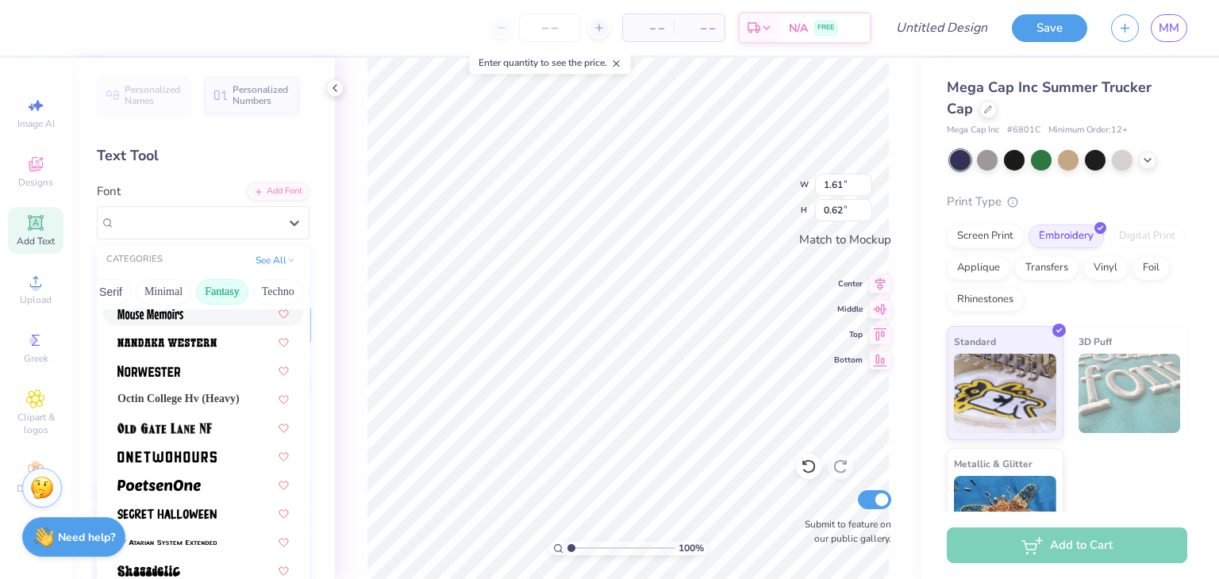
scroll to position [0, 419]
click at [161, 290] on button "Minimal" at bounding box center [163, 291] width 56 height 25
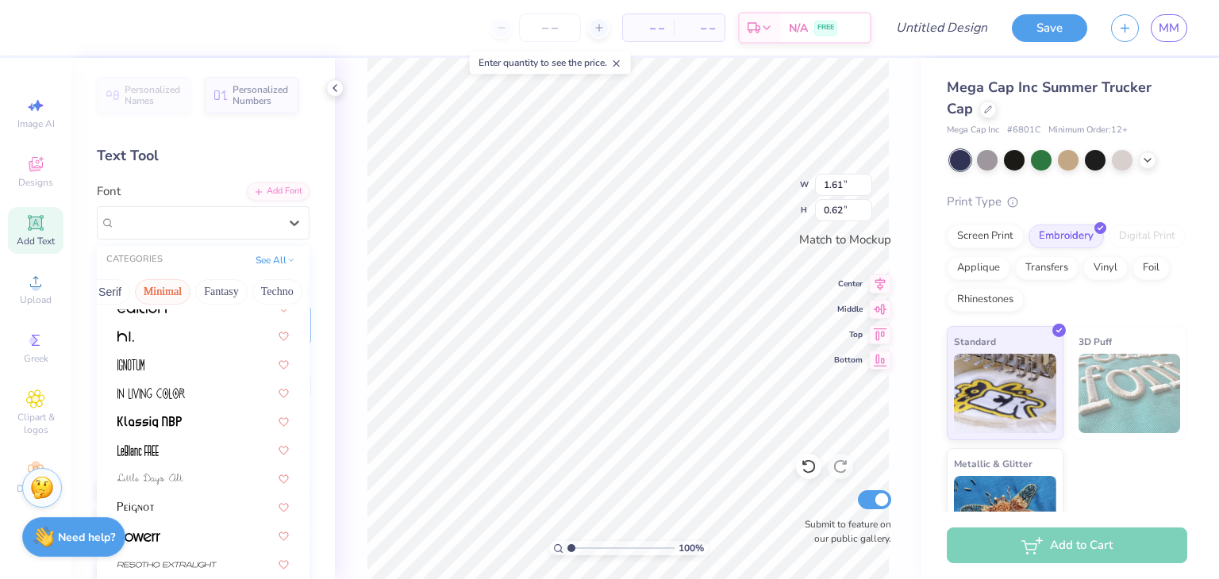
scroll to position [302, 0]
click at [217, 282] on button "Fantasy" at bounding box center [221, 291] width 52 height 25
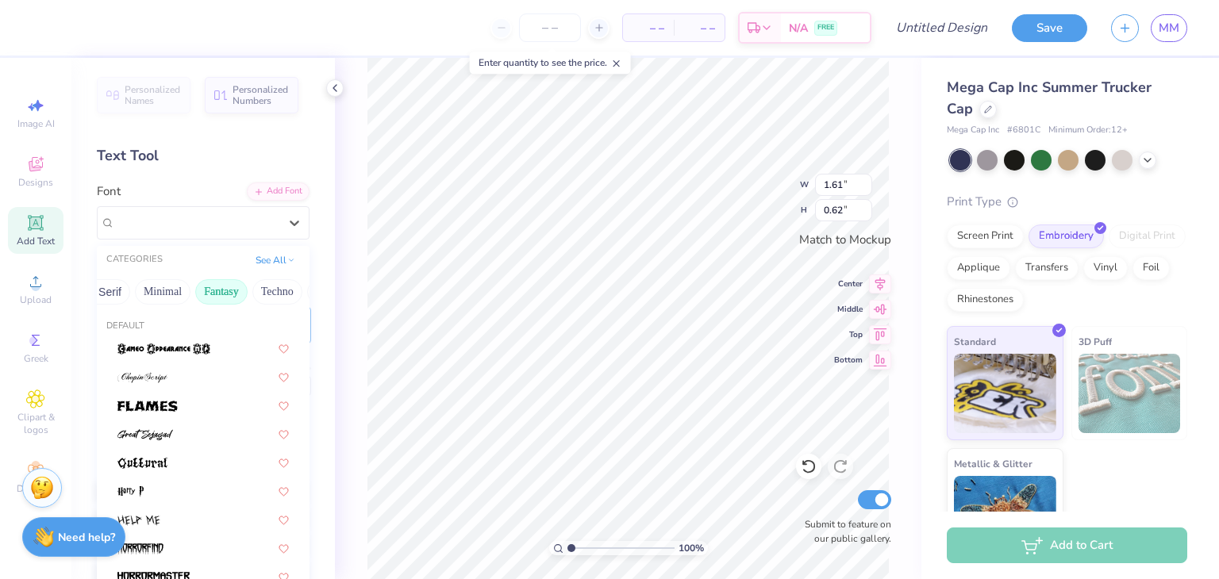
scroll to position [0, 271]
click at [190, 286] on button "Retro" at bounding box center [183, 291] width 42 height 25
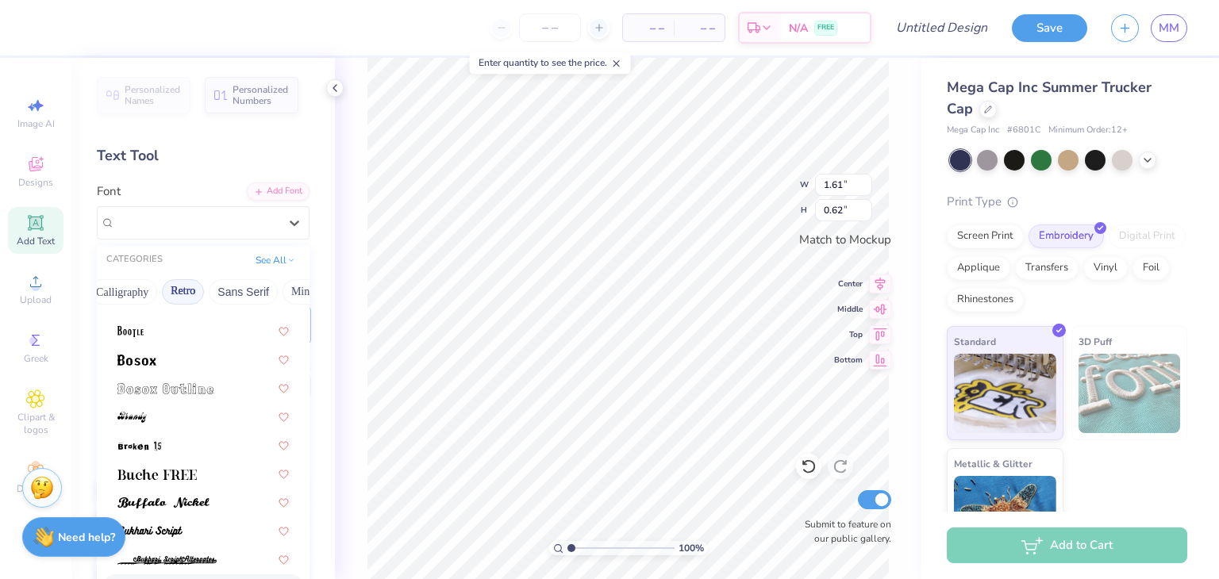
scroll to position [152, 0]
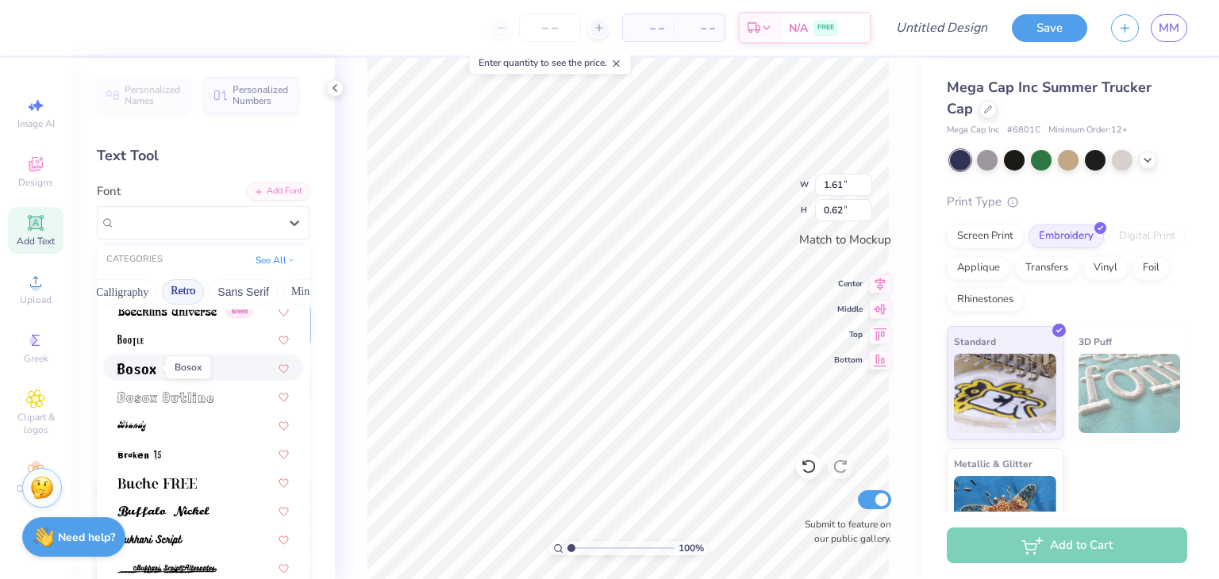
click at [149, 369] on img at bounding box center [136, 368] width 39 height 11
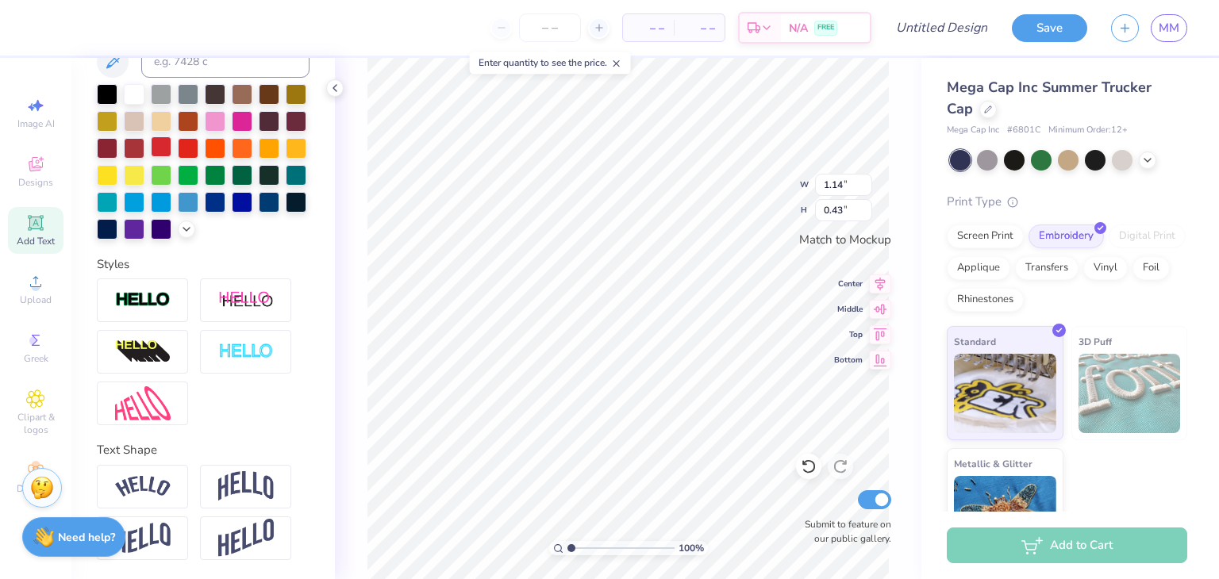
scroll to position [421, 0]
click at [180, 234] on icon at bounding box center [186, 227] width 13 height 13
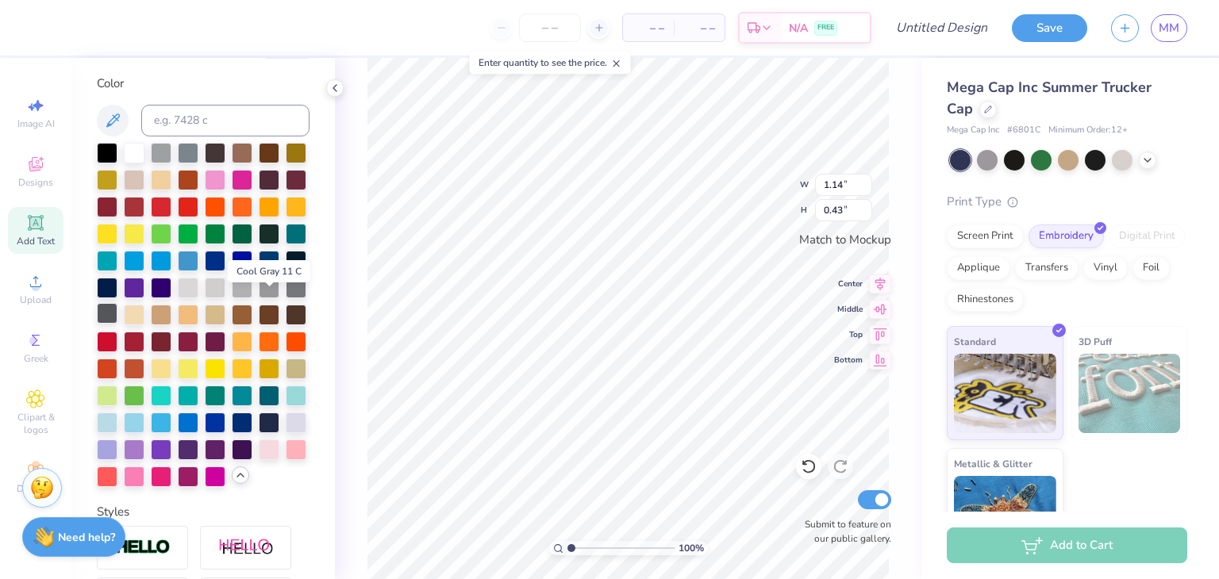
scroll to position [334, 0]
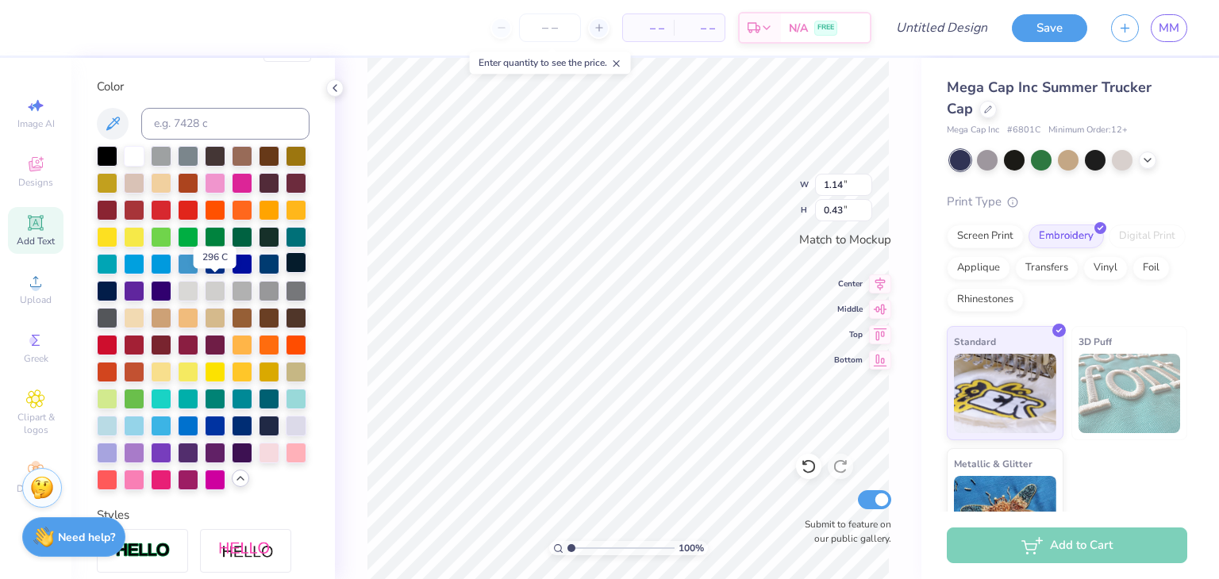
click at [286, 273] on div at bounding box center [296, 262] width 21 height 21
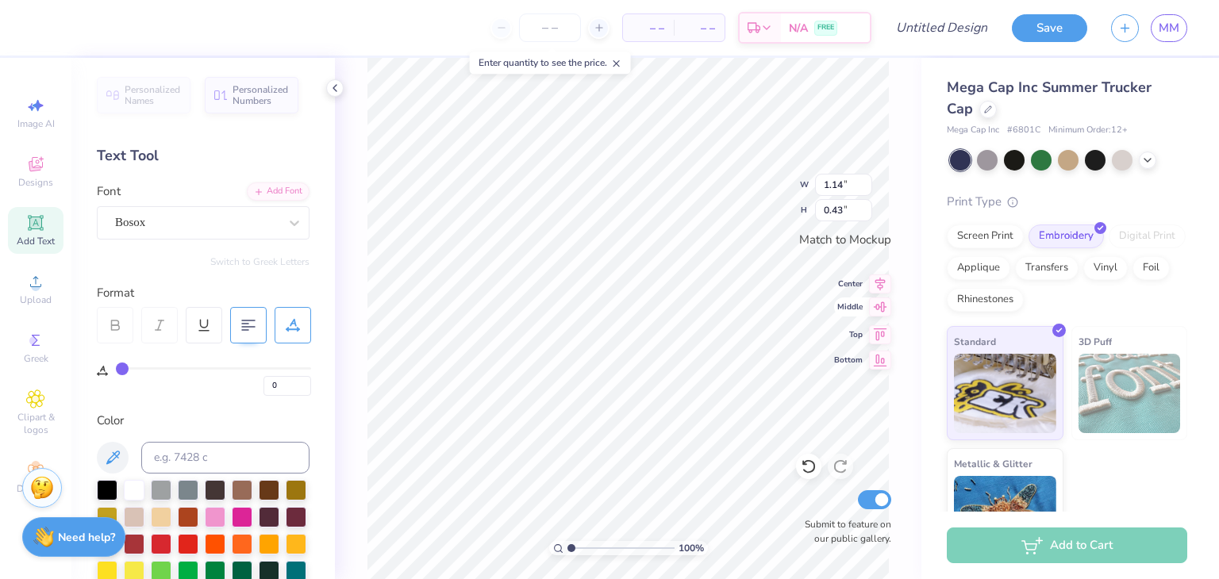
click at [873, 305] on icon at bounding box center [880, 307] width 22 height 19
click at [874, 283] on icon at bounding box center [880, 281] width 22 height 19
click at [875, 277] on icon at bounding box center [880, 281] width 22 height 19
click at [872, 329] on icon at bounding box center [880, 332] width 22 height 19
click at [876, 282] on icon at bounding box center [880, 281] width 22 height 19
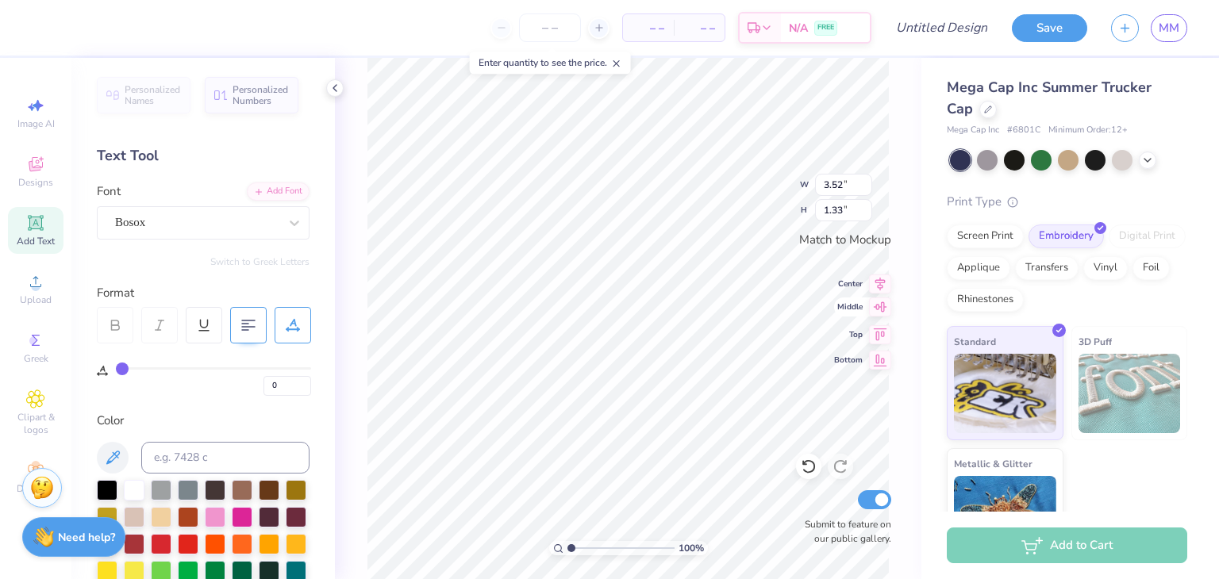
click at [877, 309] on icon at bounding box center [880, 307] width 13 height 10
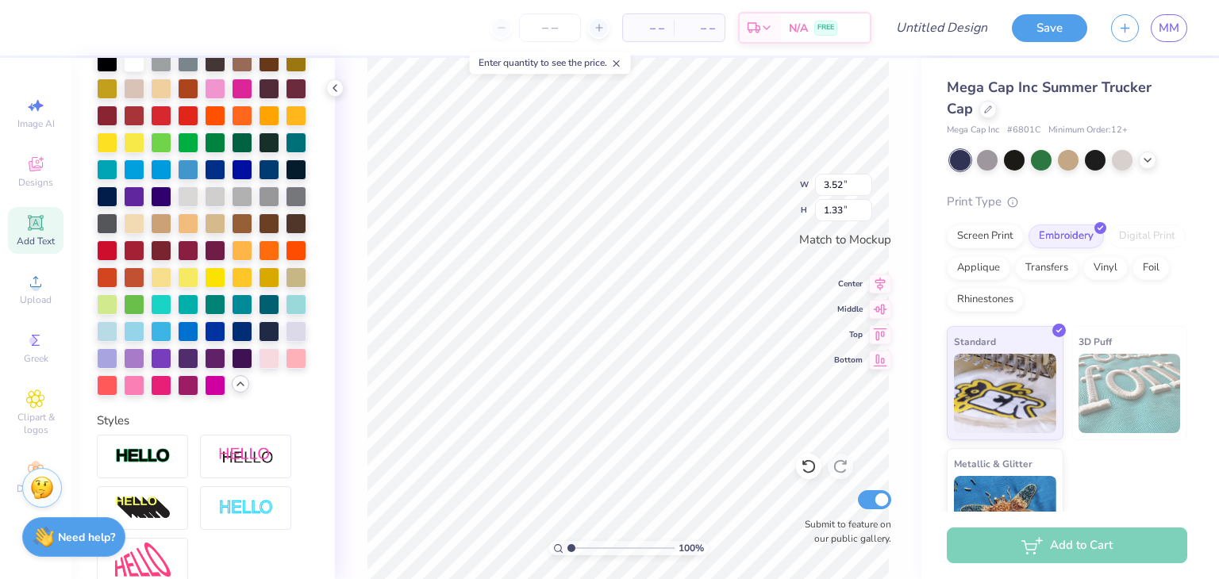
scroll to position [637, 0]
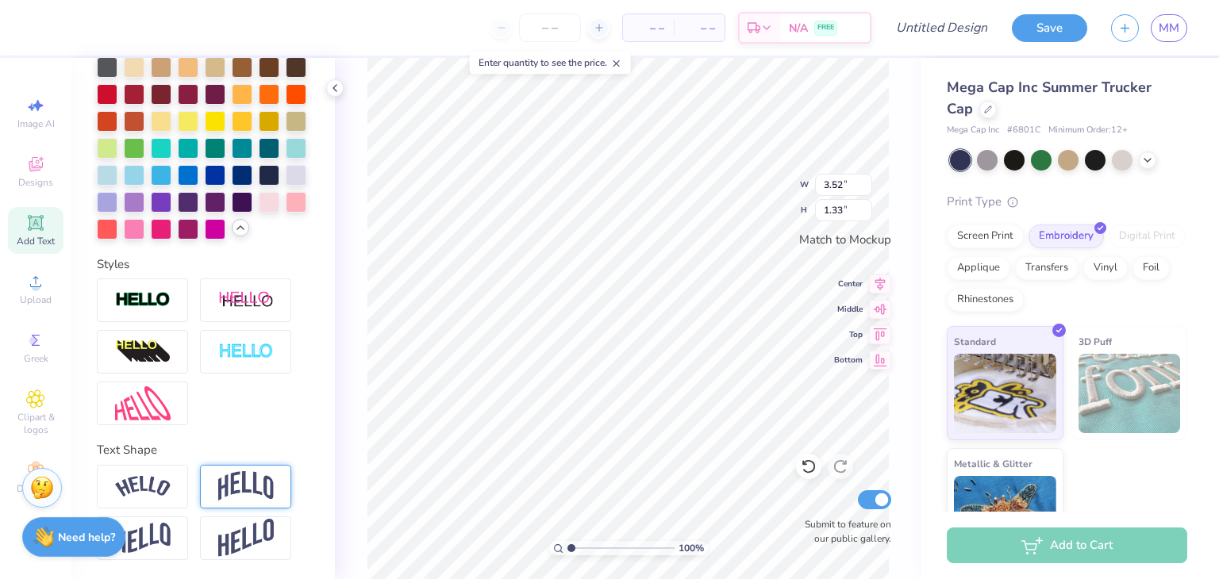
click at [243, 497] on img at bounding box center [246, 486] width 56 height 30
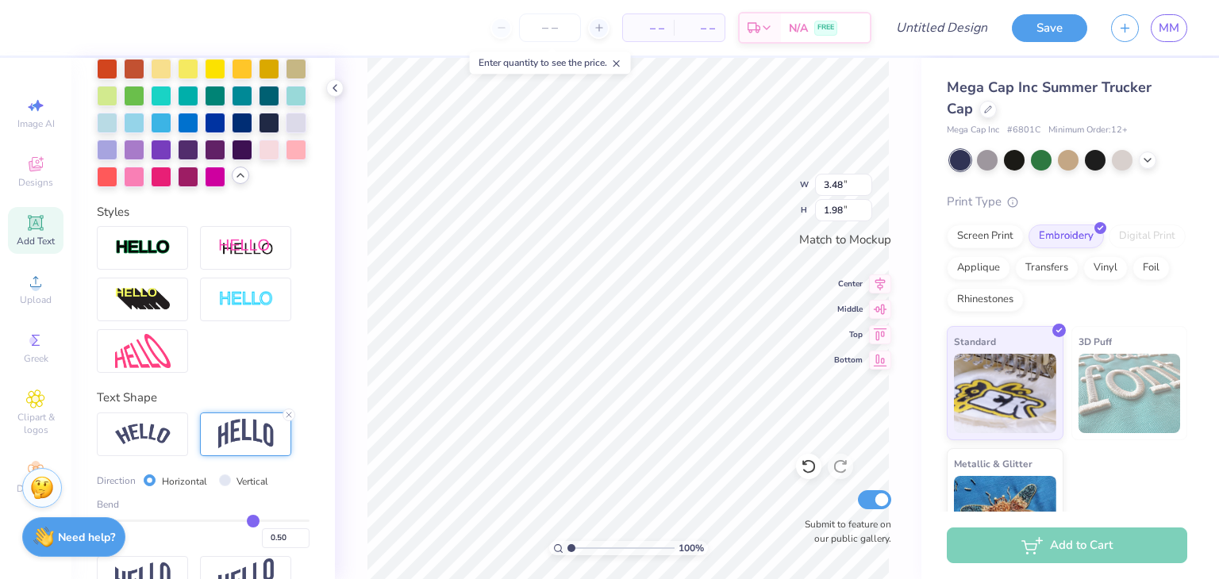
scroll to position [729, 0]
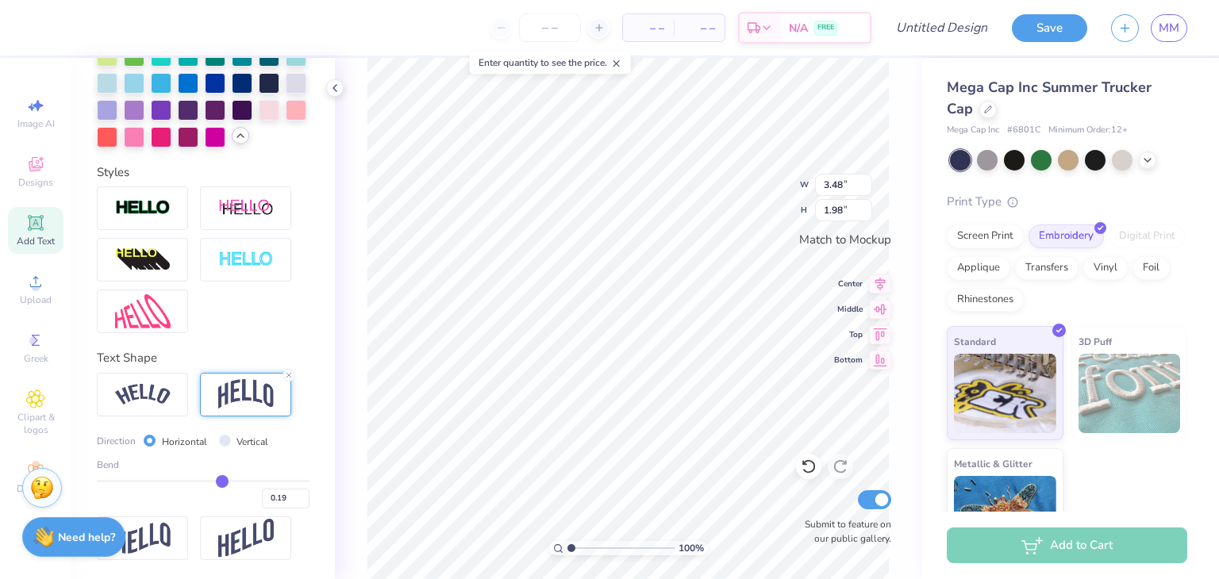
drag, startPoint x: 244, startPoint y: 483, endPoint x: 214, endPoint y: 483, distance: 30.2
click at [214, 482] on input "range" at bounding box center [203, 481] width 213 height 2
click at [216, 482] on input "range" at bounding box center [203, 481] width 213 height 2
click at [882, 304] on icon at bounding box center [880, 307] width 22 height 19
click at [885, 285] on icon at bounding box center [880, 281] width 22 height 19
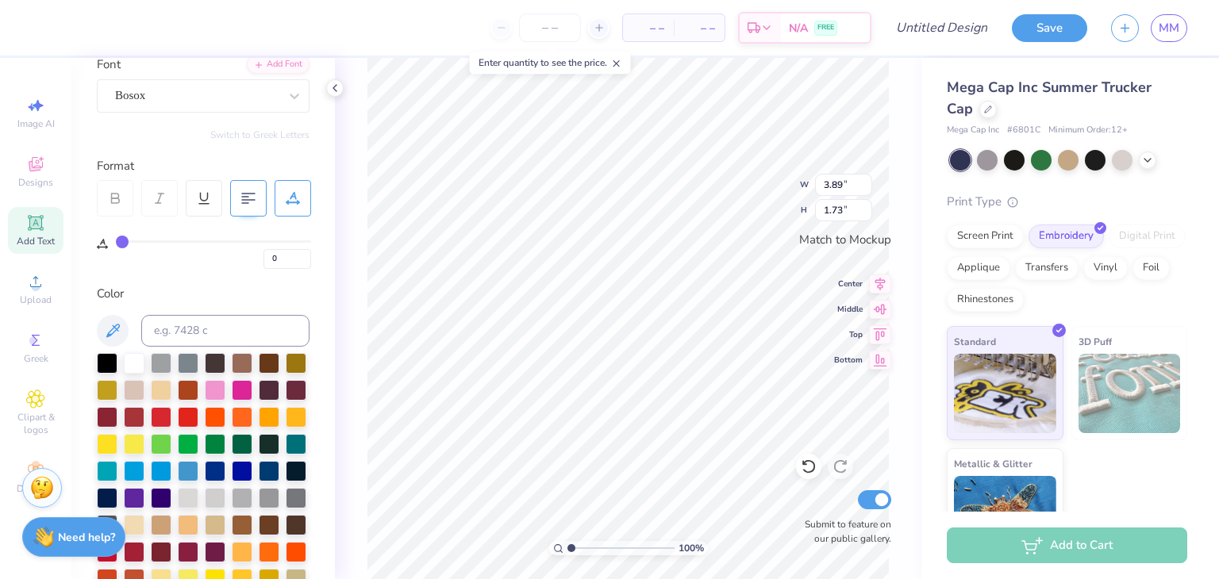
scroll to position [0, 0]
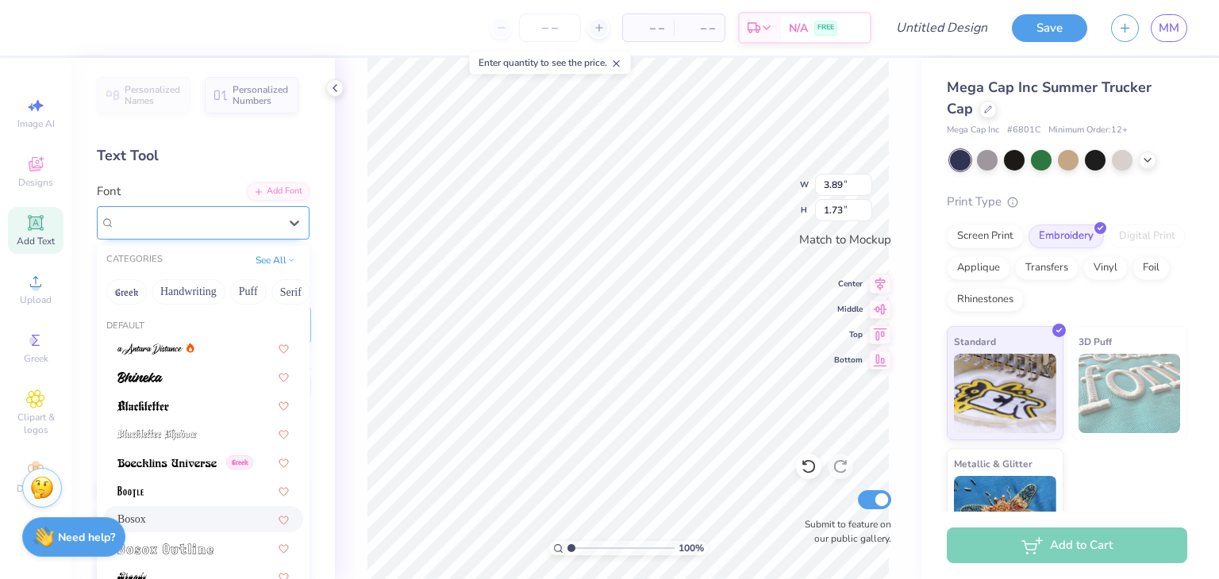
click at [200, 210] on div "Bosox" at bounding box center [196, 222] width 167 height 25
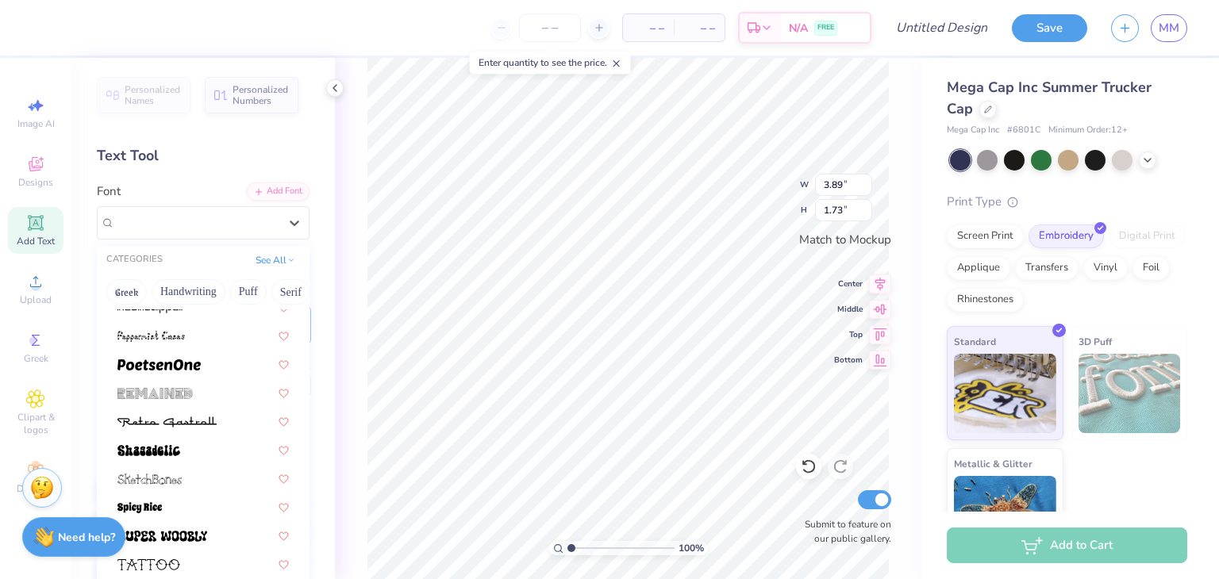
scroll to position [2016, 0]
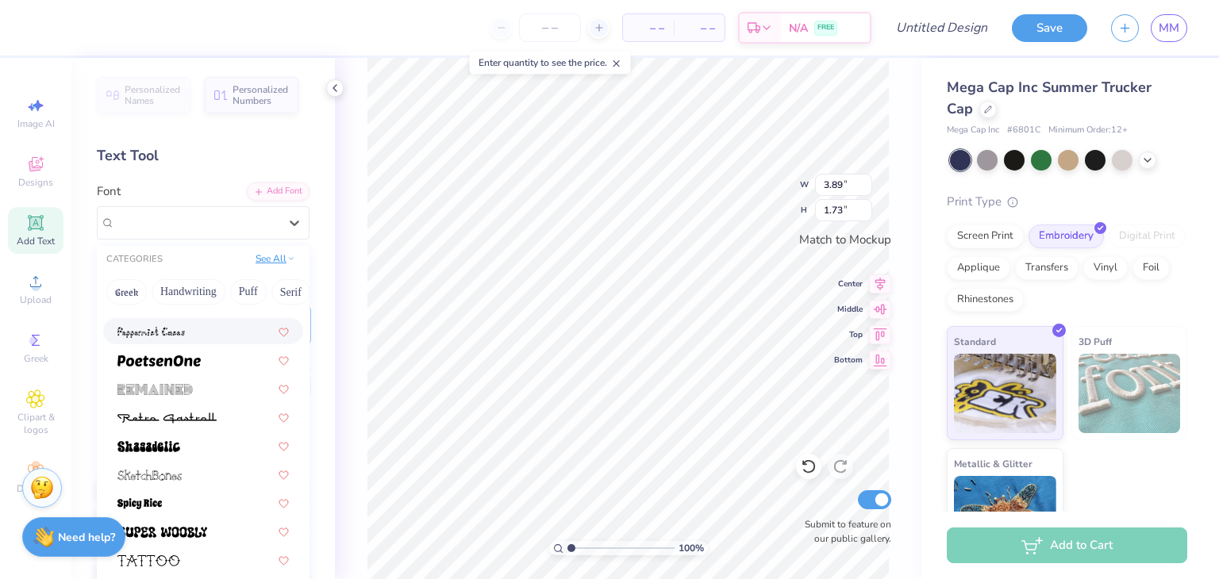
click at [260, 263] on button "See All" at bounding box center [275, 259] width 49 height 16
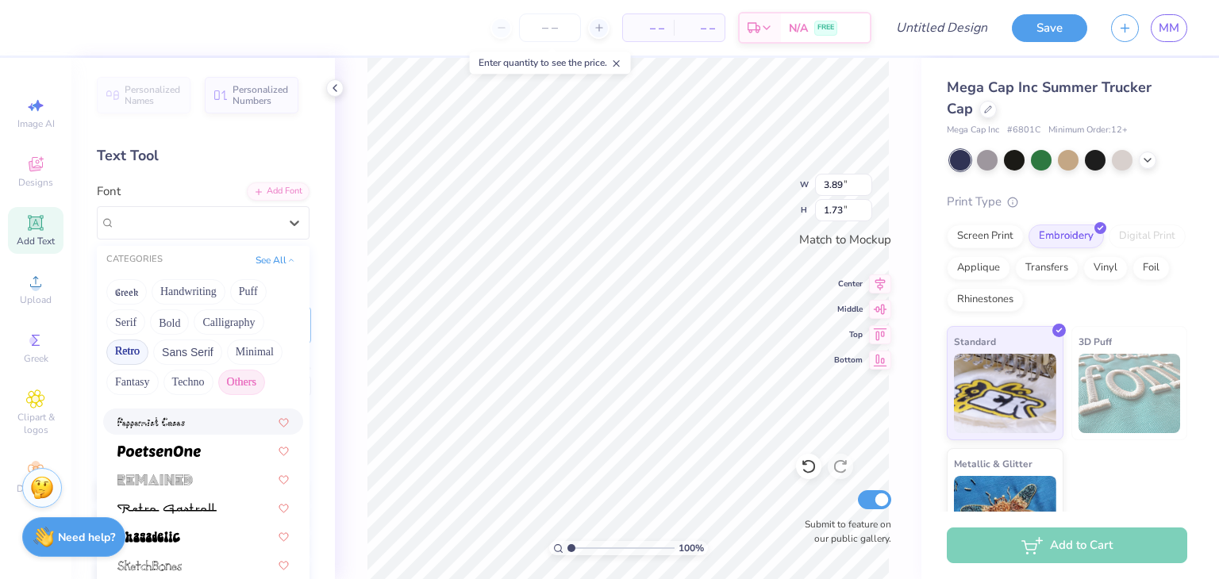
click at [246, 384] on button "Others" at bounding box center [241, 382] width 47 height 25
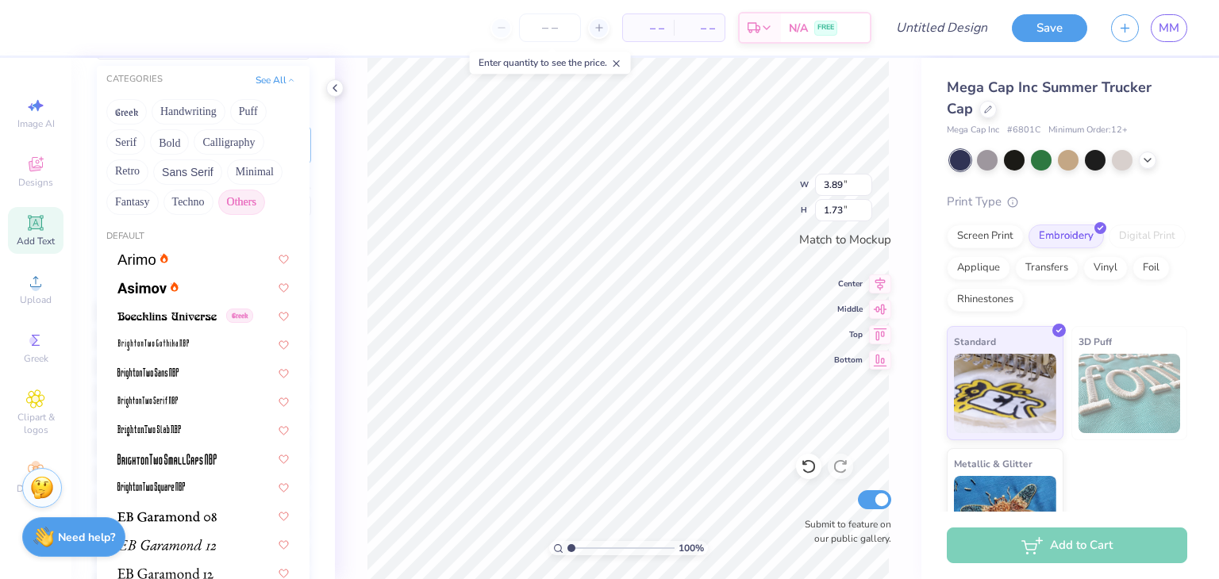
scroll to position [181, 0]
click at [165, 284] on img at bounding box center [141, 287] width 49 height 11
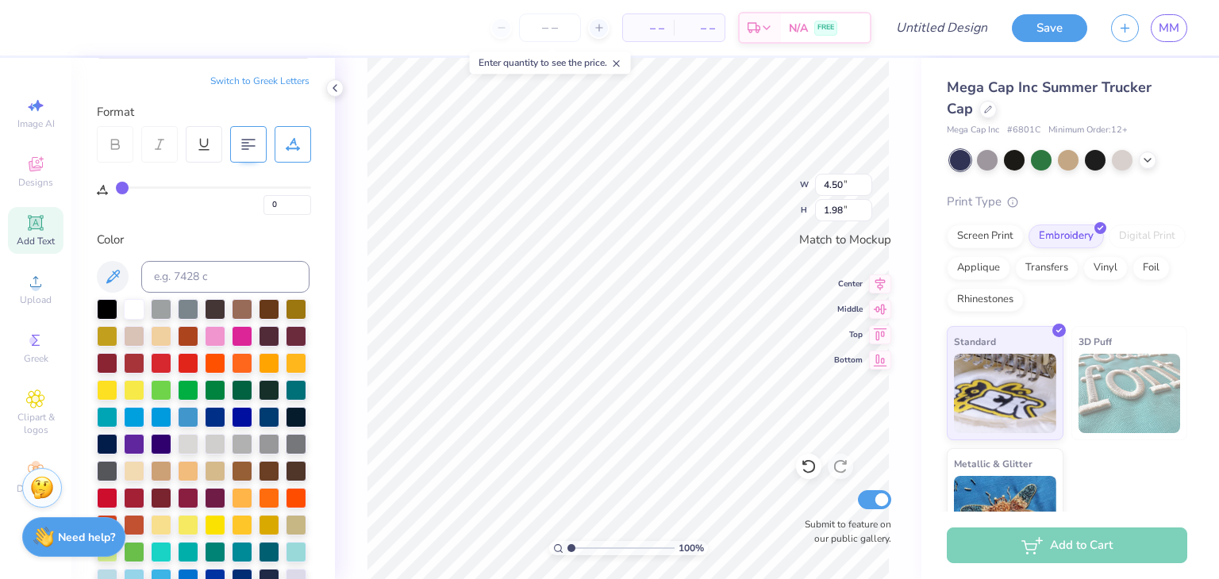
scroll to position [0, 0]
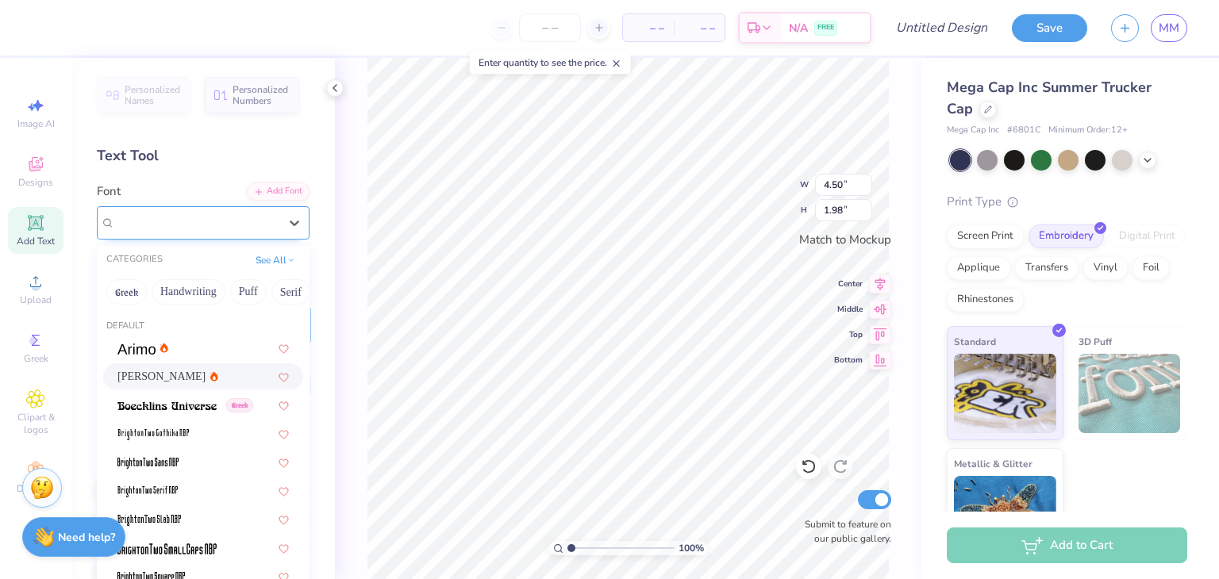
click at [209, 225] on div "[PERSON_NAME]" at bounding box center [196, 222] width 167 height 25
click at [176, 297] on button "Bold" at bounding box center [189, 291] width 39 height 25
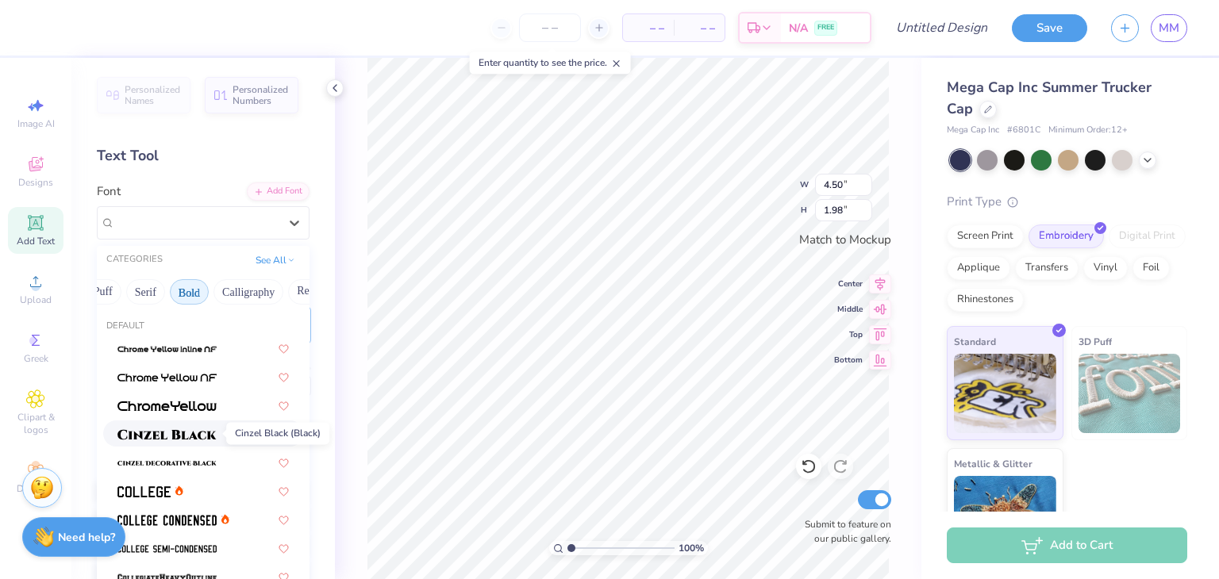
click at [189, 440] on img at bounding box center [166, 434] width 99 height 11
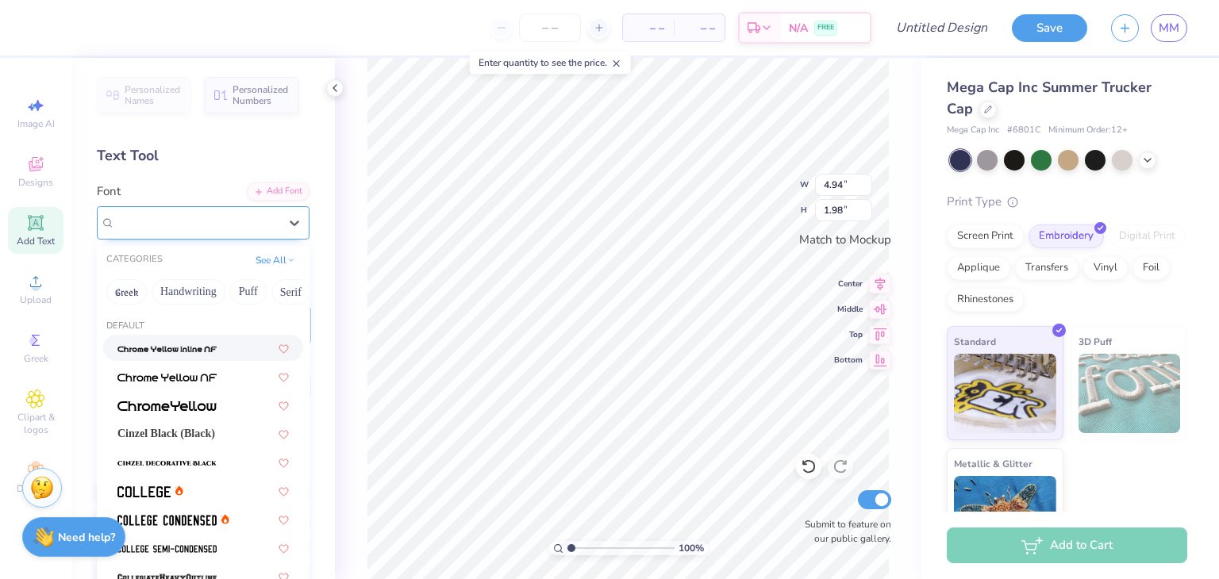
click at [225, 214] on div "Cinzel" at bounding box center [196, 222] width 167 height 25
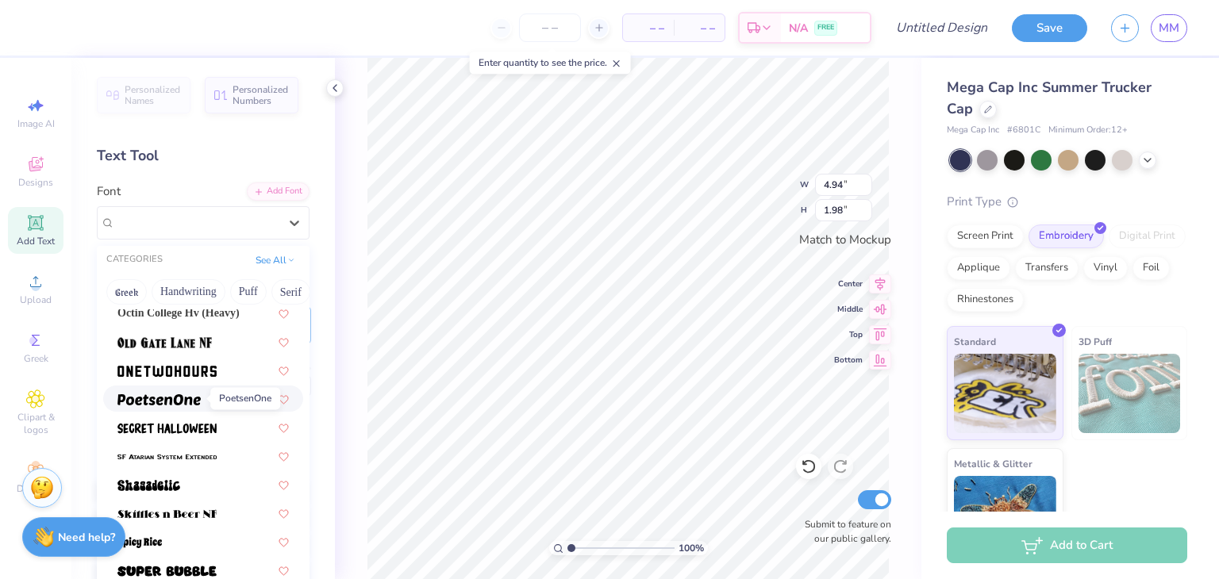
scroll to position [1492, 0]
click at [182, 362] on span at bounding box center [166, 370] width 99 height 17
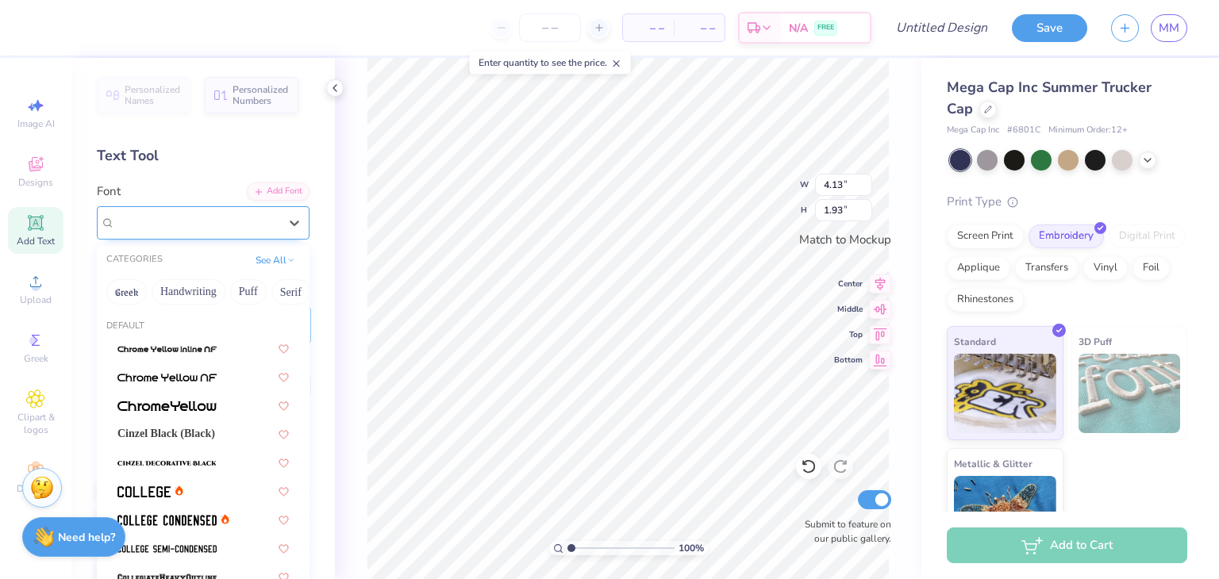
click at [211, 218] on div "OneTwoHours" at bounding box center [196, 222] width 167 height 25
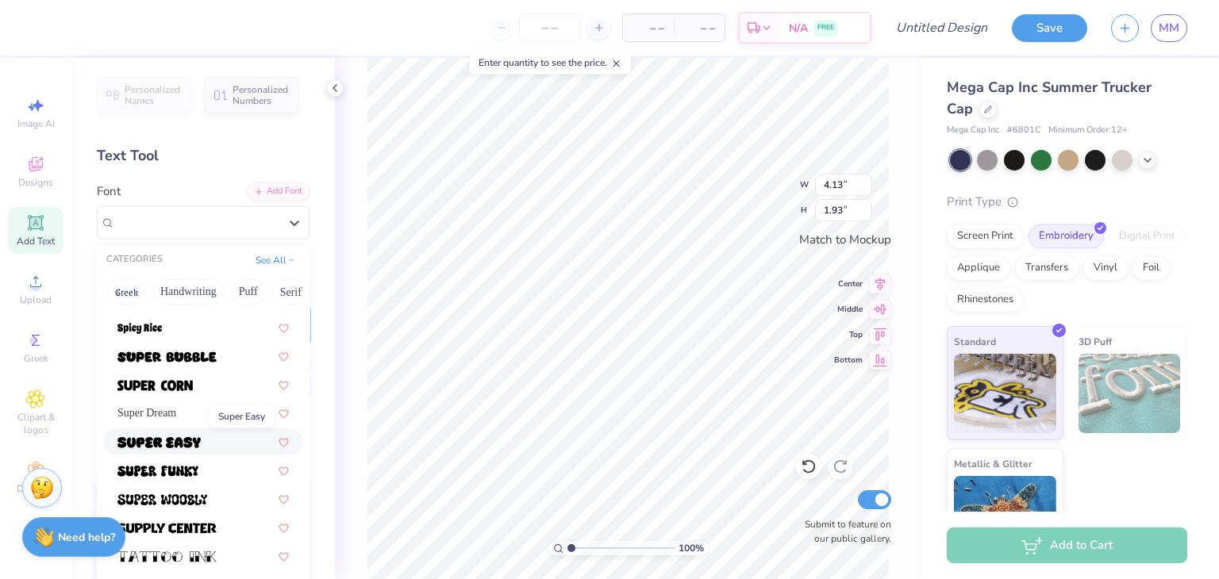
scroll to position [1731, 0]
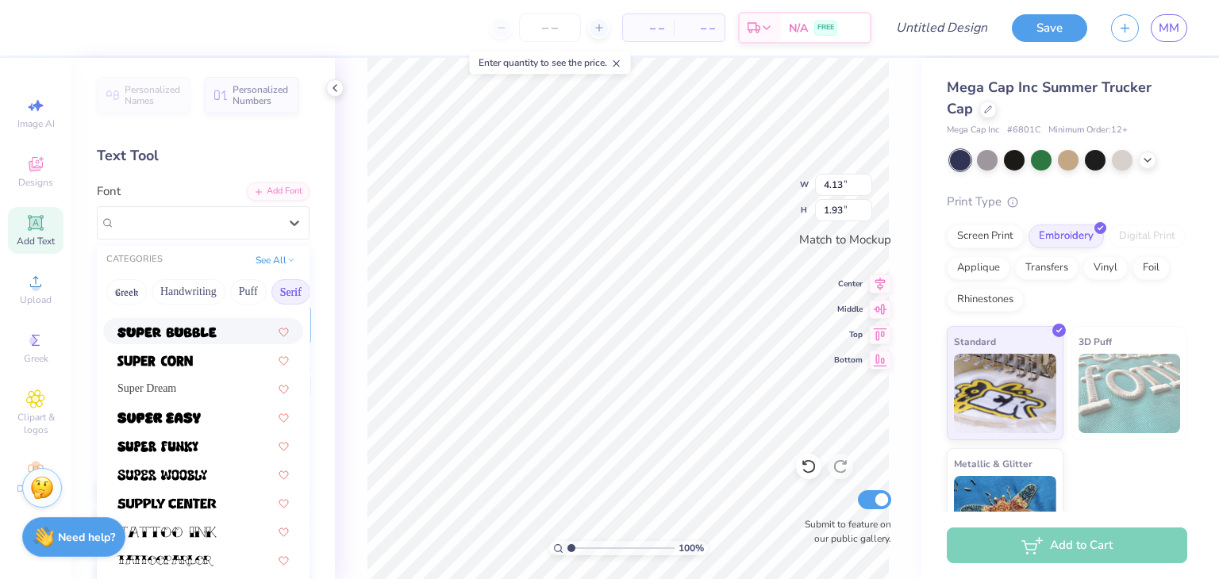
click at [282, 286] on button "Serif" at bounding box center [290, 291] width 39 height 25
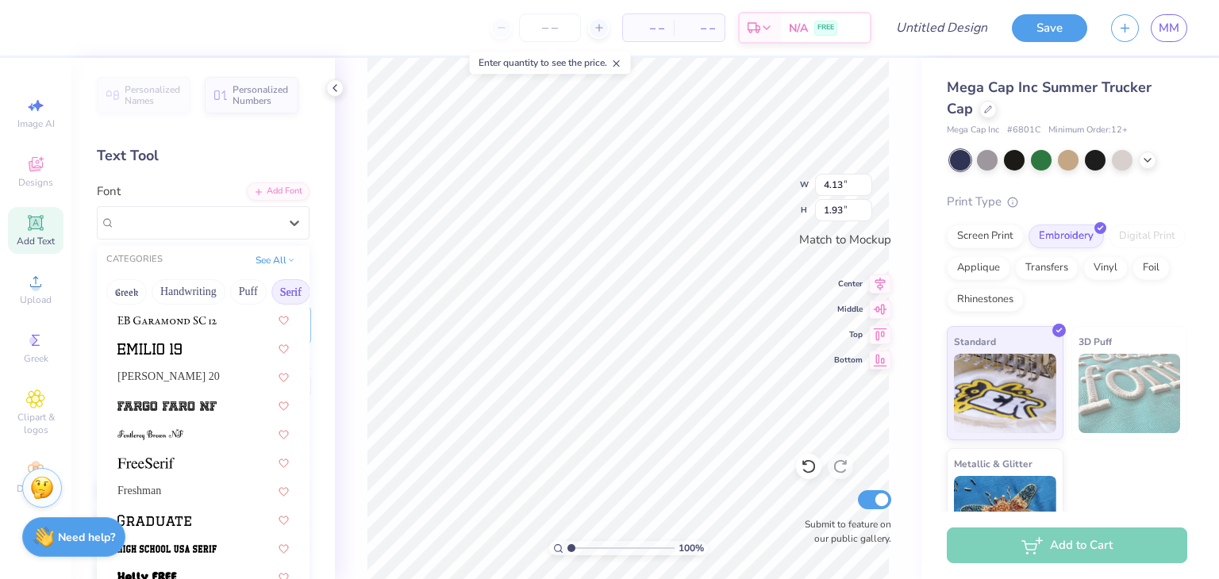
scroll to position [1230, 0]
click at [200, 412] on div at bounding box center [203, 403] width 200 height 26
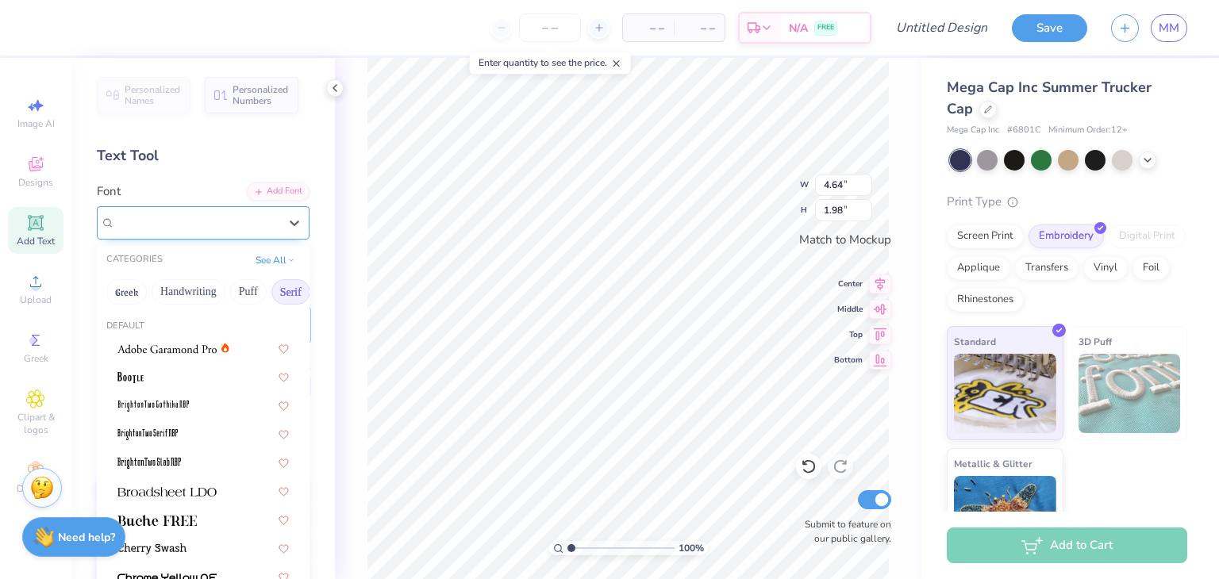
click at [191, 233] on div "Fargo Faro NF" at bounding box center [196, 222] width 167 height 25
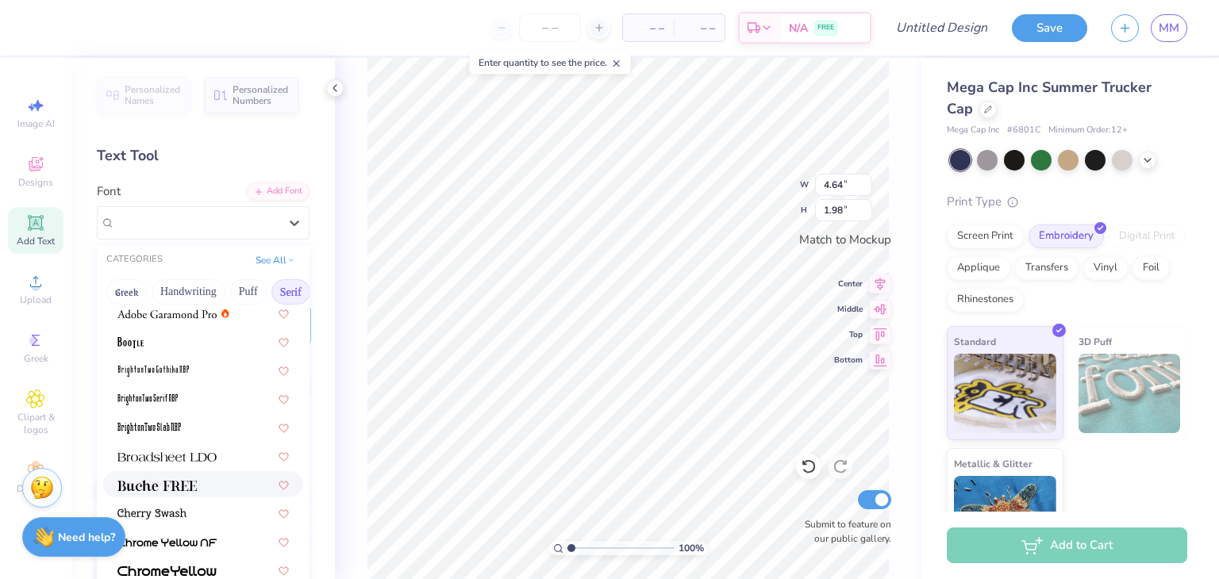
scroll to position [0, 0]
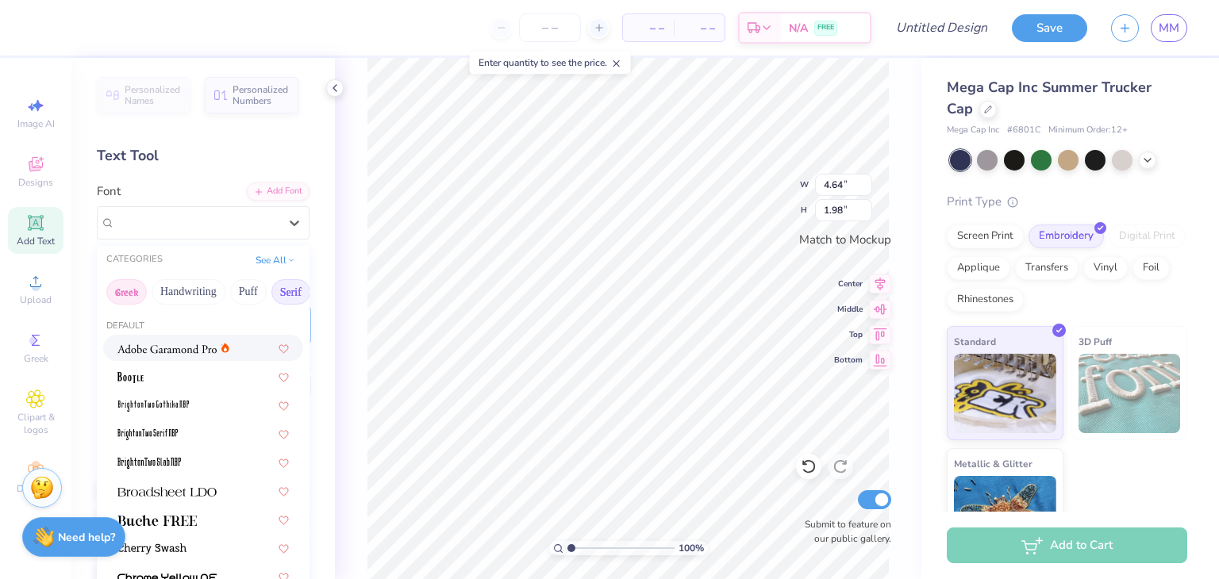
click at [129, 285] on button "Greek" at bounding box center [126, 291] width 40 height 25
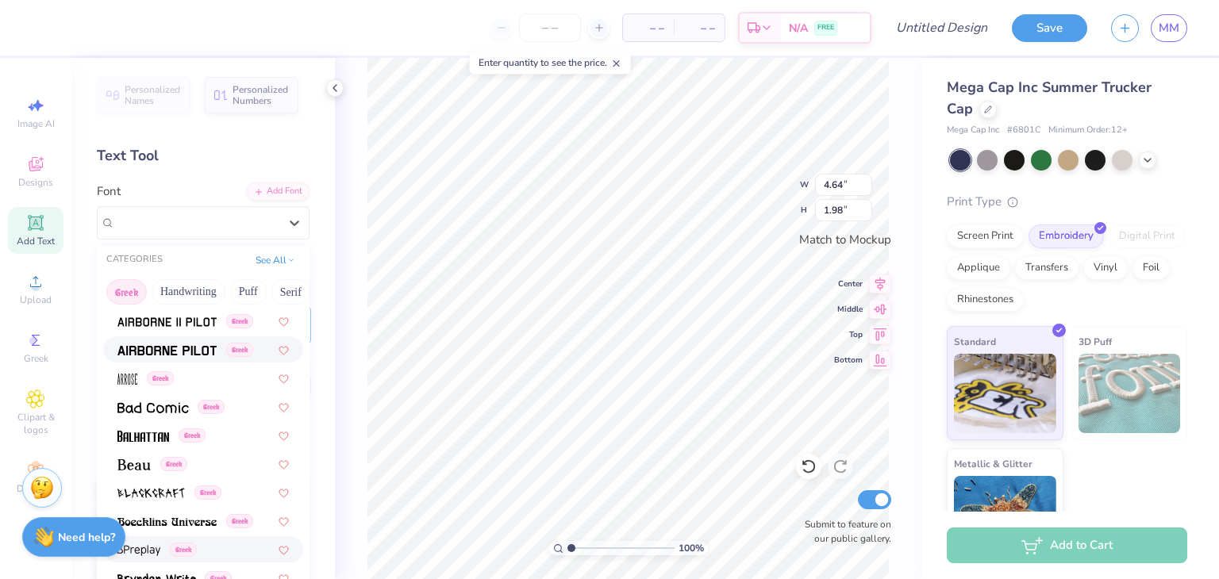
scroll to position [82, 0]
click at [177, 356] on img at bounding box center [166, 353] width 99 height 11
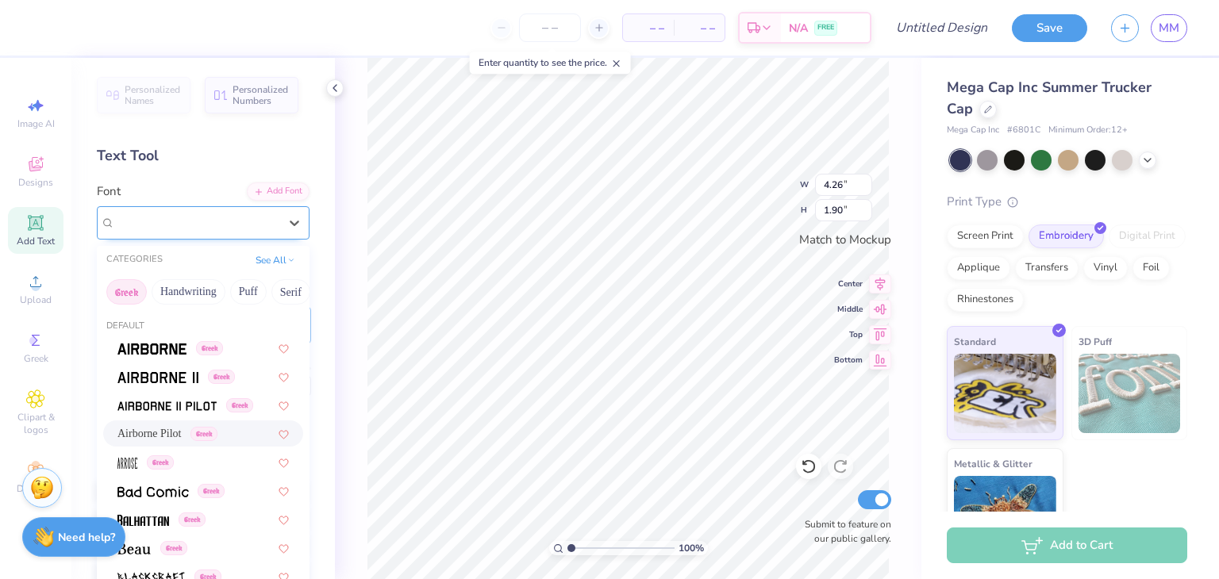
click at [190, 210] on div "Airborne Pilot Greek" at bounding box center [196, 222] width 167 height 25
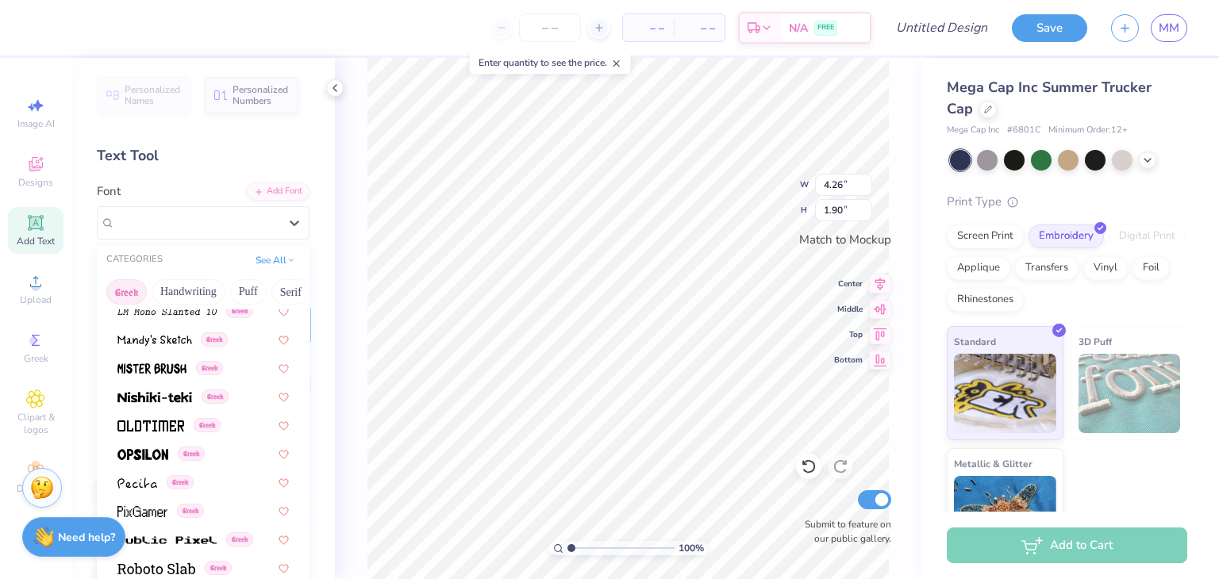
scroll to position [959, 0]
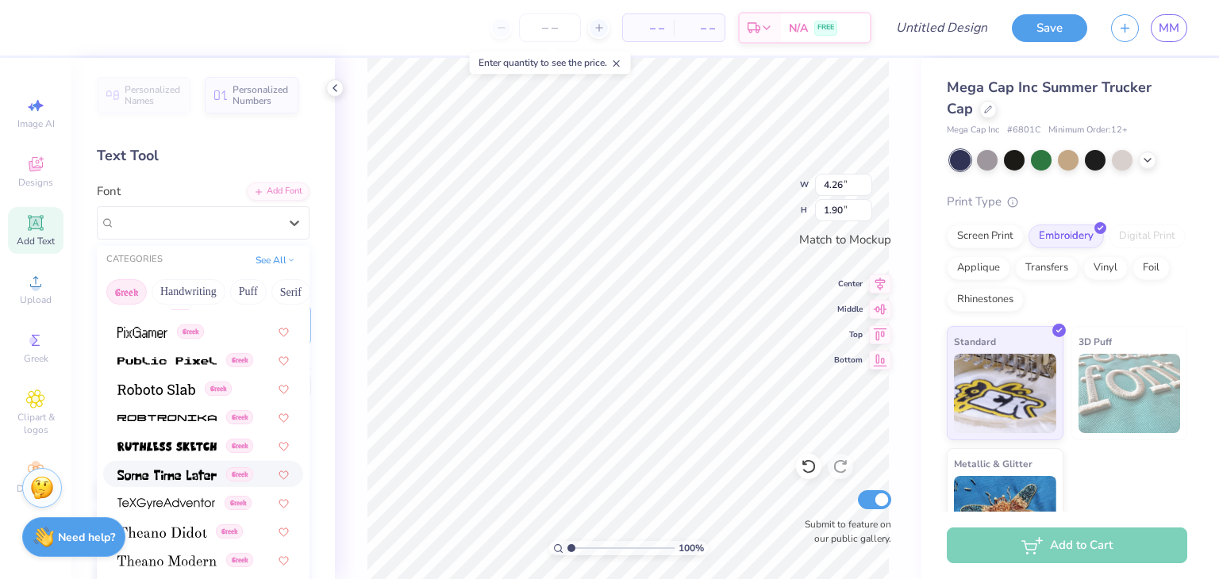
click at [218, 472] on div "Greek" at bounding box center [185, 474] width 136 height 17
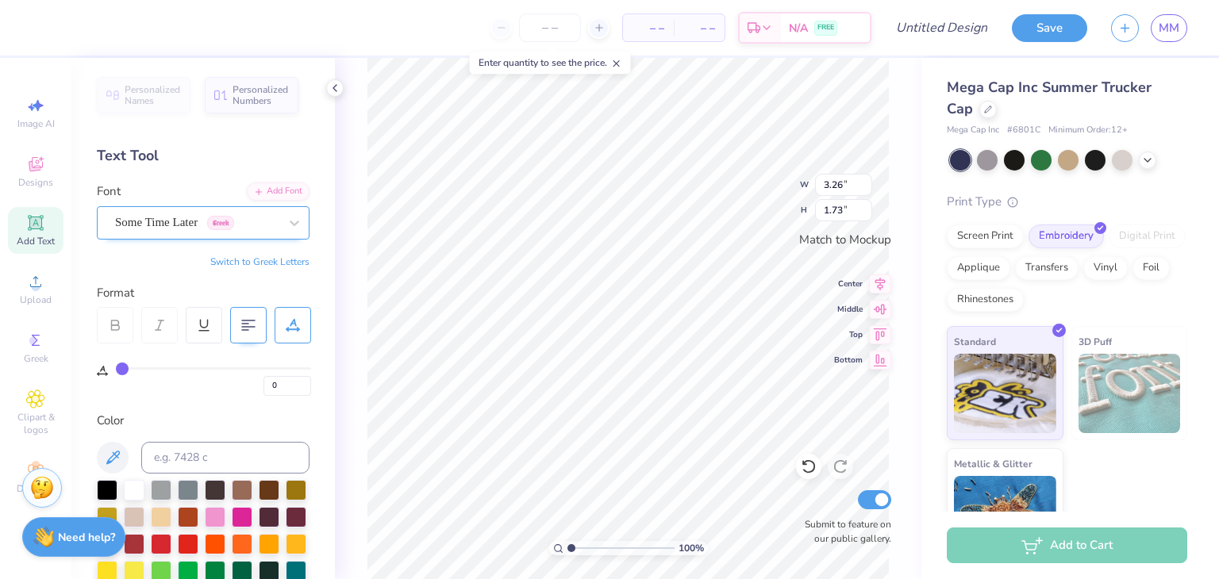
click at [179, 219] on div "Some Time Later Greek" at bounding box center [196, 222] width 167 height 25
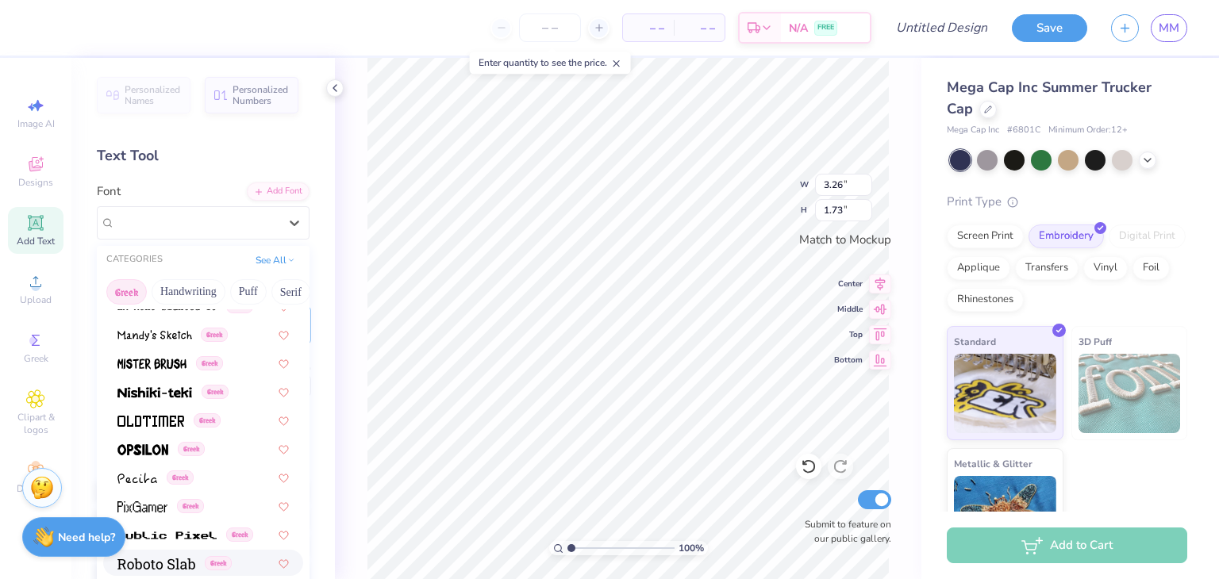
scroll to position [782, 0]
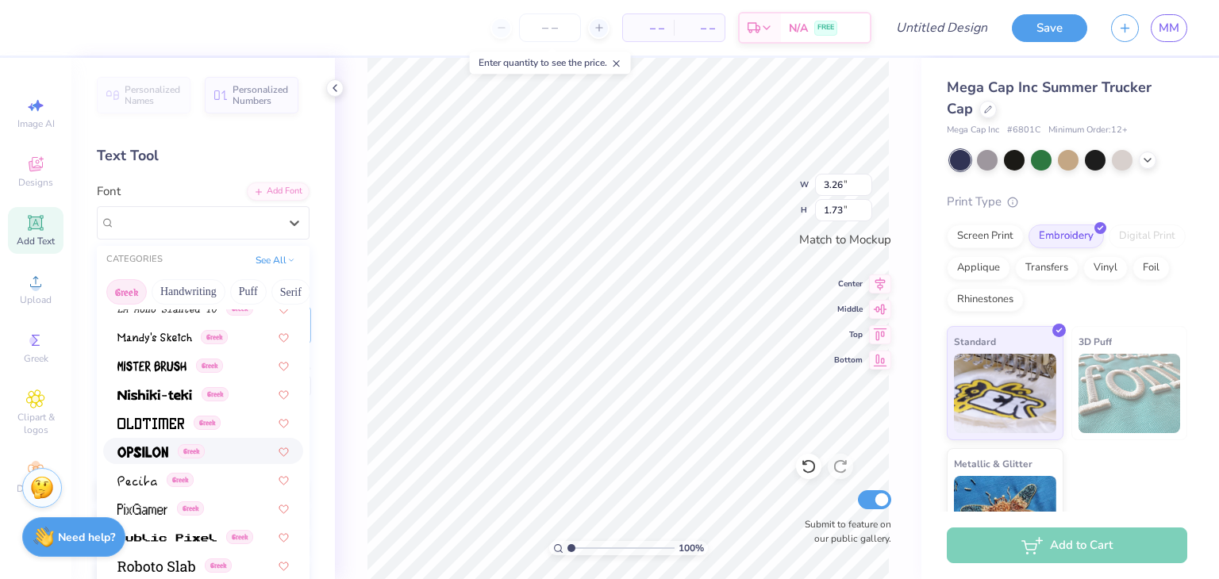
click at [146, 444] on span at bounding box center [142, 451] width 51 height 17
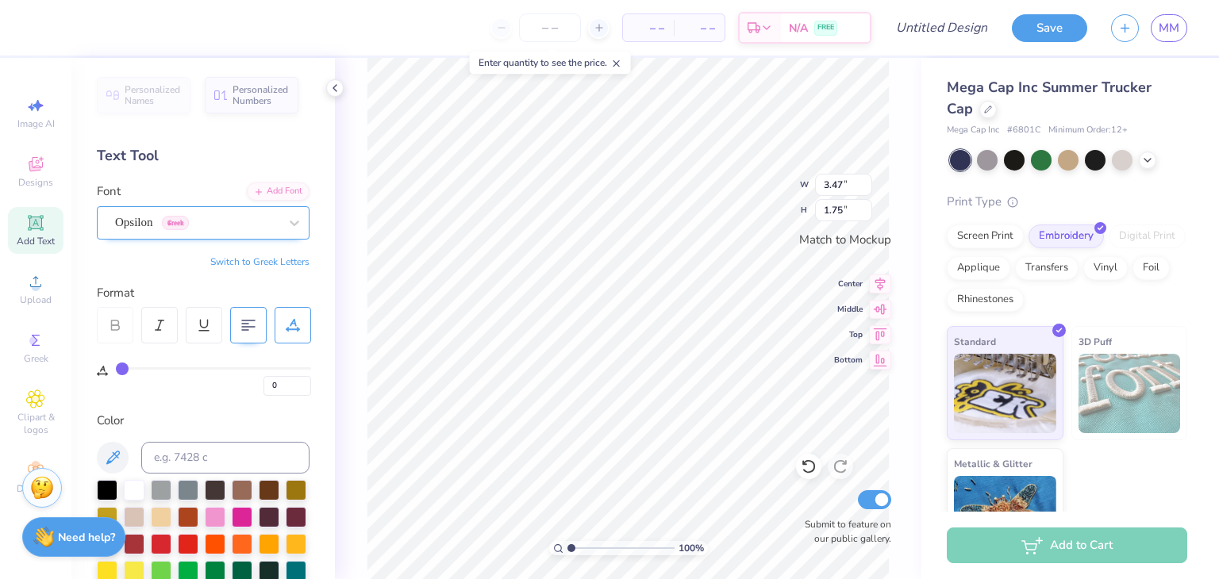
click at [183, 216] on div "Opsilon Greek" at bounding box center [196, 222] width 167 height 25
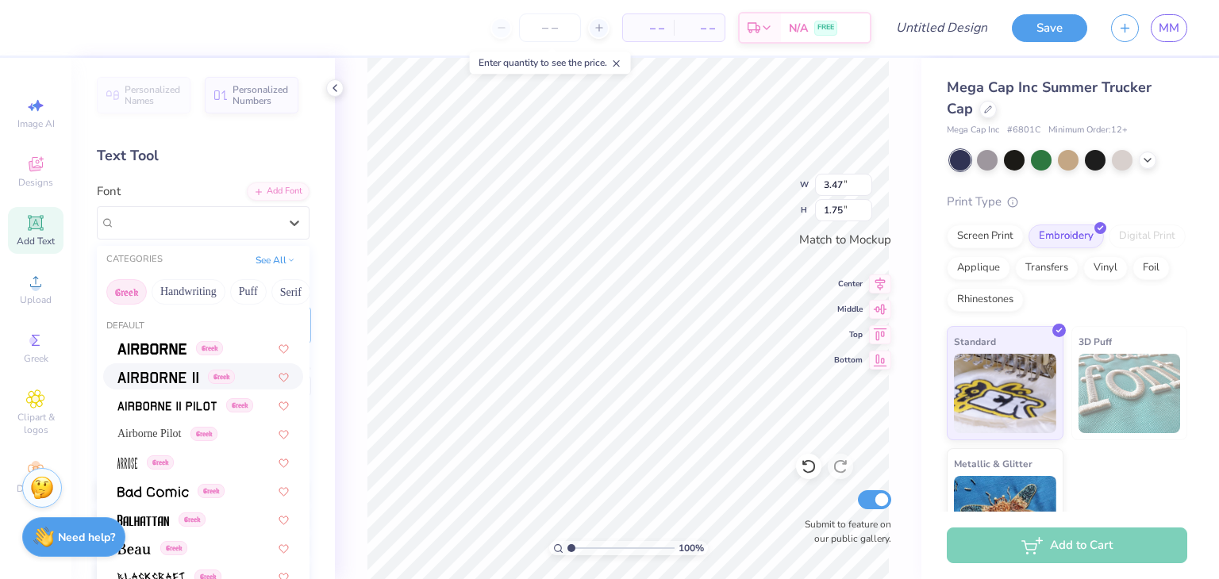
scroll to position [0, 0]
click at [124, 286] on button "Greek" at bounding box center [126, 291] width 40 height 25
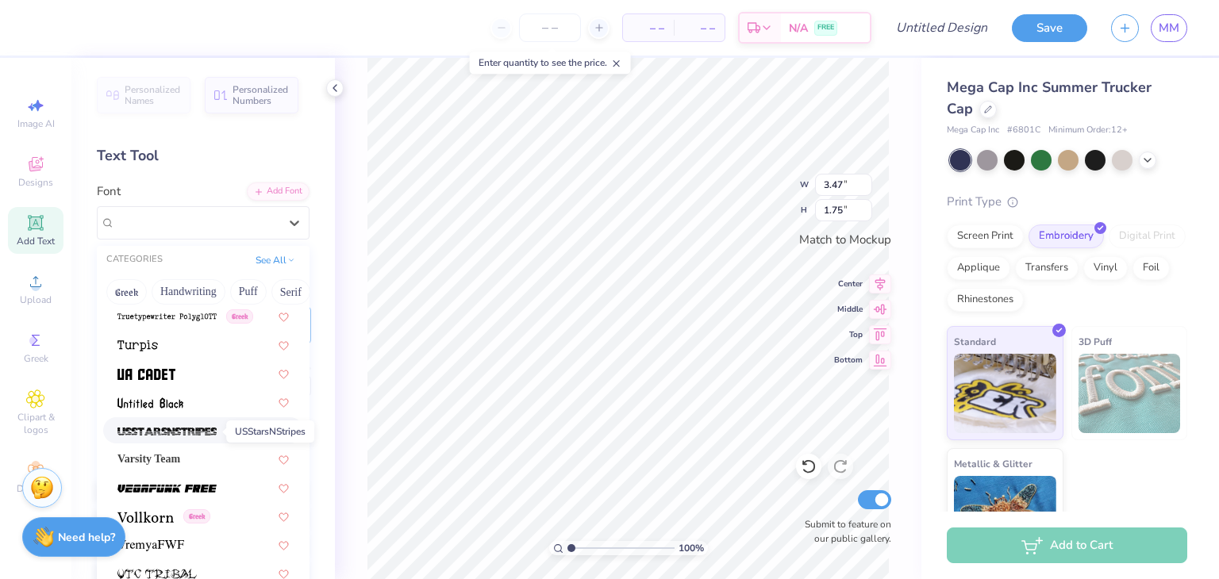
scroll to position [8370, 0]
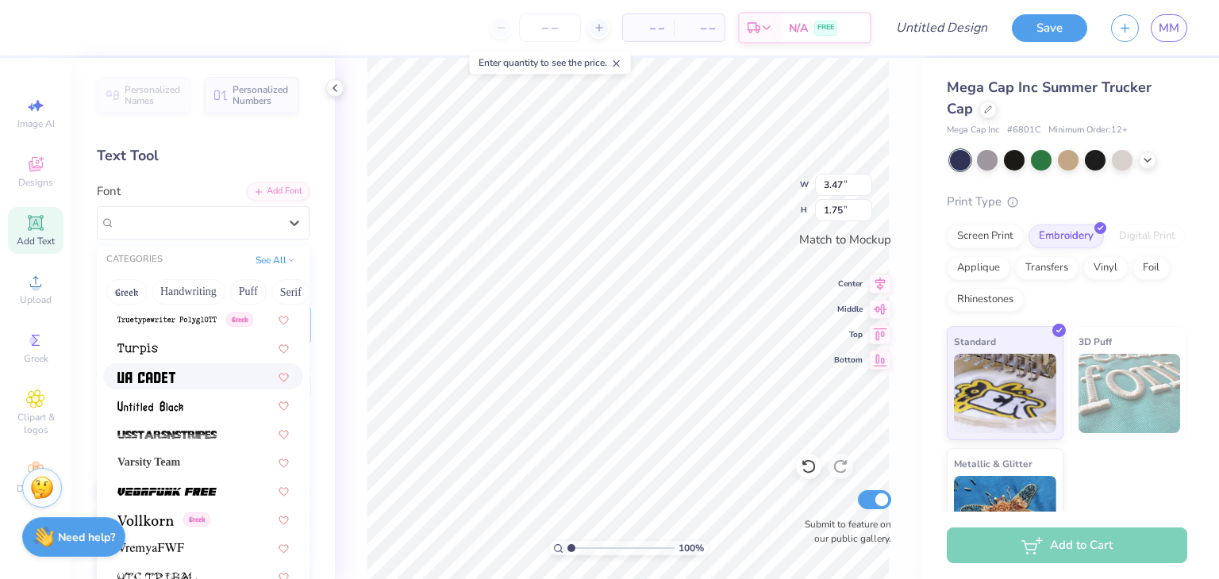
click at [190, 372] on div at bounding box center [202, 376] width 171 height 17
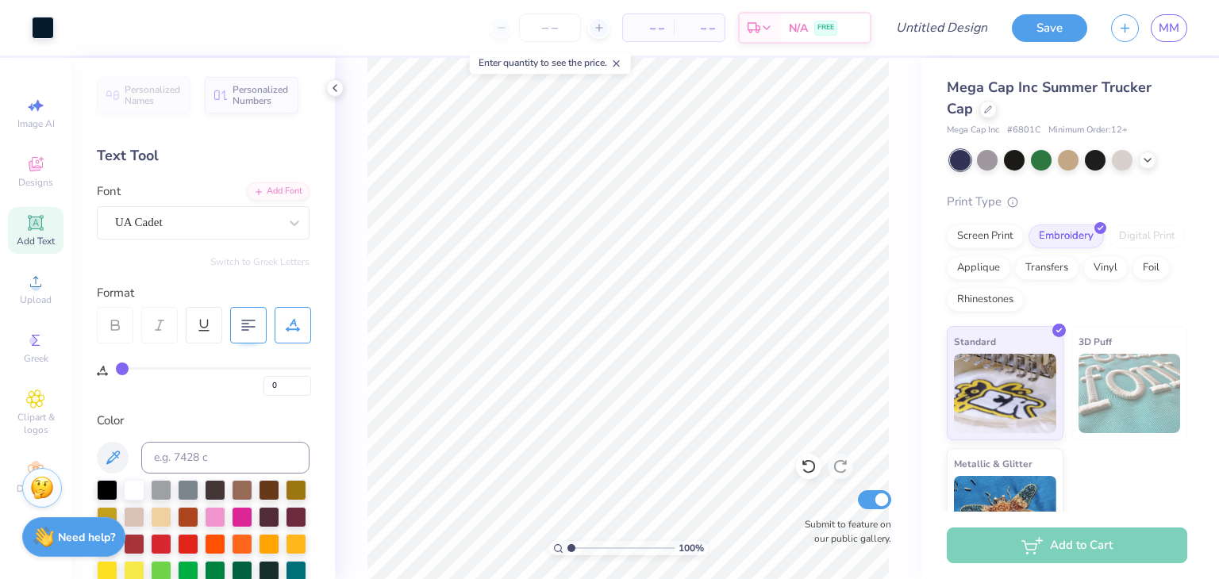
click at [48, 231] on div "Add Text" at bounding box center [36, 230] width 56 height 47
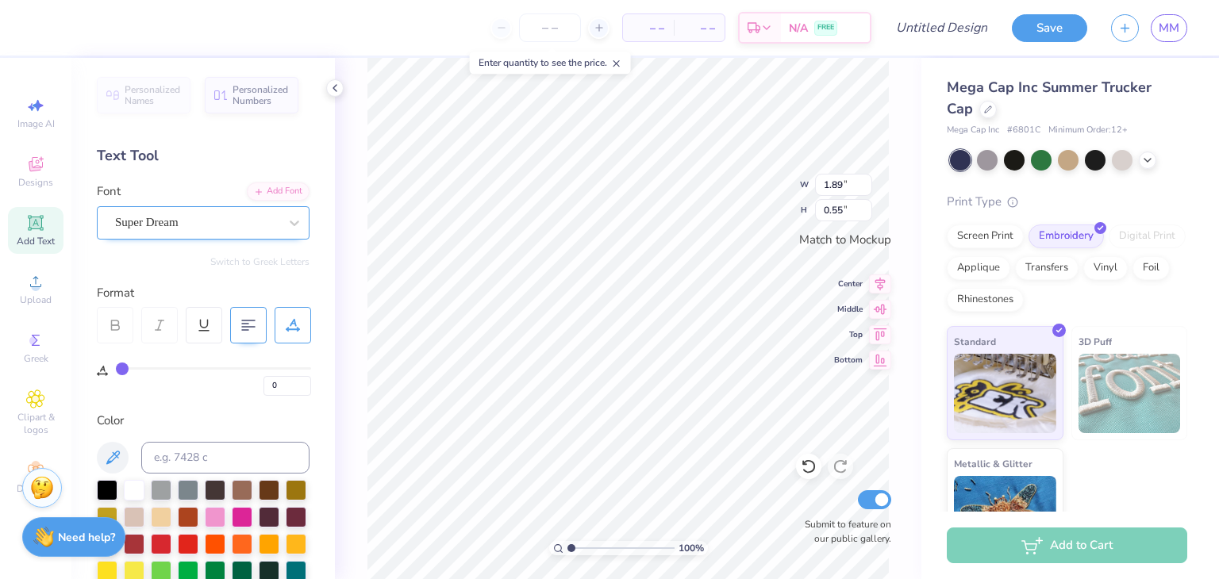
click at [209, 222] on div "Super Dream" at bounding box center [196, 222] width 167 height 25
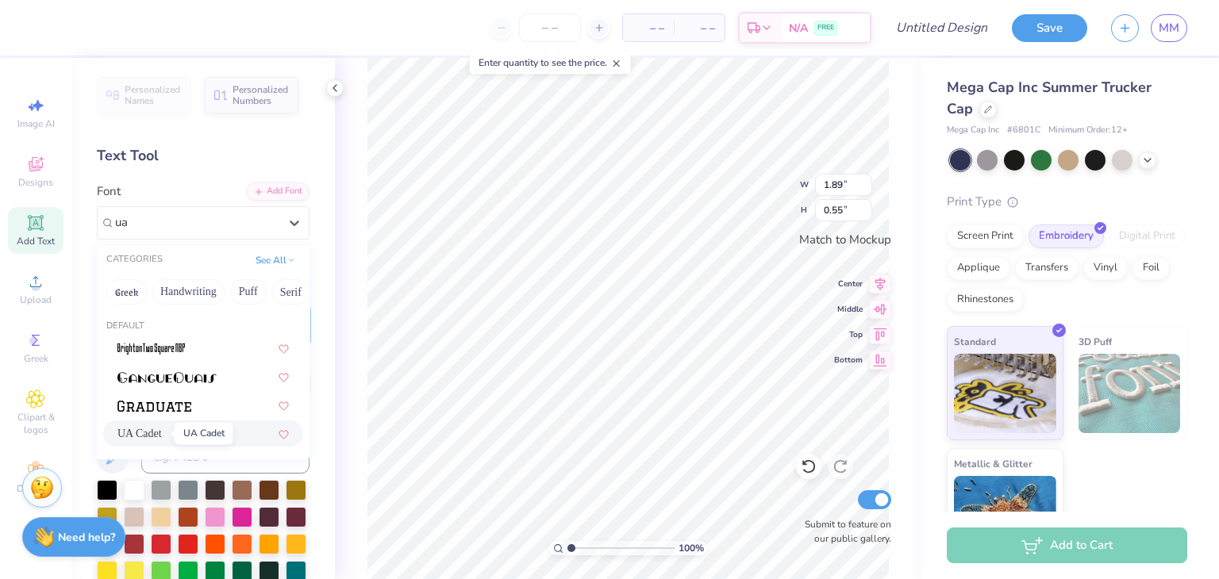
click at [140, 429] on span "UA Cadet" at bounding box center [139, 433] width 44 height 17
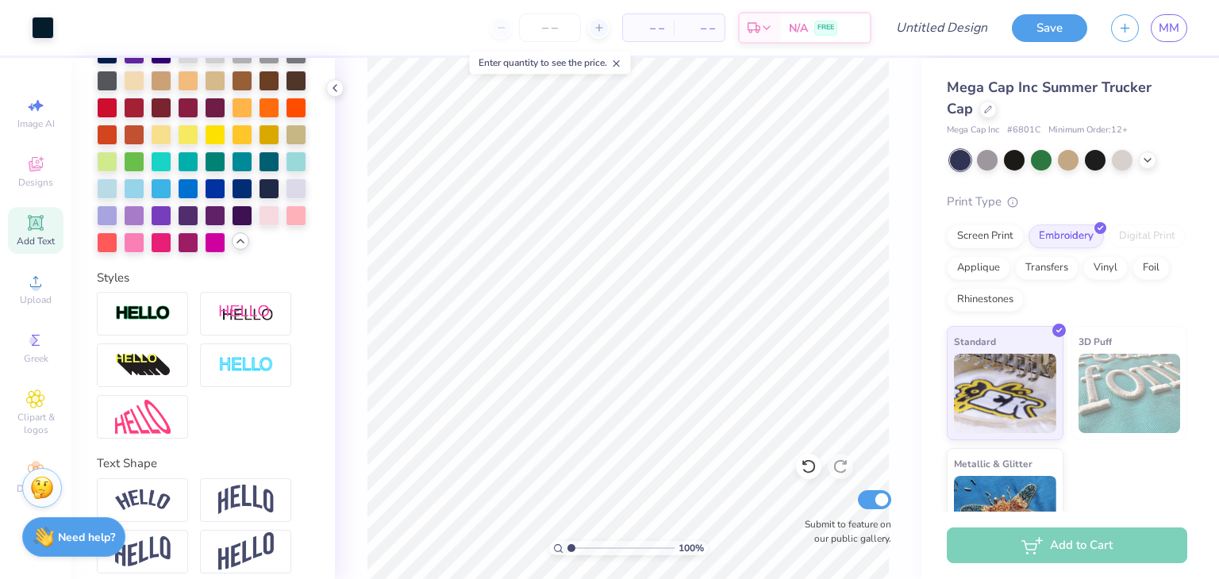
scroll to position [637, 0]
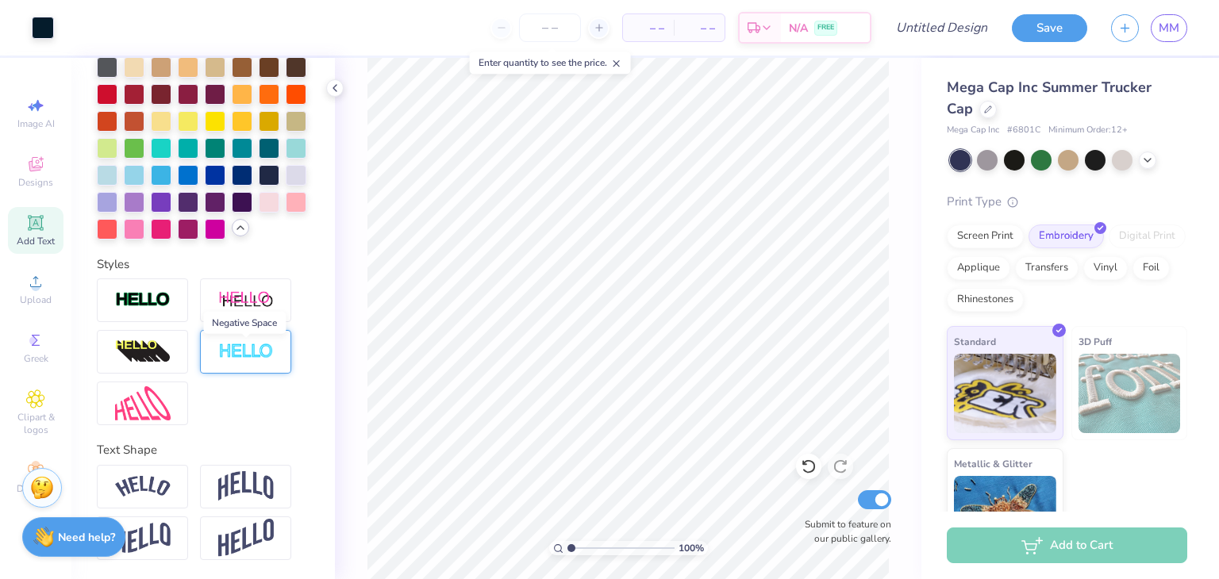
click at [219, 347] on img at bounding box center [246, 352] width 56 height 18
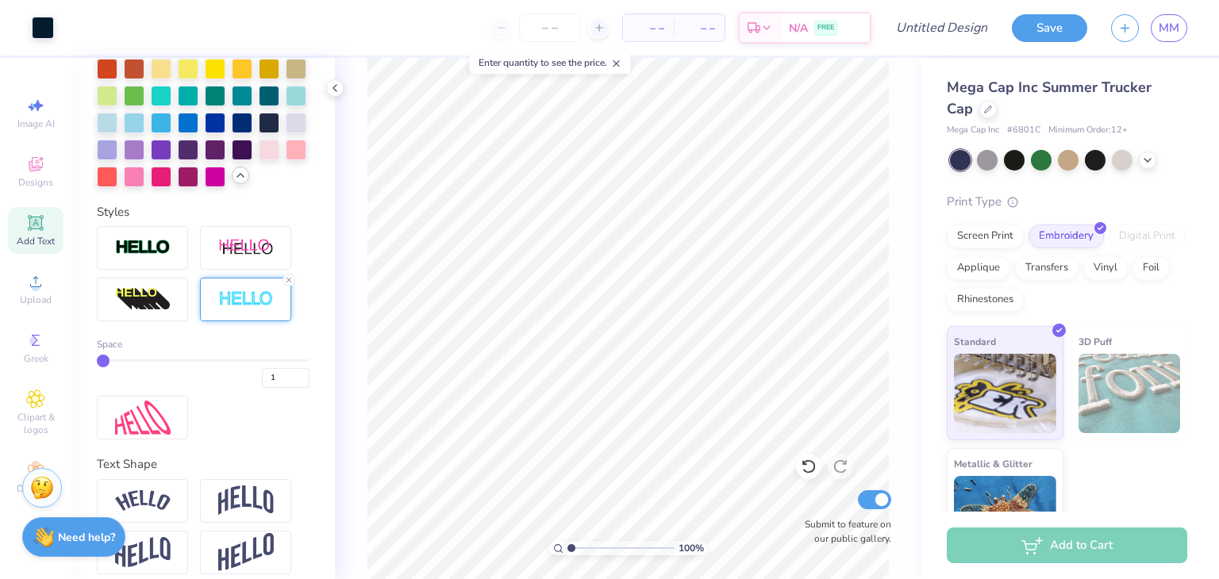
scroll to position [704, 0]
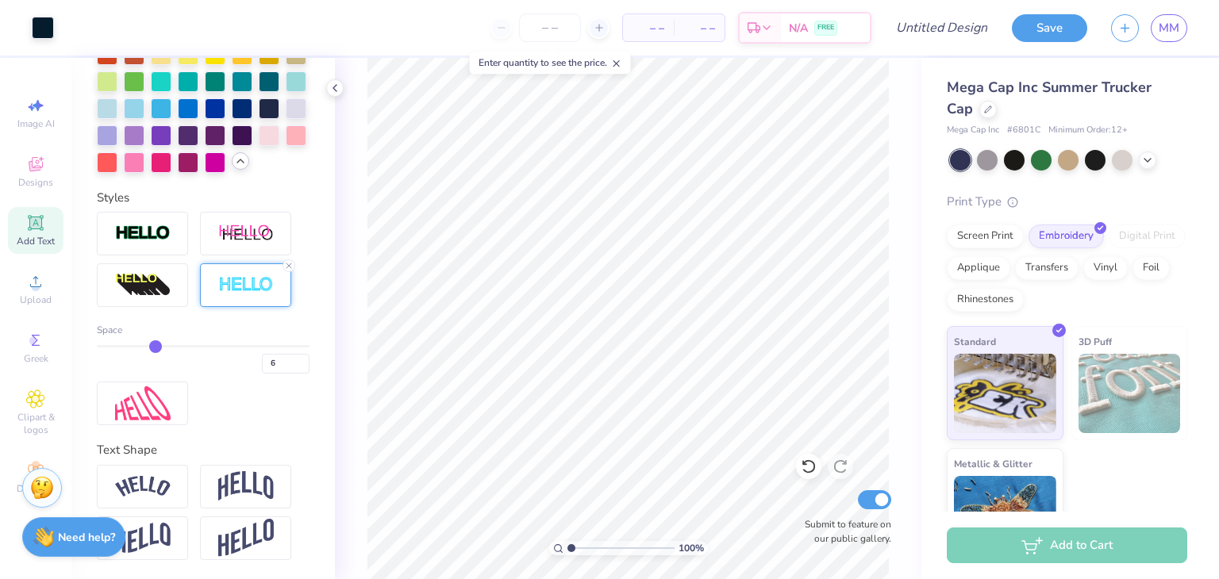
drag, startPoint x: 106, startPoint y: 347, endPoint x: 150, endPoint y: 350, distance: 43.8
click at [150, 348] on input "range" at bounding box center [203, 346] width 213 height 2
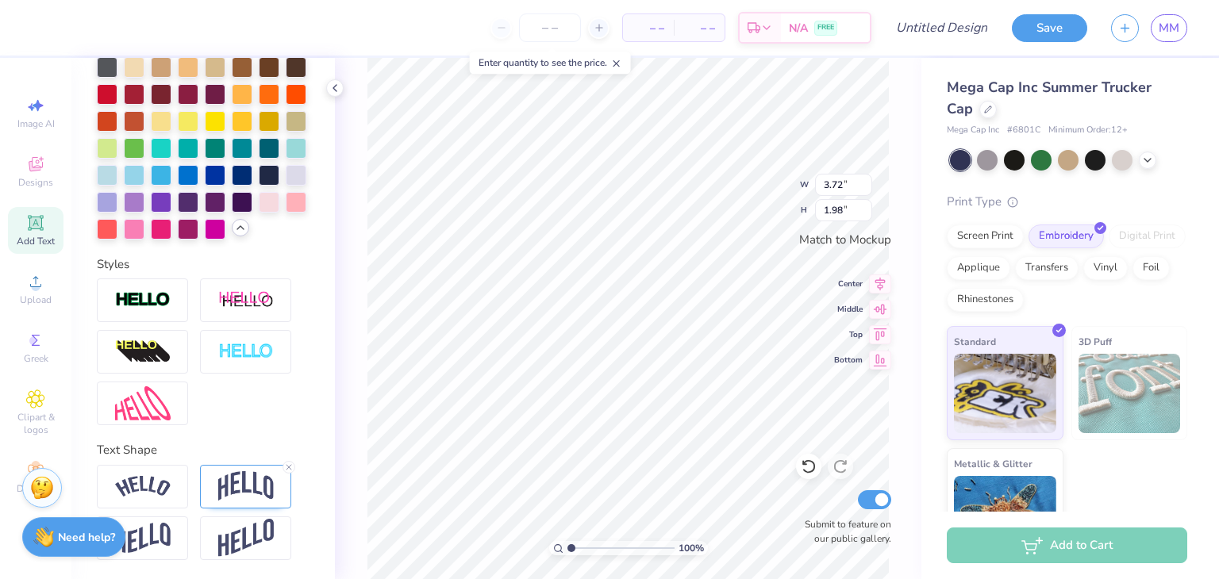
scroll to position [637, 0]
click at [168, 296] on img at bounding box center [143, 300] width 56 height 18
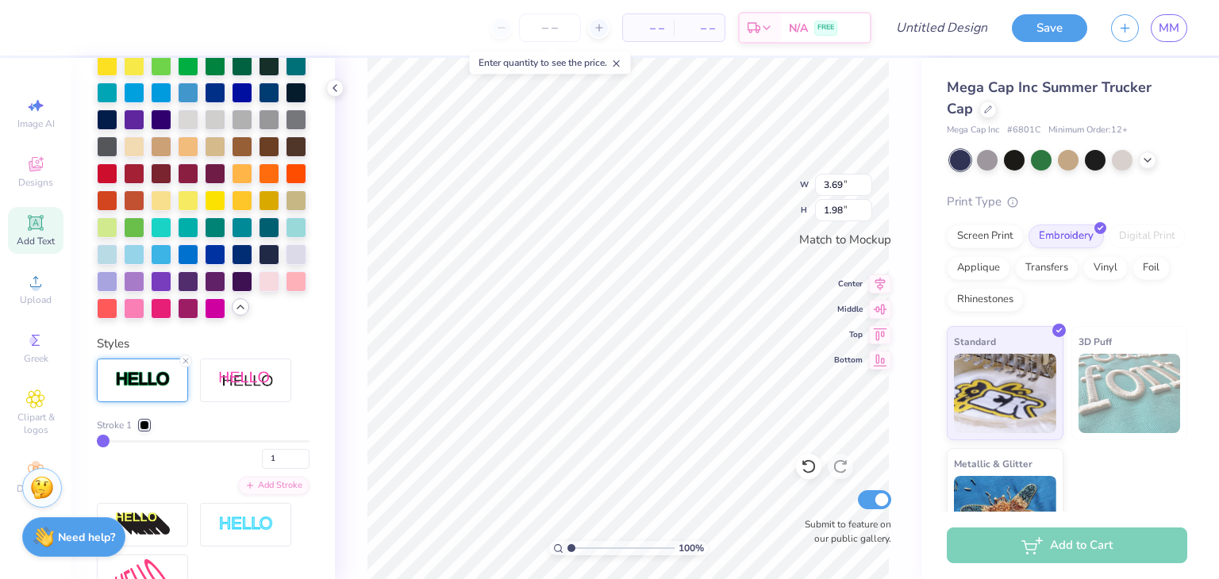
scroll to position [606, 0]
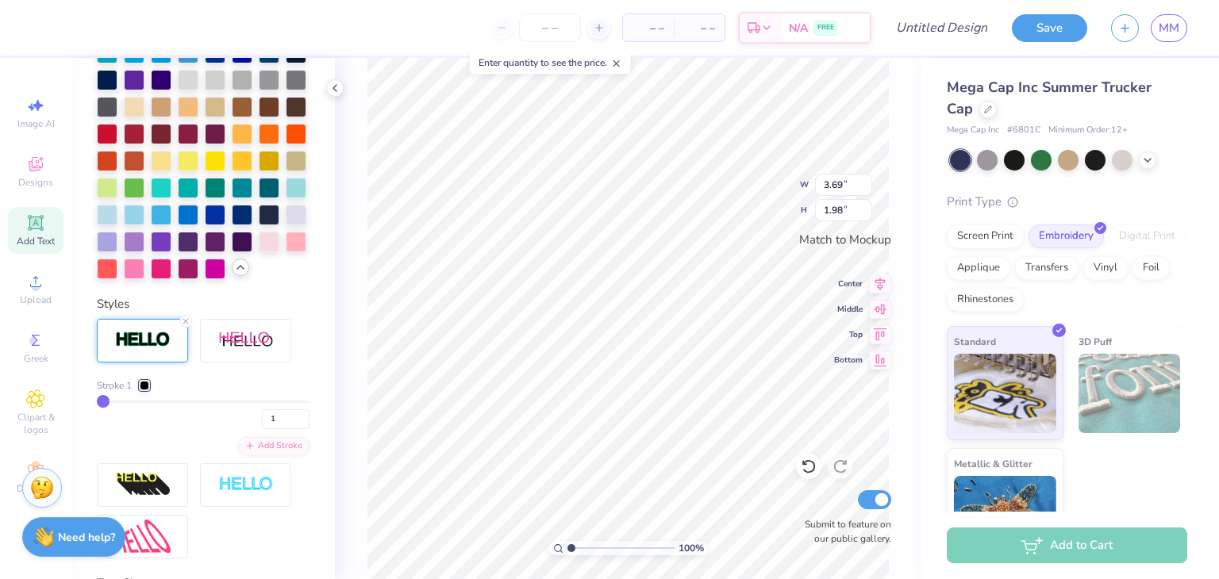
click at [143, 390] on div at bounding box center [145, 386] width 10 height 10
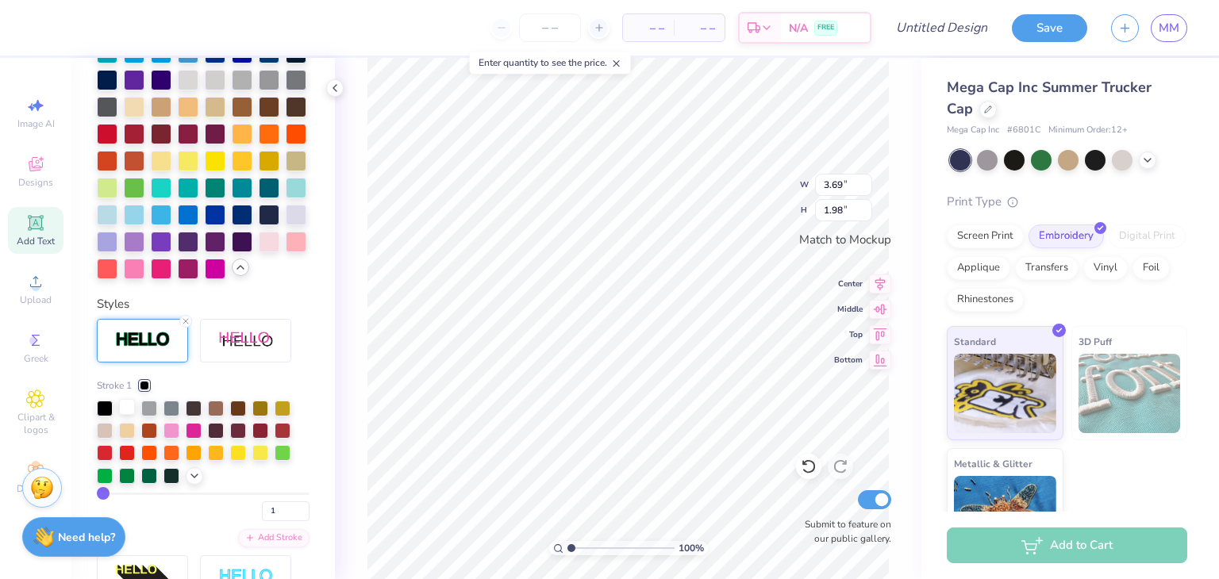
click at [127, 415] on div at bounding box center [127, 407] width 16 height 16
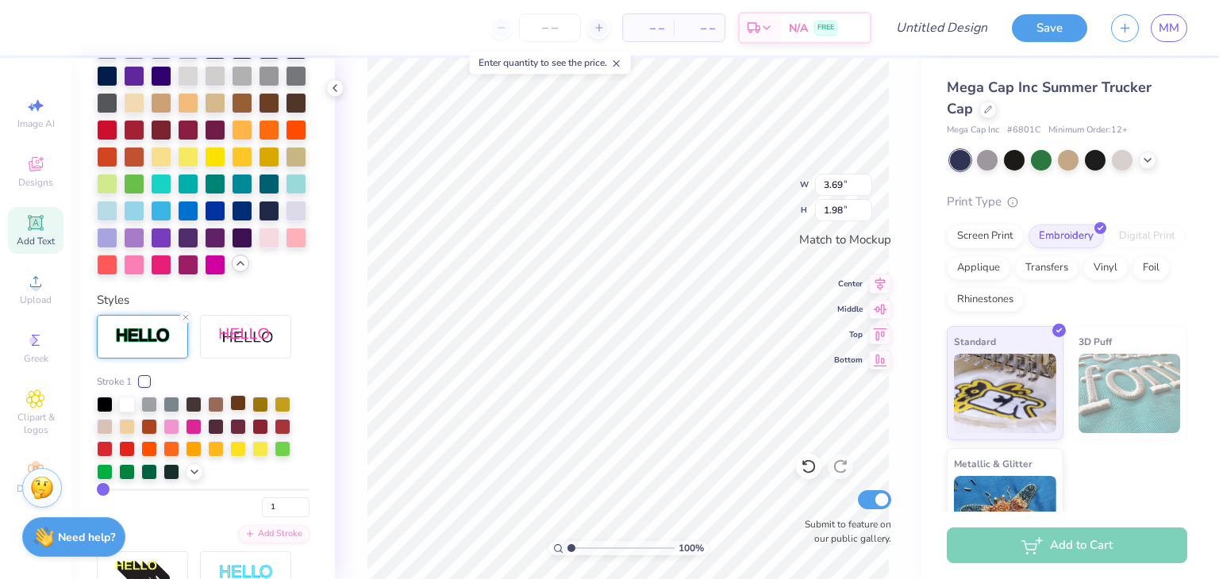
scroll to position [667, 0]
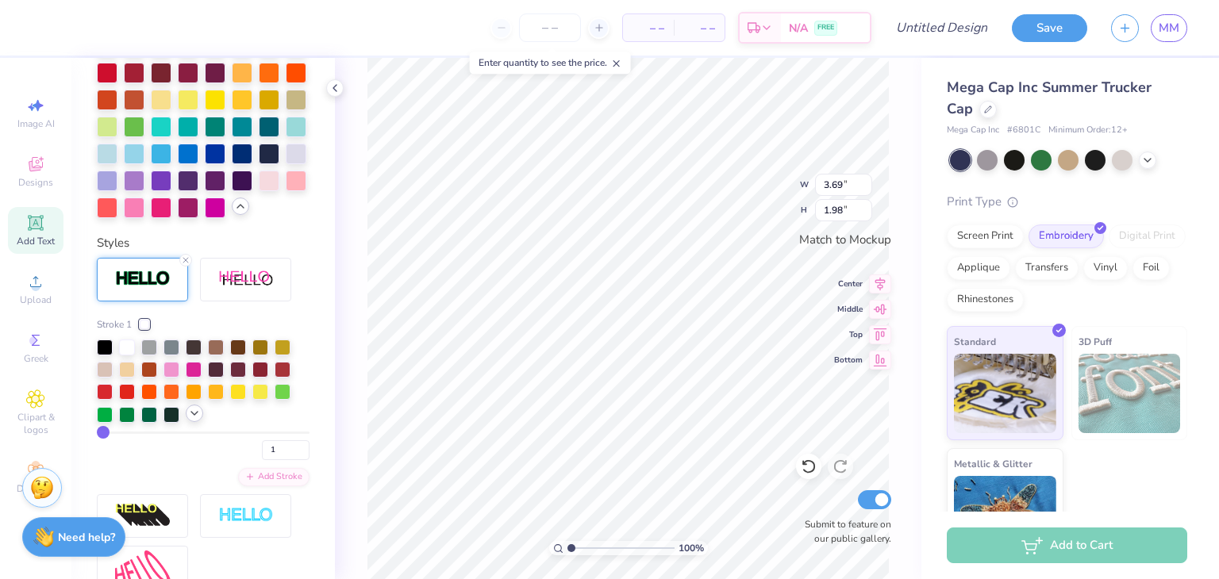
click at [196, 420] on icon at bounding box center [194, 413] width 13 height 13
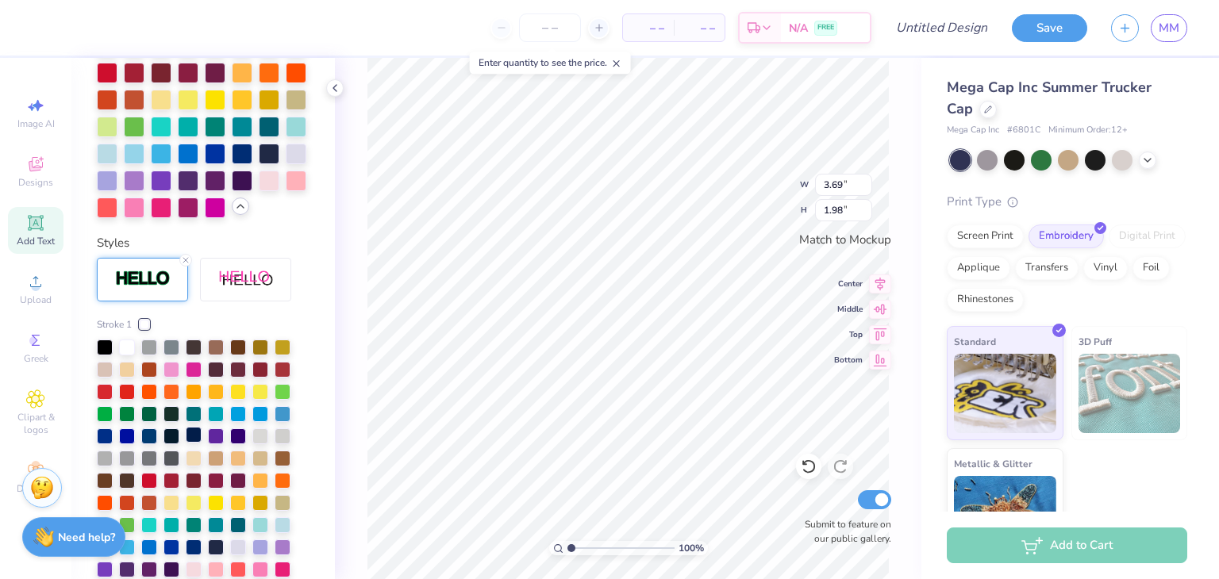
click at [194, 443] on div at bounding box center [194, 435] width 16 height 16
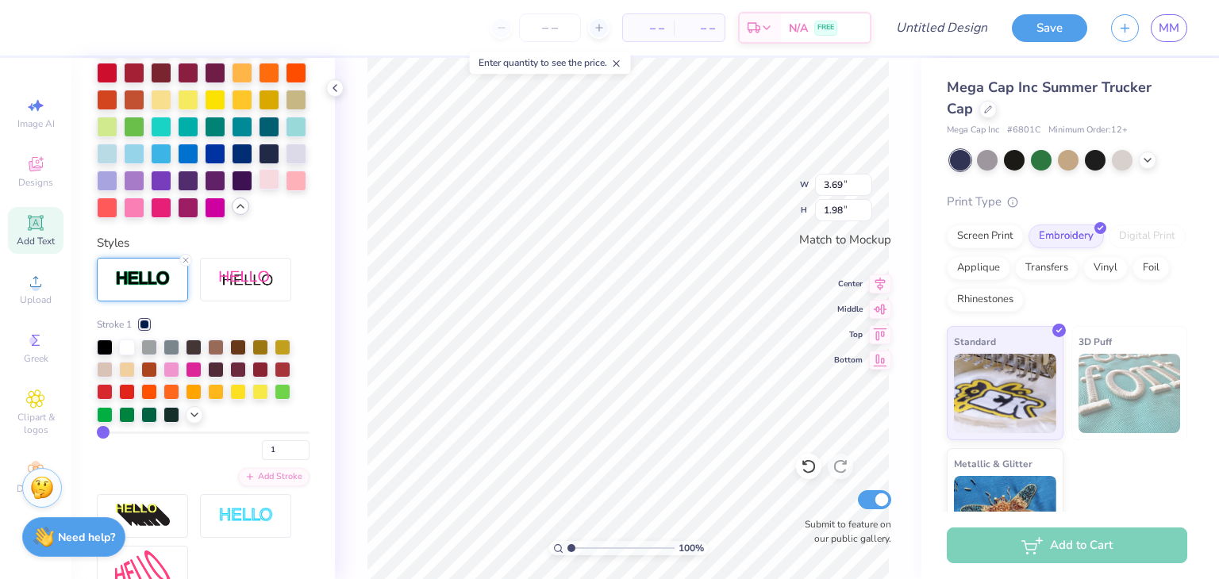
scroll to position [446, 0]
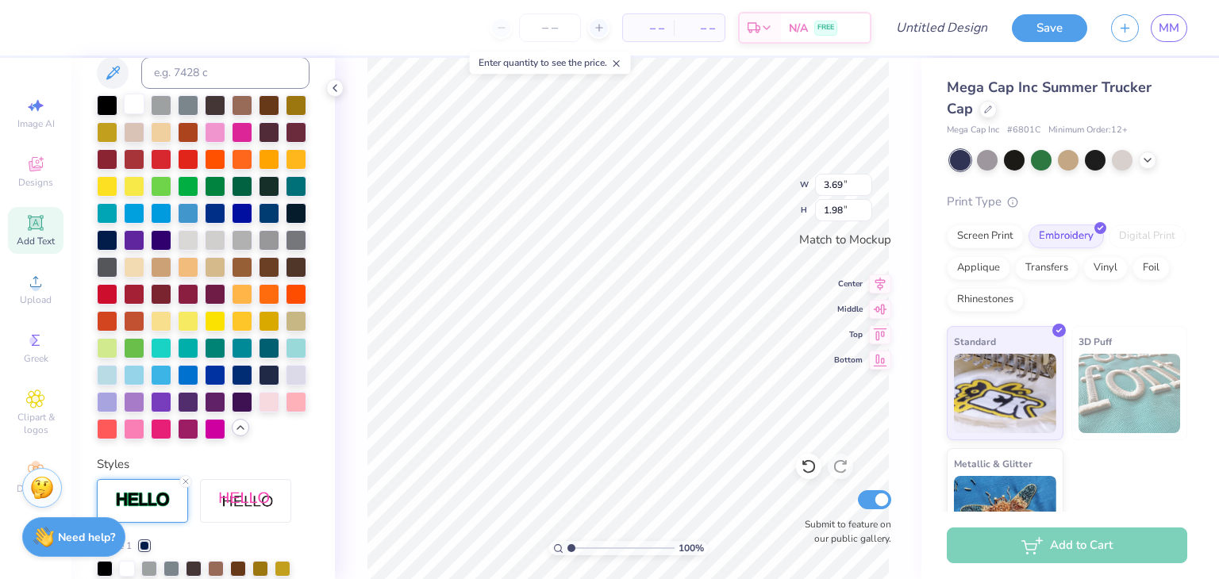
click at [127, 106] on div at bounding box center [134, 104] width 21 height 21
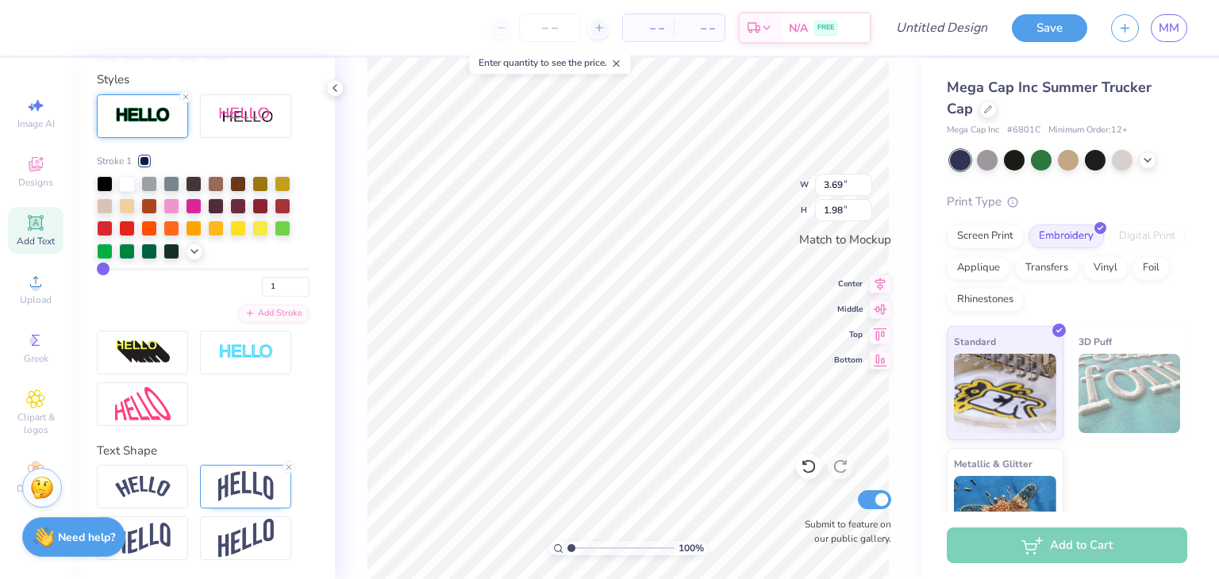
scroll to position [883, 0]
click at [114, 272] on div "1" at bounding box center [203, 282] width 213 height 29
drag, startPoint x: 109, startPoint y: 271, endPoint x: 148, endPoint y: 267, distance: 39.9
click at [148, 267] on div "Stroke 1 1" at bounding box center [203, 225] width 213 height 143
drag, startPoint x: 105, startPoint y: 267, endPoint x: 156, endPoint y: 271, distance: 50.9
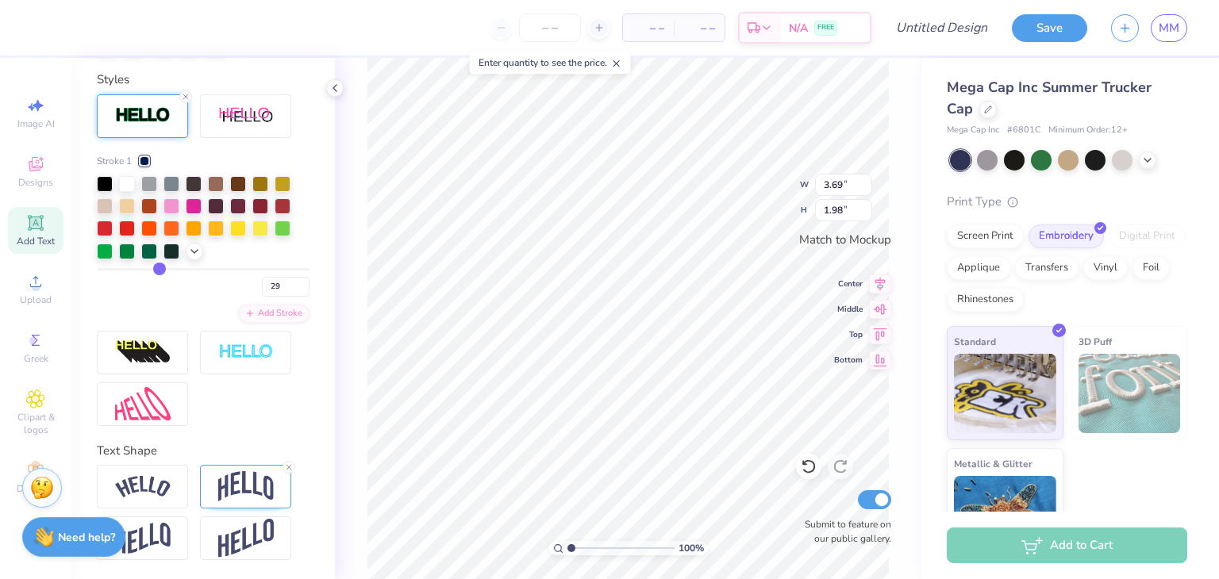
click at [156, 271] on input "range" at bounding box center [203, 269] width 213 height 2
drag, startPoint x: 156, startPoint y: 271, endPoint x: 117, endPoint y: 271, distance: 38.1
click at [117, 271] on input "range" at bounding box center [203, 269] width 213 height 2
drag, startPoint x: 117, startPoint y: 271, endPoint x: 109, endPoint y: 270, distance: 8.8
click at [109, 270] on input "range" at bounding box center [203, 269] width 213 height 2
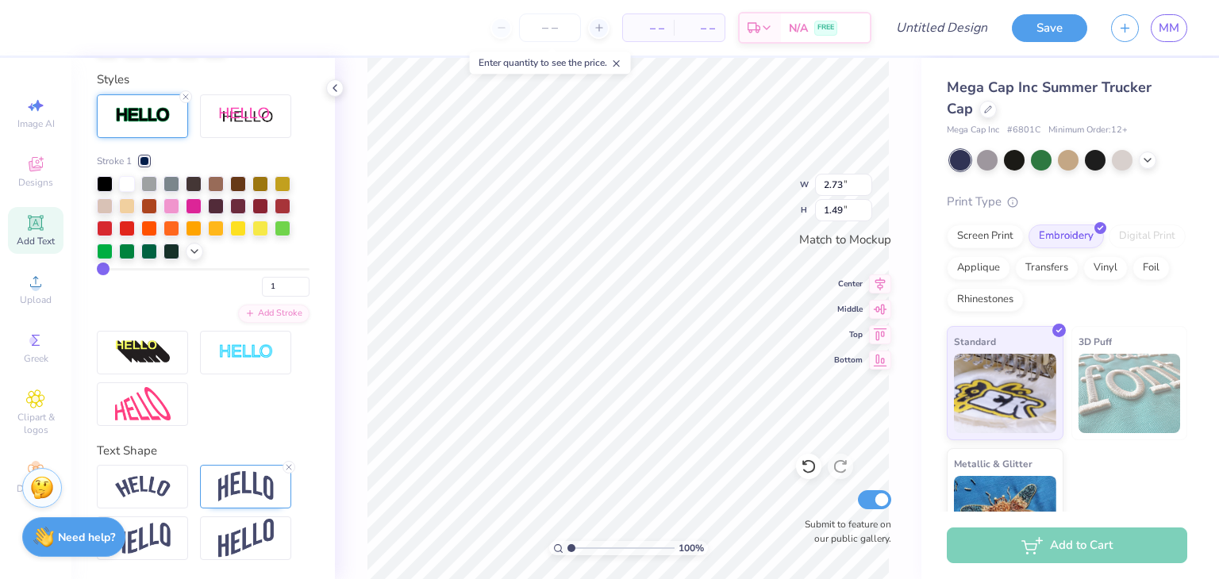
click at [102, 268] on input "range" at bounding box center [203, 269] width 213 height 2
click at [263, 293] on input "1" at bounding box center [286, 287] width 48 height 20
click at [288, 286] on input "2" at bounding box center [286, 287] width 48 height 20
click at [288, 283] on input "3" at bounding box center [286, 287] width 48 height 20
click at [288, 283] on input "4" at bounding box center [286, 287] width 48 height 20
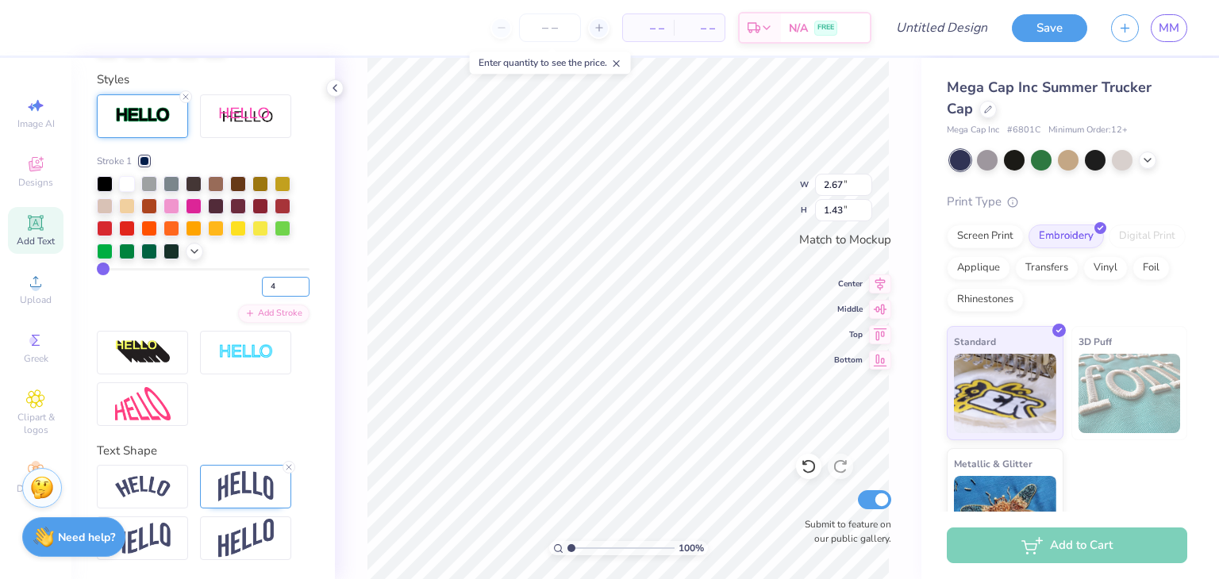
click at [291, 279] on input "4" at bounding box center [286, 287] width 48 height 20
click at [173, 293] on div "4" at bounding box center [203, 282] width 213 height 29
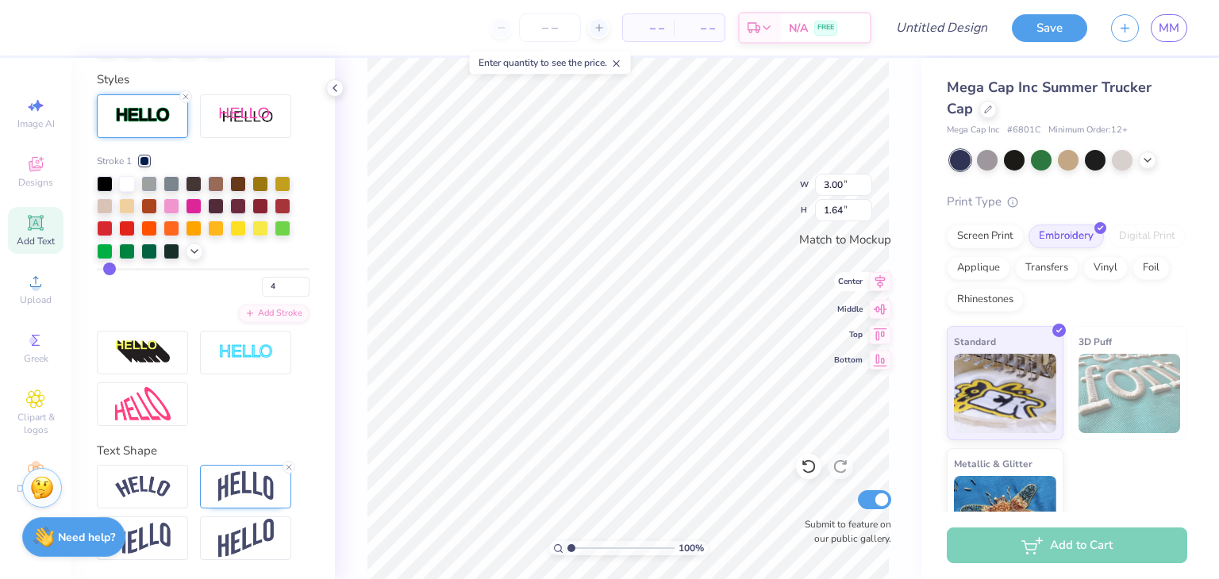
click at [885, 282] on icon at bounding box center [880, 281] width 22 height 19
click at [255, 318] on div "Add Stroke" at bounding box center [273, 312] width 71 height 18
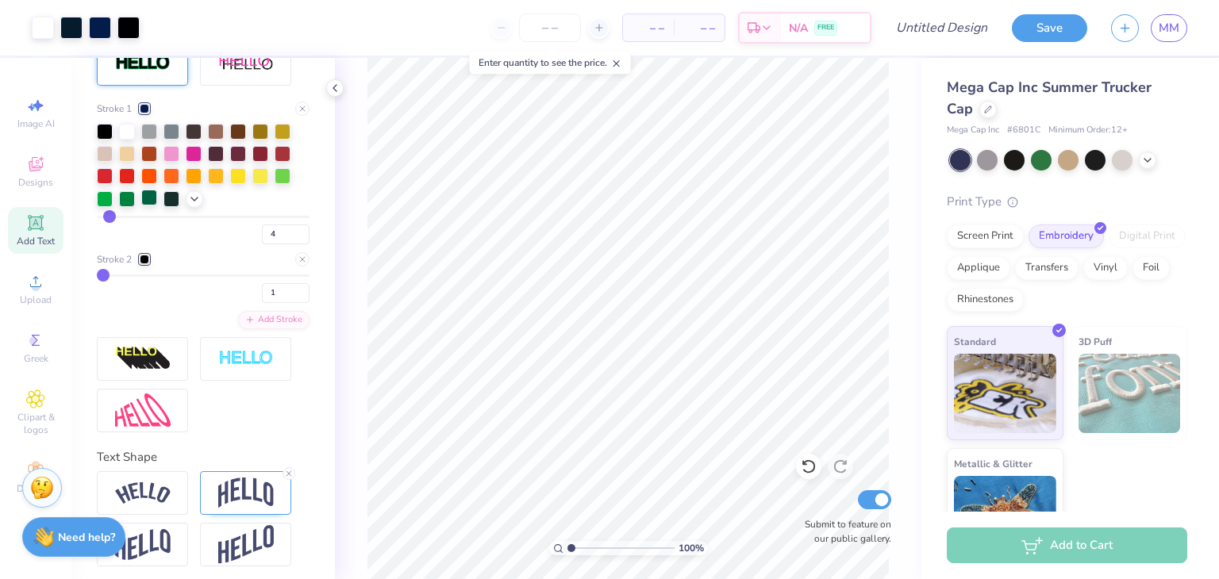
click at [146, 206] on div at bounding box center [149, 198] width 16 height 16
click at [172, 160] on div at bounding box center [171, 152] width 16 height 16
click at [195, 160] on div at bounding box center [194, 152] width 16 height 16
click at [145, 264] on div at bounding box center [145, 260] width 10 height 10
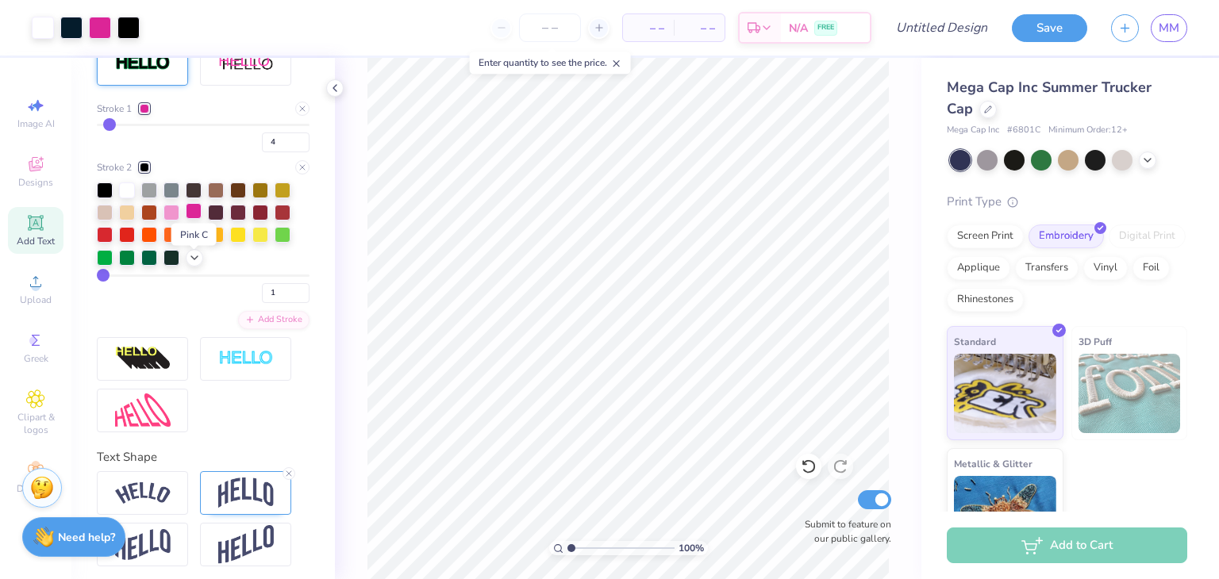
click at [194, 219] on div at bounding box center [194, 211] width 16 height 16
click at [144, 113] on div at bounding box center [145, 109] width 10 height 10
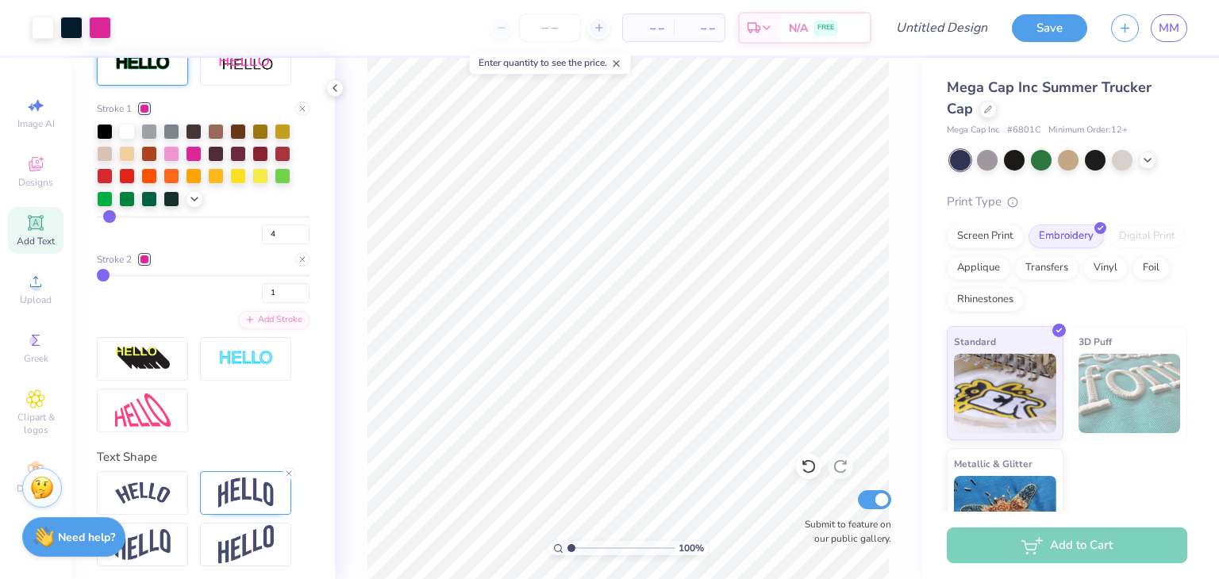
click at [184, 208] on div at bounding box center [203, 166] width 213 height 84
click at [186, 206] on div at bounding box center [194, 197] width 17 height 17
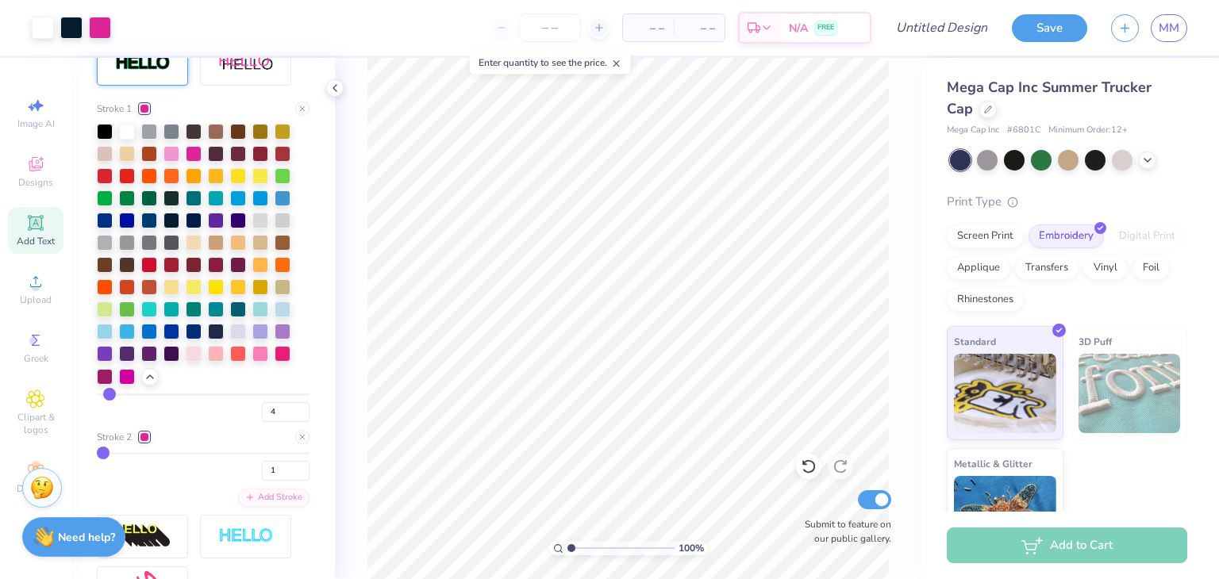
click at [198, 340] on div at bounding box center [194, 332] width 16 height 16
